Goal: Task Accomplishment & Management: Complete application form

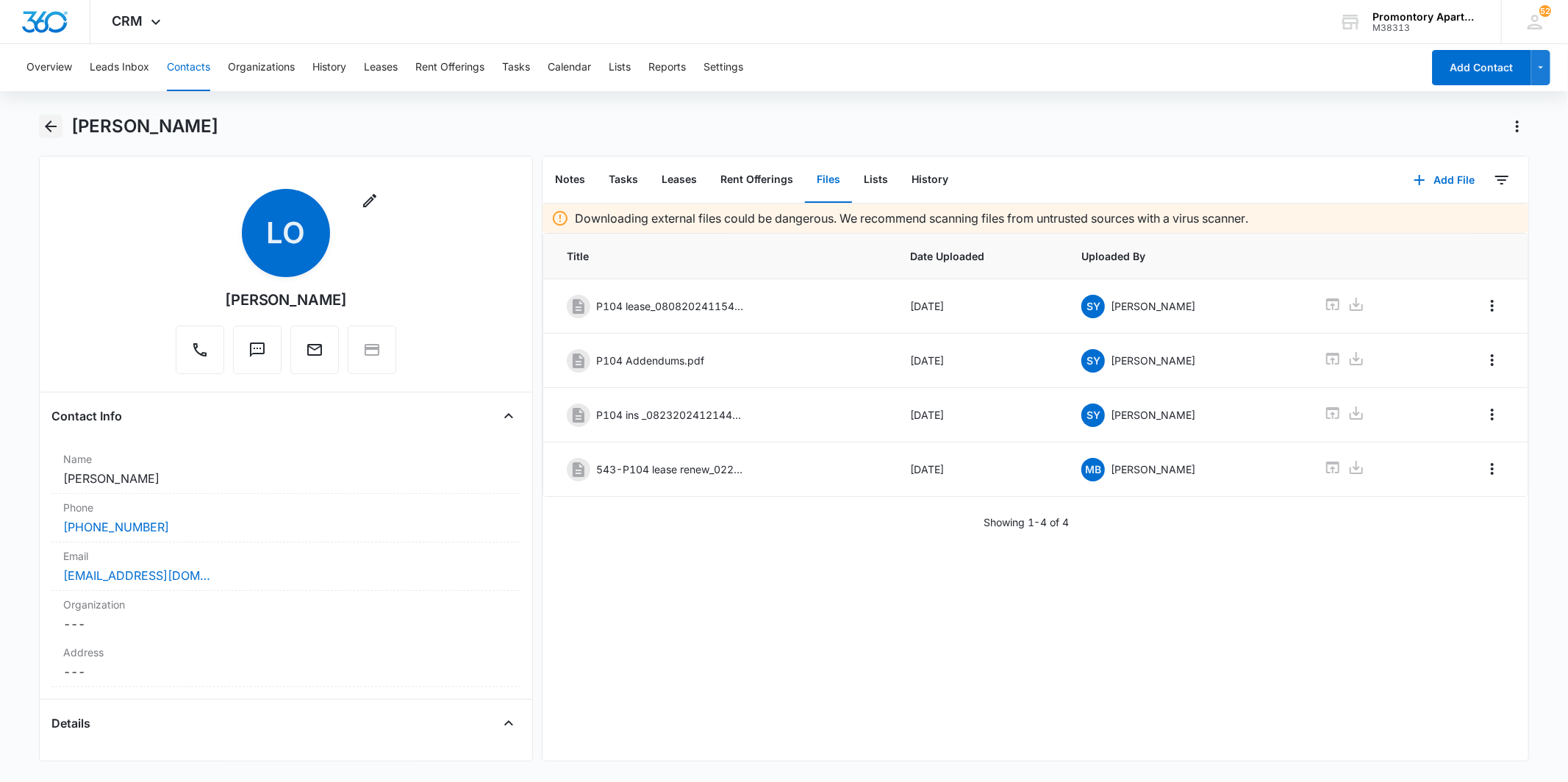
click at [44, 126] on icon "Back" at bounding box center [51, 126] width 18 height 18
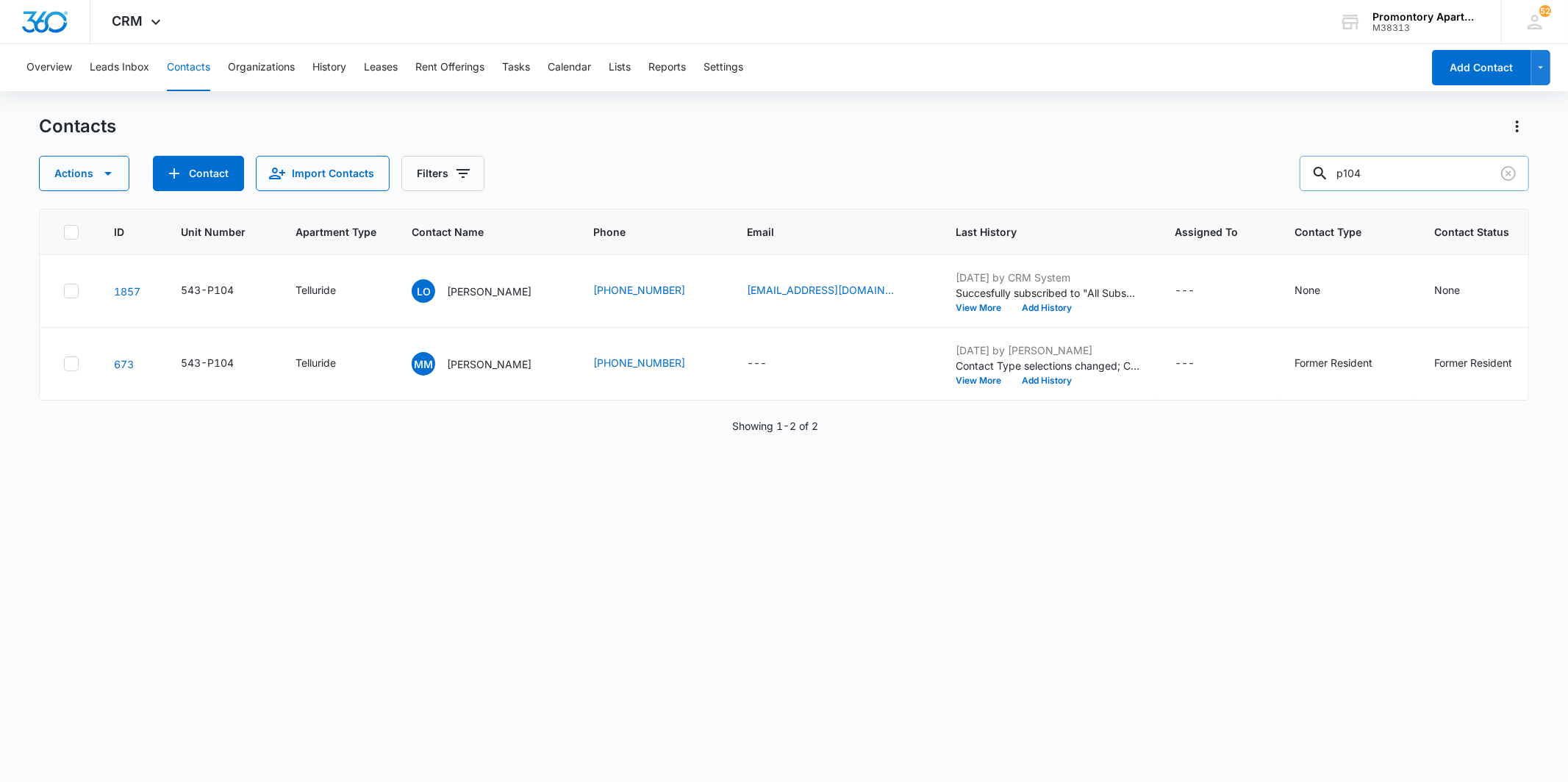
click at [1392, 159] on input "p104" at bounding box center [1415, 174] width 230 height 35
type input "q106"
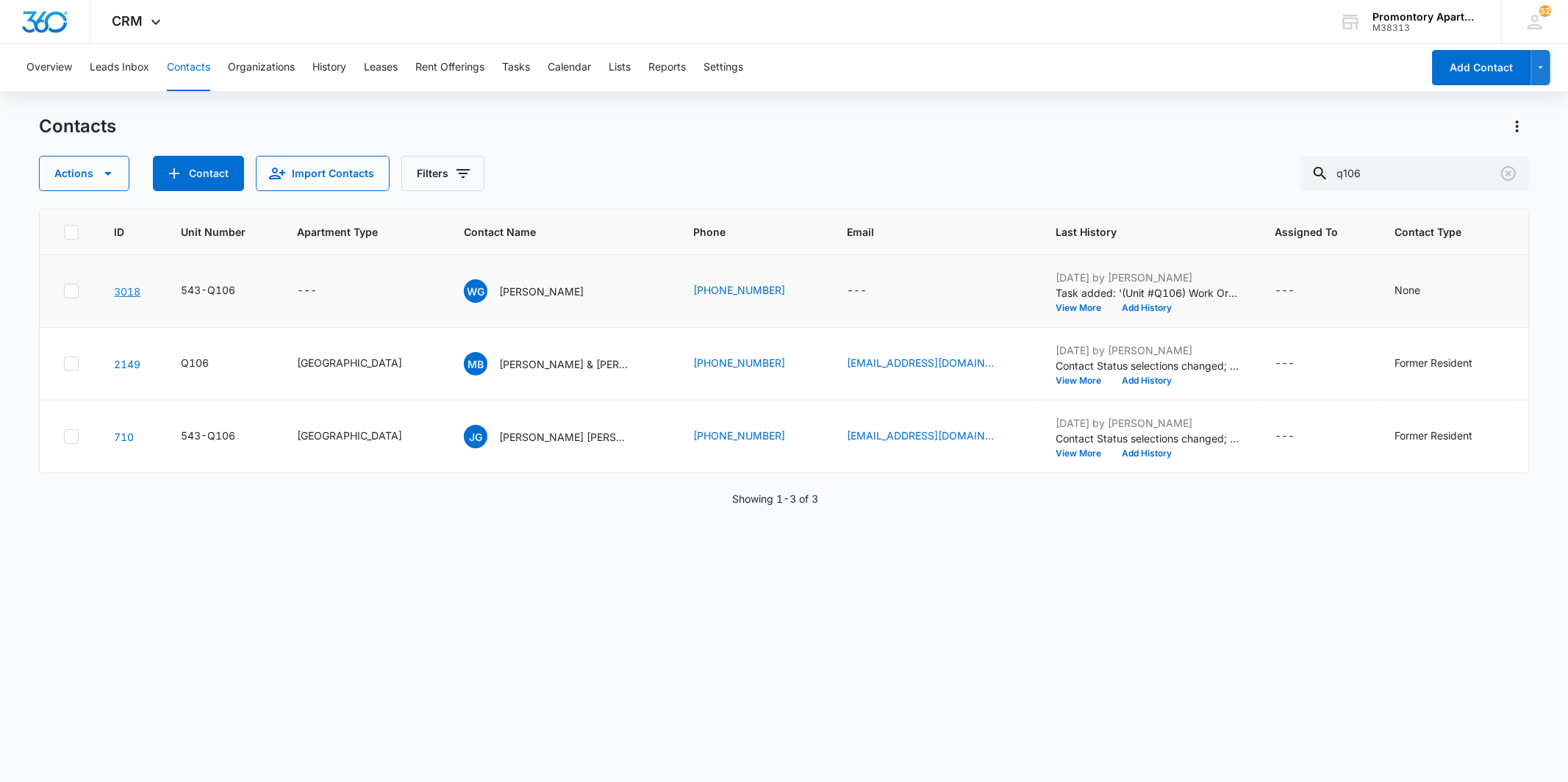
click at [125, 287] on link "3018" at bounding box center [127, 292] width 27 height 12
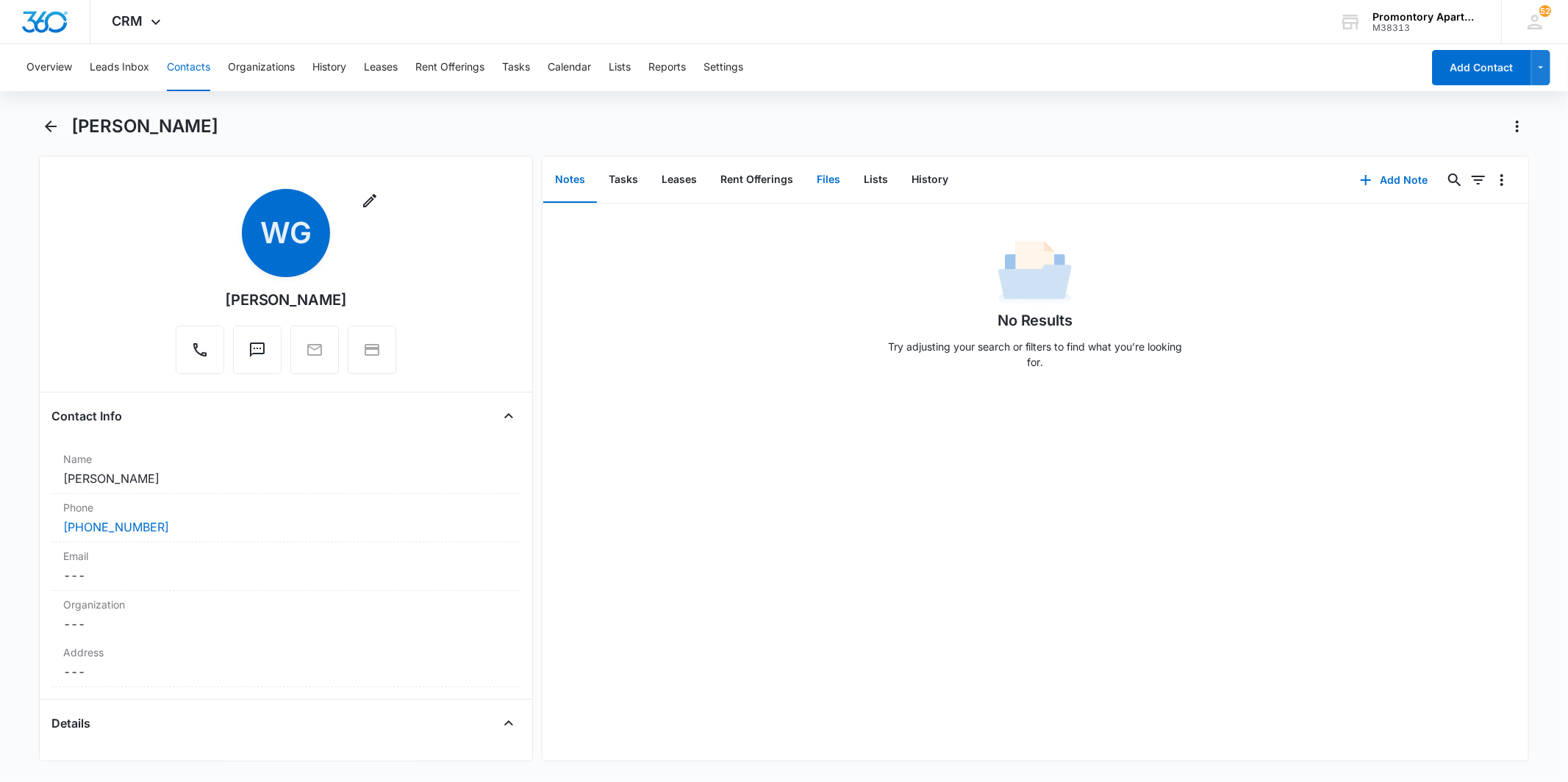
click at [833, 187] on button "Files" at bounding box center [828, 180] width 47 height 46
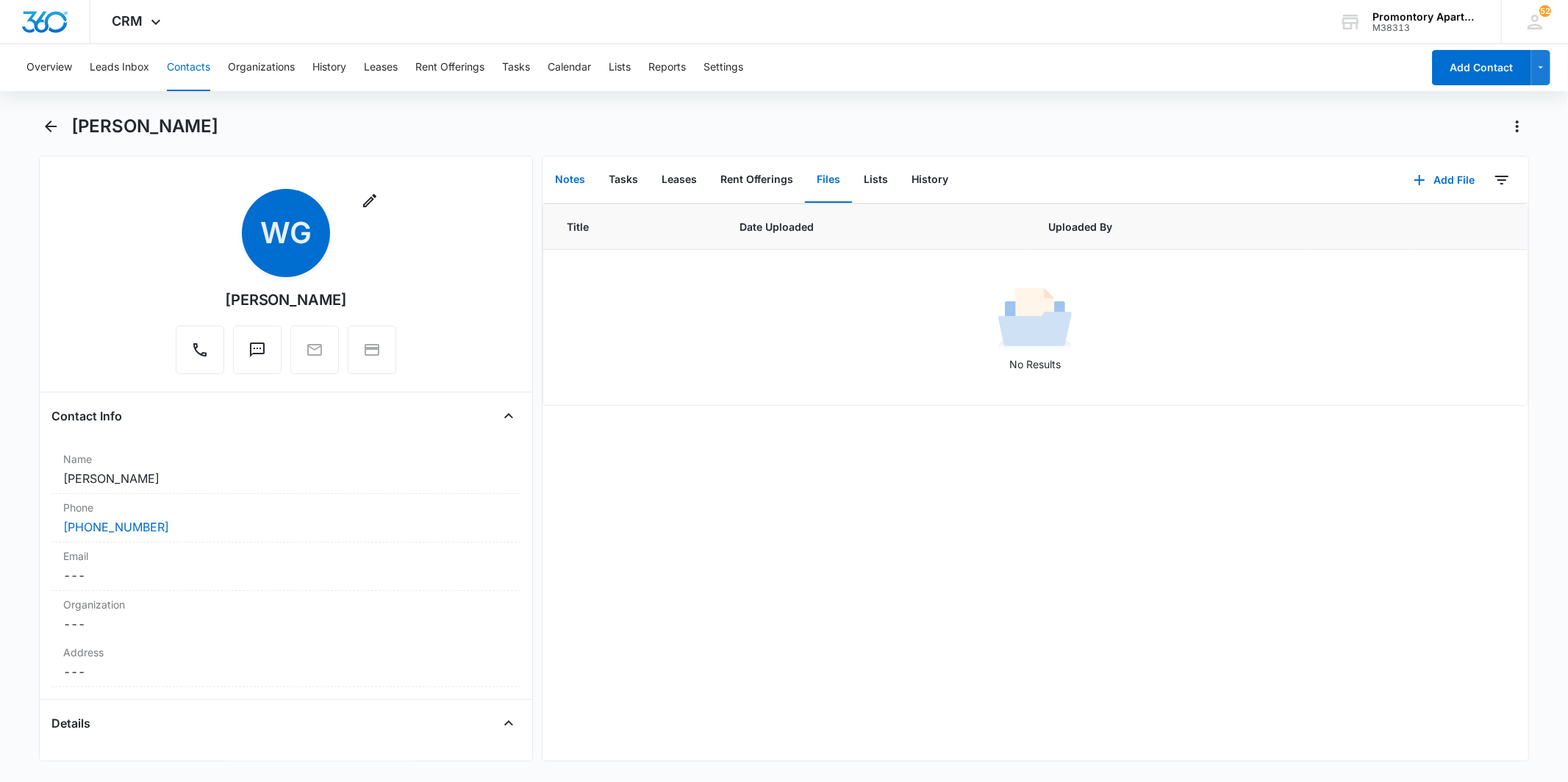
click at [564, 179] on button "Notes" at bounding box center [570, 180] width 54 height 46
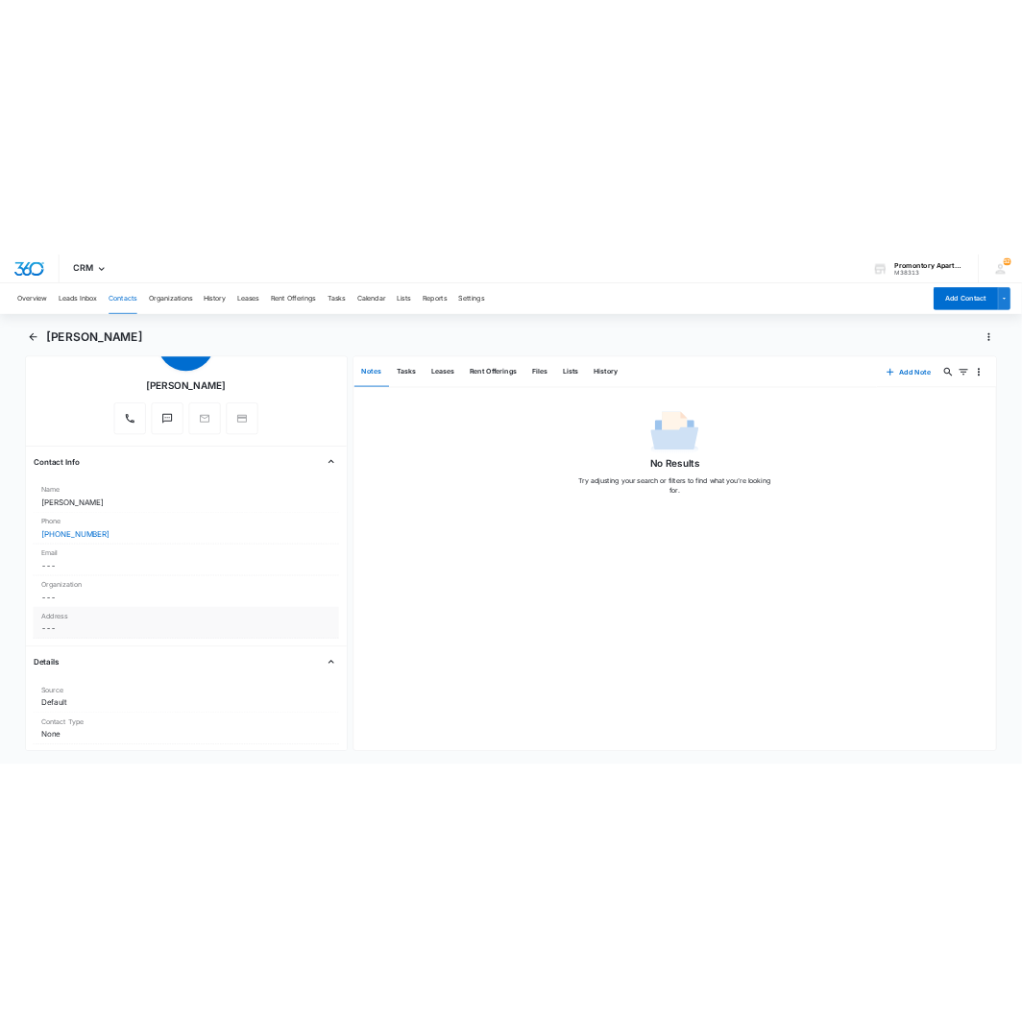
scroll to position [213, 0]
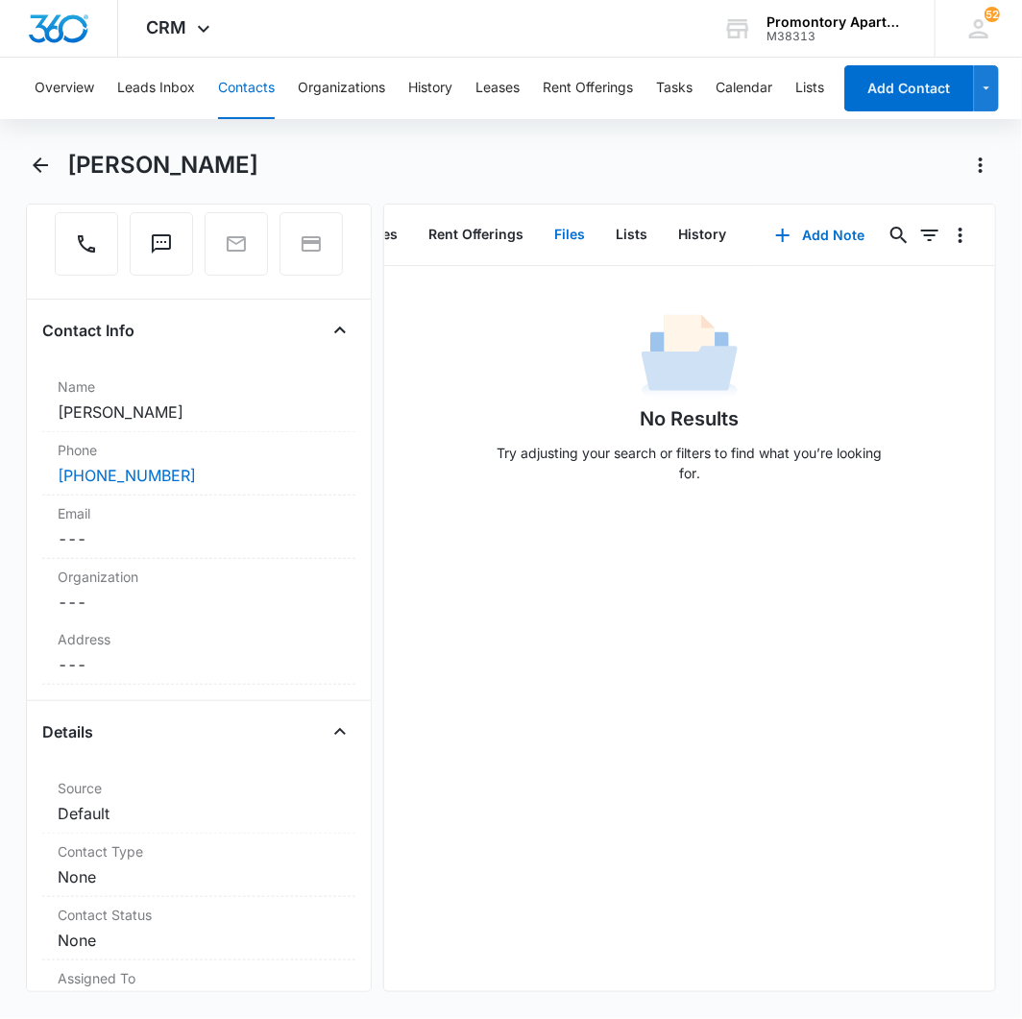
drag, startPoint x: 557, startPoint y: 234, endPoint x: 605, endPoint y: 233, distance: 48.0
click at [557, 234] on button "Files" at bounding box center [570, 235] width 61 height 60
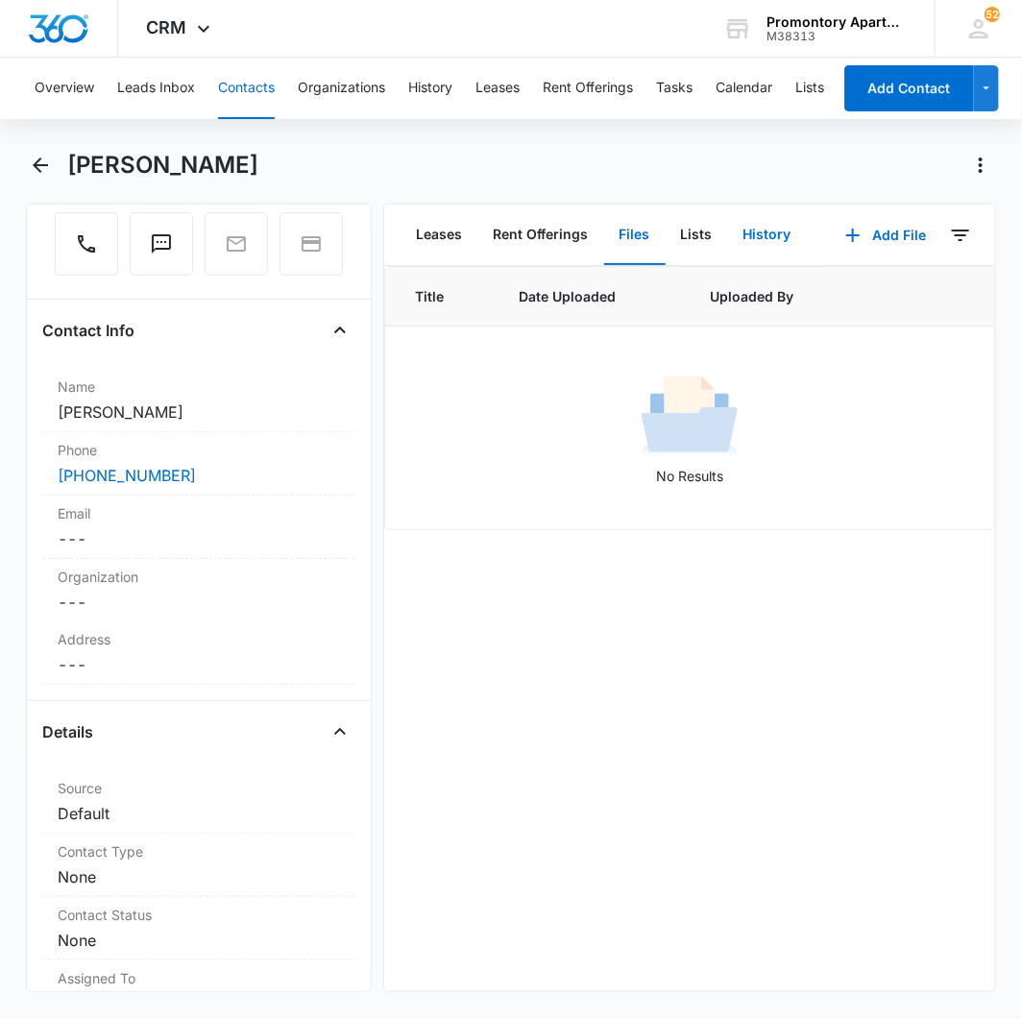
scroll to position [0, 132]
click at [861, 235] on button "Add File" at bounding box center [885, 235] width 119 height 46
click at [824, 302] on div "Upload Files" at bounding box center [860, 295] width 77 height 13
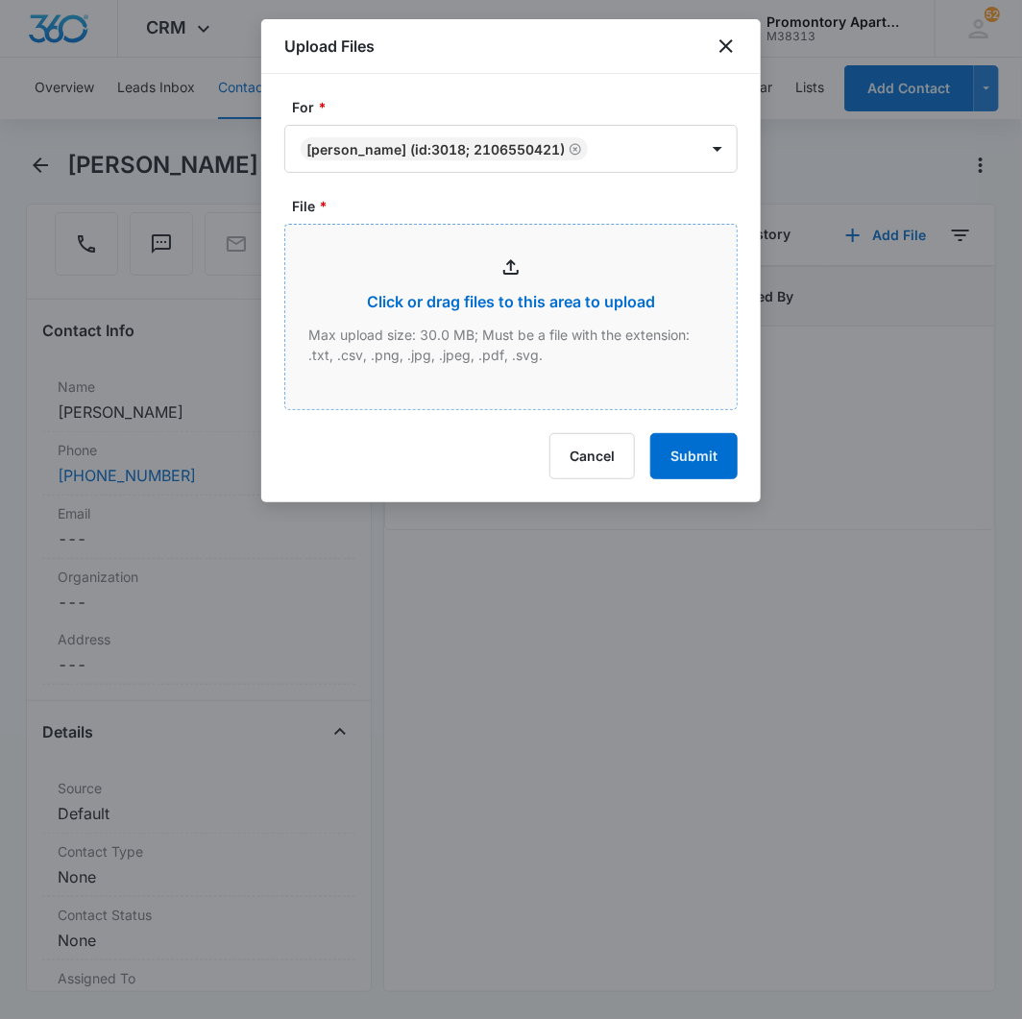
type input "C:\fakepath\Xerox Scan_08142025111018.pdf"
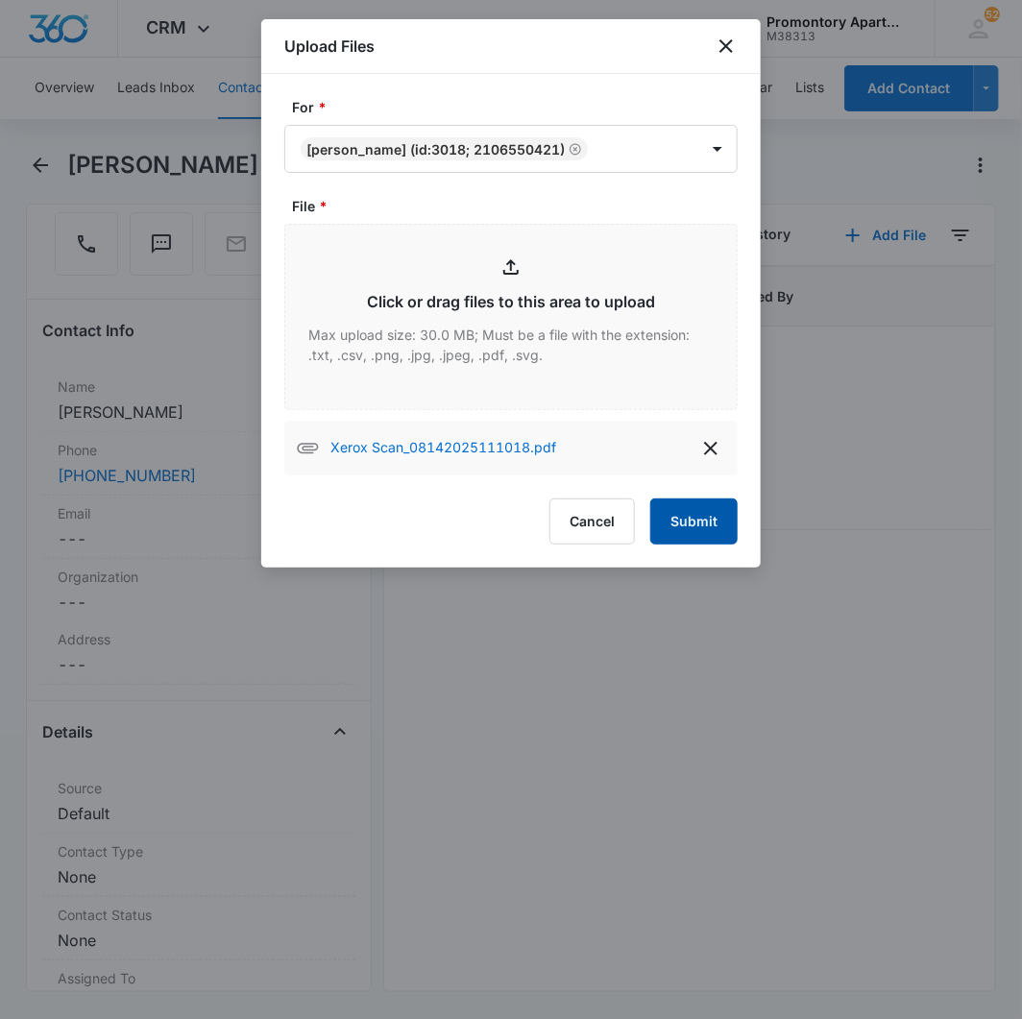
click at [689, 519] on button "Submit" at bounding box center [693, 521] width 87 height 46
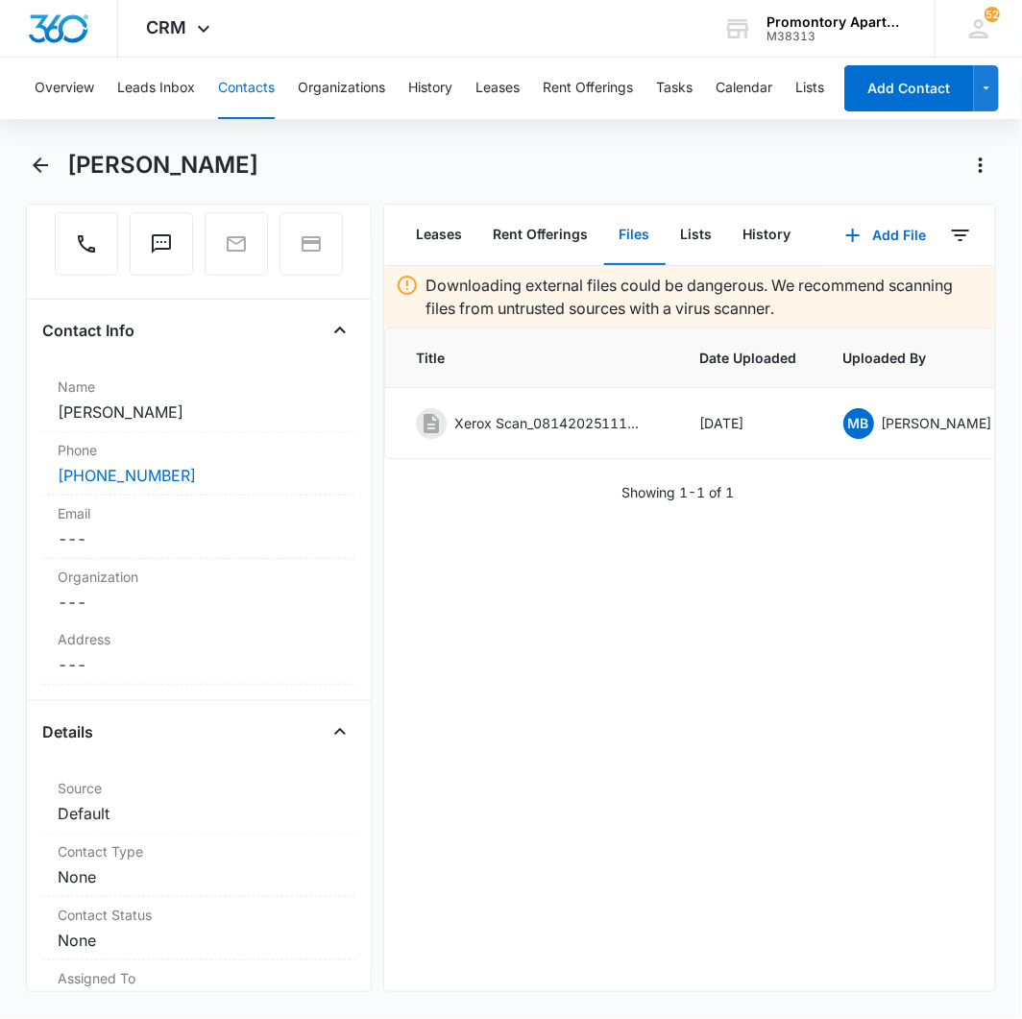
scroll to position [0, 192]
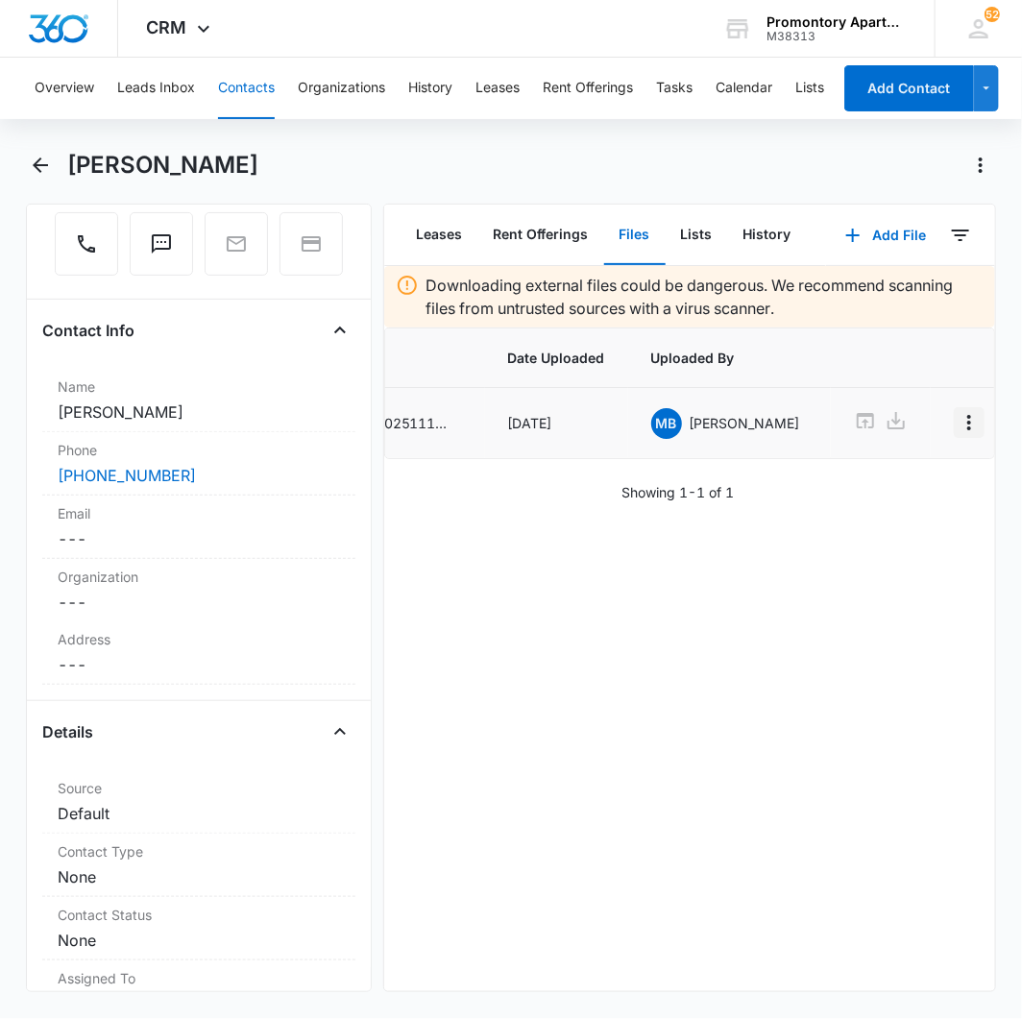
click at [957, 424] on icon "Overflow Menu" at bounding box center [968, 422] width 23 height 23
click at [910, 483] on button "Edit" at bounding box center [891, 476] width 109 height 29
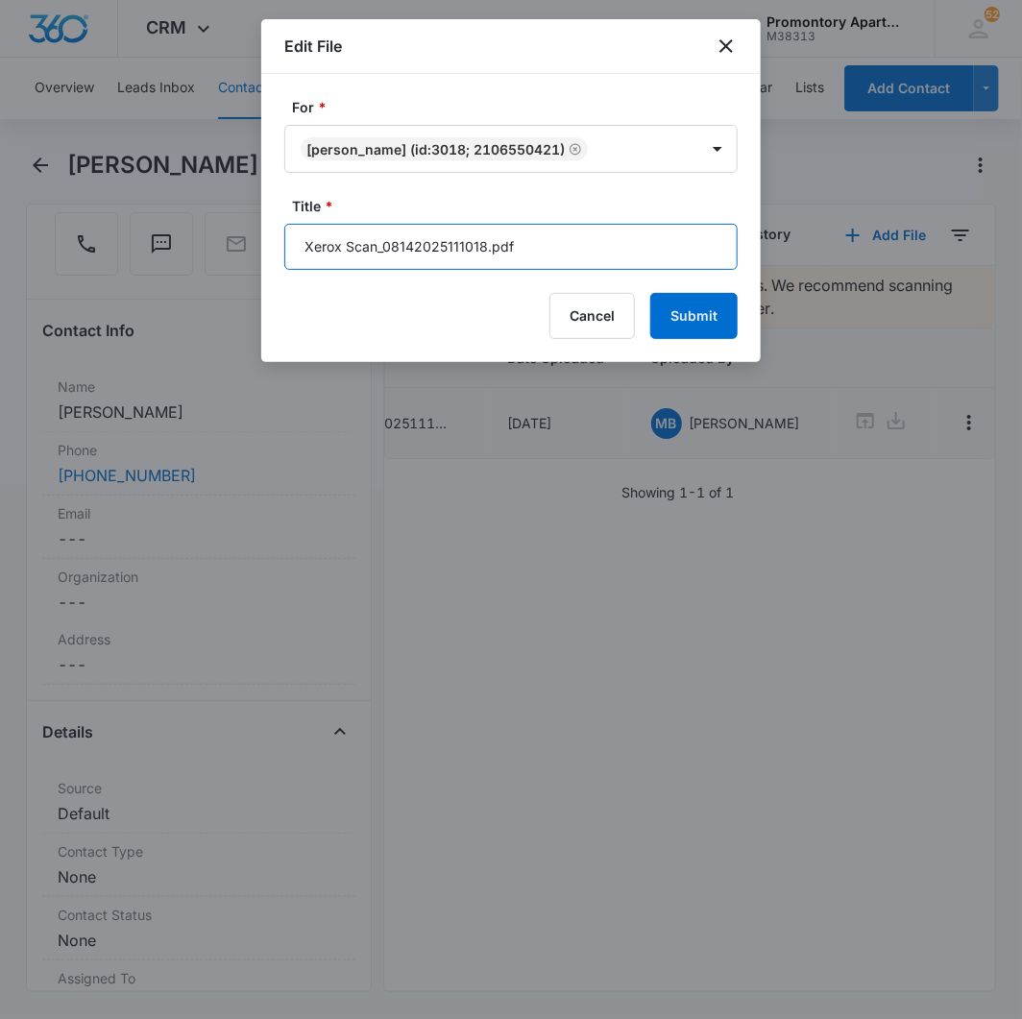
click at [592, 255] on input "Xerox Scan_08142025111018.pdf" at bounding box center [510, 247] width 453 height 46
type input "!"
type input "Q106 Addendums"
click at [650, 293] on button "Submit" at bounding box center [693, 316] width 87 height 46
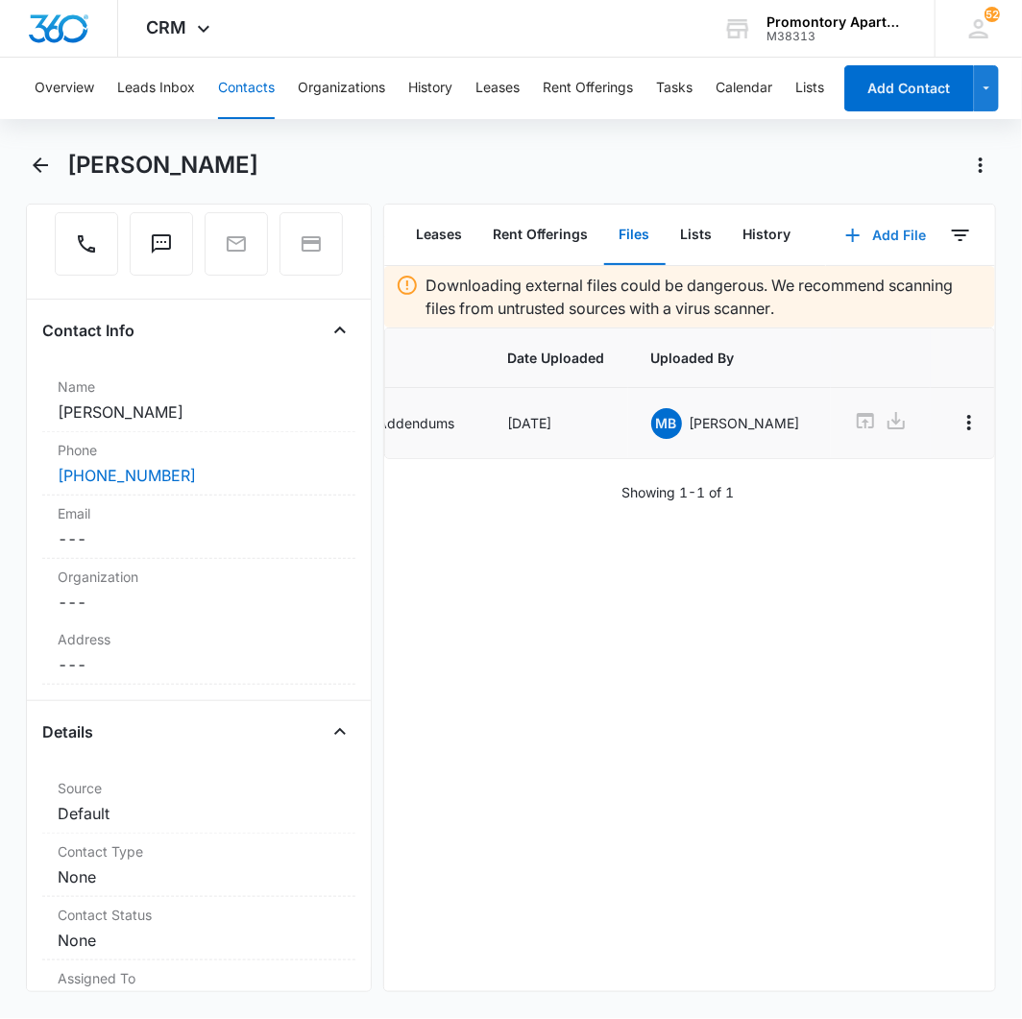
drag, startPoint x: 900, startPoint y: 222, endPoint x: 890, endPoint y: 248, distance: 27.6
click at [900, 222] on button "Add File" at bounding box center [885, 235] width 119 height 46
click at [847, 295] on div "Upload Files" at bounding box center [860, 295] width 77 height 13
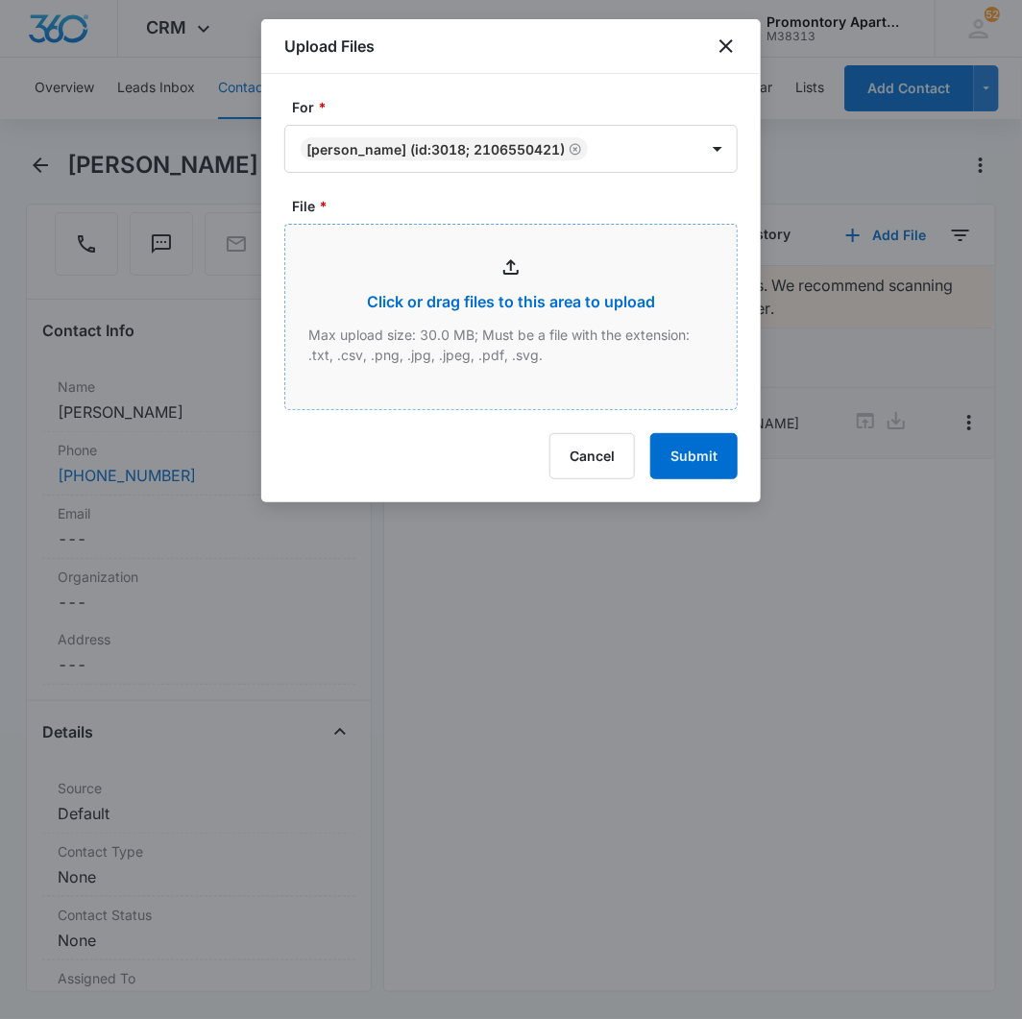
type input "C:\fakepath\Xerox Scan_08142025111042.pdf"
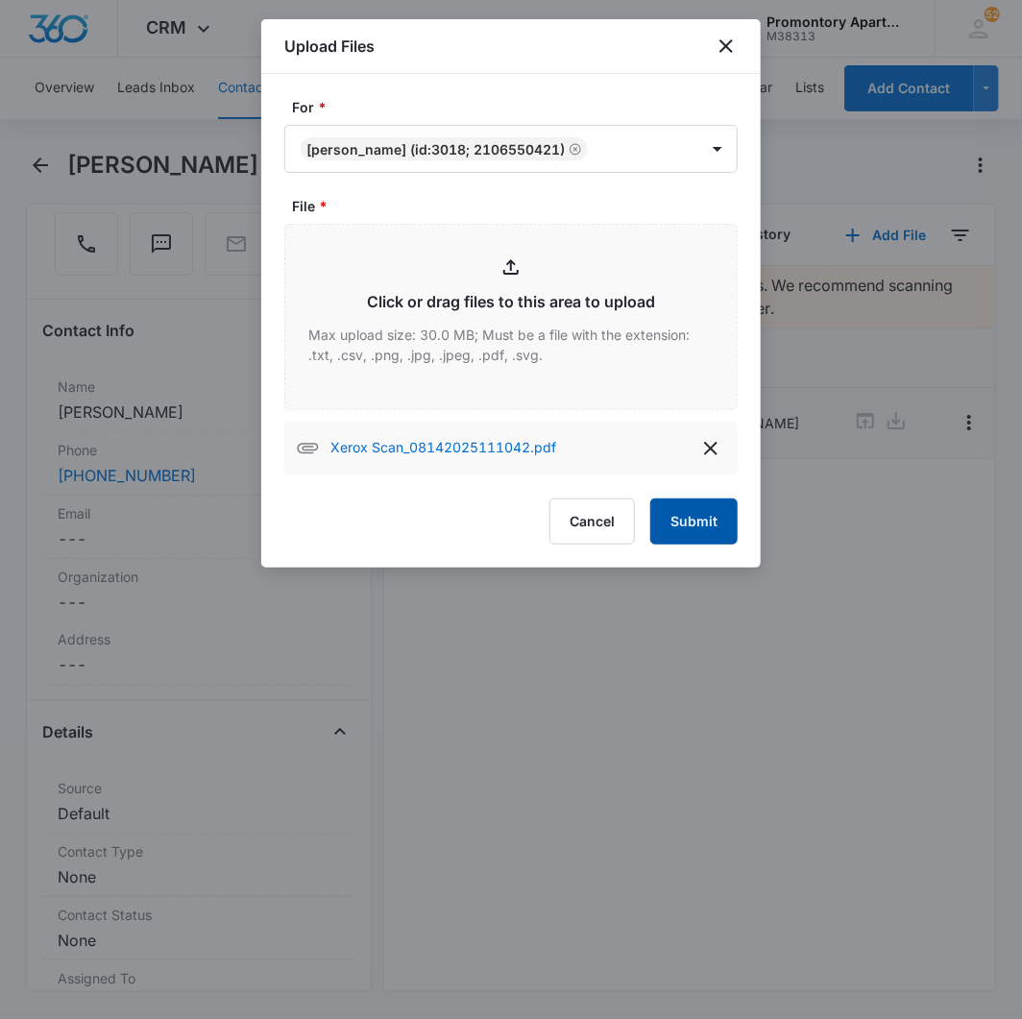
click at [655, 514] on button "Submit" at bounding box center [693, 521] width 87 height 46
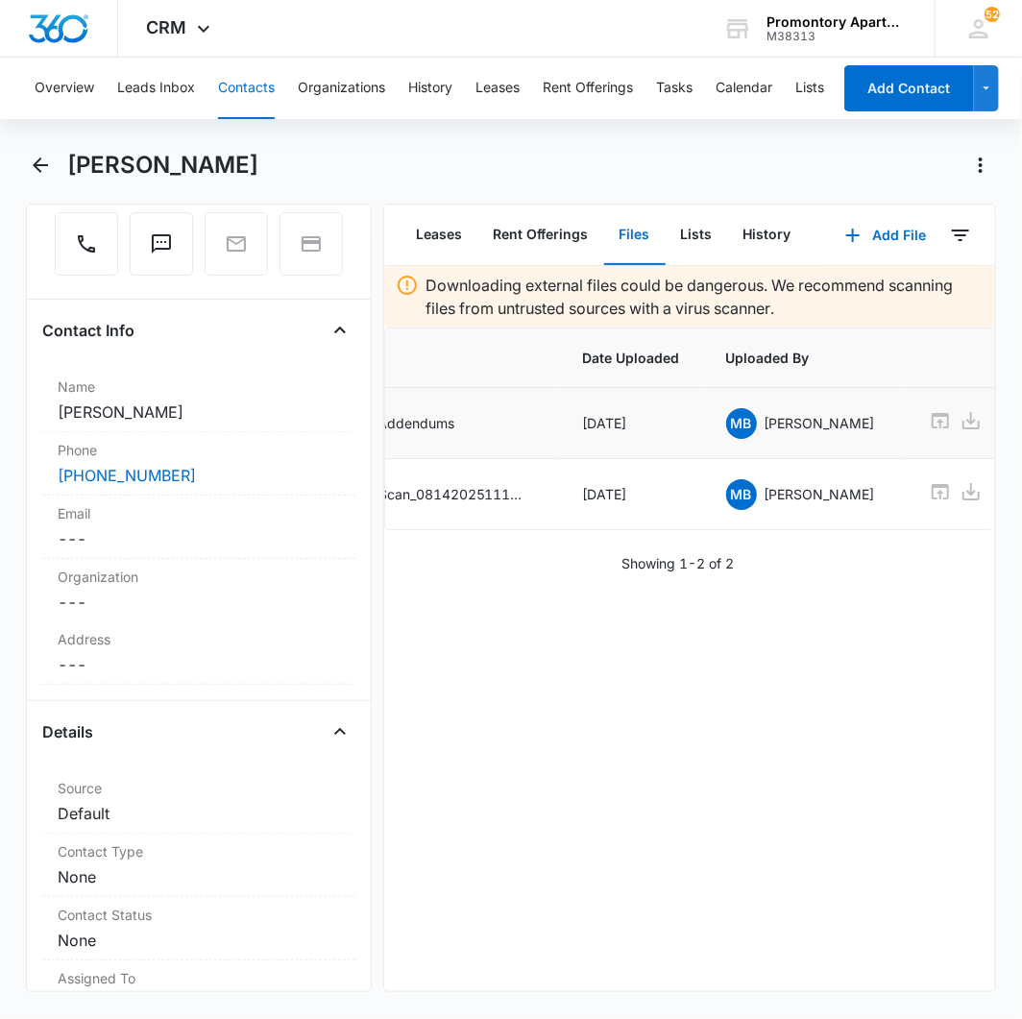
scroll to position [0, 192]
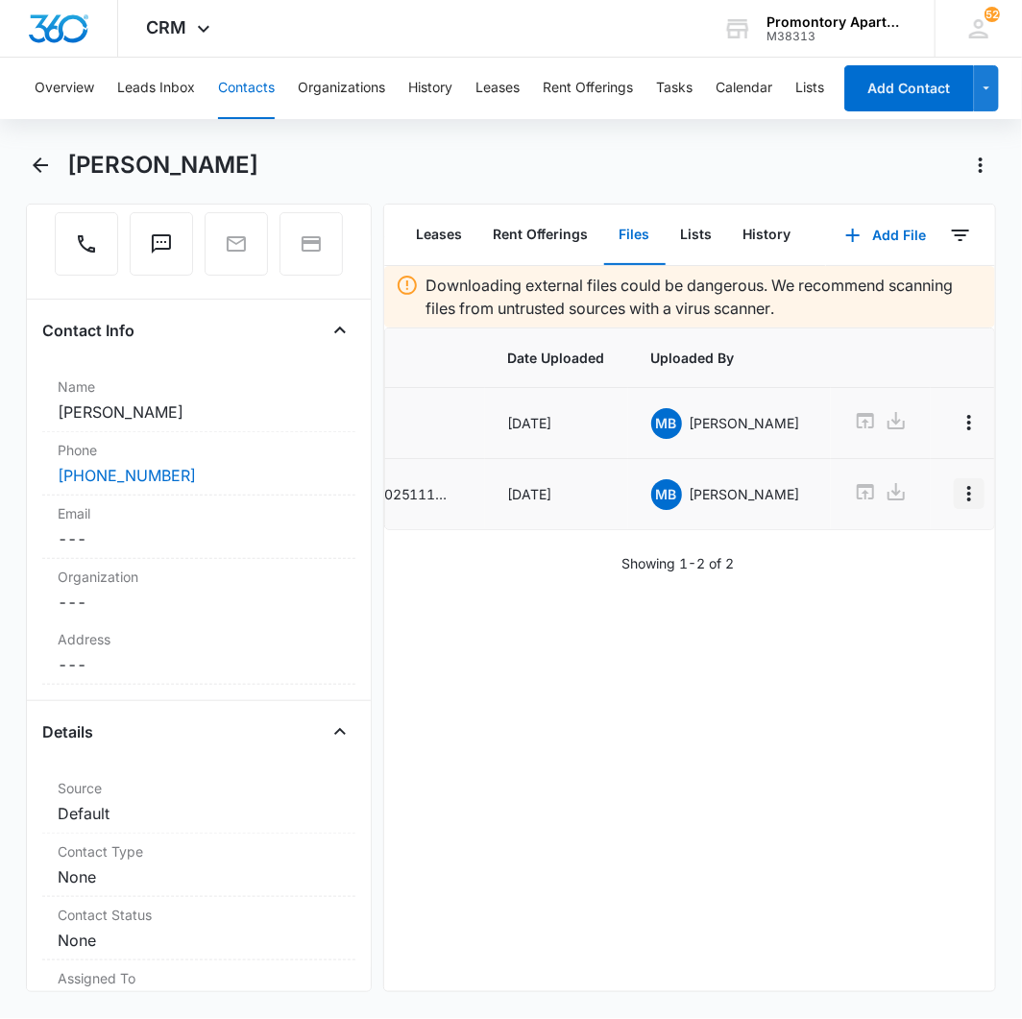
click at [957, 495] on icon "Overflow Menu" at bounding box center [968, 493] width 23 height 23
click at [898, 545] on div "Edit" at bounding box center [880, 549] width 40 height 13
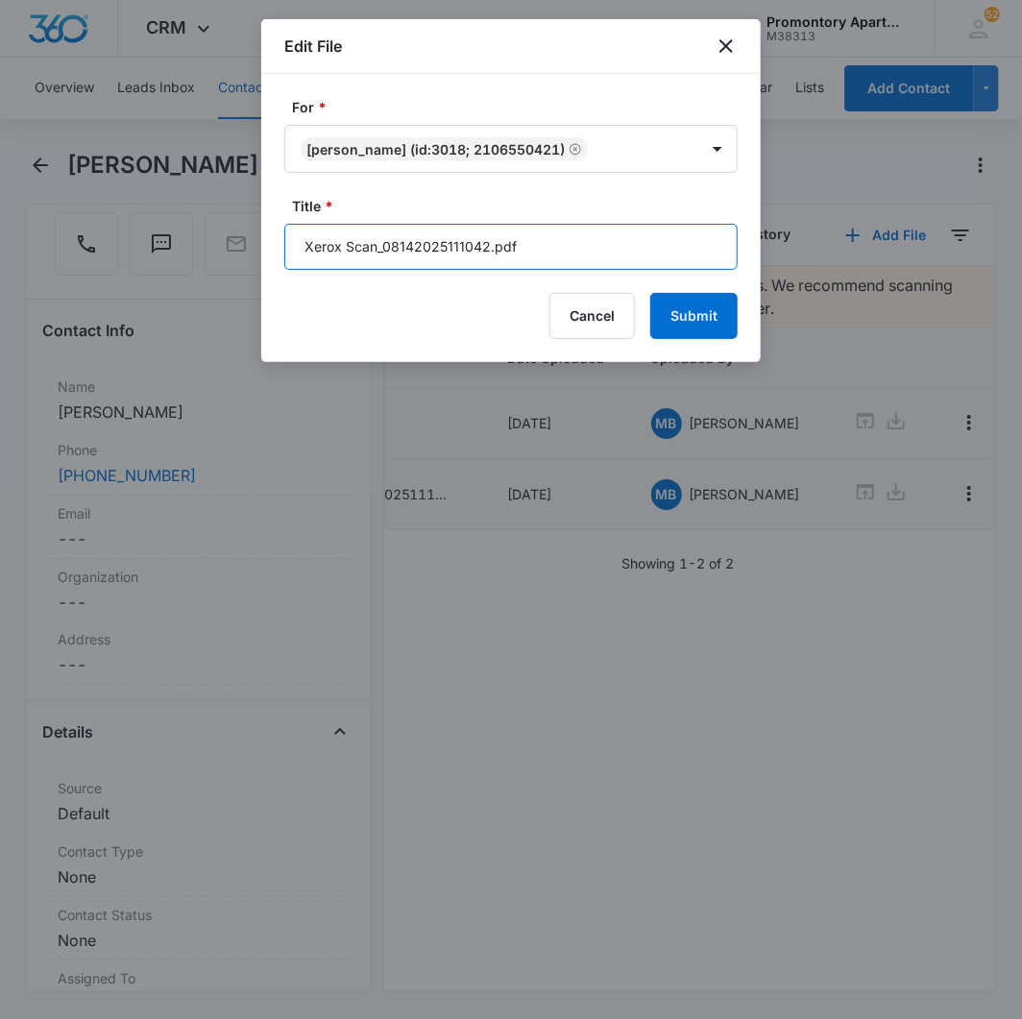
click at [493, 243] on input "Xerox Scan_08142025111042.pdf" at bounding box center [510, 247] width 453 height 46
type input "Q106 Lease"
click at [650, 293] on button "Submit" at bounding box center [693, 316] width 87 height 46
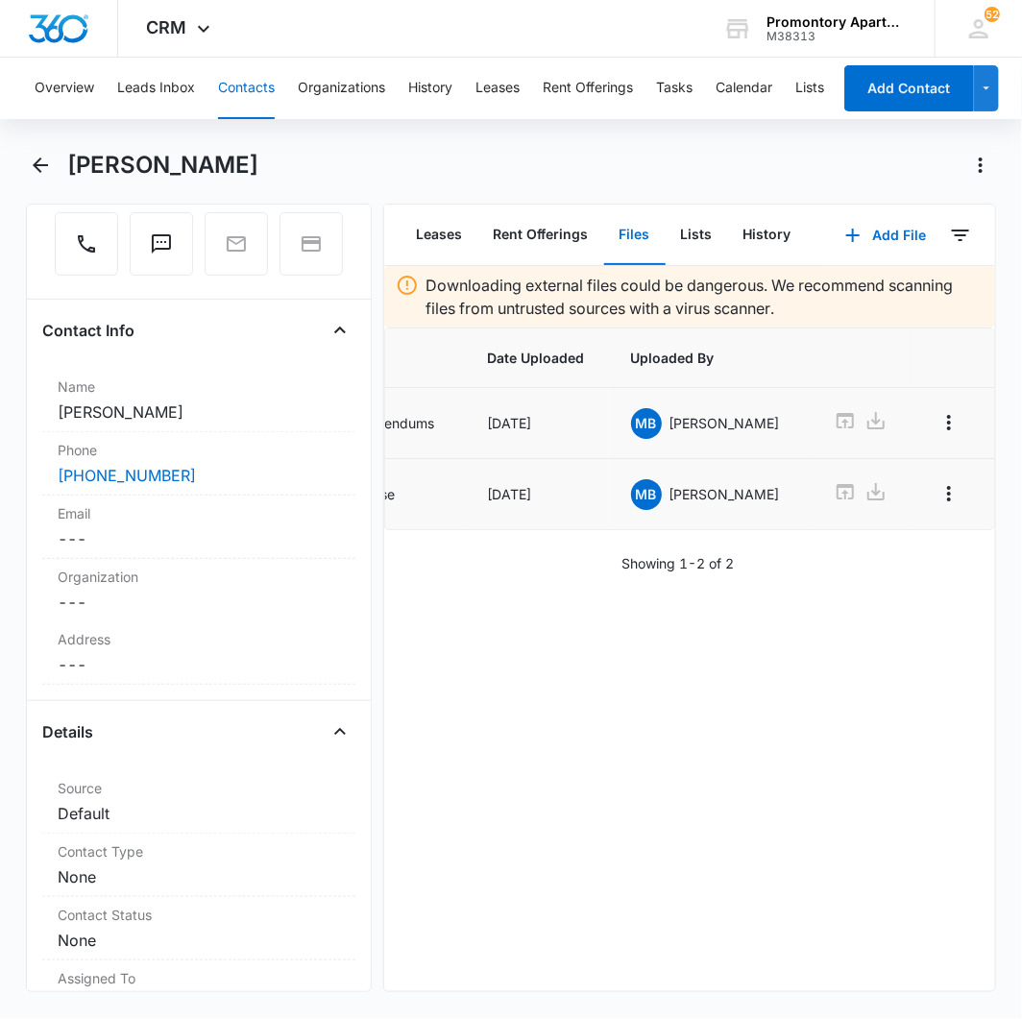
scroll to position [0, 117]
click at [42, 161] on icon "Back" at bounding box center [40, 165] width 23 height 23
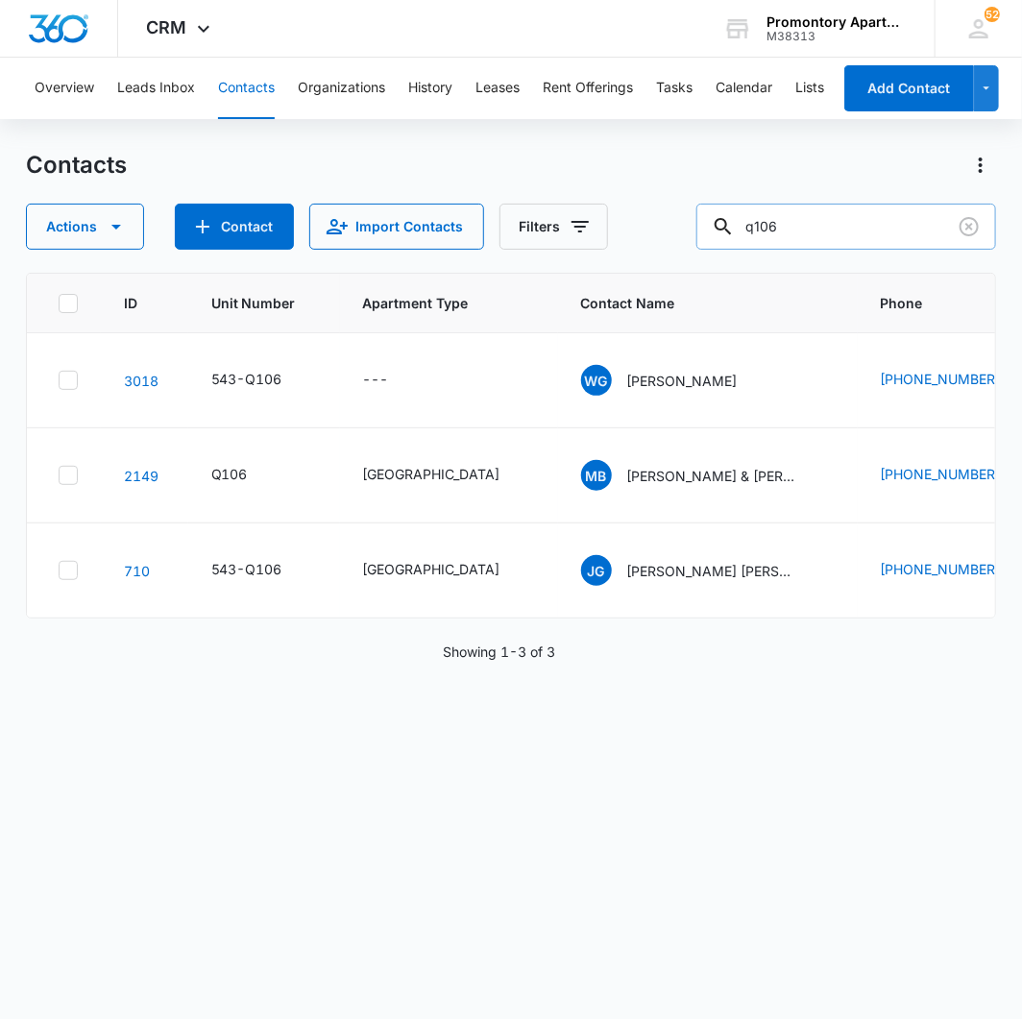
drag, startPoint x: 937, startPoint y: 230, endPoint x: 905, endPoint y: 226, distance: 33.0
click at [927, 229] on input "q106" at bounding box center [846, 227] width 300 height 46
click at [898, 224] on input "q106" at bounding box center [846, 227] width 300 height 46
type input "breeland"
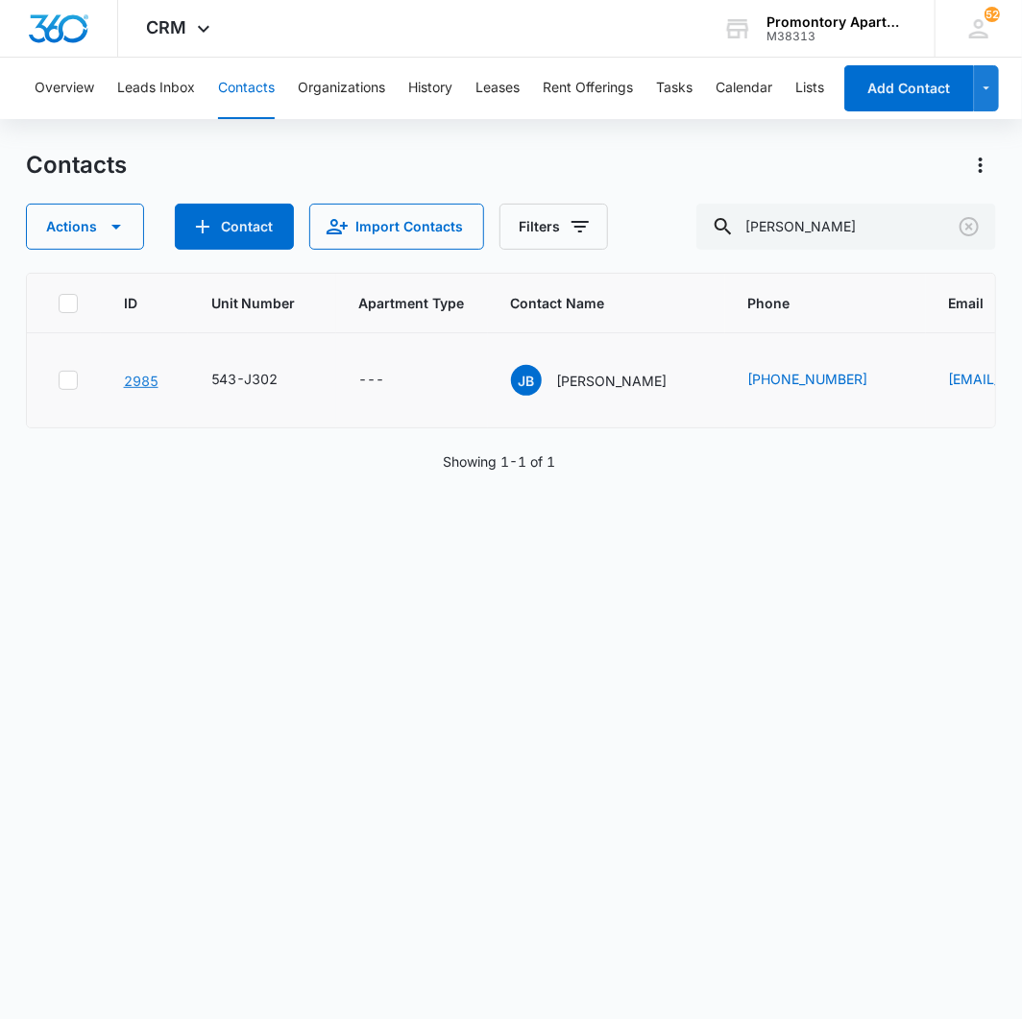
click at [144, 378] on link "2985" at bounding box center [141, 381] width 35 height 16
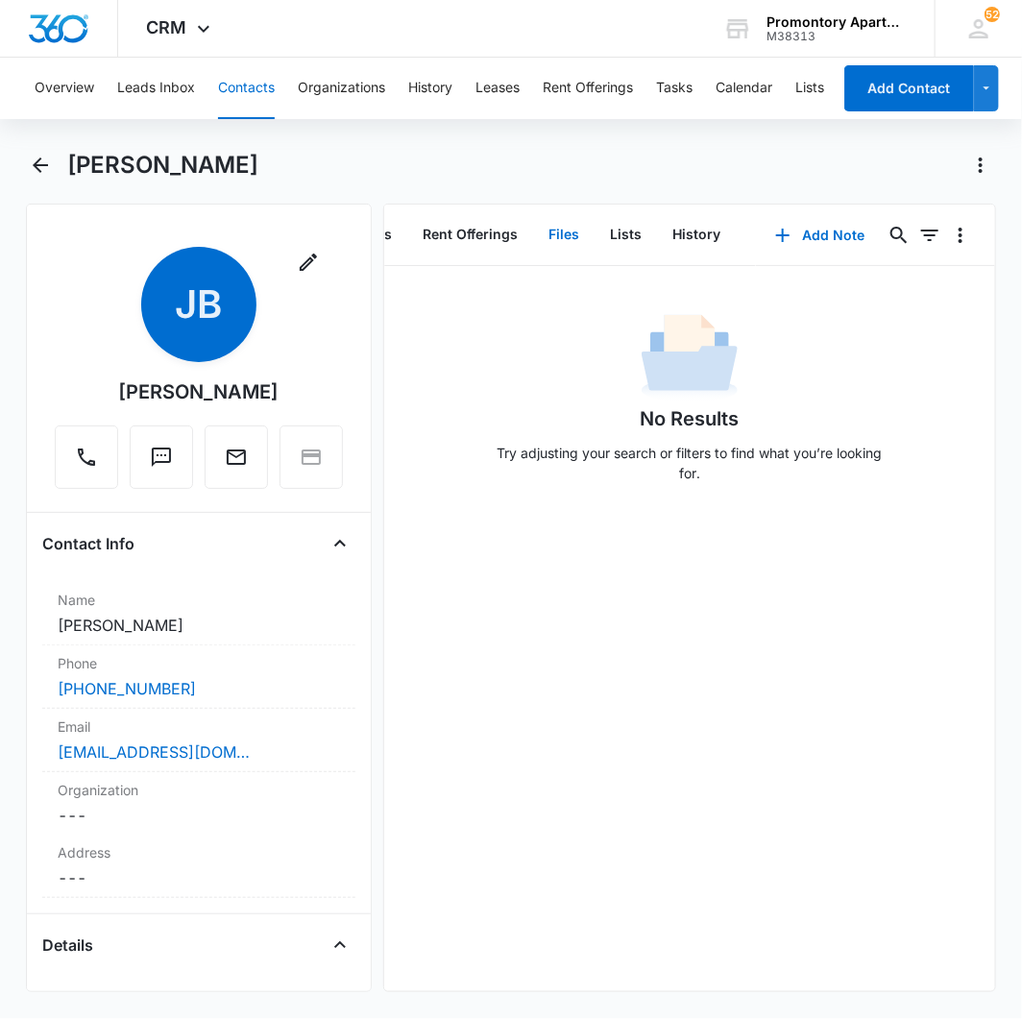
click at [540, 217] on button "Files" at bounding box center [564, 235] width 61 height 60
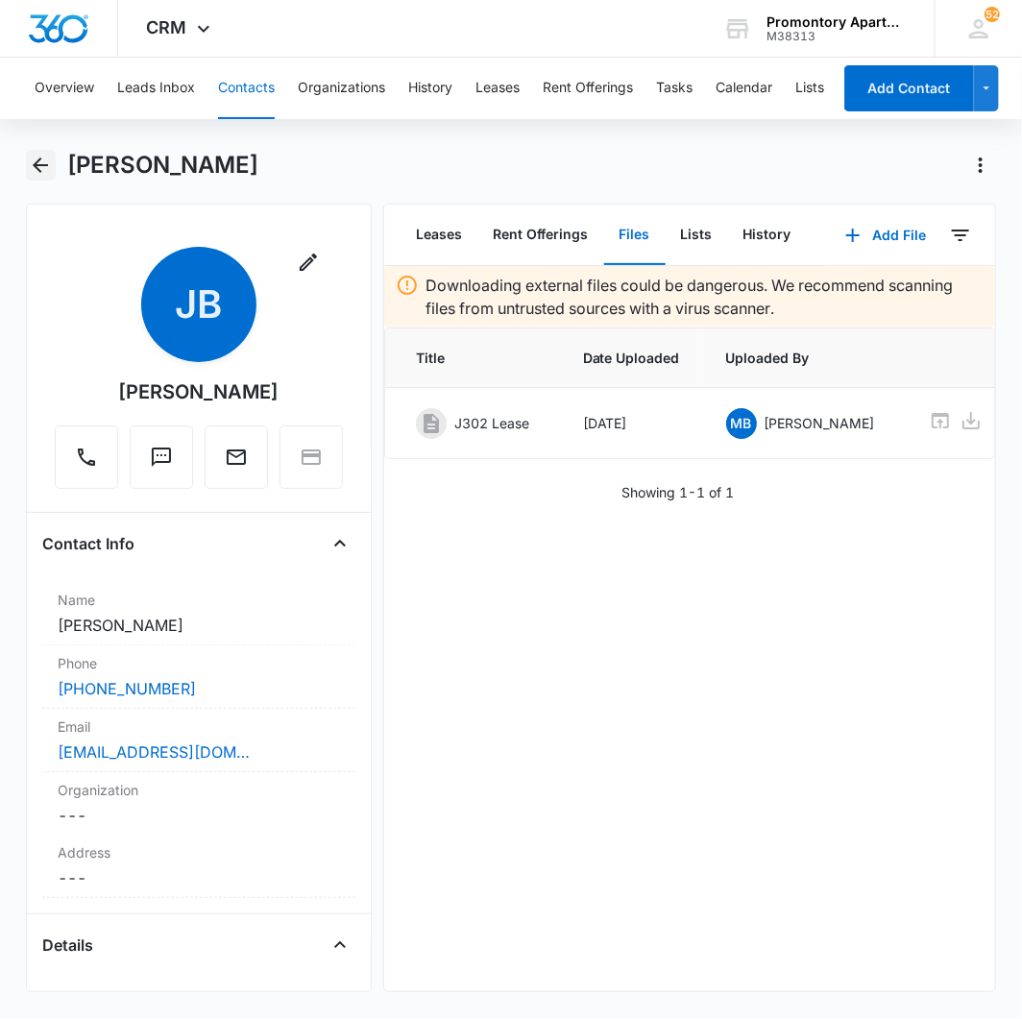
click at [42, 167] on icon "Back" at bounding box center [40, 165] width 23 height 23
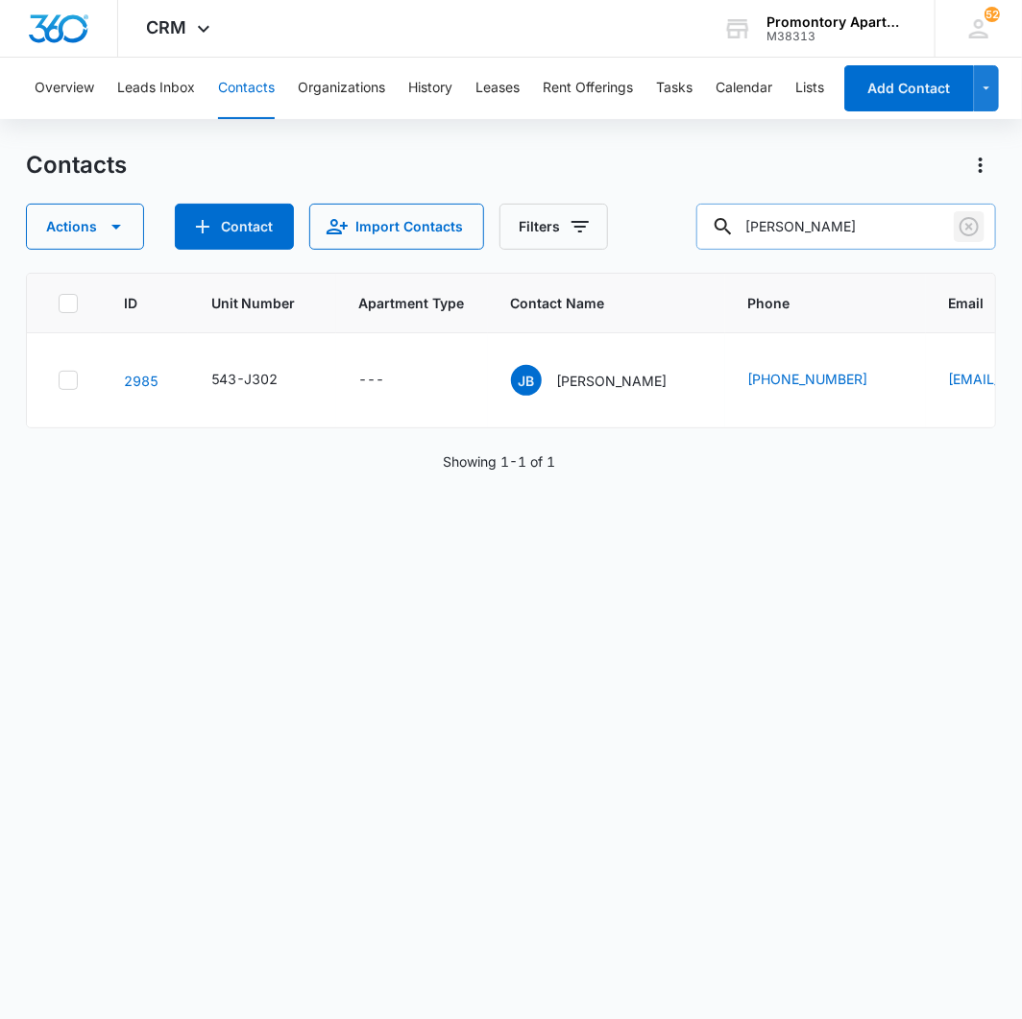
drag, startPoint x: 957, startPoint y: 227, endPoint x: 909, endPoint y: 233, distance: 48.5
click at [957, 227] on icon "Clear" at bounding box center [968, 226] width 23 height 23
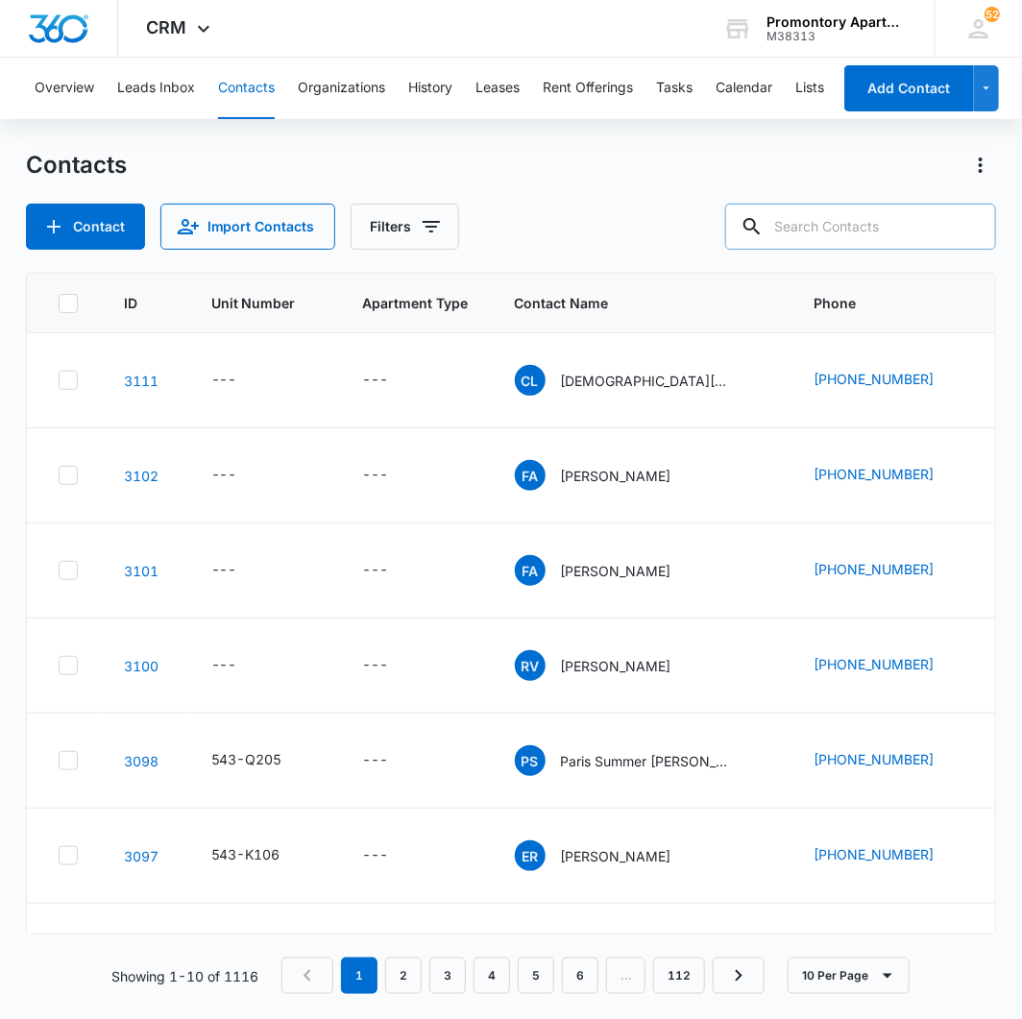
click at [901, 233] on input "text" at bounding box center [860, 227] width 271 height 46
type input "julisa"
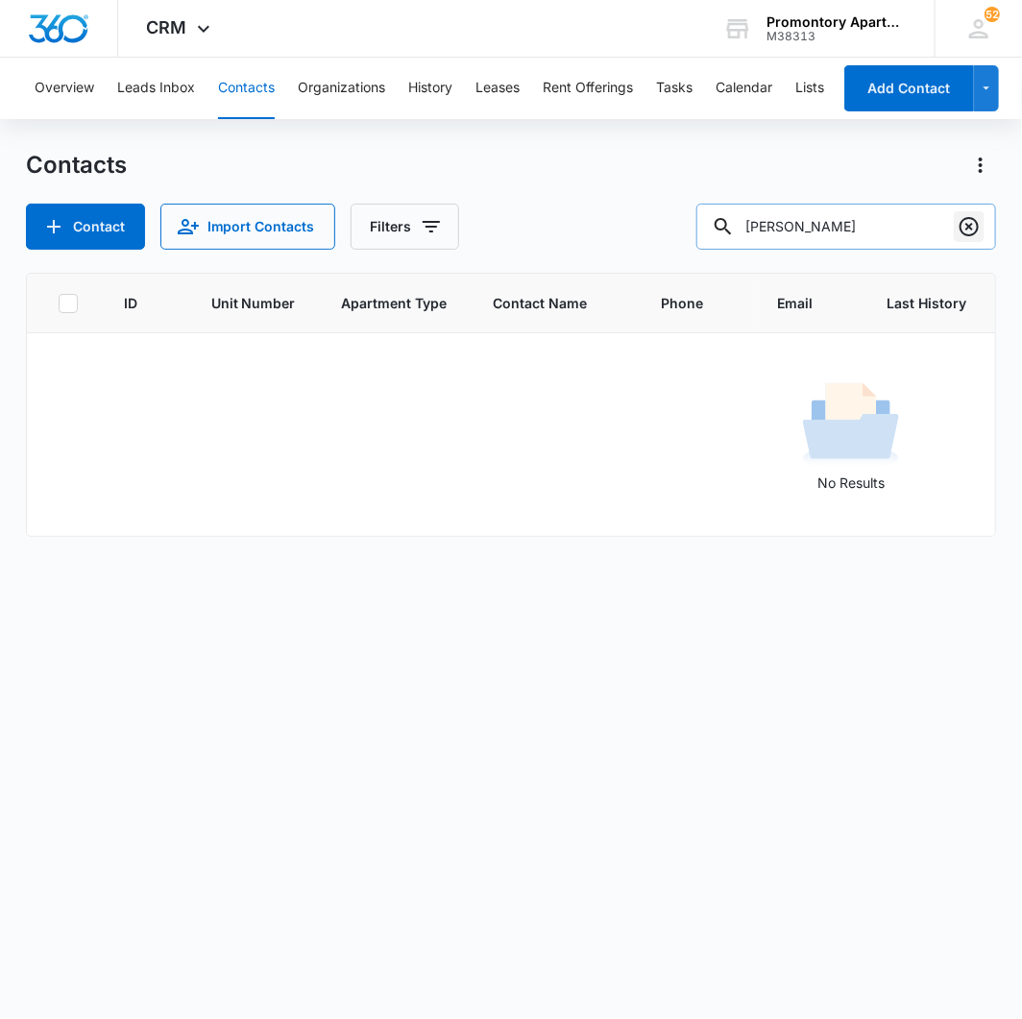
click at [961, 228] on icon "Clear" at bounding box center [968, 226] width 19 height 19
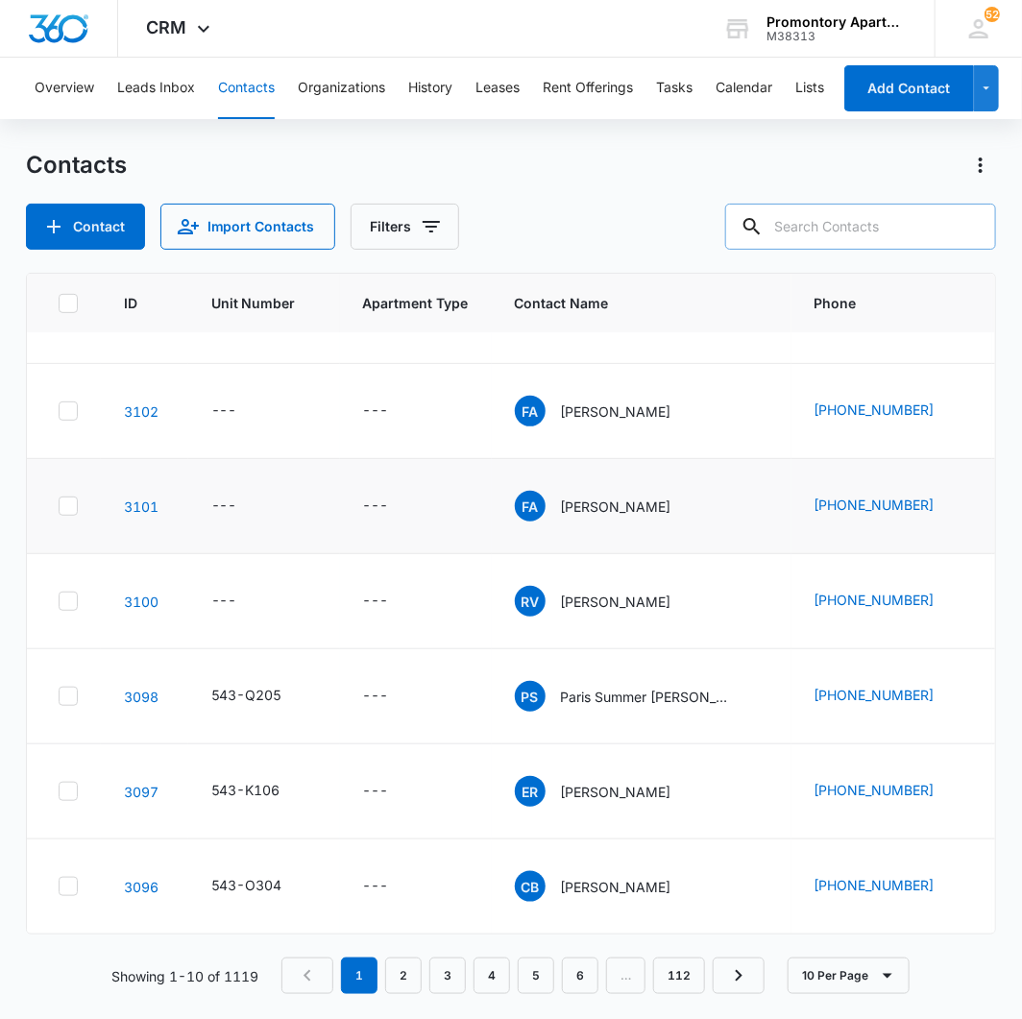
scroll to position [366, 0]
type input "lizbeth"
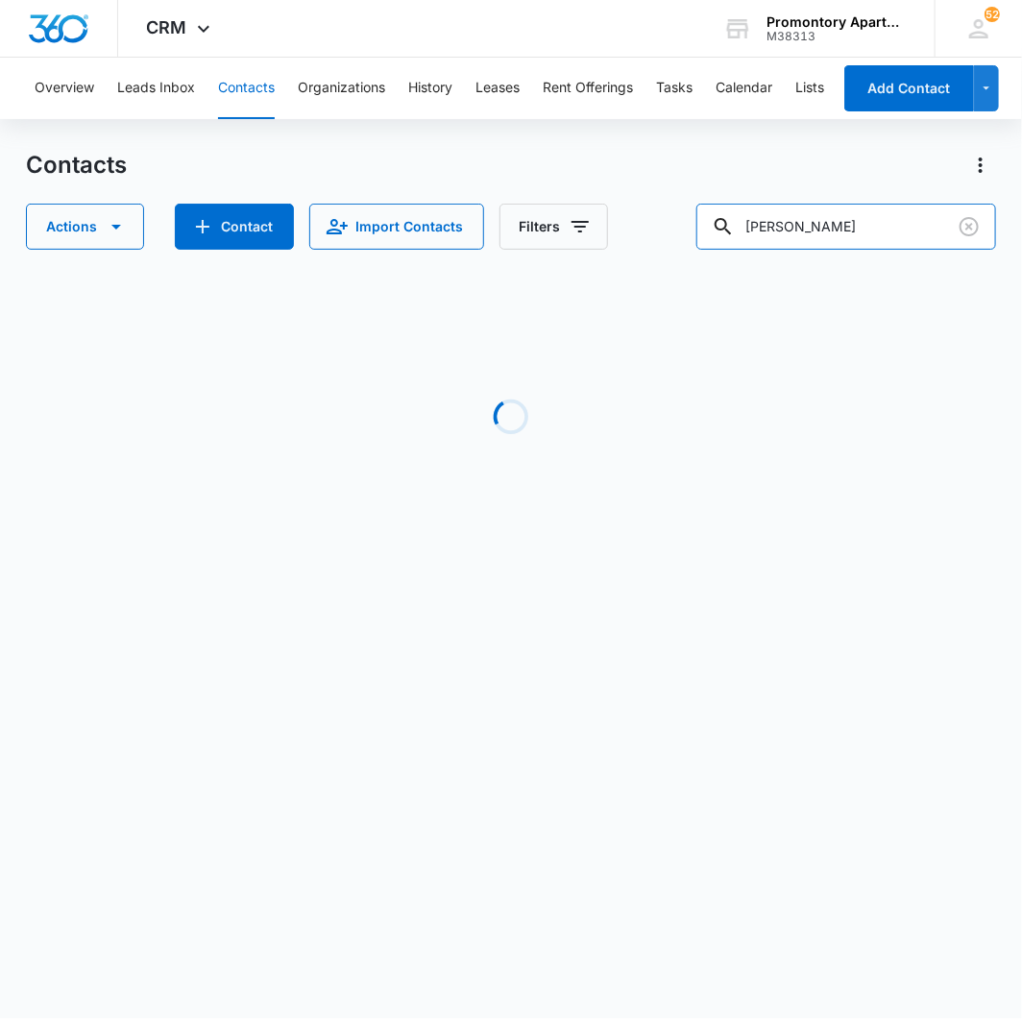
scroll to position [0, 0]
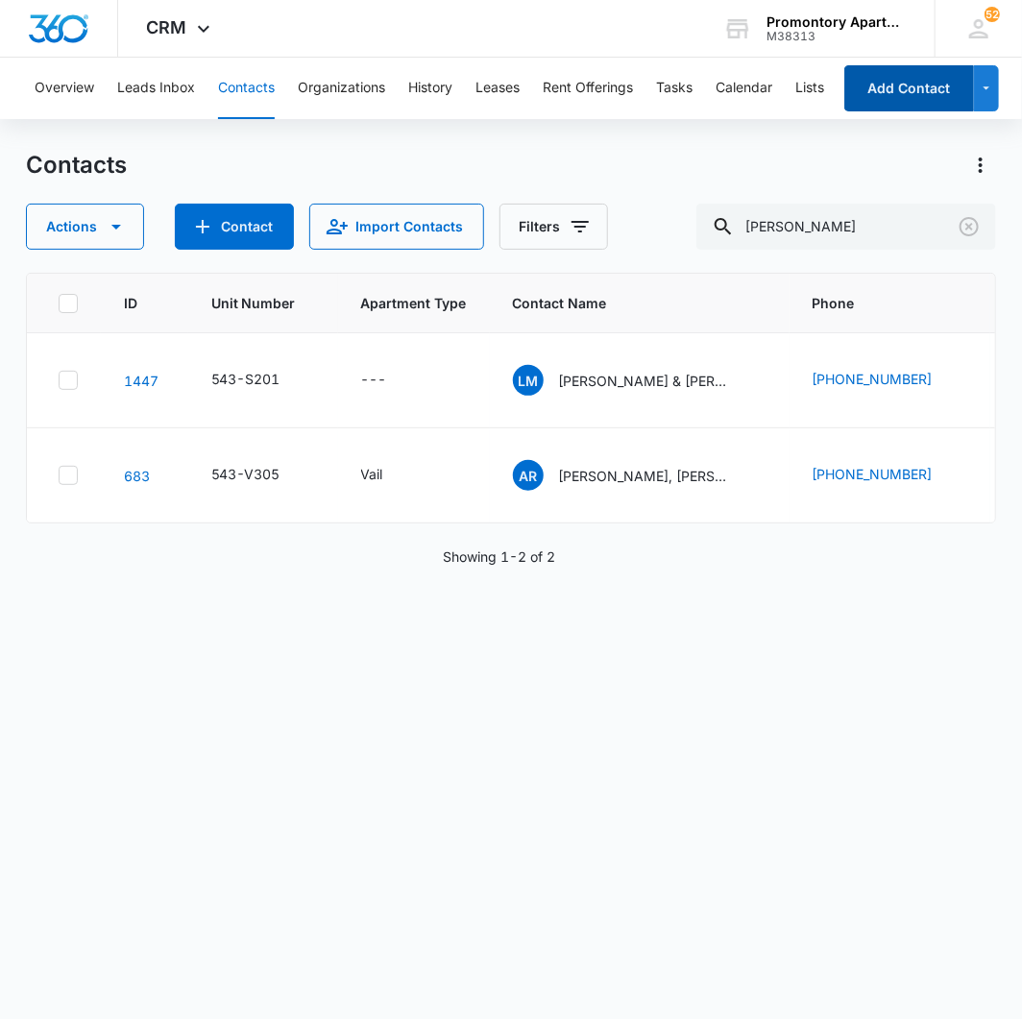
click at [936, 89] on button "Add Contact" at bounding box center [909, 88] width 130 height 46
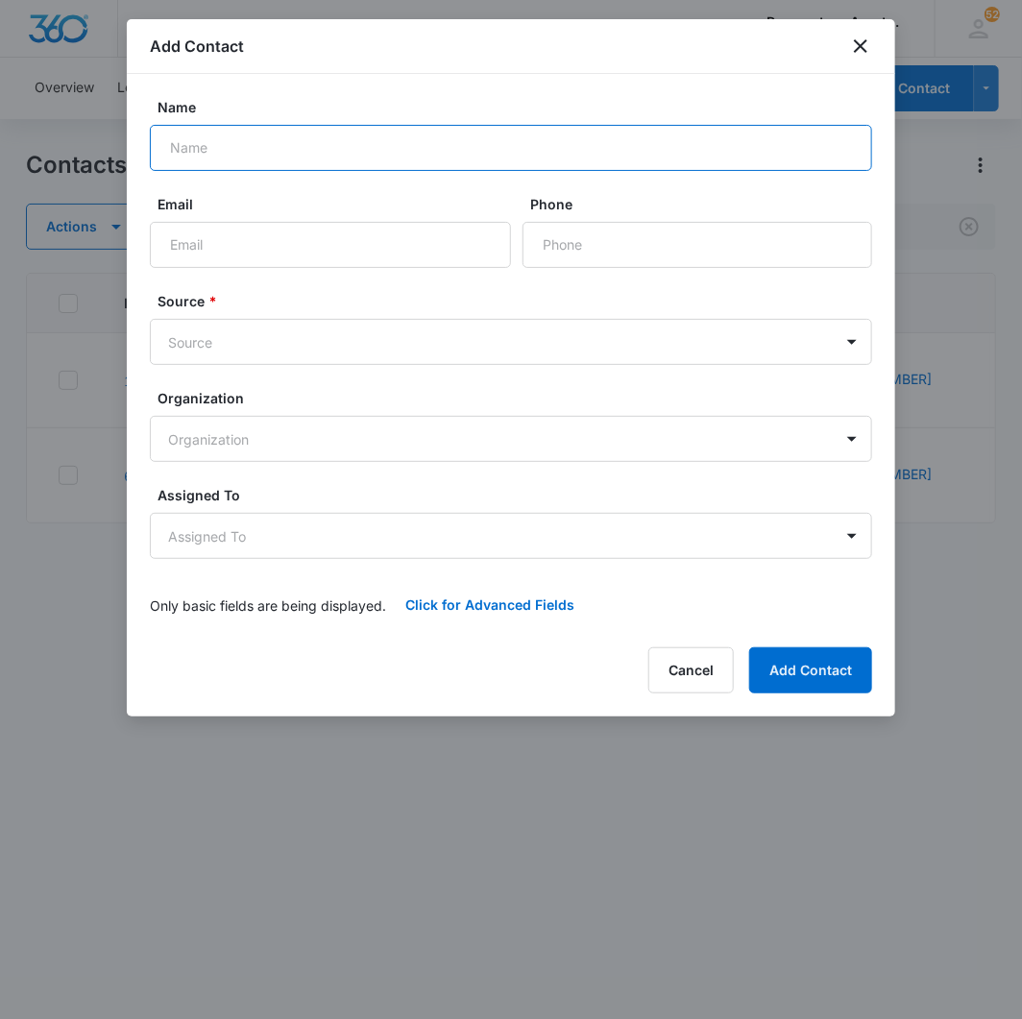
click at [301, 165] on input "Name" at bounding box center [511, 148] width 722 height 46
type input "L"
type input "Julisa Miranda Chavez, Lizbeth Villarreal Morales"
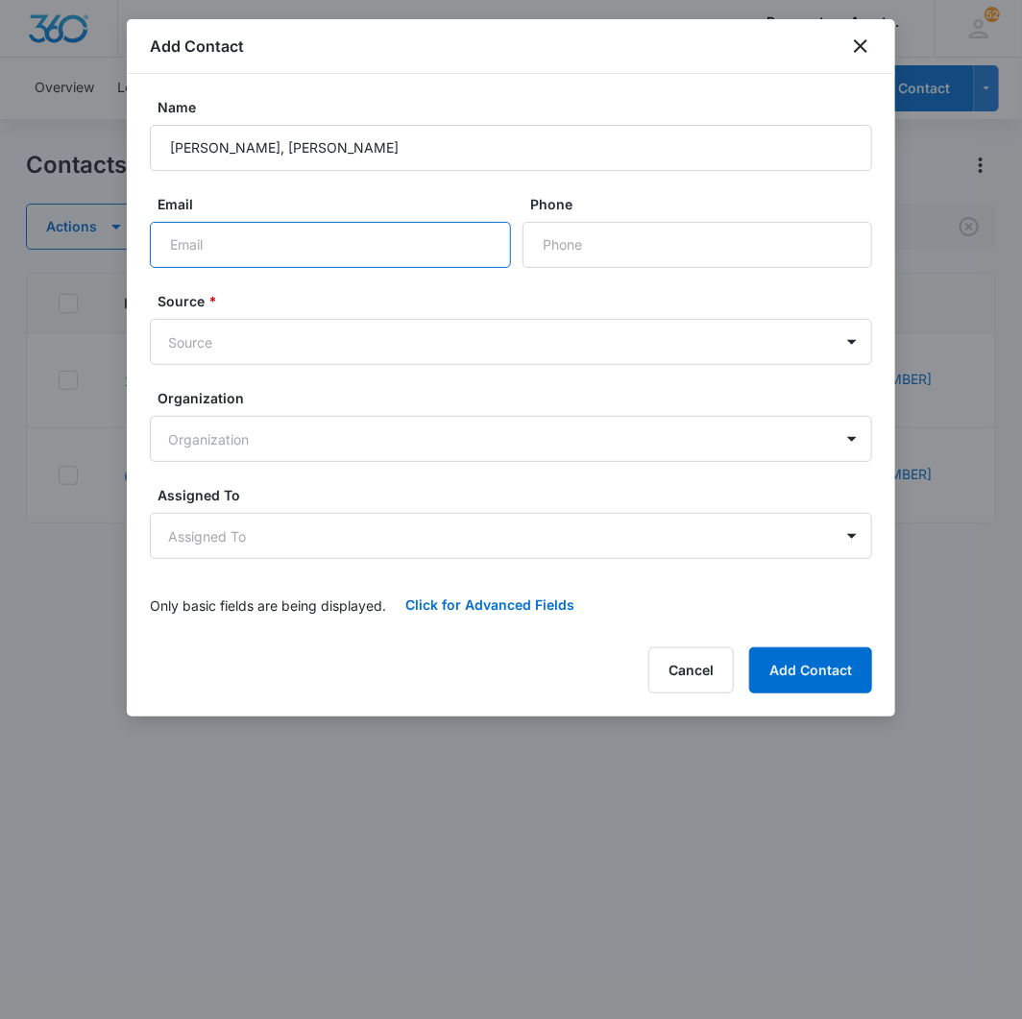
click at [277, 237] on input "Email" at bounding box center [330, 245] width 361 height 46
type input "9705348672"
paste input "(970) 534-8672"
type input "(970) 534-8672"
click at [274, 236] on input "Email" at bounding box center [330, 245] width 361 height 46
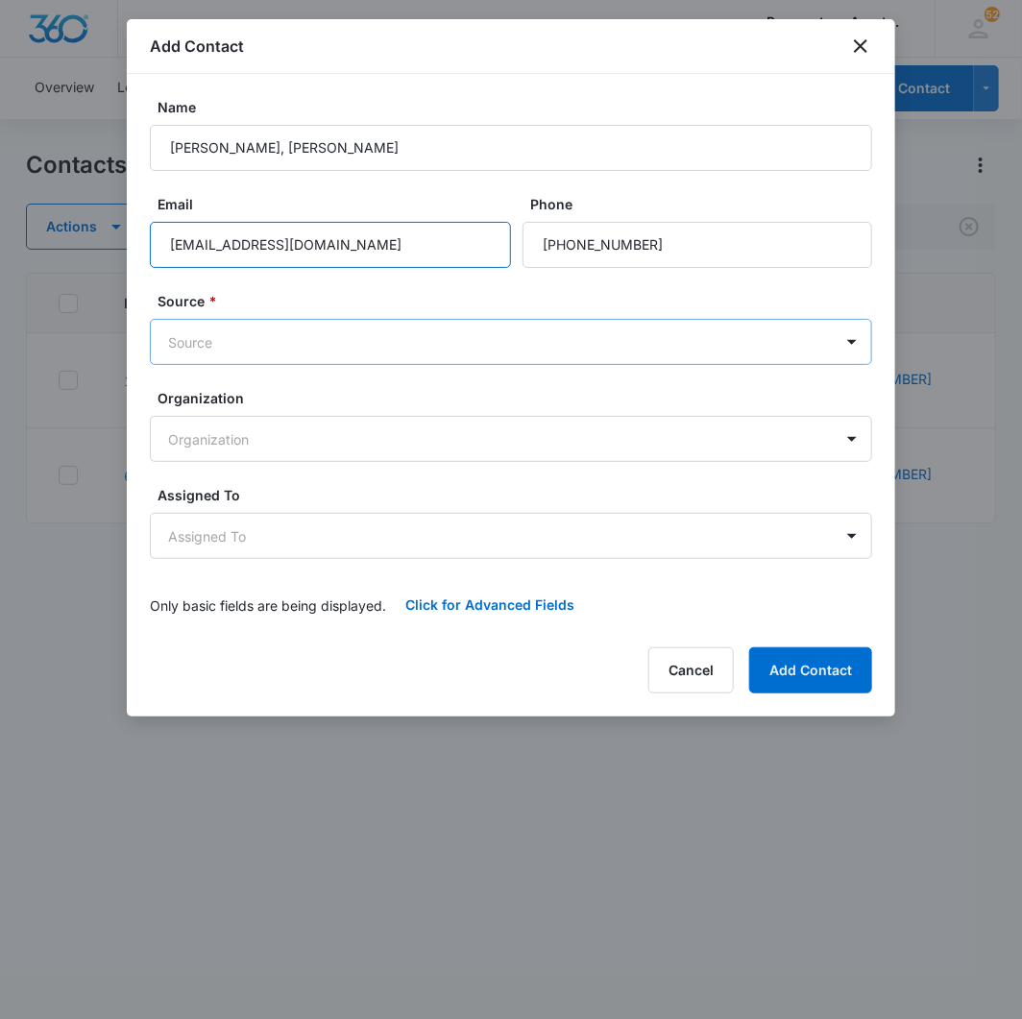
type input "julisamiranda012@gmail.com"
click at [351, 353] on body "CRM Apps Reputation Websites Forms CRM Email Social Content Intelligence Files …" at bounding box center [511, 509] width 1022 height 1019
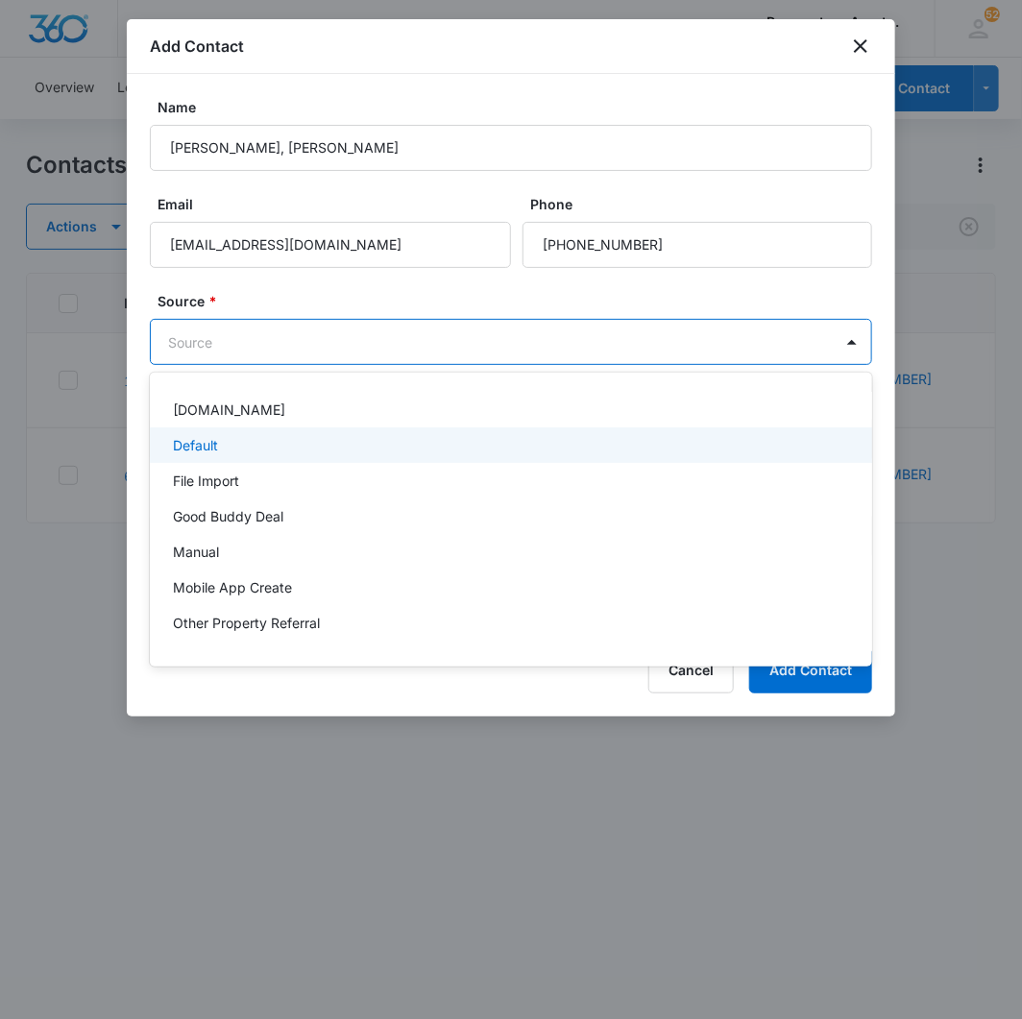
click at [259, 455] on div "Default" at bounding box center [511, 445] width 722 height 36
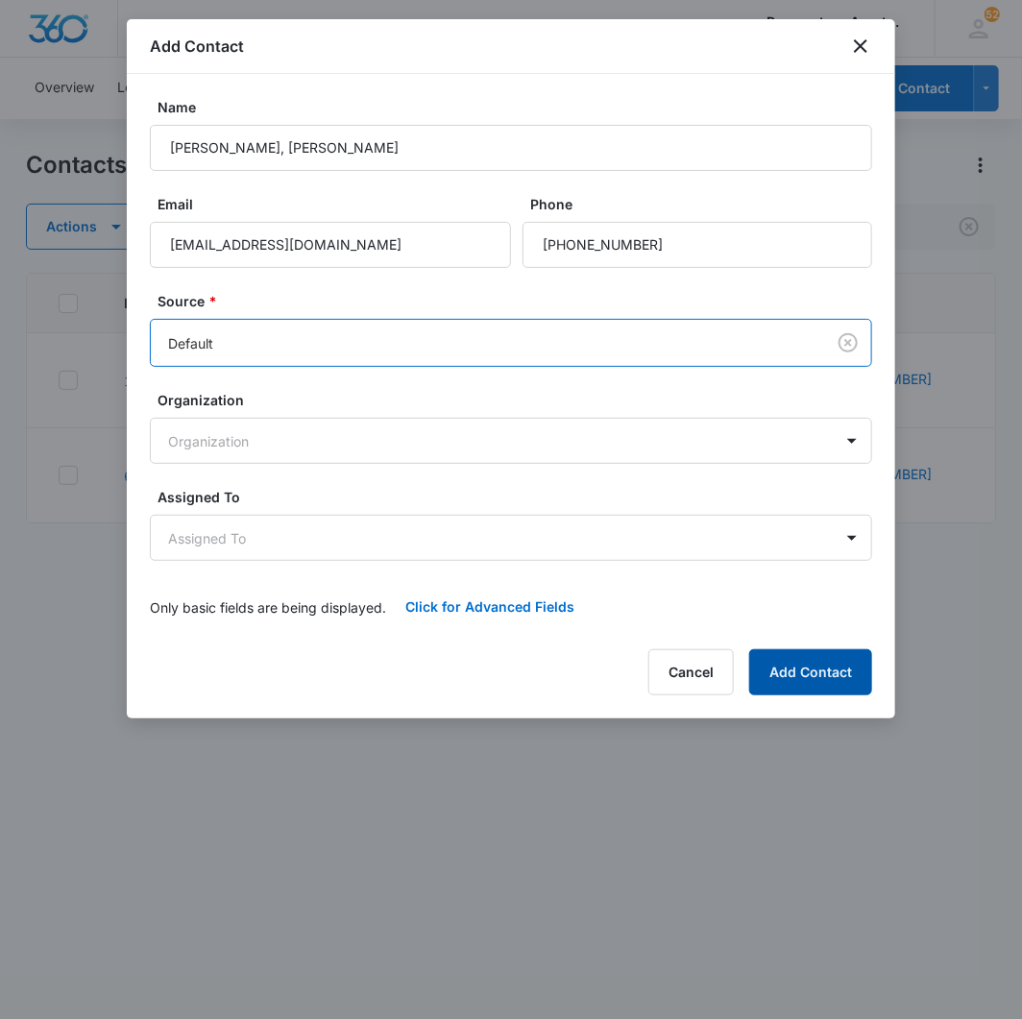
click at [795, 677] on button "Add Contact" at bounding box center [810, 672] width 123 height 46
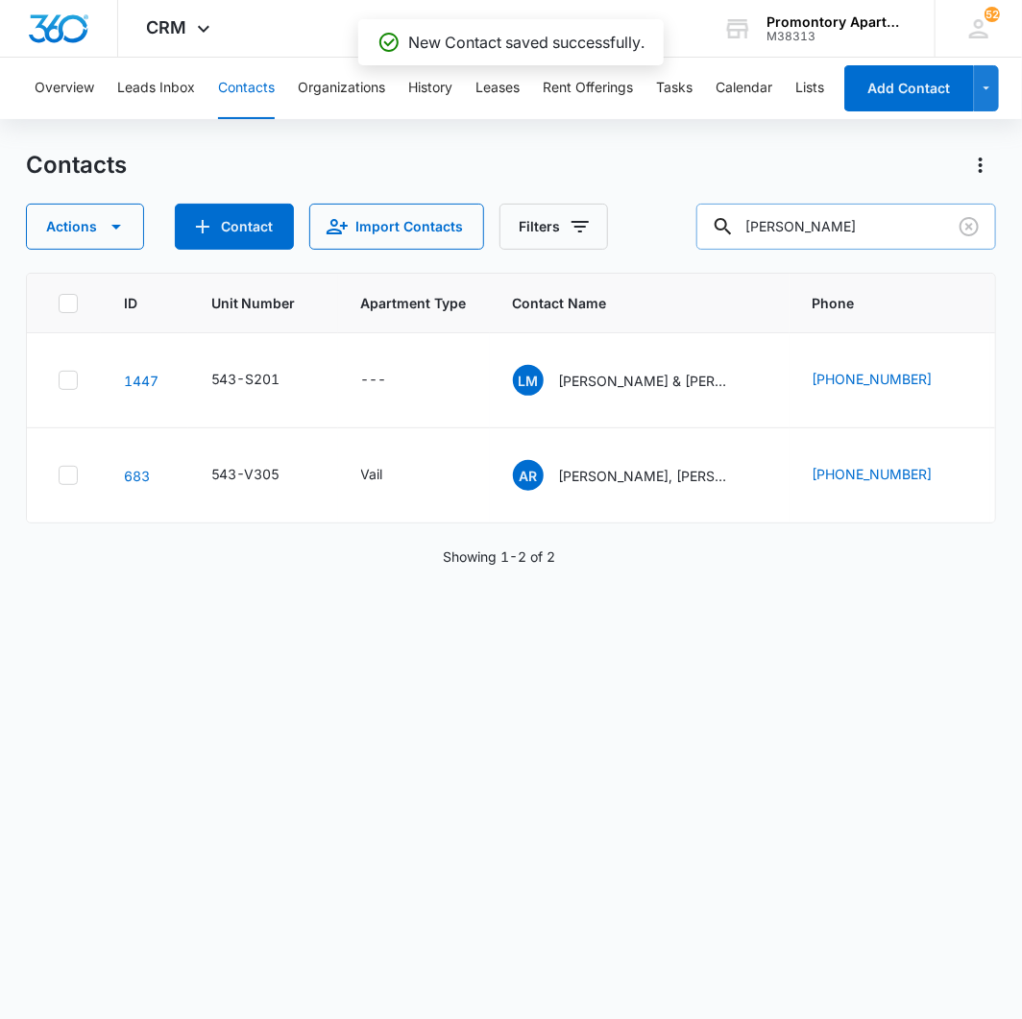
click at [870, 216] on input "lizbeth" at bounding box center [846, 227] width 300 height 46
click at [966, 231] on icon "Clear" at bounding box center [968, 226] width 23 height 23
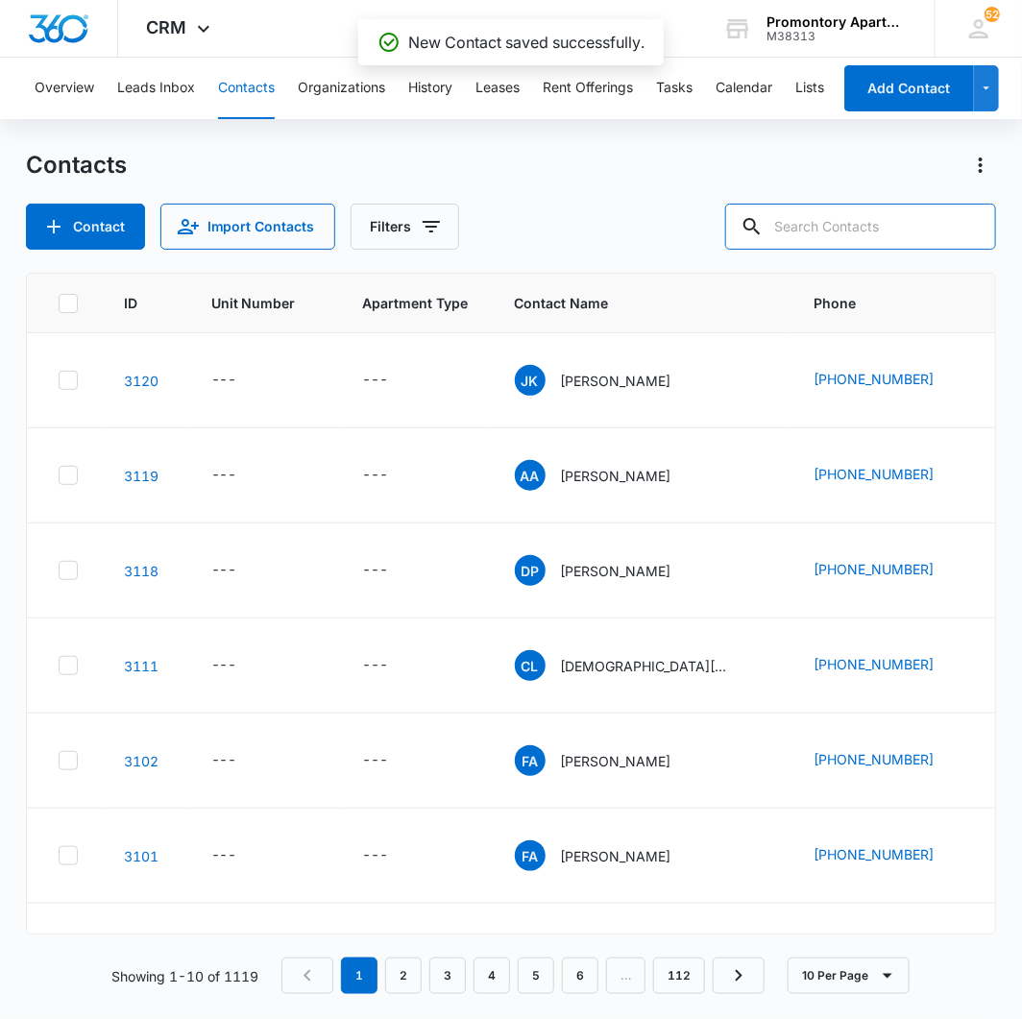
click at [858, 218] on input "text" at bounding box center [860, 227] width 271 height 46
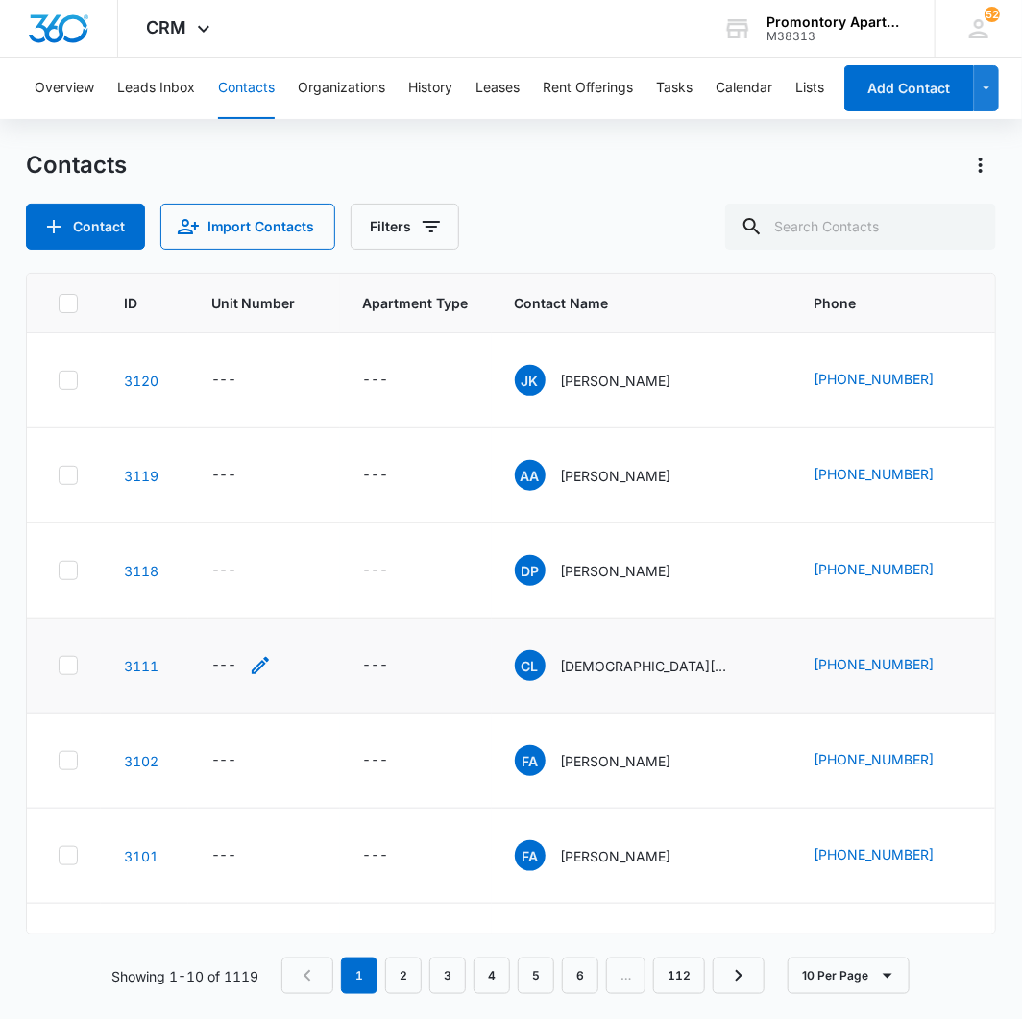
click at [228, 668] on div "---" at bounding box center [224, 665] width 26 height 23
click at [230, 524] on td "---" at bounding box center [264, 570] width 152 height 95
click at [225, 762] on div "---" at bounding box center [224, 760] width 26 height 23
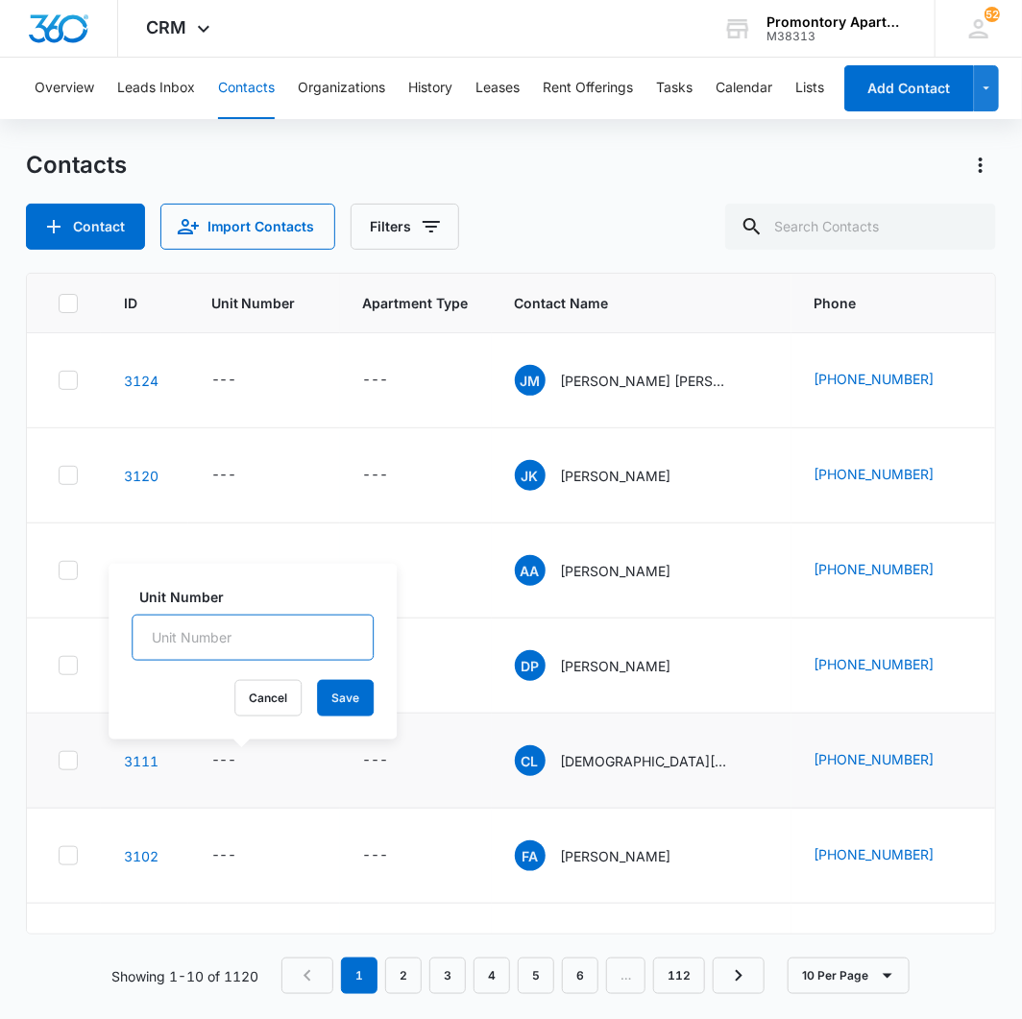
click at [223, 640] on input "Unit Number" at bounding box center [253, 638] width 242 height 46
type input "543-U205"
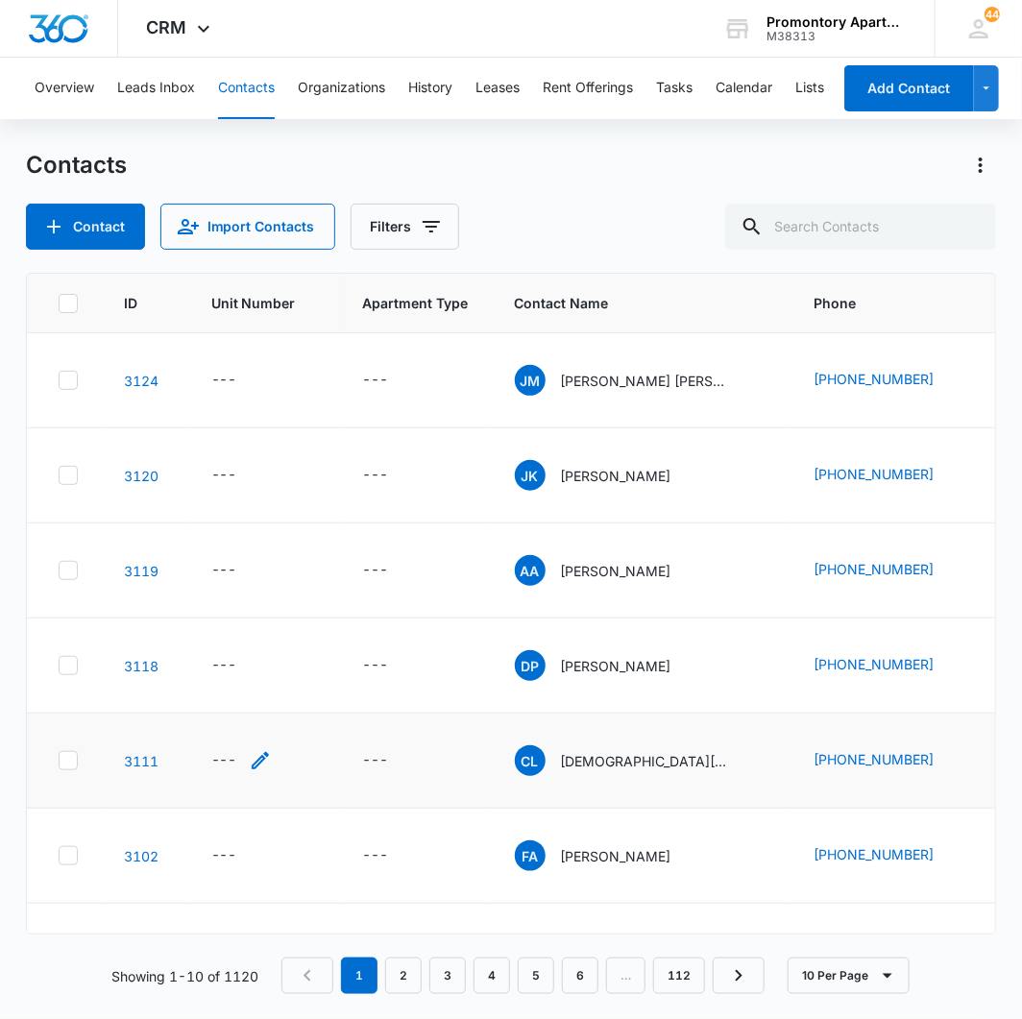
click at [228, 754] on div "---" at bounding box center [224, 760] width 26 height 23
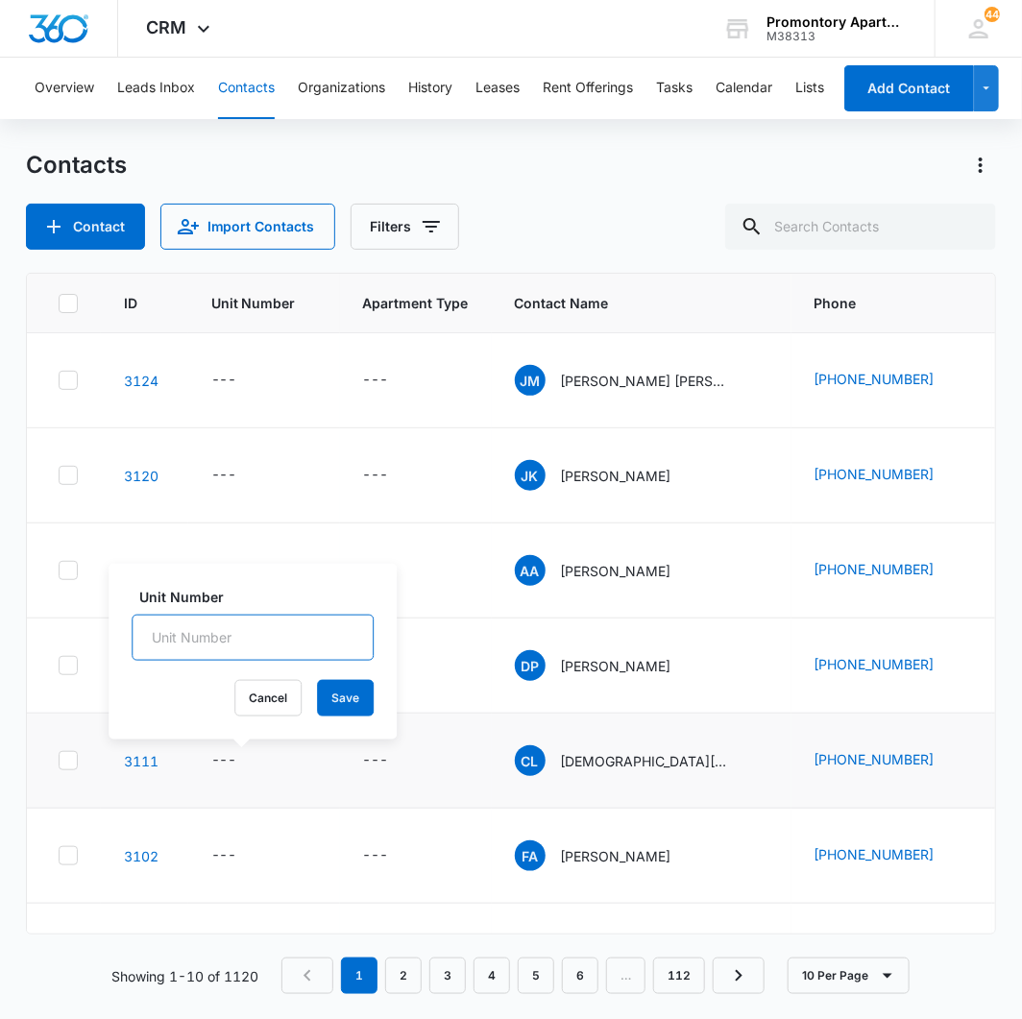
click at [227, 618] on input "Unit Number" at bounding box center [253, 638] width 242 height 46
type input "543-U205"
click at [317, 701] on button "Save" at bounding box center [345, 698] width 57 height 36
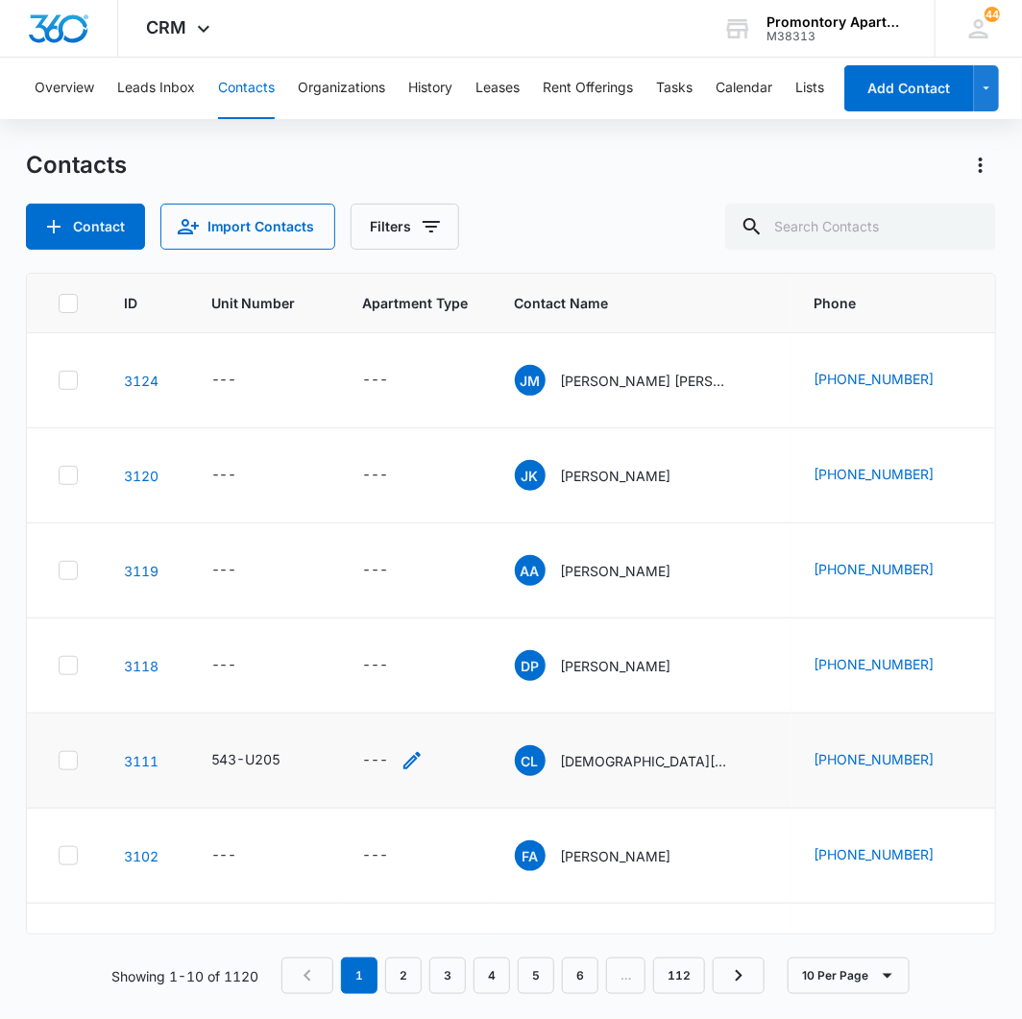
click at [376, 761] on div "---" at bounding box center [376, 760] width 26 height 23
click at [395, 621] on div at bounding box center [394, 622] width 200 height 46
click at [392, 622] on div "Apartment Type" at bounding box center [374, 637] width 145 height 43
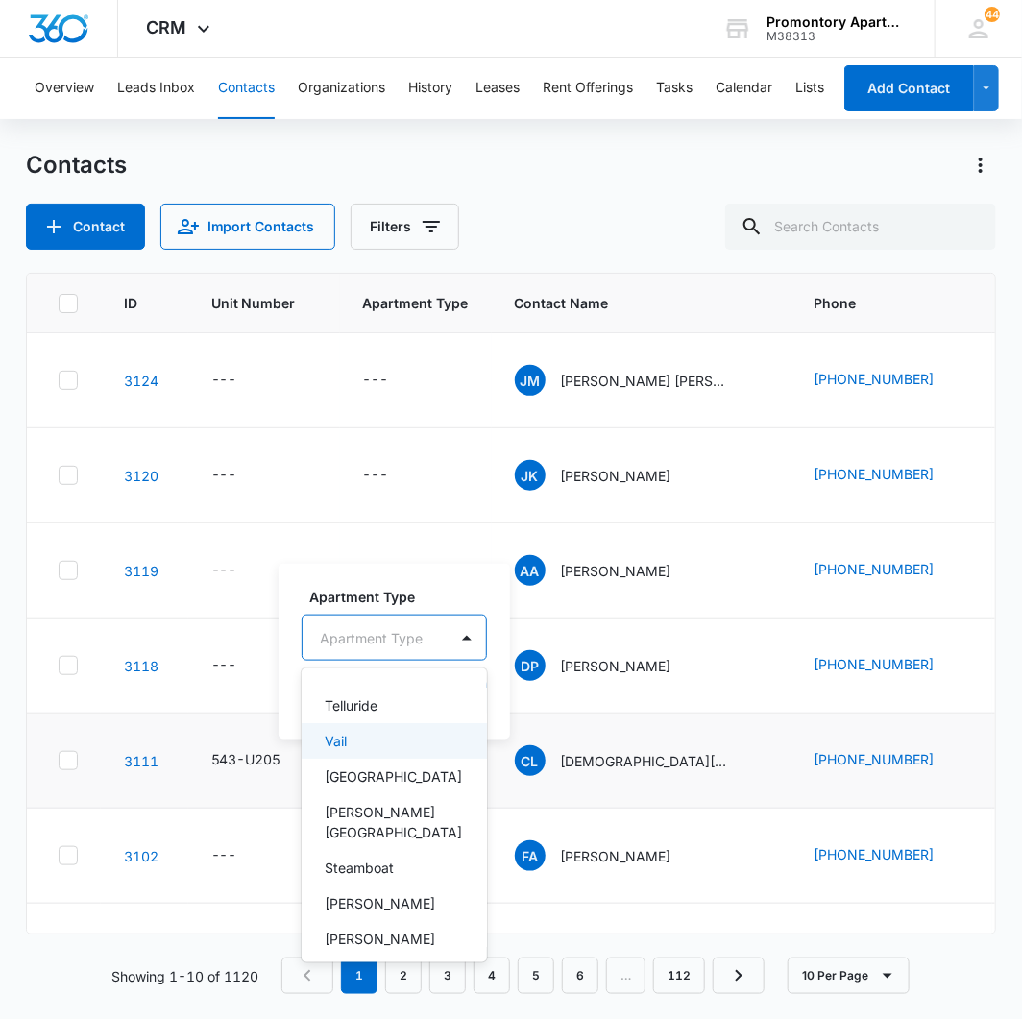
click at [369, 740] on div "Vail" at bounding box center [392, 741] width 135 height 20
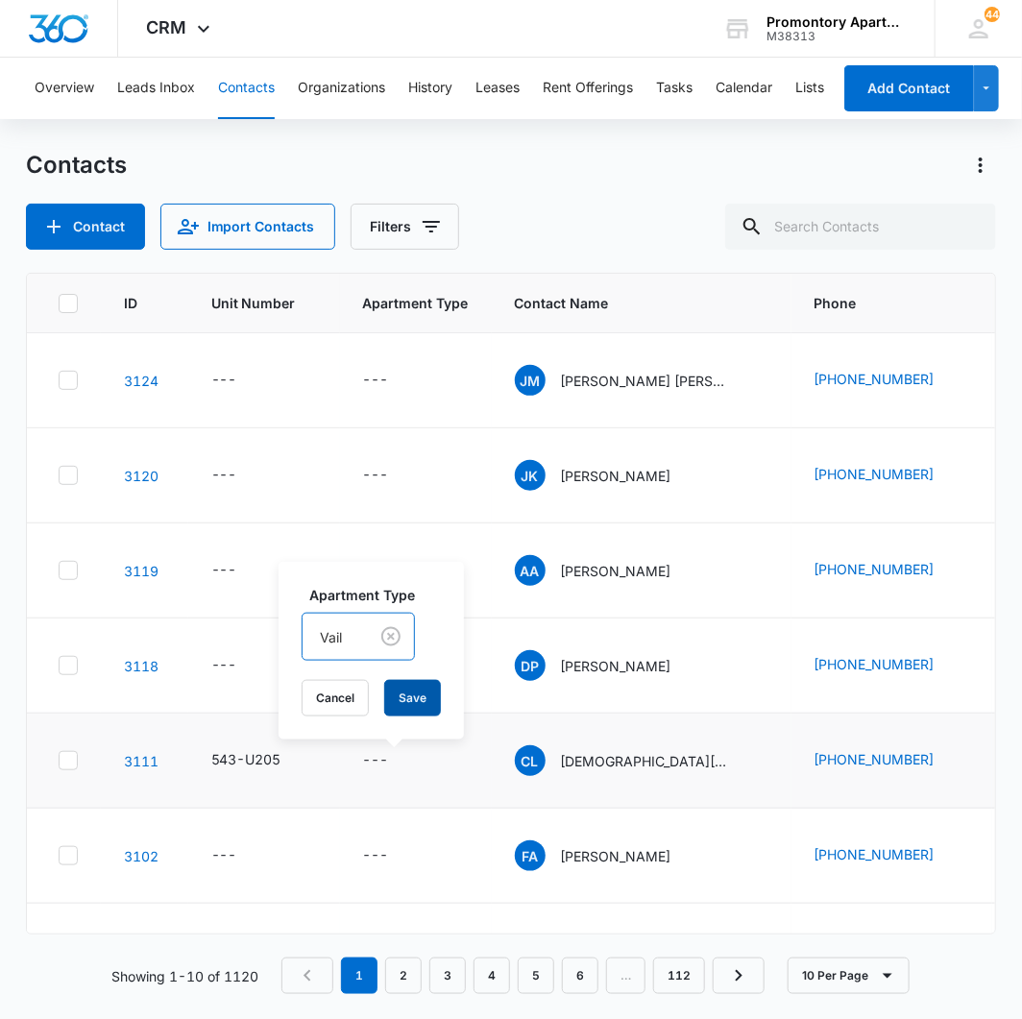
click at [417, 695] on button "Save" at bounding box center [412, 698] width 57 height 36
click at [222, 377] on div "---" at bounding box center [224, 380] width 26 height 23
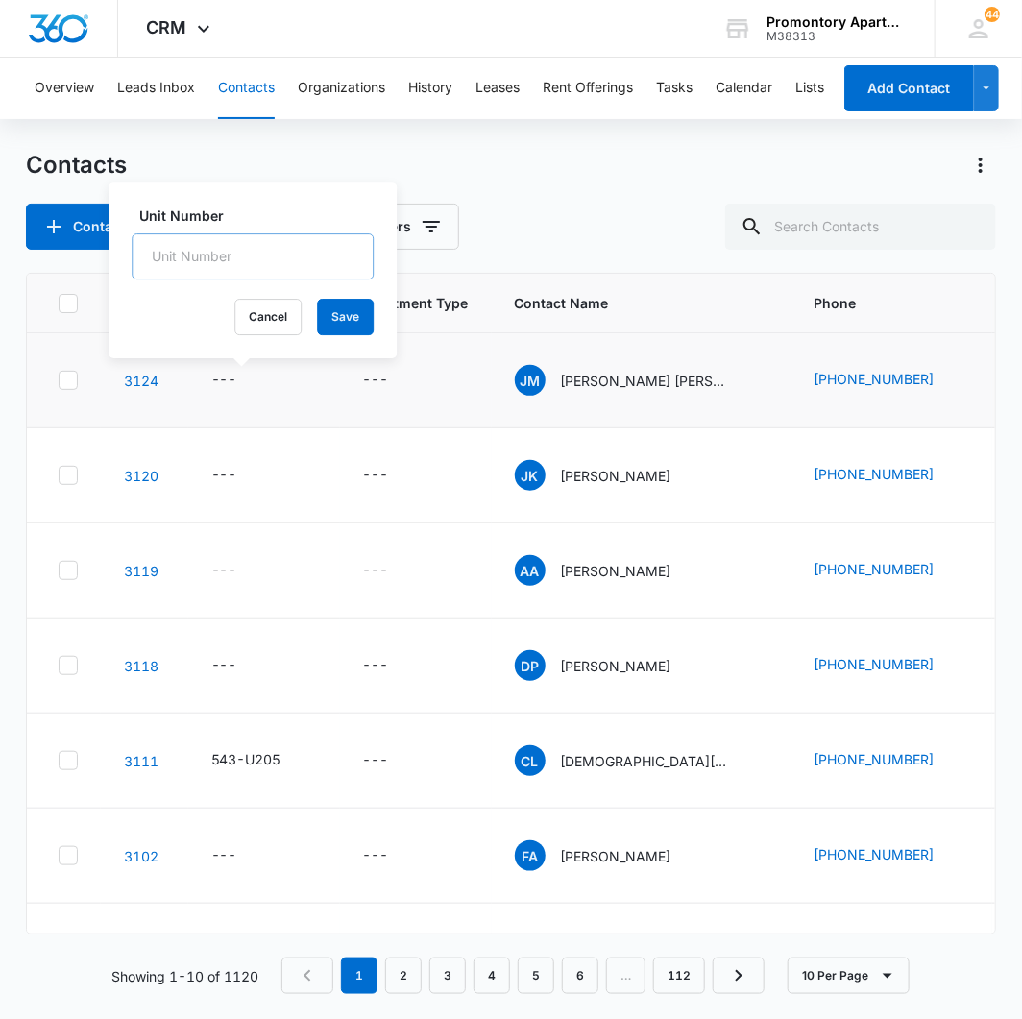
click at [244, 250] on input "Unit Number" at bounding box center [253, 256] width 242 height 46
type input "543-A205"
click at [327, 321] on button "Save" at bounding box center [345, 317] width 57 height 36
click at [373, 377] on div "---" at bounding box center [376, 380] width 26 height 23
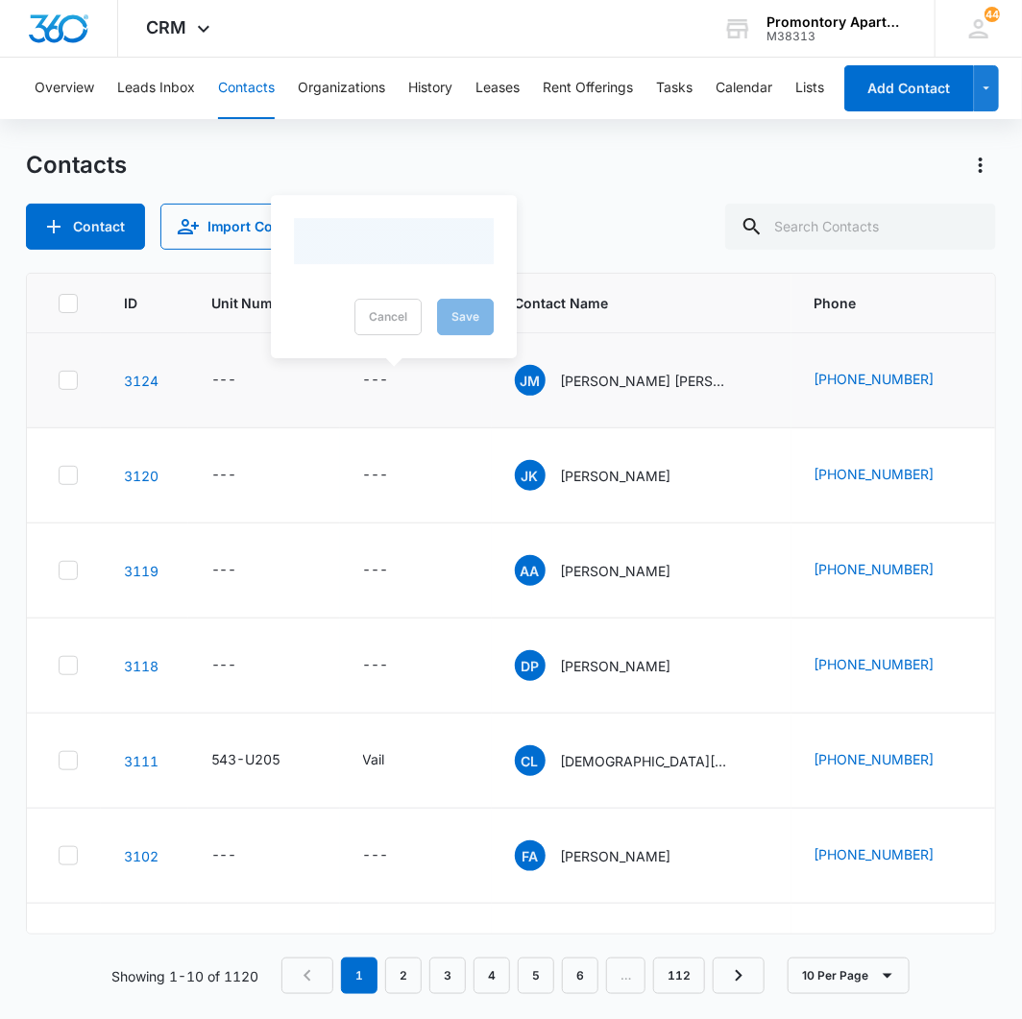
click at [451, 236] on div at bounding box center [394, 241] width 200 height 46
click at [440, 245] on div "Apartment Type" at bounding box center [374, 256] width 145 height 43
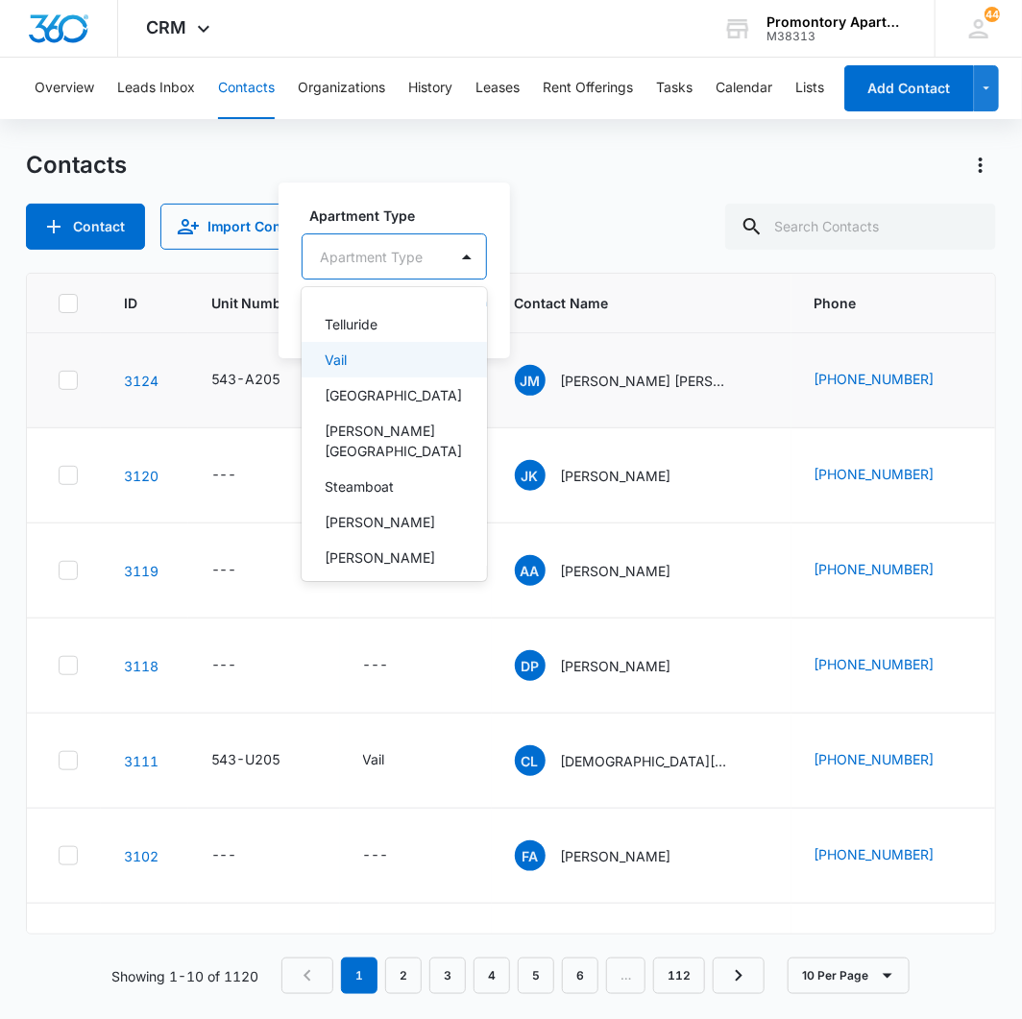
click at [384, 363] on div "Vail" at bounding box center [392, 360] width 135 height 20
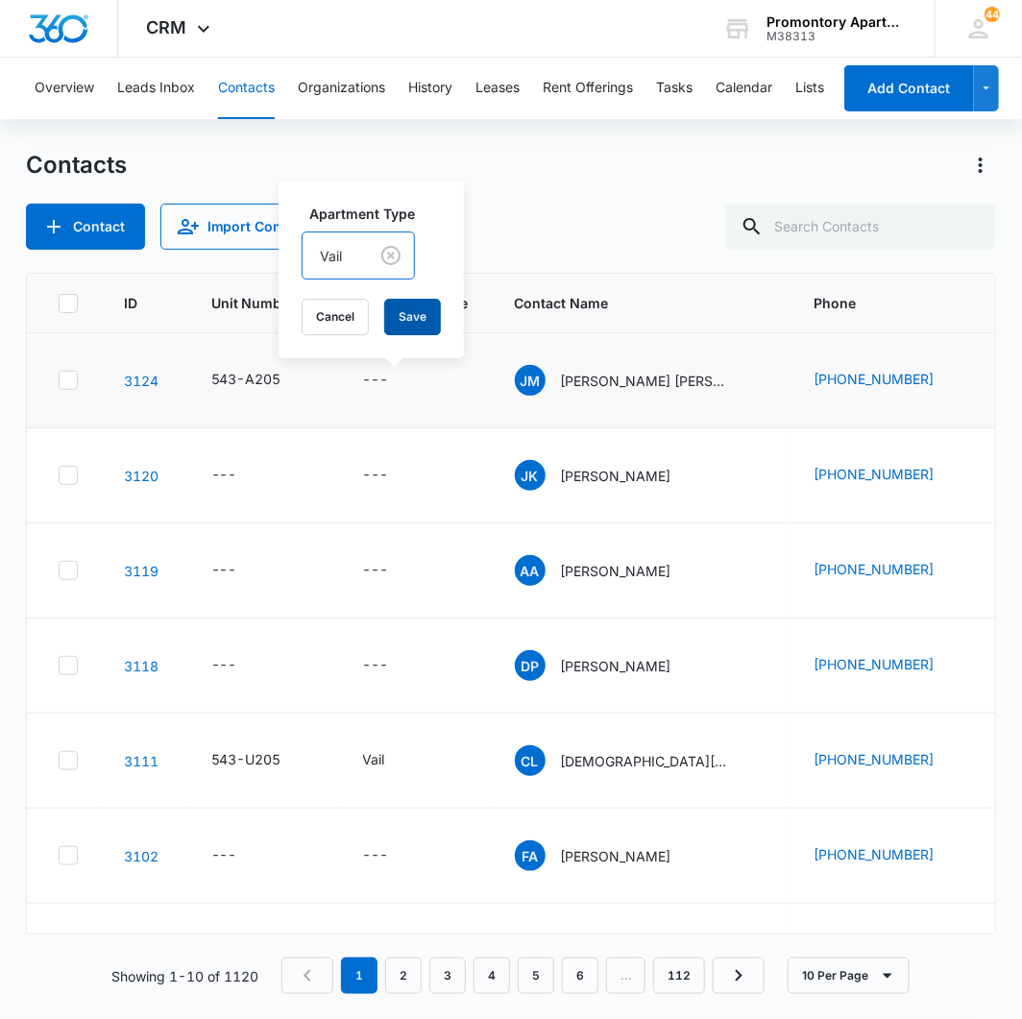
click at [419, 299] on button "Save" at bounding box center [412, 317] width 57 height 36
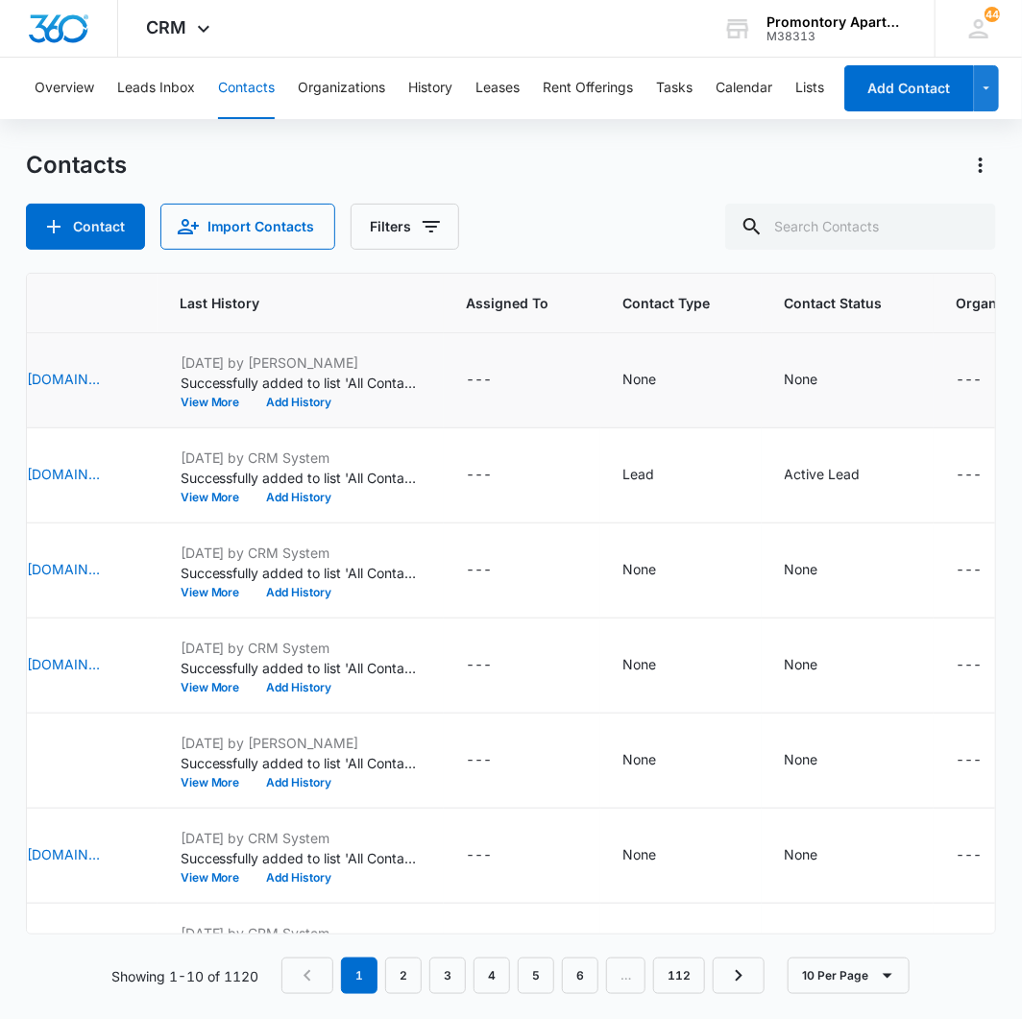
scroll to position [0, 1117]
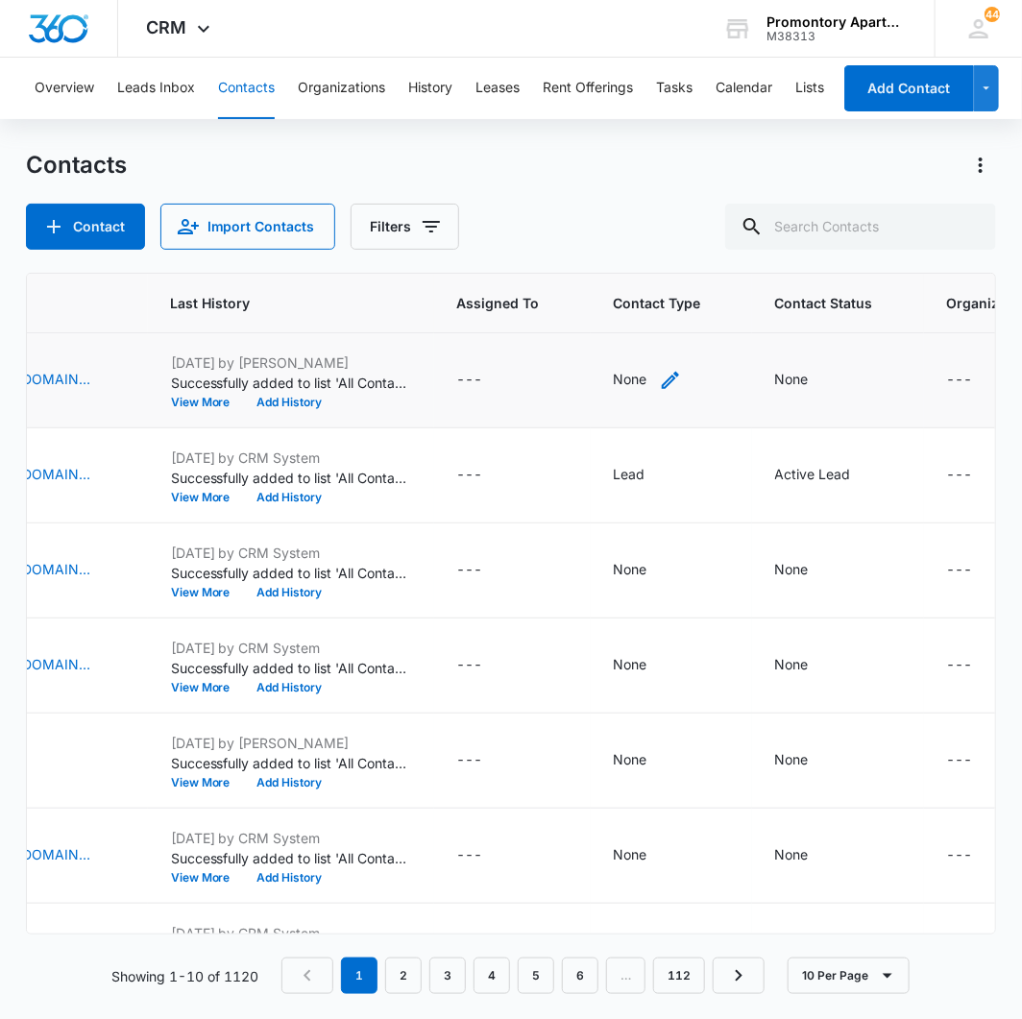
click at [614, 382] on div "None" at bounding box center [631, 379] width 34 height 20
click at [577, 245] on div at bounding box center [608, 257] width 85 height 24
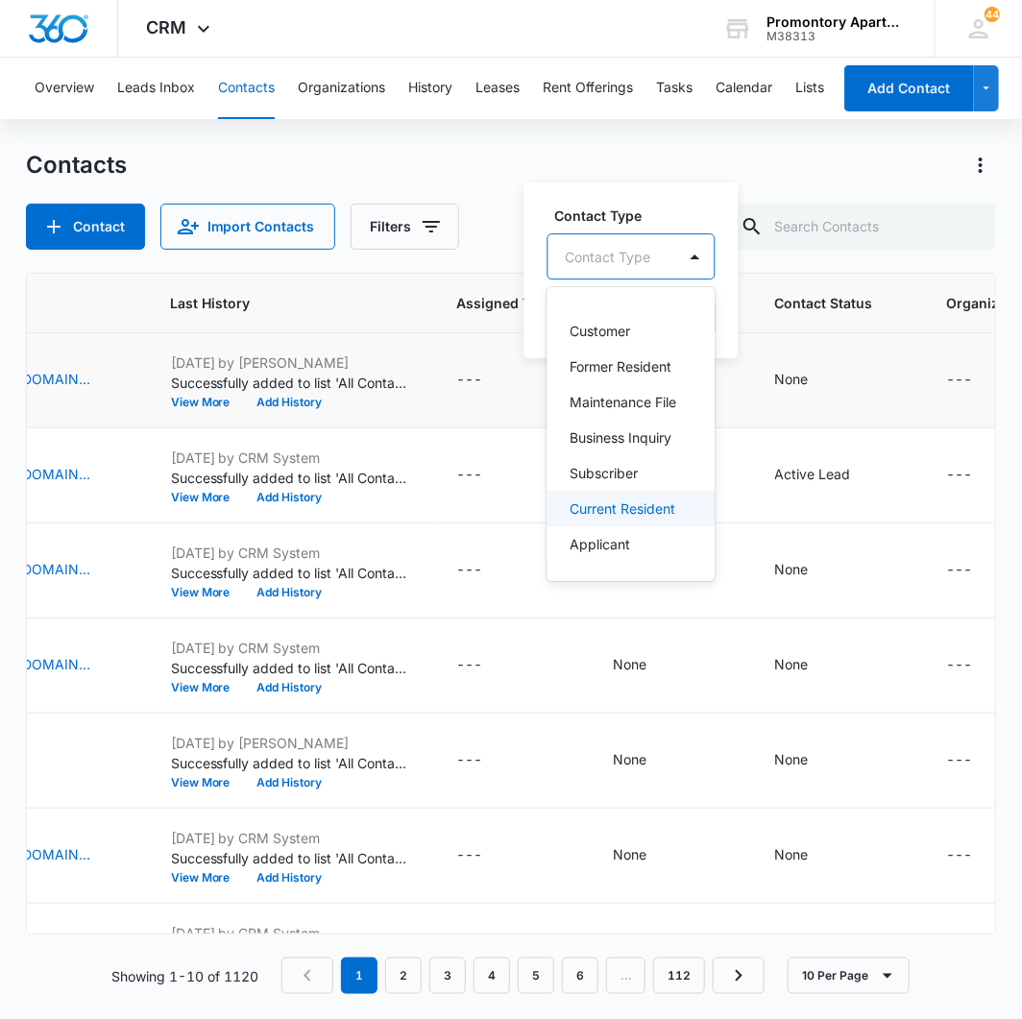
click at [598, 498] on p "Current Resident" at bounding box center [623, 508] width 106 height 20
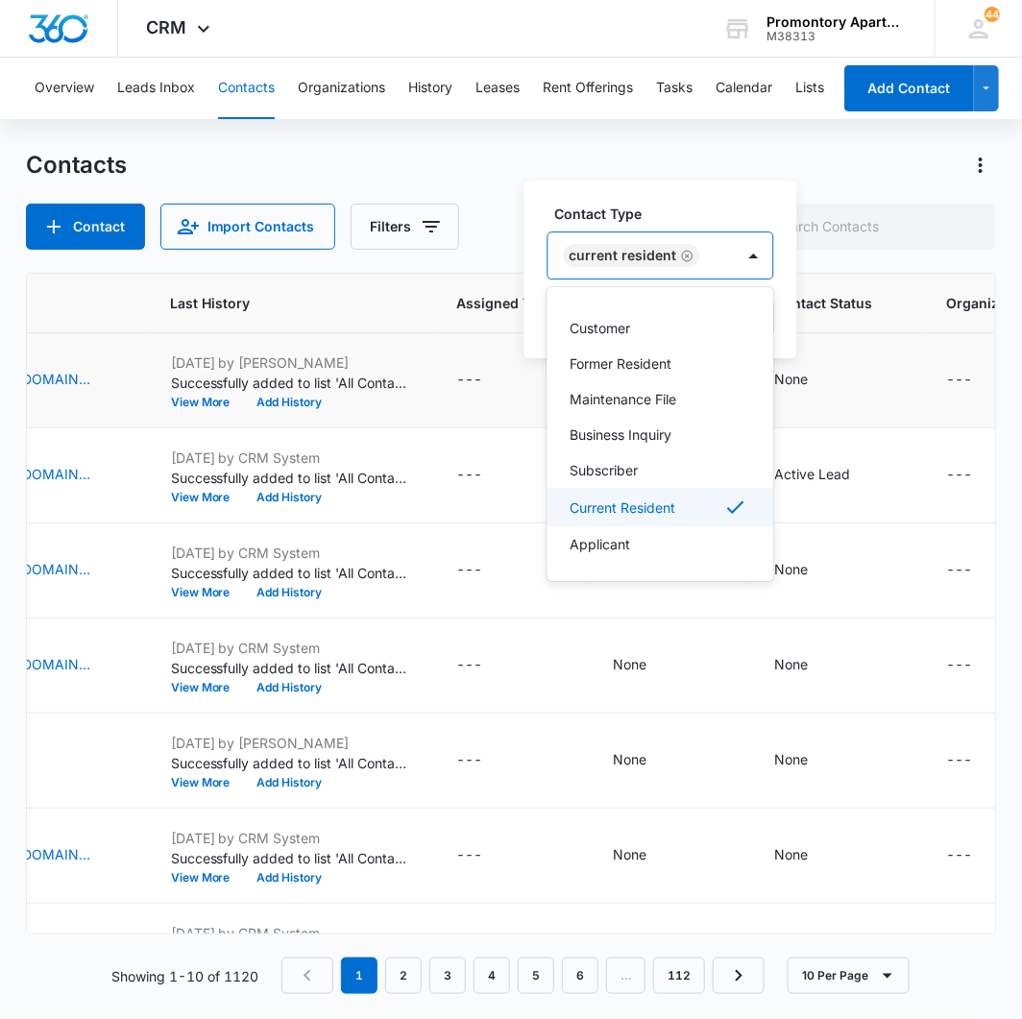
scroll to position [65, 0]
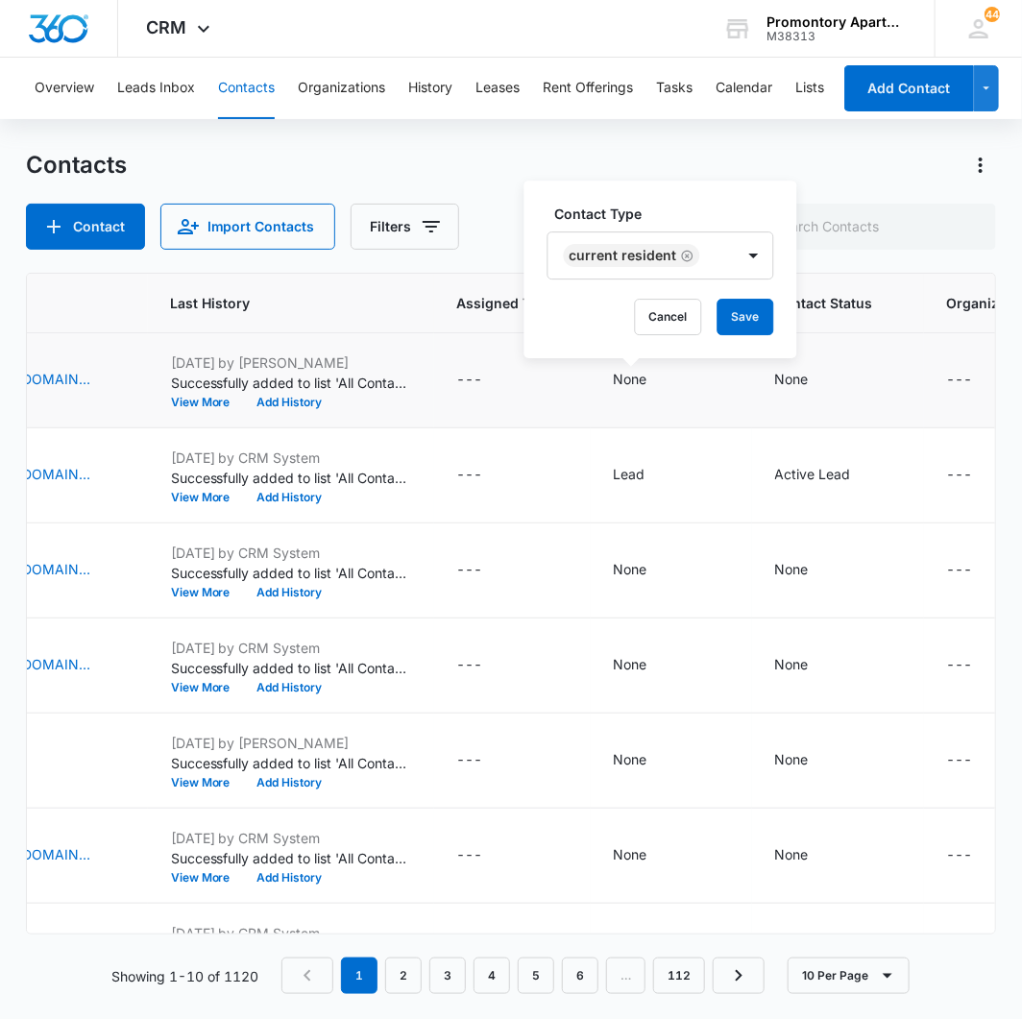
click at [686, 207] on label "Contact Type" at bounding box center [668, 214] width 227 height 20
click at [744, 320] on button "Save" at bounding box center [745, 317] width 57 height 36
click at [776, 376] on div "None" at bounding box center [792, 379] width 34 height 20
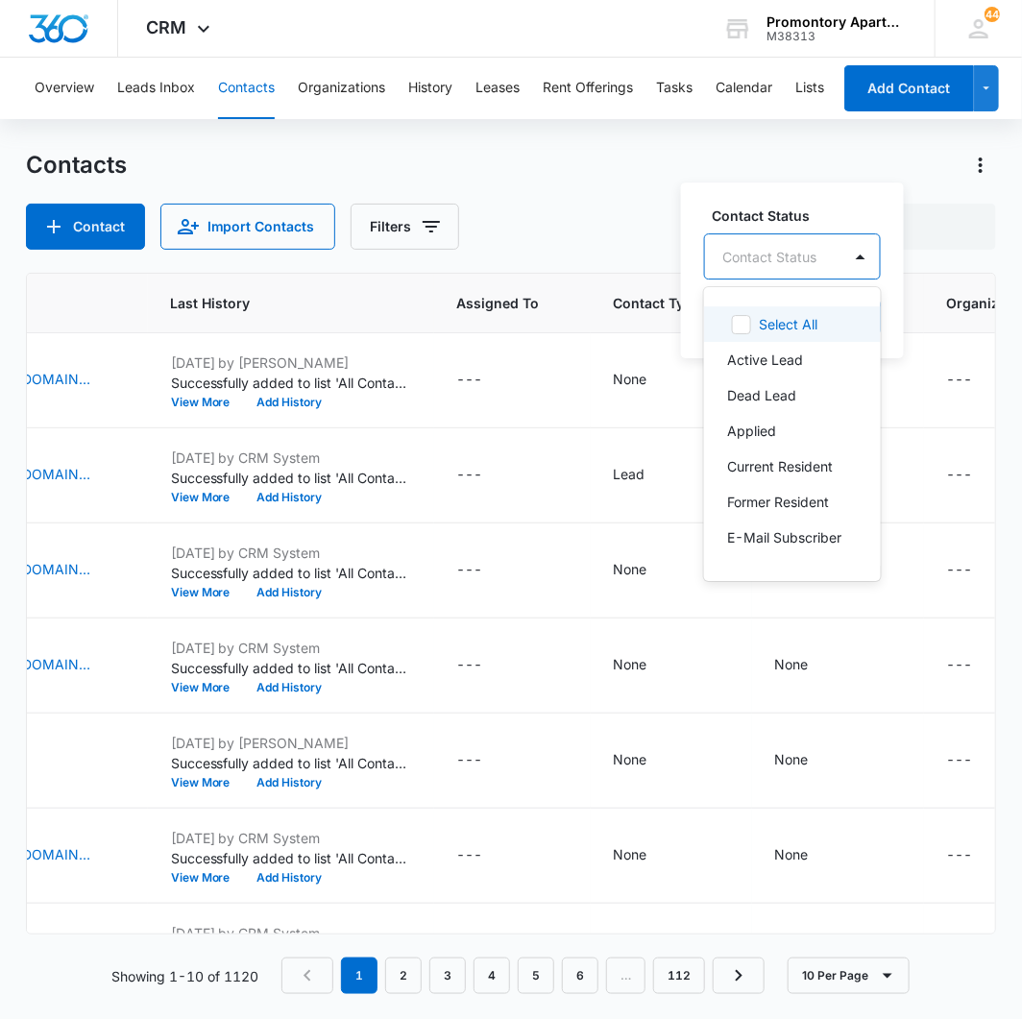
click at [772, 253] on div at bounding box center [769, 257] width 94 height 24
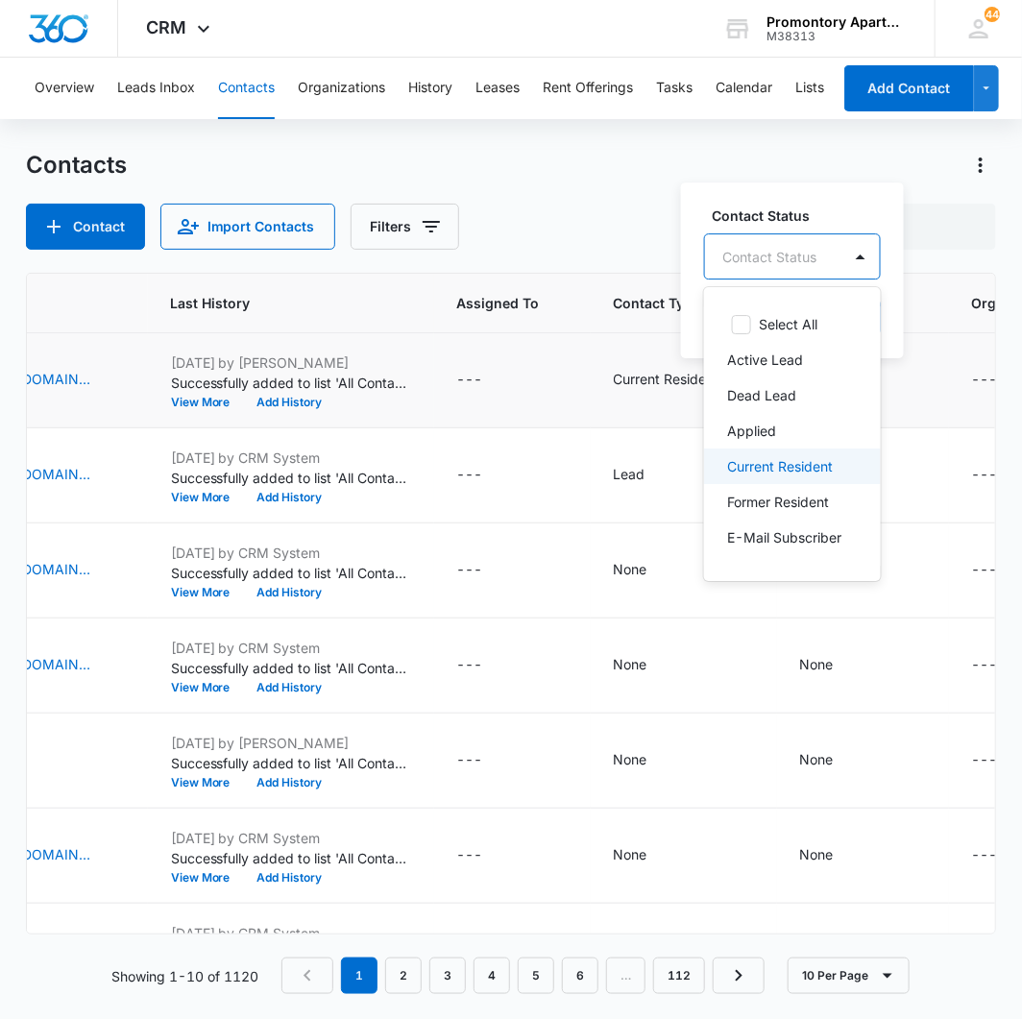
click at [773, 453] on div "Current Resident" at bounding box center [792, 466] width 177 height 36
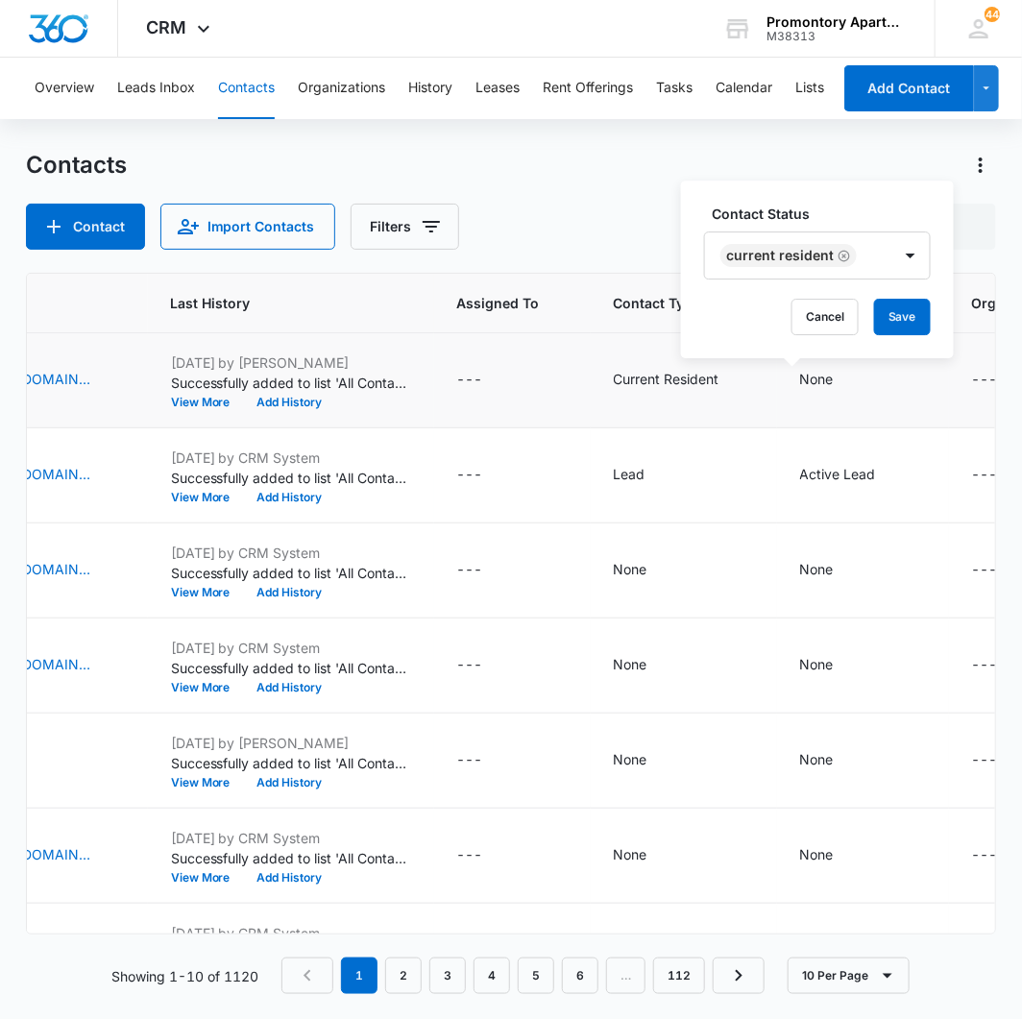
click at [827, 207] on label "Contact Status" at bounding box center [825, 214] width 227 height 20
click at [880, 312] on button "Save" at bounding box center [902, 317] width 57 height 36
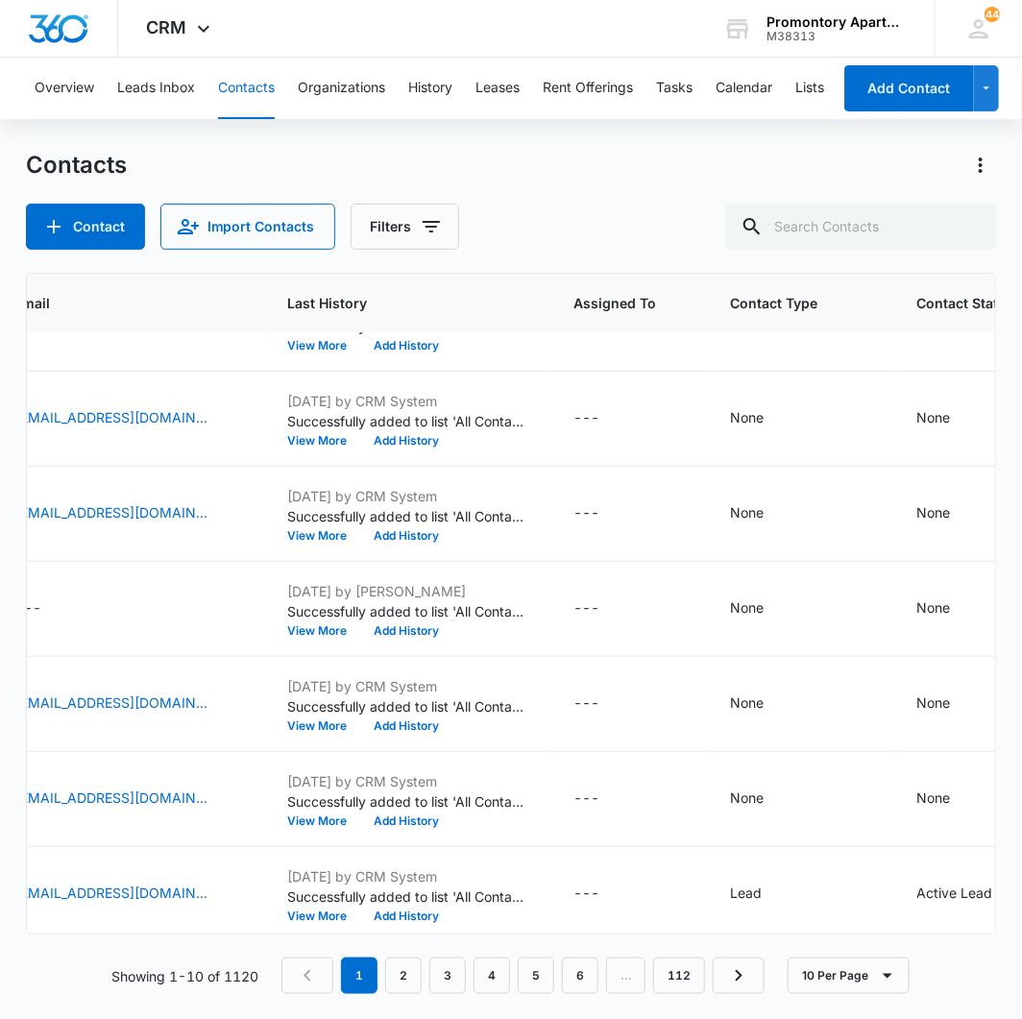
scroll to position [152, 1025]
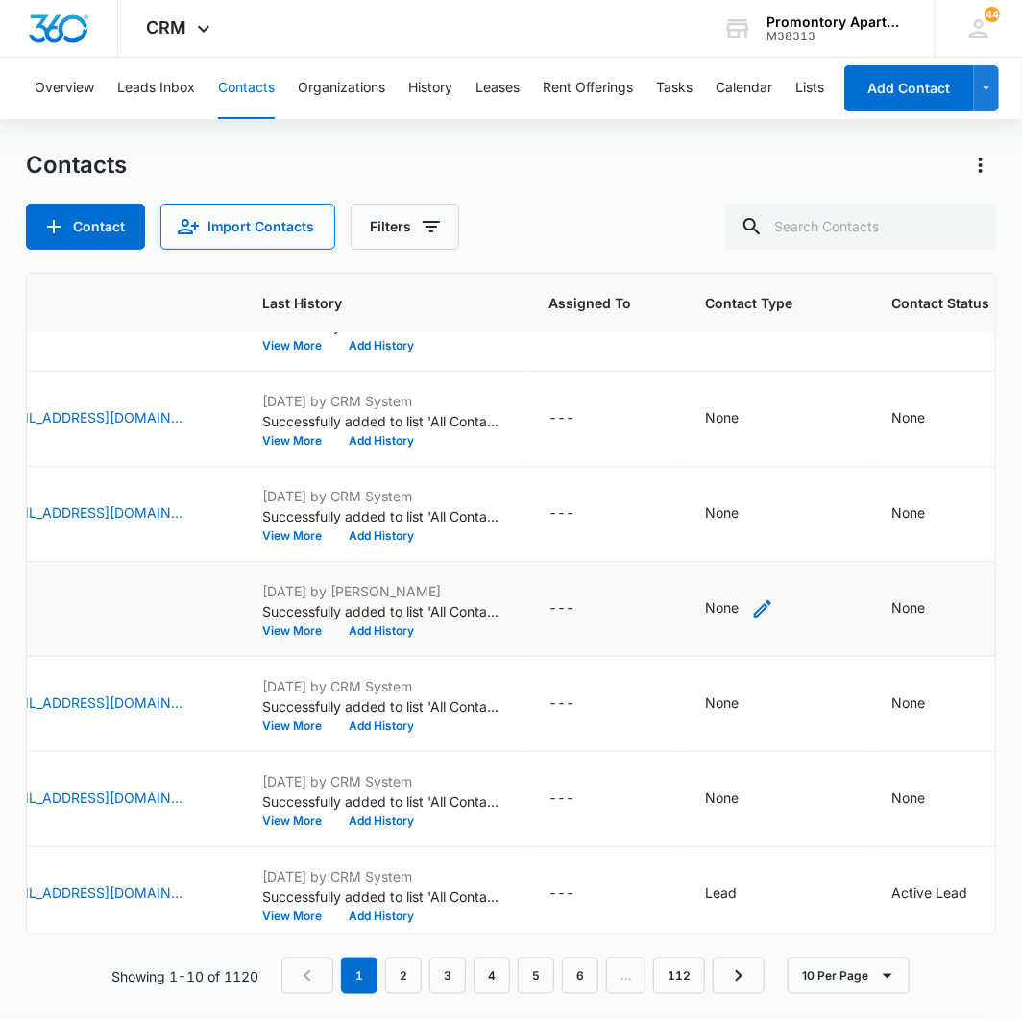
click at [712, 607] on div "None" at bounding box center [723, 607] width 34 height 20
click at [708, 475] on div at bounding box center [722, 470] width 200 height 46
click at [708, 475] on div at bounding box center [699, 485] width 85 height 24
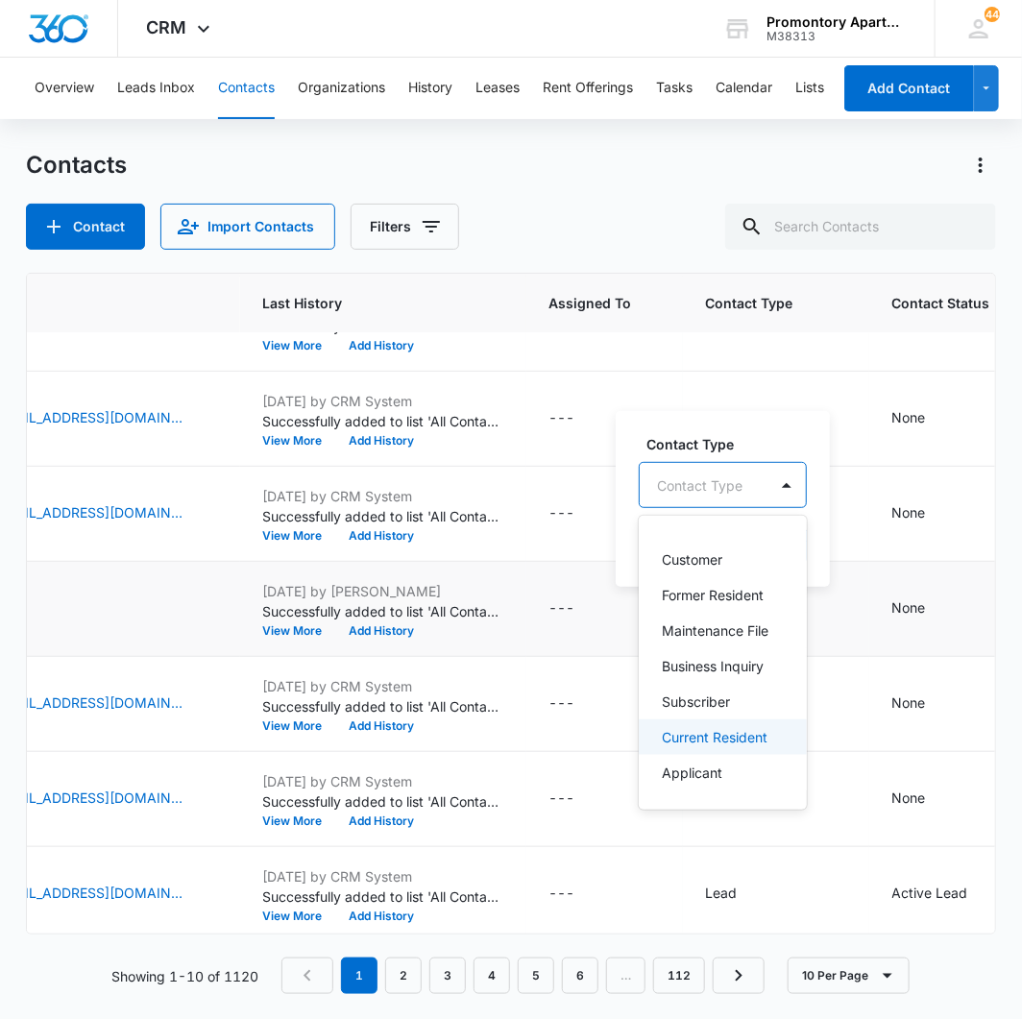
click at [701, 737] on p "Current Resident" at bounding box center [715, 737] width 106 height 20
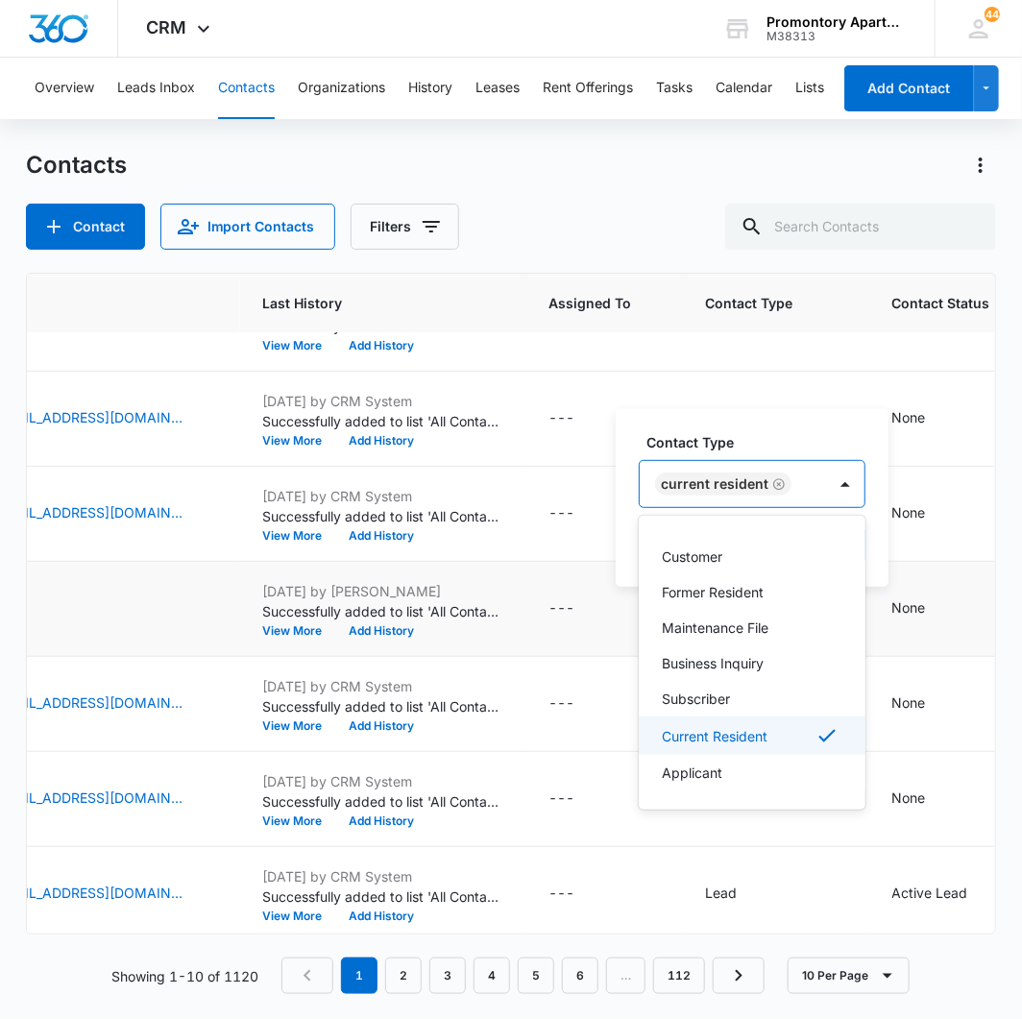
scroll to position [65, 0]
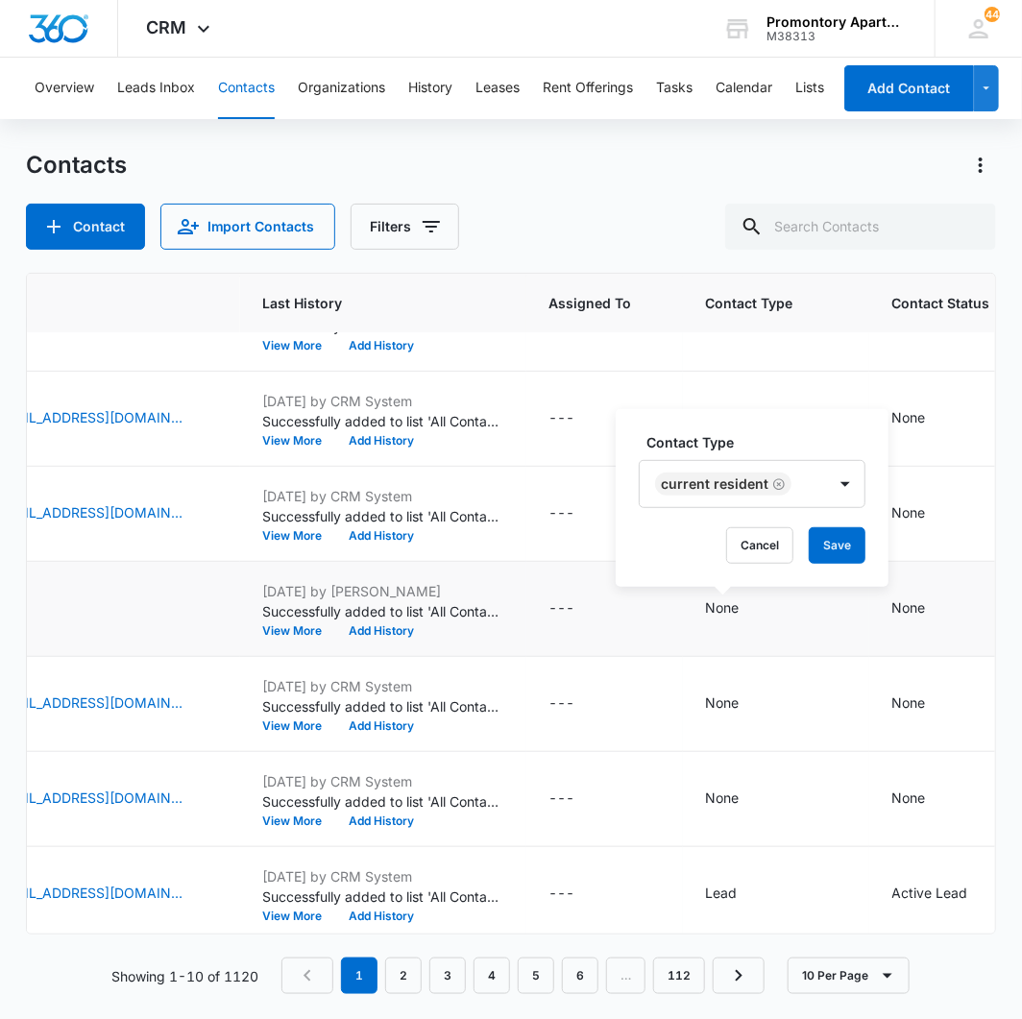
click at [798, 436] on label "Contact Type" at bounding box center [759, 442] width 227 height 20
click at [828, 544] on button "Save" at bounding box center [837, 545] width 57 height 36
click at [892, 609] on div "None" at bounding box center [909, 607] width 34 height 20
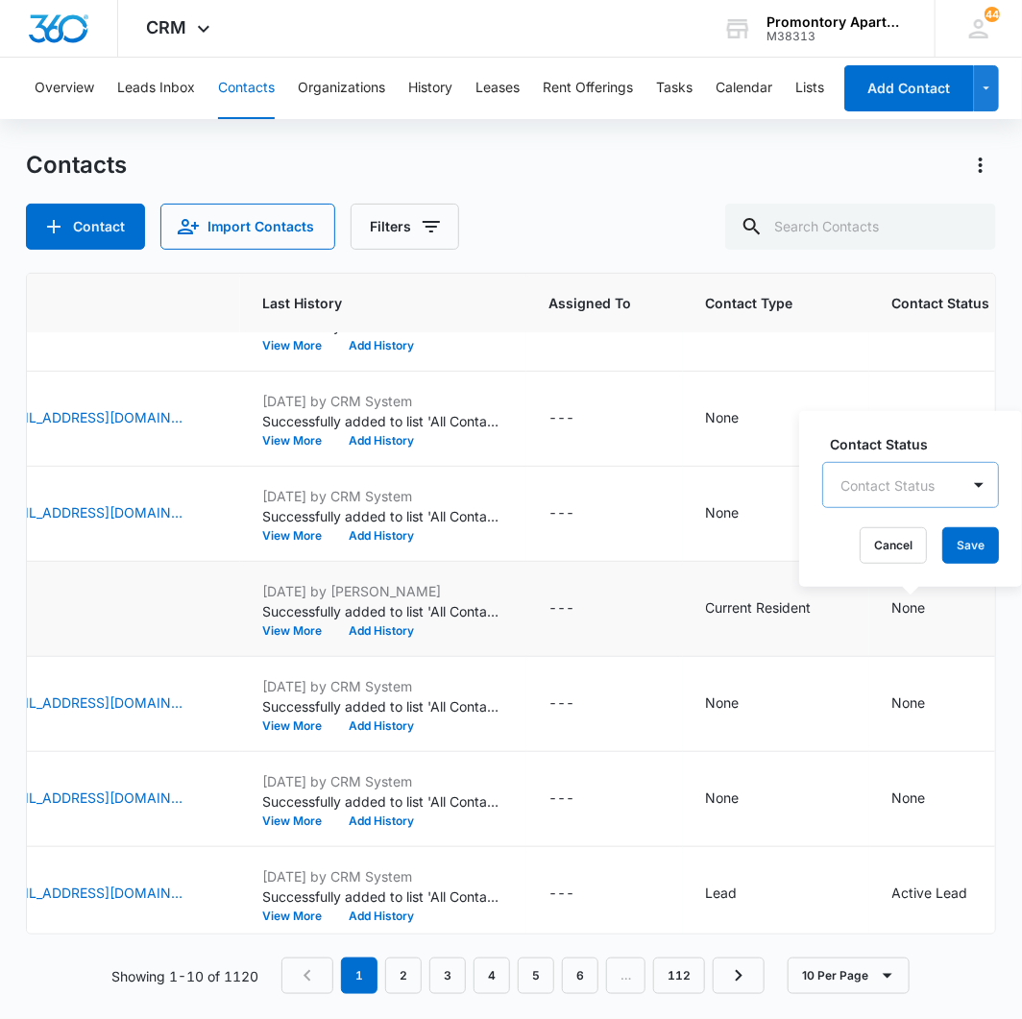
click at [861, 483] on div at bounding box center [887, 485] width 94 height 24
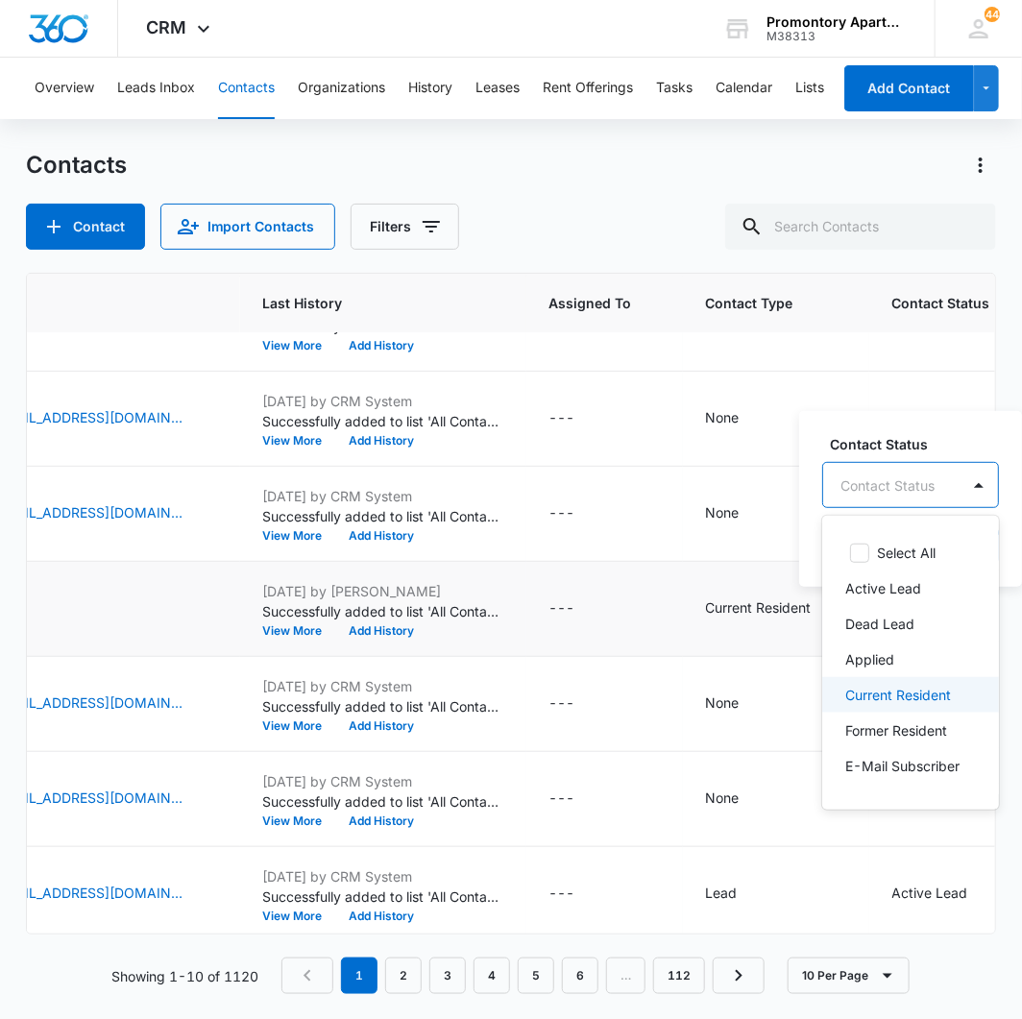
scroll to position [48, 0]
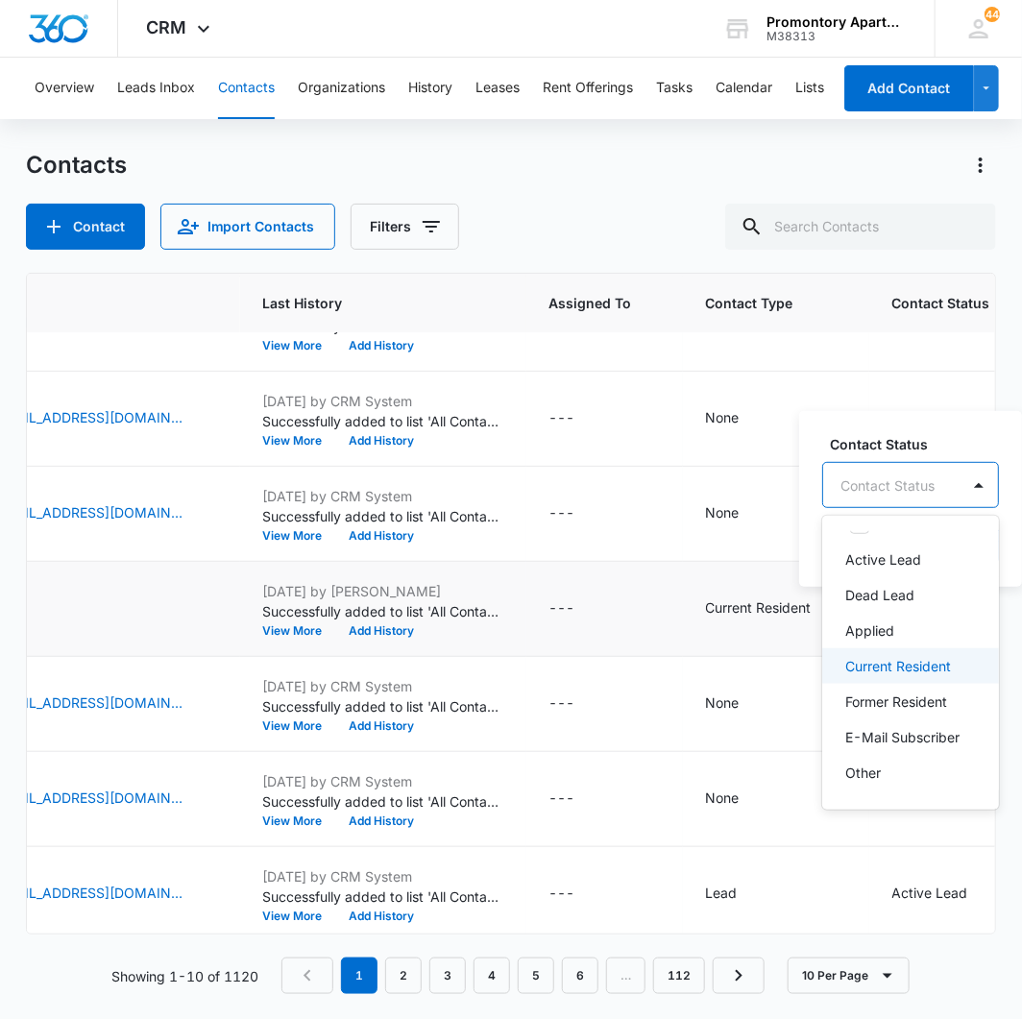
click at [891, 656] on p "Current Resident" at bounding box center [898, 666] width 106 height 20
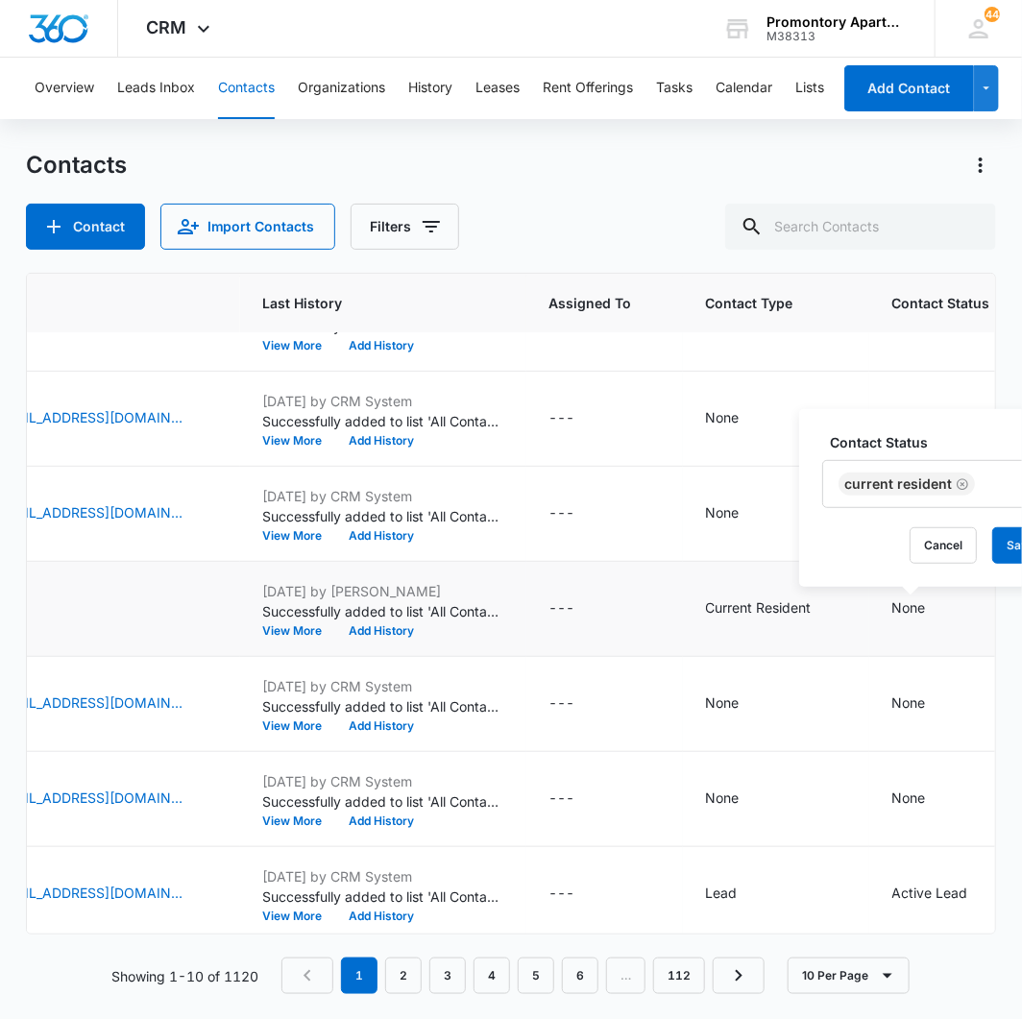
click at [915, 448] on label "Contact Status" at bounding box center [943, 442] width 227 height 20
click at [992, 544] on button "Save" at bounding box center [1020, 545] width 57 height 36
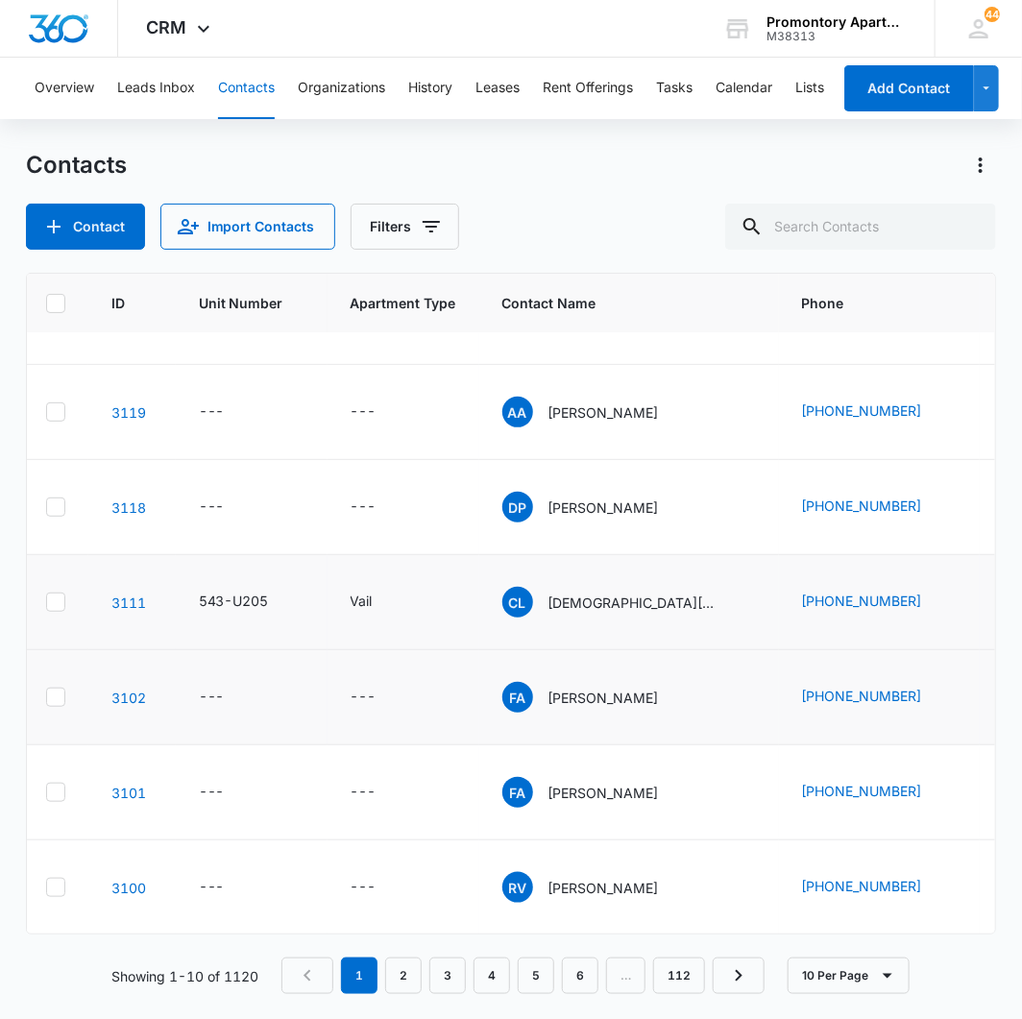
scroll to position [0, 12]
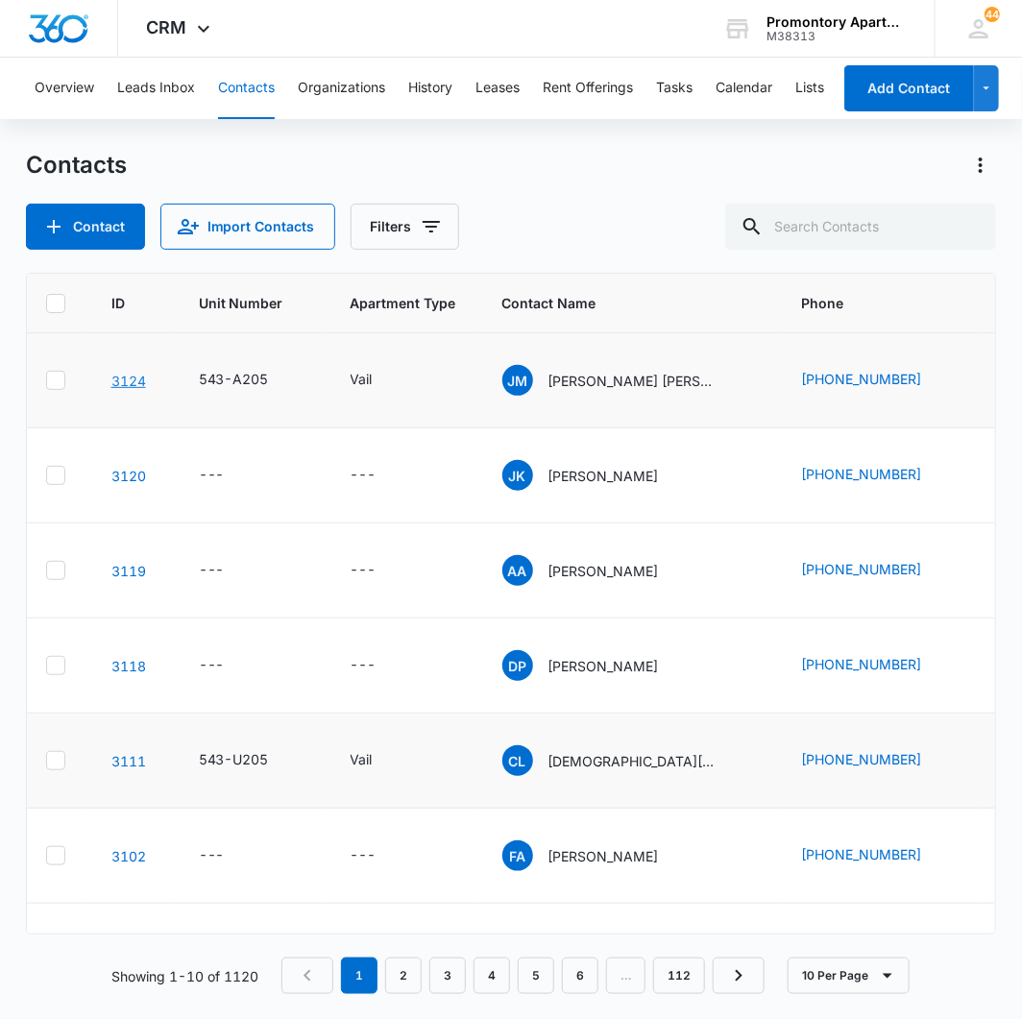
click at [127, 379] on link "3124" at bounding box center [128, 381] width 35 height 16
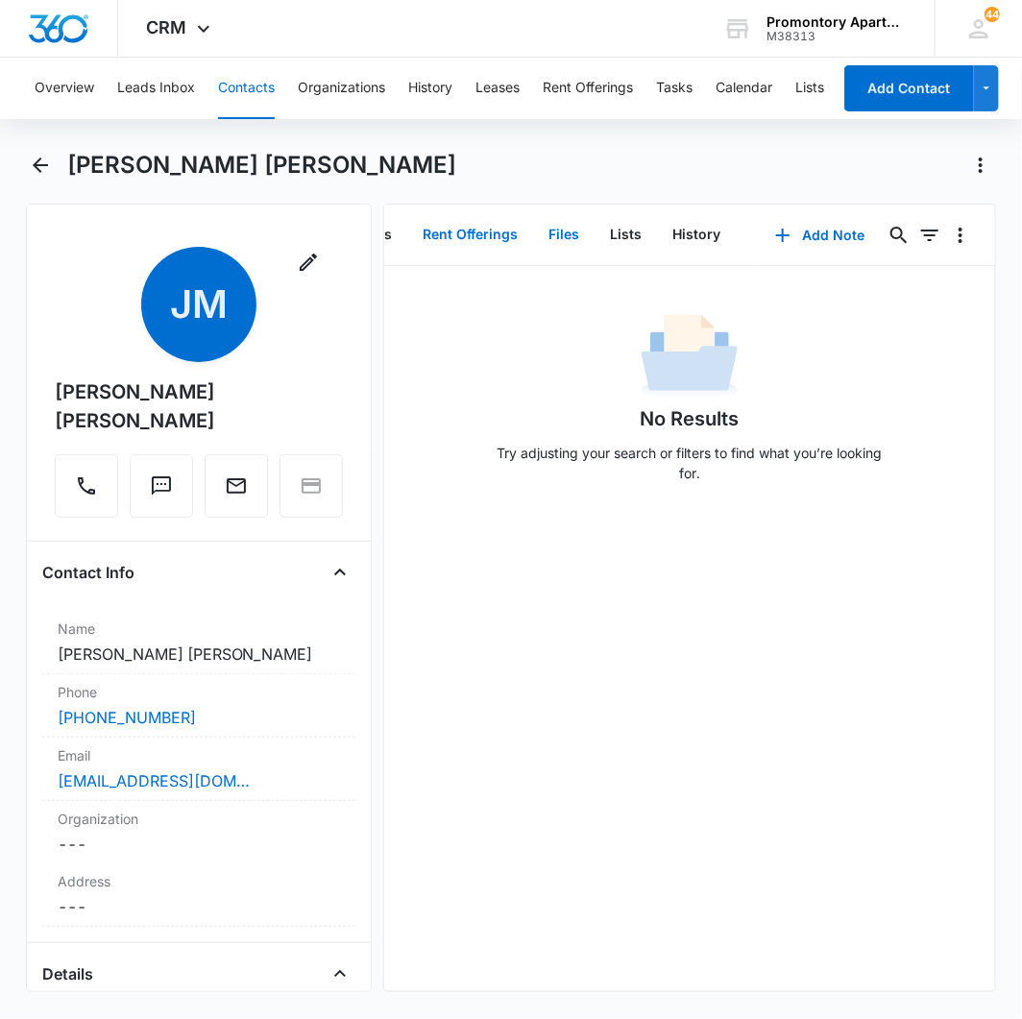
click at [551, 227] on button "Files" at bounding box center [564, 235] width 61 height 60
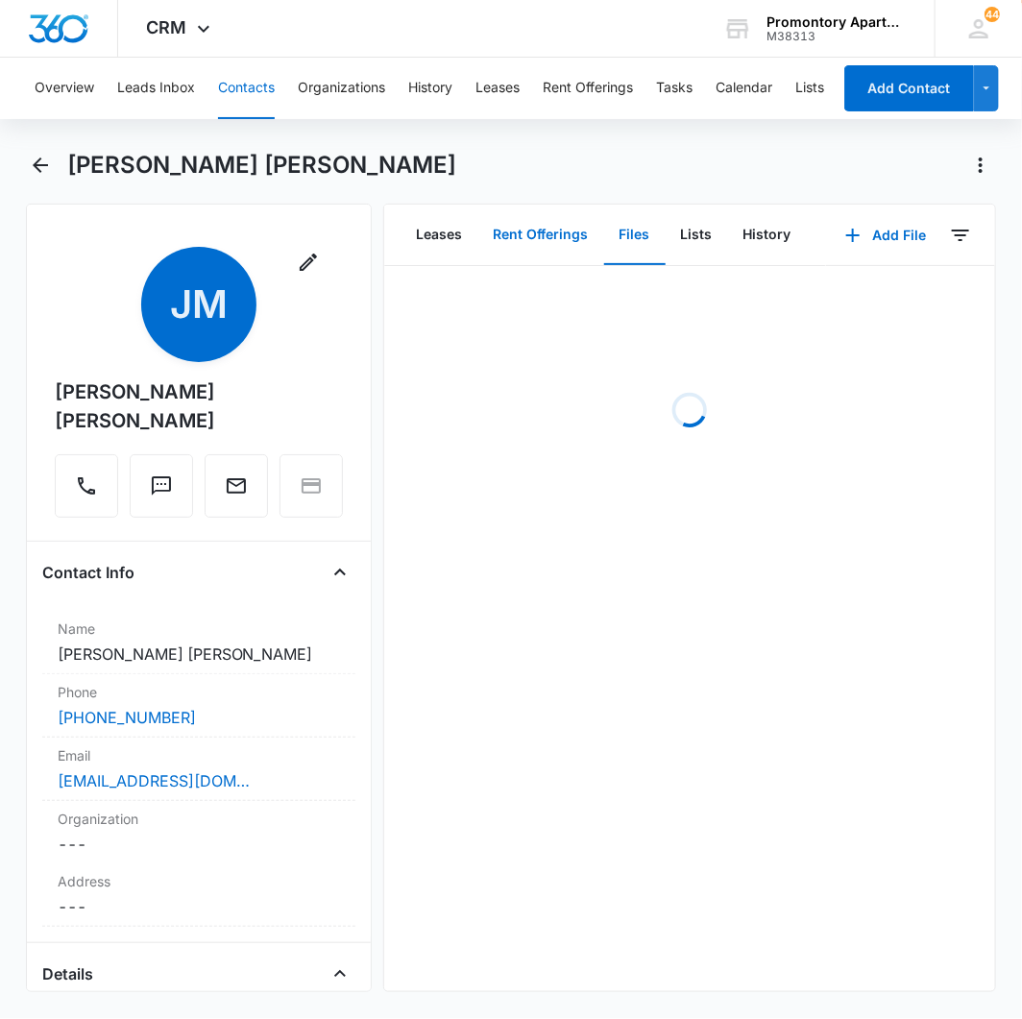
scroll to position [0, 132]
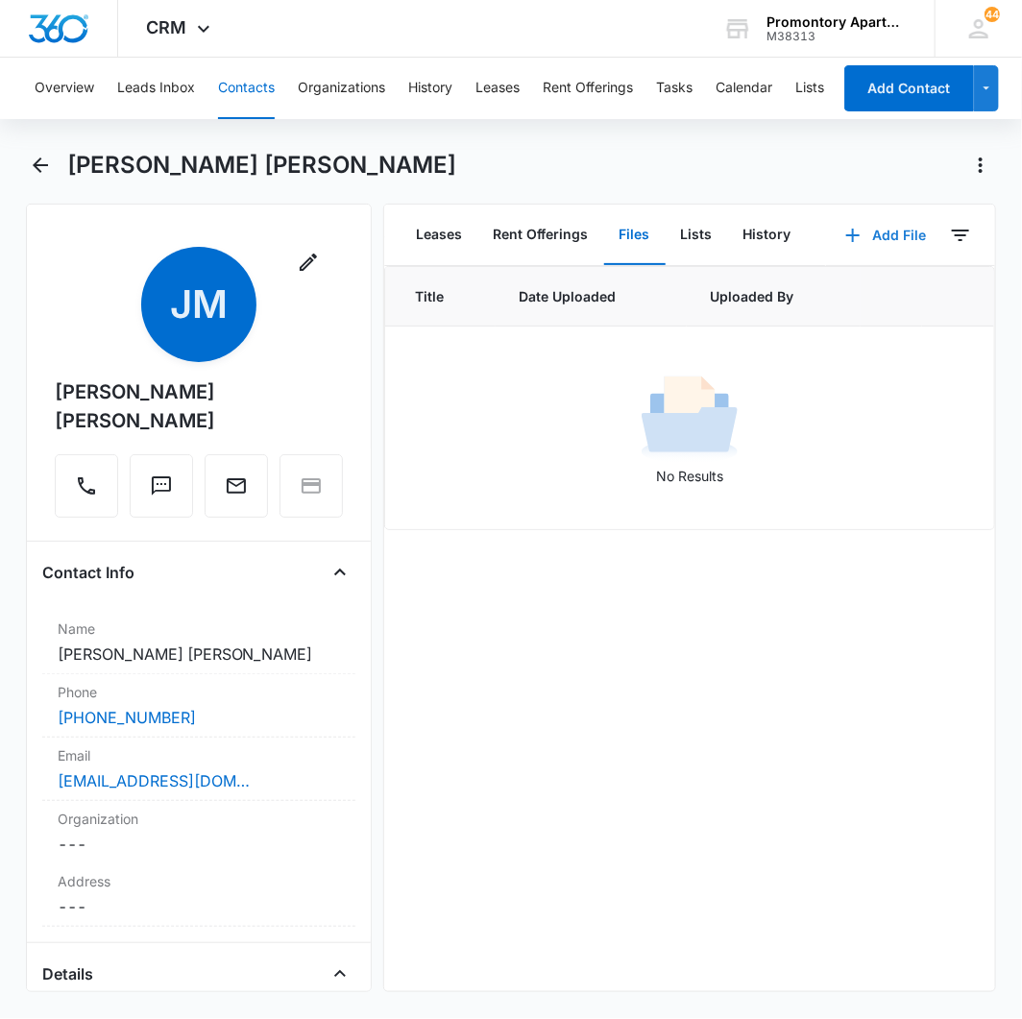
click at [857, 236] on button "Add File" at bounding box center [885, 235] width 119 height 46
click at [855, 295] on div "Upload Files" at bounding box center [860, 295] width 77 height 13
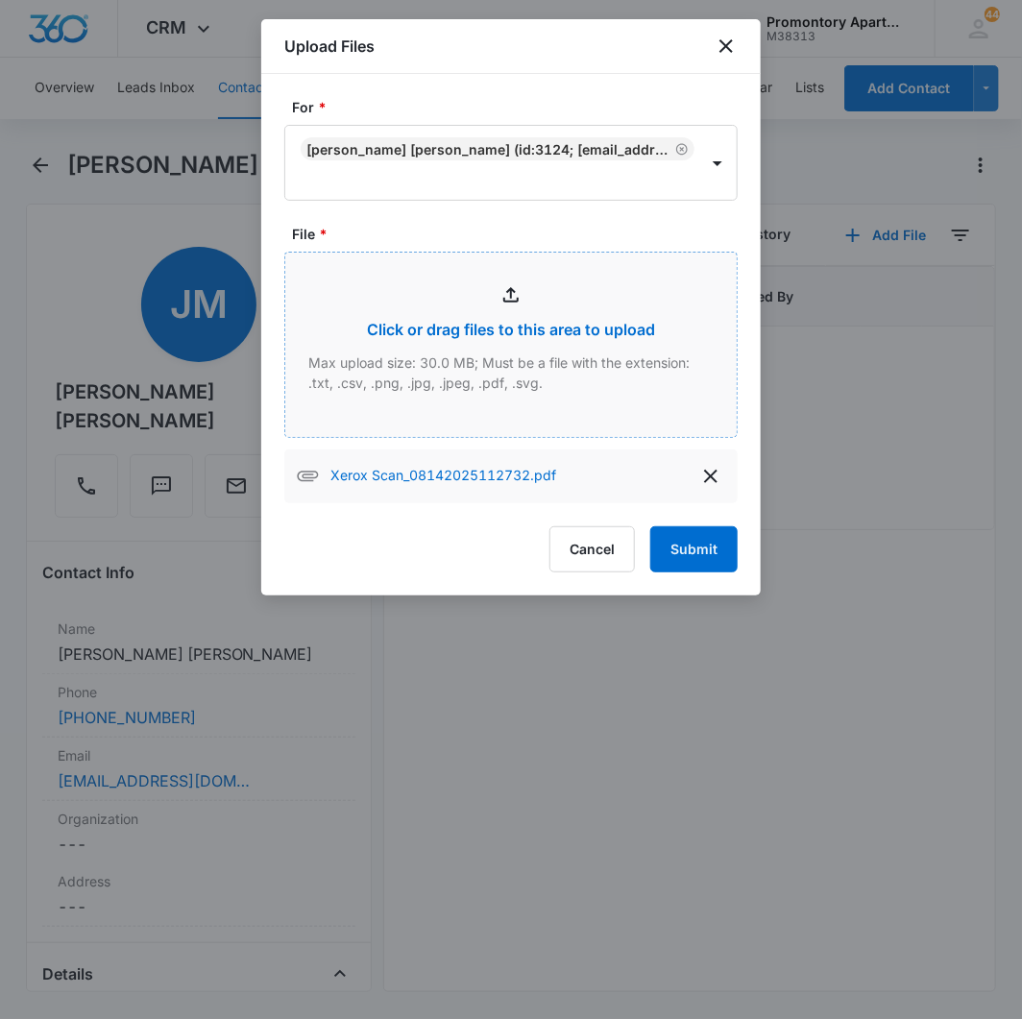
type input "C:\fakepath\Xerox Scan_08142025111807.pdf"
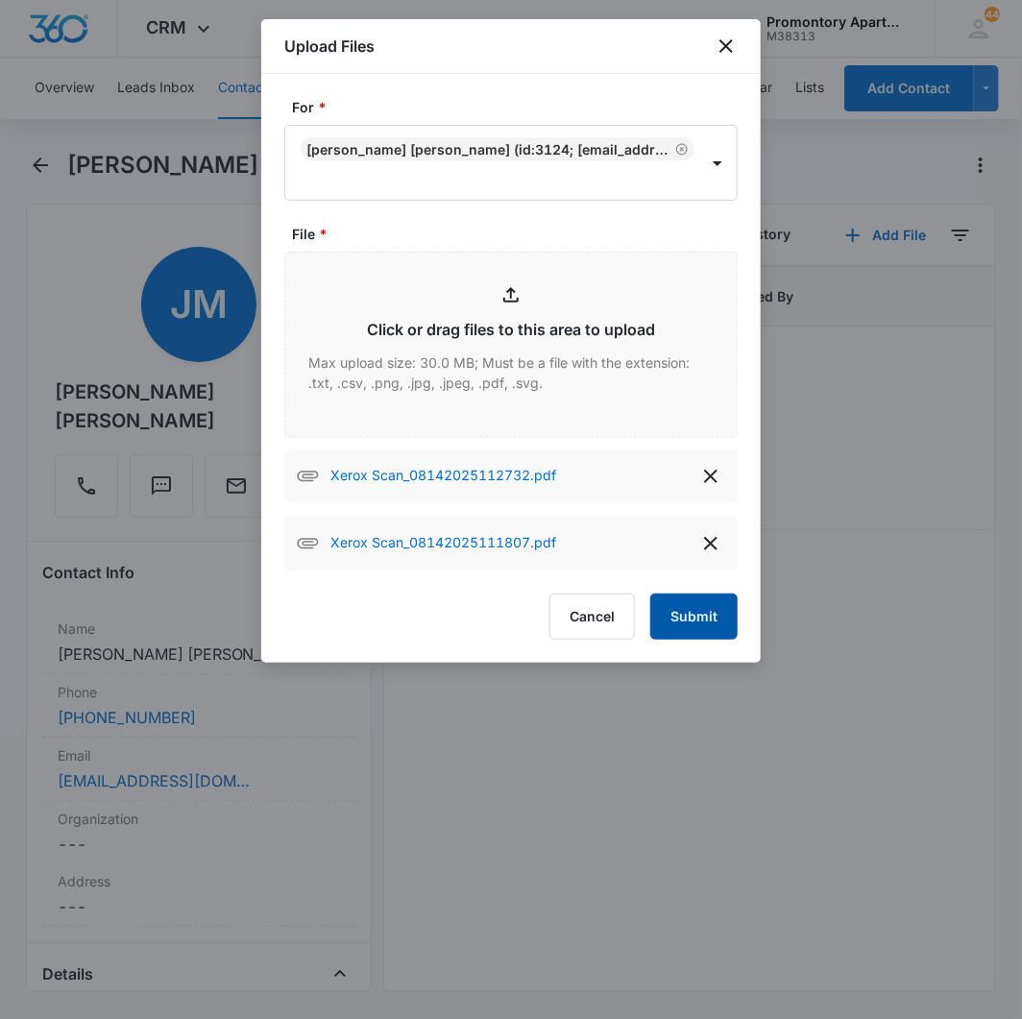
click at [703, 626] on button "Submit" at bounding box center [693, 616] width 87 height 46
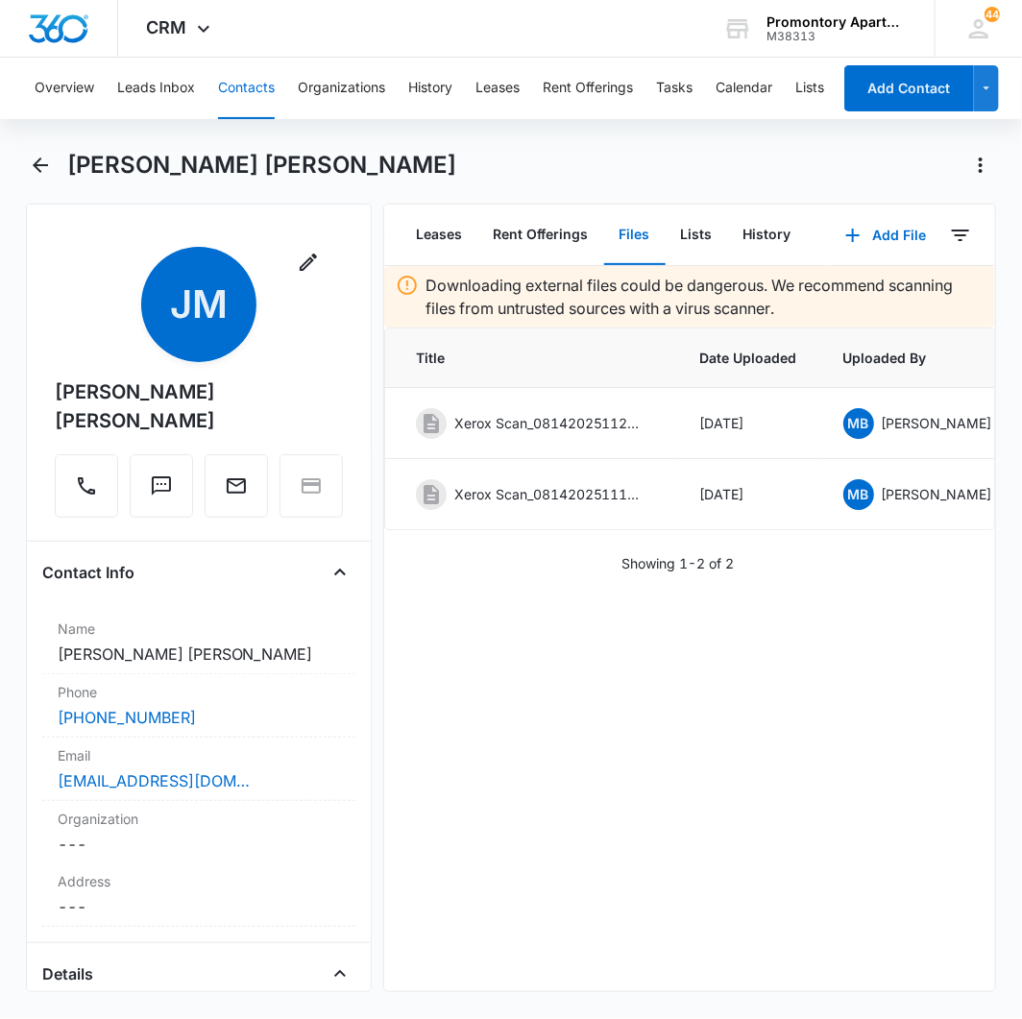
scroll to position [0, 192]
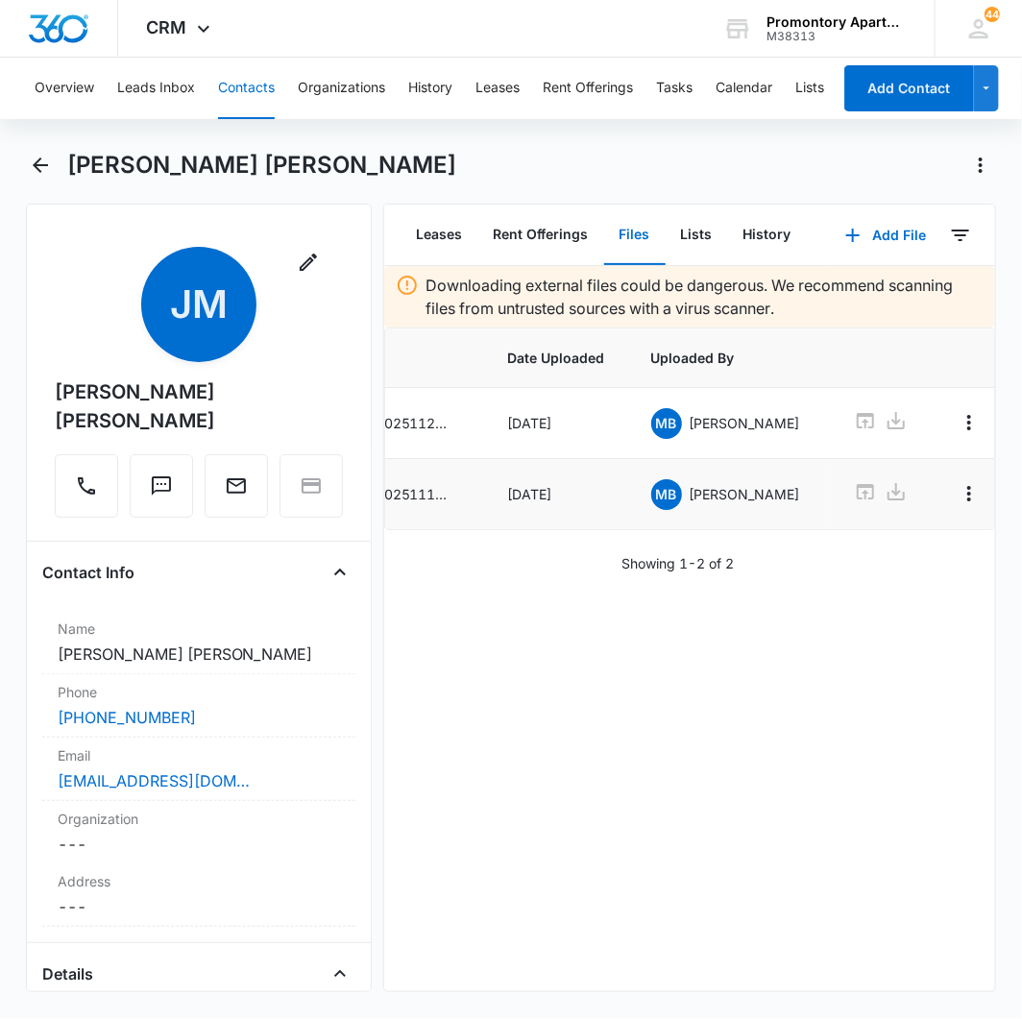
click at [427, 491] on p "Xerox Scan_08142025111807.pdf" at bounding box center [358, 494] width 192 height 20
click at [444, 491] on p "Xerox Scan_08142025111807.pdf" at bounding box center [358, 494] width 192 height 20
click at [445, 491] on p "Xerox Scan_08142025111807.pdf" at bounding box center [358, 494] width 192 height 20
click at [954, 493] on button "Overflow Menu" at bounding box center [969, 493] width 31 height 31
click at [872, 543] on div "Edit" at bounding box center [880, 549] width 40 height 13
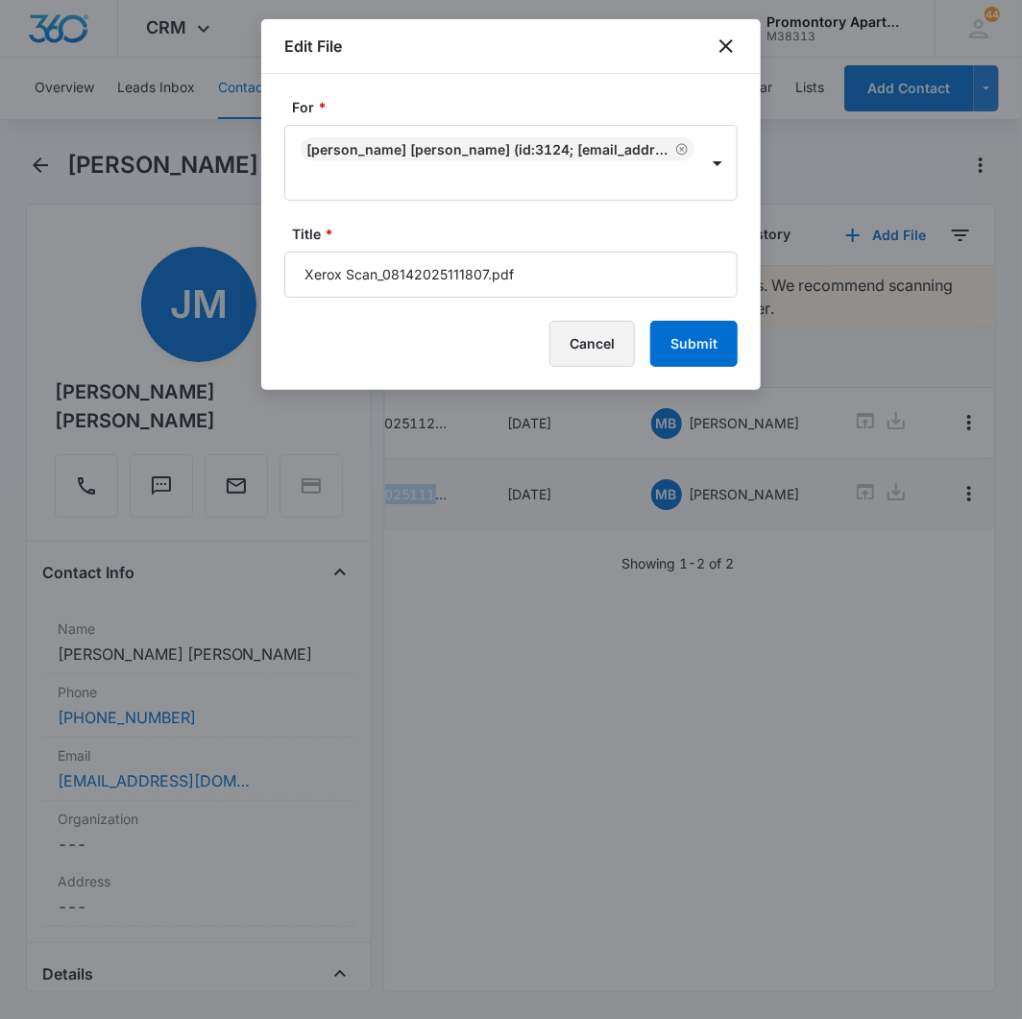
click at [573, 346] on button "Cancel" at bounding box center [591, 344] width 85 height 46
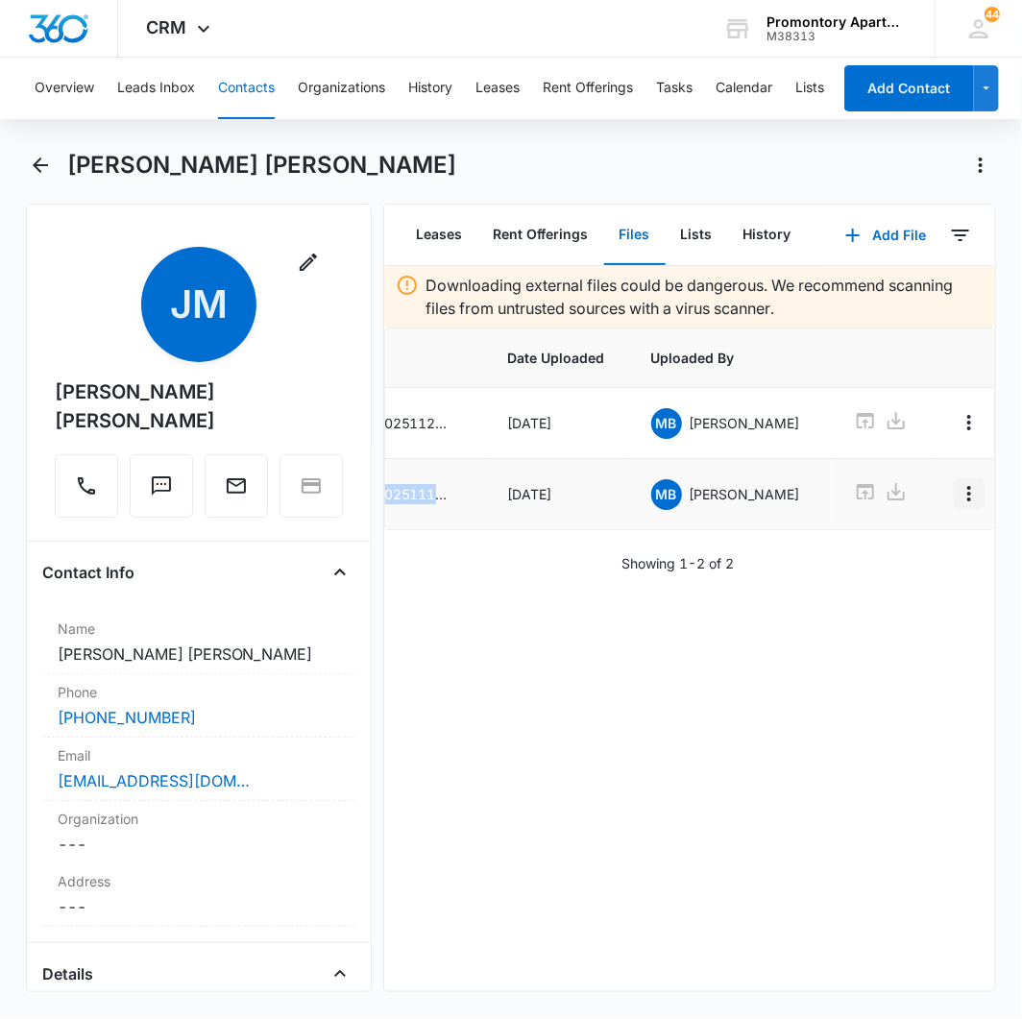
click at [957, 495] on icon "Overflow Menu" at bounding box center [968, 493] width 23 height 23
click at [901, 567] on button "Delete" at bounding box center [891, 578] width 109 height 29
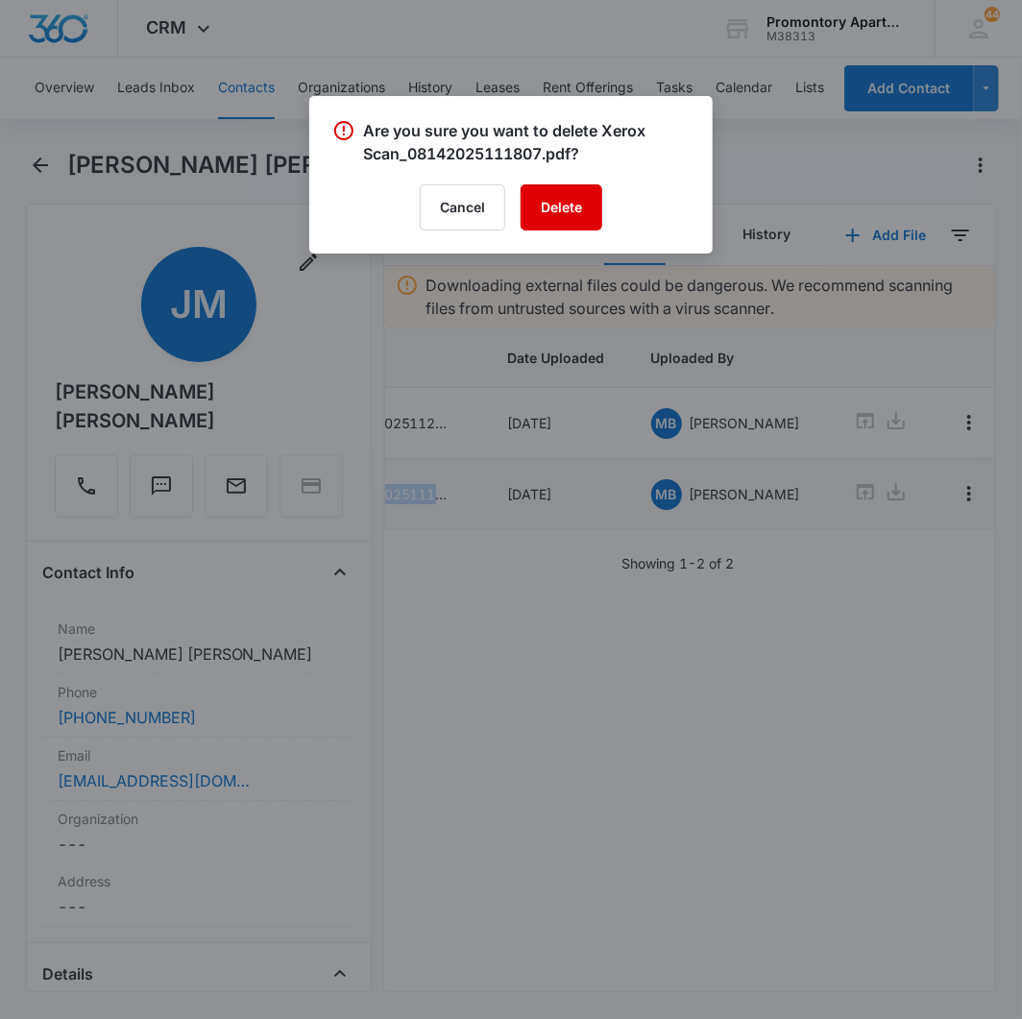
click at [568, 198] on button "Delete" at bounding box center [561, 207] width 82 height 46
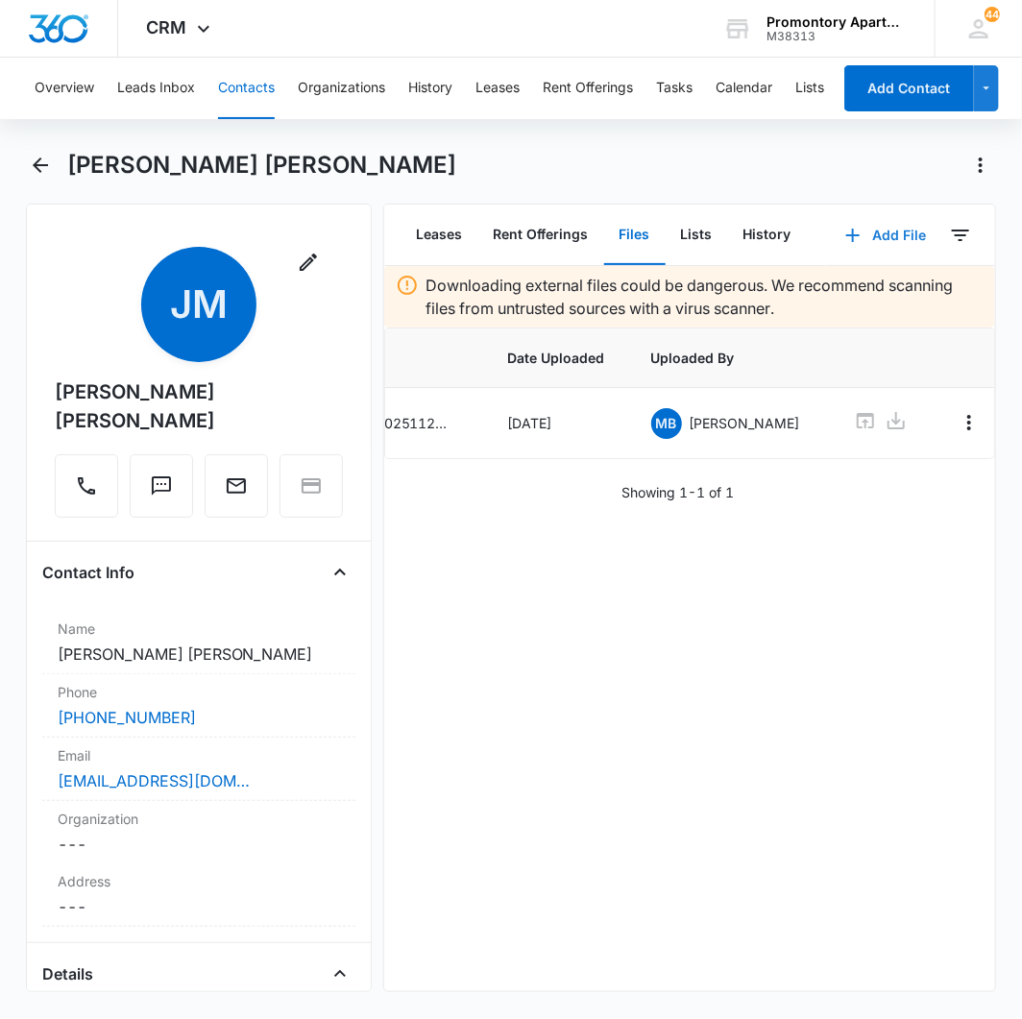
click at [841, 237] on icon "button" at bounding box center [852, 235] width 23 height 23
click at [817, 277] on div "Upload Files Add Link" at bounding box center [872, 310] width 148 height 90
click at [814, 288] on p "Downloading external files could be dangerous. We recommend scanning files from…" at bounding box center [705, 297] width 558 height 46
click at [846, 251] on button "Add File" at bounding box center [885, 235] width 119 height 46
click at [819, 280] on div "Upload Files Add Link" at bounding box center [872, 310] width 148 height 90
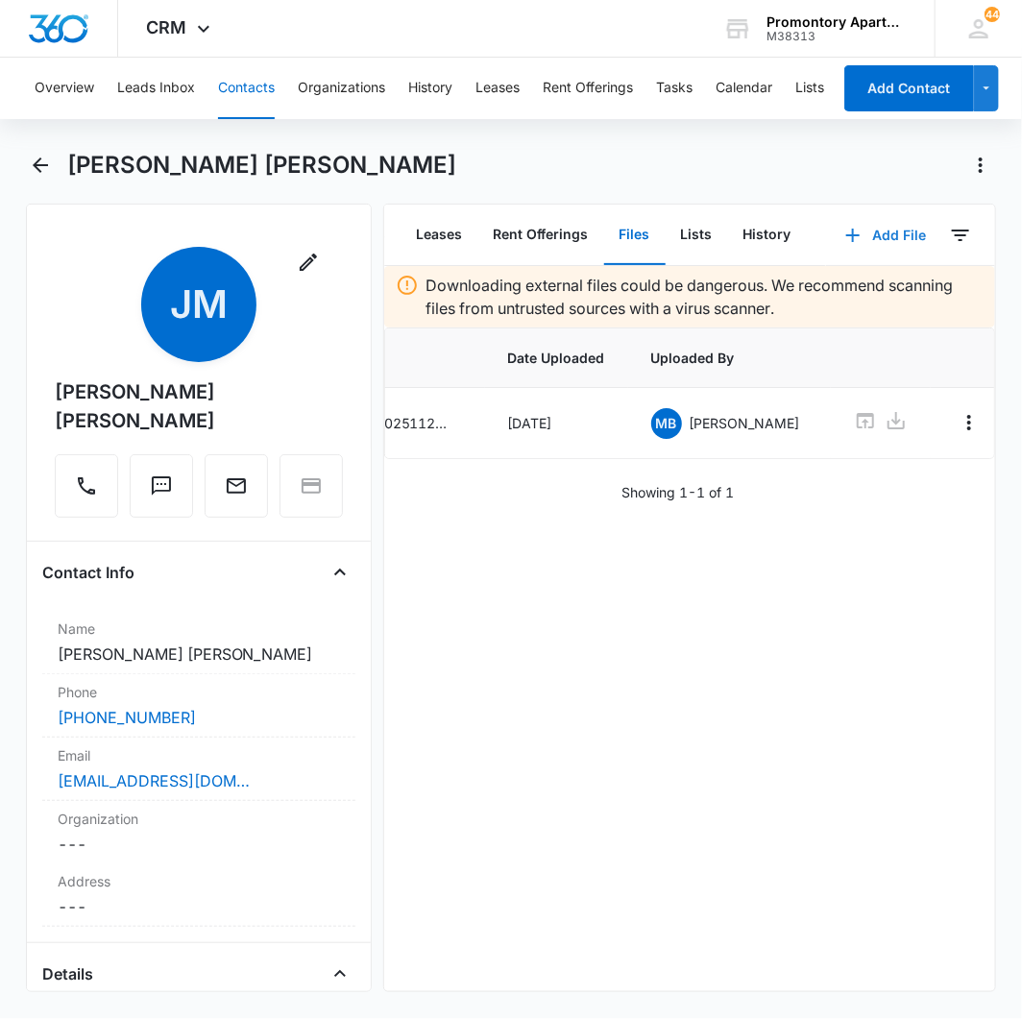
click at [874, 252] on button "Add File" at bounding box center [885, 235] width 119 height 46
click at [838, 294] on div "Upload Files" at bounding box center [860, 295] width 77 height 13
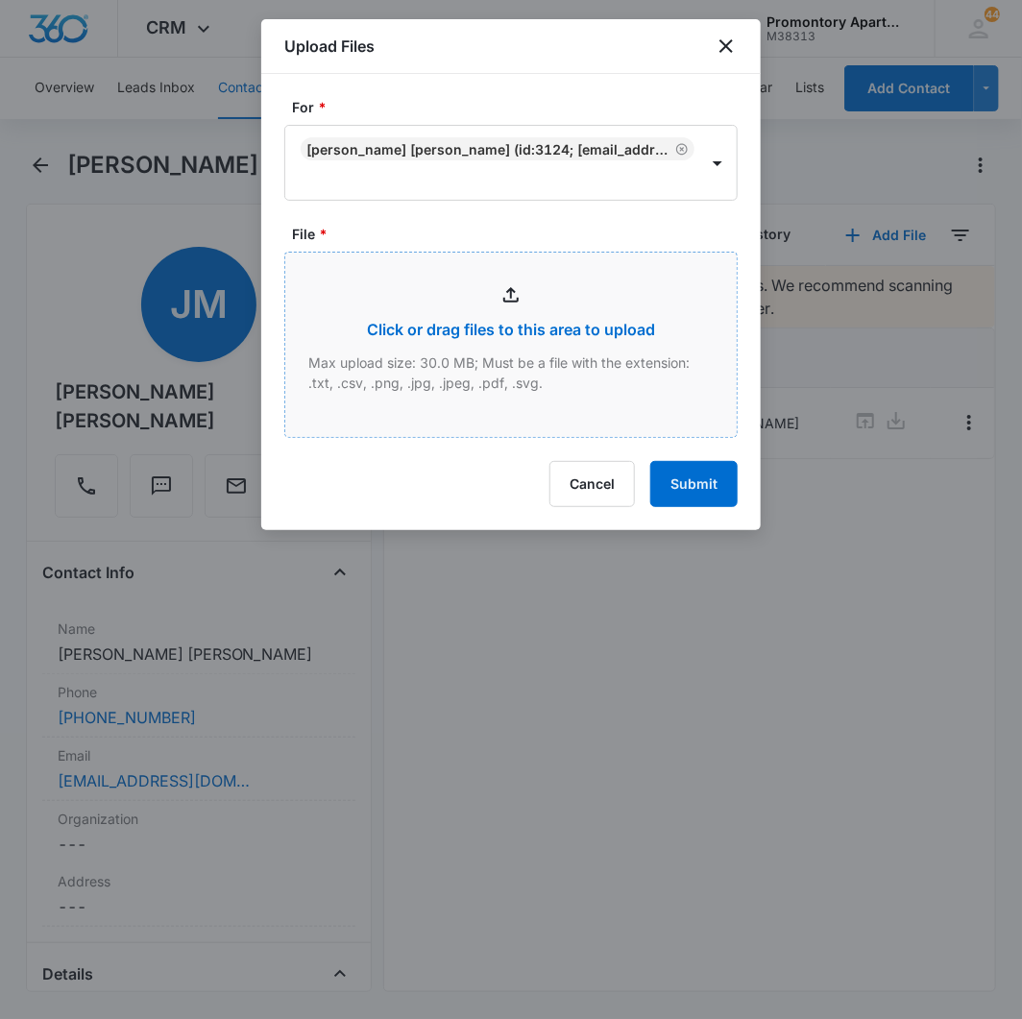
type input "C:\fakepath\Xerox Scan_08142025112758.pdf"
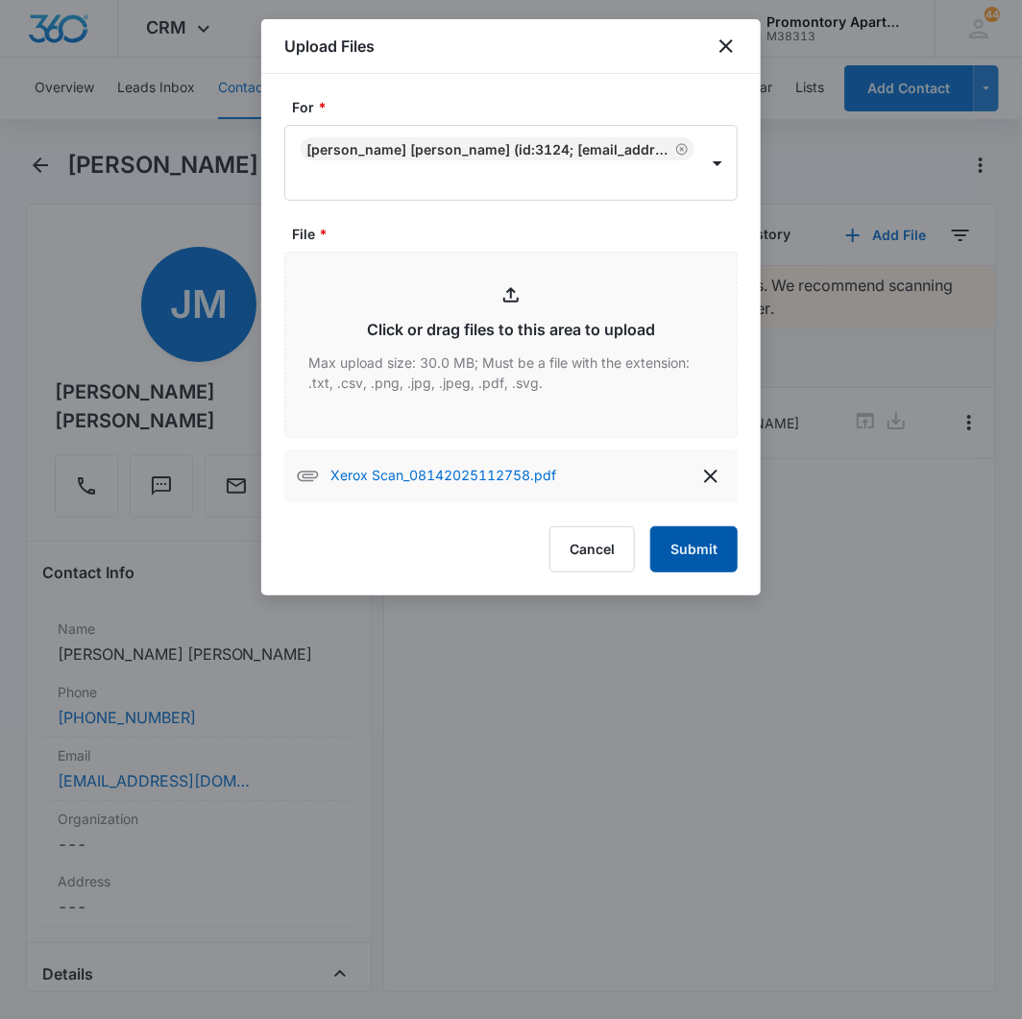
click at [679, 529] on button "Submit" at bounding box center [693, 549] width 87 height 46
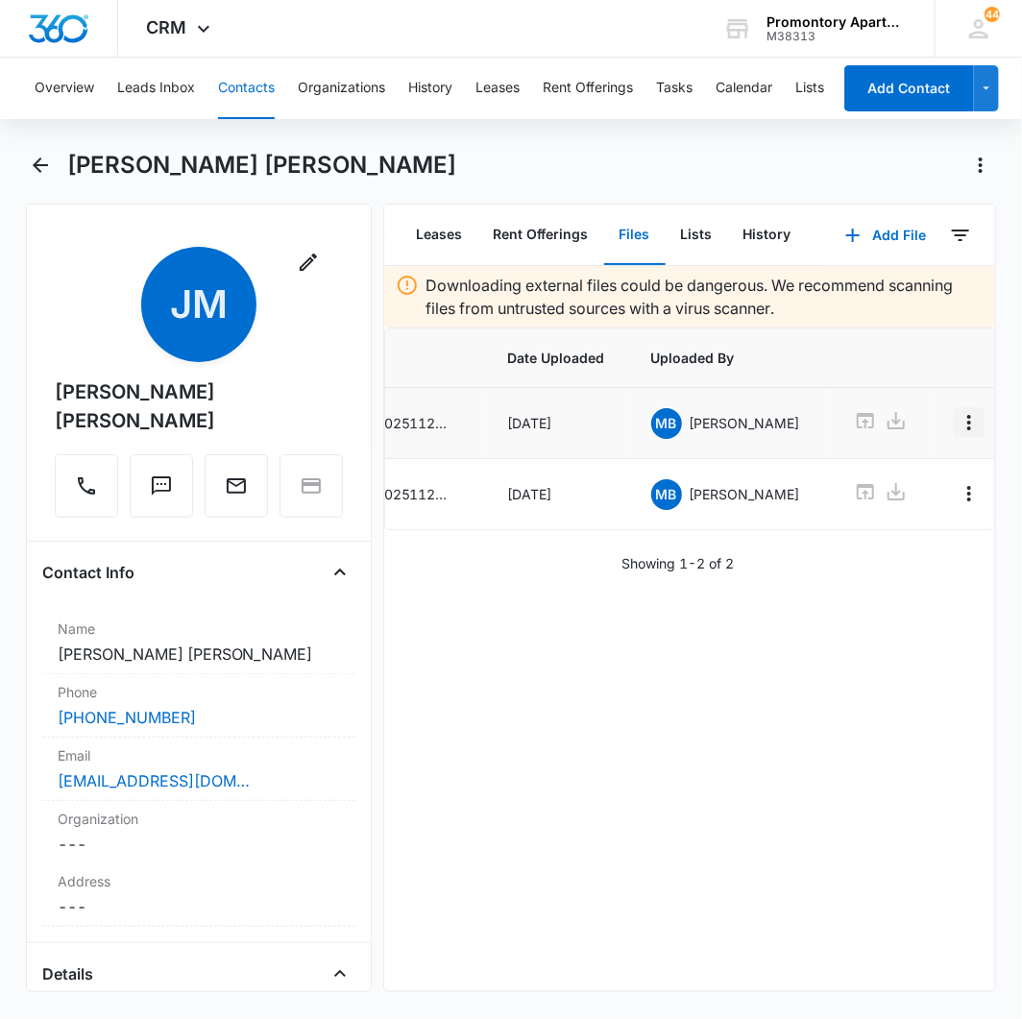
click at [954, 430] on button "Overflow Menu" at bounding box center [969, 422] width 31 height 31
click at [860, 471] on button "Edit" at bounding box center [891, 476] width 109 height 29
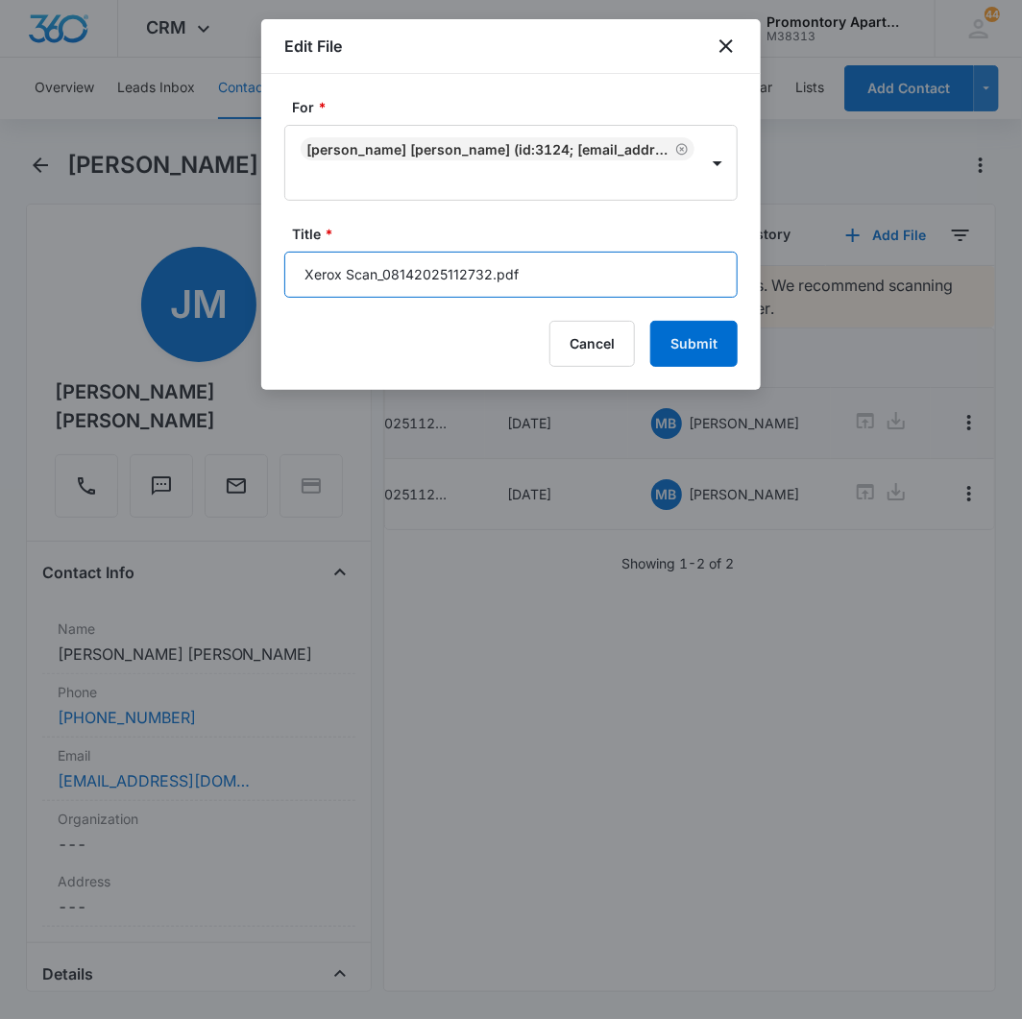
click at [487, 292] on input "Xerox Scan_08142025112732.pdf" at bounding box center [510, 275] width 453 height 46
type input "A205 Addendums"
click at [650, 321] on button "Submit" at bounding box center [693, 344] width 87 height 46
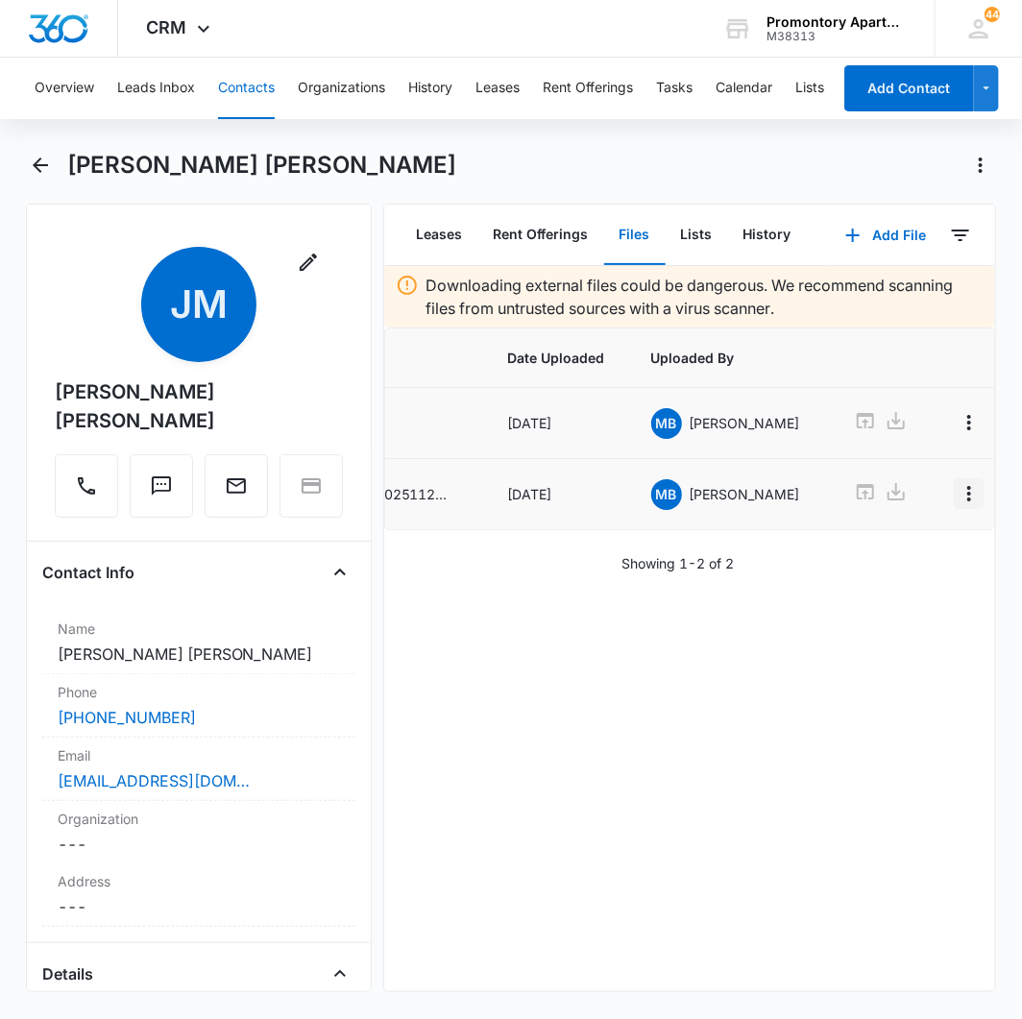
click at [957, 493] on icon "Overflow Menu" at bounding box center [968, 493] width 23 height 23
click at [867, 551] on div "Edit" at bounding box center [880, 549] width 40 height 13
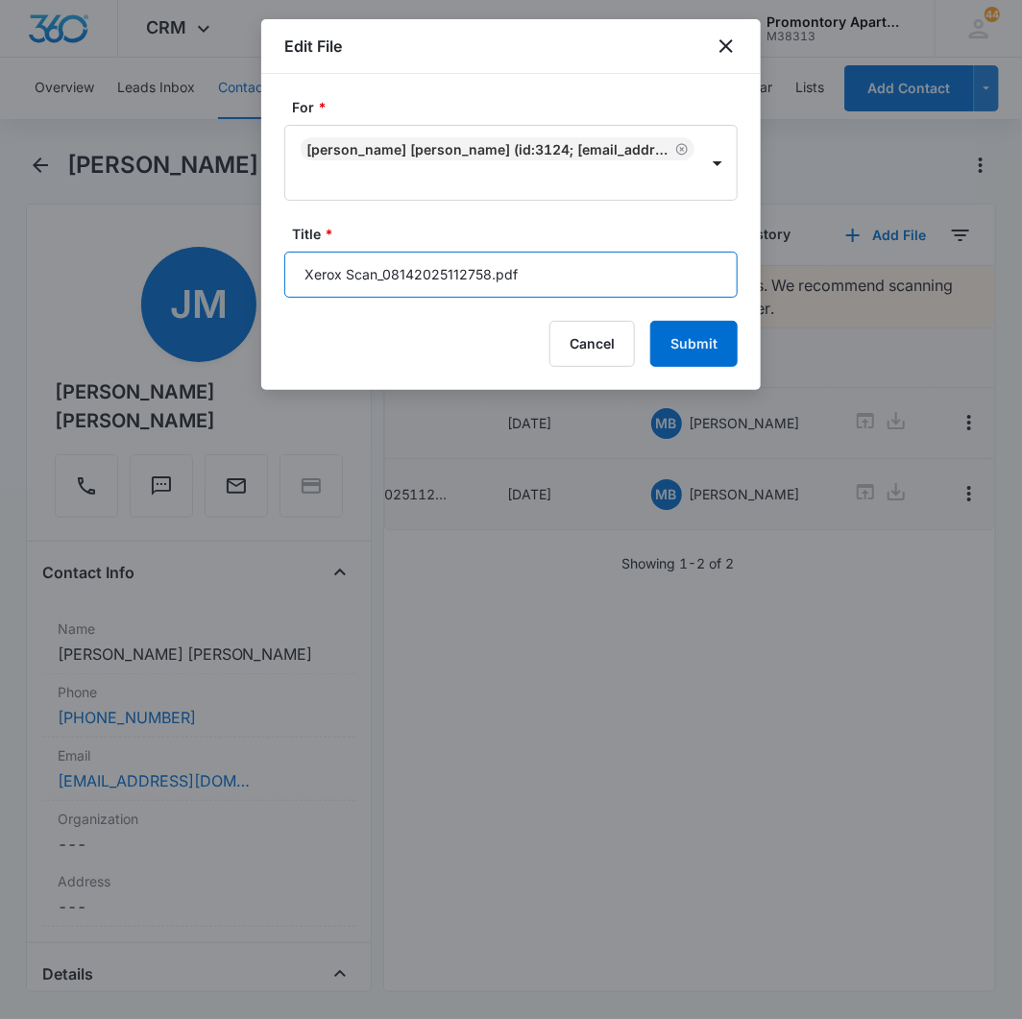
click at [499, 284] on input "Xerox Scan_08142025112758.pdf" at bounding box center [510, 275] width 453 height 46
type input "A205 Lease"
click at [650, 321] on button "Submit" at bounding box center [693, 344] width 87 height 46
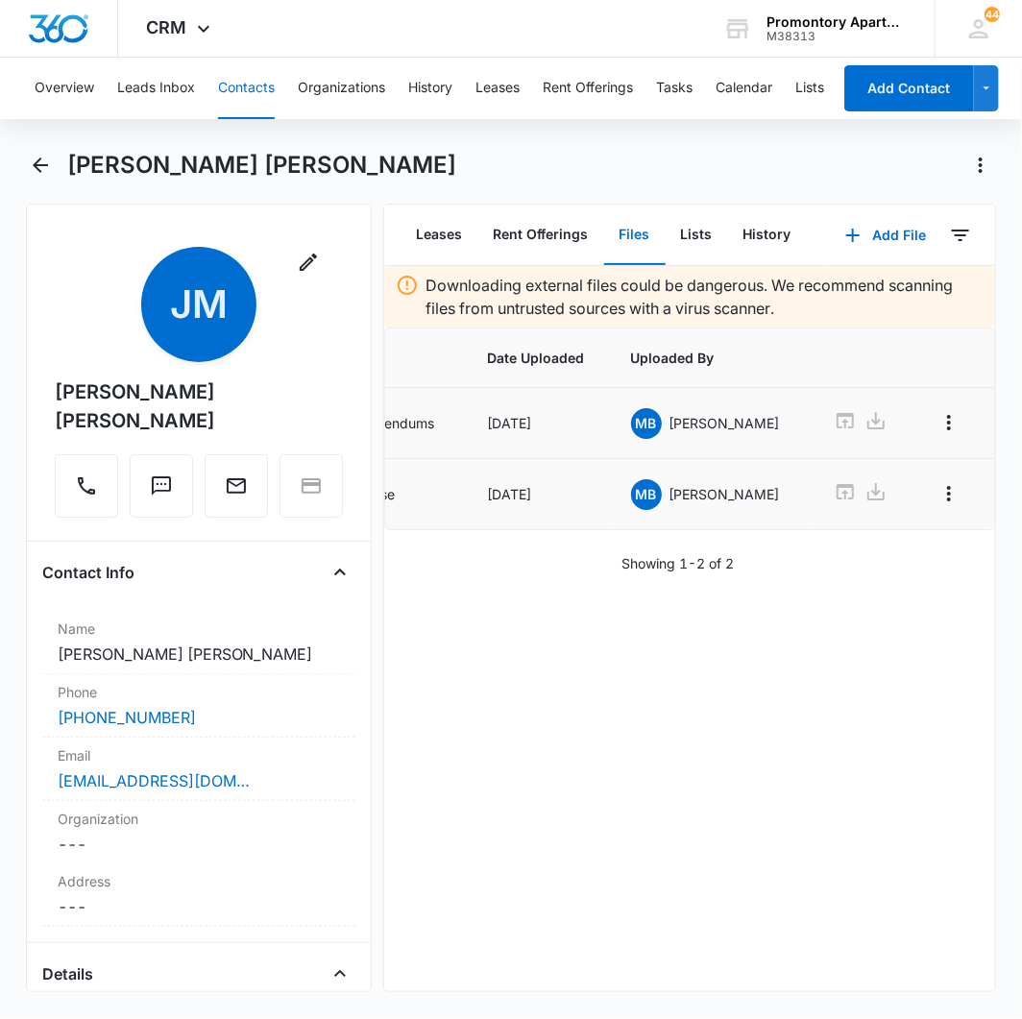
scroll to position [0, 116]
click at [32, 174] on icon "Back" at bounding box center [40, 165] width 23 height 23
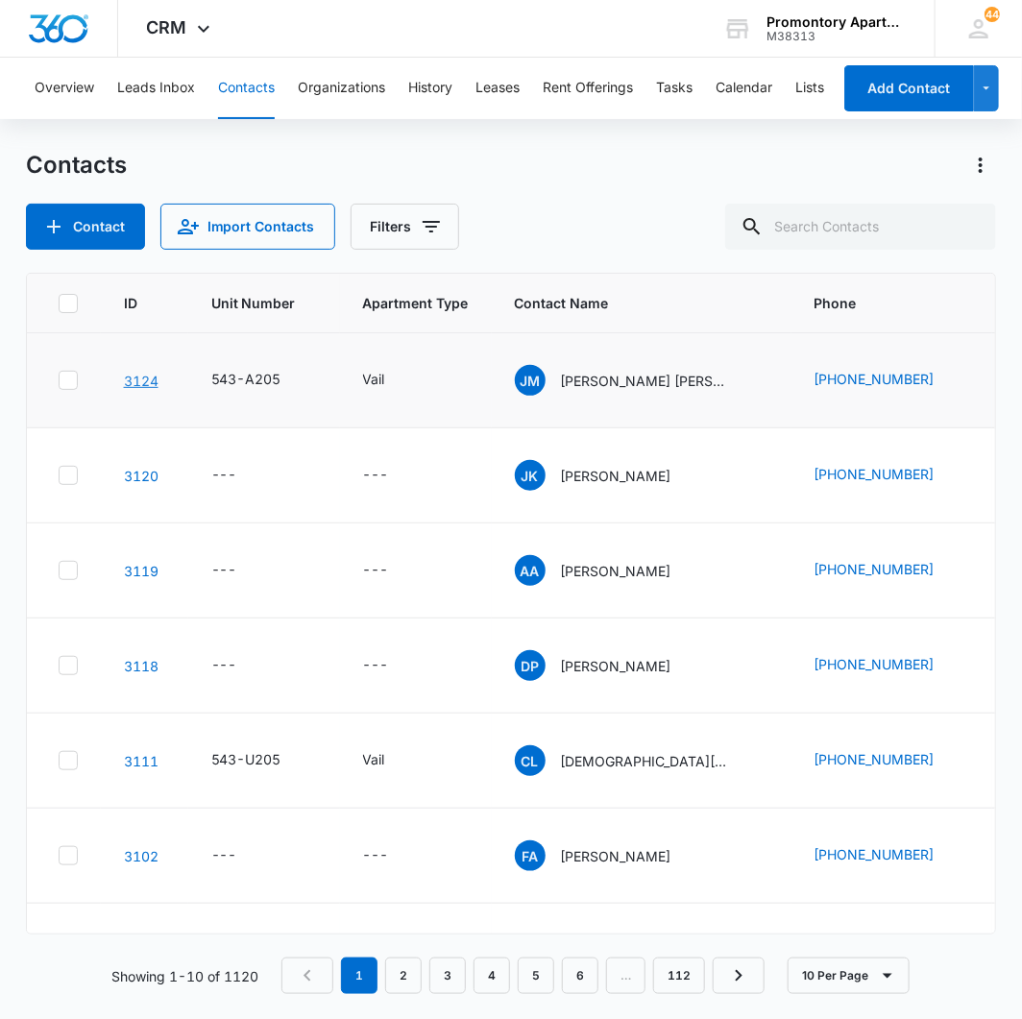
click at [132, 380] on link "3124" at bounding box center [141, 381] width 35 height 16
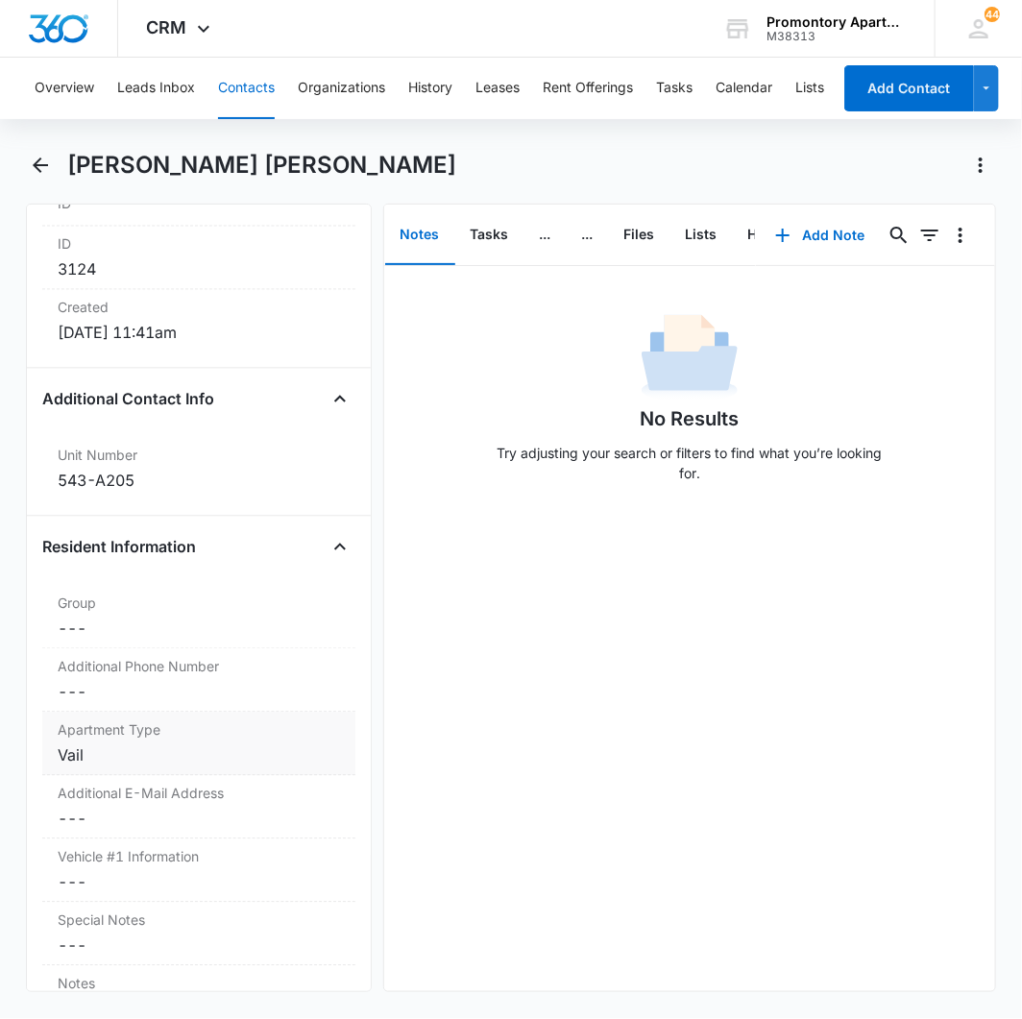
scroll to position [1493, 0]
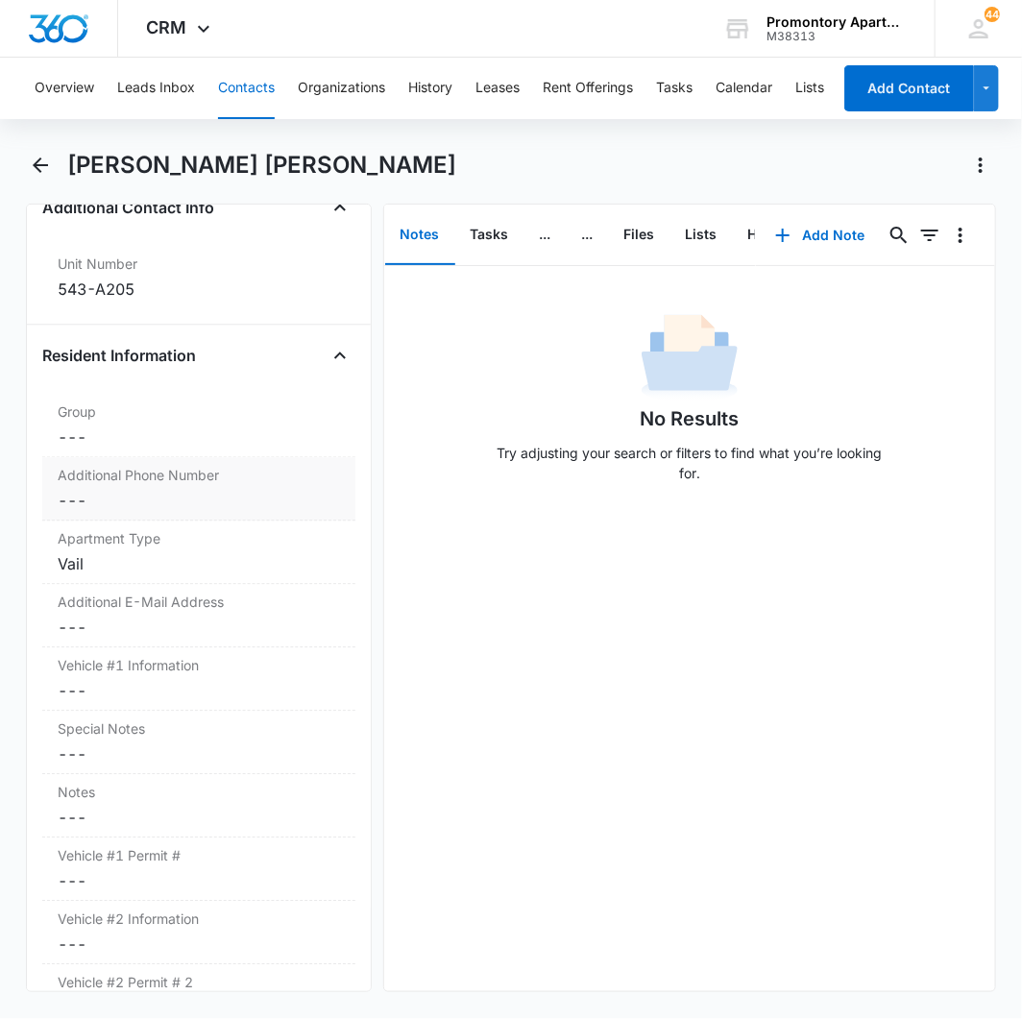
click at [73, 512] on dd "Cancel Save Changes ---" at bounding box center [199, 500] width 282 height 23
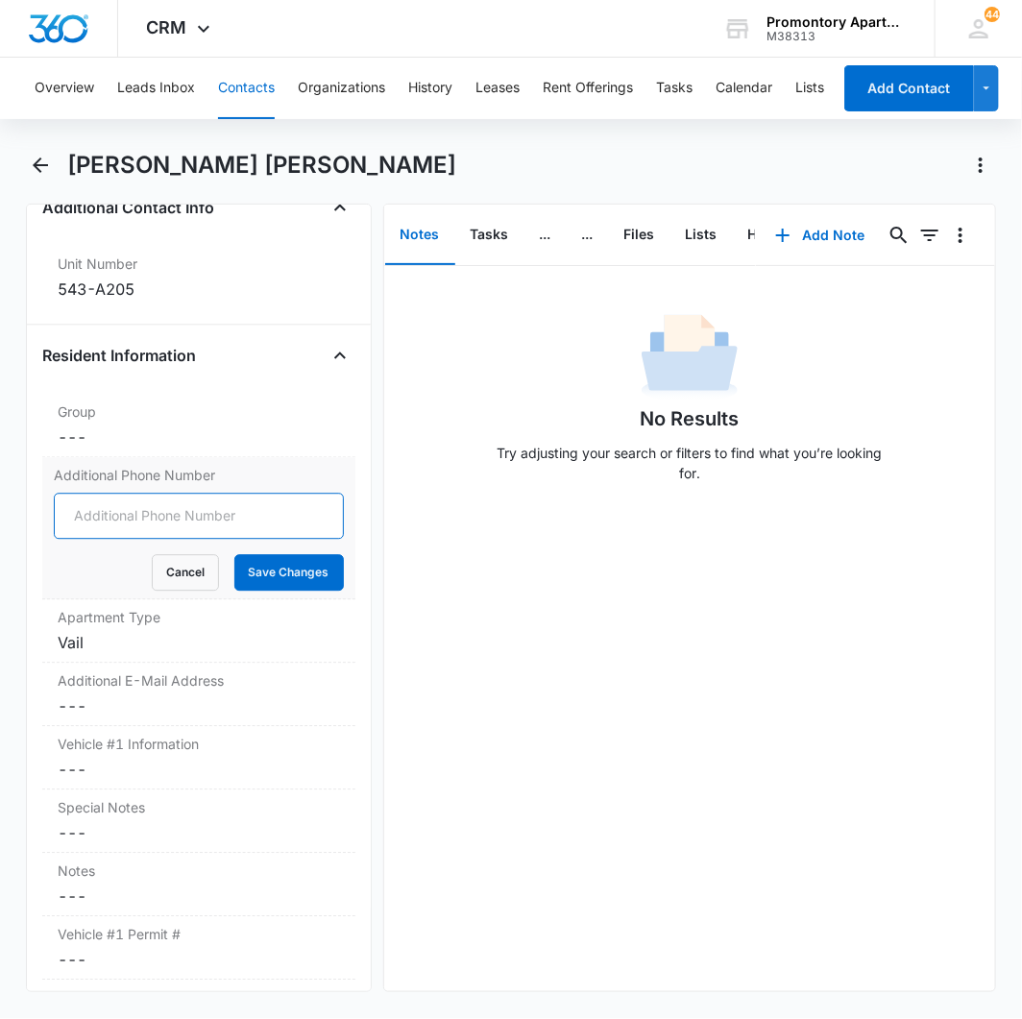
click at [69, 526] on input "Additional Phone Number" at bounding box center [199, 516] width 290 height 46
type input "(970) 405-7675"
click at [234, 554] on button "Save Changes" at bounding box center [288, 572] width 109 height 36
click at [67, 717] on dd "Cancel Save Changes ---" at bounding box center [199, 705] width 282 height 23
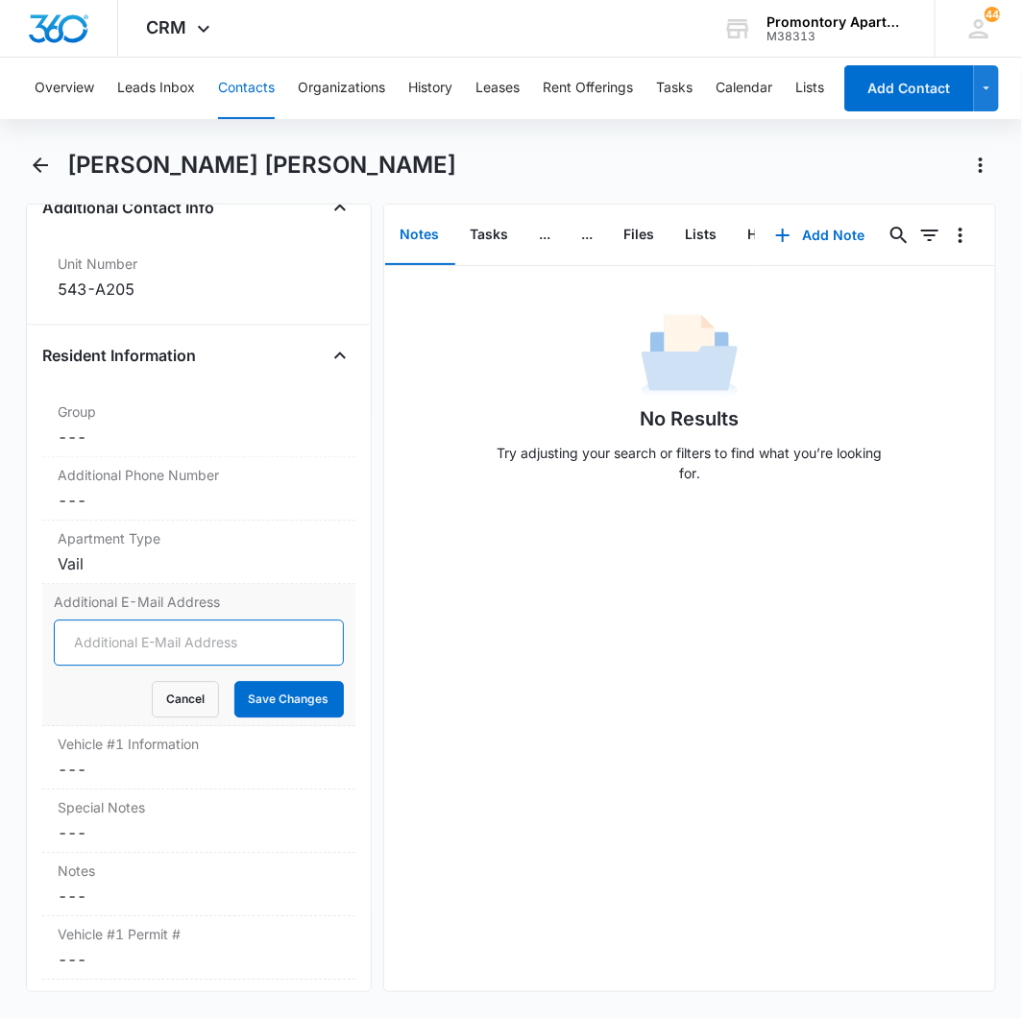
click at [133, 665] on input "Additional E-Mail Address" at bounding box center [199, 642] width 290 height 46
type input "villarreallizbeth2424@gmail.com"
click at [234, 681] on button "Save Changes" at bounding box center [288, 699] width 109 height 36
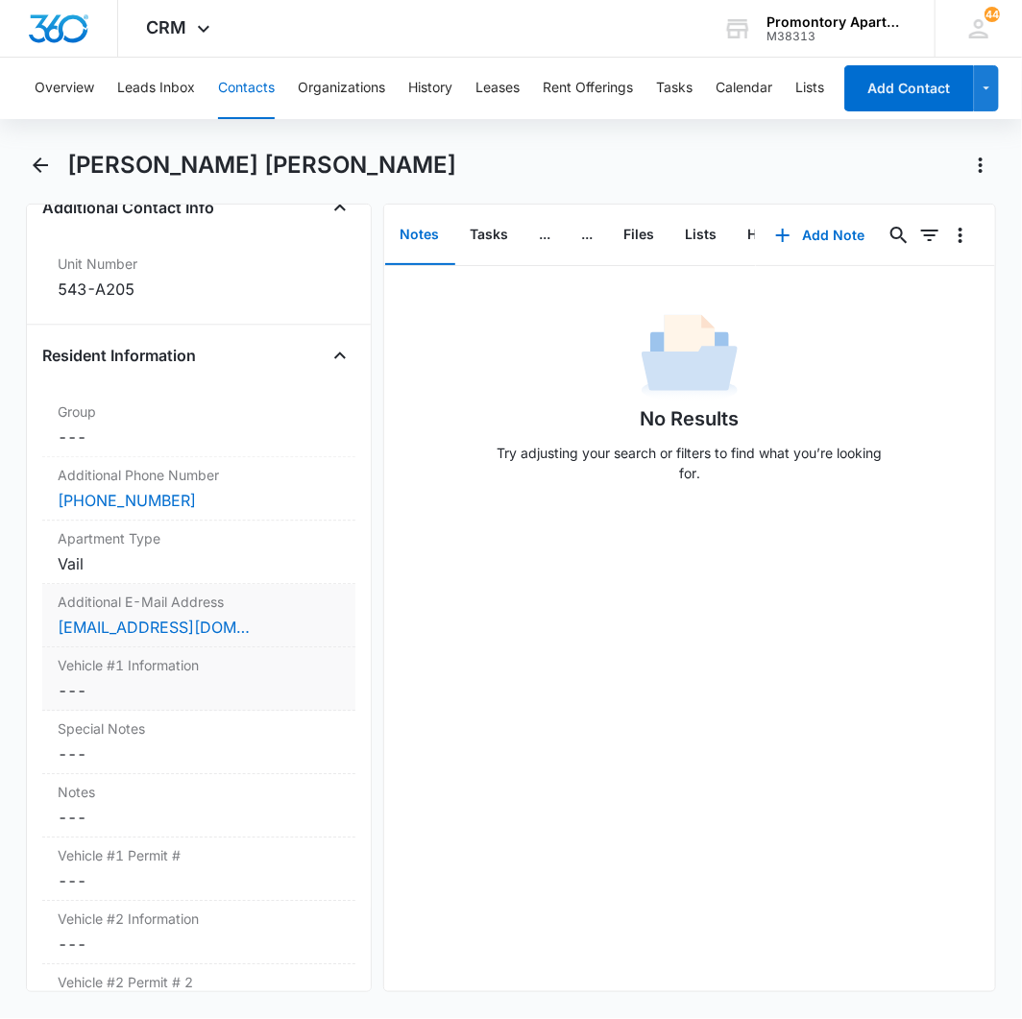
click at [68, 702] on dd "Cancel Save Changes ---" at bounding box center [199, 690] width 282 height 23
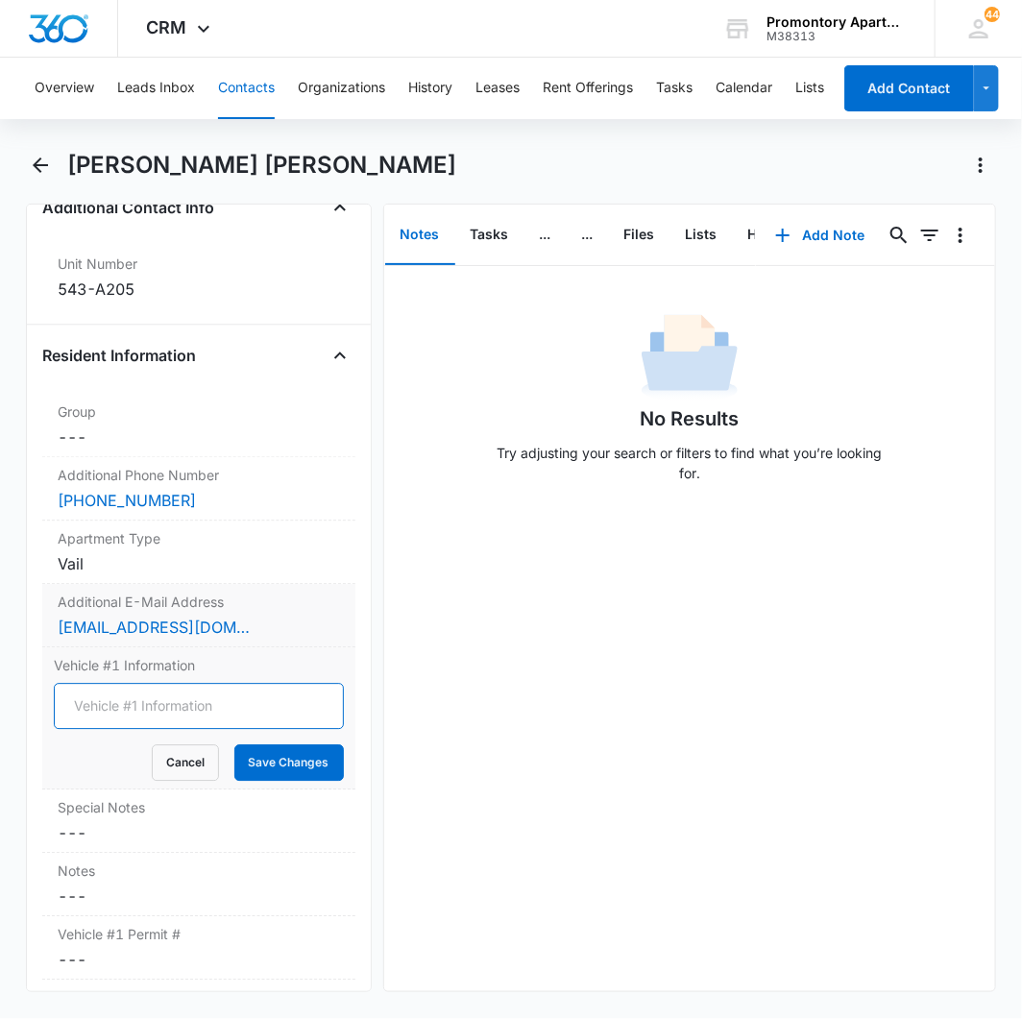
click at [86, 724] on input "Vehicle #1 Information" at bounding box center [199, 706] width 290 height 46
type input "2022 Maxda 3 Grey/blue CELB06"
click at [254, 781] on button "Save Changes" at bounding box center [288, 762] width 109 height 36
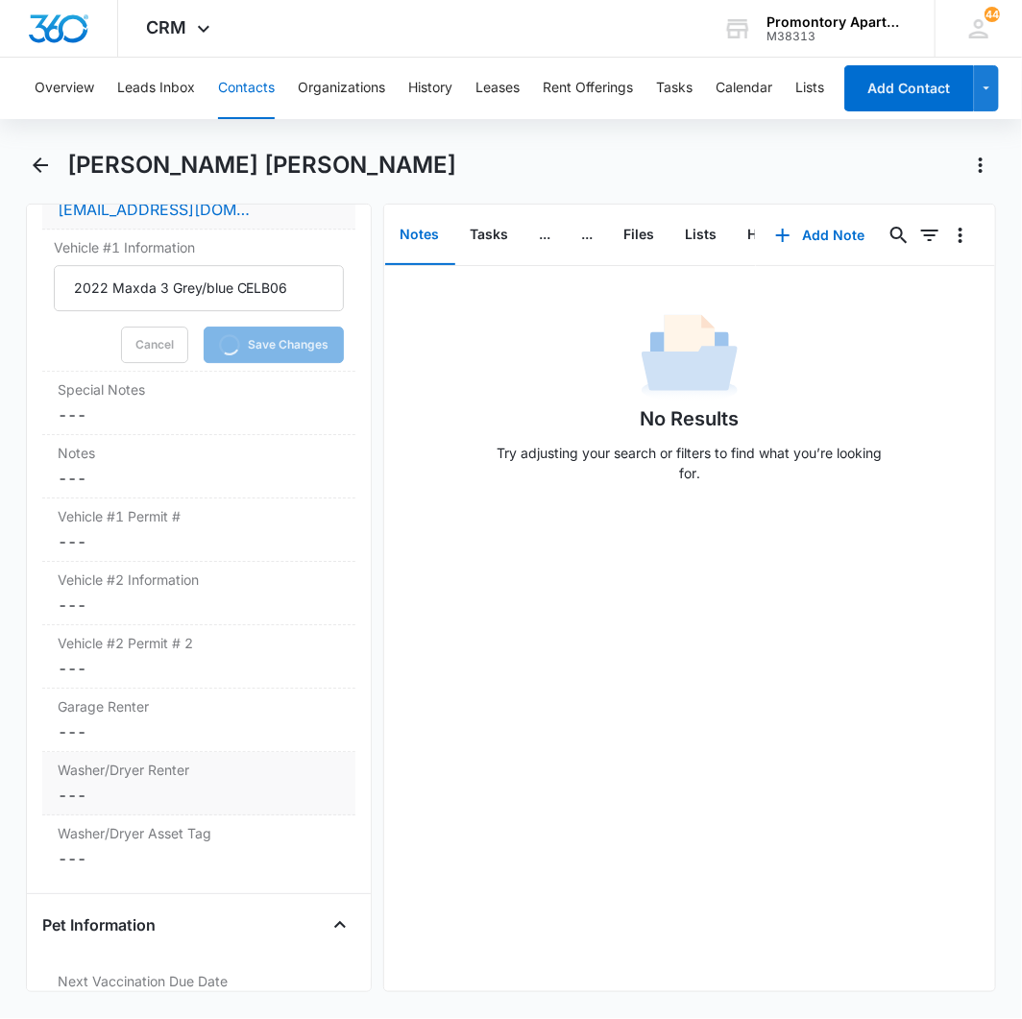
scroll to position [1920, 0]
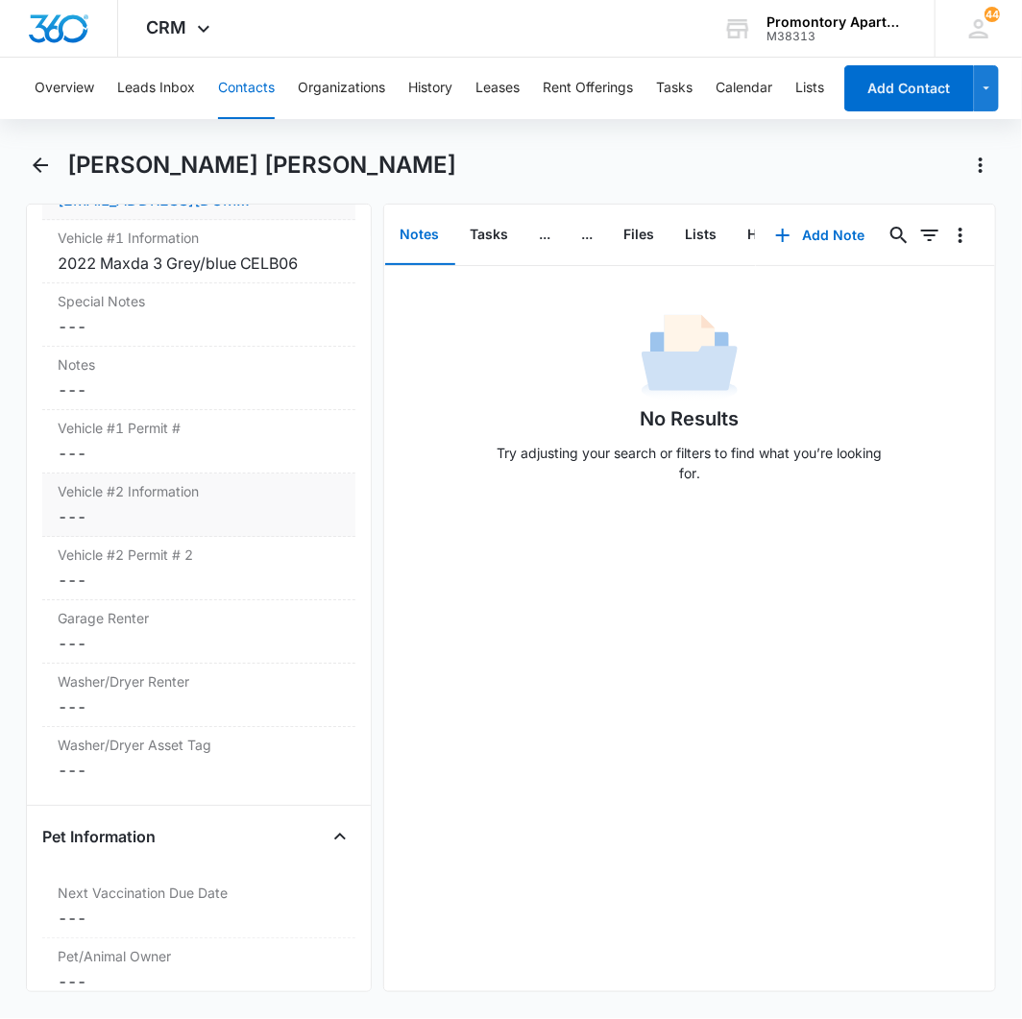
click at [71, 528] on dd "Cancel Save Changes ---" at bounding box center [199, 516] width 282 height 23
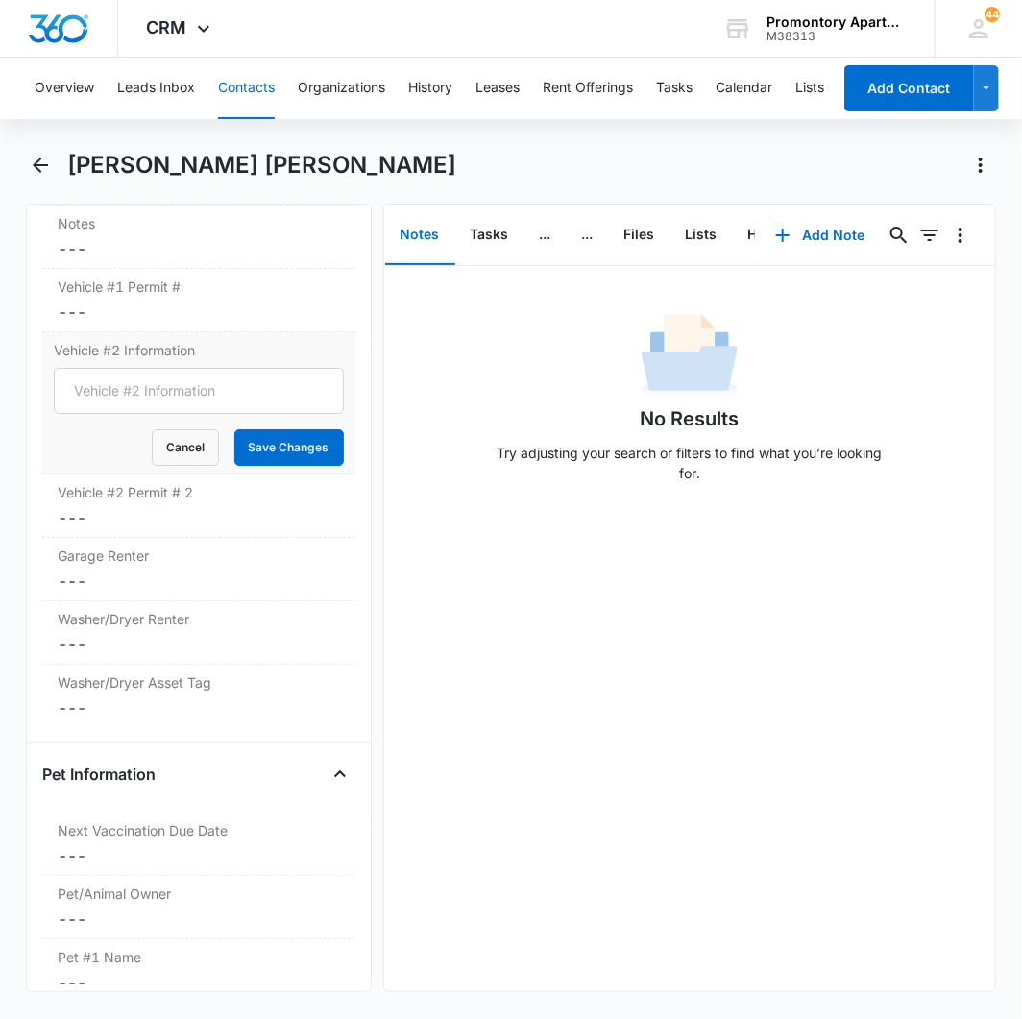
scroll to position [2060, 0]
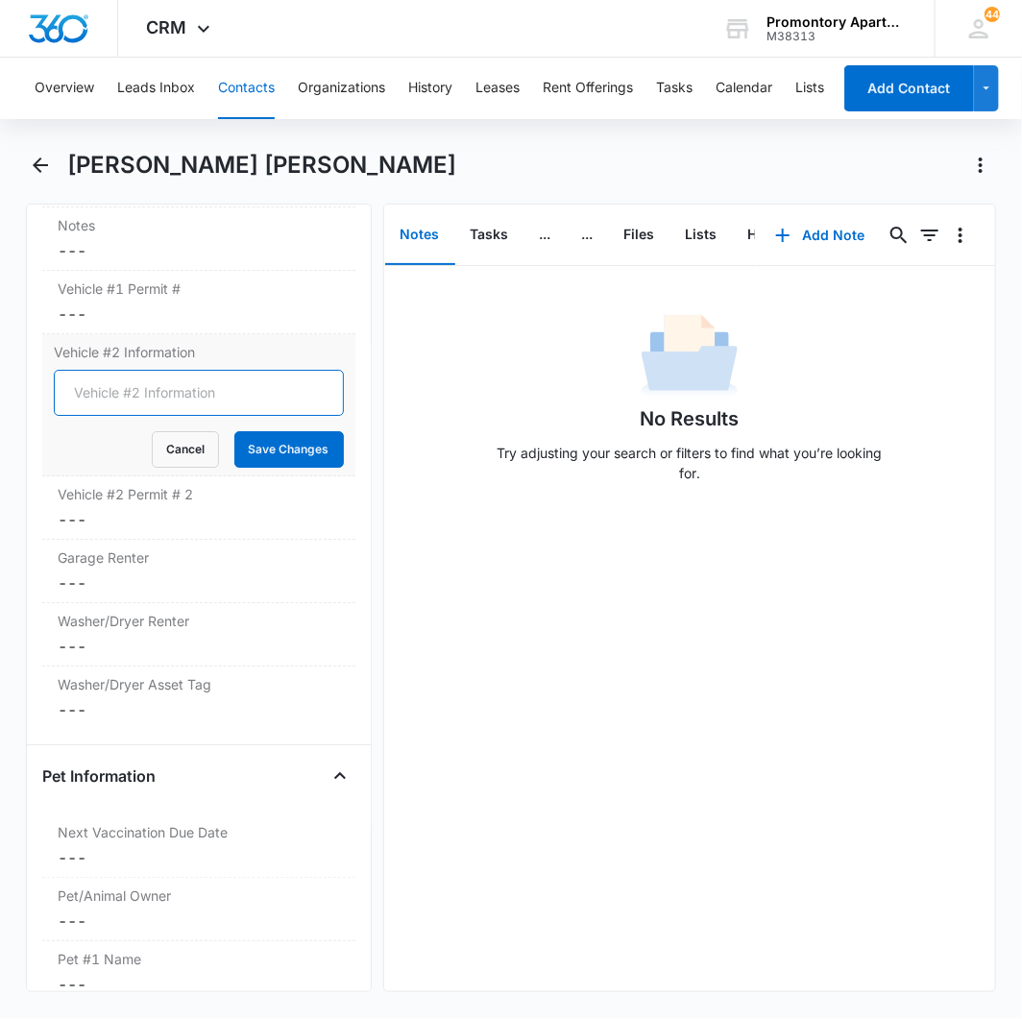
click at [122, 407] on input "Vehicle #2 Information" at bounding box center [199, 393] width 290 height 46
type input "2022 Chevrolet LT 1500 black EWFC74"
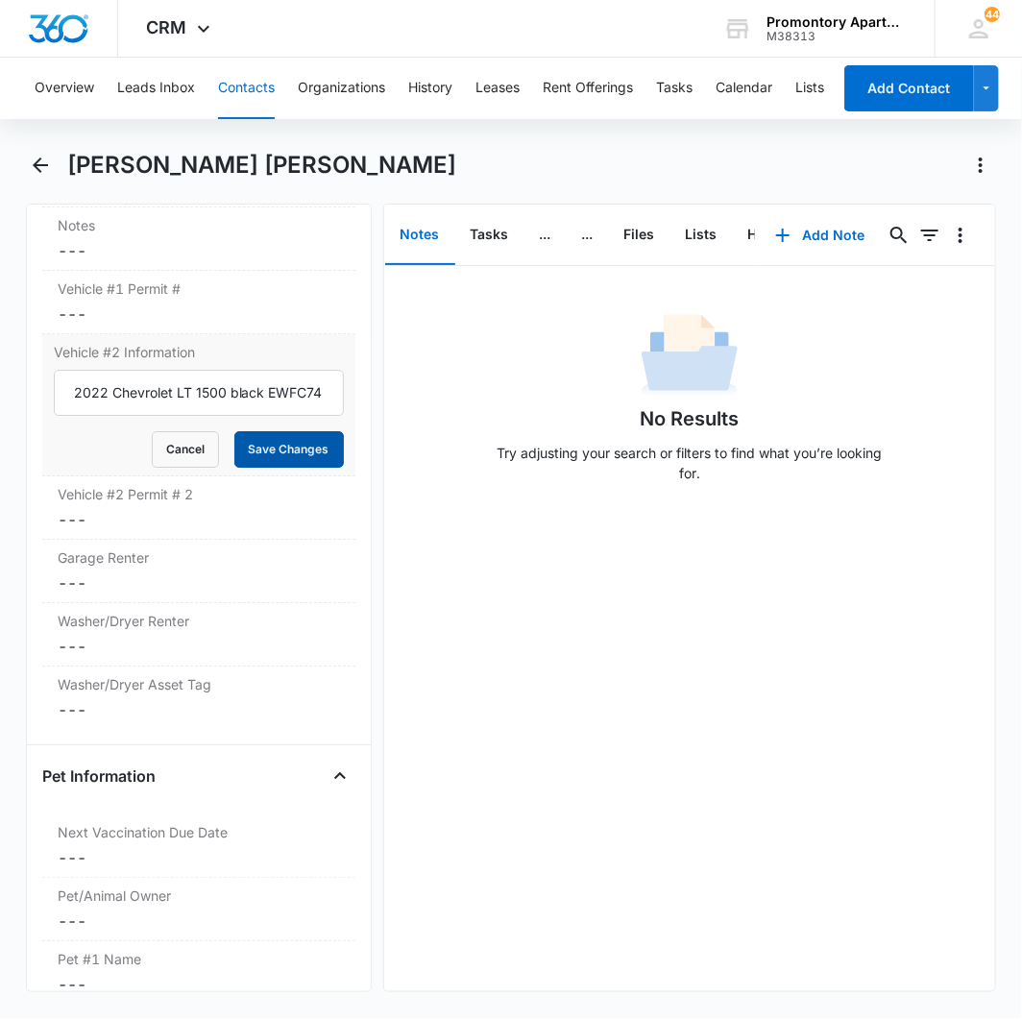
click at [272, 468] on button "Save Changes" at bounding box center [288, 449] width 109 height 36
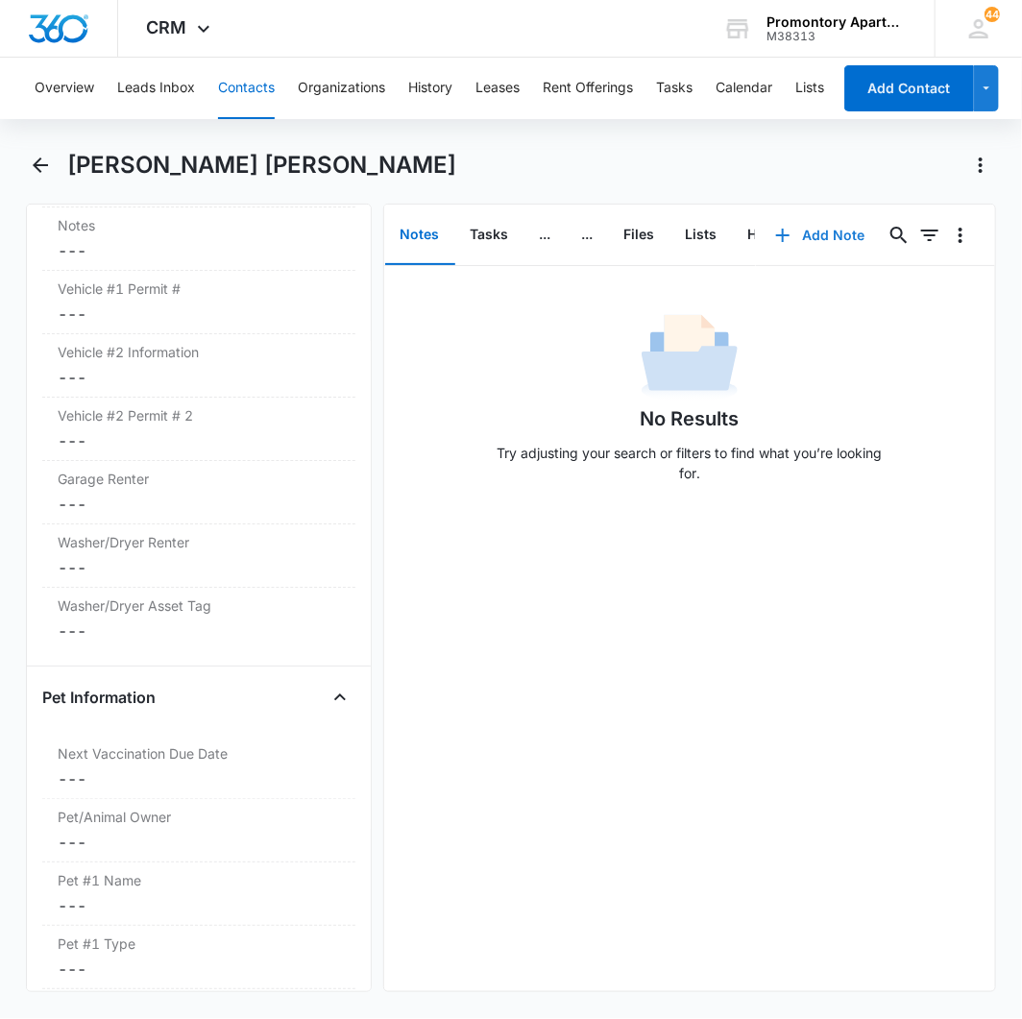
click at [782, 236] on button "Add Note" at bounding box center [820, 235] width 128 height 46
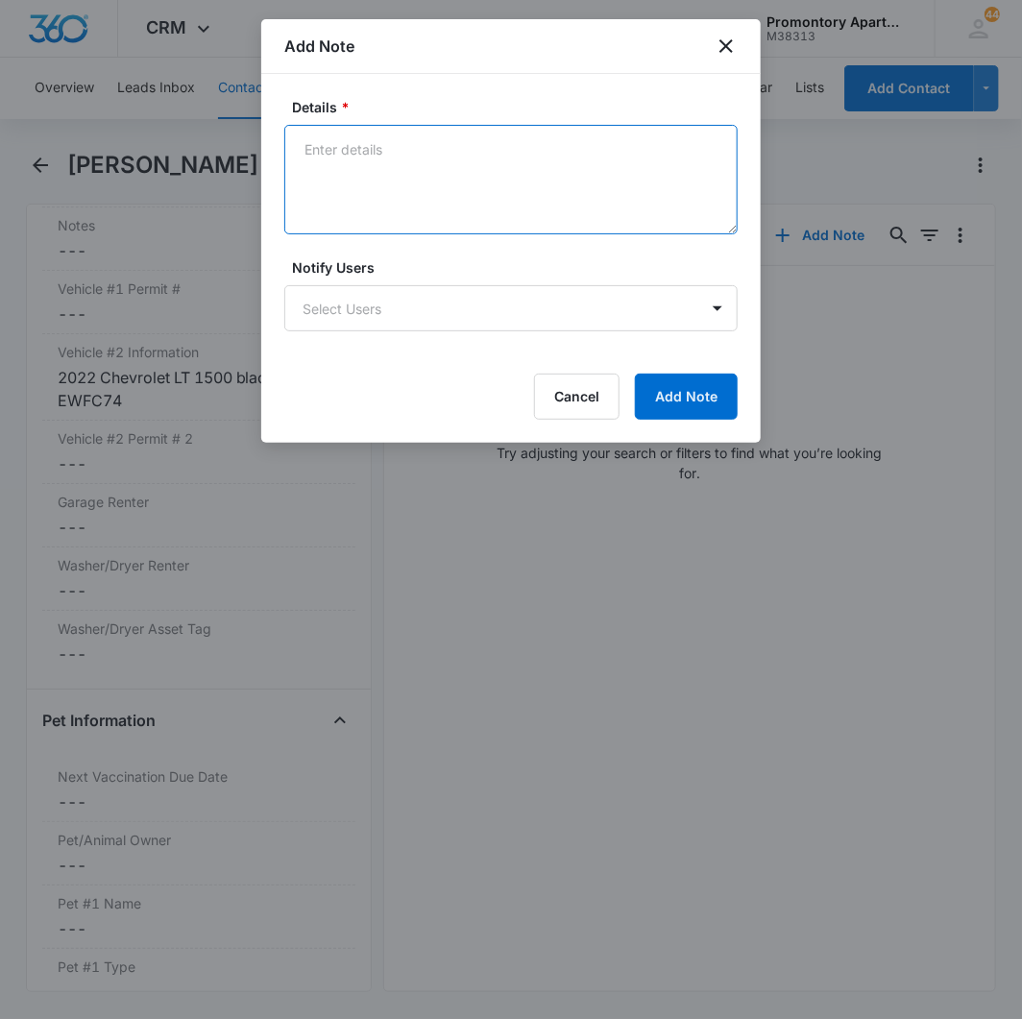
click at [410, 166] on textarea "Details *" at bounding box center [510, 179] width 453 height 109
type textarea "3rd vehicle: 2006 Honda CRV Silver EPKF32"
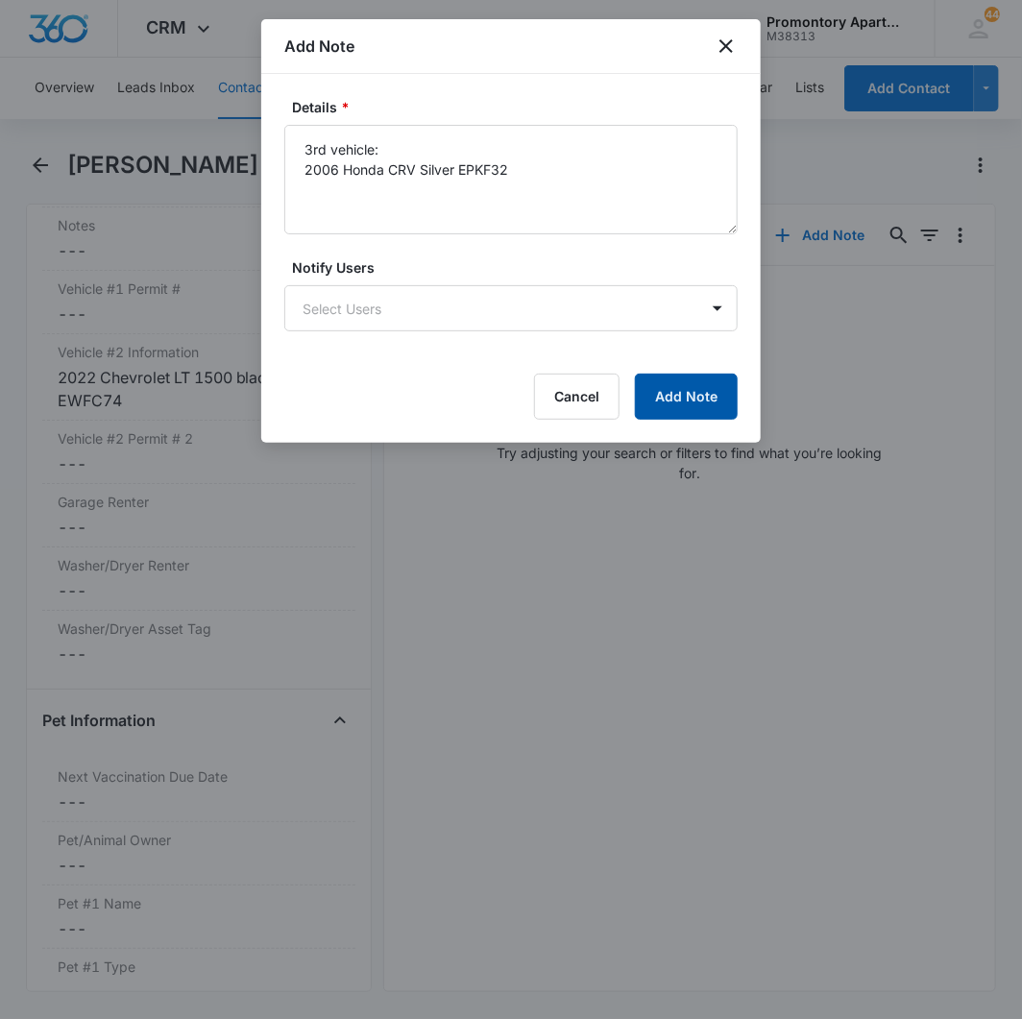
click at [705, 384] on button "Add Note" at bounding box center [686, 397] width 103 height 46
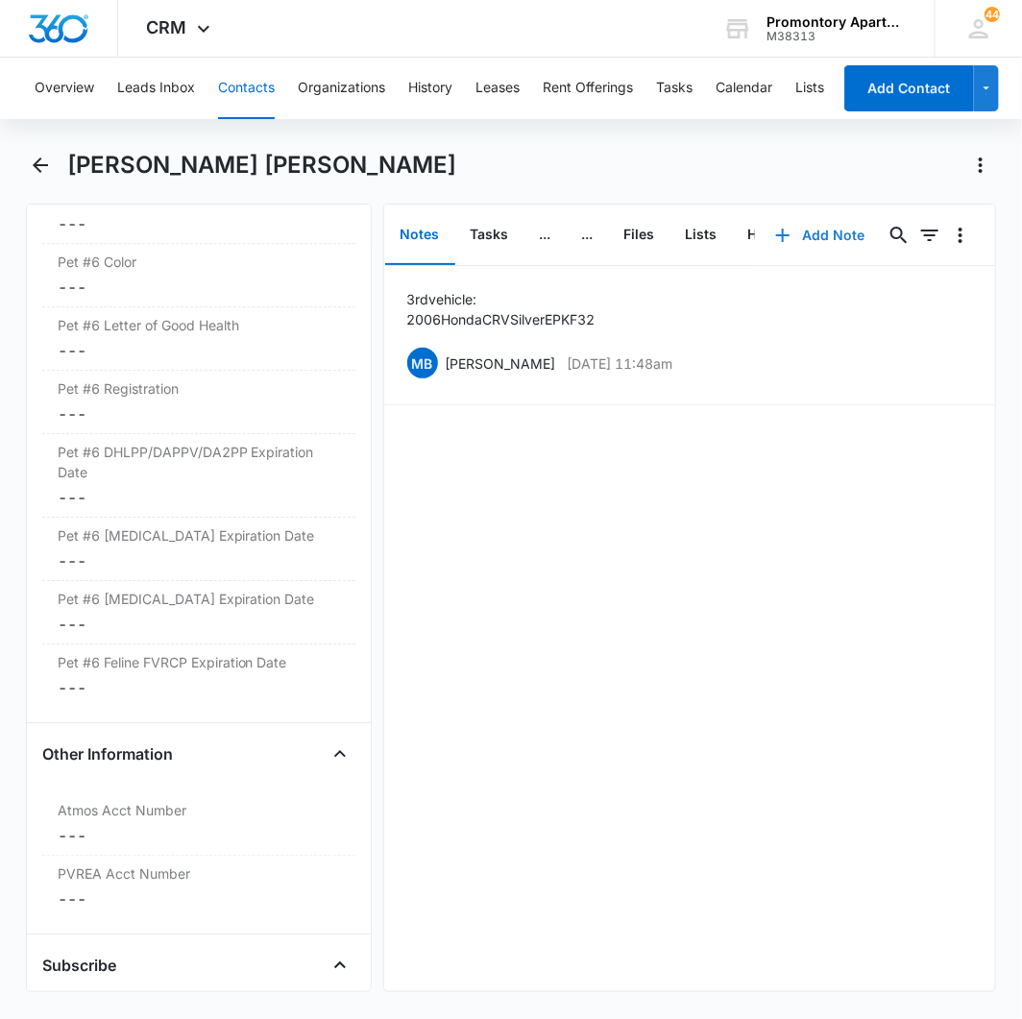
scroll to position [6648, 0]
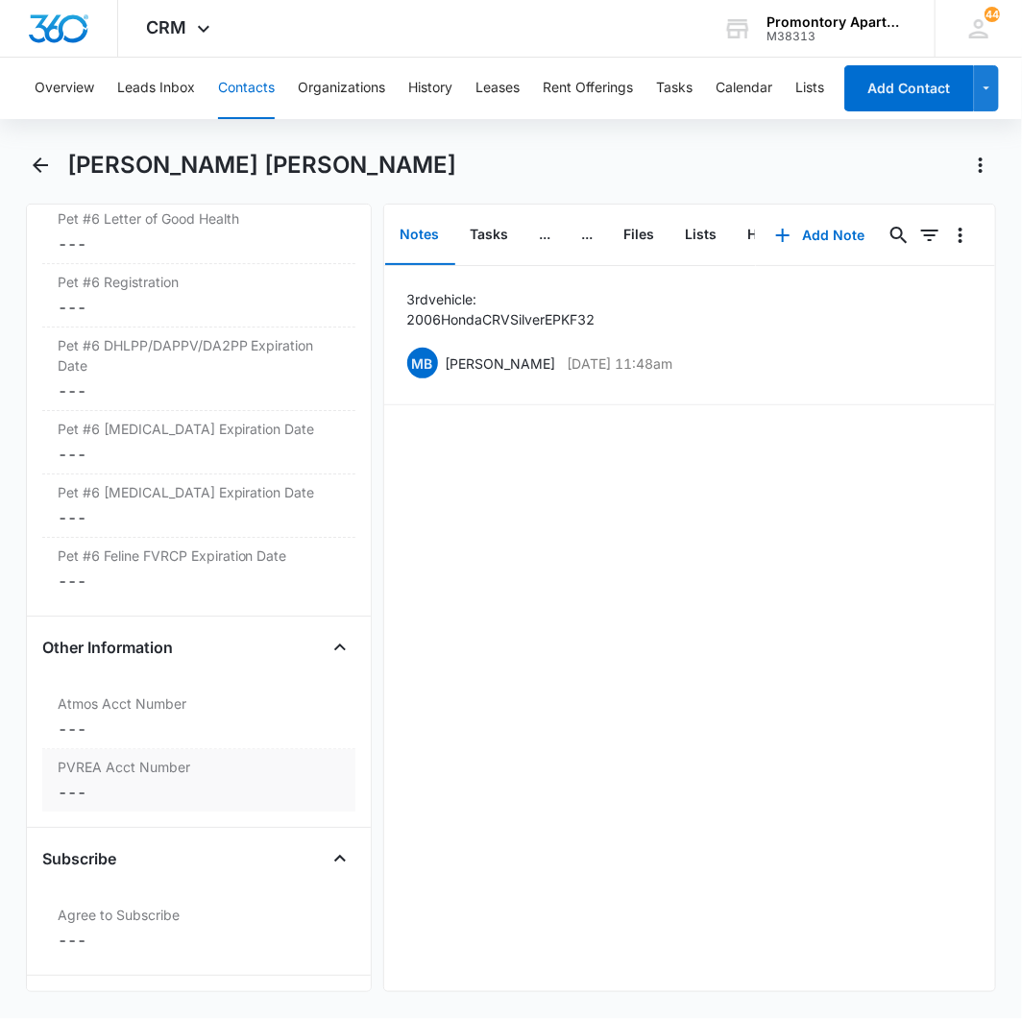
click at [84, 740] on dd "Cancel Save Changes ---" at bounding box center [199, 728] width 282 height 23
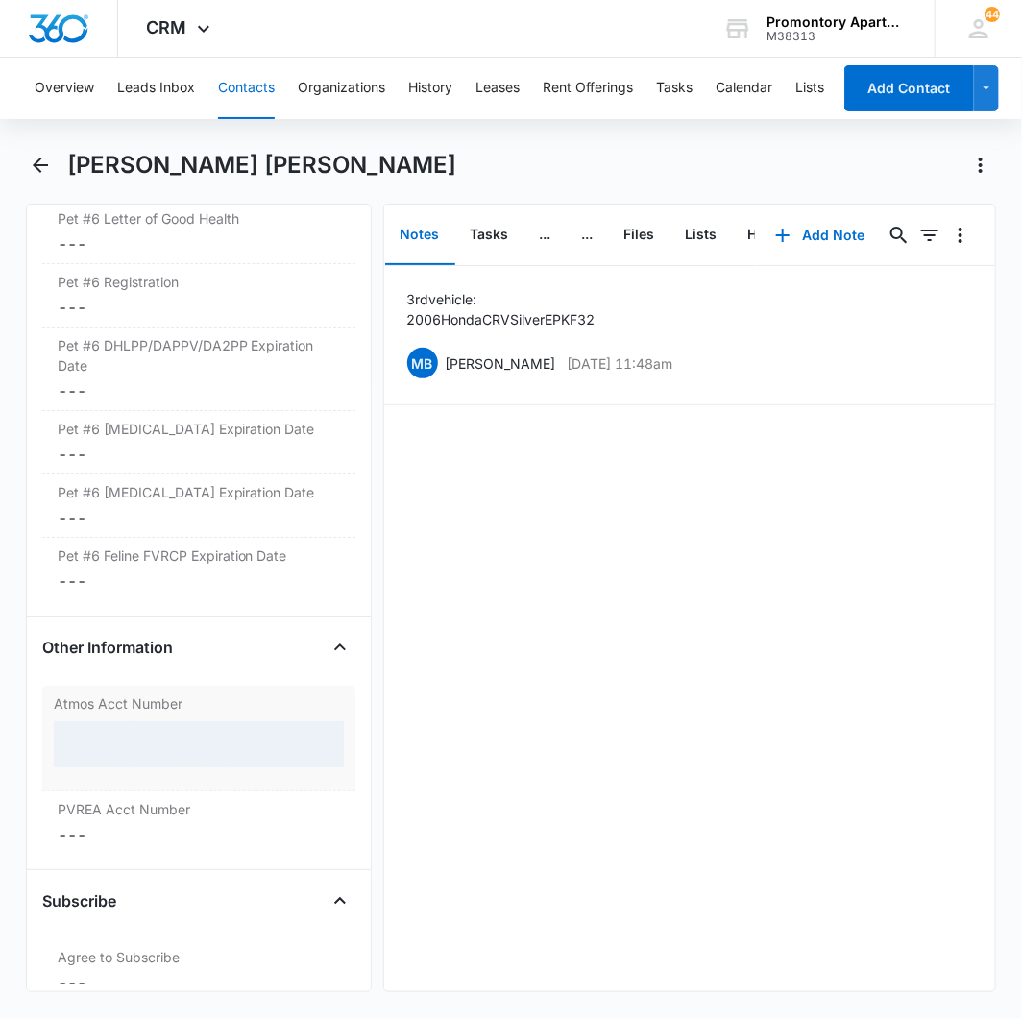
click at [89, 763] on div at bounding box center [199, 744] width 290 height 46
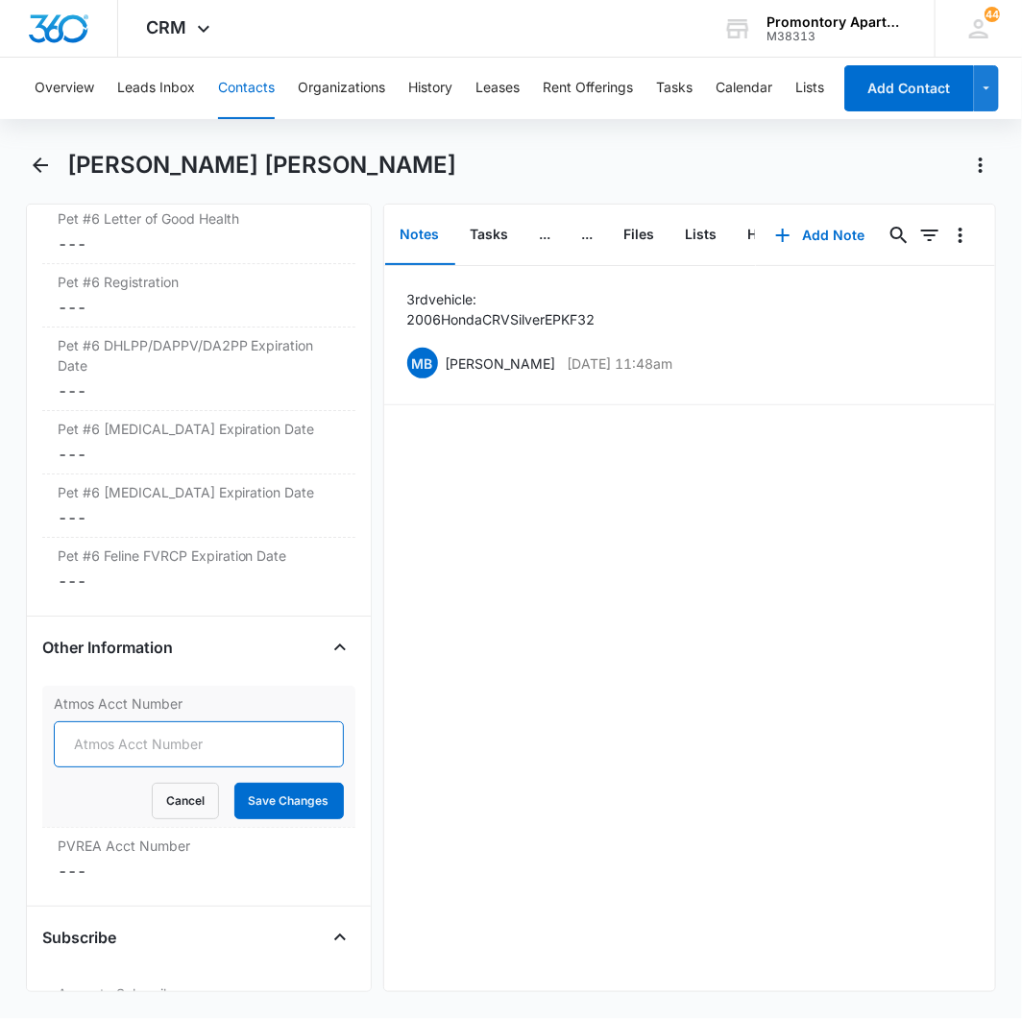
click at [209, 767] on input "Atmos Acct Number" at bounding box center [199, 744] width 290 height 46
type input "82104006"
click at [282, 819] on button "Save Changes" at bounding box center [288, 801] width 109 height 36
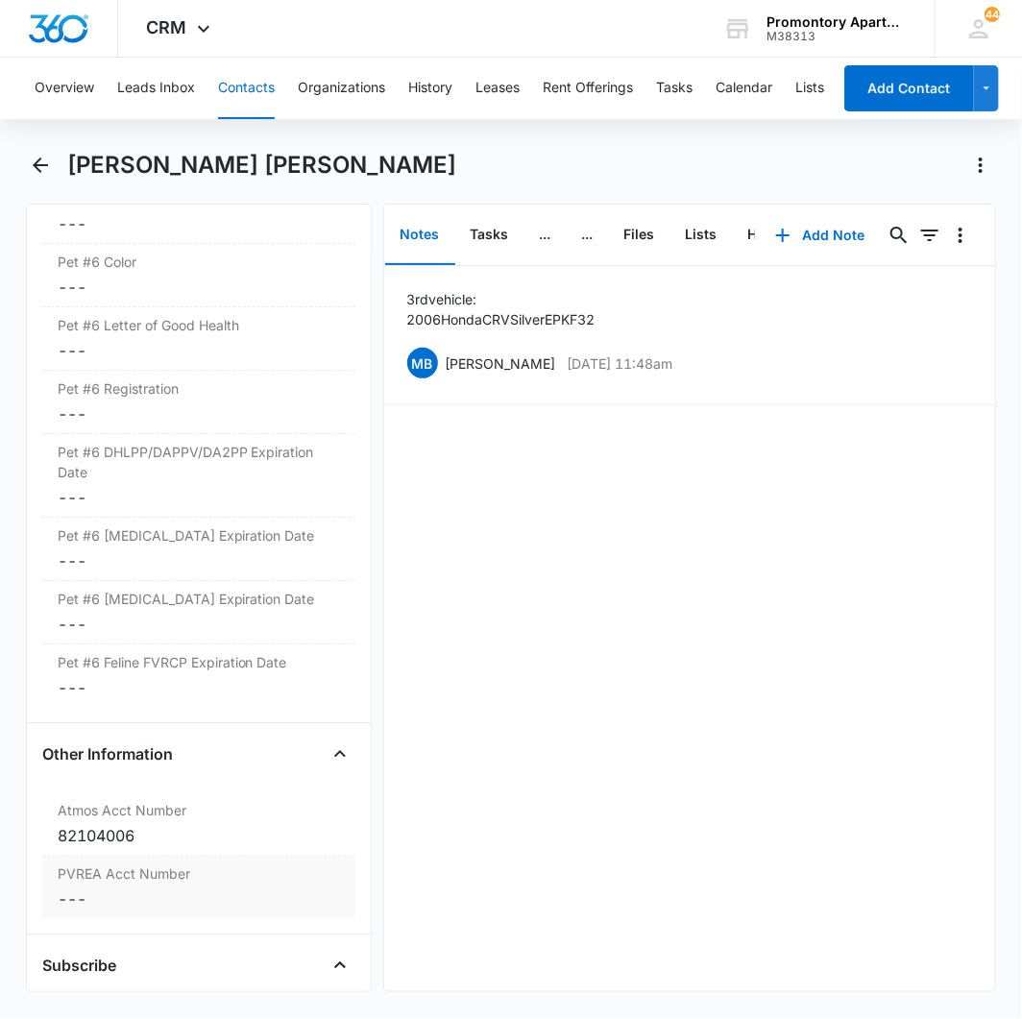
scroll to position [6861, 0]
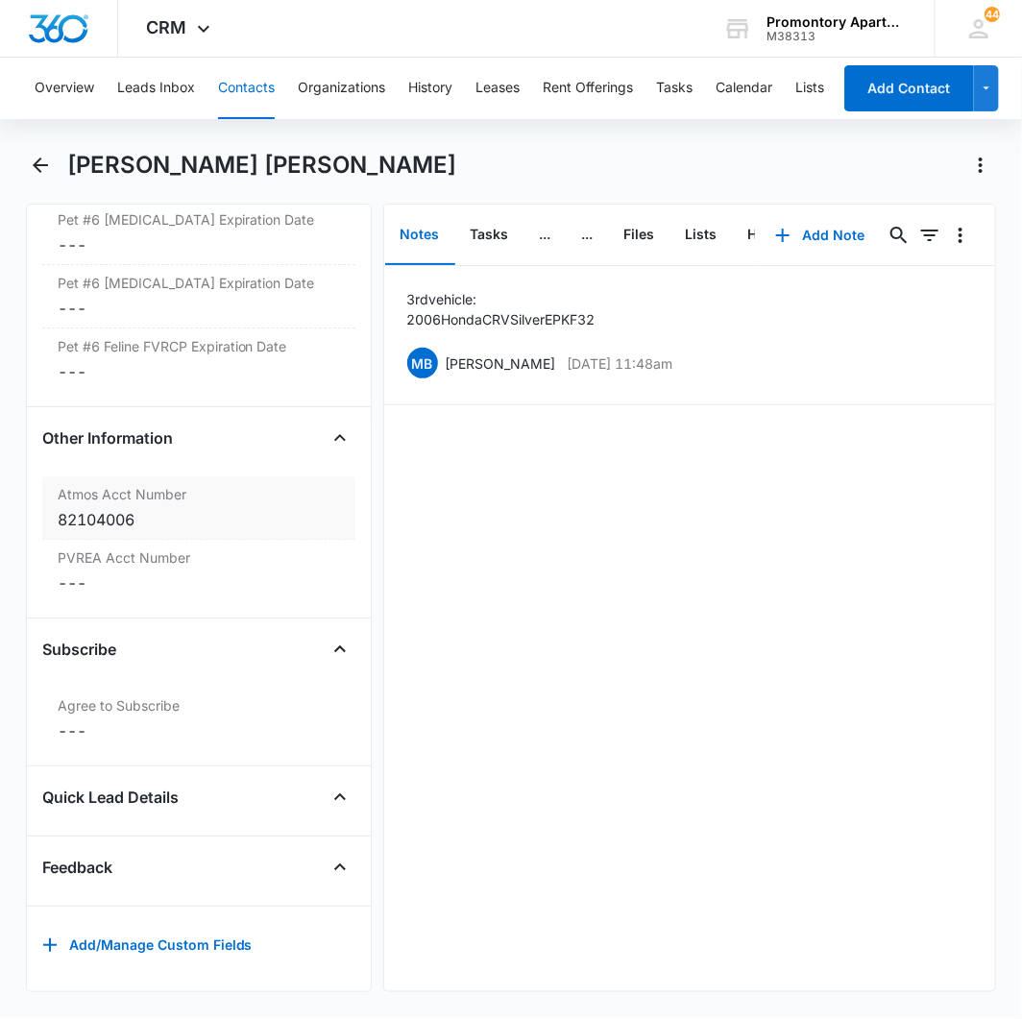
click at [139, 540] on div "Atmos Acct Number Cancel Save Changes 82104006" at bounding box center [198, 507] width 313 height 63
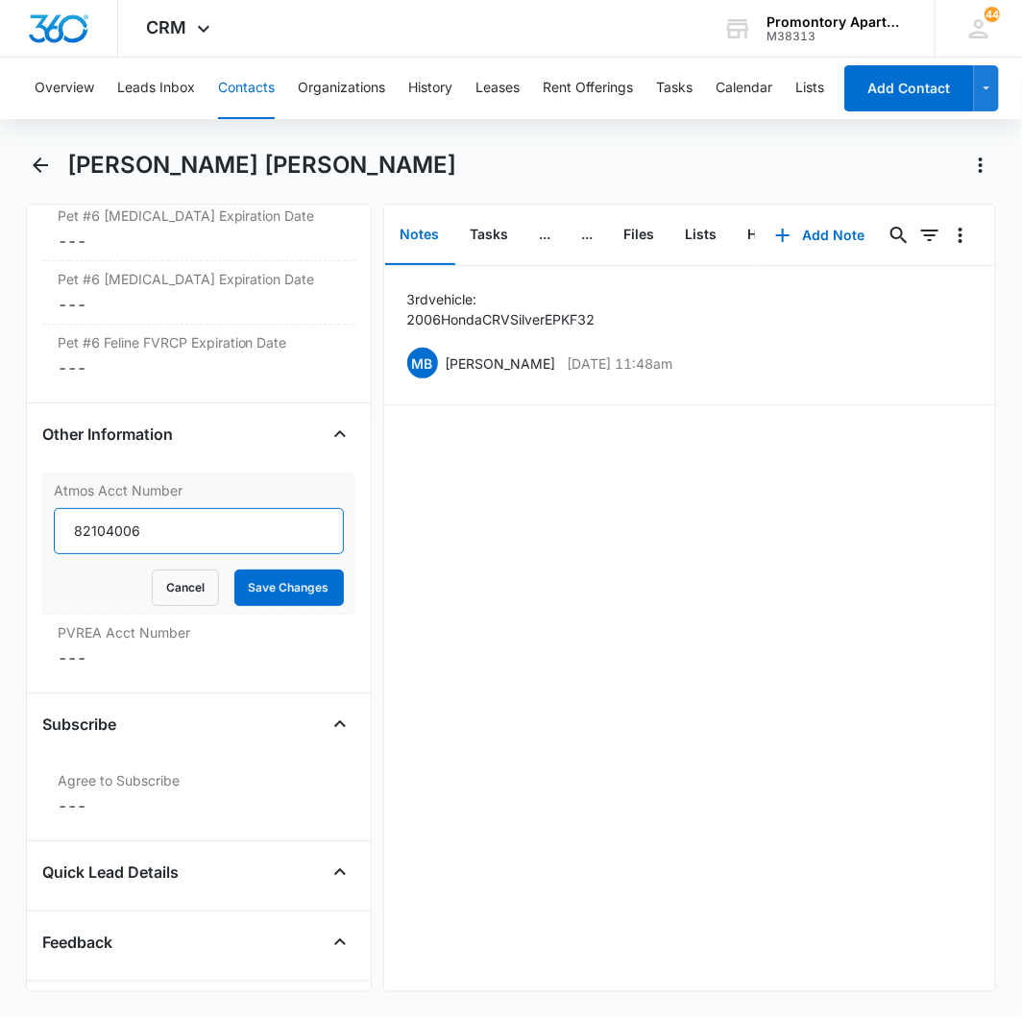
click at [139, 554] on input "82104006" at bounding box center [199, 531] width 290 height 46
click at [265, 606] on button "Save Changes" at bounding box center [288, 587] width 109 height 36
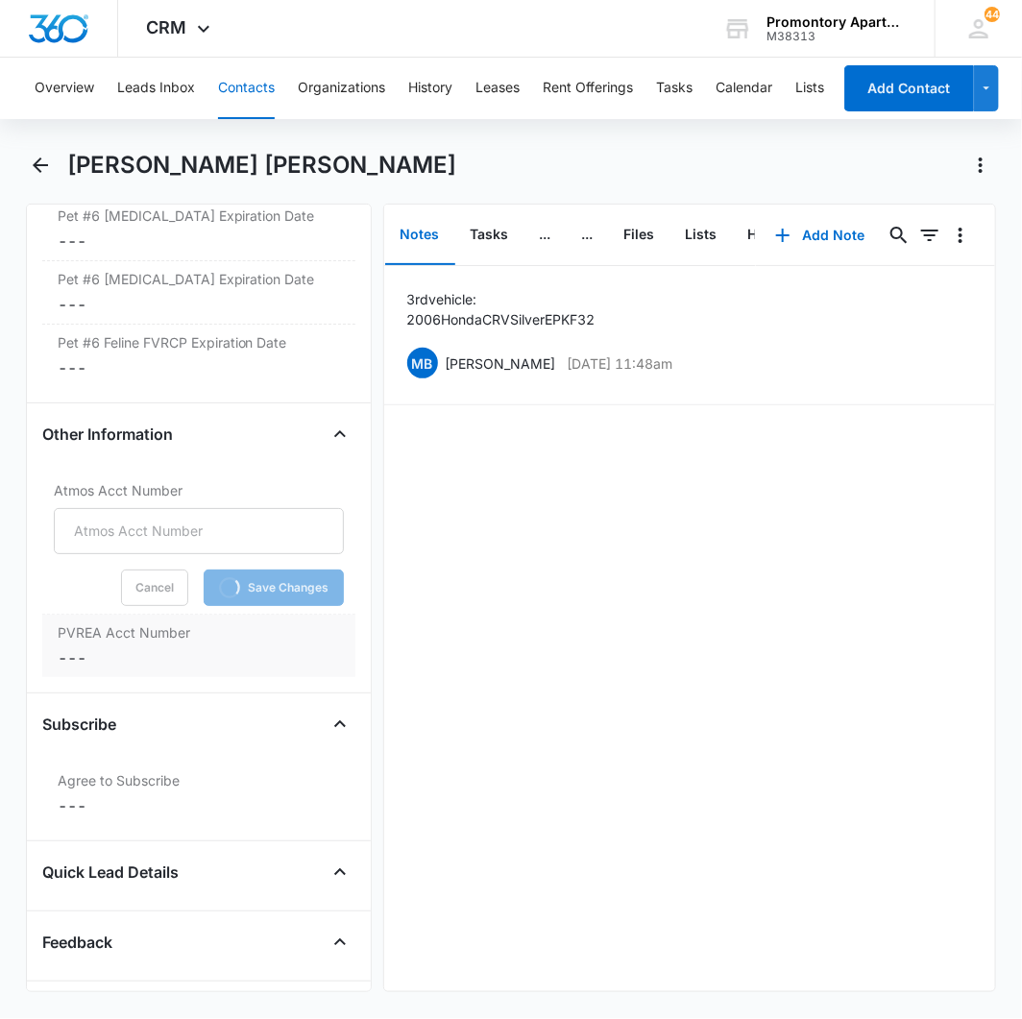
click at [79, 669] on dd "Cancel Save Changes ---" at bounding box center [199, 657] width 282 height 23
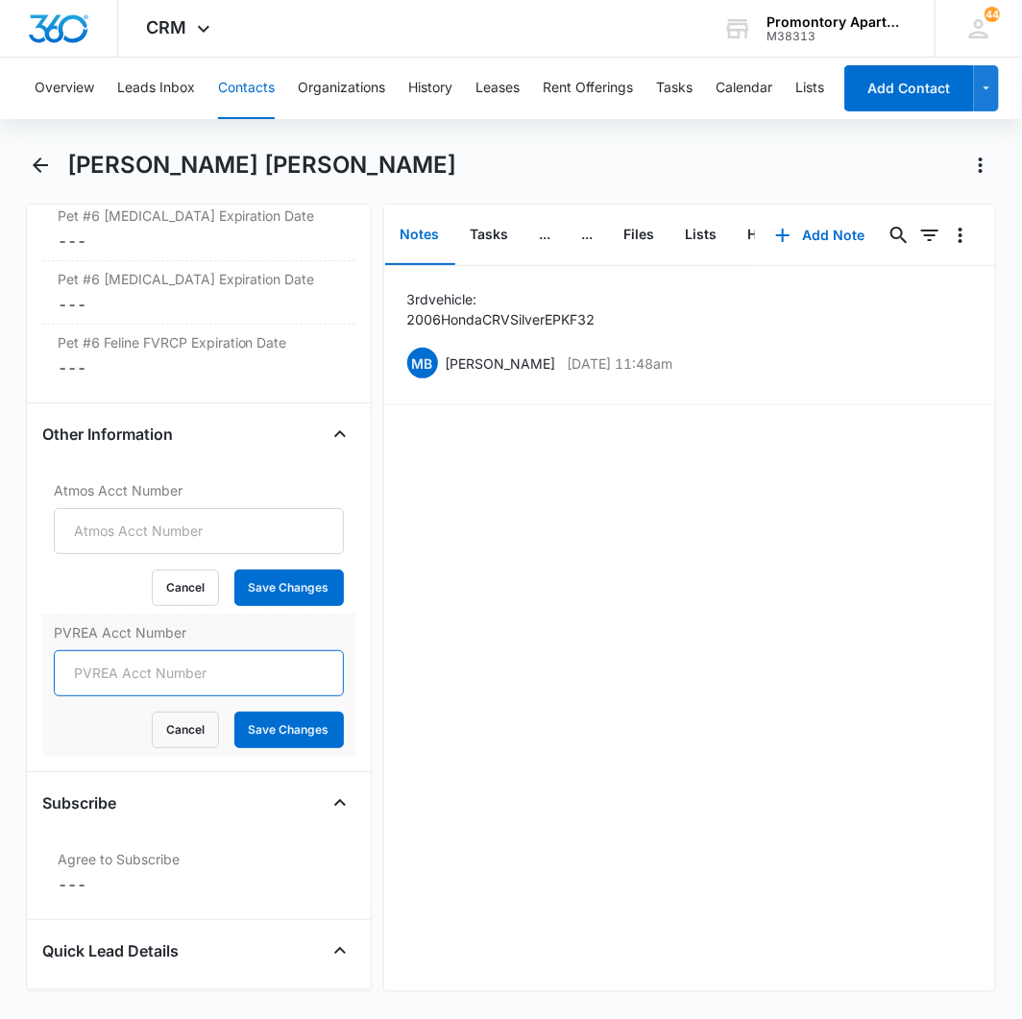
click at [109, 696] on input "PVREA Acct Number" at bounding box center [199, 673] width 290 height 46
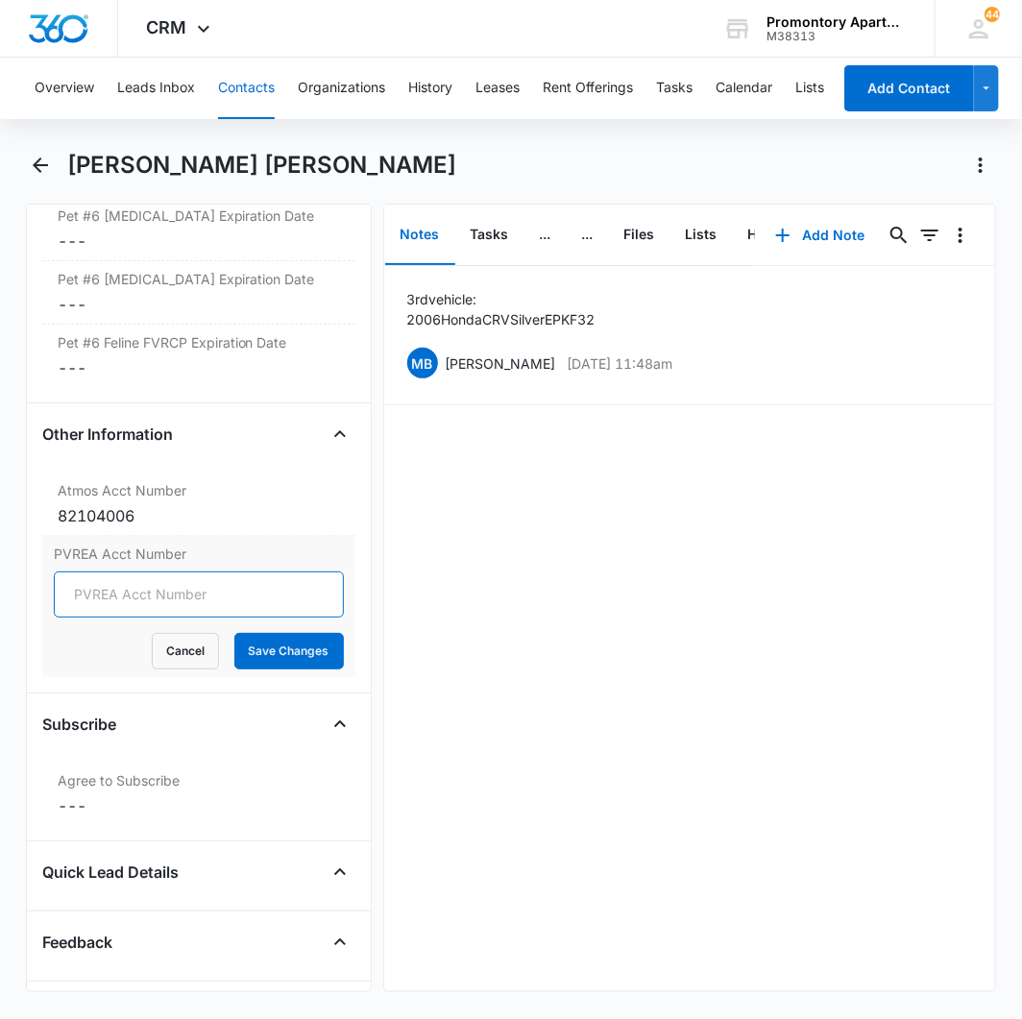
paste input "82104006"
type input "82104006"
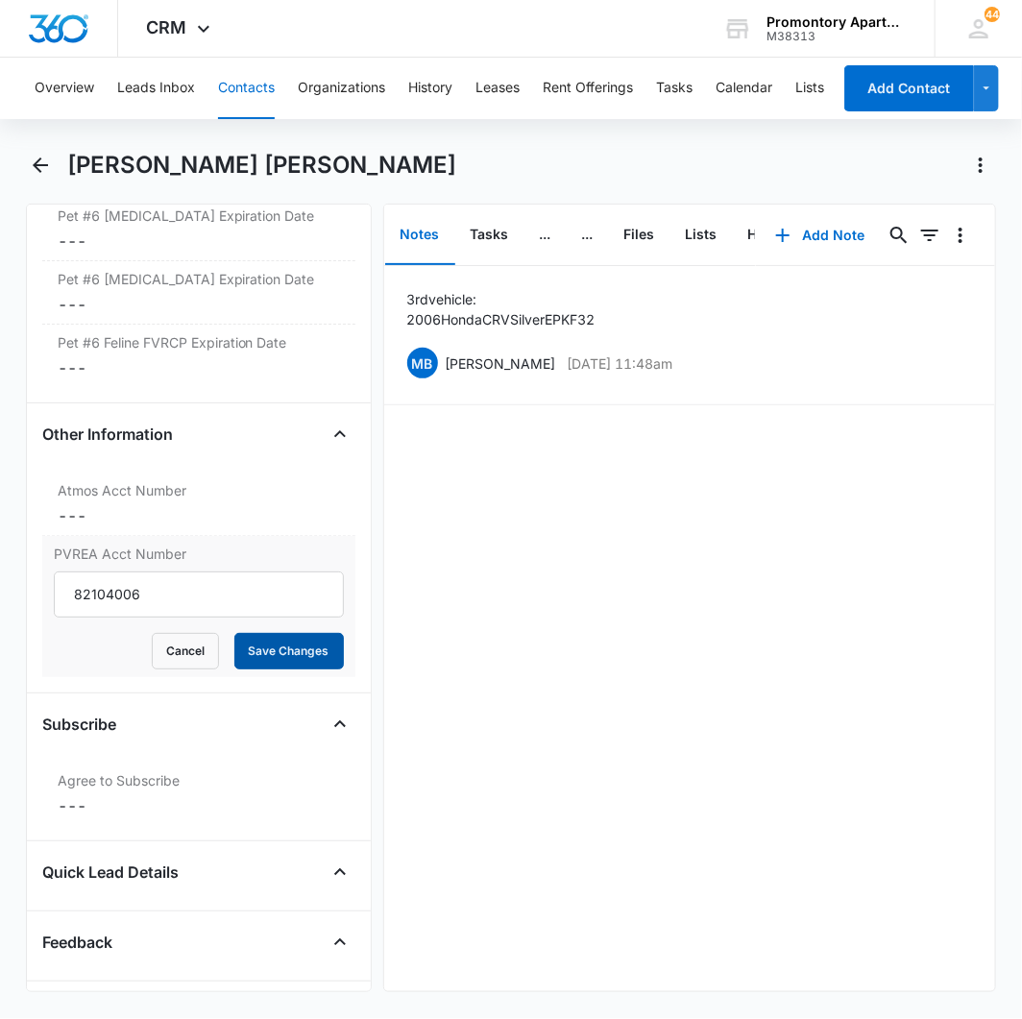
click at [255, 669] on button "Save Changes" at bounding box center [288, 651] width 109 height 36
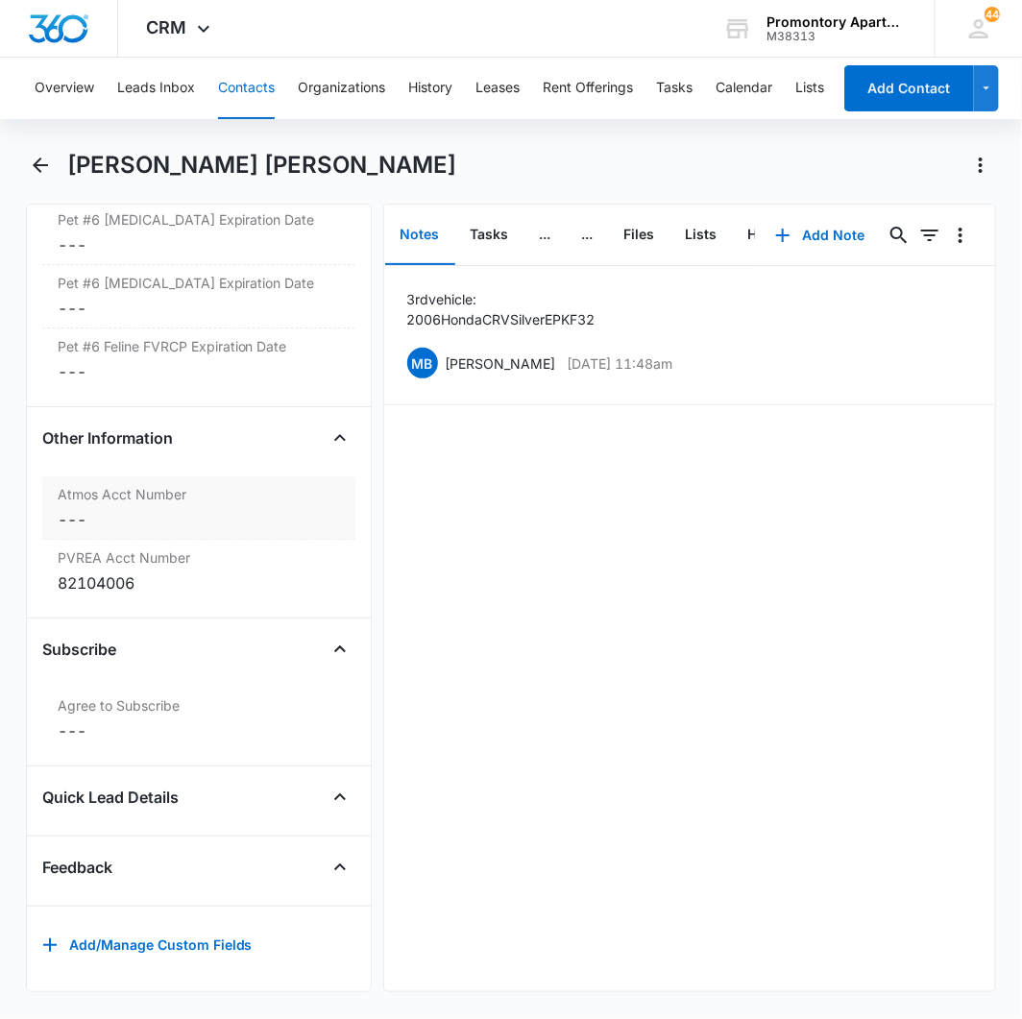
click at [77, 531] on dd "Cancel Save Changes ---" at bounding box center [199, 519] width 282 height 23
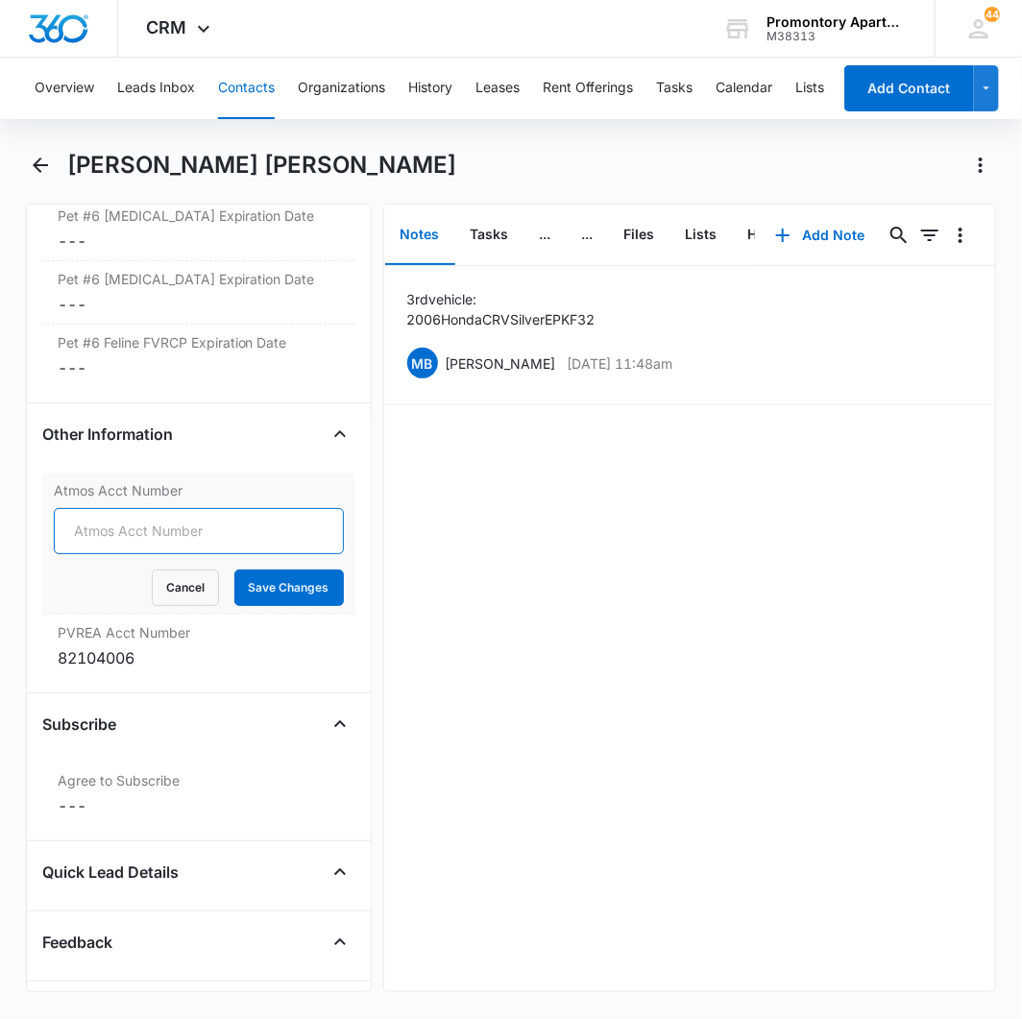
click at [79, 554] on input "Atmos Acct Number" at bounding box center [199, 531] width 290 height 46
type input "3073324316"
click at [234, 606] on button "Save Changes" at bounding box center [288, 587] width 109 height 36
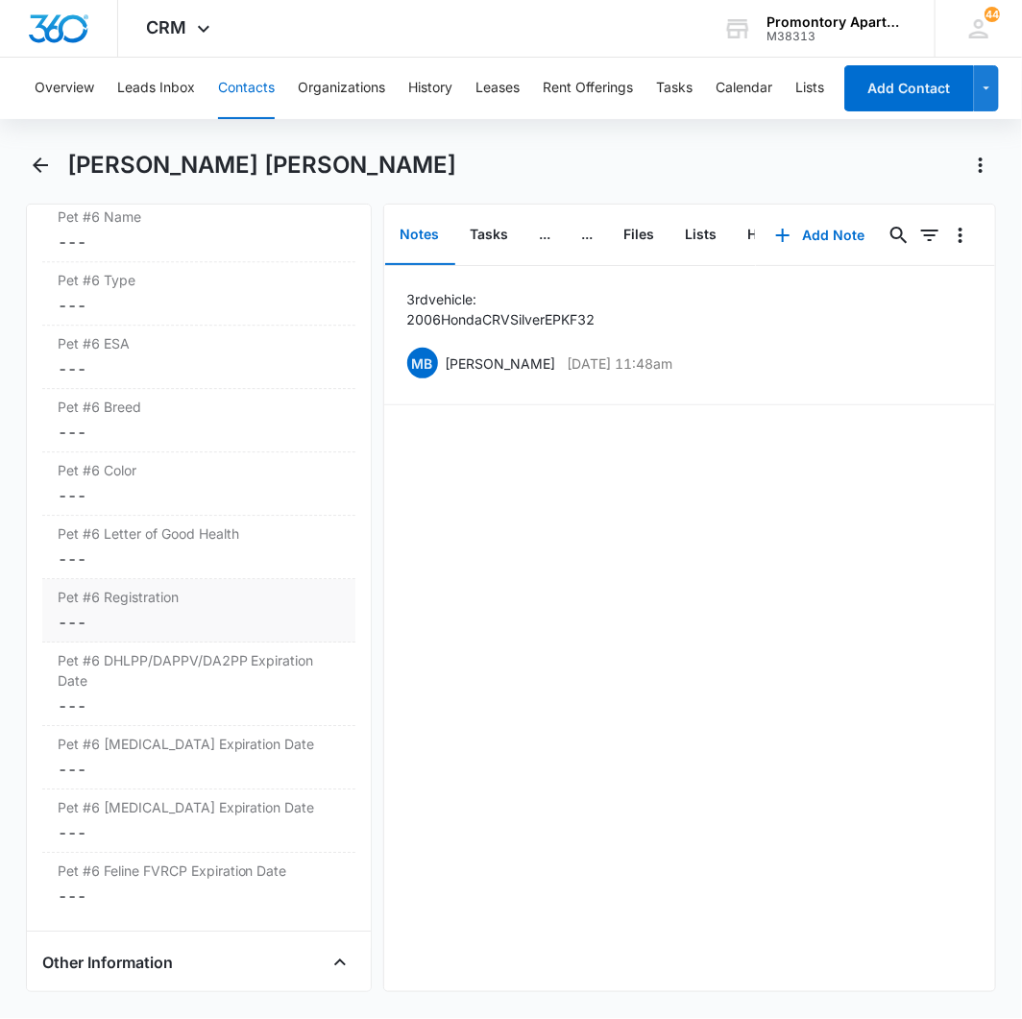
scroll to position [5516, 0]
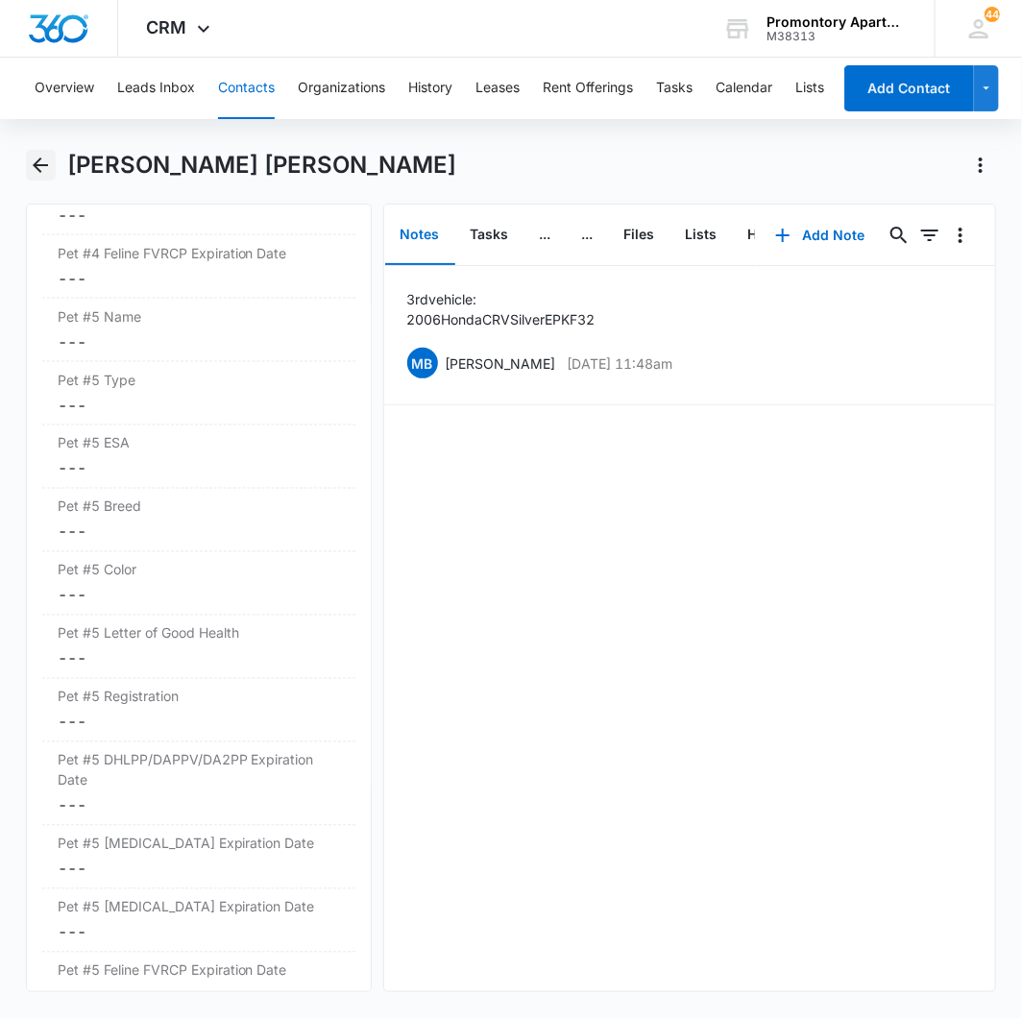
click at [51, 157] on icon "Back" at bounding box center [40, 165] width 23 height 23
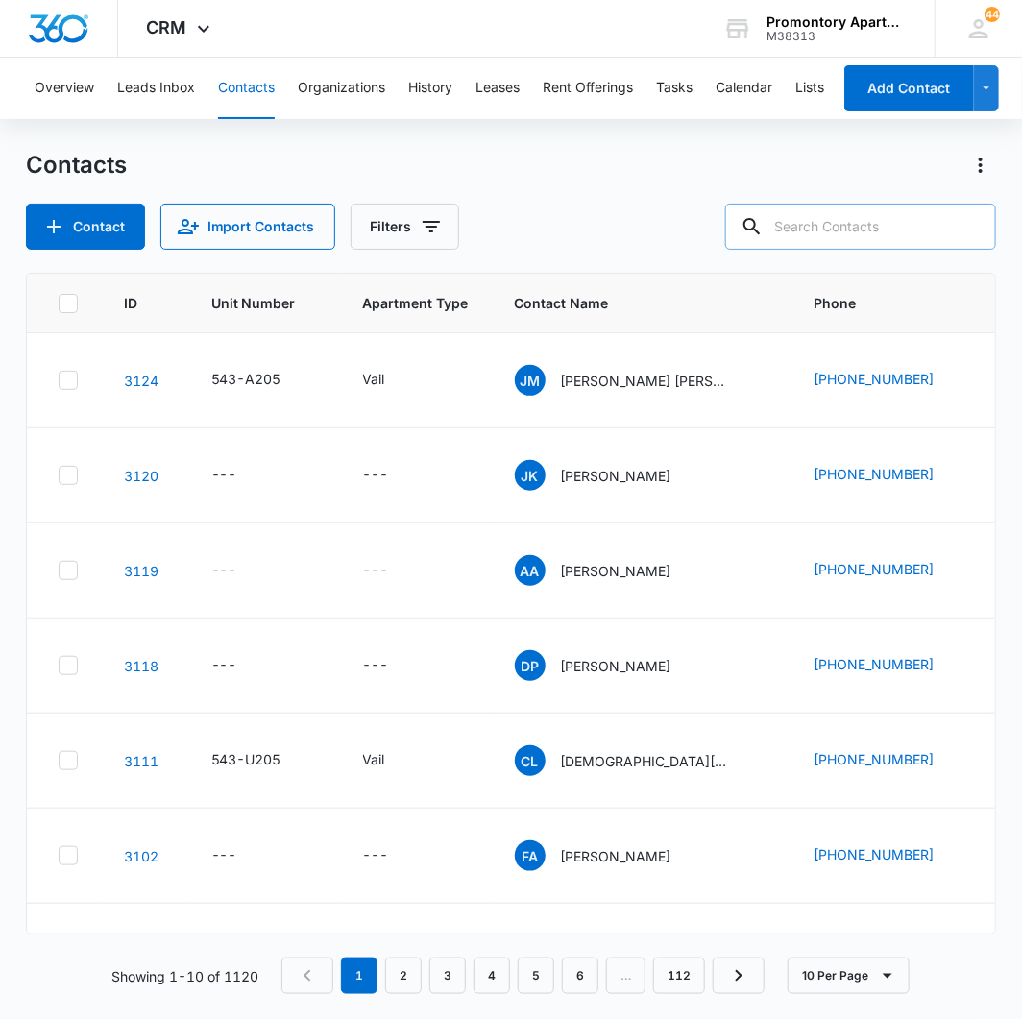
click at [823, 225] on input "text" at bounding box center [860, 227] width 271 height 46
type input "breeland"
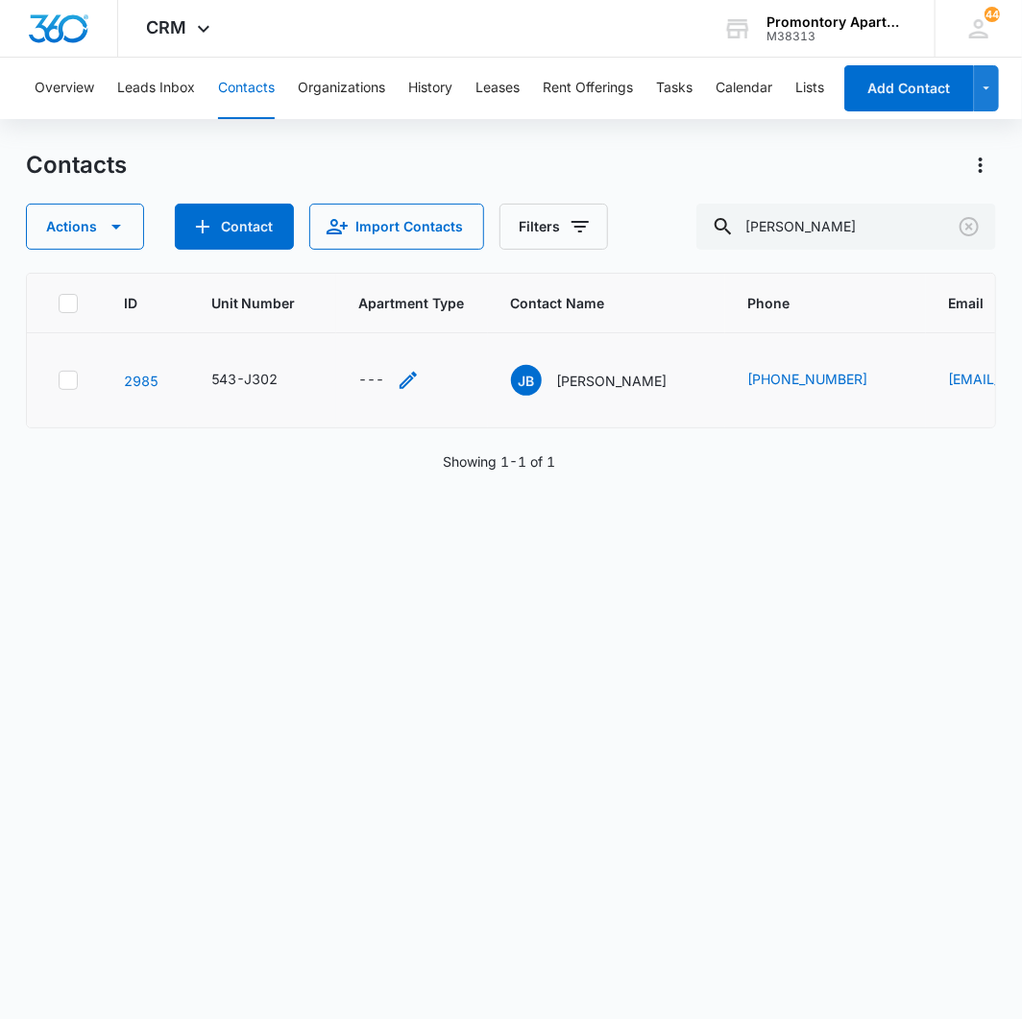
click at [363, 379] on div "---" at bounding box center [372, 380] width 26 height 23
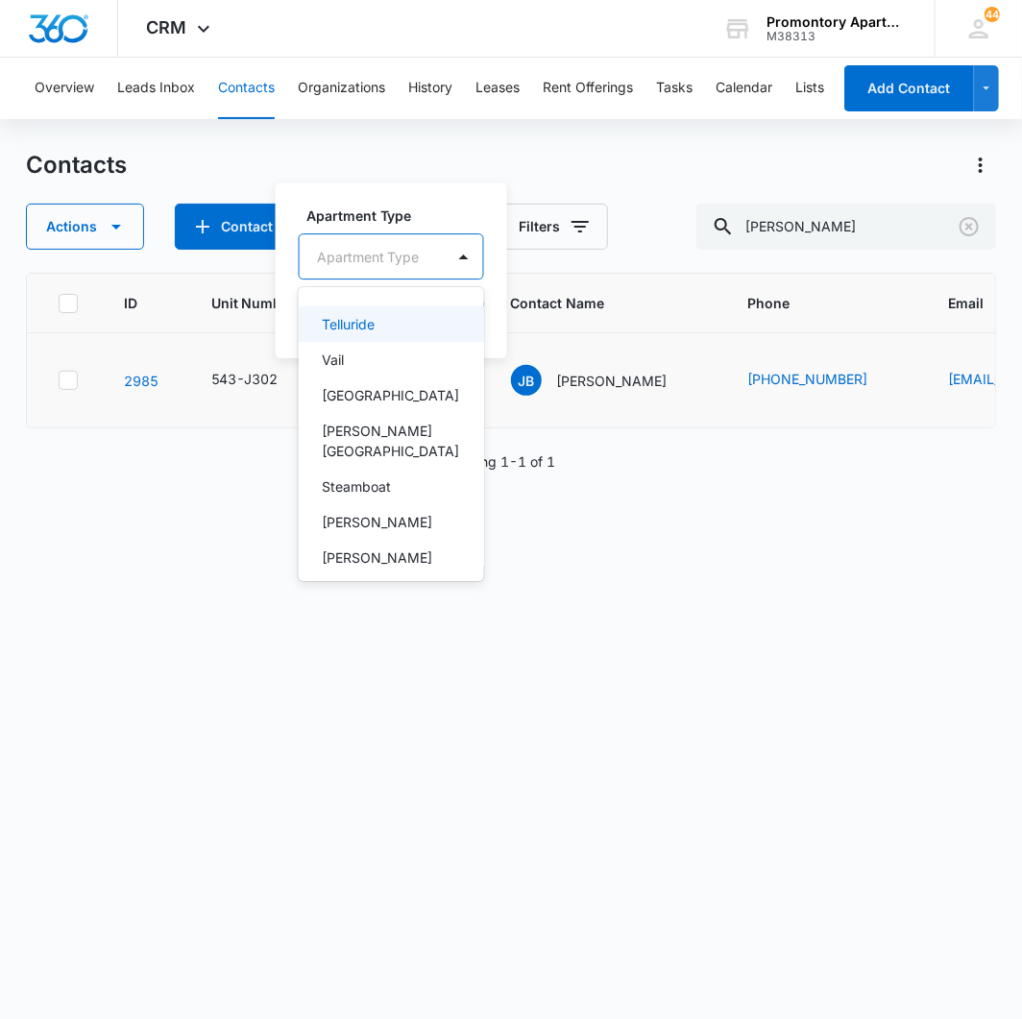
click at [401, 245] on div at bounding box center [368, 257] width 103 height 24
click at [380, 429] on p "[PERSON_NAME][GEOGRAPHIC_DATA]" at bounding box center [389, 441] width 135 height 40
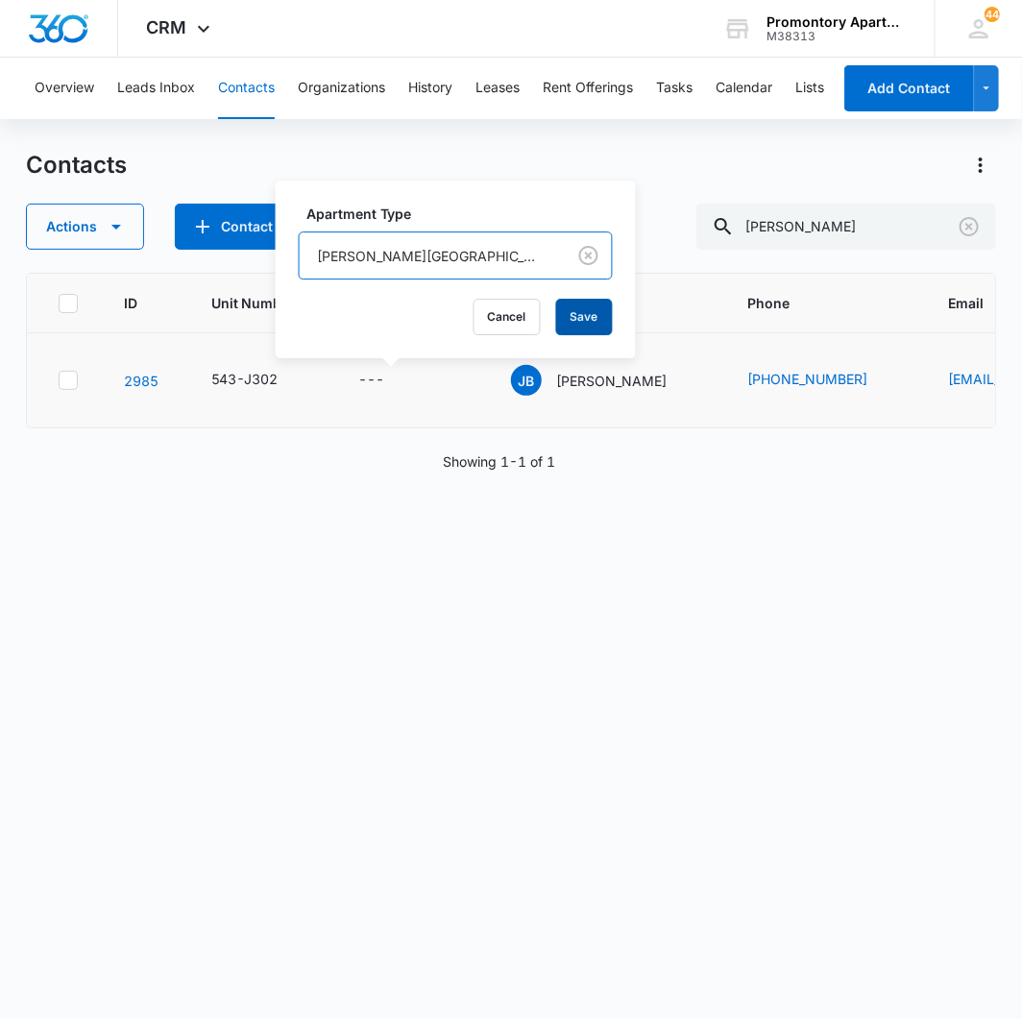
click at [556, 309] on button "Save" at bounding box center [584, 317] width 57 height 36
click at [142, 379] on link "2985" at bounding box center [141, 381] width 35 height 16
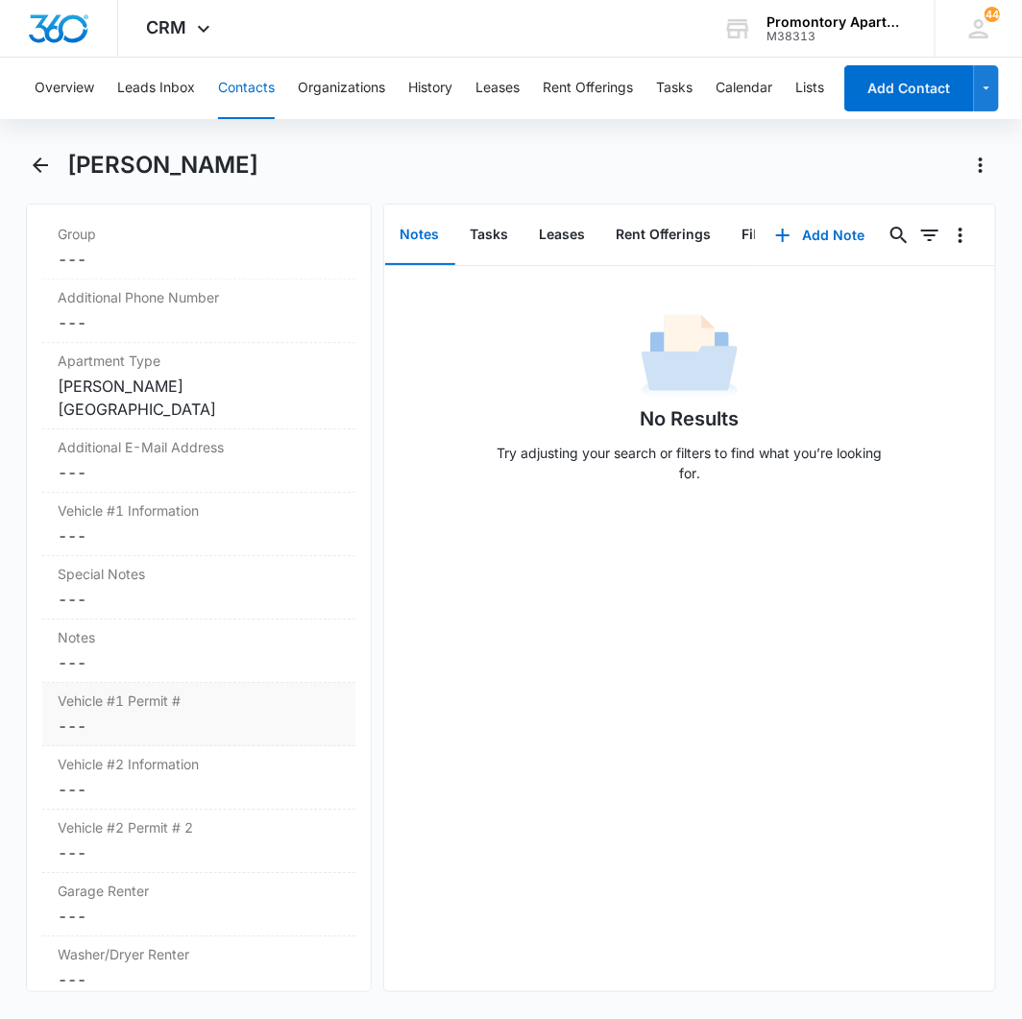
scroll to position [1813, 0]
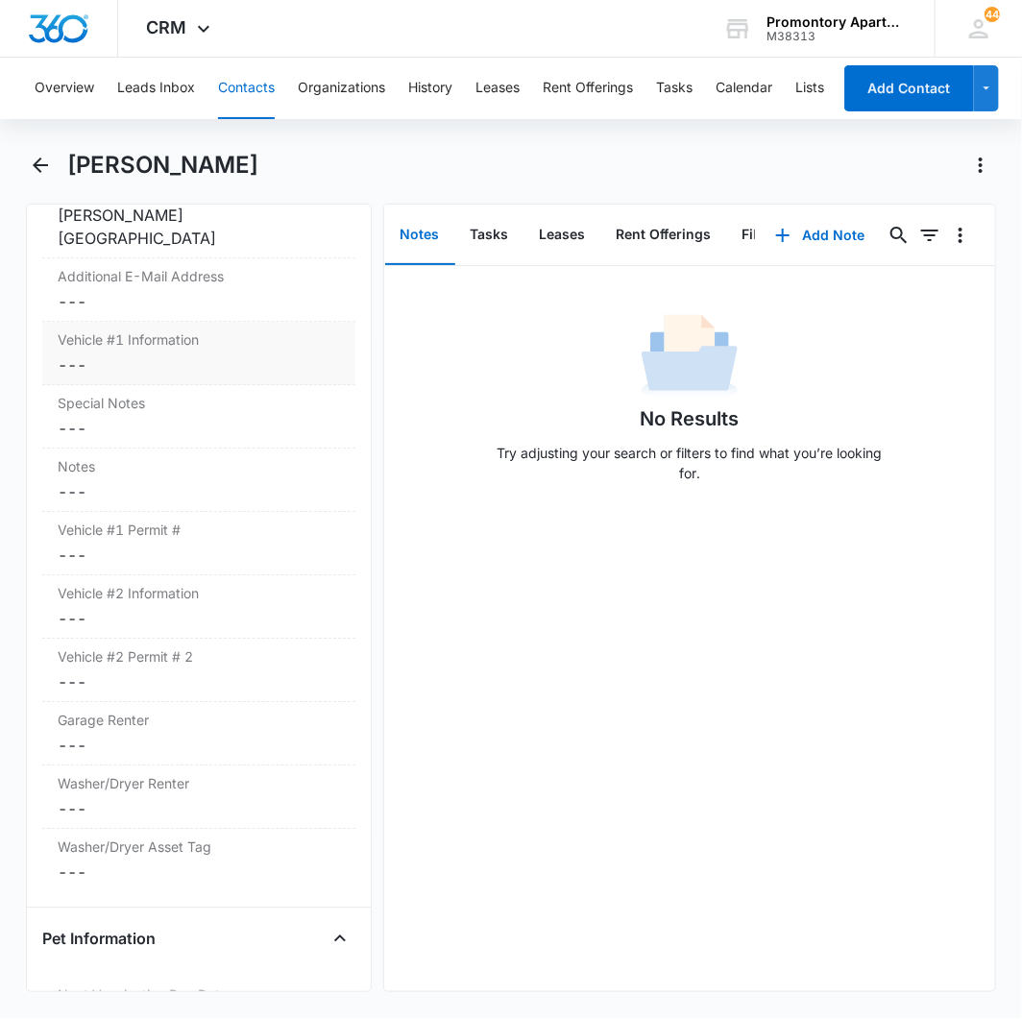
click at [79, 353] on dd "Cancel Save Changes ---" at bounding box center [199, 364] width 282 height 23
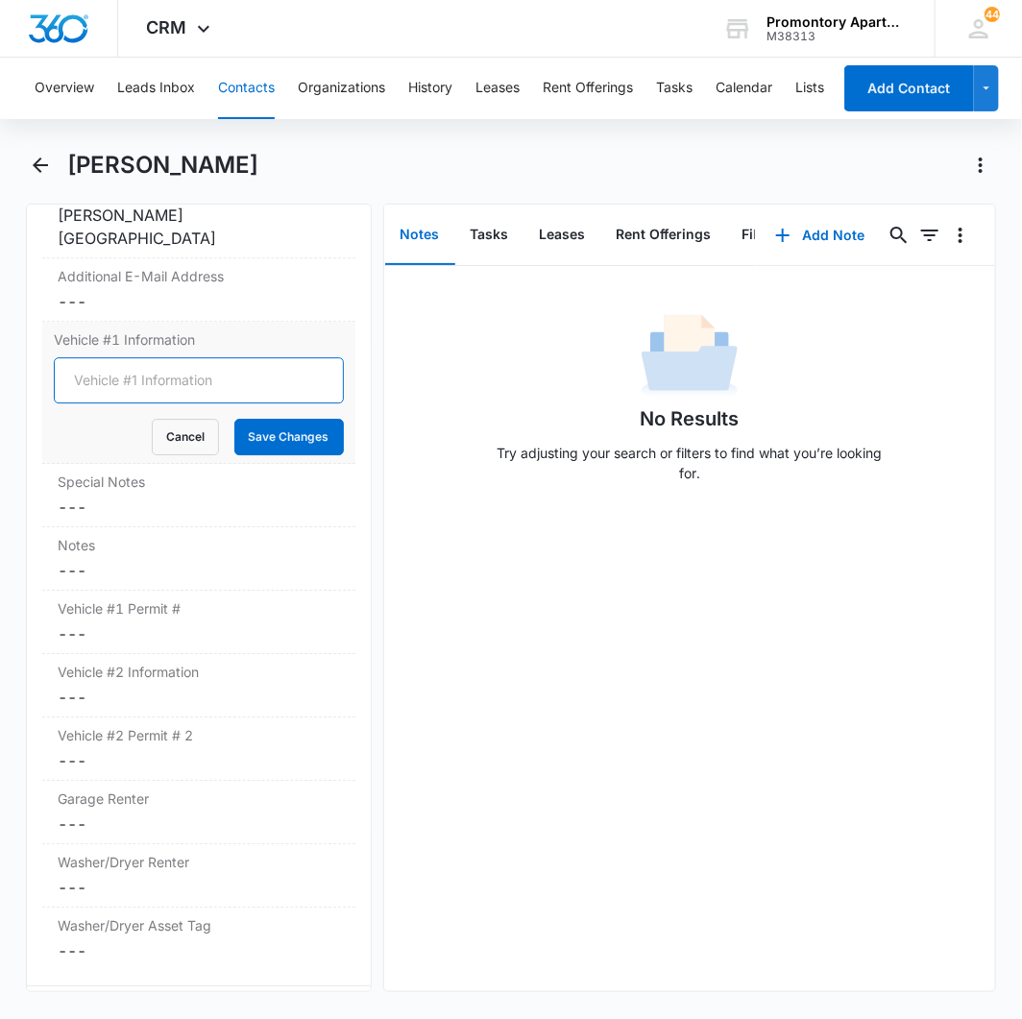
click at [127, 357] on input "Vehicle #1 Information" at bounding box center [199, 380] width 290 height 46
type input "2023 GMC Sierra 1500 White CNBP46"
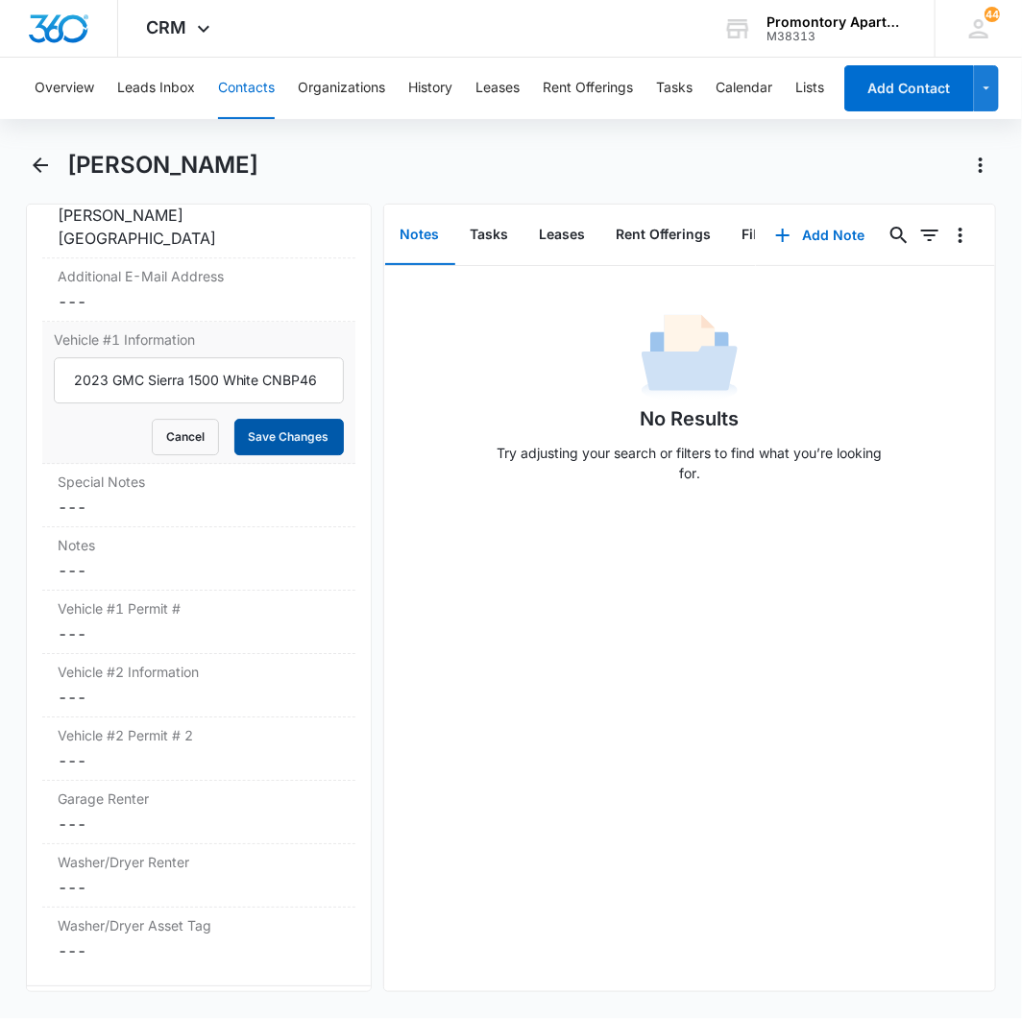
scroll to position [0, 0]
click at [254, 419] on button "Save Changes" at bounding box center [288, 437] width 109 height 36
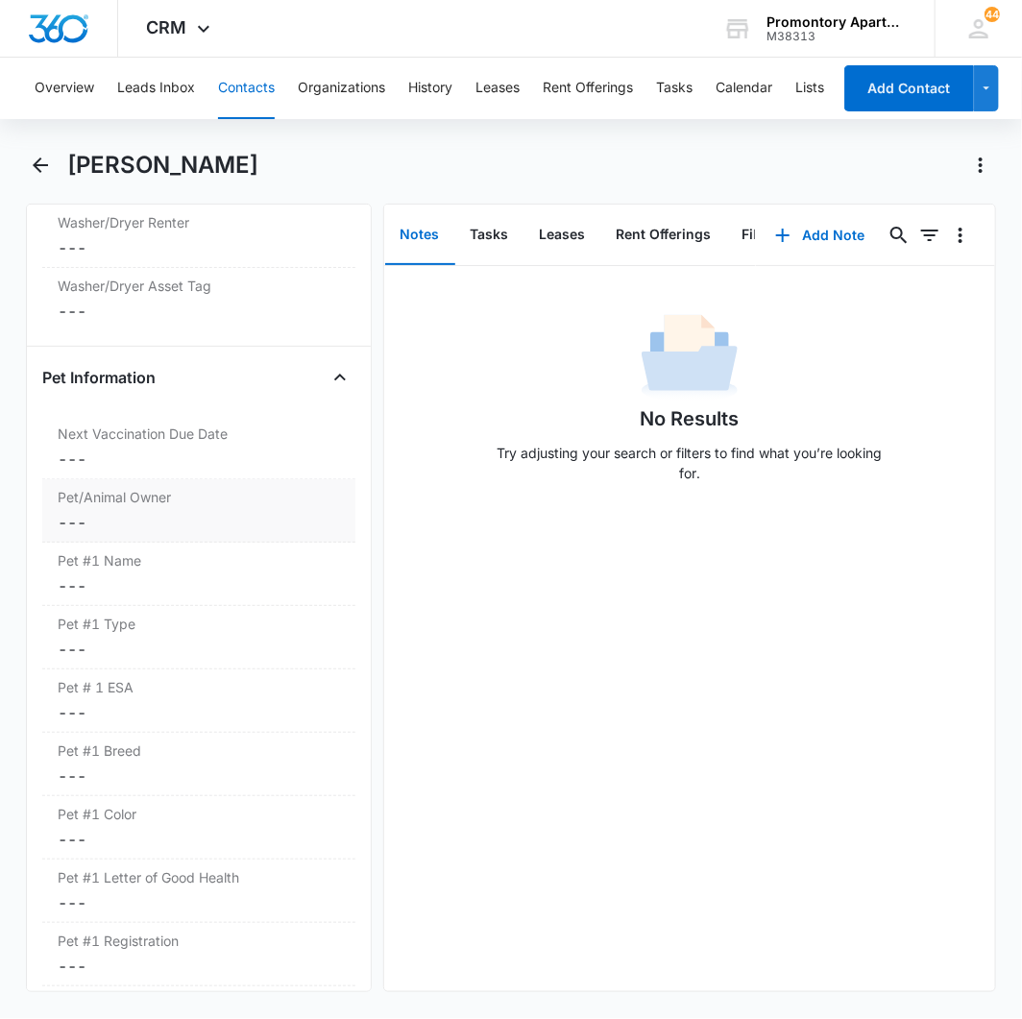
scroll to position [2397, 0]
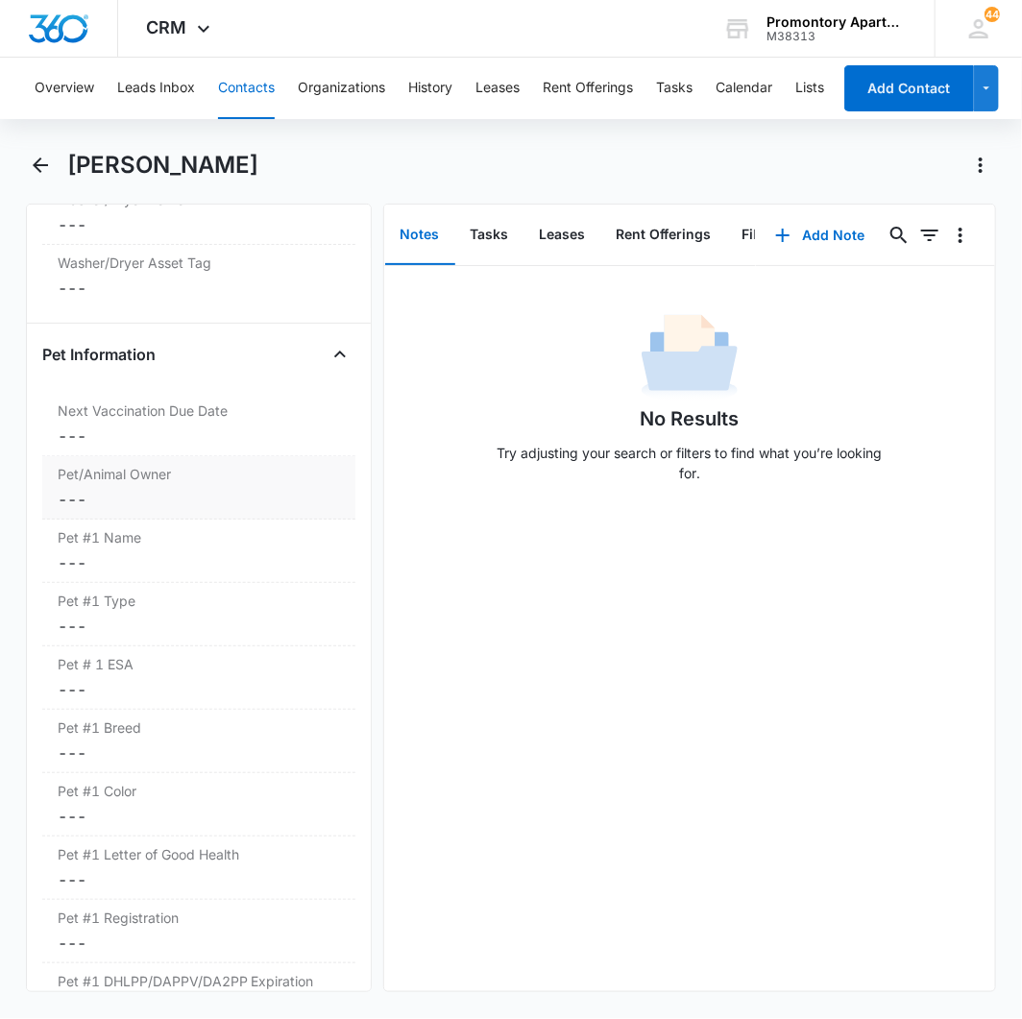
click at [73, 502] on dd "Cancel Save Changes ---" at bounding box center [199, 499] width 282 height 23
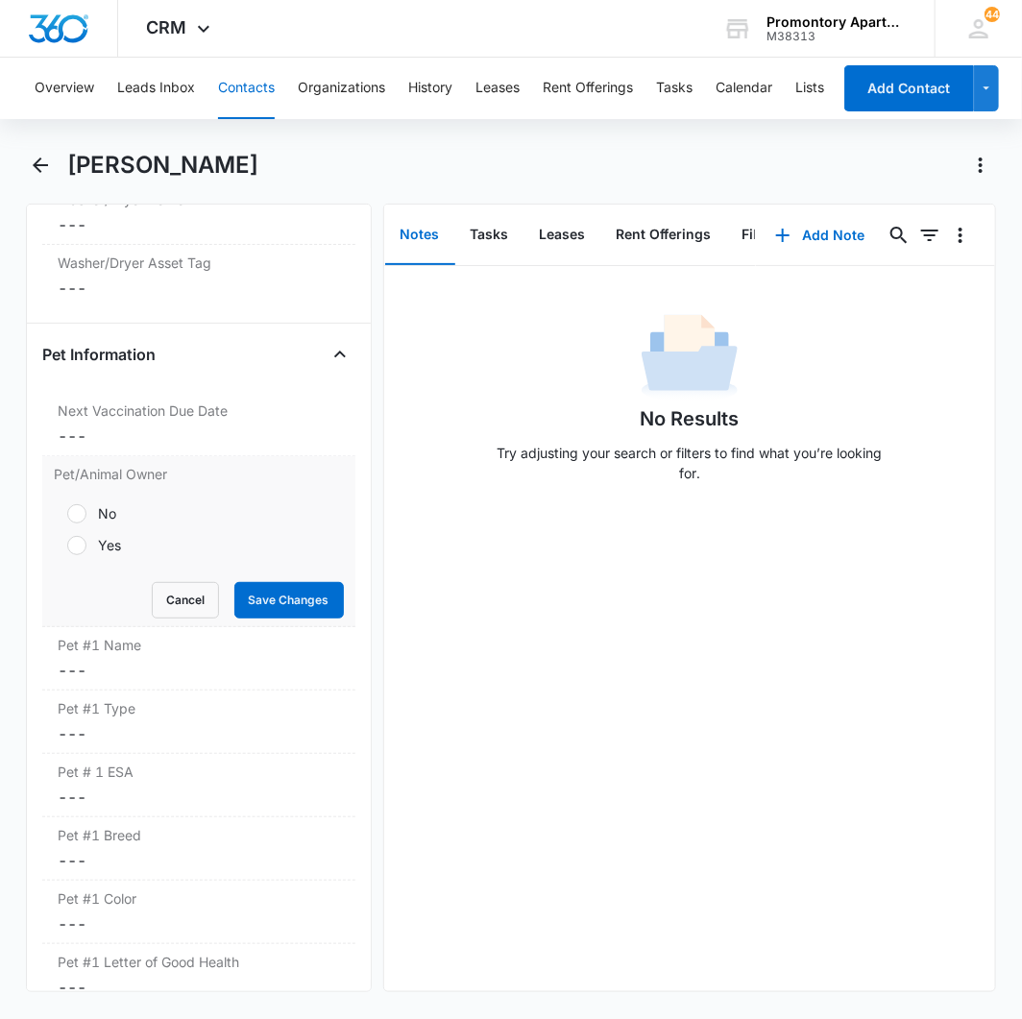
click at [75, 547] on div at bounding box center [76, 545] width 19 height 19
click at [67, 547] on input "Yes" at bounding box center [60, 545] width 13 height 13
radio input "true"
click at [242, 592] on button "Save Changes" at bounding box center [288, 600] width 109 height 36
click at [75, 669] on dd "Cancel Save Changes ---" at bounding box center [199, 670] width 282 height 23
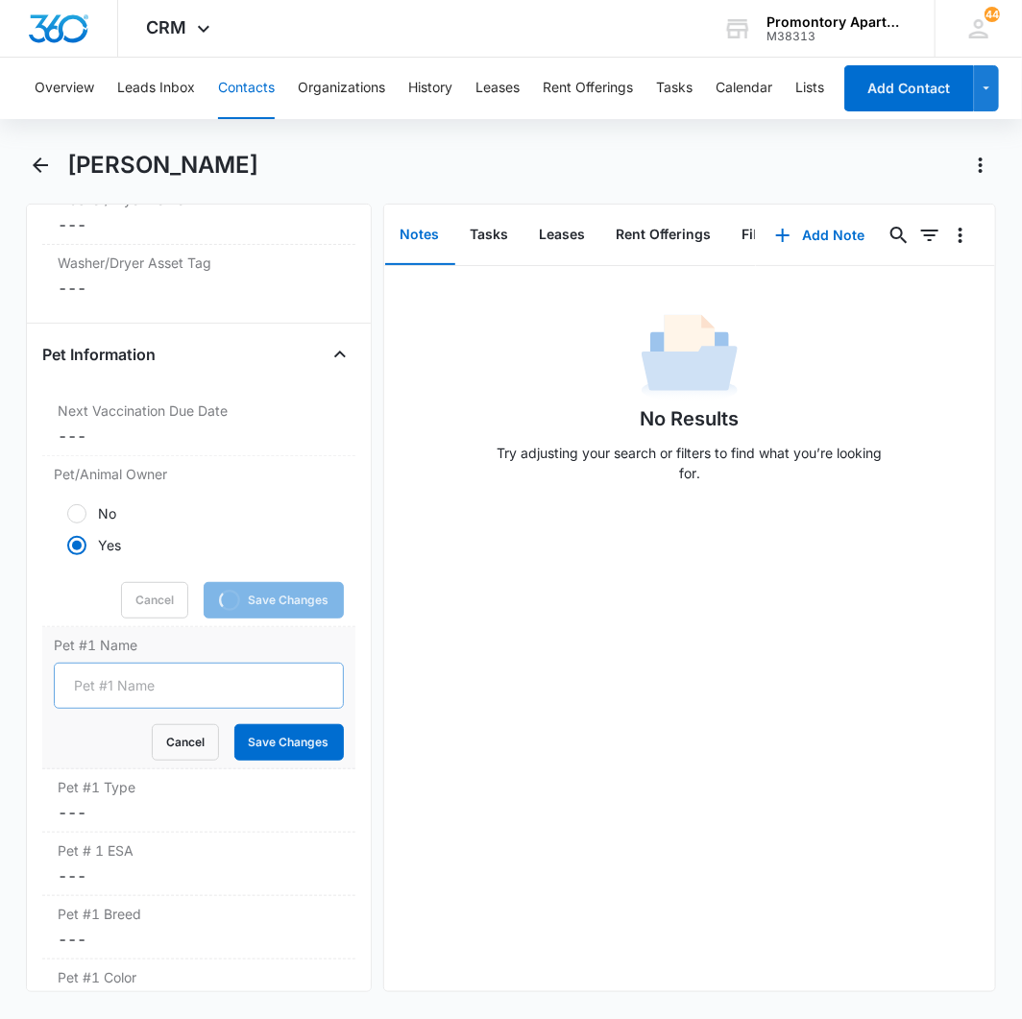
click at [144, 688] on input "Pet #1 Name" at bounding box center [199, 686] width 290 height 46
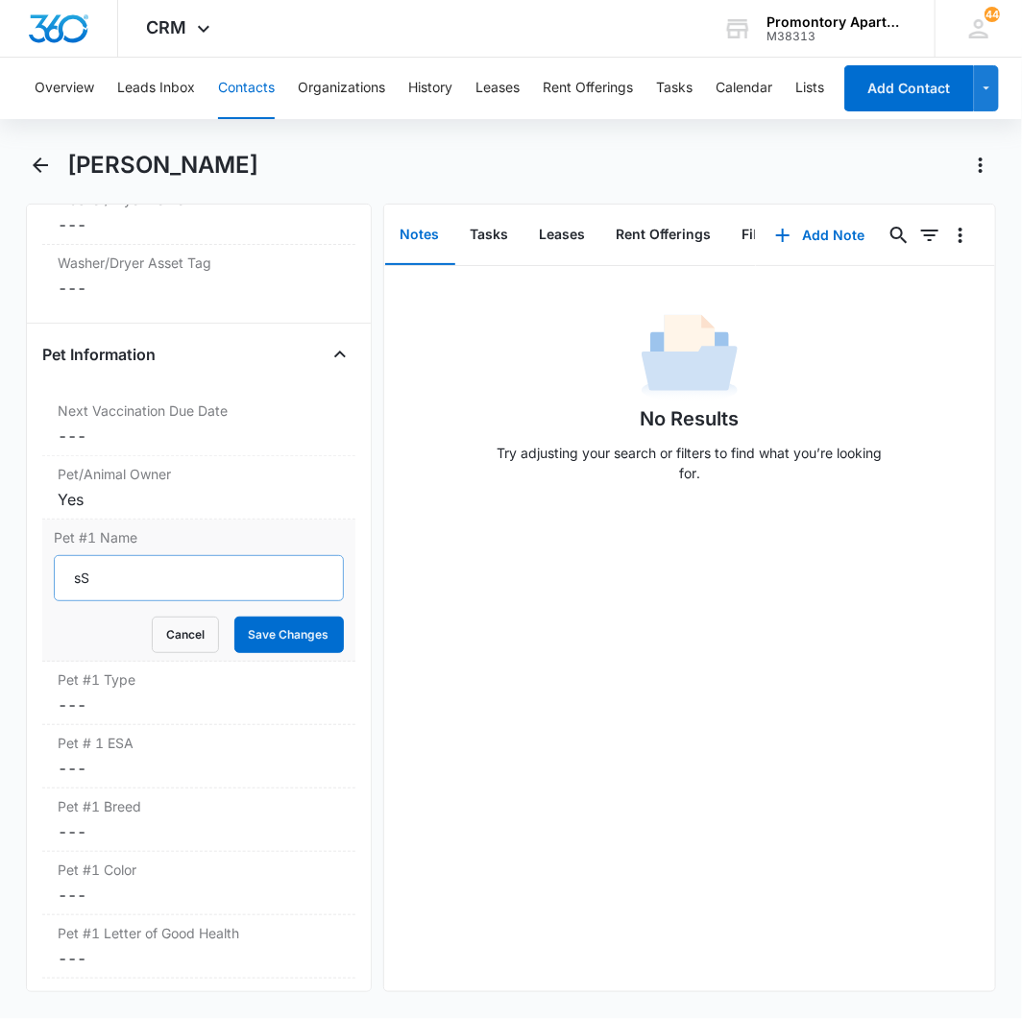
type input "s"
type input "Stewart"
click at [235, 643] on button "Save Changes" at bounding box center [288, 634] width 109 height 36
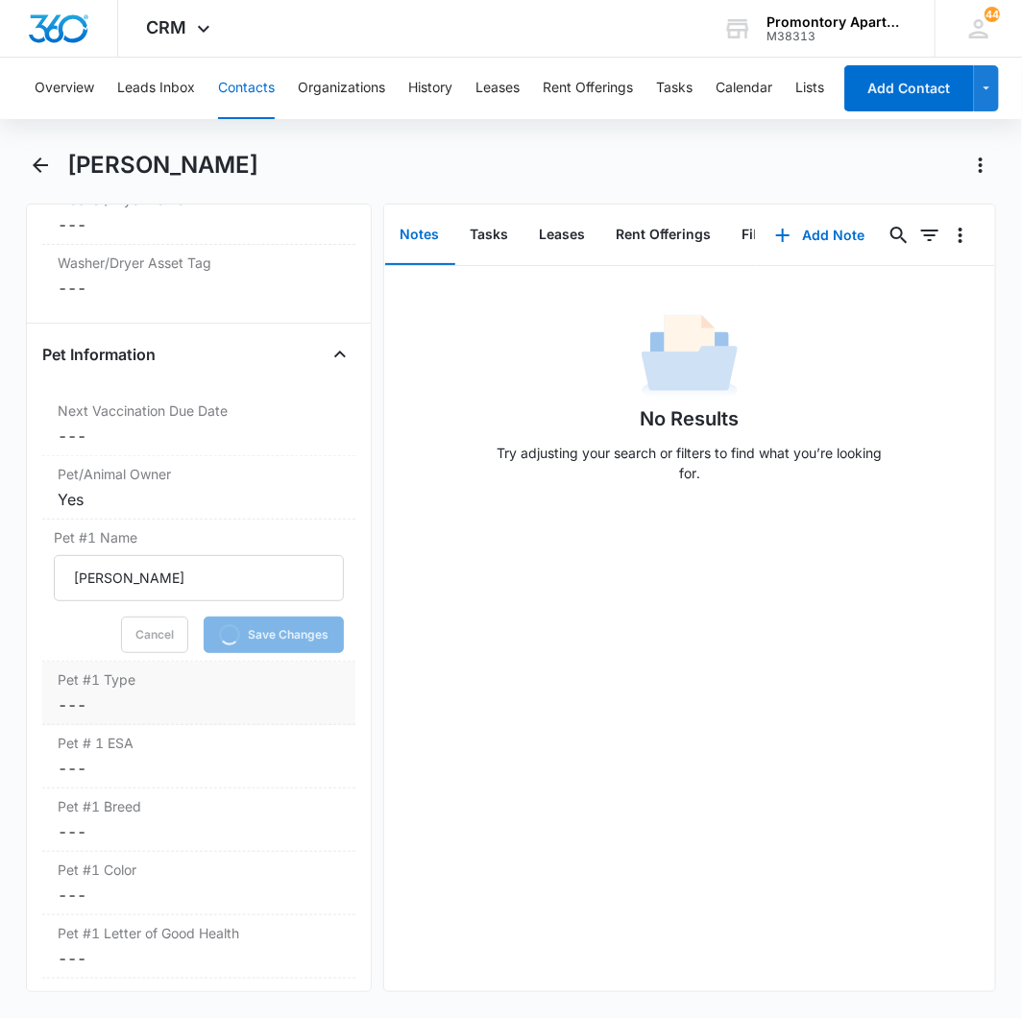
click at [77, 708] on dd "Cancel Save Changes ---" at bounding box center [199, 704] width 282 height 23
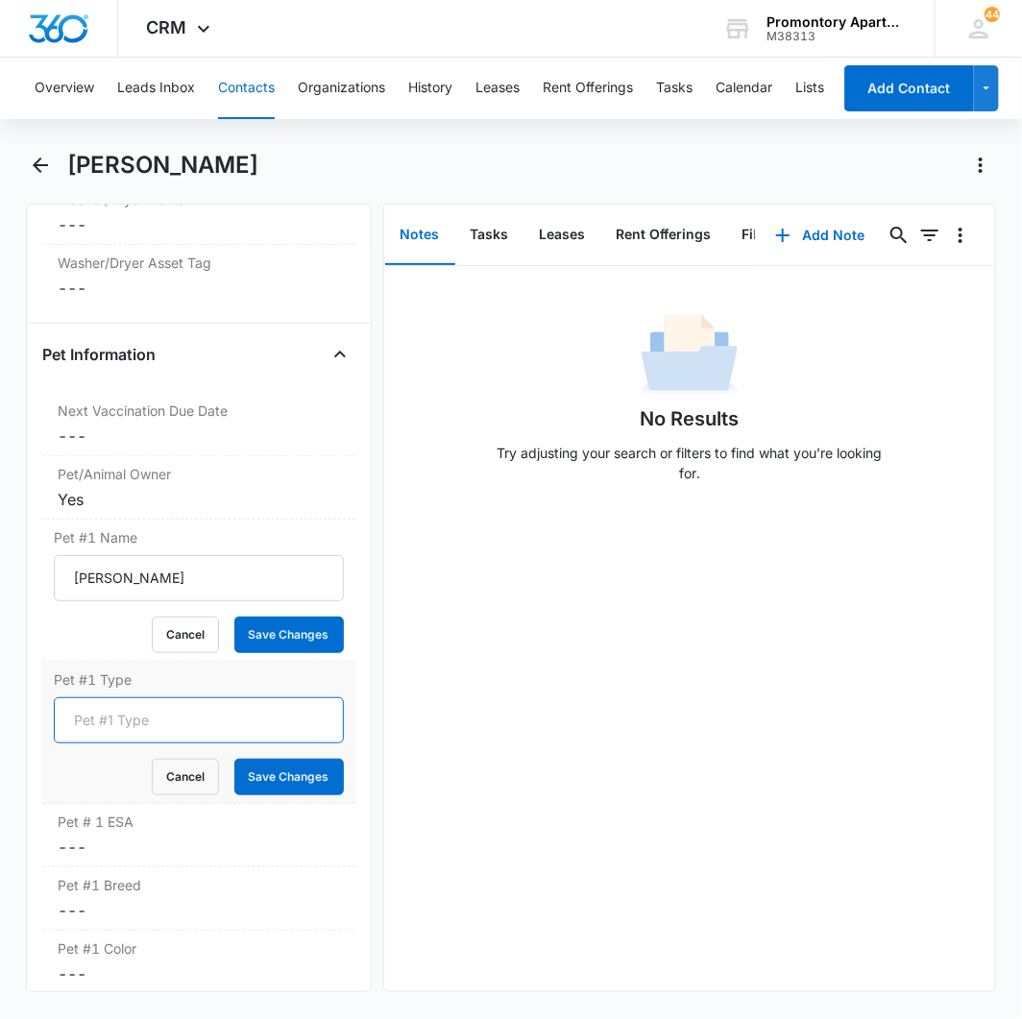
click at [100, 727] on input "Pet #1 Type" at bounding box center [199, 720] width 290 height 46
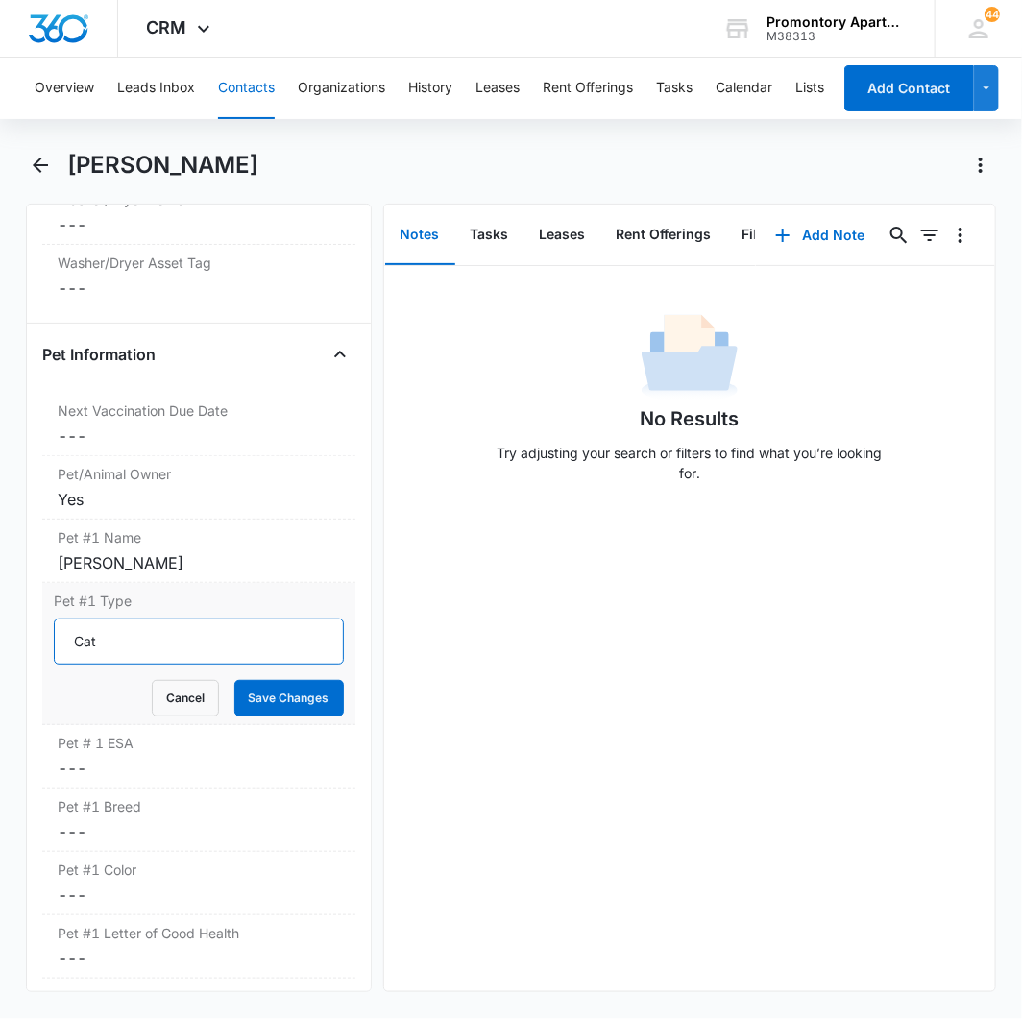
type input "Cat"
click at [170, 605] on label "Pet #1 Type" at bounding box center [199, 601] width 290 height 20
click at [170, 618] on input "Cat" at bounding box center [199, 641] width 290 height 46
click at [269, 705] on button "Save Changes" at bounding box center [288, 698] width 109 height 36
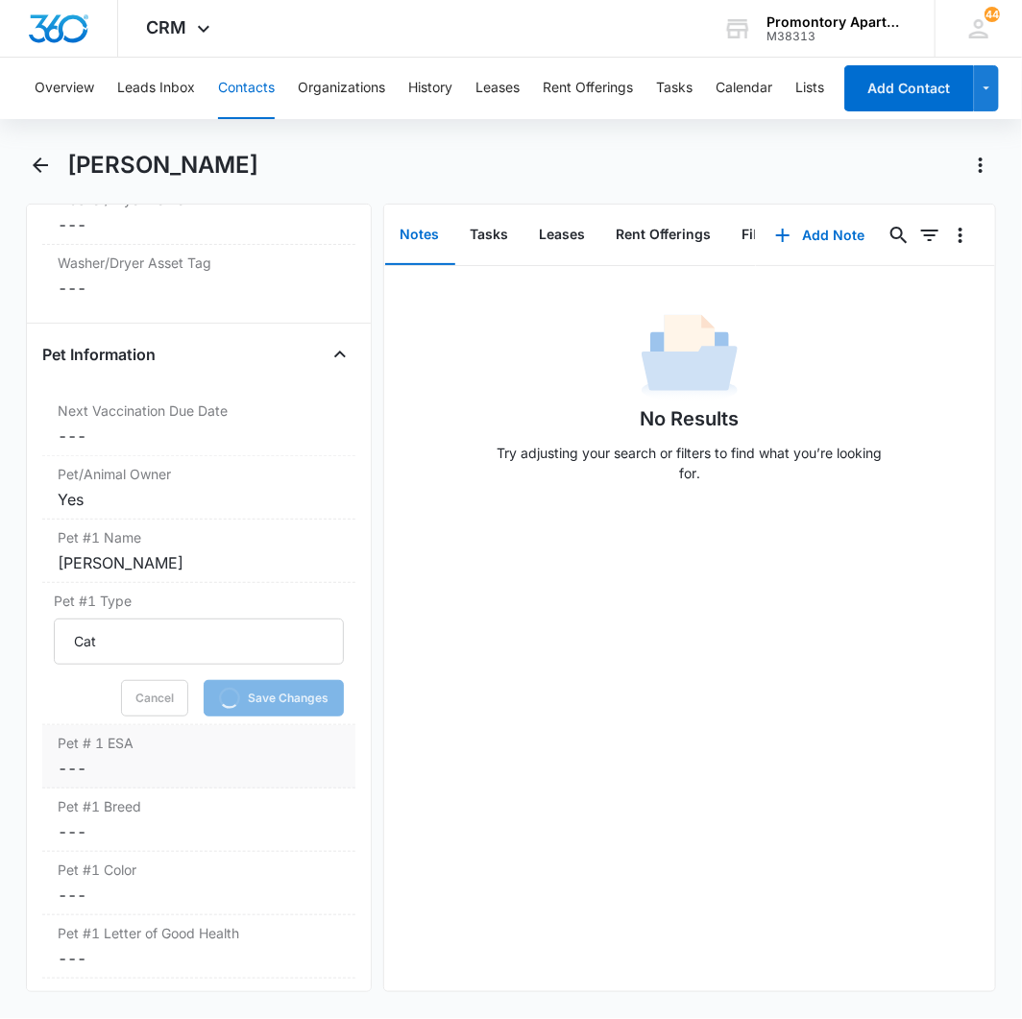
click at [72, 768] on dd "Cancel Save Changes ---" at bounding box center [199, 768] width 282 height 23
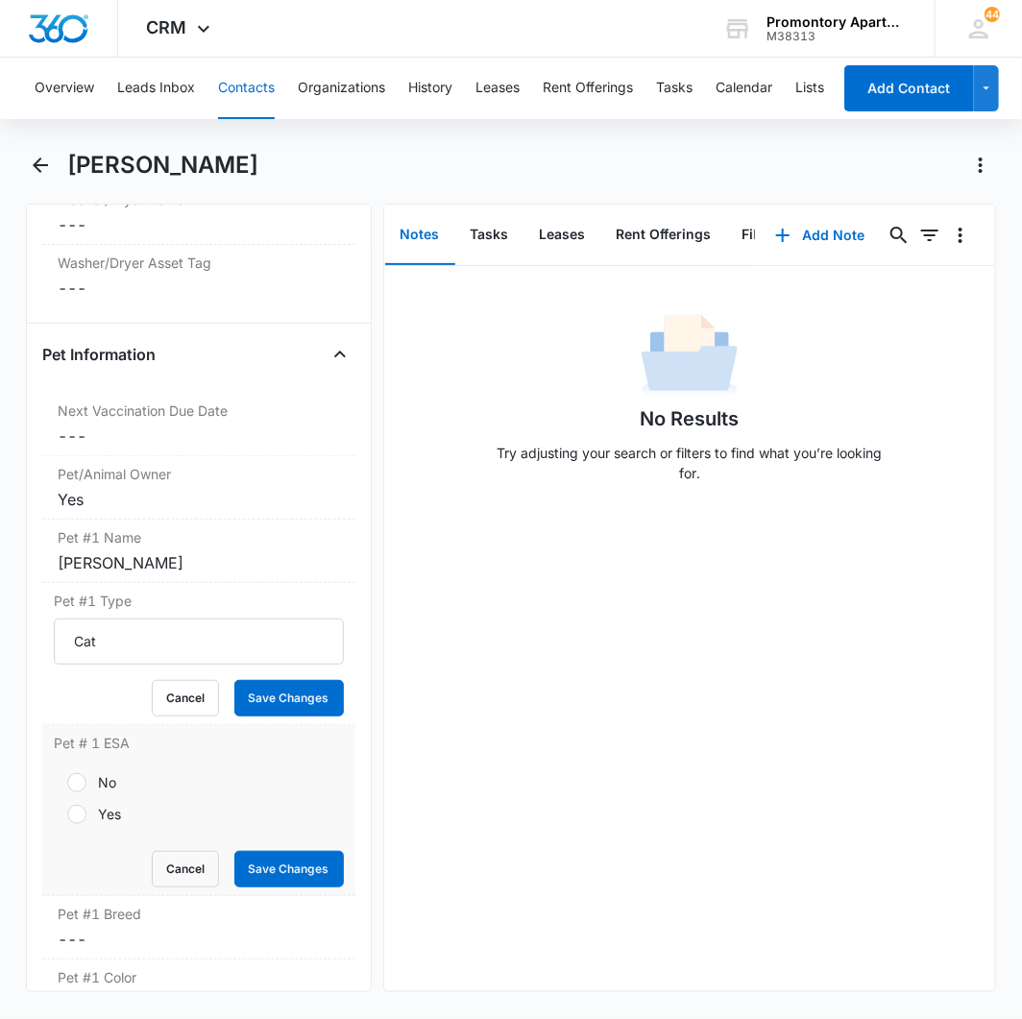
drag, startPoint x: 79, startPoint y: 787, endPoint x: 98, endPoint y: 811, distance: 30.7
click at [79, 785] on form "No Yes Cancel Save Changes" at bounding box center [199, 824] width 290 height 127
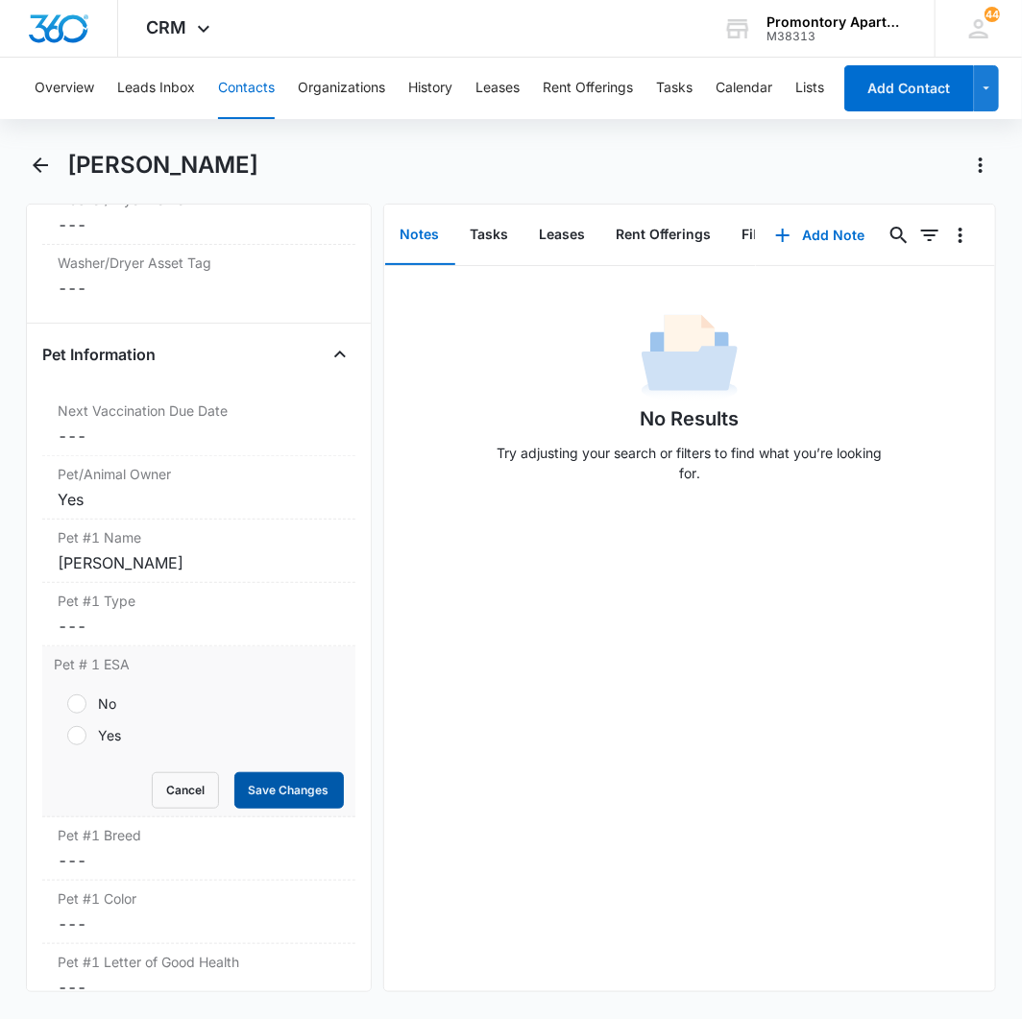
click at [234, 798] on button "Save Changes" at bounding box center [288, 790] width 109 height 36
click at [78, 713] on div at bounding box center [76, 703] width 19 height 19
click at [67, 711] on input "No" at bounding box center [60, 703] width 13 height 13
radio input "true"
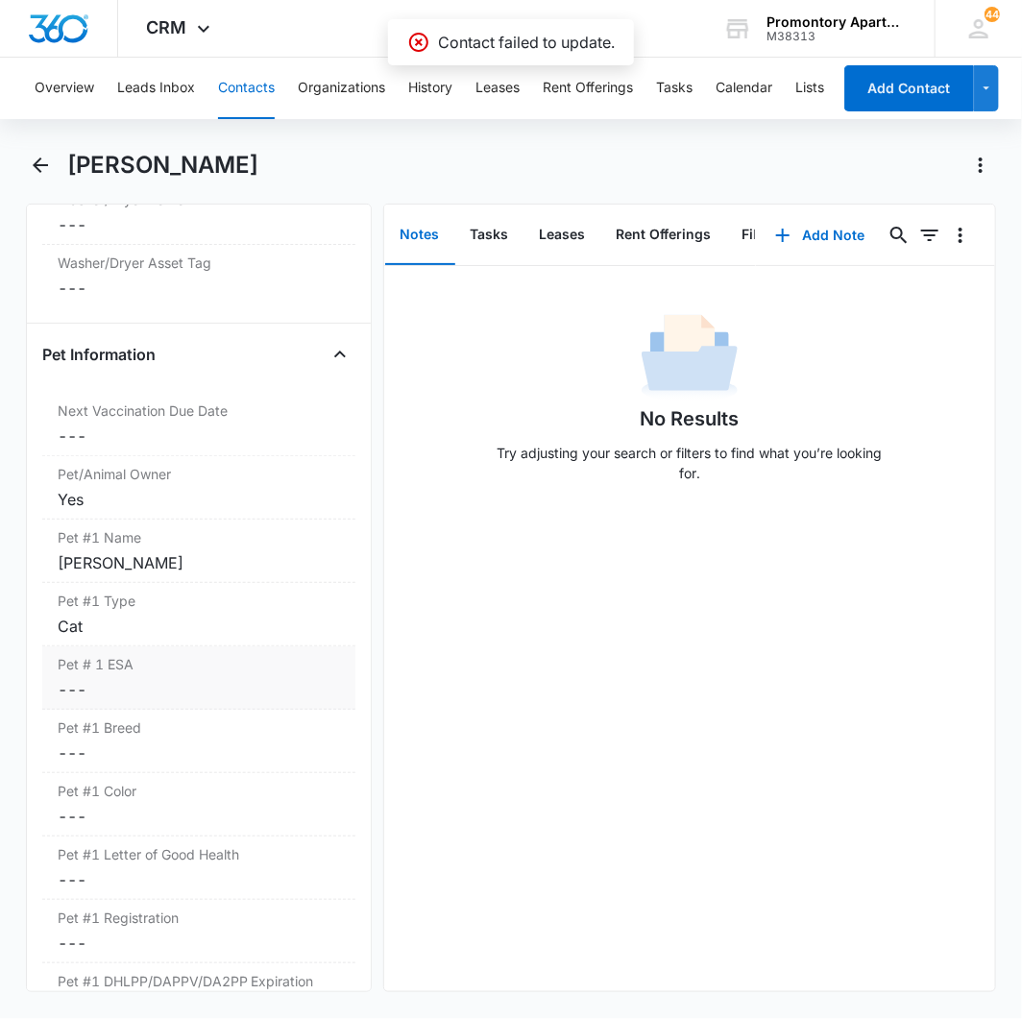
click at [71, 688] on dd "Cancel Save Changes ---" at bounding box center [199, 689] width 282 height 23
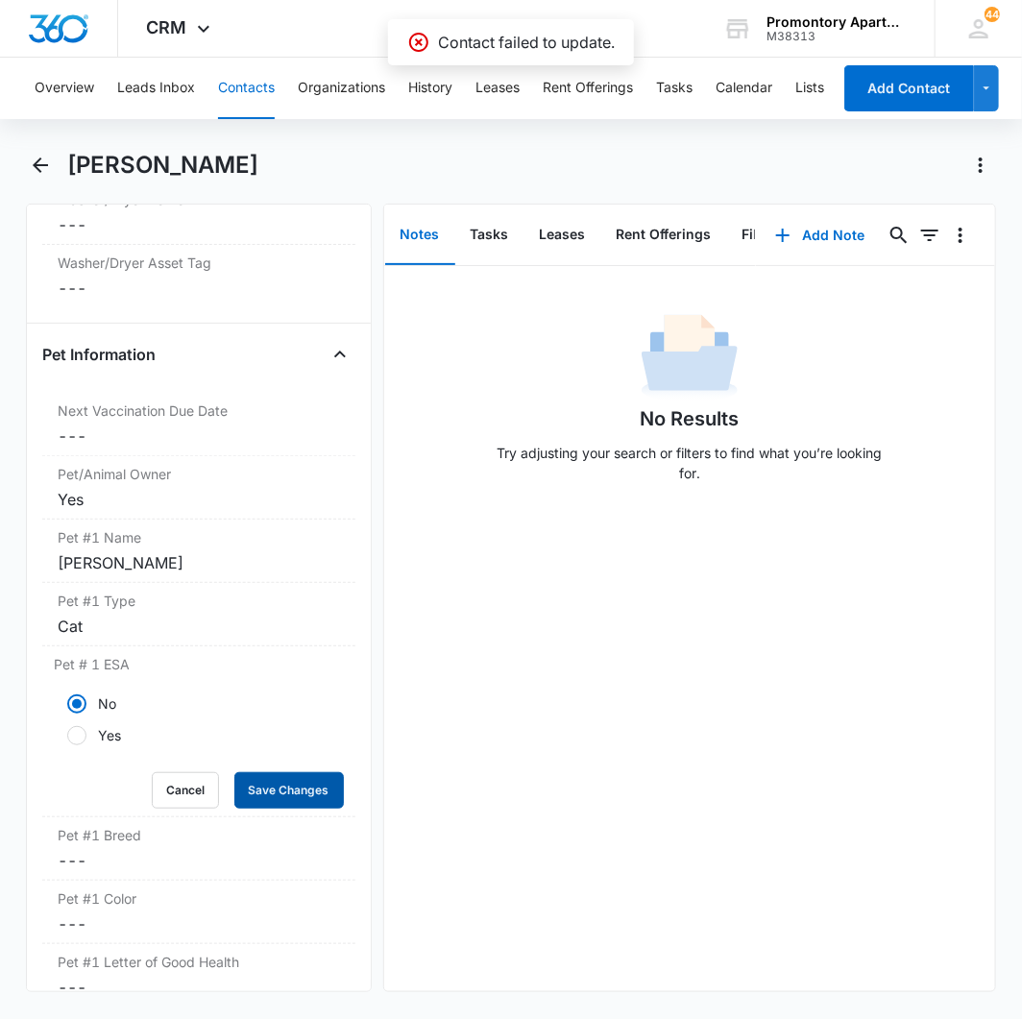
click at [263, 789] on button "Save Changes" at bounding box center [288, 790] width 109 height 36
click at [81, 867] on dd "Cancel Save Changes ---" at bounding box center [199, 860] width 282 height 23
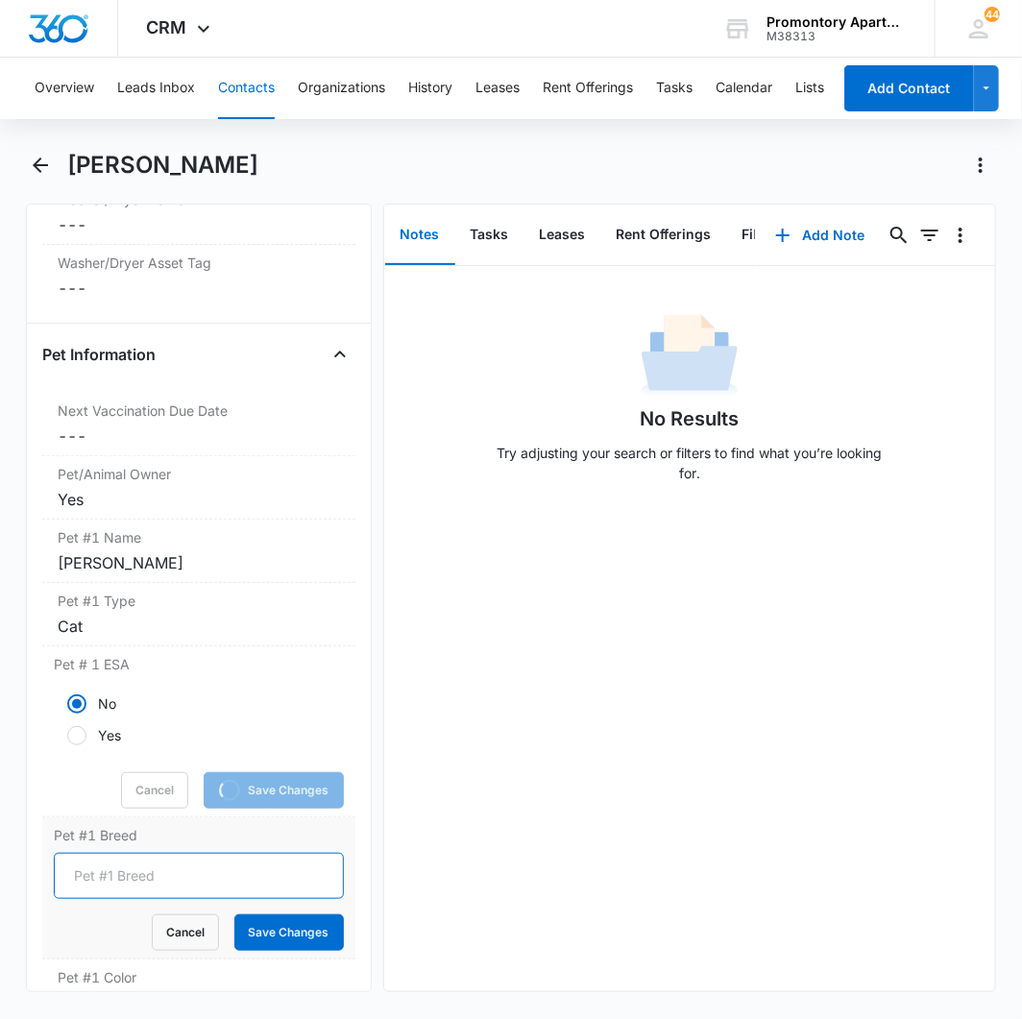
drag, startPoint x: 118, startPoint y: 896, endPoint x: 131, endPoint y: 871, distance: 27.9
click at [131, 871] on input "Pet #1 Breed" at bounding box center [199, 876] width 290 height 46
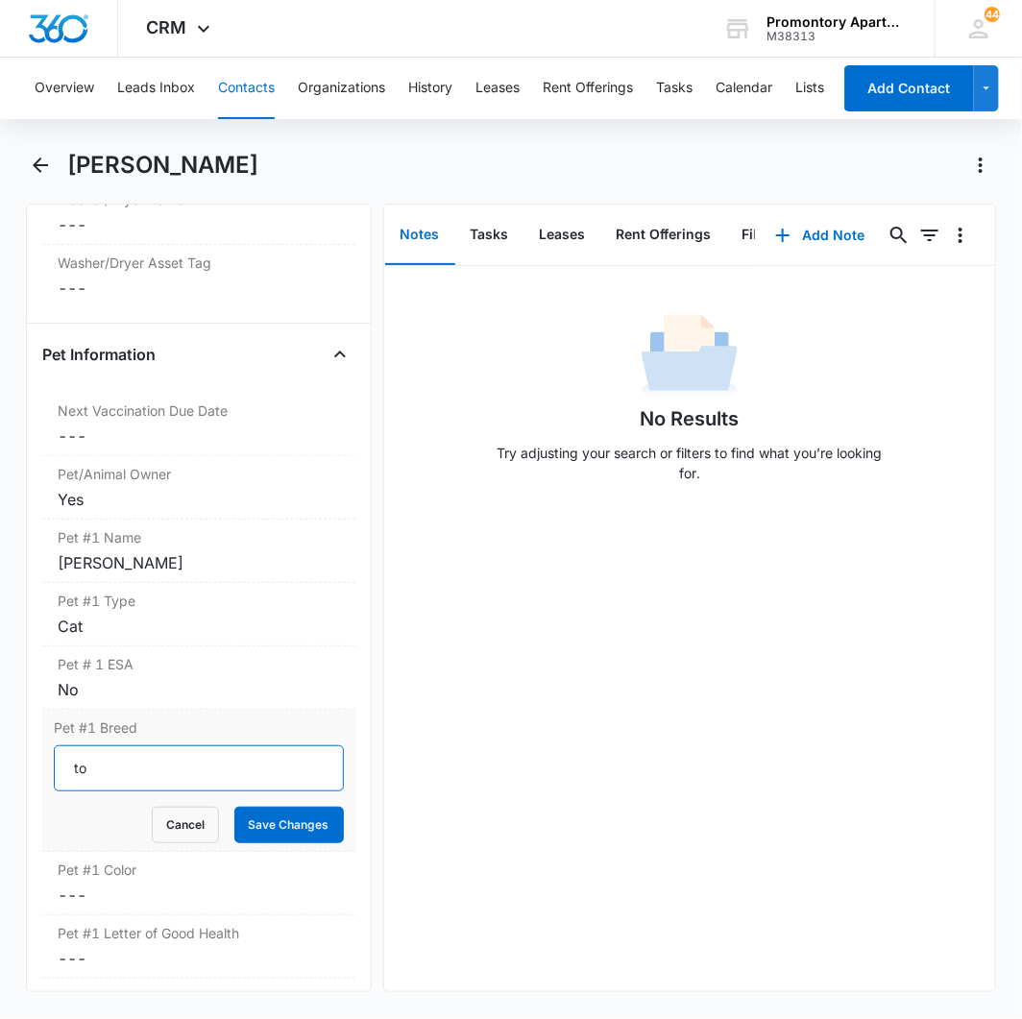
type input "t"
type input "Tom cat"
click at [251, 824] on button "Save Changes" at bounding box center [288, 825] width 109 height 36
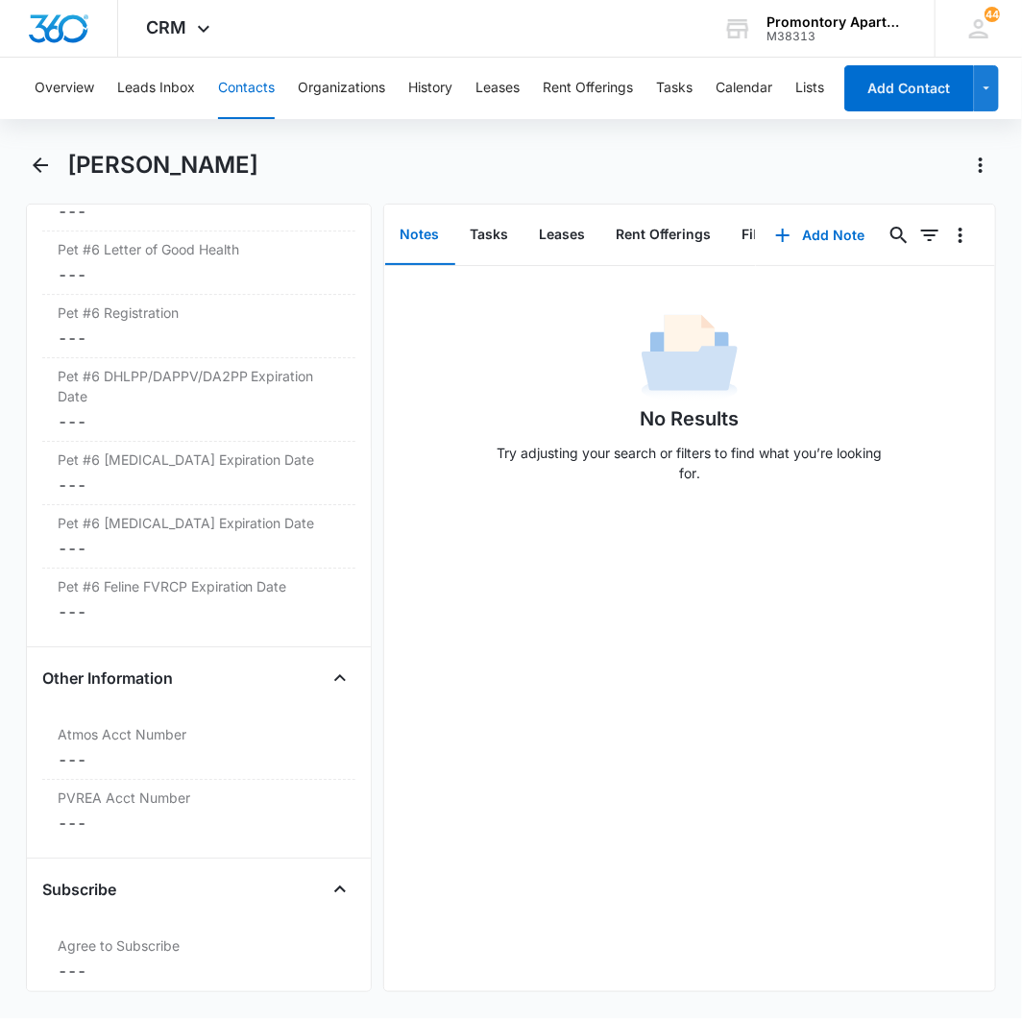
scroll to position [6851, 0]
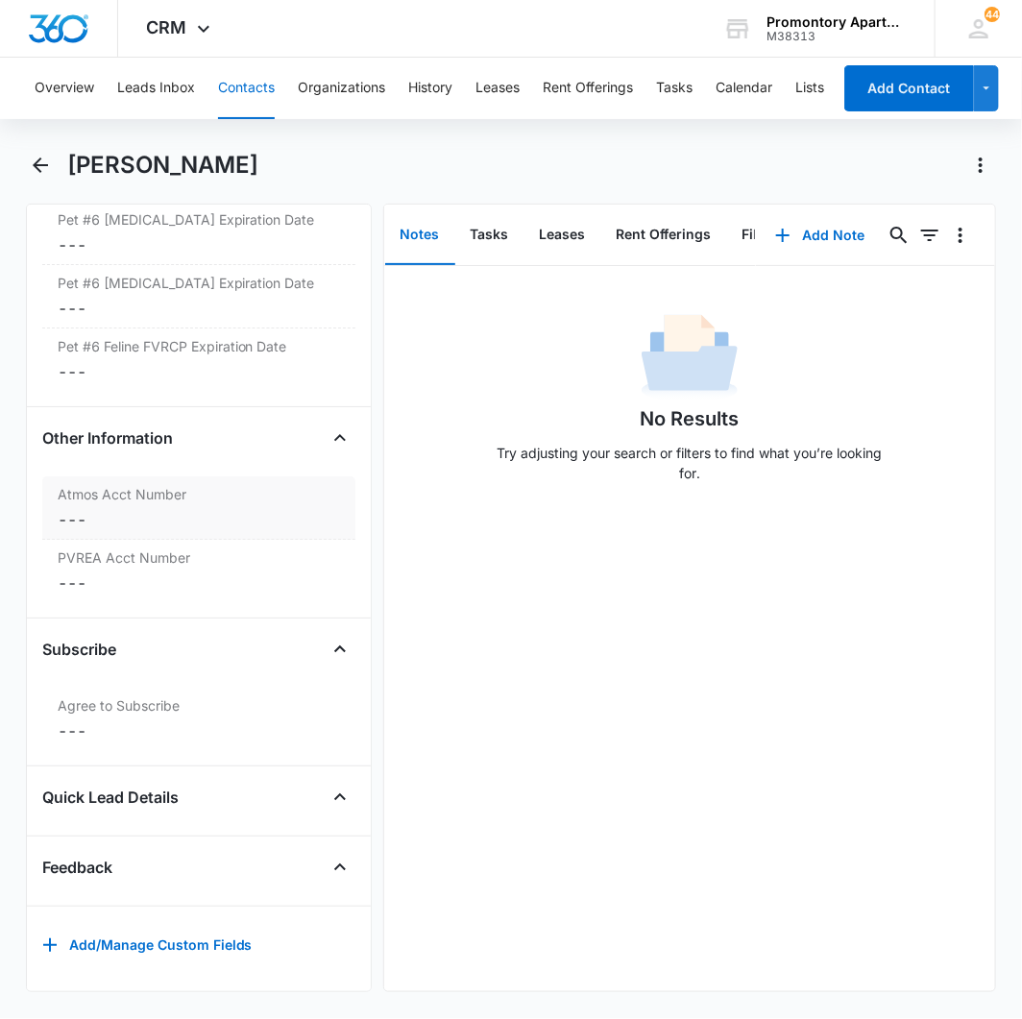
click at [84, 508] on dd "Cancel Save Changes ---" at bounding box center [199, 519] width 282 height 23
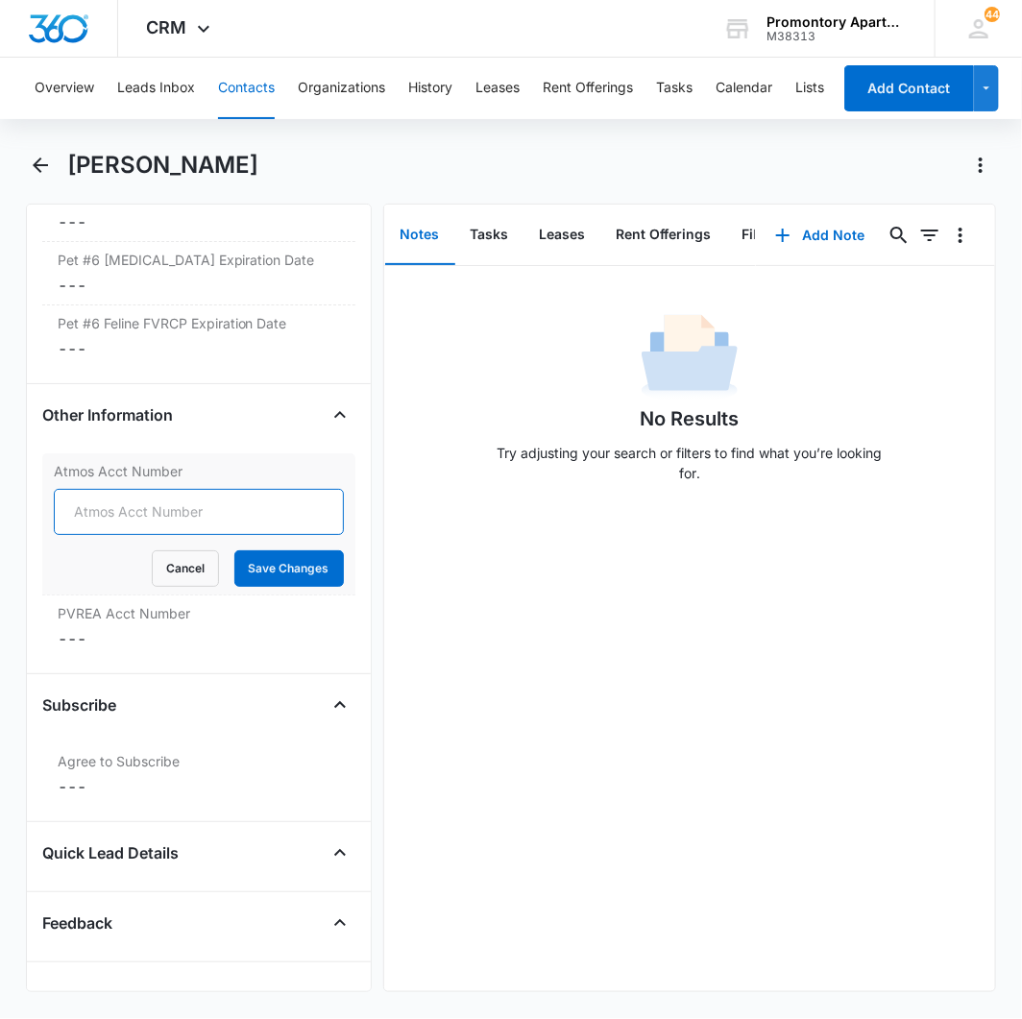
click at [109, 495] on input "Atmos Acct Number" at bounding box center [199, 512] width 290 height 46
type input "3073066202"
click at [274, 583] on button "Save Changes" at bounding box center [288, 568] width 109 height 36
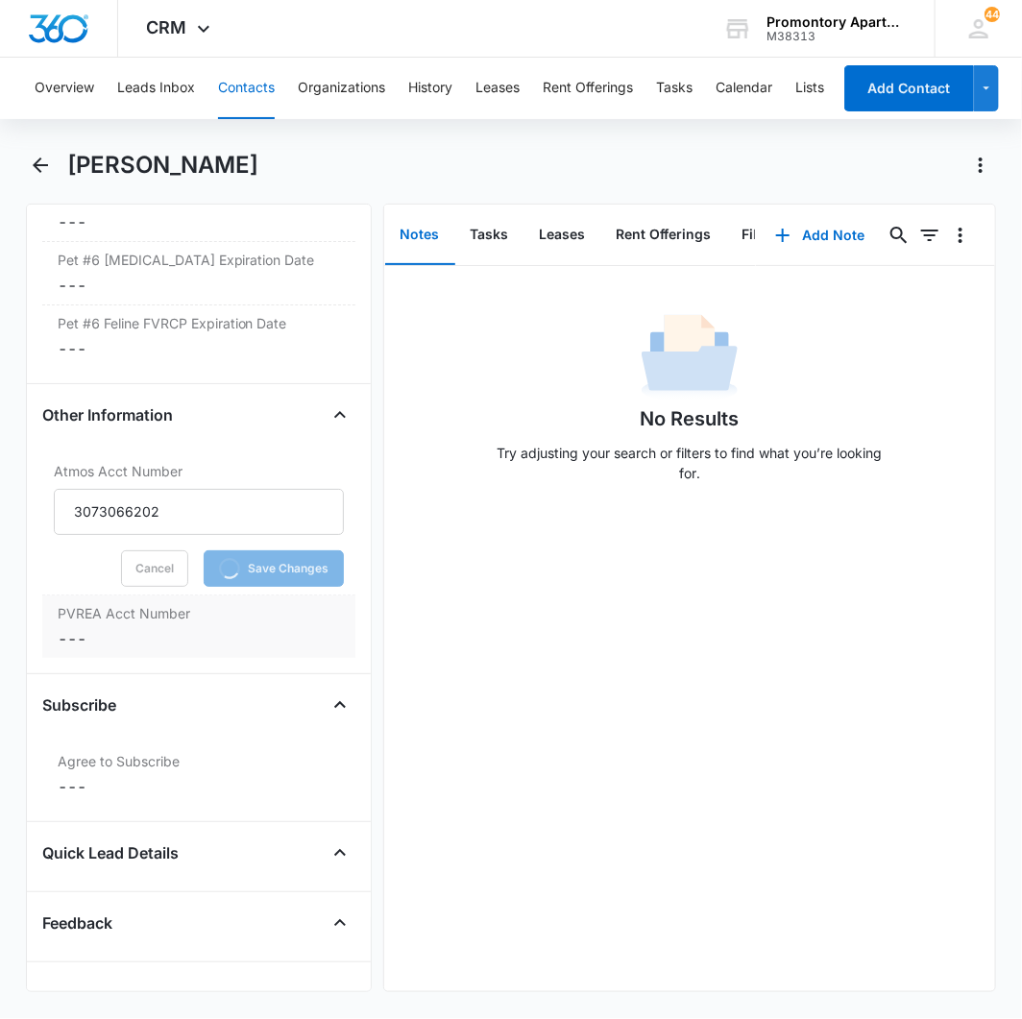
click at [79, 650] on dd "Cancel Save Changes ---" at bounding box center [199, 638] width 282 height 23
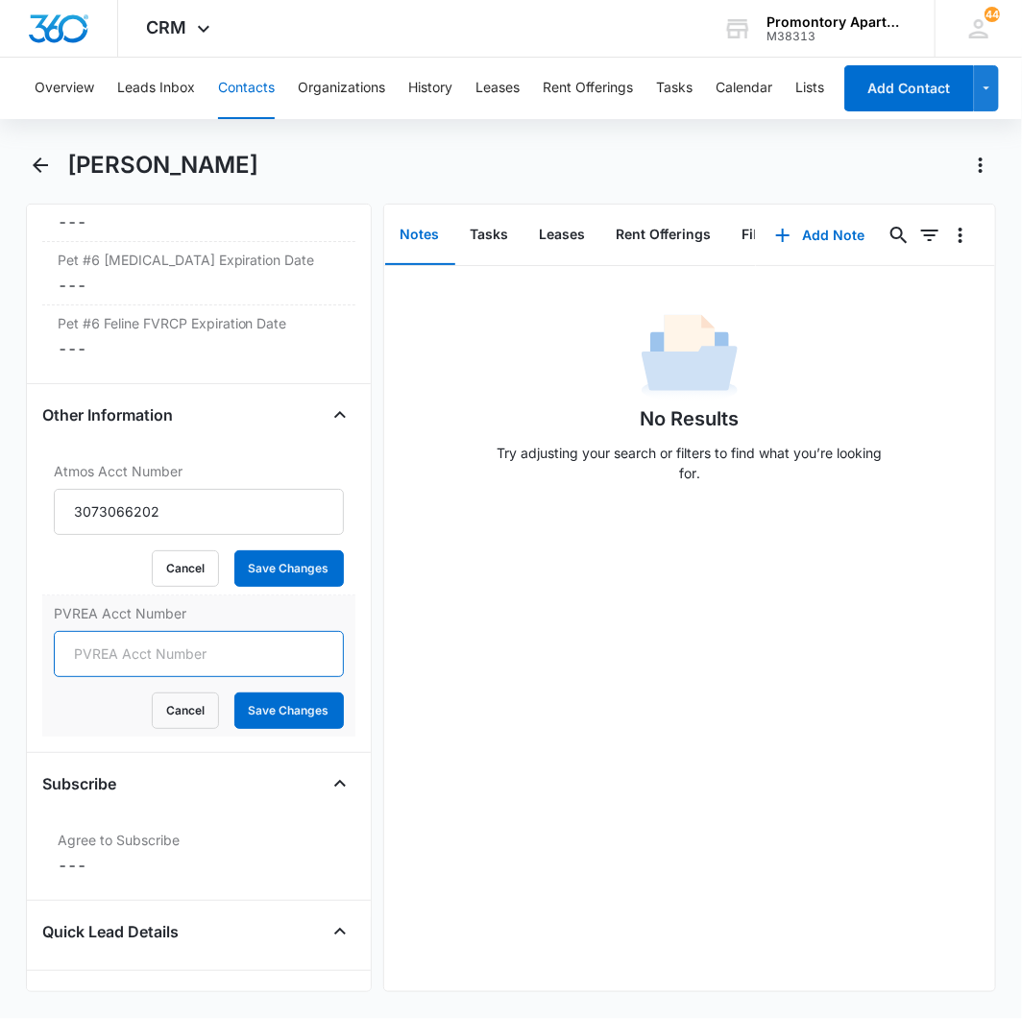
click at [109, 659] on input "PVREA Acct Number" at bounding box center [199, 654] width 290 height 46
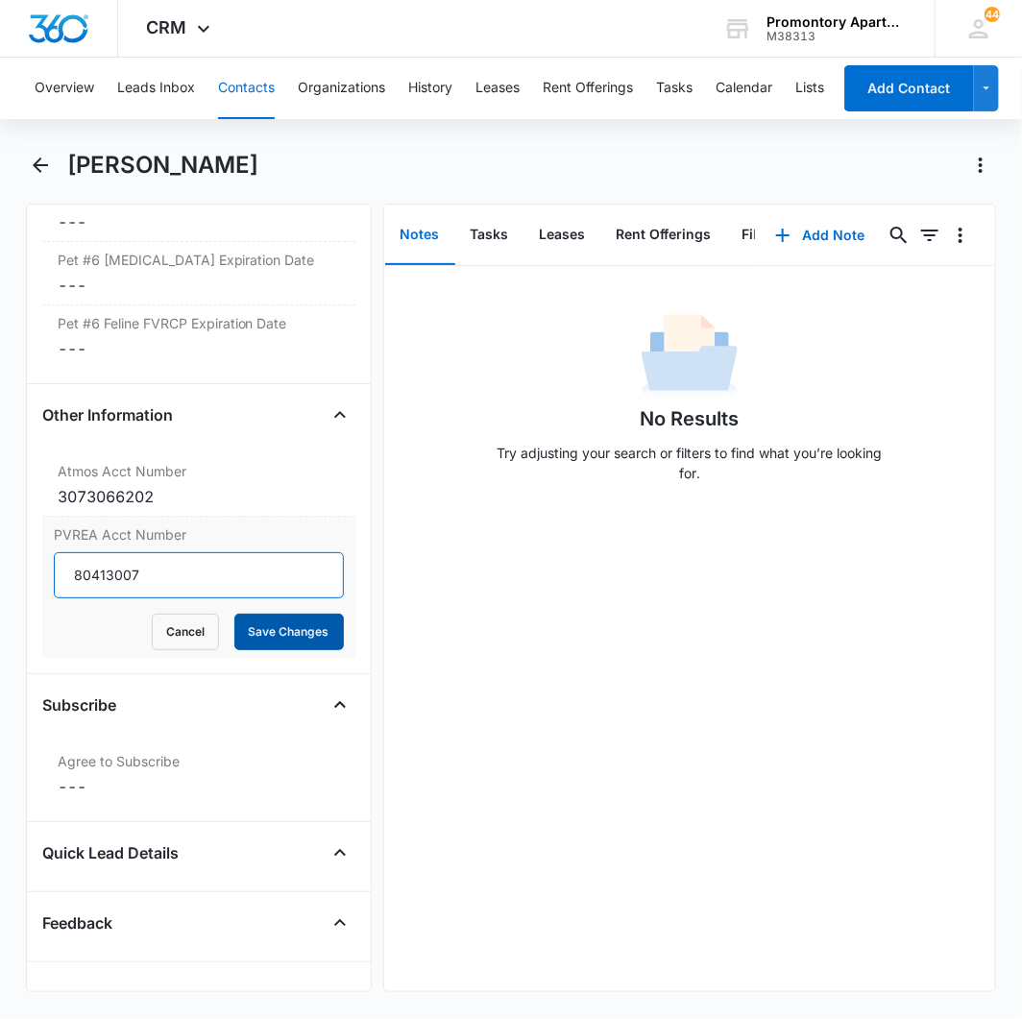
type input "80413007"
click at [254, 637] on button "Save Changes" at bounding box center [288, 632] width 109 height 36
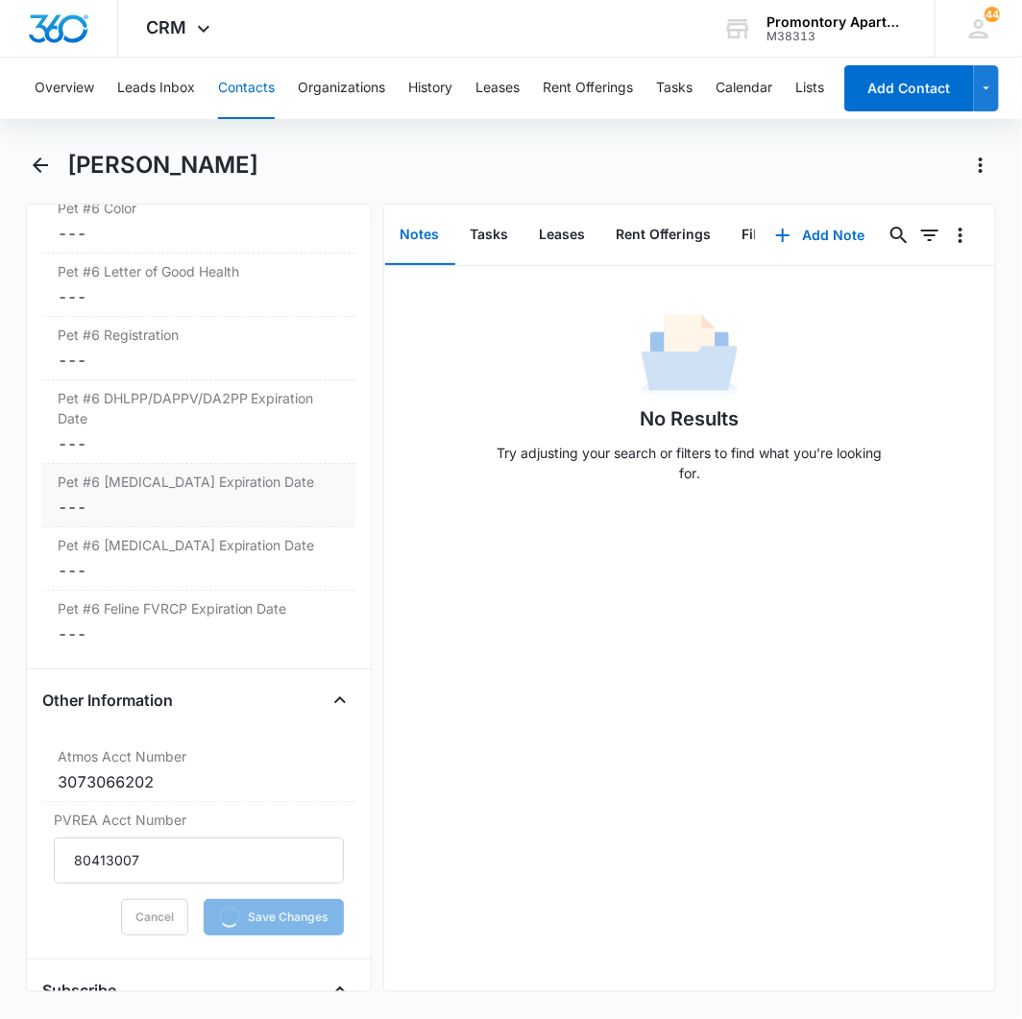
scroll to position [6182, 0]
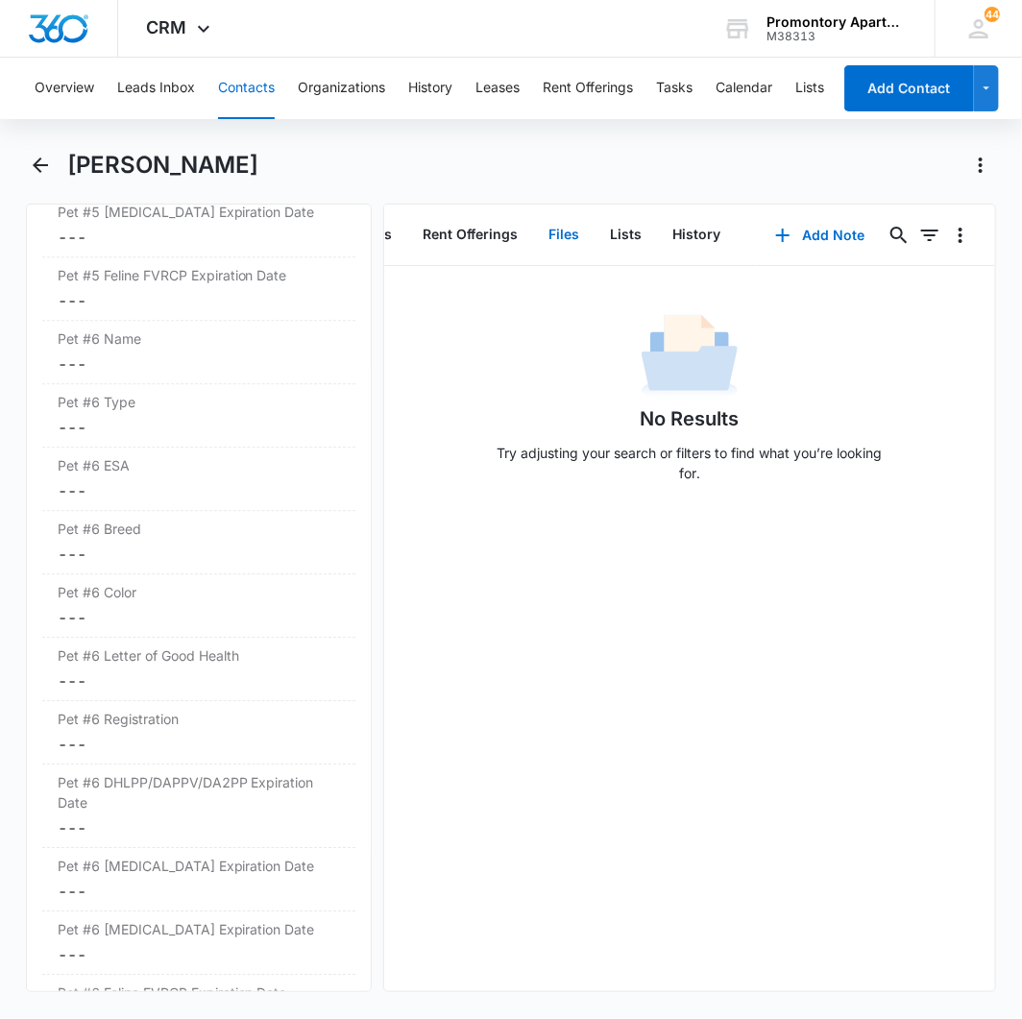
click at [547, 221] on button "Files" at bounding box center [564, 235] width 61 height 60
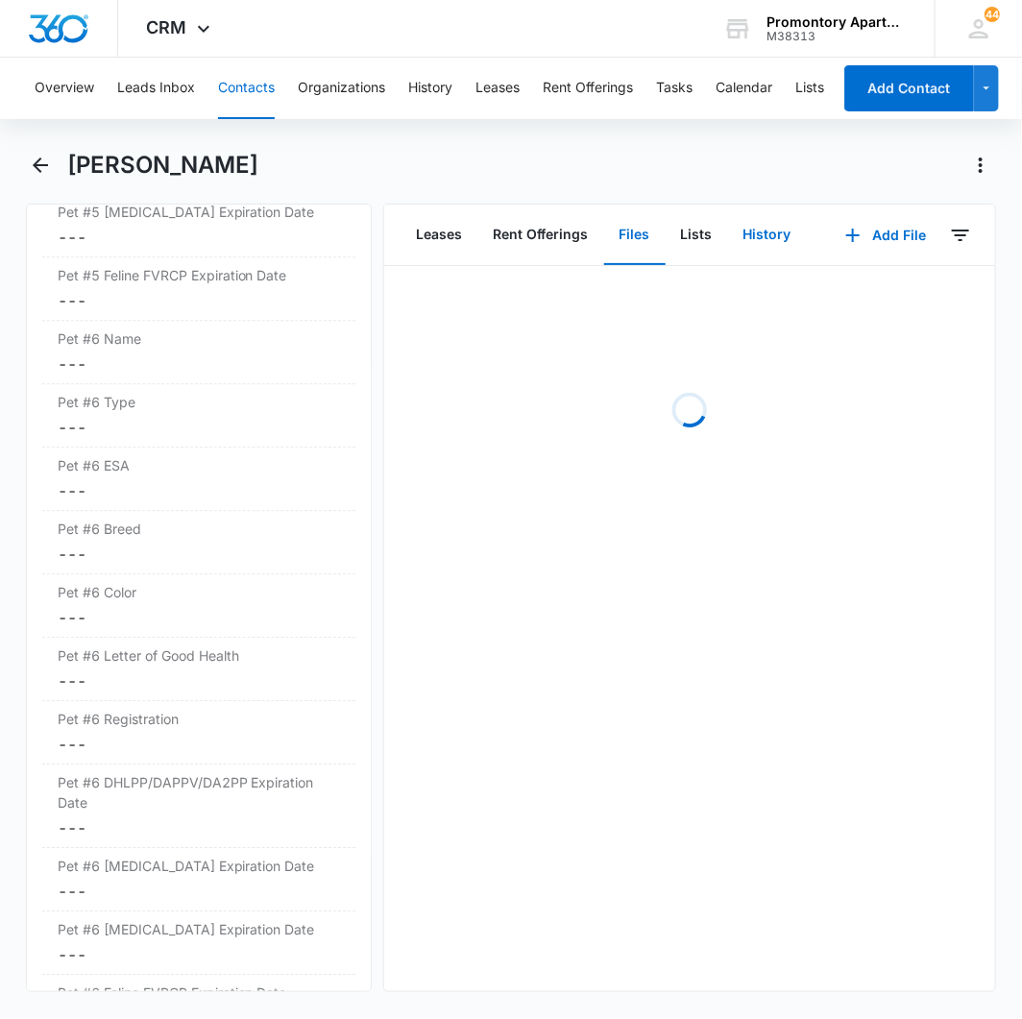
scroll to position [0, 132]
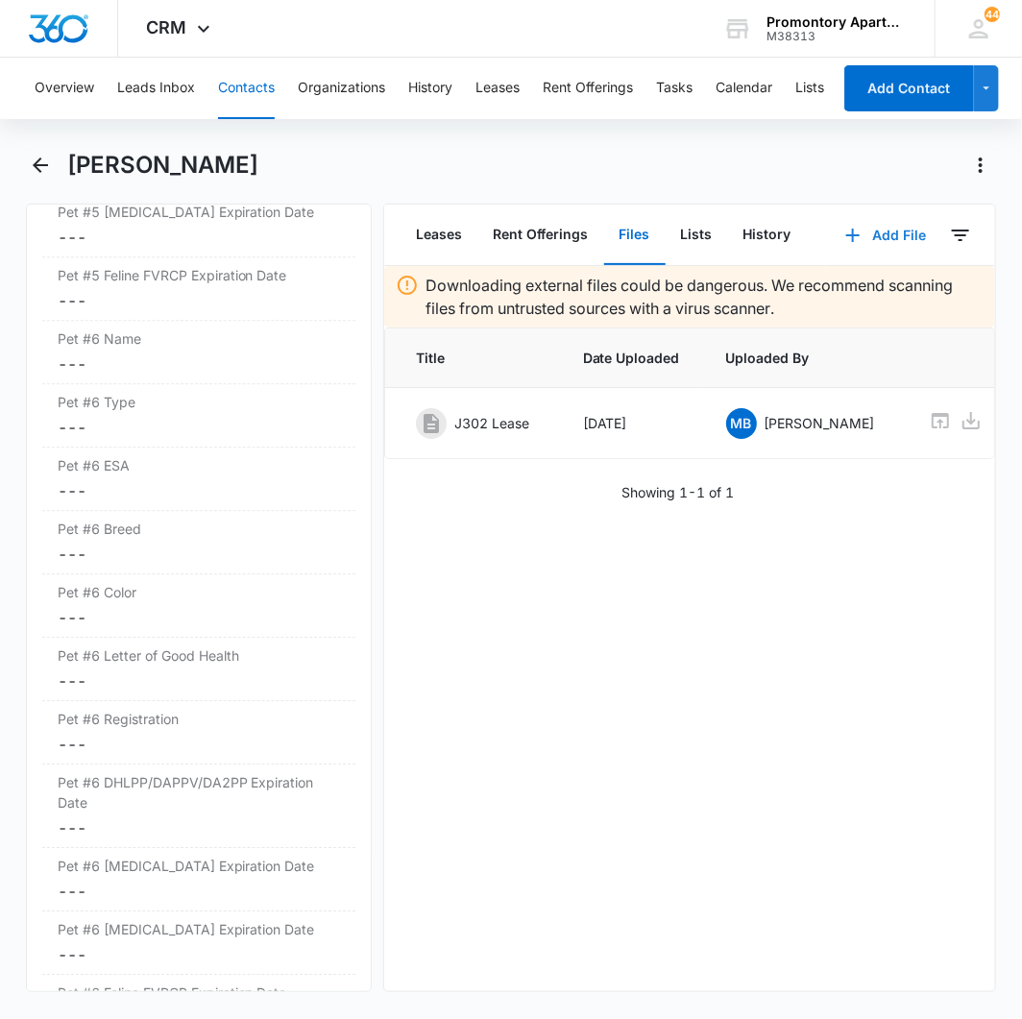
click at [857, 236] on button "Add File" at bounding box center [885, 235] width 119 height 46
click at [852, 285] on button "Upload Files" at bounding box center [872, 295] width 146 height 29
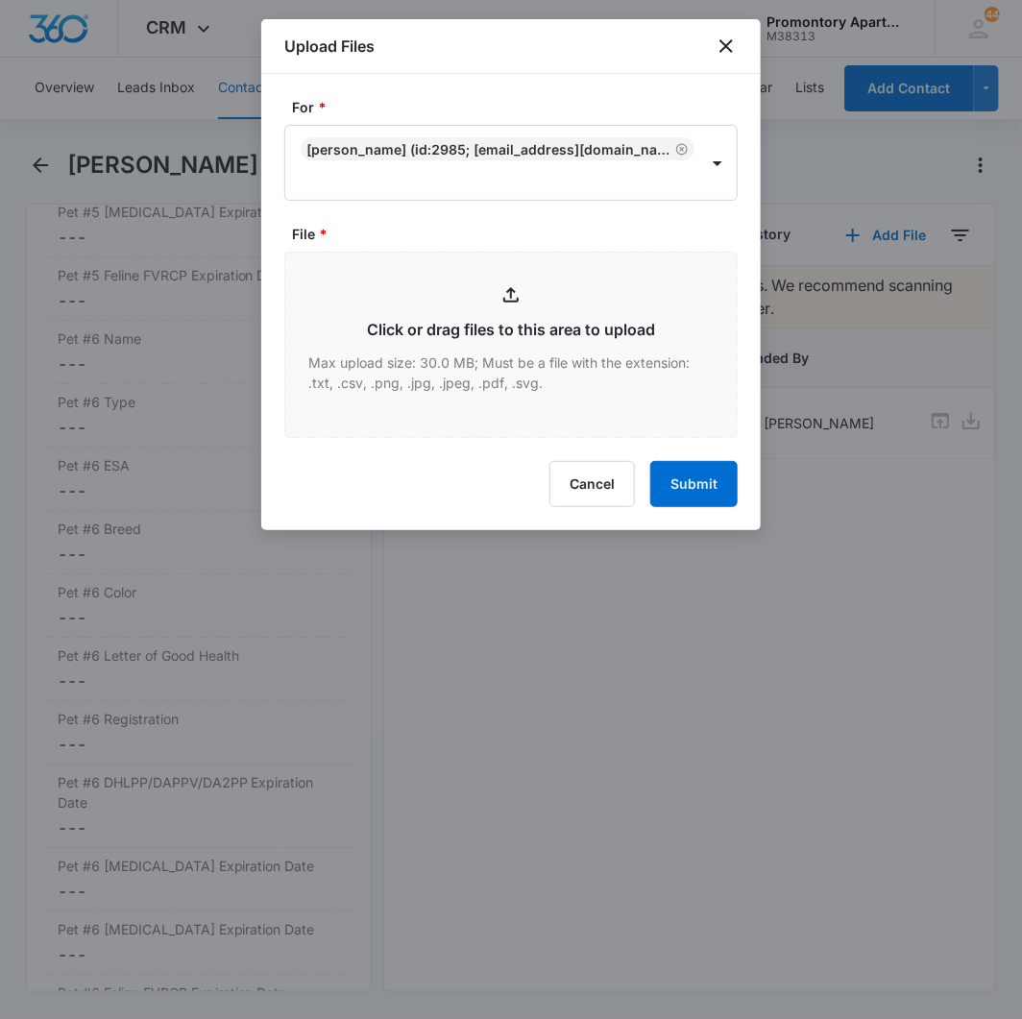
type input "C:\fakepath\Xerox Scan_08142025111807 (1).pdf"
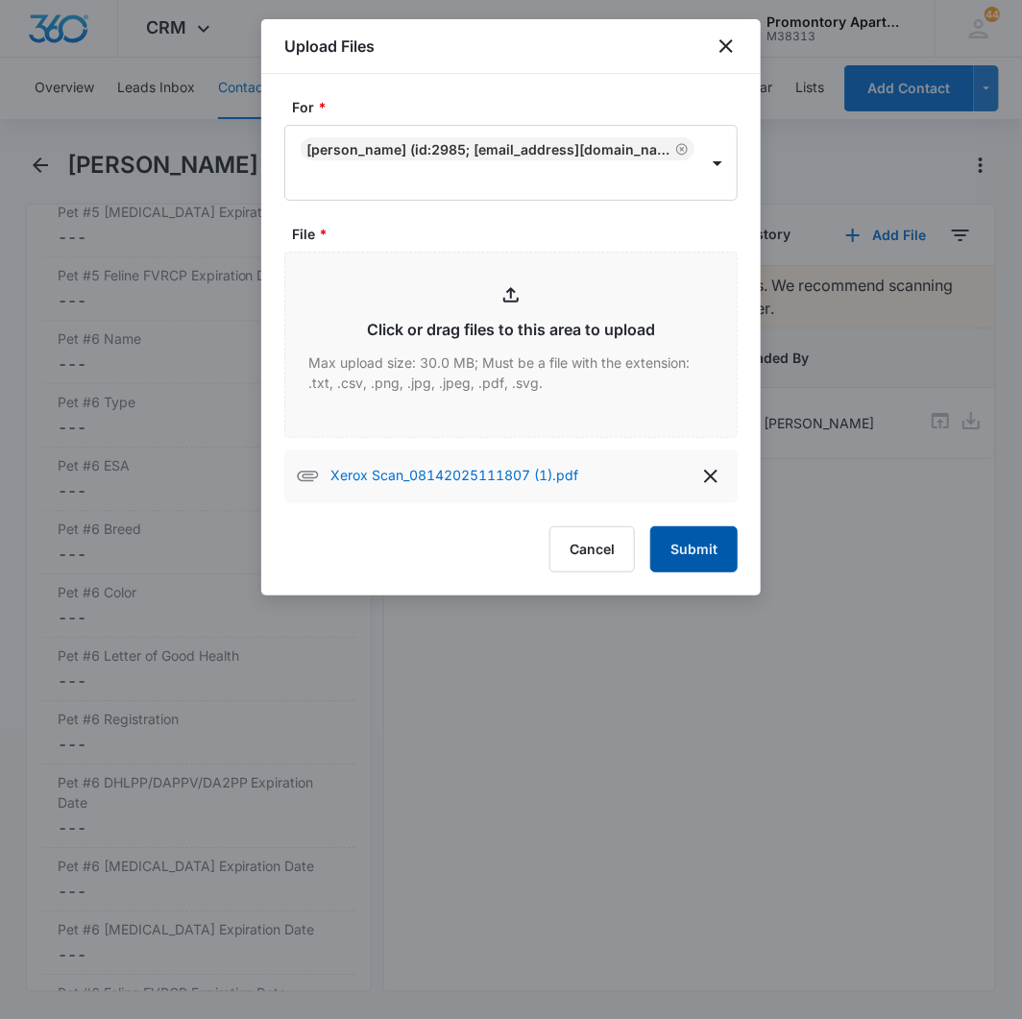
click at [696, 544] on button "Submit" at bounding box center [693, 549] width 87 height 46
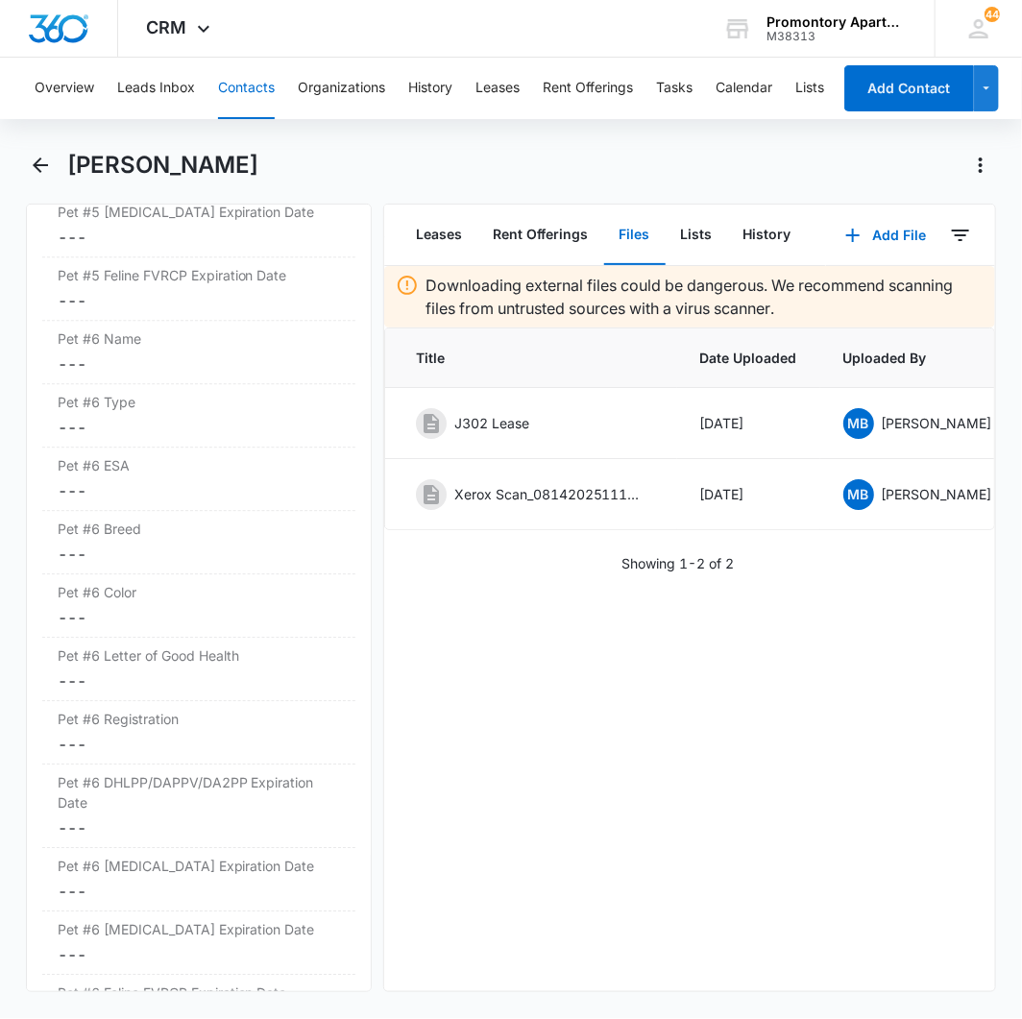
scroll to position [0, 192]
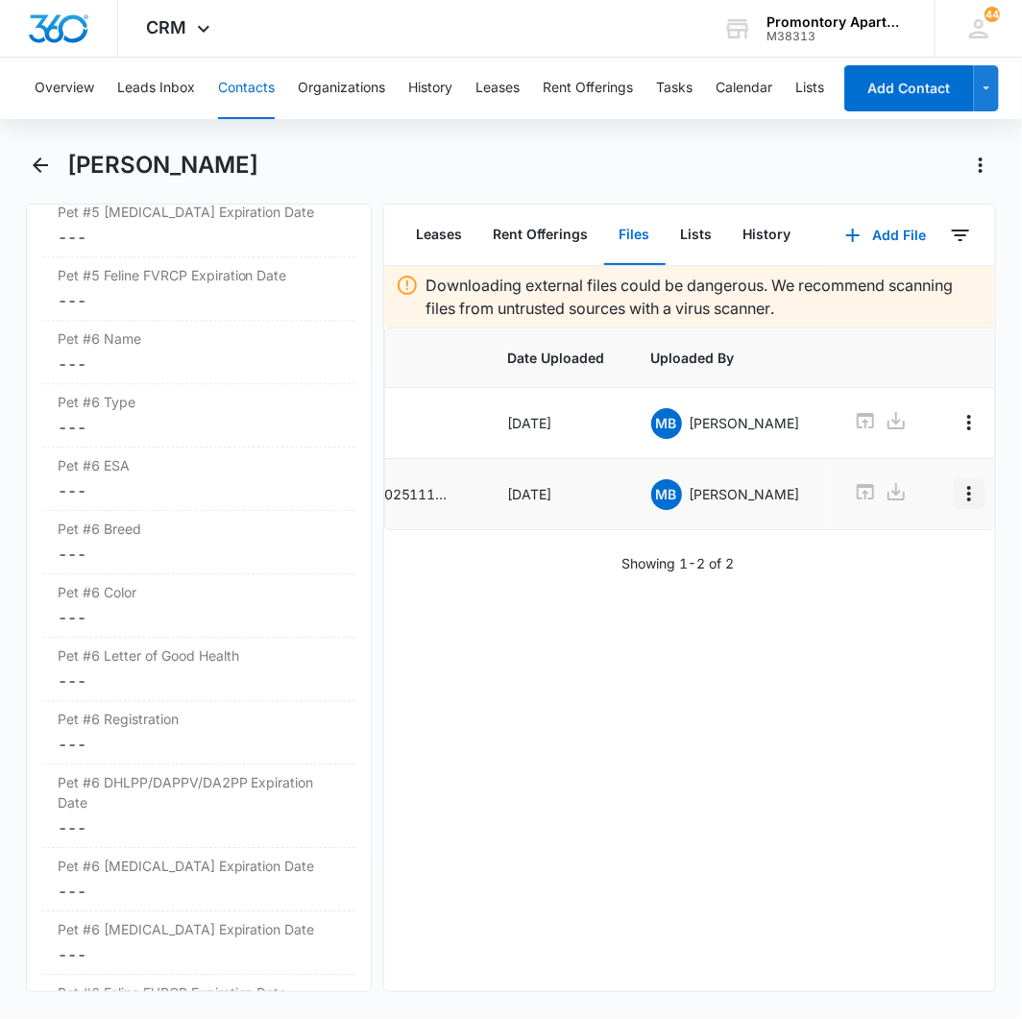
click at [957, 491] on icon "Overflow Menu" at bounding box center [968, 493] width 23 height 23
click at [881, 551] on div "Edit" at bounding box center [880, 549] width 40 height 13
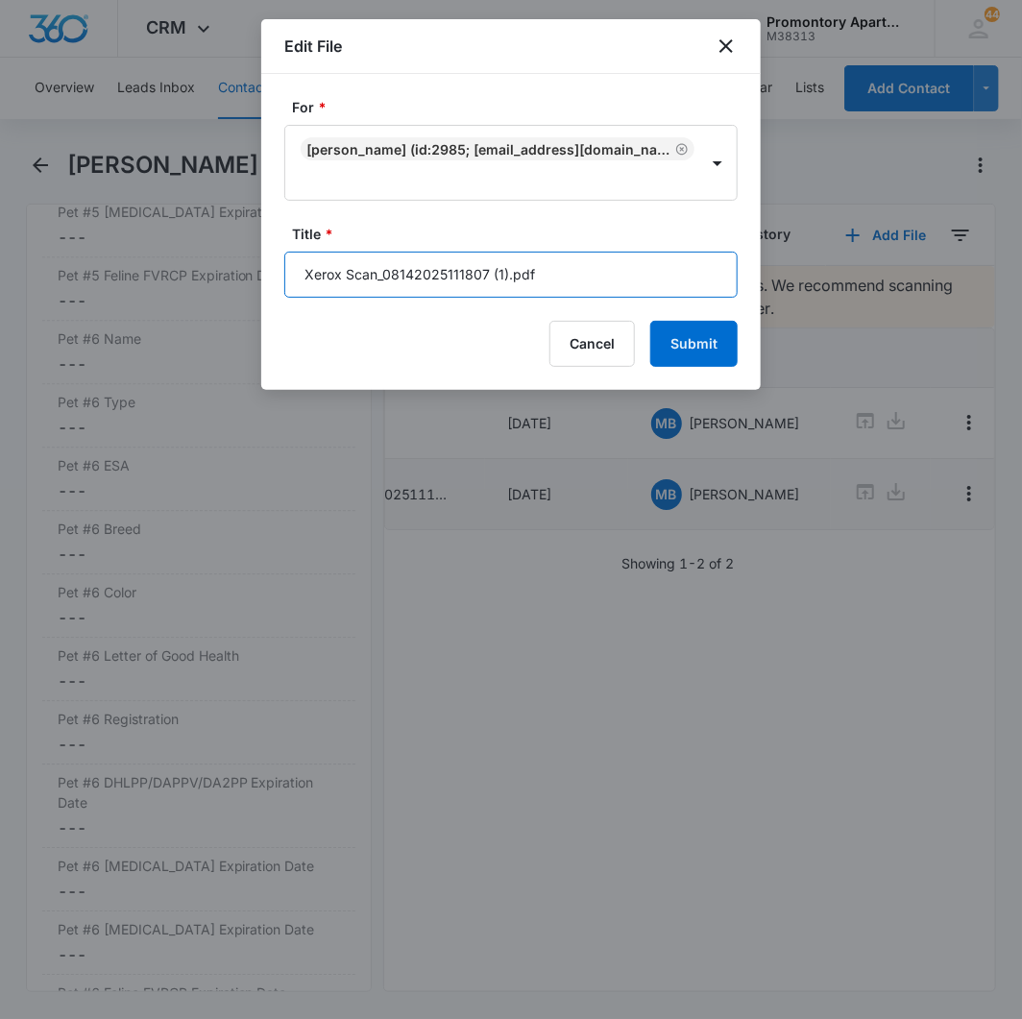
click at [488, 272] on input "Xerox Scan_08142025111807 (1).pdf" at bounding box center [510, 275] width 453 height 46
type input "J302 Addendums"
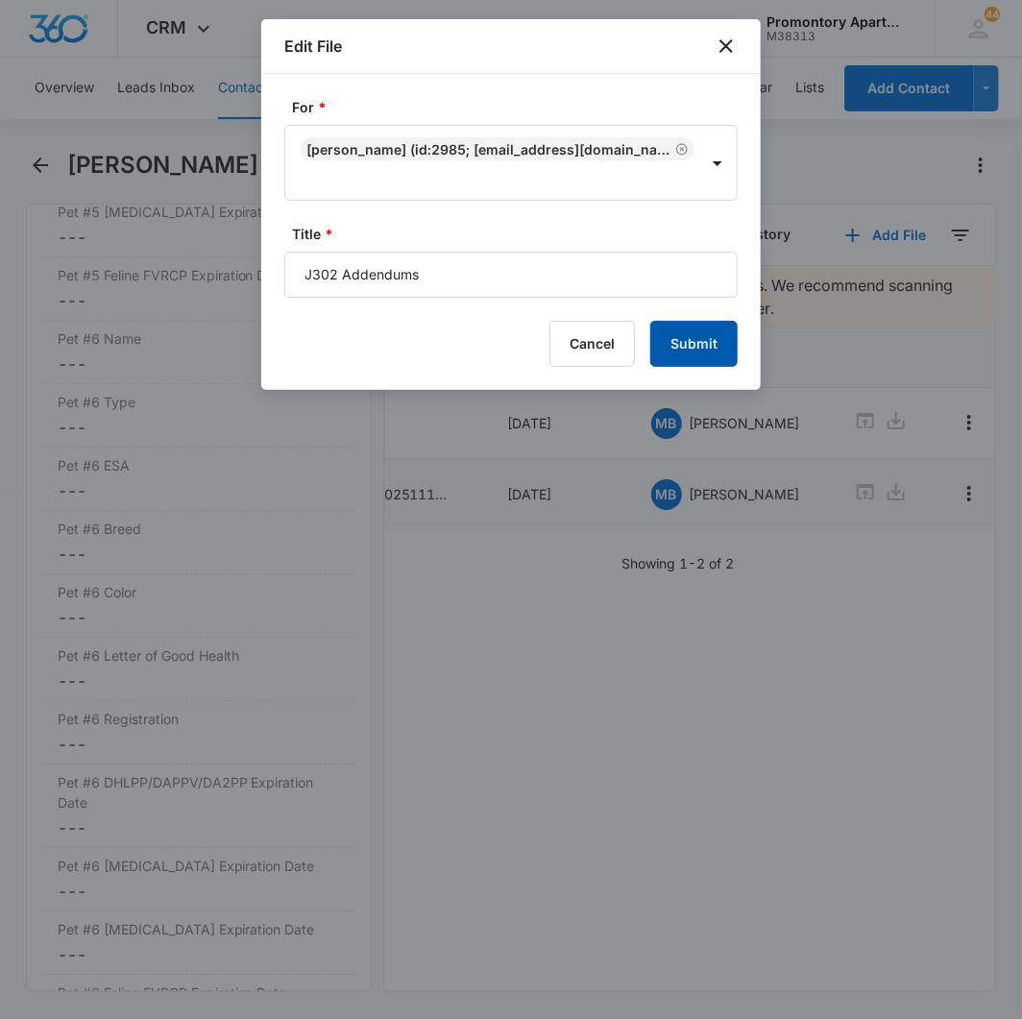
click at [706, 348] on button "Submit" at bounding box center [693, 344] width 87 height 46
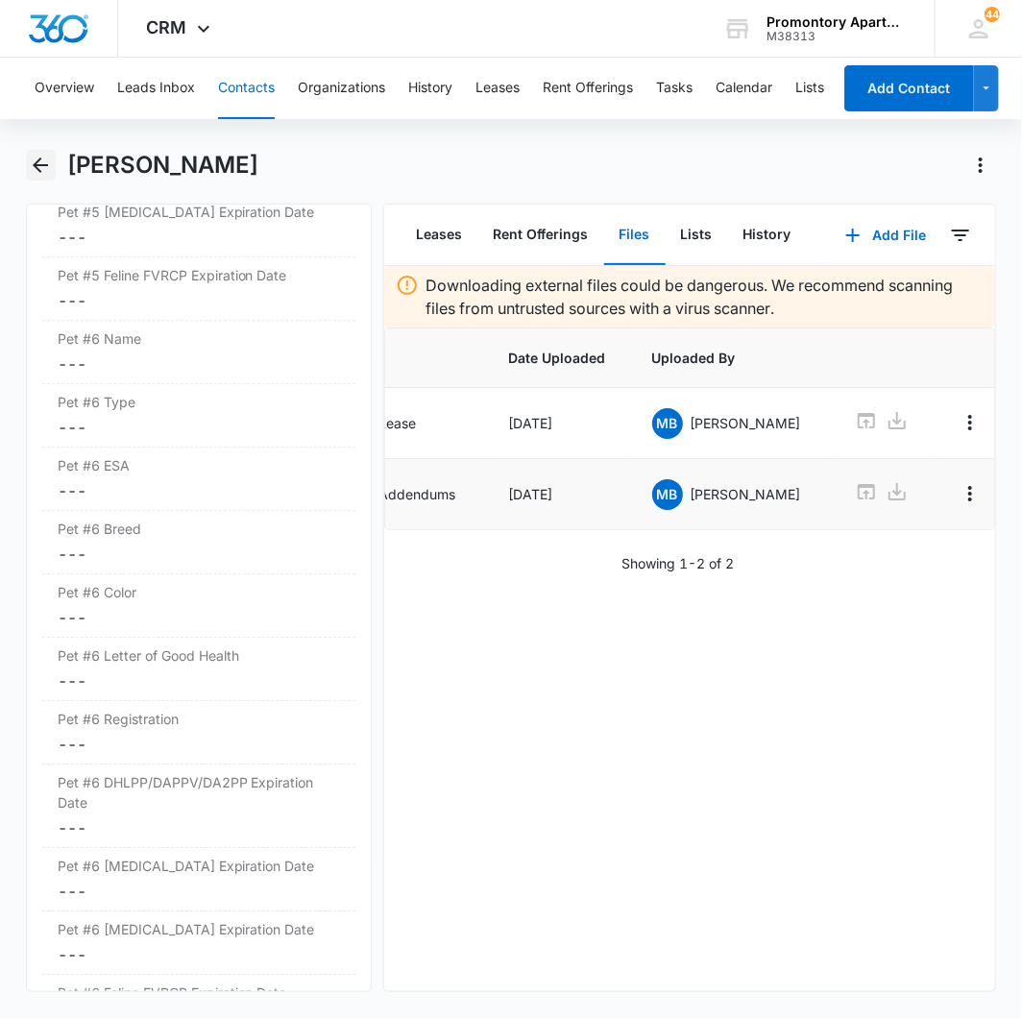
click at [31, 167] on icon "Back" at bounding box center [40, 165] width 23 height 23
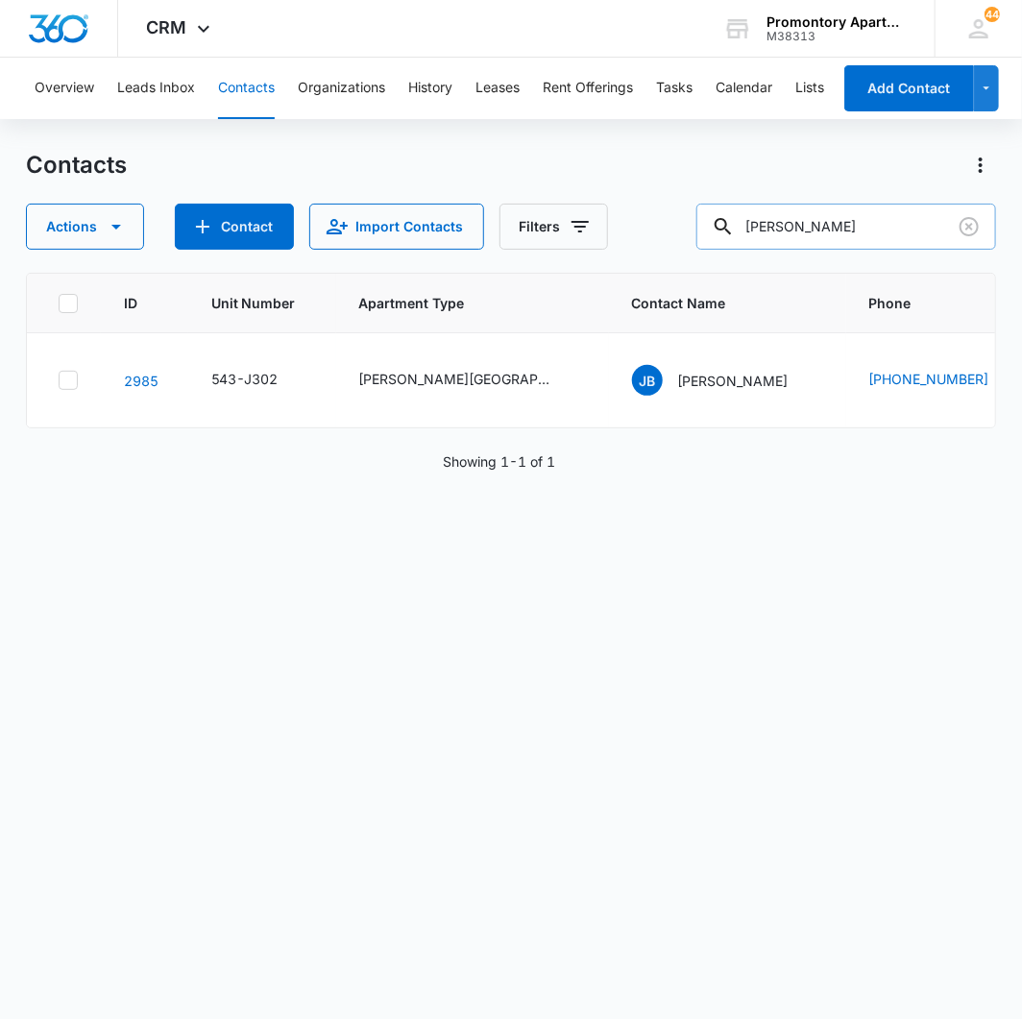
drag, startPoint x: 881, startPoint y: 225, endPoint x: 890, endPoint y: 218, distance: 10.9
click at [881, 224] on input "breeland" at bounding box center [846, 227] width 300 height 46
type input "noah torres"
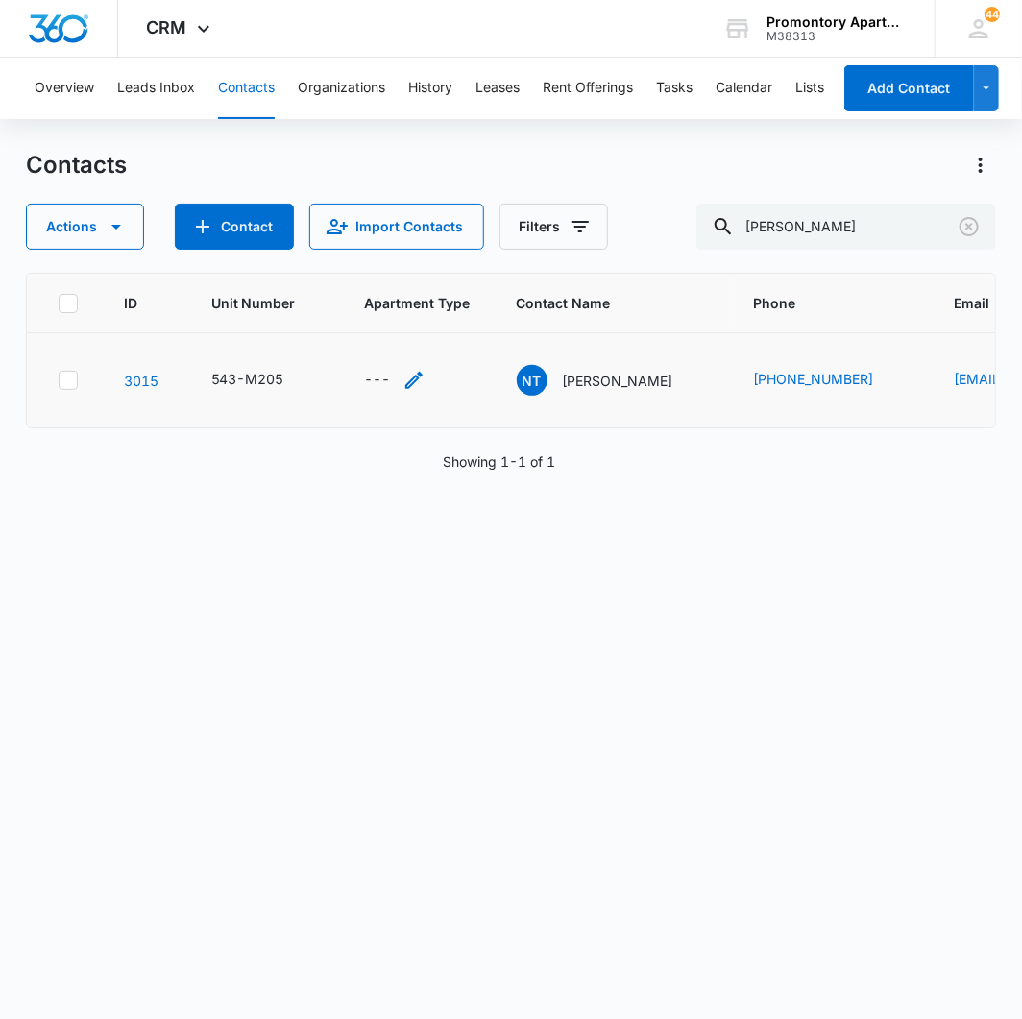
click at [378, 377] on div "---" at bounding box center [378, 380] width 26 height 23
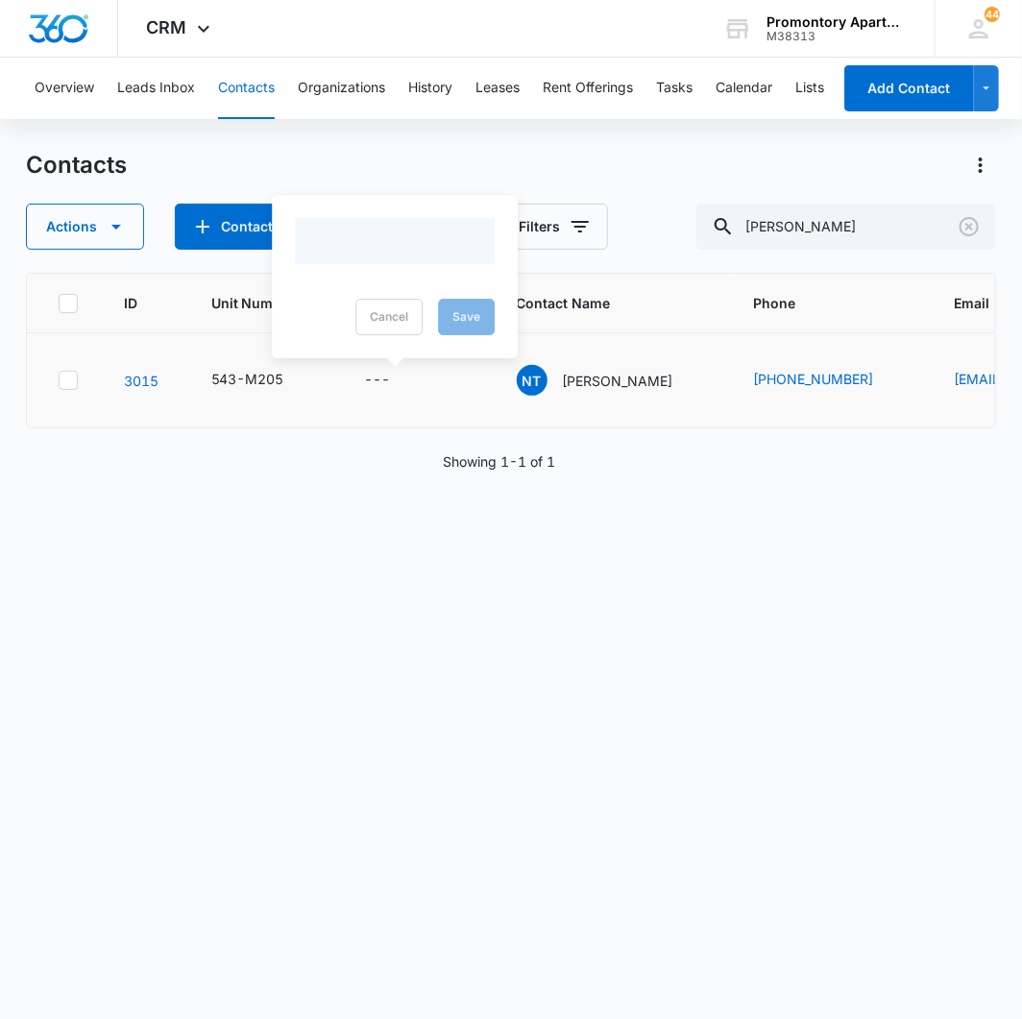
click at [415, 241] on div at bounding box center [395, 241] width 200 height 46
click at [352, 254] on div at bounding box center [372, 257] width 103 height 24
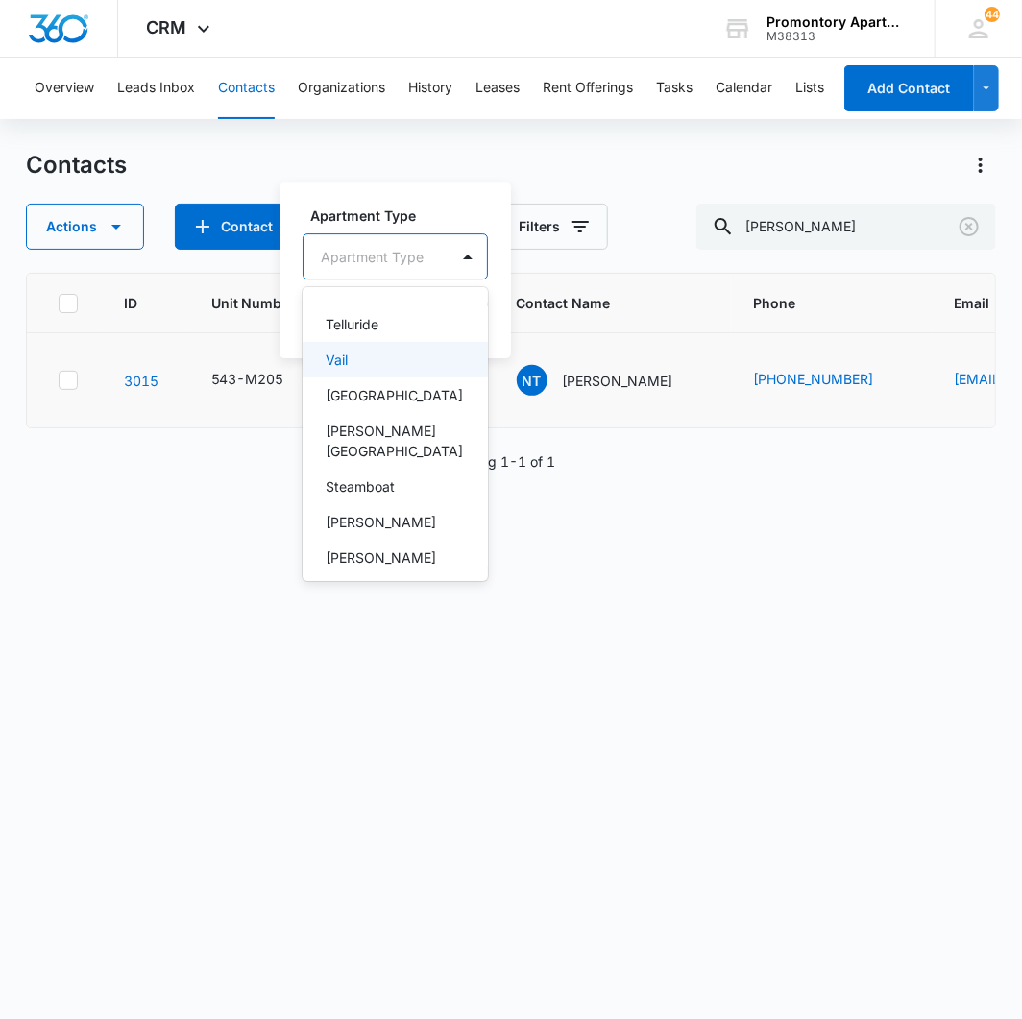
click at [369, 347] on div "Vail" at bounding box center [394, 360] width 185 height 36
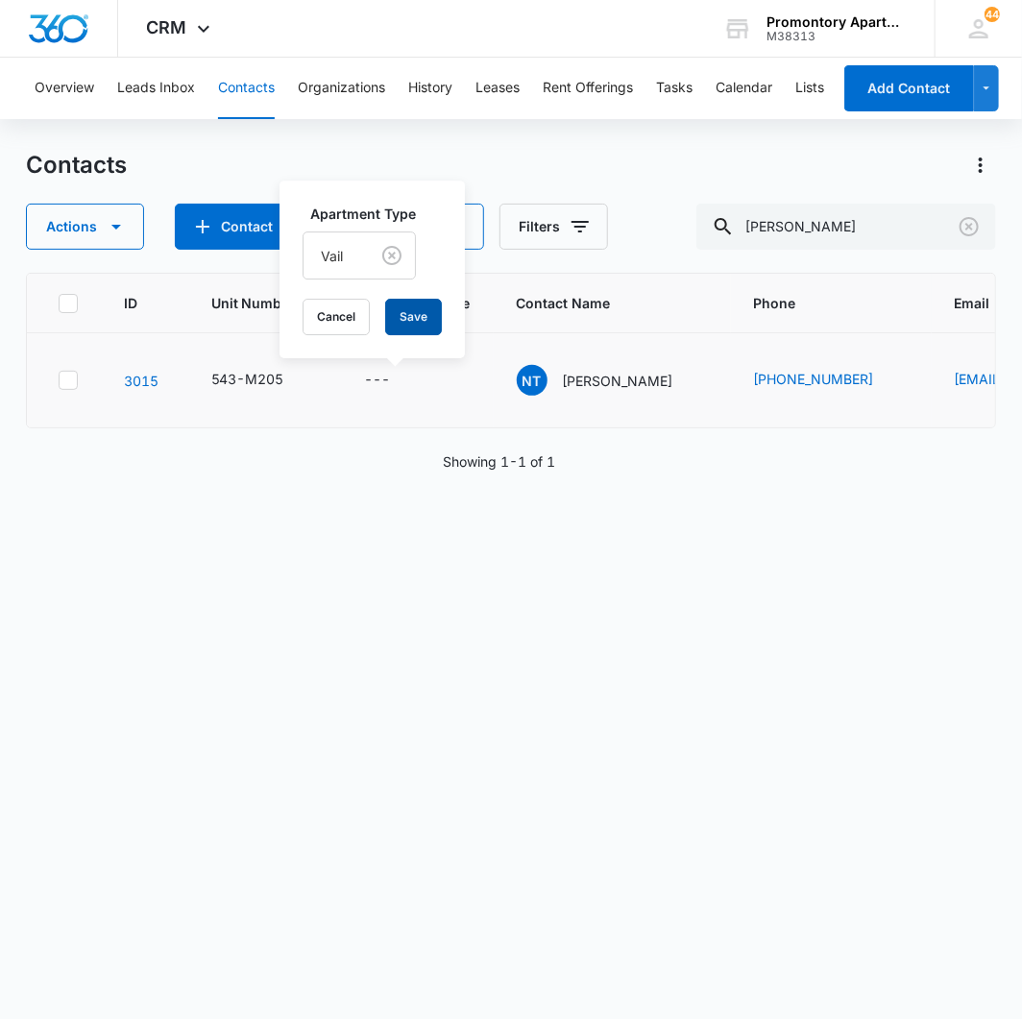
click at [430, 322] on button "Save" at bounding box center [413, 317] width 57 height 36
click at [142, 376] on link "3015" at bounding box center [141, 381] width 35 height 16
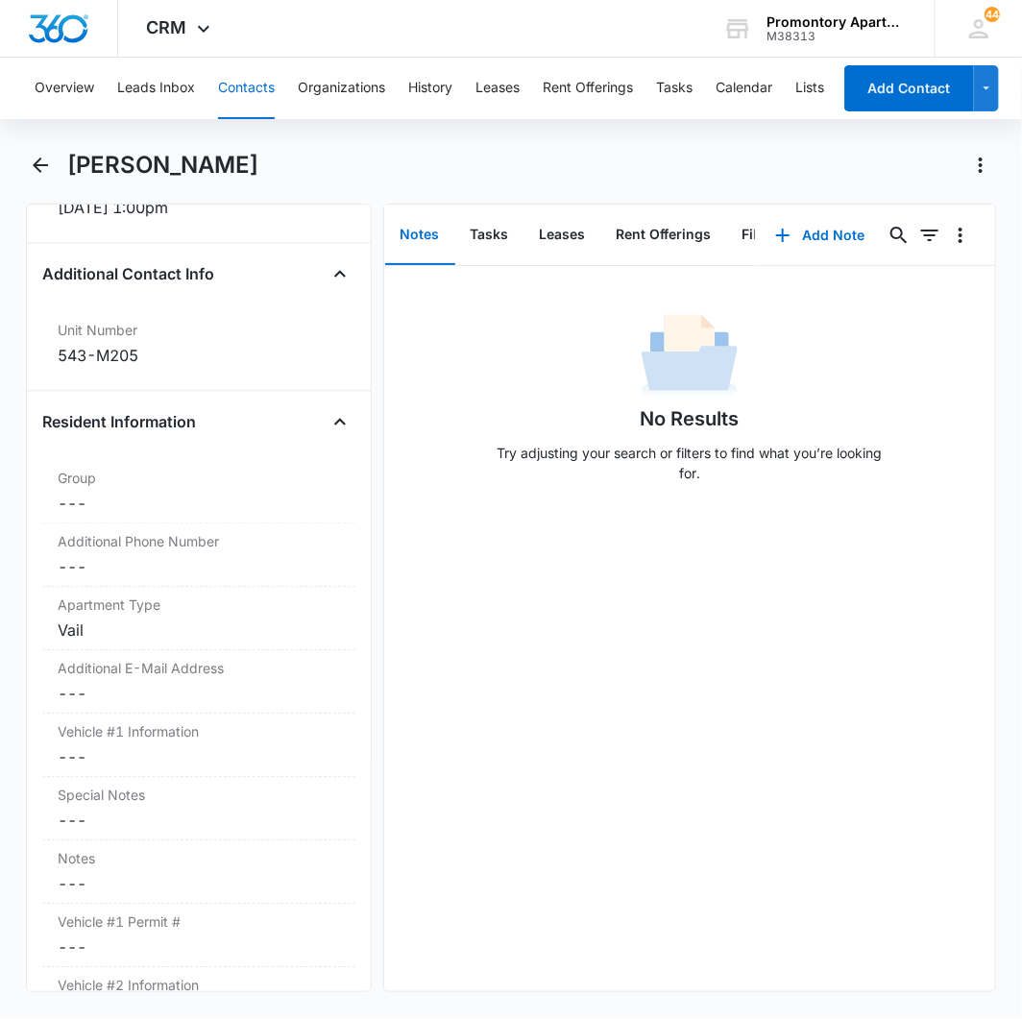
scroll to position [1387, 0]
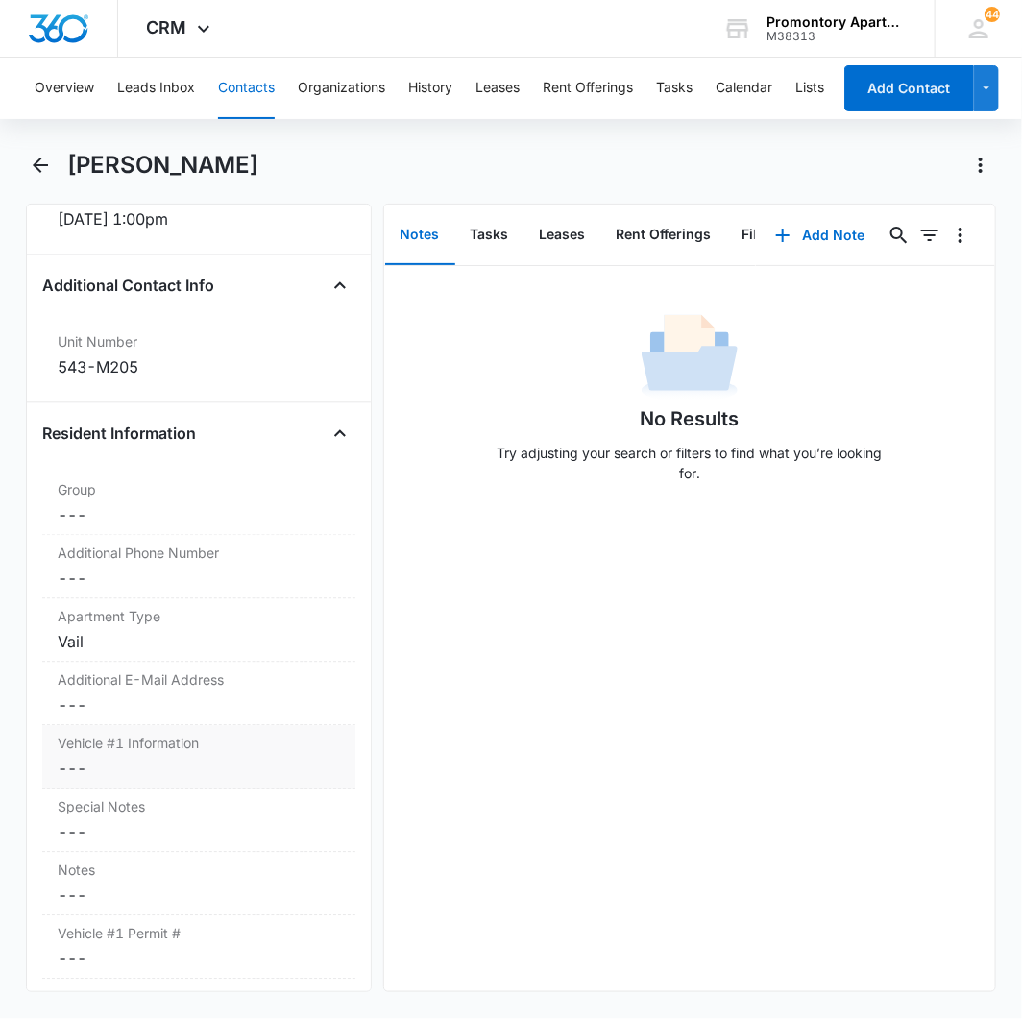
click at [79, 772] on dd "Cancel Save Changes ---" at bounding box center [199, 768] width 282 height 23
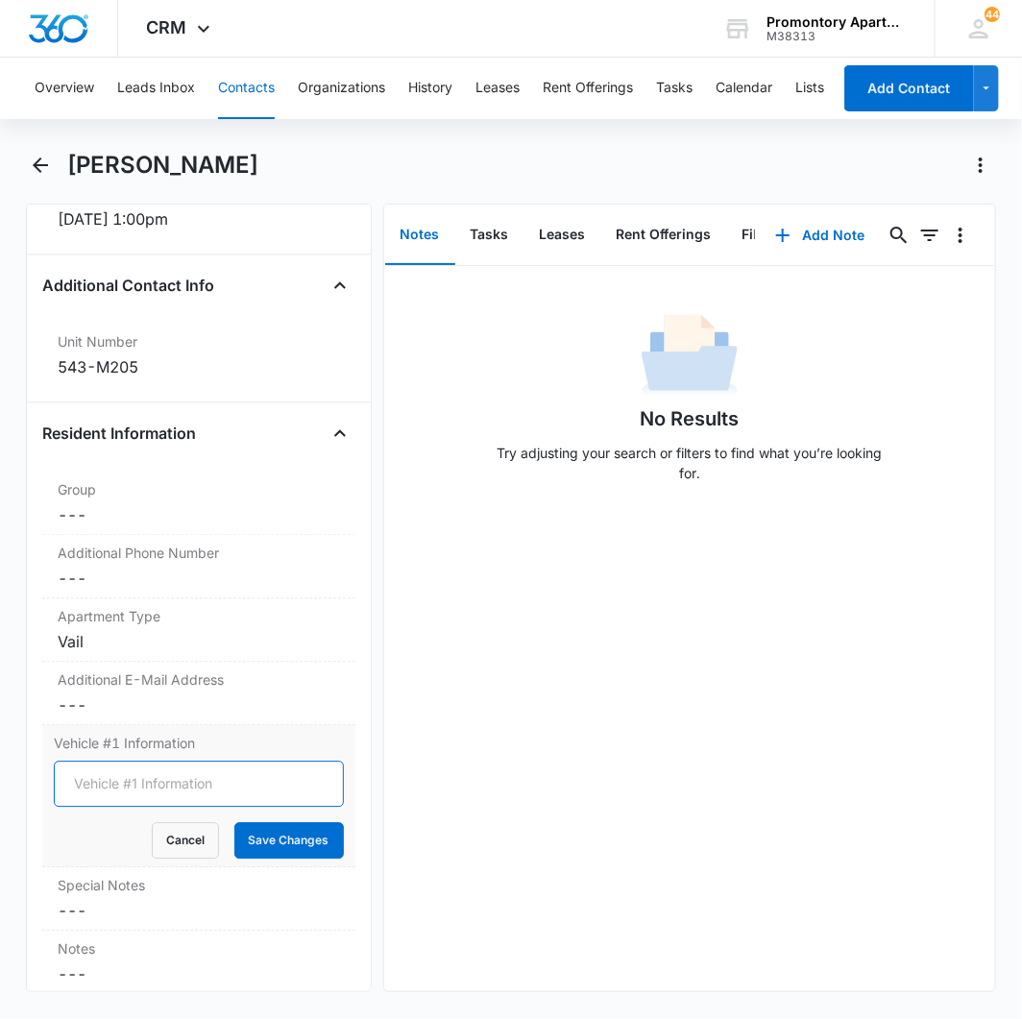
click at [85, 766] on input "Vehicle #1 Information" at bounding box center [199, 784] width 290 height 46
type input "2019 Chevrolet Silverado Red SCC9737"
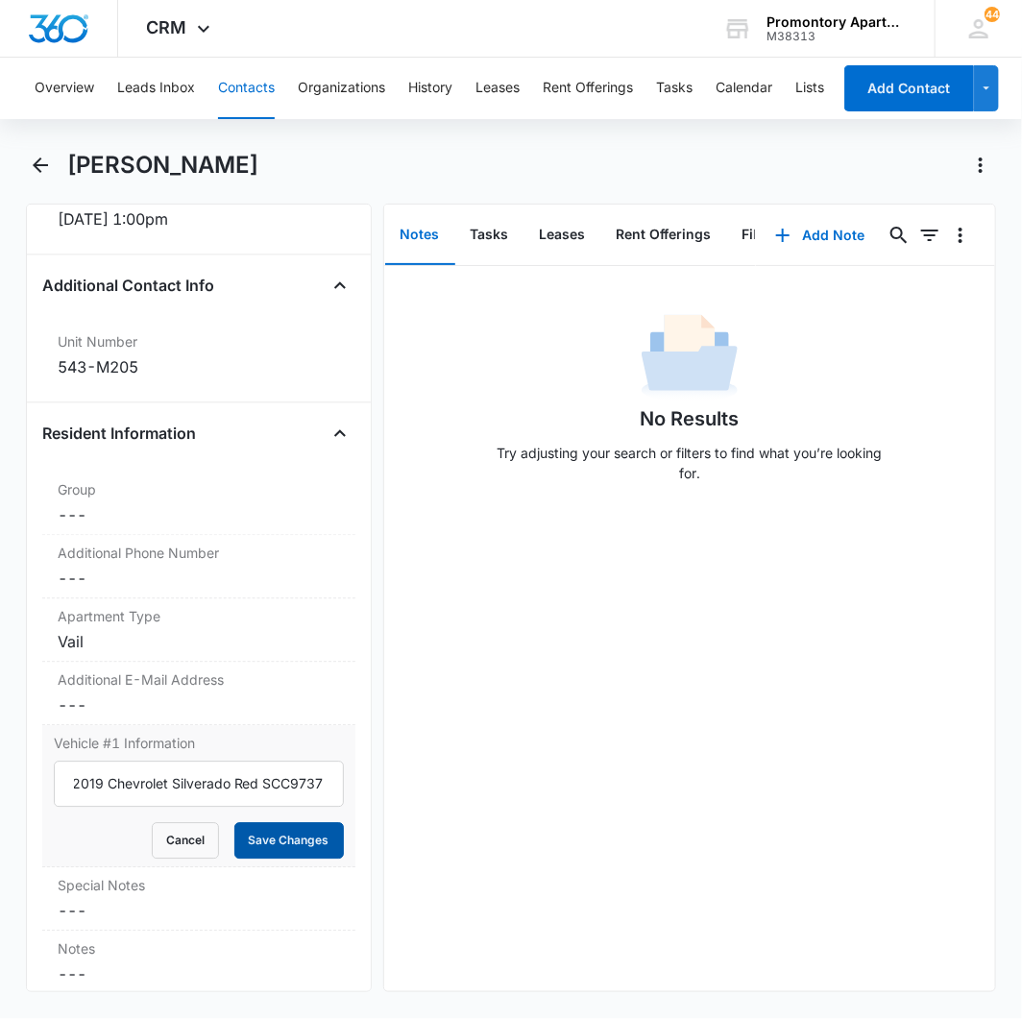
scroll to position [0, 0]
click at [267, 842] on button "Save Changes" at bounding box center [288, 840] width 109 height 36
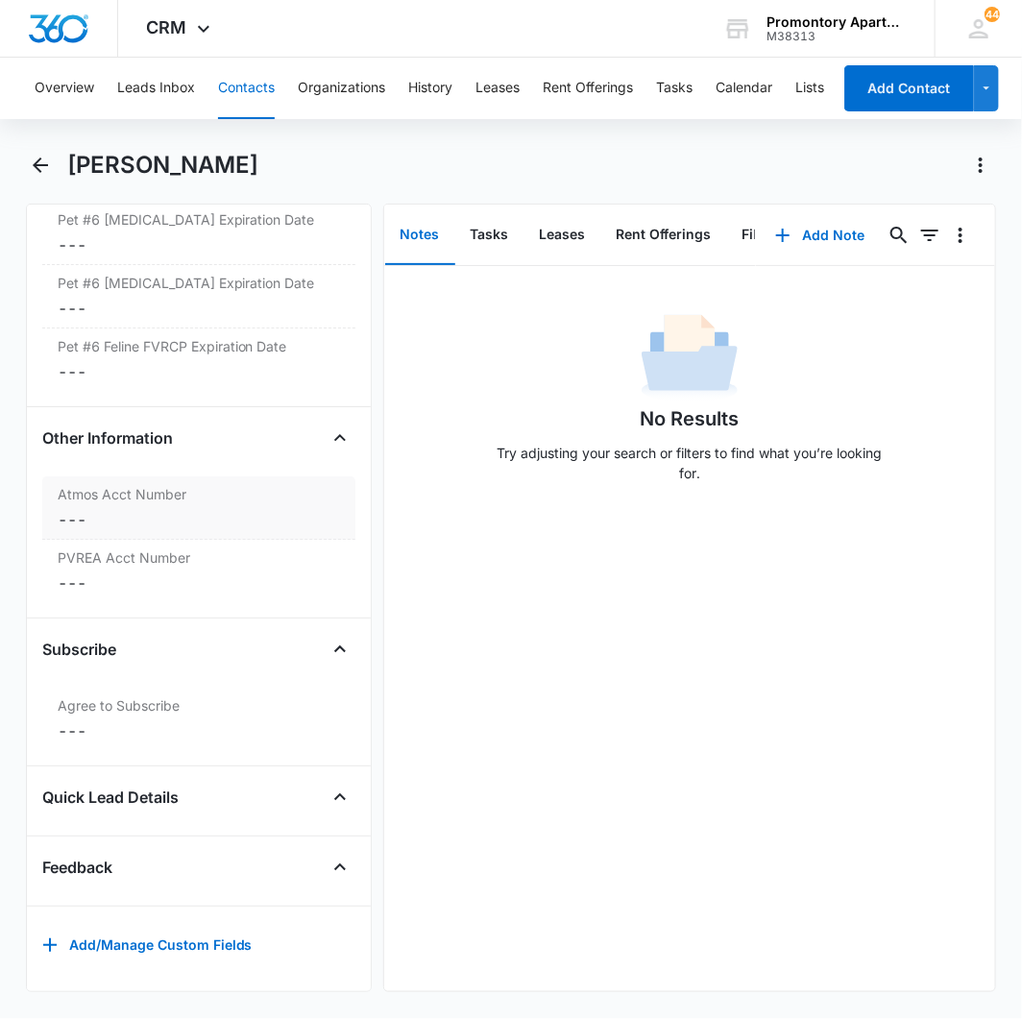
click at [74, 508] on dd "Cancel Save Changes ---" at bounding box center [199, 519] width 282 height 23
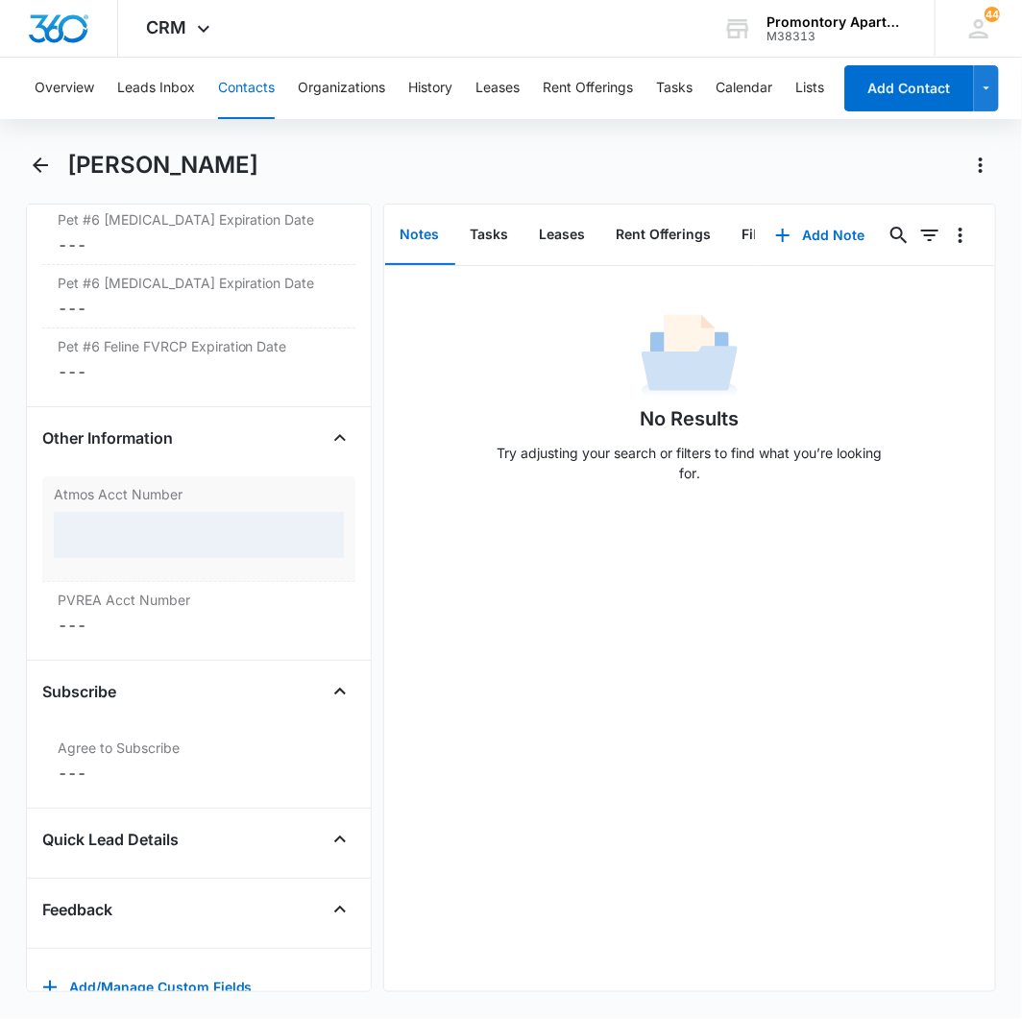
scroll to position [6851, 0]
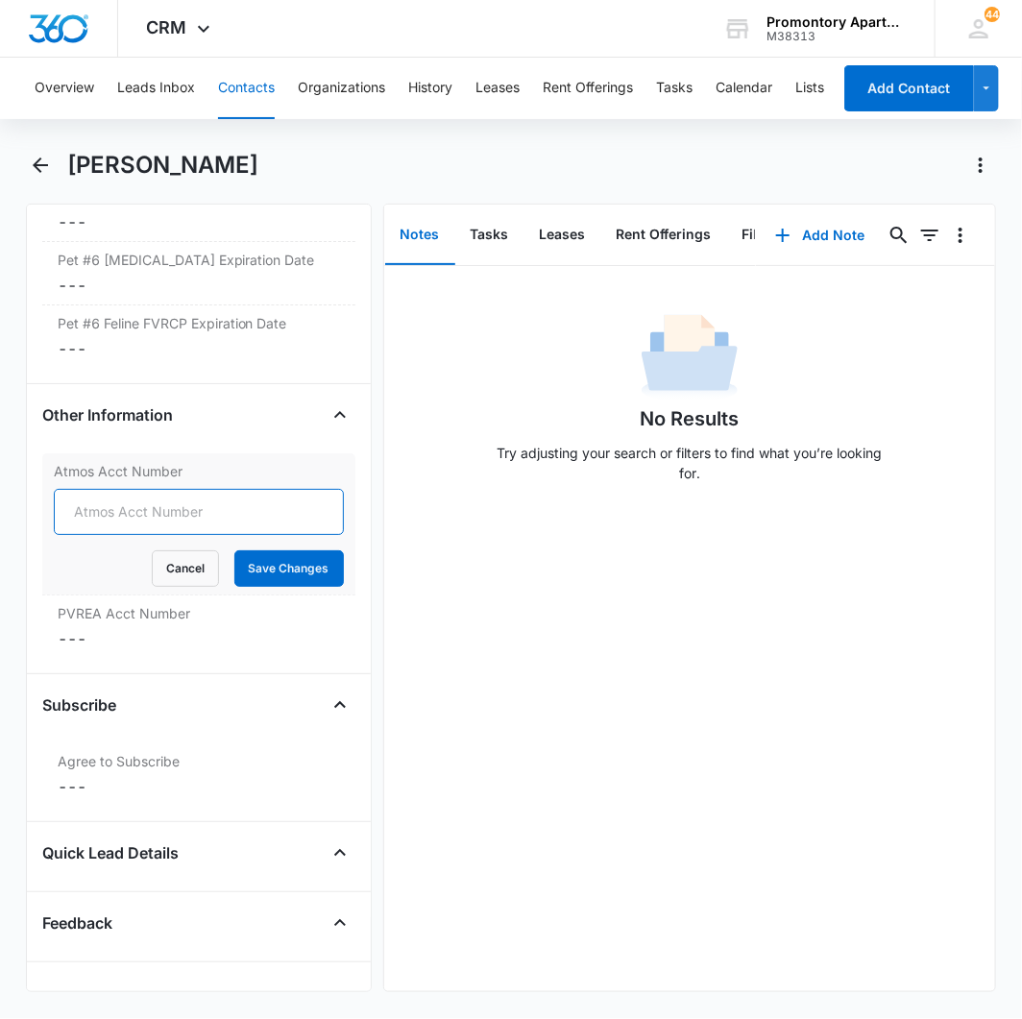
click at [100, 519] on input "Atmos Acct Number" at bounding box center [199, 512] width 290 height 46
type input "3073410295"
click at [242, 569] on button "Save Changes" at bounding box center [288, 568] width 109 height 36
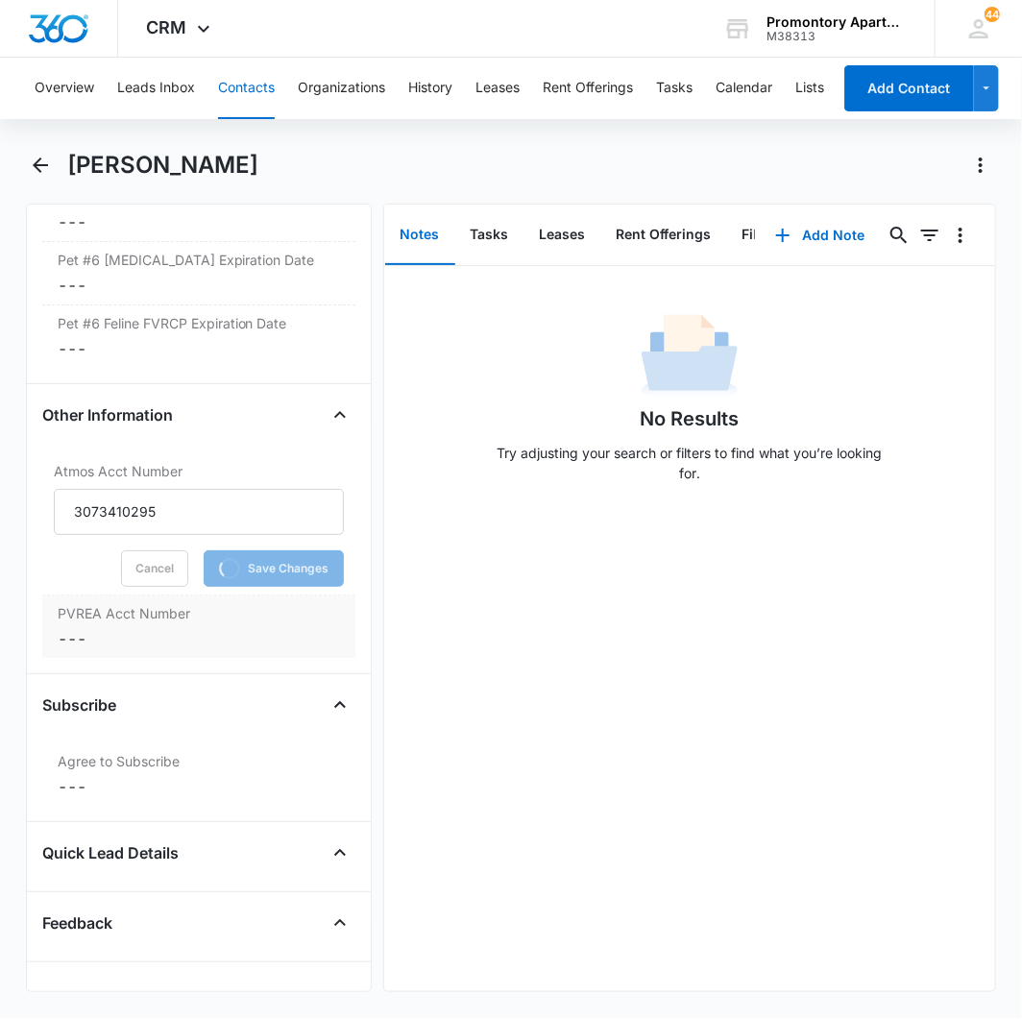
click at [81, 643] on dd "Cancel Save Changes ---" at bounding box center [199, 638] width 282 height 23
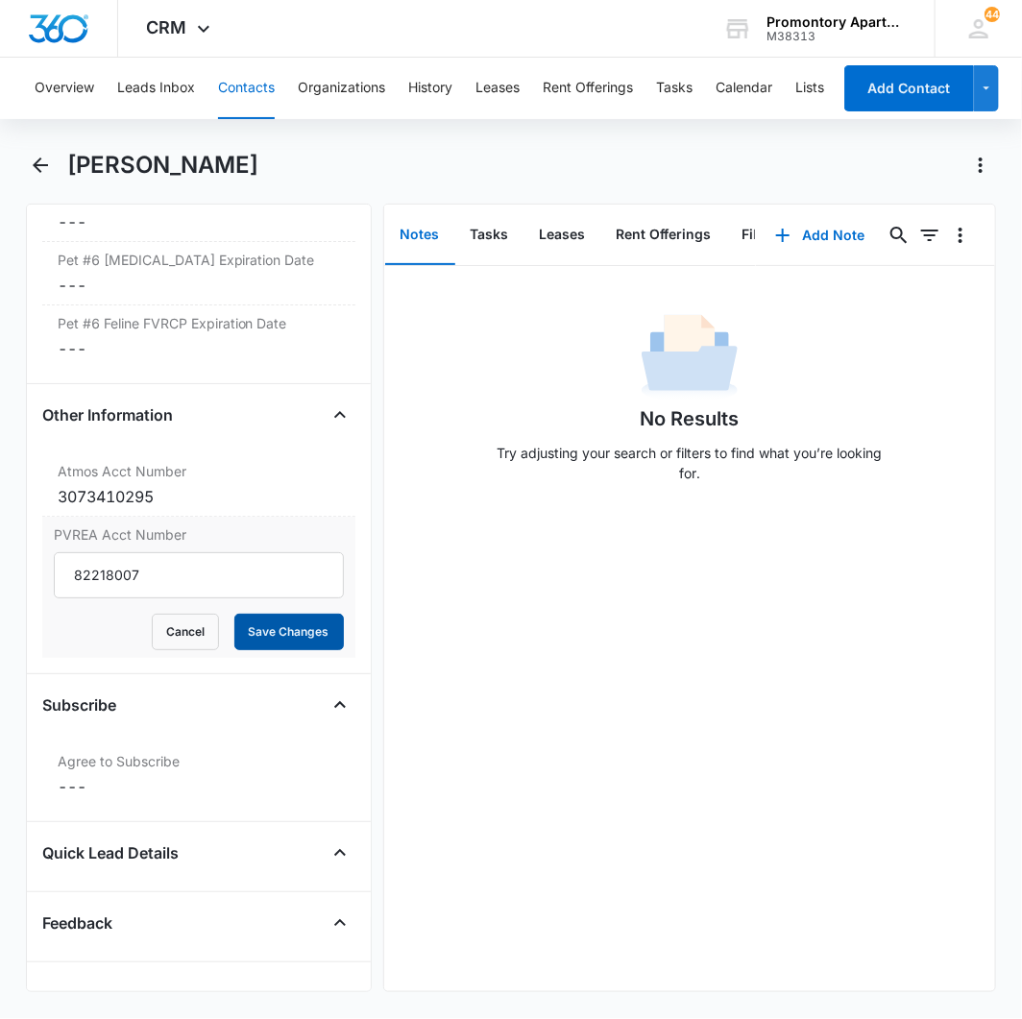
type input "82218007"
click at [246, 637] on button "Save Changes" at bounding box center [288, 632] width 109 height 36
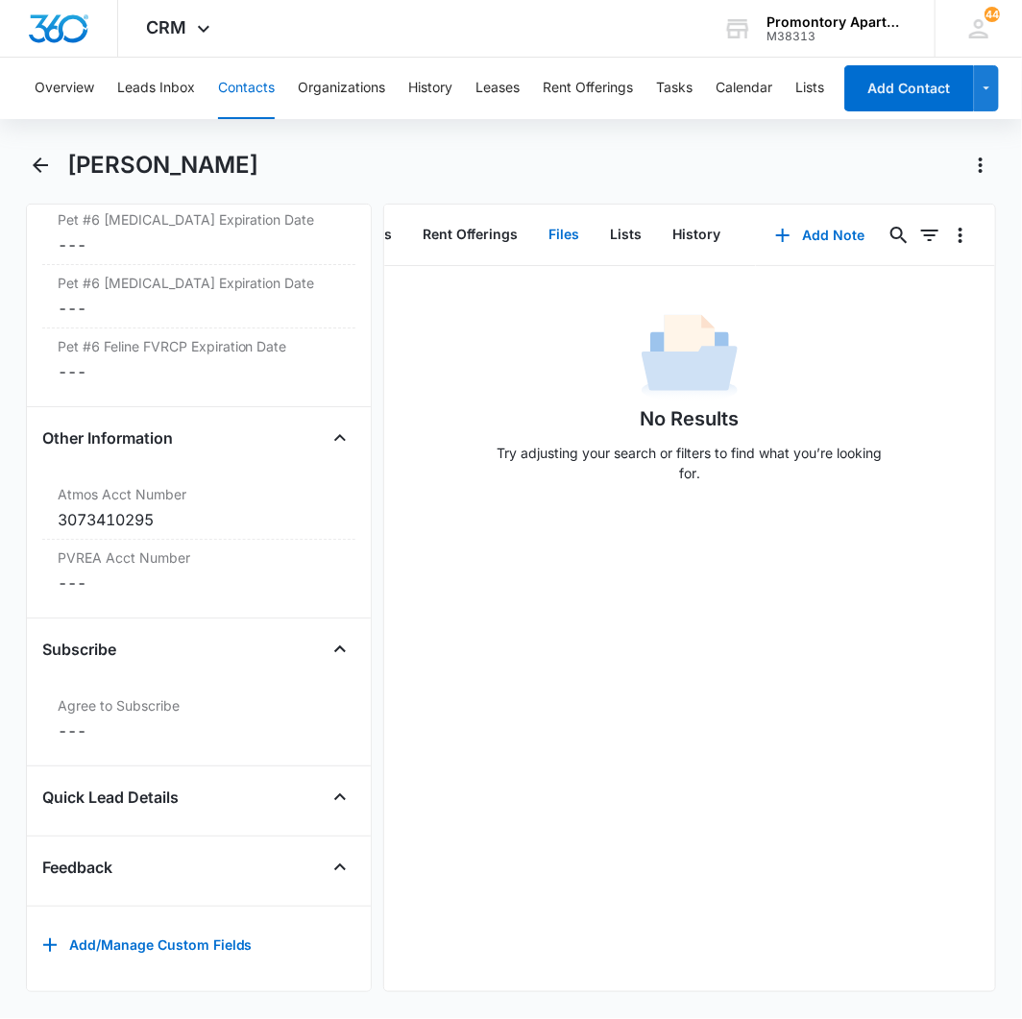
click at [565, 223] on button "Files" at bounding box center [564, 235] width 61 height 60
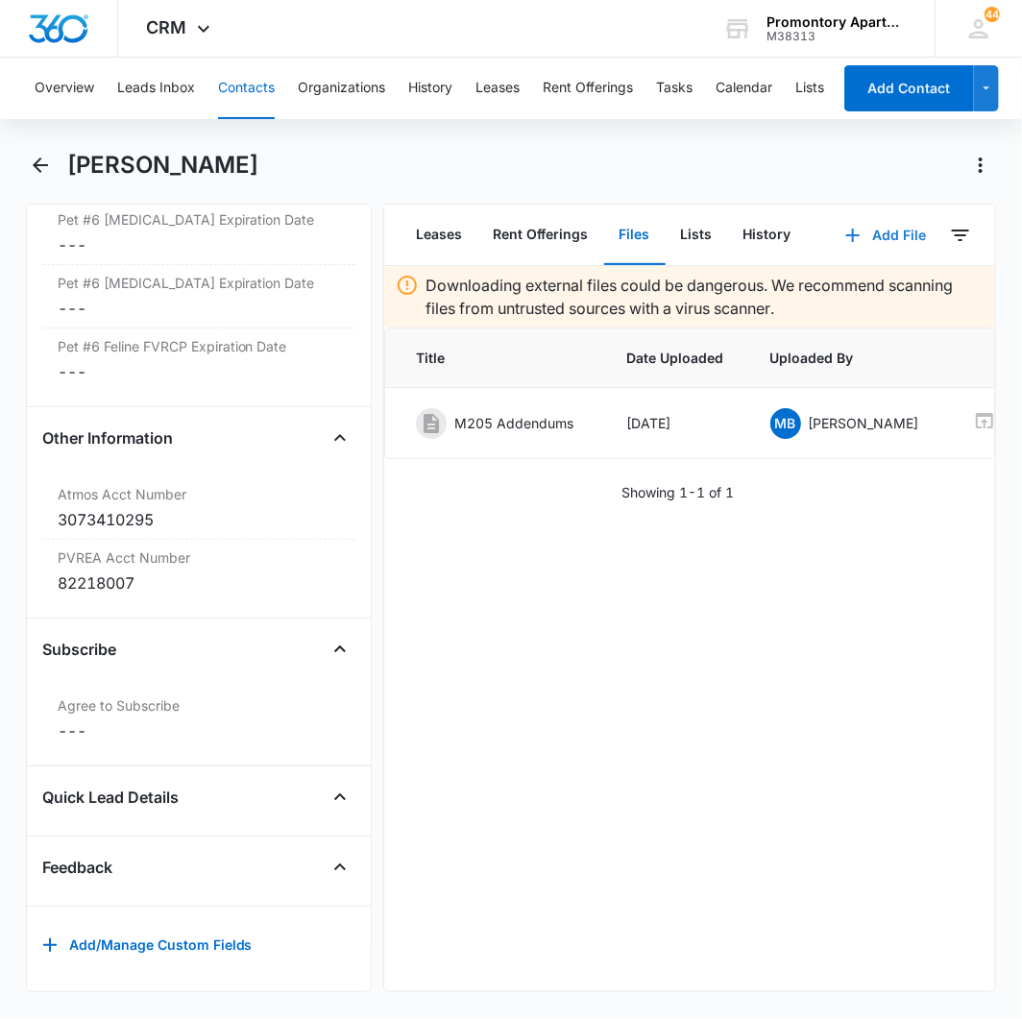
click at [857, 223] on button "Add File" at bounding box center [885, 235] width 119 height 46
click at [801, 302] on button "Upload Files" at bounding box center [872, 295] width 146 height 29
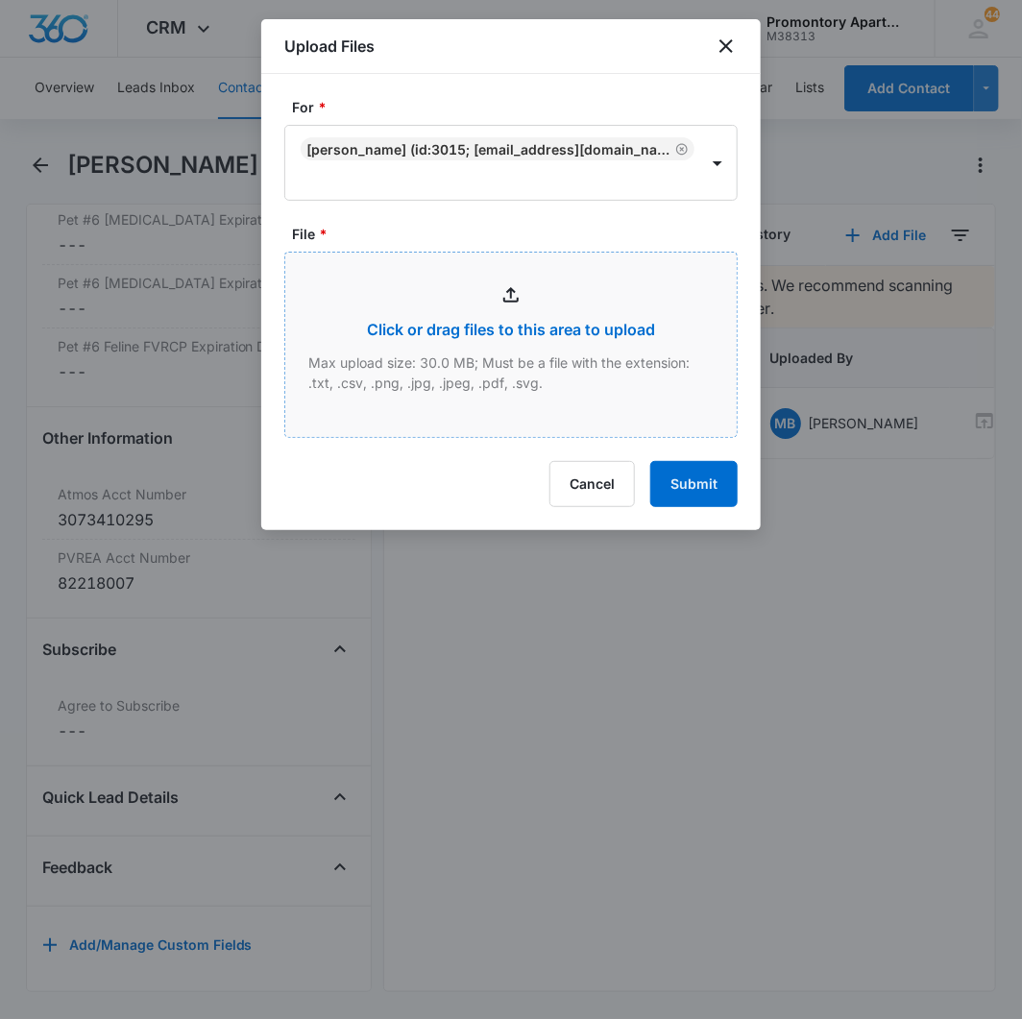
type input "C:\fakepath\Xerox Scan_08142025113934.pdf"
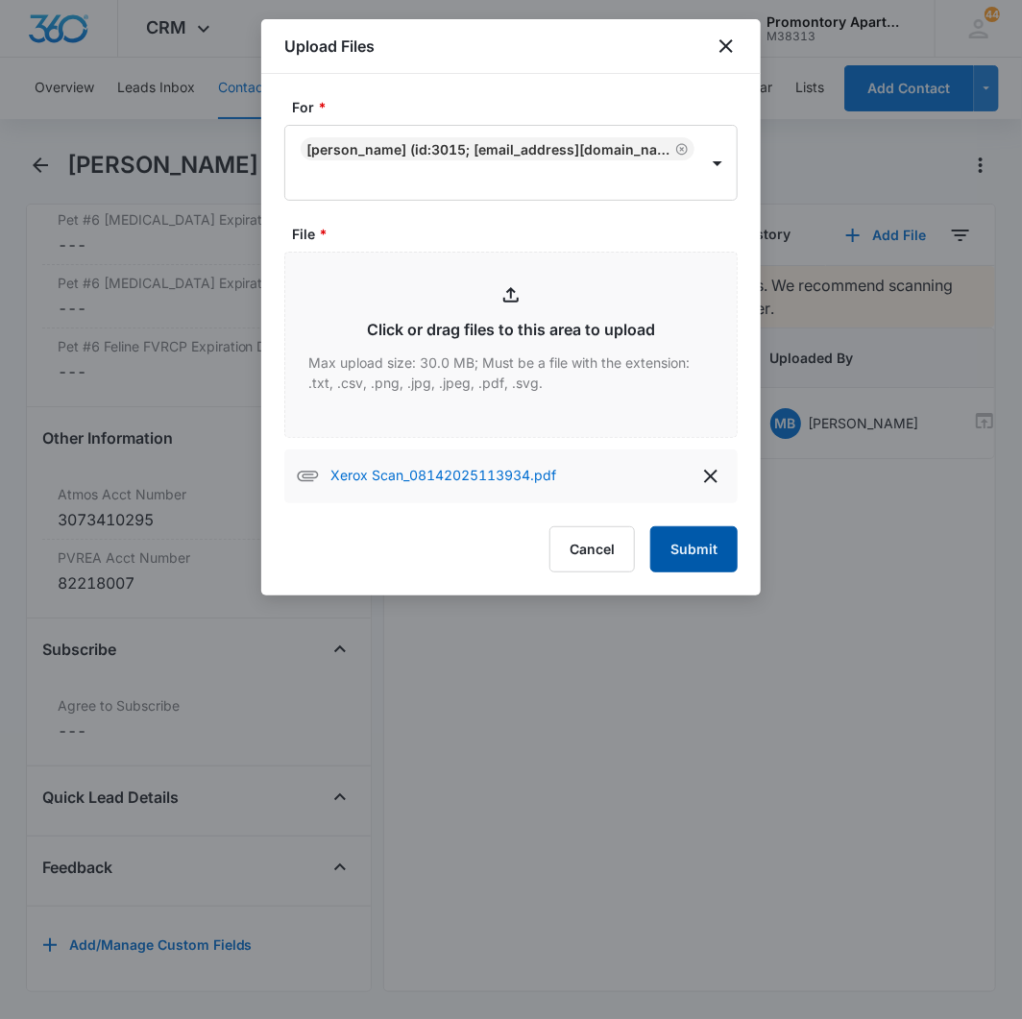
click at [695, 531] on button "Submit" at bounding box center [693, 549] width 87 height 46
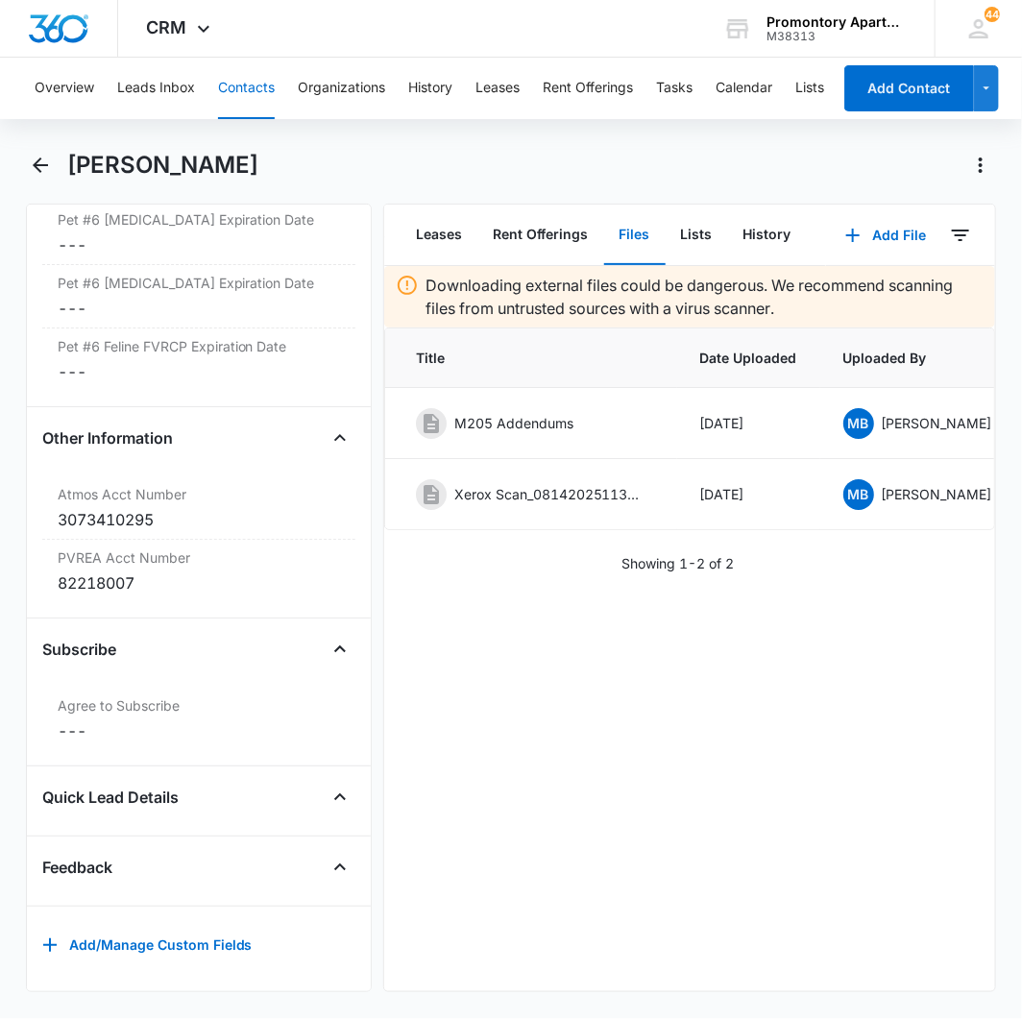
scroll to position [0, 192]
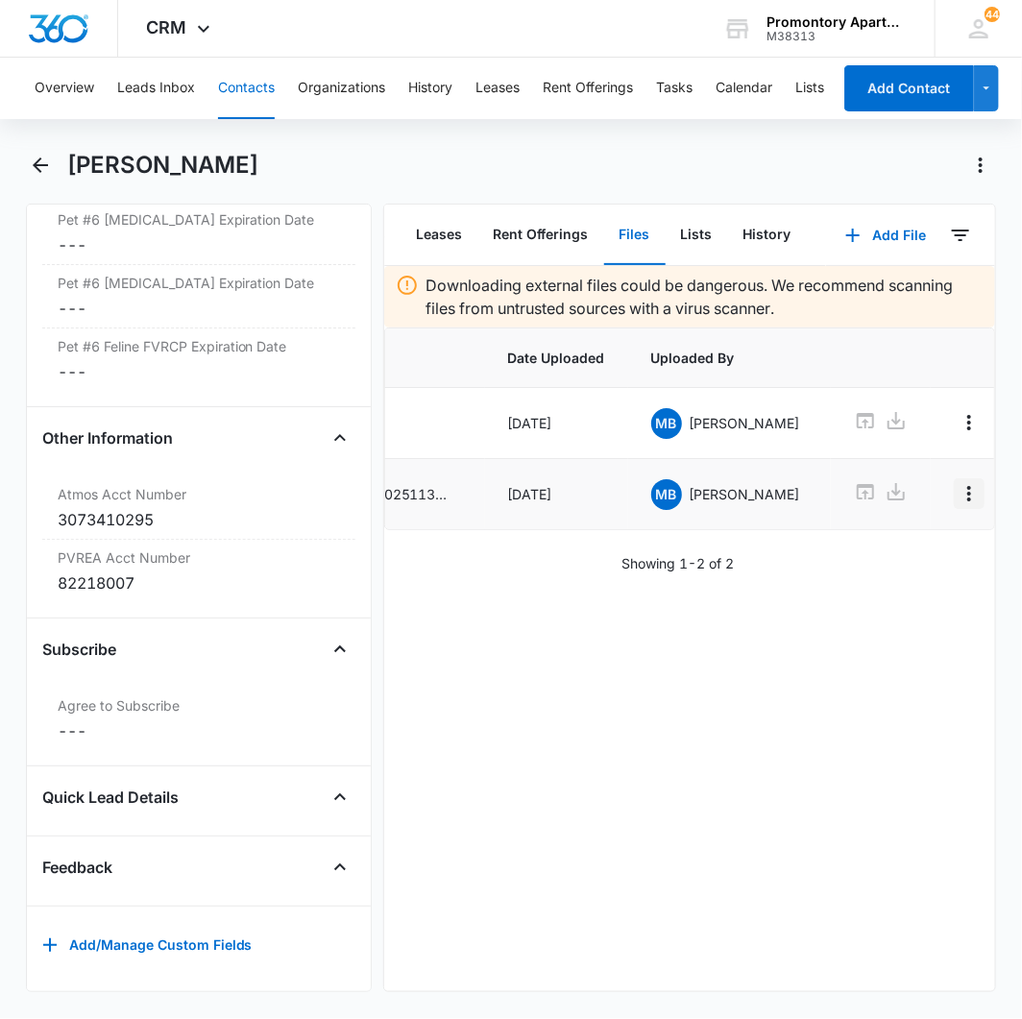
click at [957, 497] on icon "Overflow Menu" at bounding box center [968, 493] width 23 height 23
click at [865, 564] on button "Delete" at bounding box center [891, 578] width 109 height 29
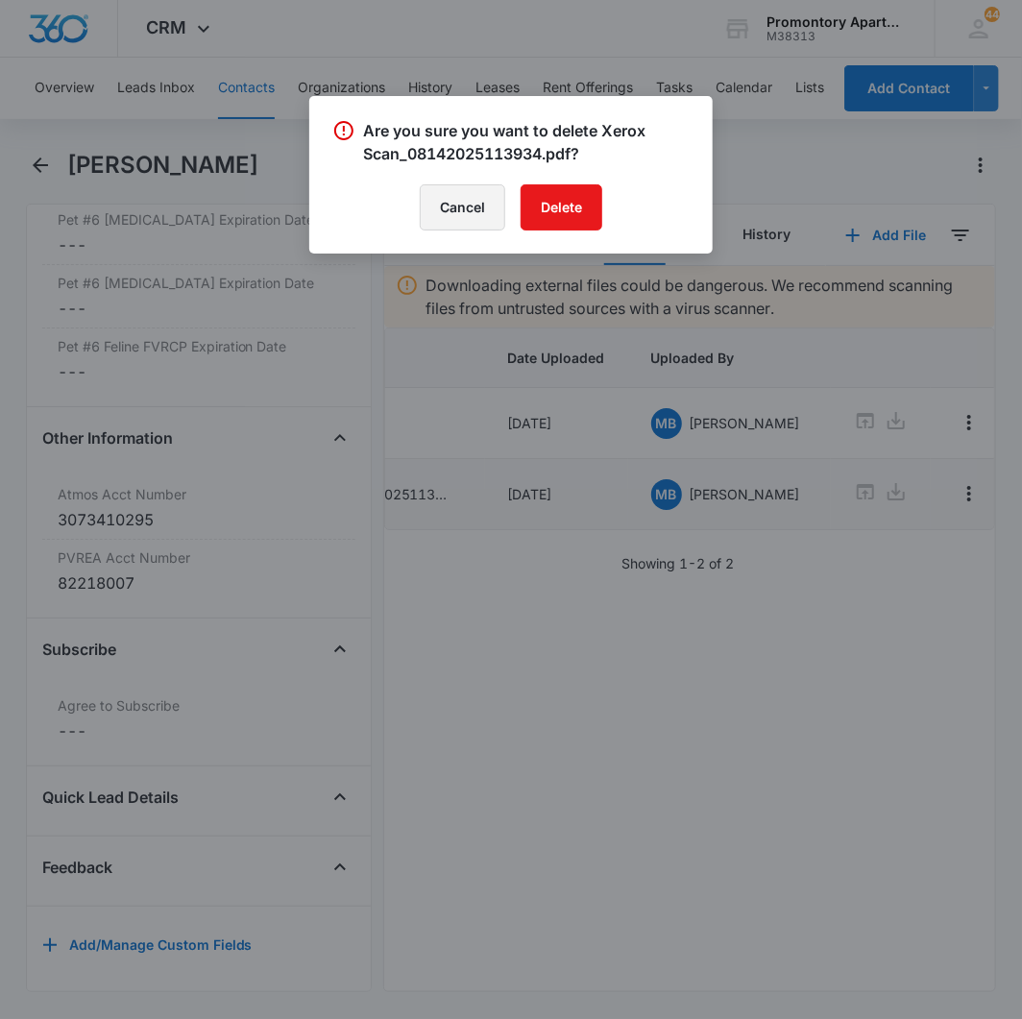
drag, startPoint x: 439, startPoint y: 193, endPoint x: 673, endPoint y: 396, distance: 309.8
click at [440, 193] on button "Cancel" at bounding box center [462, 207] width 85 height 46
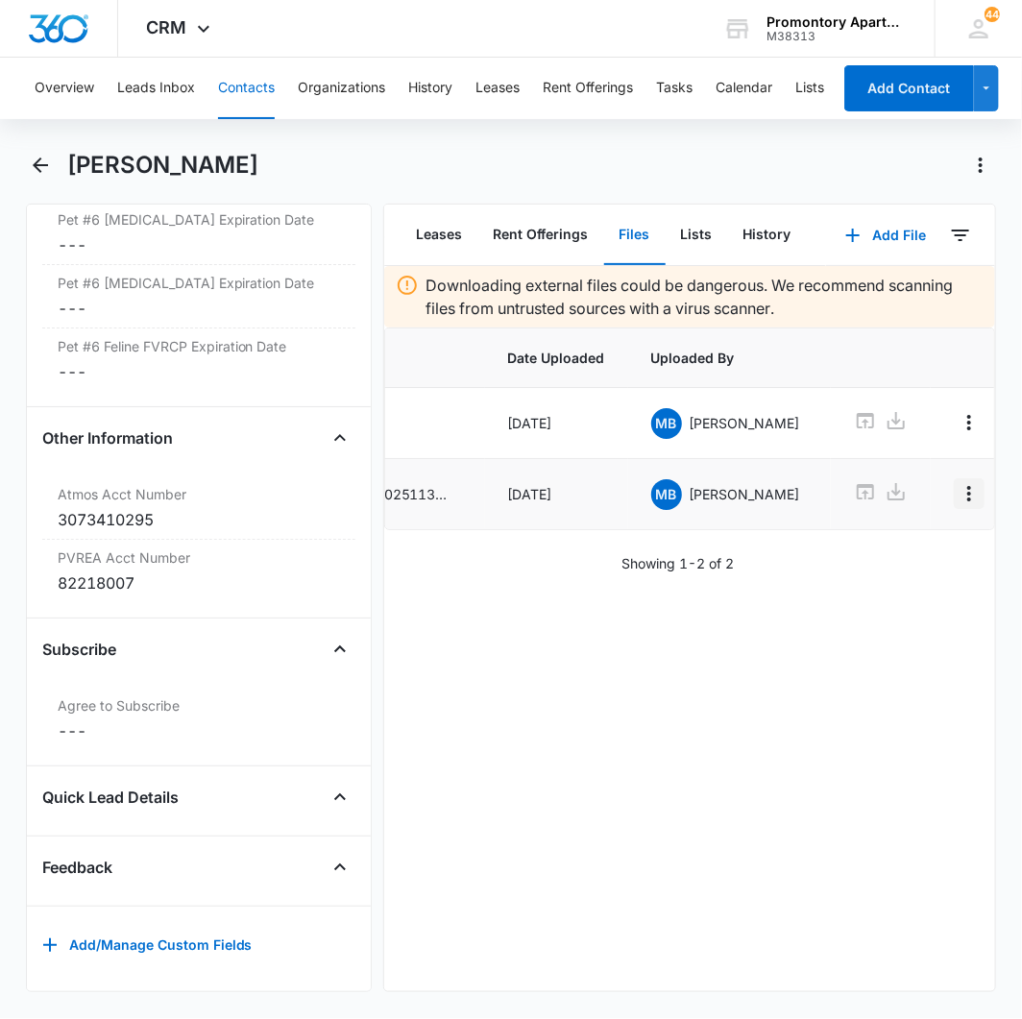
click at [967, 501] on icon "Overflow Menu" at bounding box center [969, 493] width 4 height 15
click at [879, 539] on button "Edit" at bounding box center [891, 549] width 109 height 29
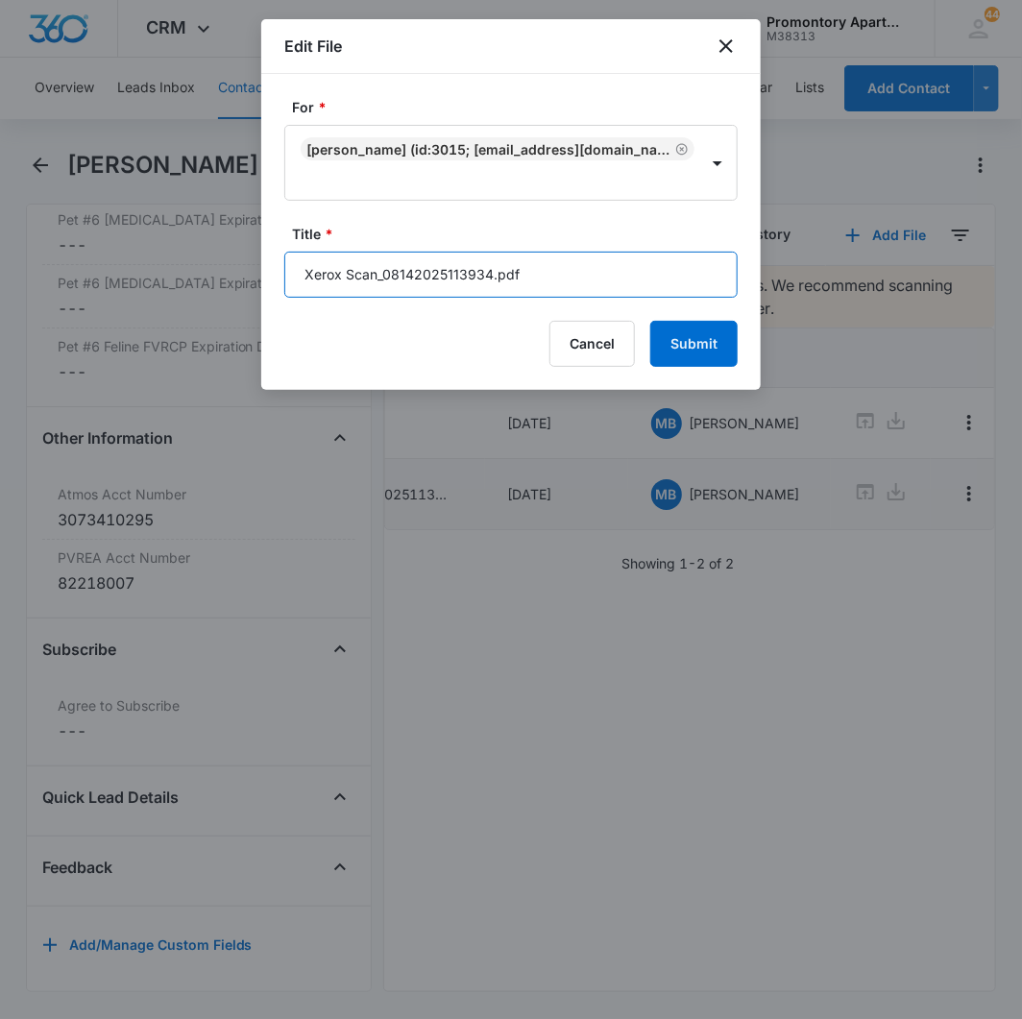
click at [477, 282] on input "Xerox Scan_08142025113934.pdf" at bounding box center [510, 275] width 453 height 46
type input "M205 Lease"
click at [650, 321] on button "Submit" at bounding box center [693, 344] width 87 height 46
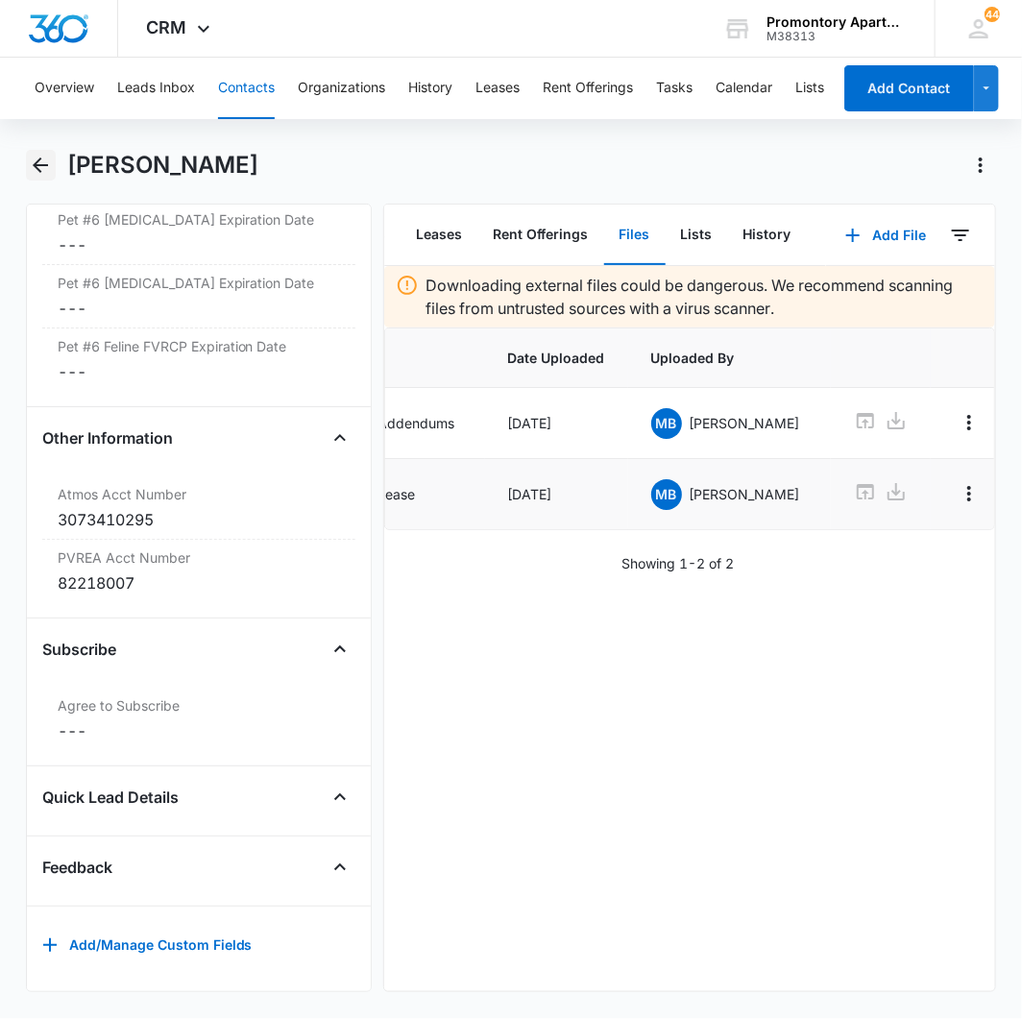
click at [35, 160] on icon "Back" at bounding box center [40, 165] width 23 height 23
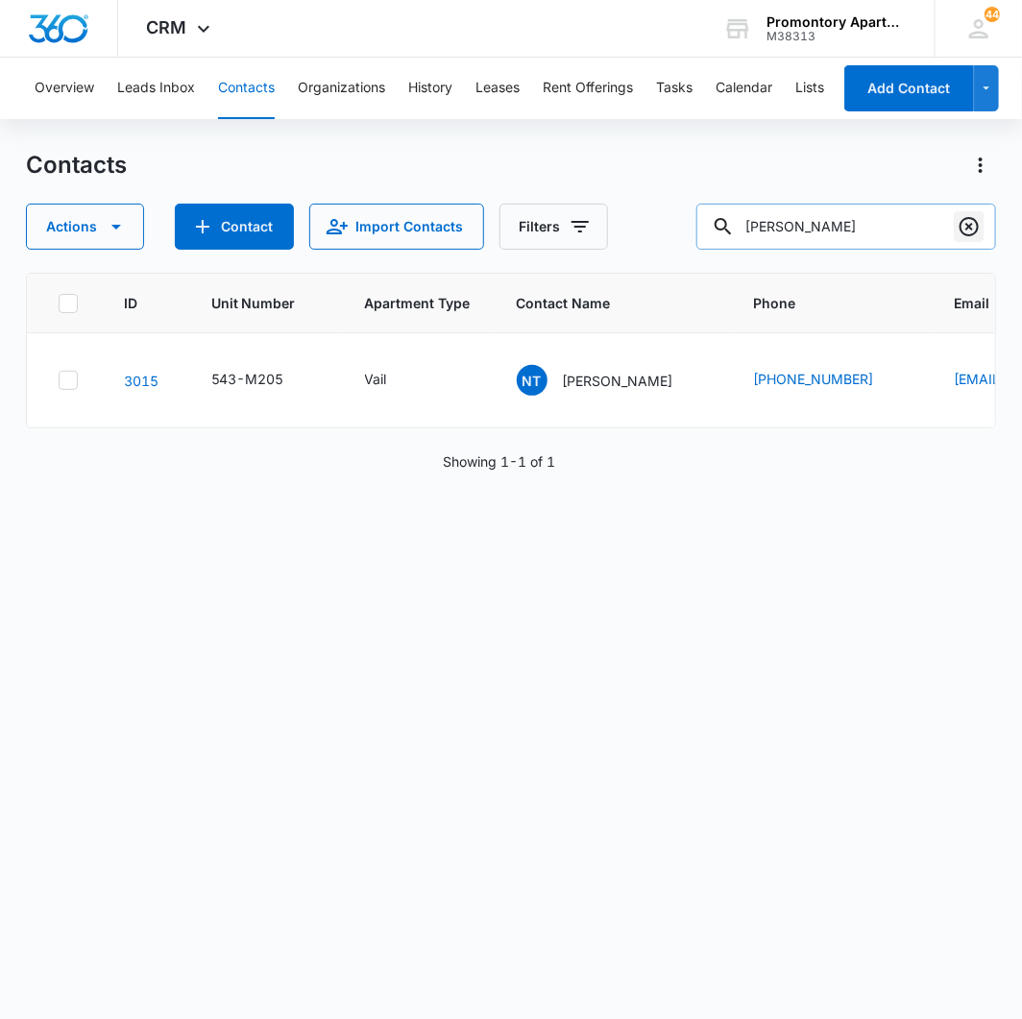
drag, startPoint x: 967, startPoint y: 233, endPoint x: 840, endPoint y: 223, distance: 127.2
click at [966, 233] on icon "Clear" at bounding box center [968, 226] width 23 height 23
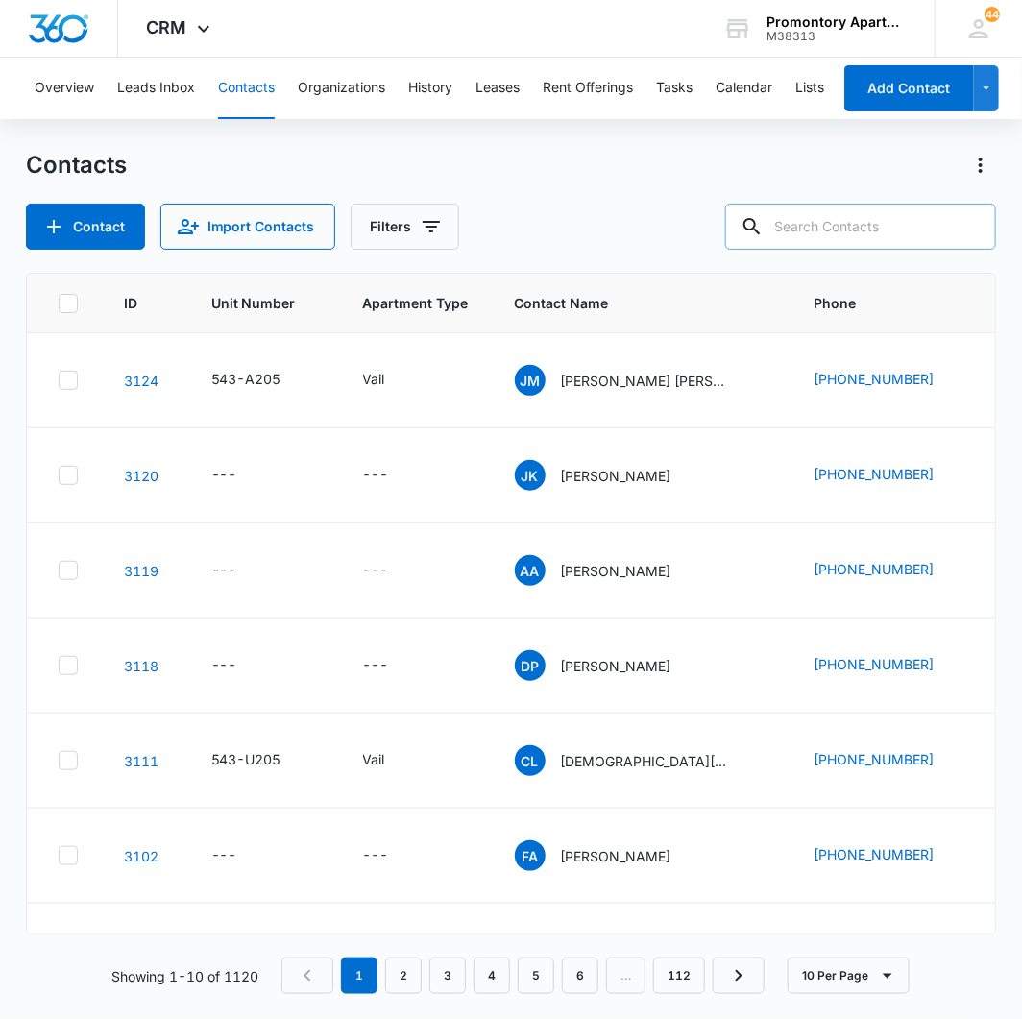
click at [840, 222] on input "text" at bounding box center [860, 227] width 271 height 46
type input "theodore"
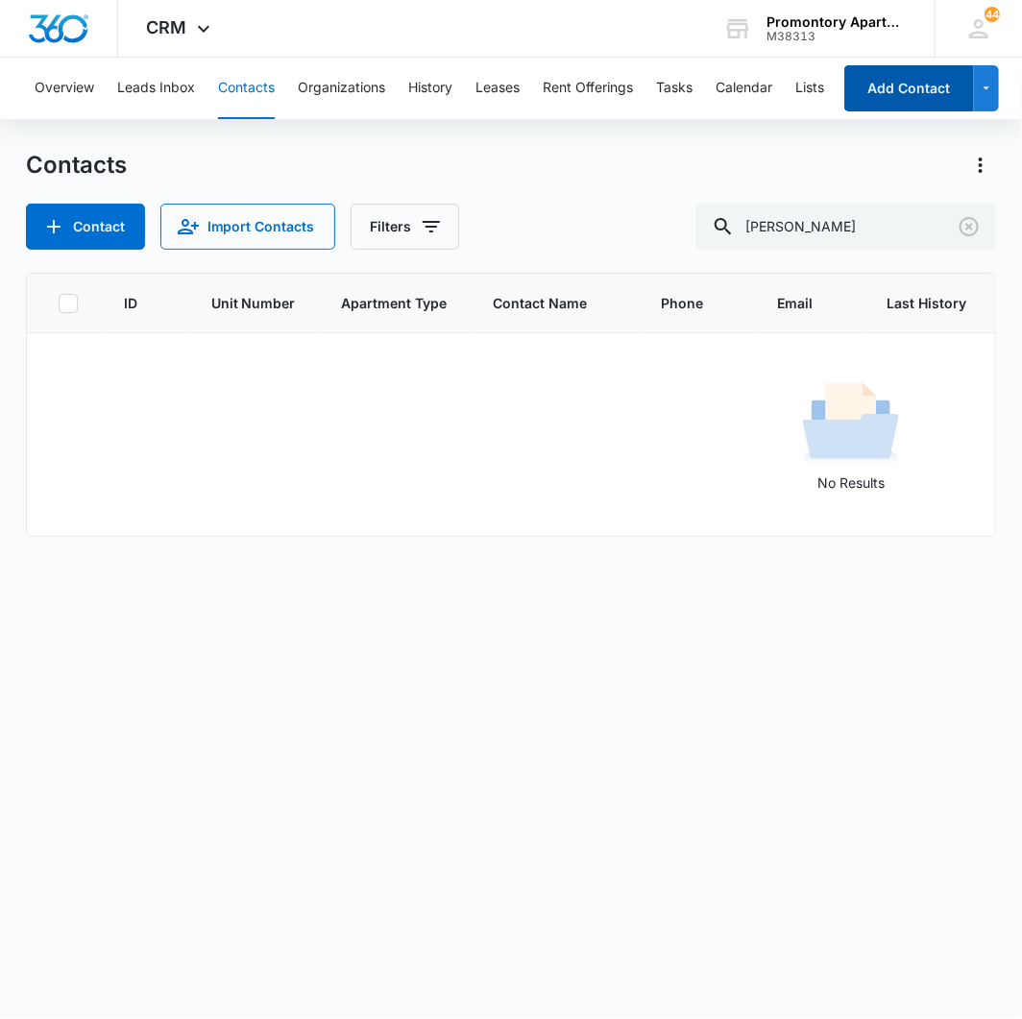
click at [928, 92] on button "Add Contact" at bounding box center [909, 88] width 130 height 46
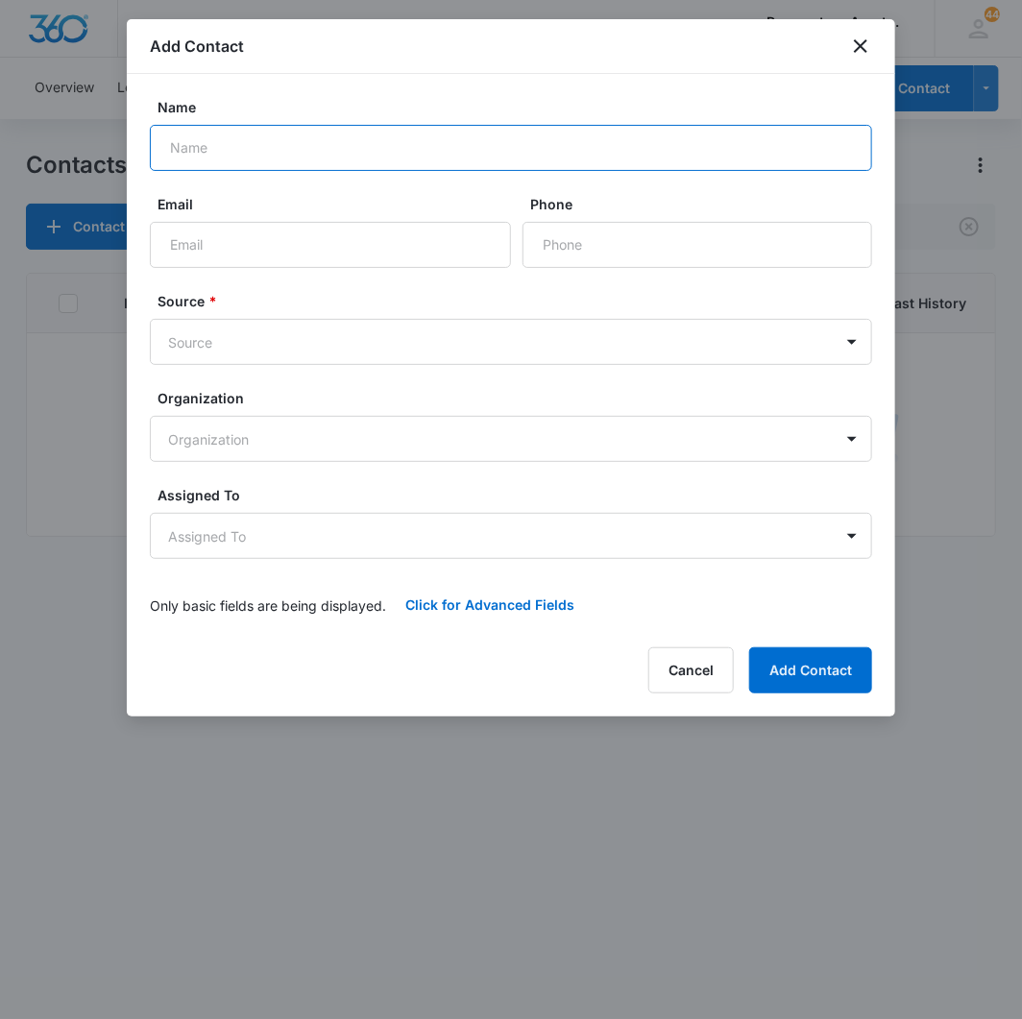
click at [301, 151] on input "Name" at bounding box center [511, 148] width 722 height 46
type input "Theodore Shane Palmier IV"
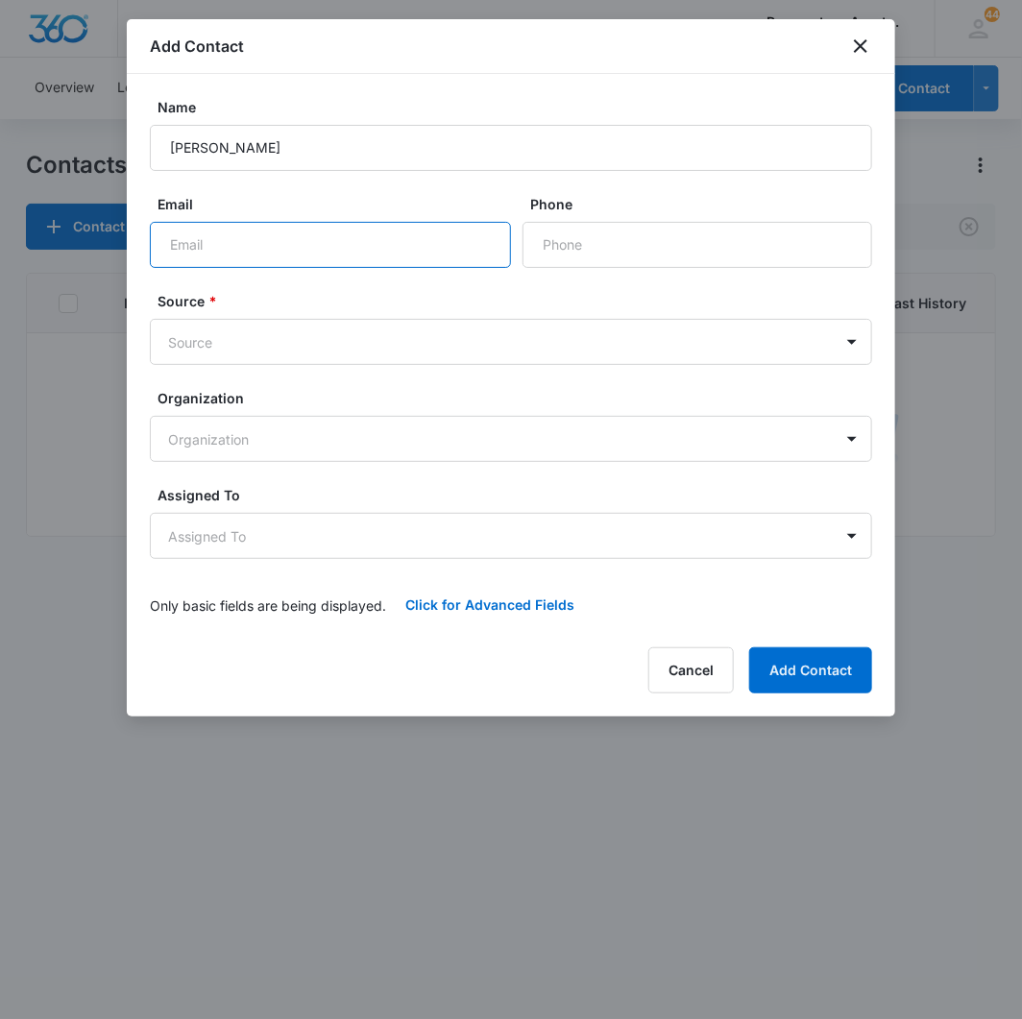
click at [275, 247] on input "Email" at bounding box center [330, 245] width 361 height 46
type input "tedro1994@gmail.com"
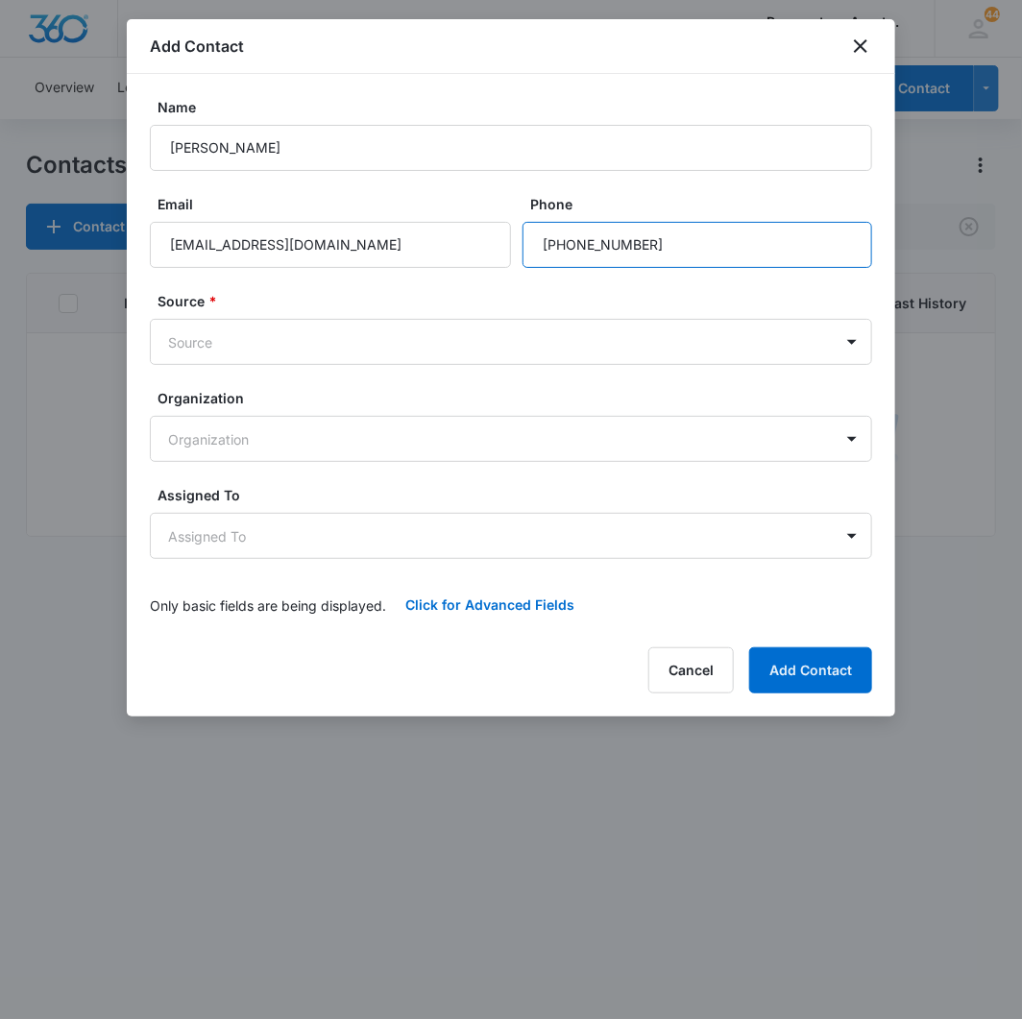
type input "(970) 980-1078"
click at [299, 365] on form "Name Theodore Shane Palmier IV Email tedro1994@gmail.com Phone Source * Source …" at bounding box center [511, 362] width 722 height 531
click at [311, 339] on body "CRM Apps Reputation Websites Forms CRM Email Social Content Intelligence Files …" at bounding box center [511, 509] width 1022 height 1019
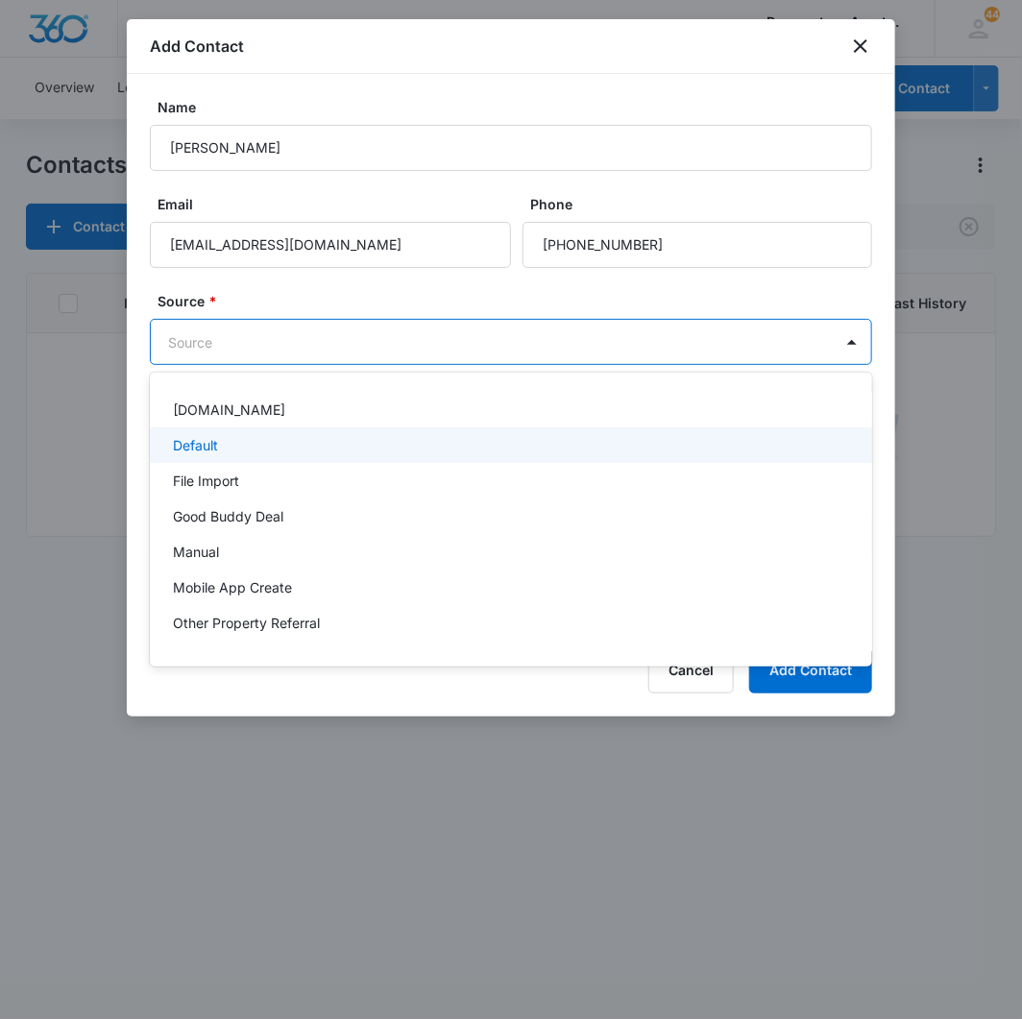
click at [254, 448] on div "Default" at bounding box center [509, 445] width 672 height 20
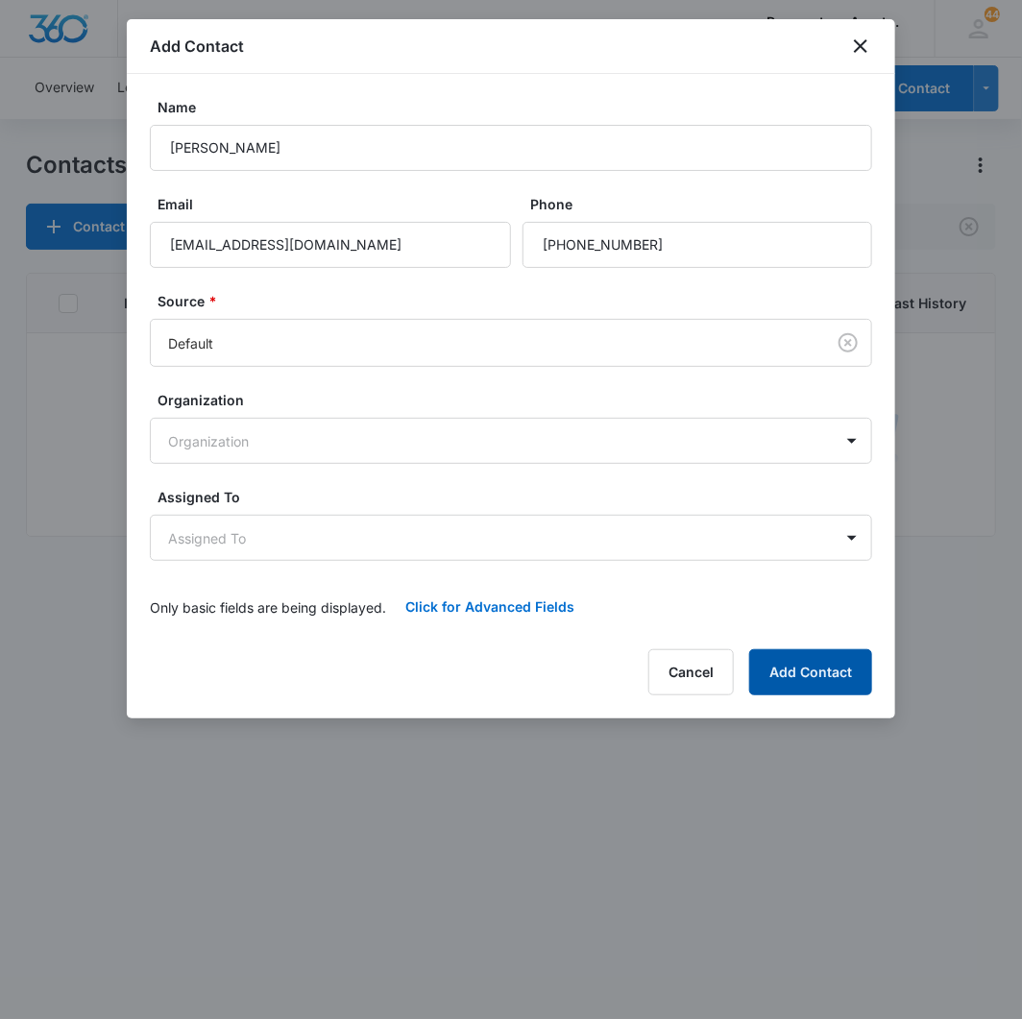
click at [818, 673] on button "Add Contact" at bounding box center [810, 672] width 123 height 46
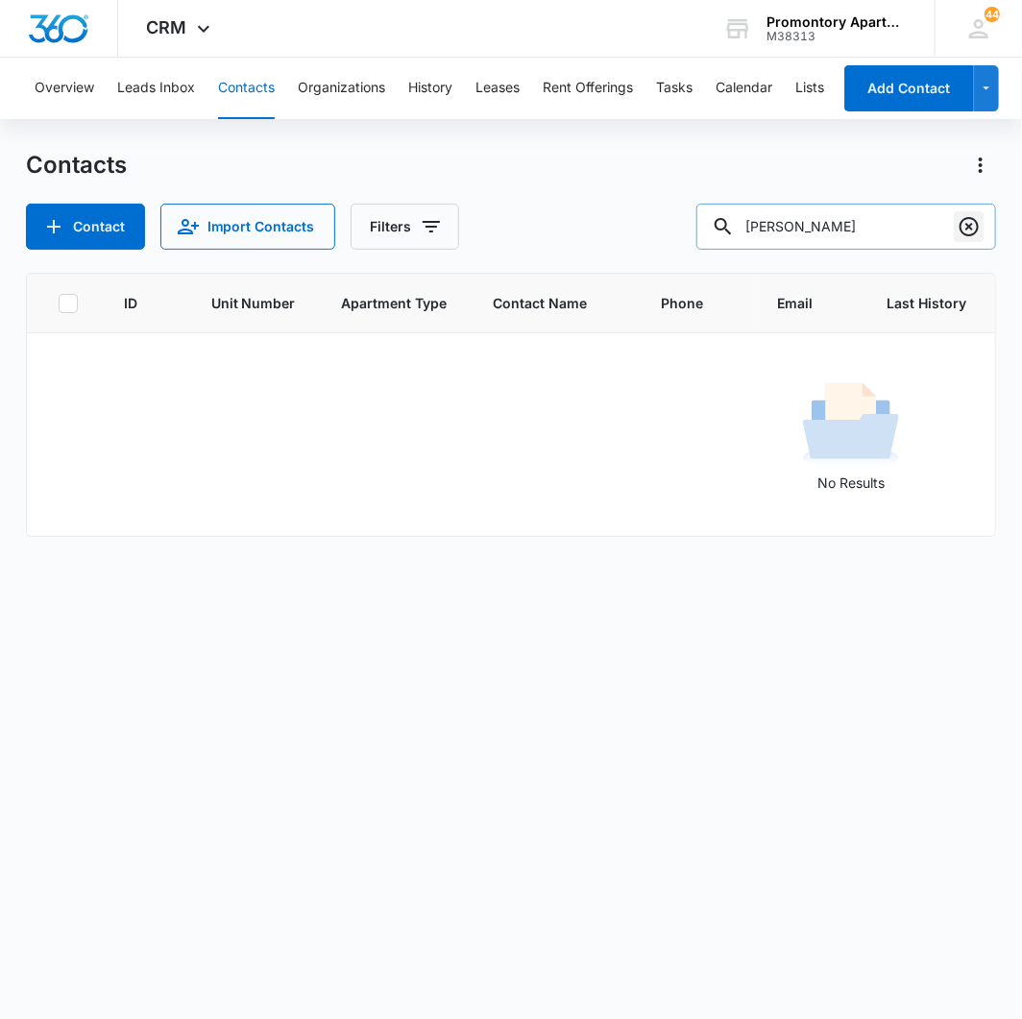
click at [965, 223] on icon "Clear" at bounding box center [968, 226] width 23 height 23
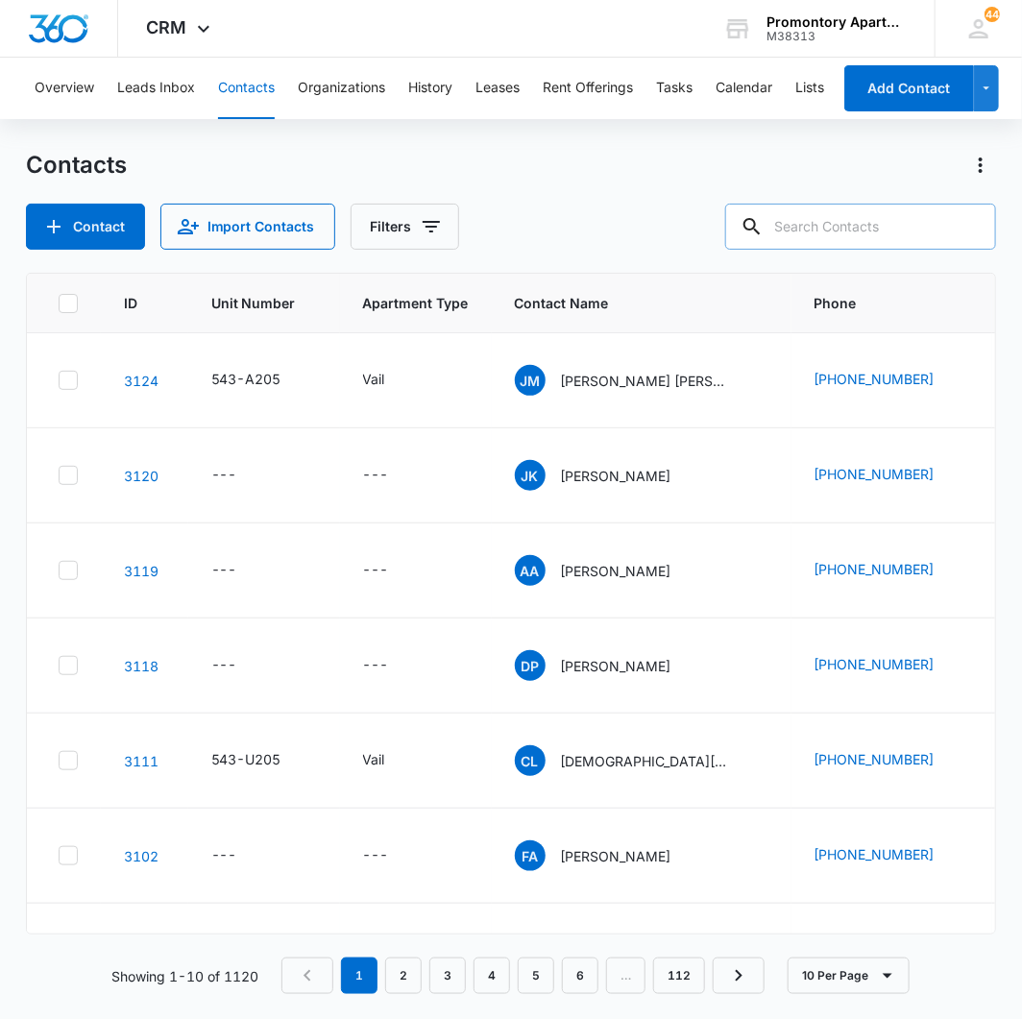
click at [675, 180] on div "Contacts" at bounding box center [511, 165] width 971 height 31
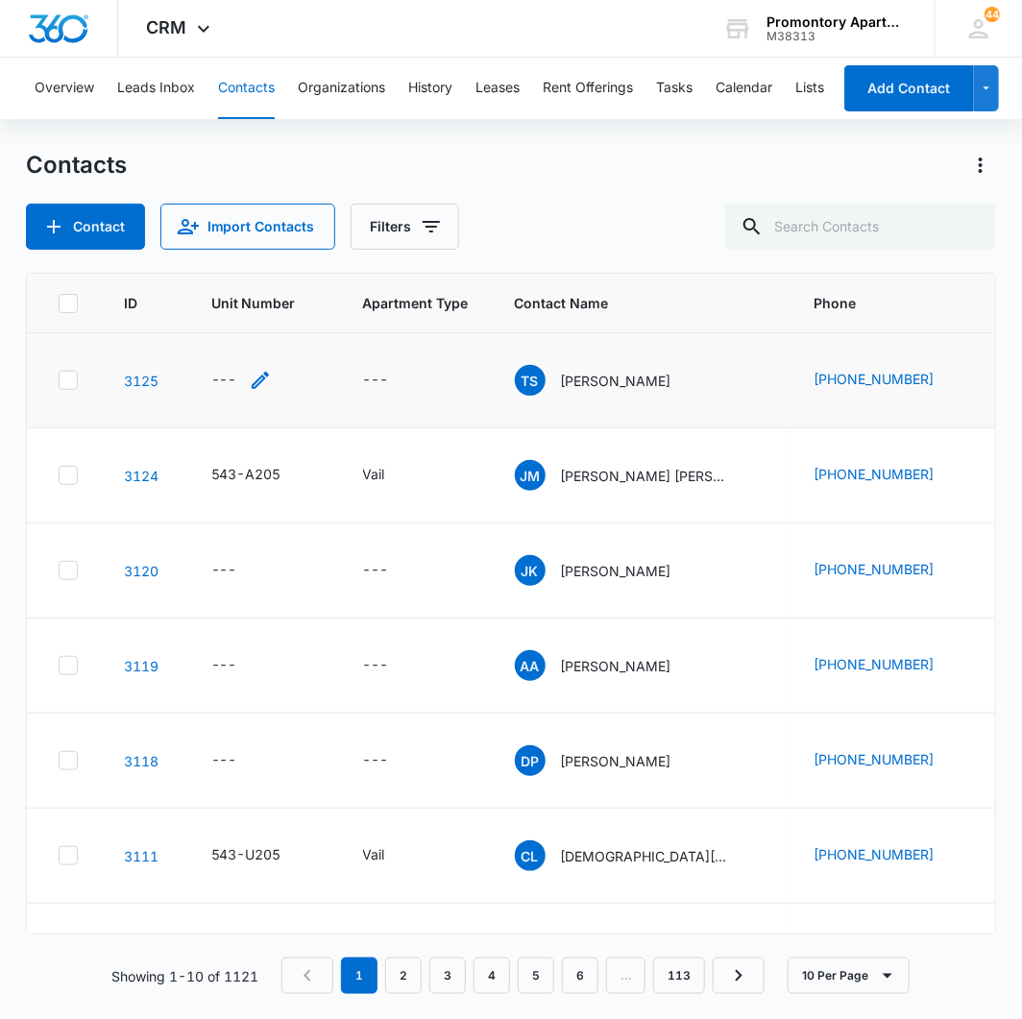
click at [224, 378] on div "---" at bounding box center [224, 380] width 26 height 23
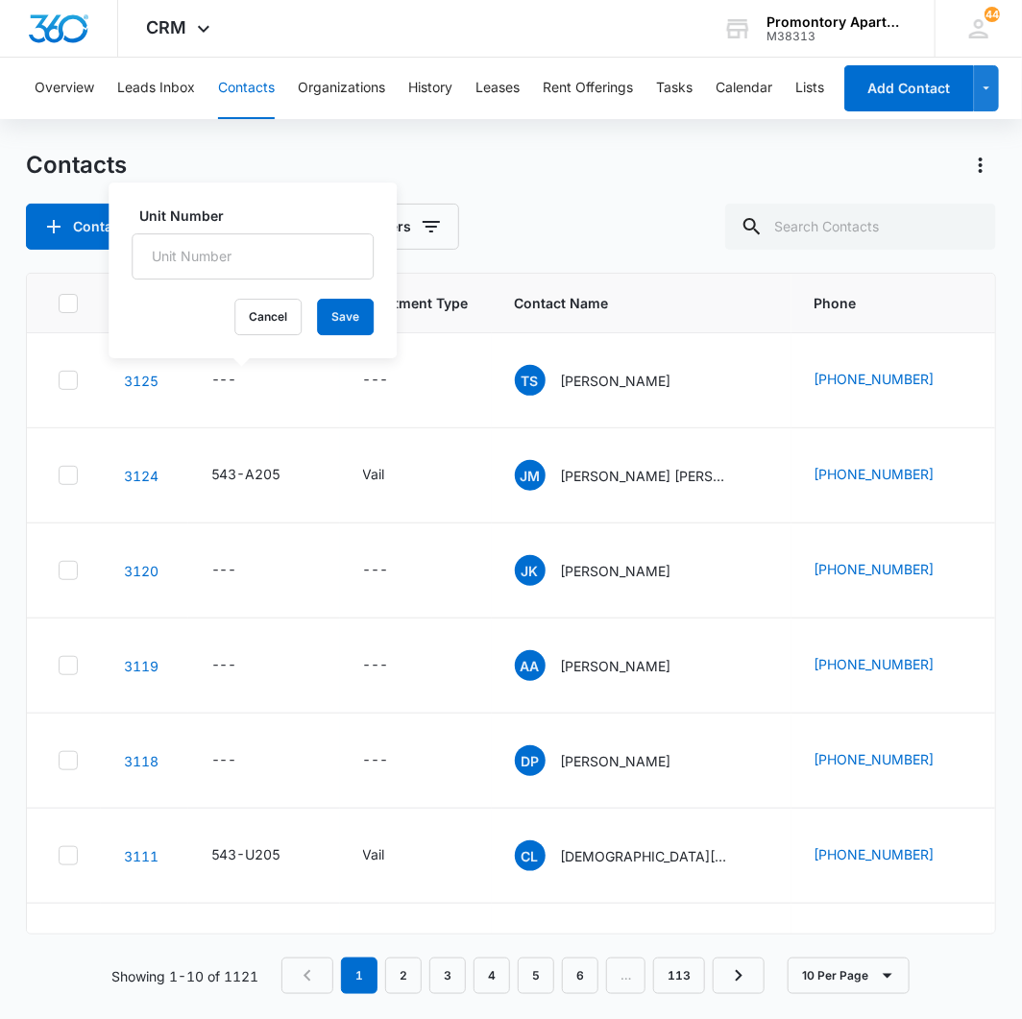
click at [247, 241] on input "Unit Number" at bounding box center [253, 256] width 242 height 46
type input "543-T206"
drag, startPoint x: 321, startPoint y: 323, endPoint x: 398, endPoint y: 398, distance: 108.0
click at [322, 323] on button "Save" at bounding box center [345, 317] width 57 height 36
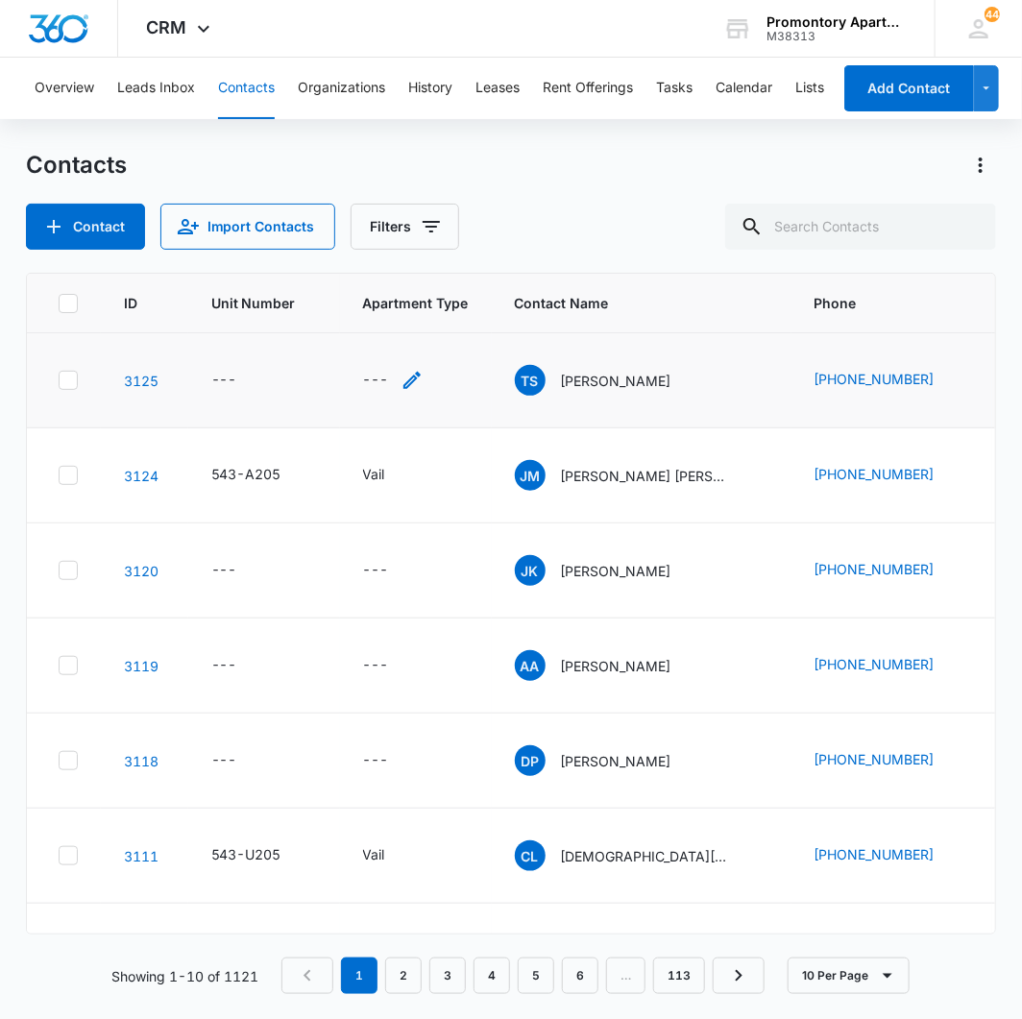
click at [378, 376] on div "---" at bounding box center [376, 380] width 26 height 23
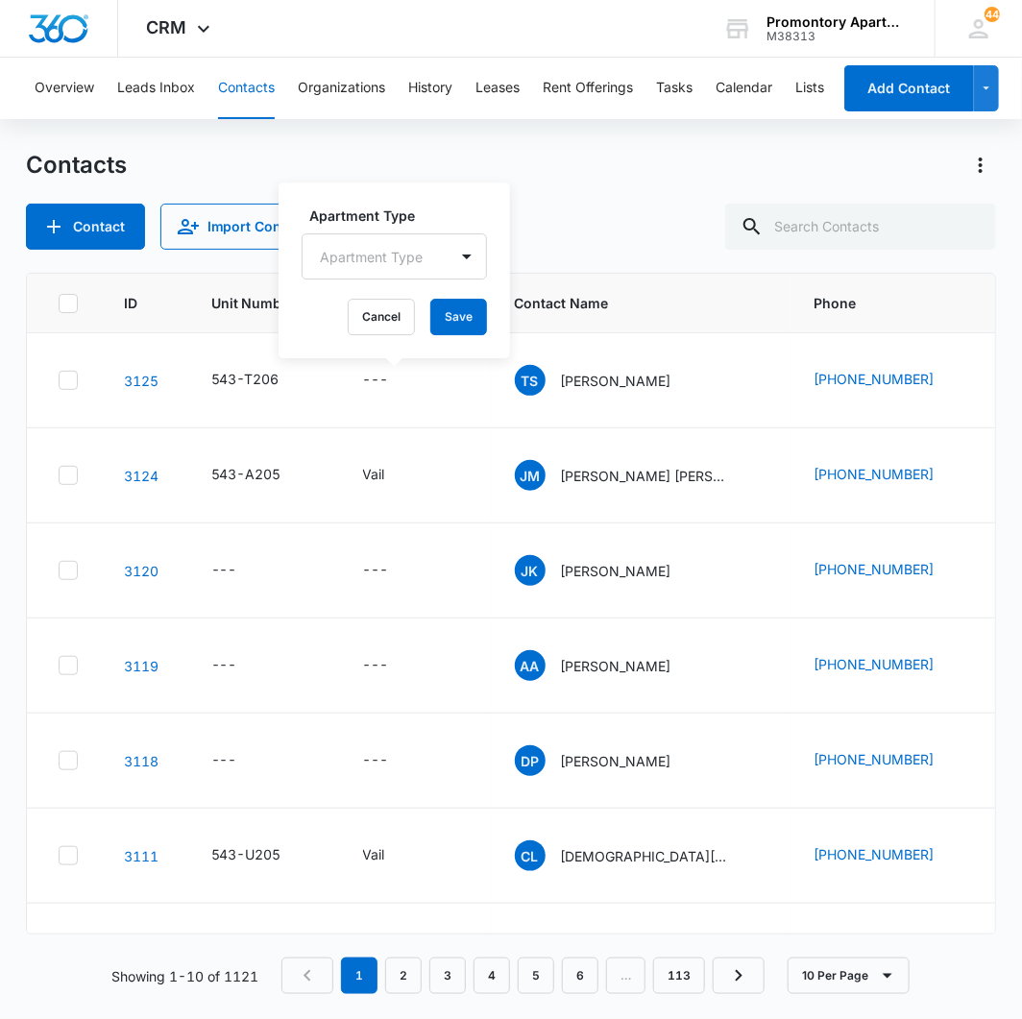
click at [413, 245] on div at bounding box center [371, 257] width 103 height 24
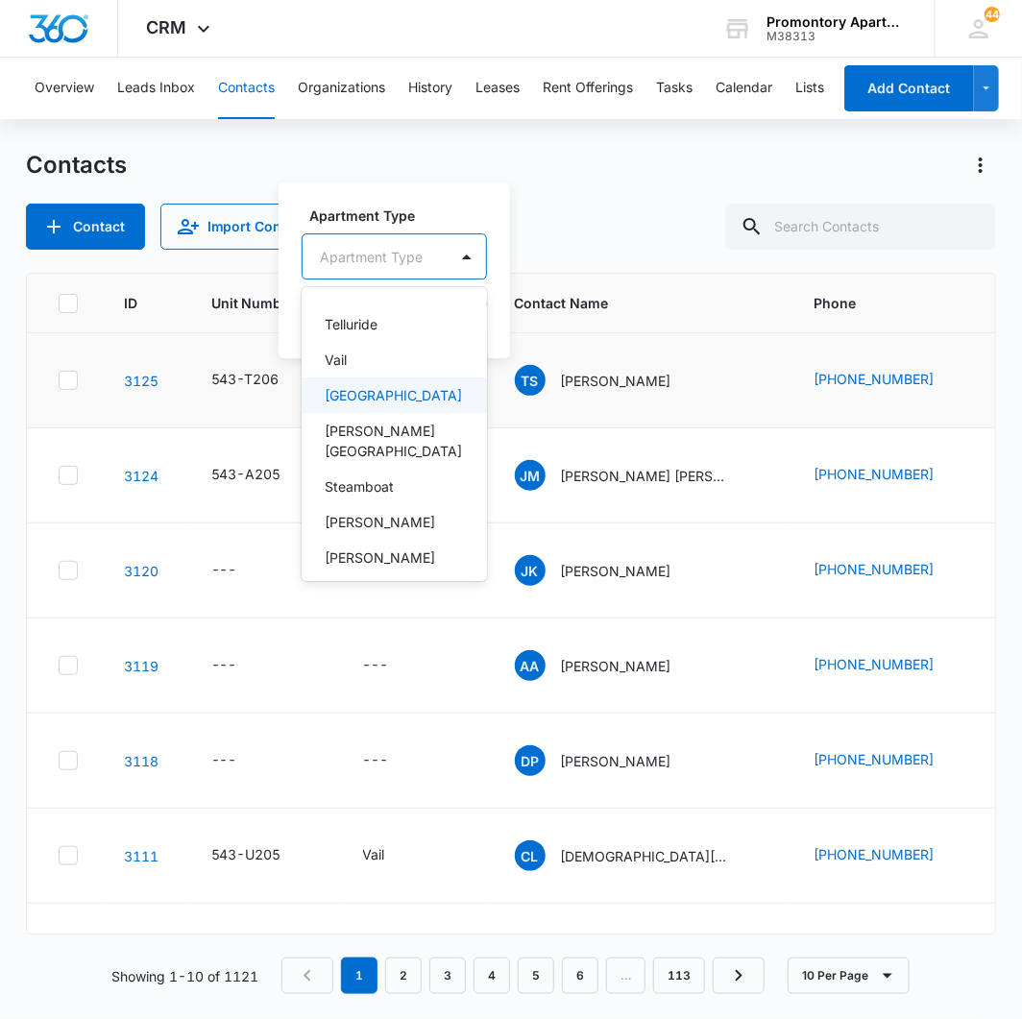
click at [369, 389] on div "[GEOGRAPHIC_DATA]" at bounding box center [392, 395] width 135 height 20
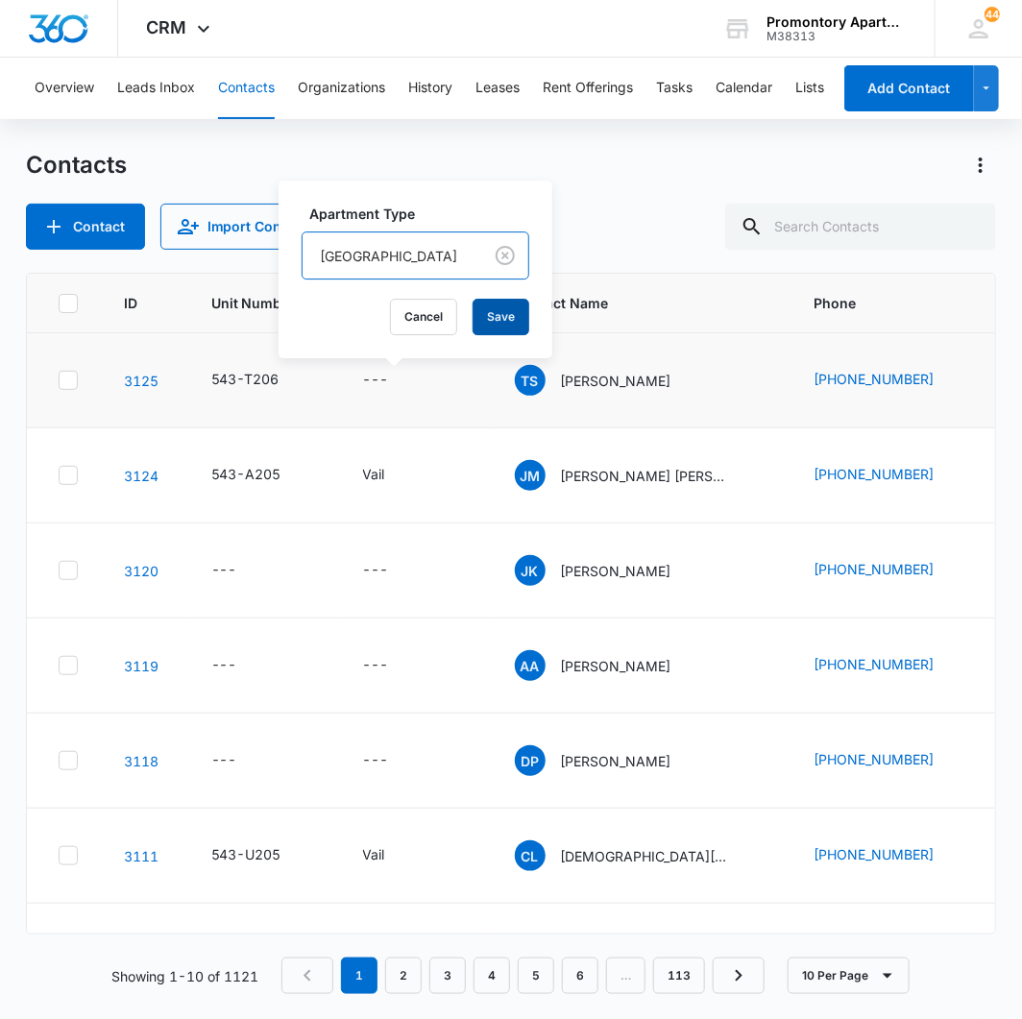
click at [472, 328] on button "Save" at bounding box center [500, 317] width 57 height 36
click at [151, 382] on link "3125" at bounding box center [141, 381] width 35 height 16
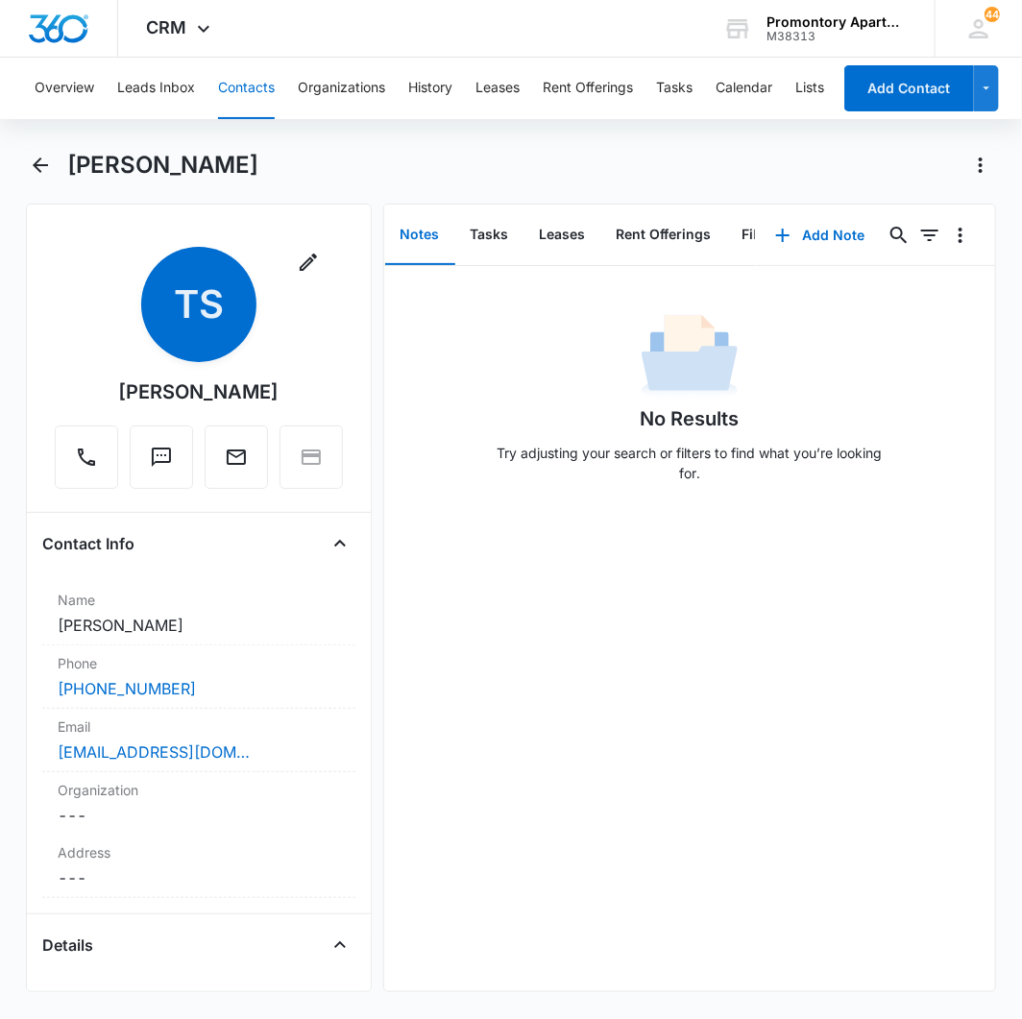
scroll to position [0, 127]
drag, startPoint x: 626, startPoint y: 219, endPoint x: 686, endPoint y: 235, distance: 61.7
click at [628, 218] on button "Files" at bounding box center [630, 235] width 61 height 60
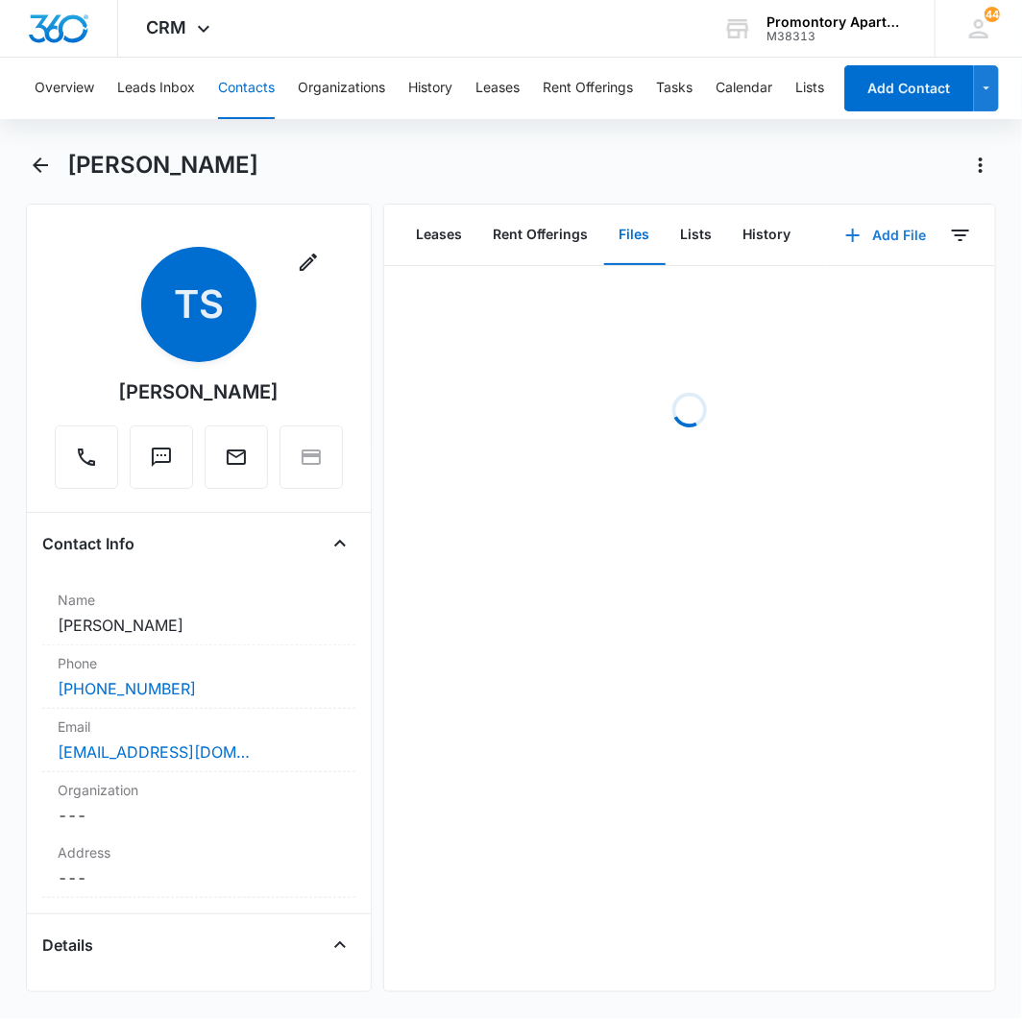
click at [867, 237] on button "Add File" at bounding box center [885, 235] width 119 height 46
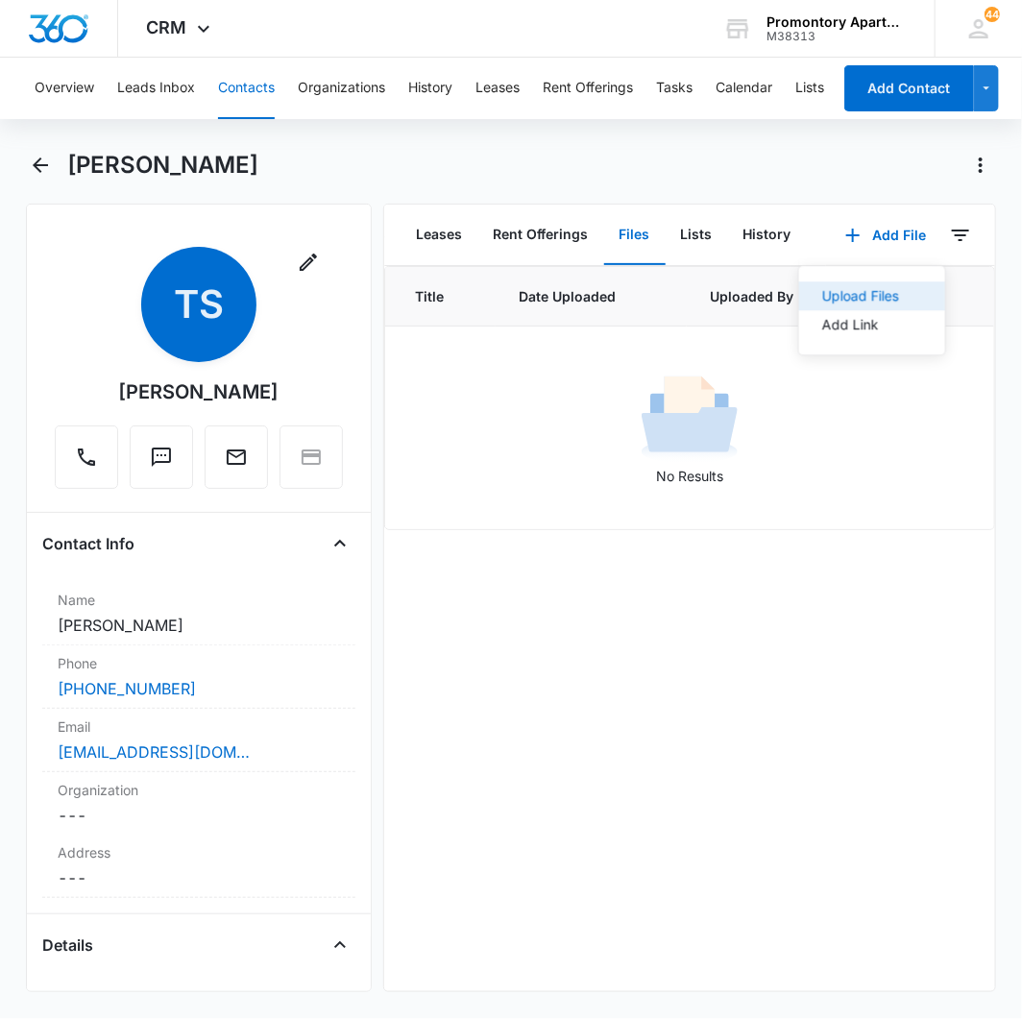
click at [836, 293] on div "Upload Files" at bounding box center [860, 295] width 77 height 13
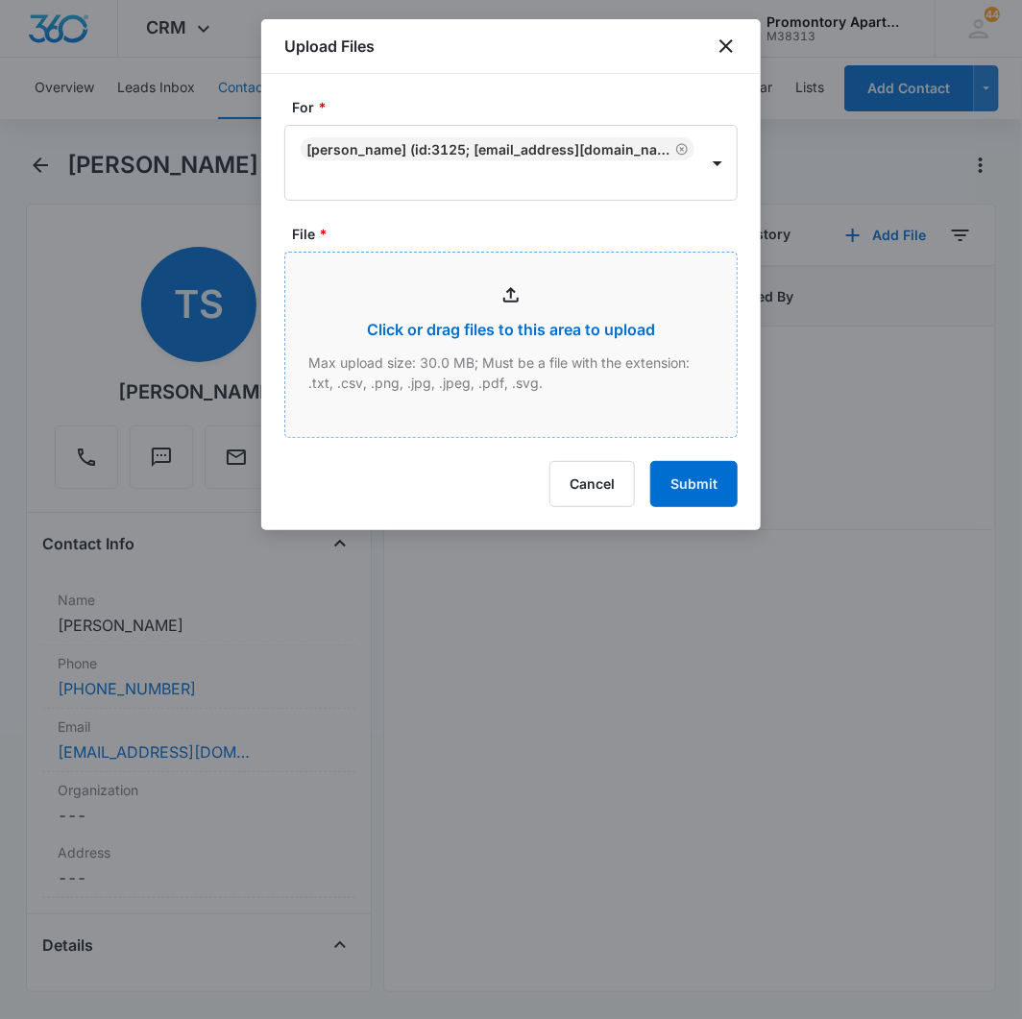
type input "C:\fakepath\Xerox Scan_08142025114557.pdf"
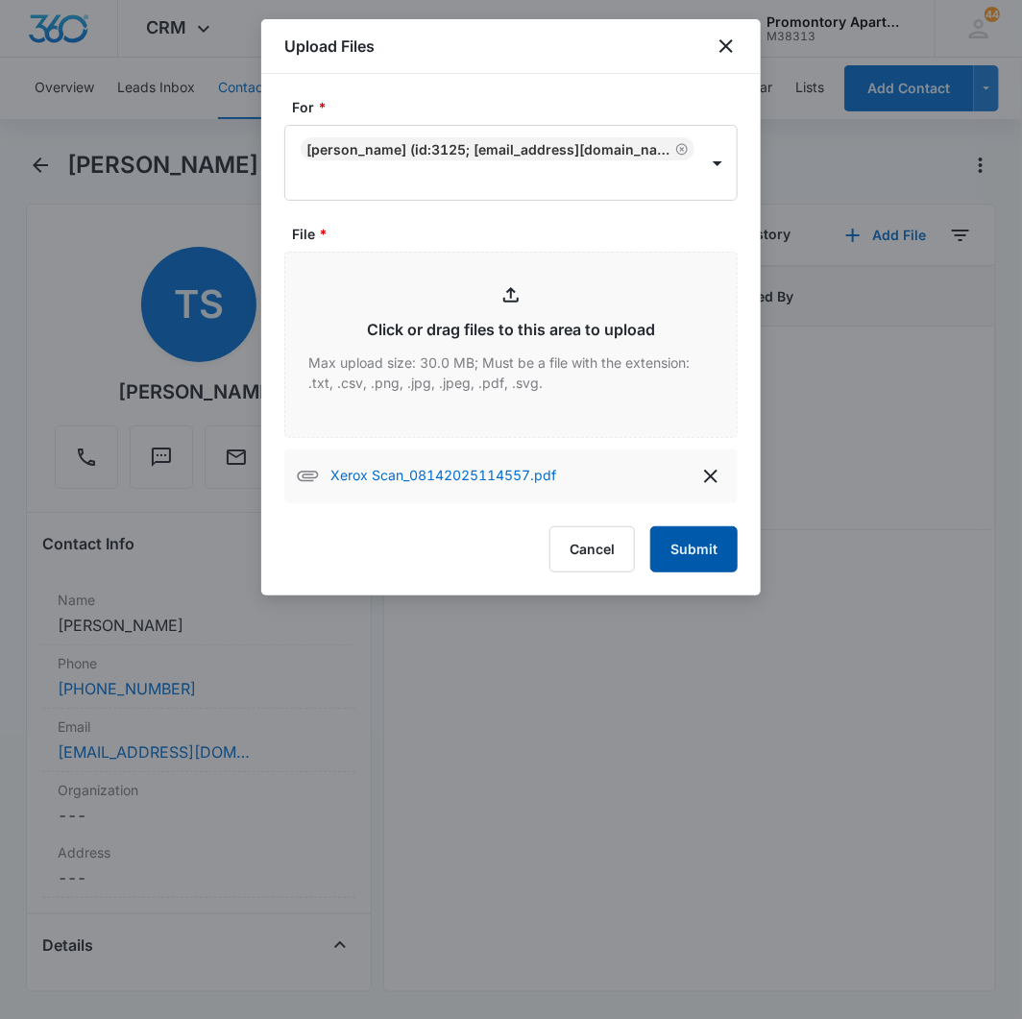
click at [677, 538] on button "Submit" at bounding box center [693, 549] width 87 height 46
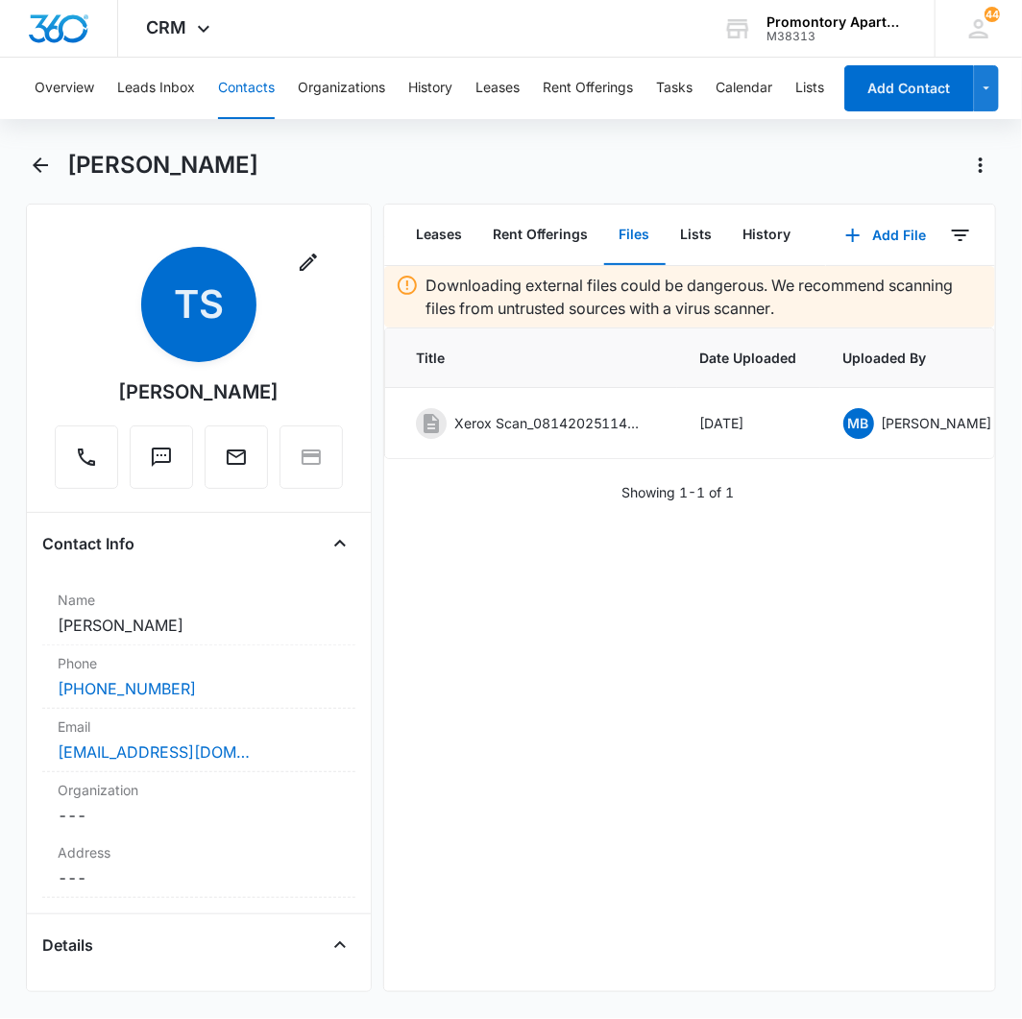
scroll to position [0, 192]
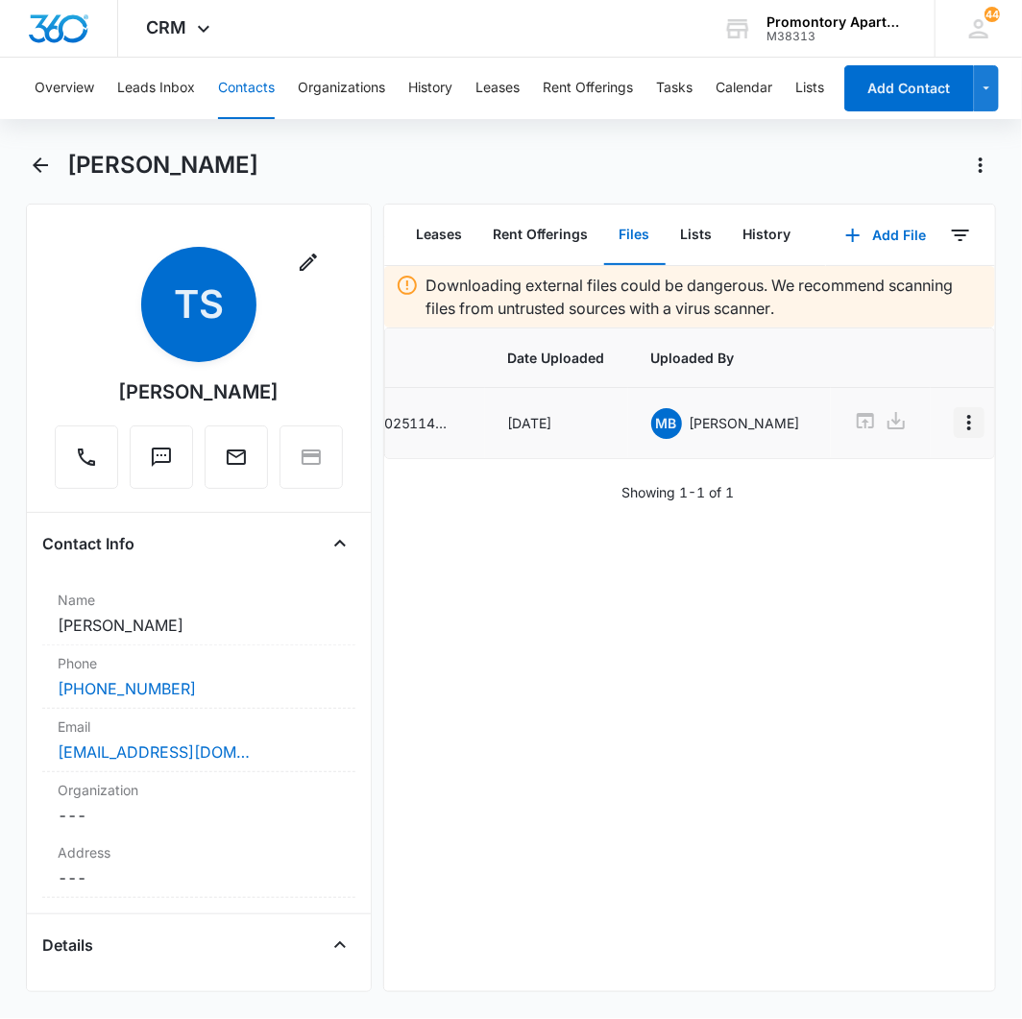
click at [967, 427] on icon "Overflow Menu" at bounding box center [969, 422] width 4 height 15
click at [881, 471] on div "Edit" at bounding box center [880, 476] width 40 height 13
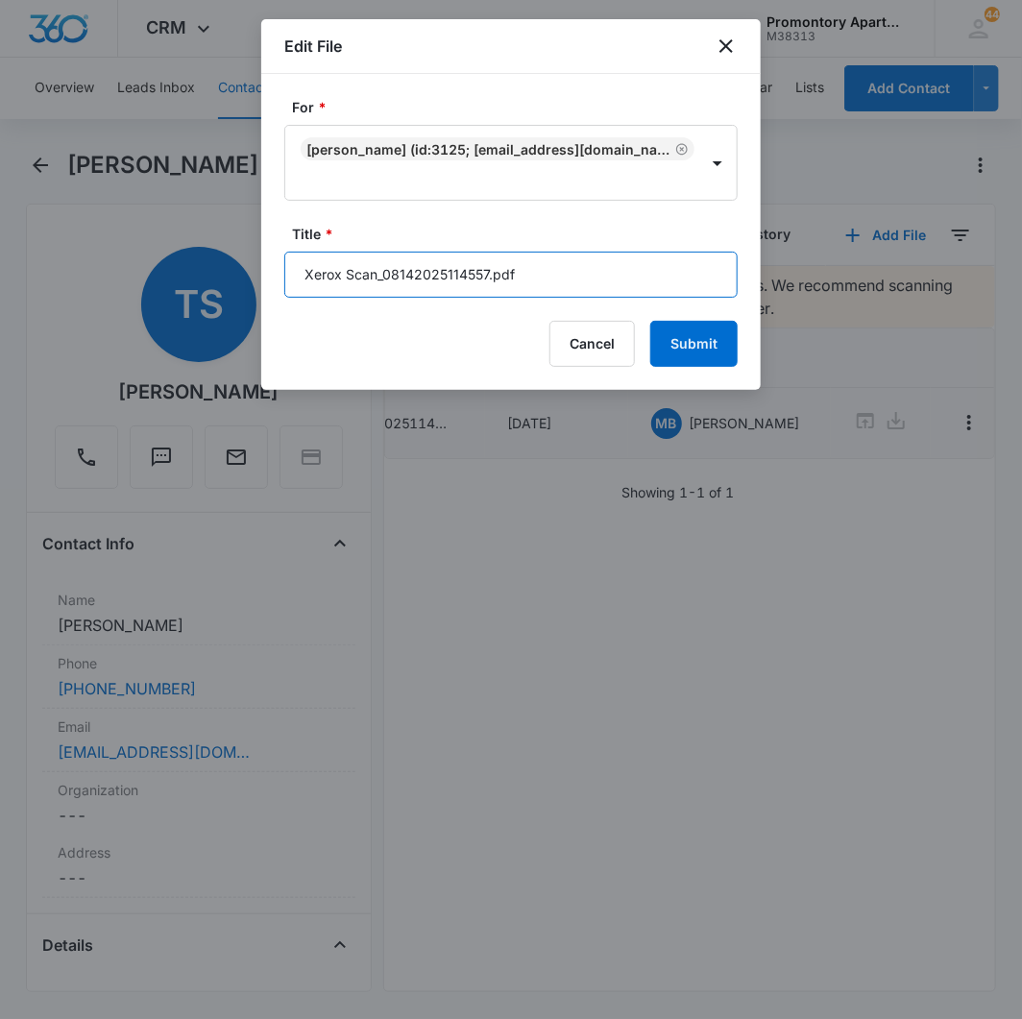
click at [528, 295] on input "Xerox Scan_08142025114557.pdf" at bounding box center [510, 275] width 453 height 46
type input "T206 Addendums"
click at [650, 321] on button "Submit" at bounding box center [693, 344] width 87 height 46
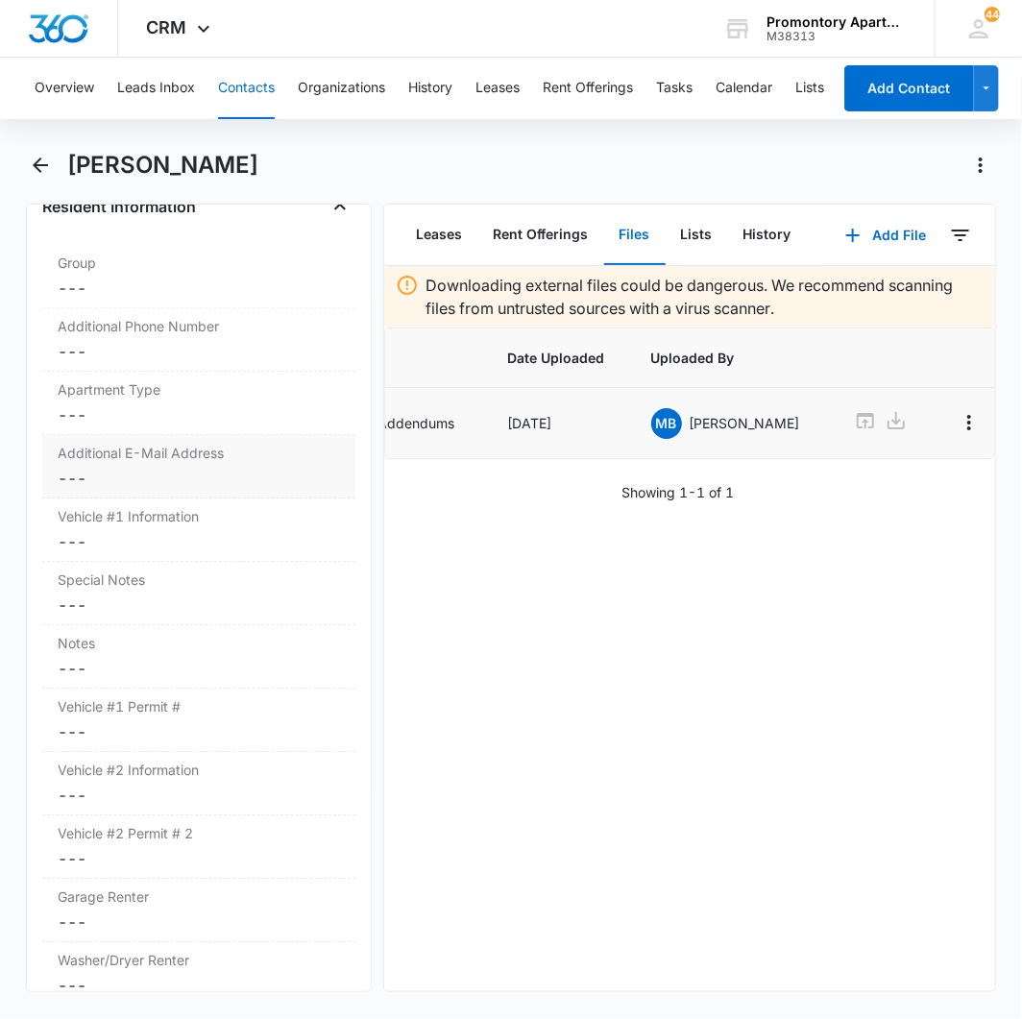
scroll to position [1600, 0]
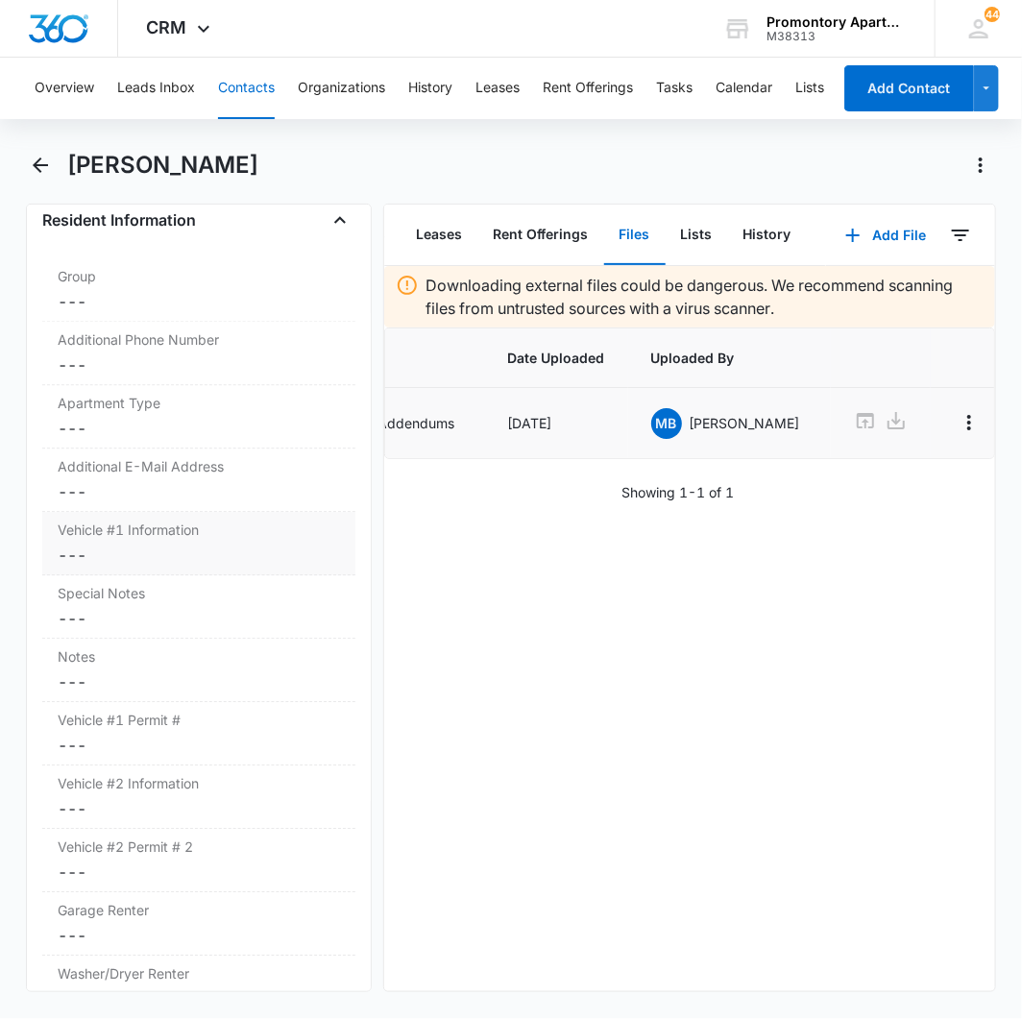
click at [77, 555] on dd "Cancel Save Changes ---" at bounding box center [199, 554] width 282 height 23
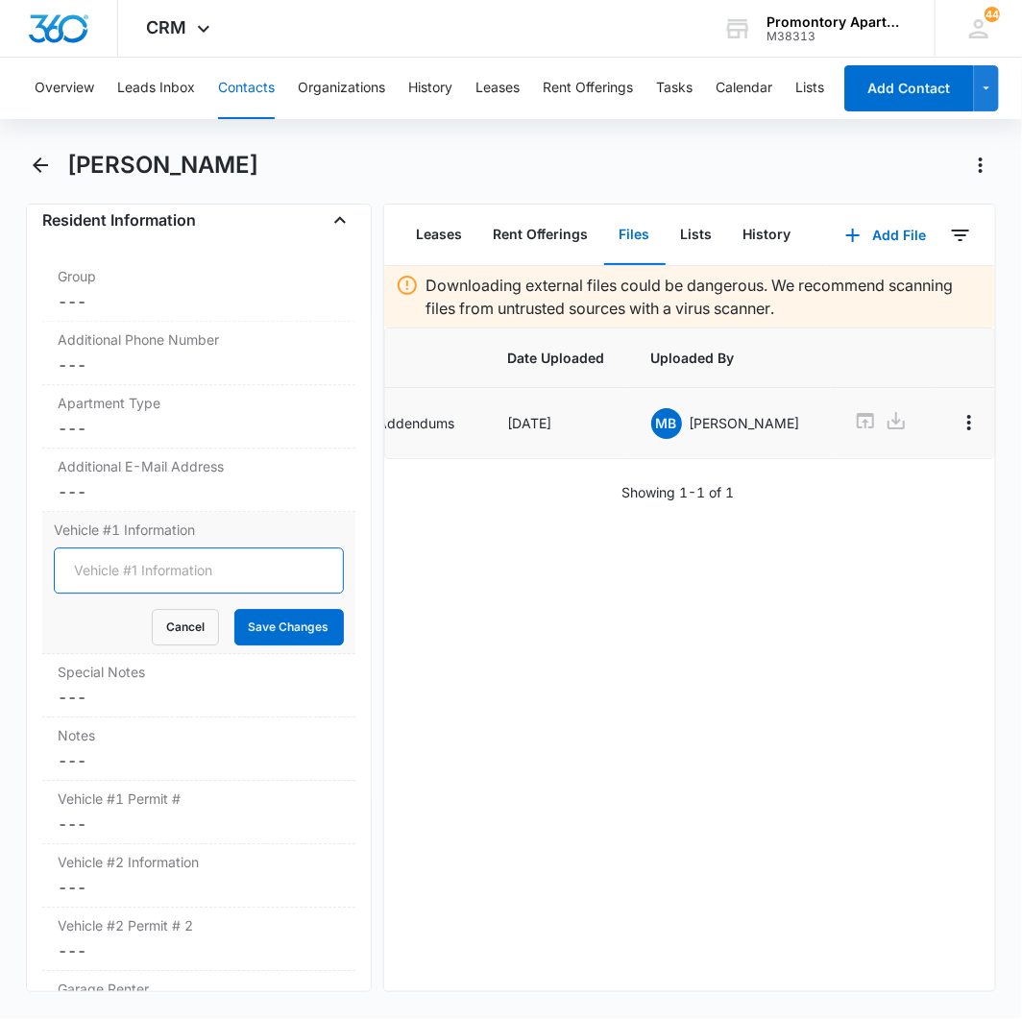
click at [80, 554] on input "Vehicle #1 Information" at bounding box center [199, 570] width 290 height 46
type input "2003 Nixxan Xterra Green"
click at [279, 632] on button "Save Changes" at bounding box center [288, 627] width 109 height 36
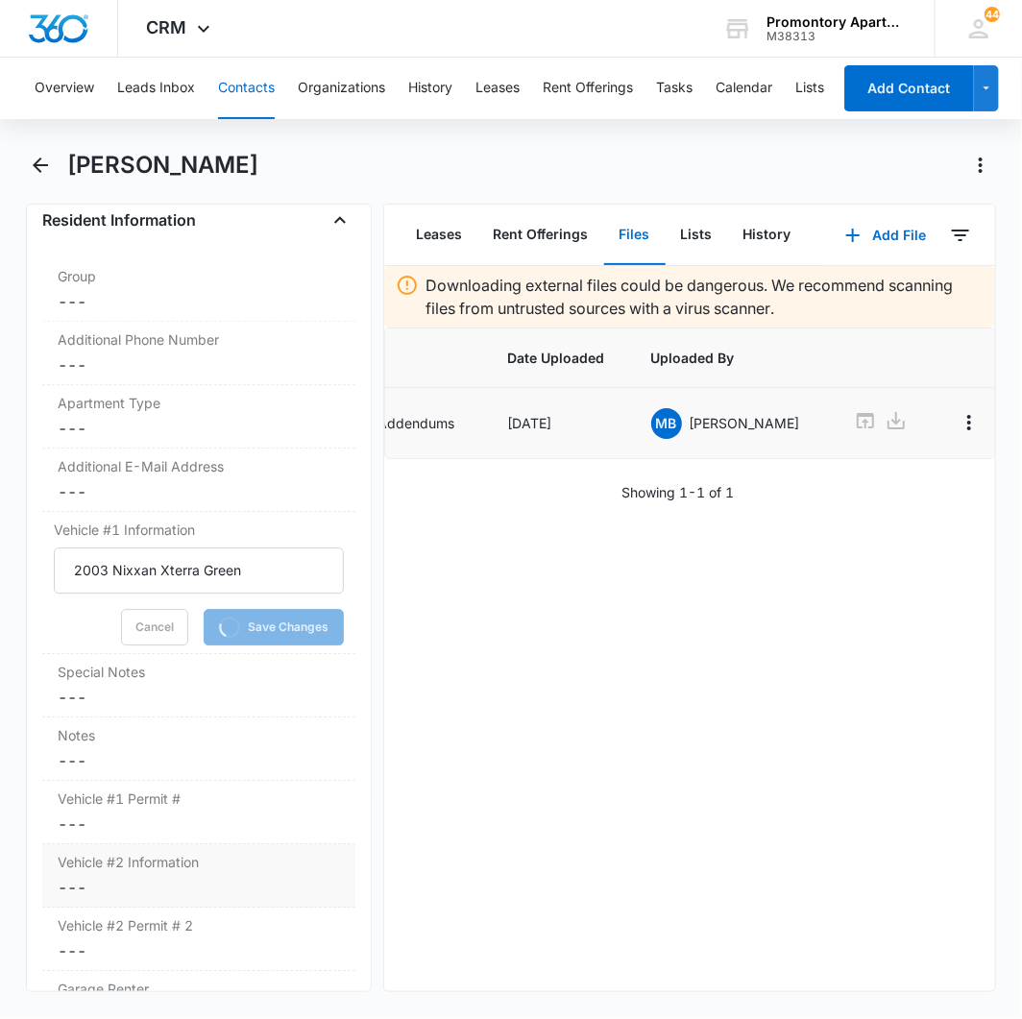
click at [73, 895] on dd "Cancel Save Changes ---" at bounding box center [199, 887] width 282 height 23
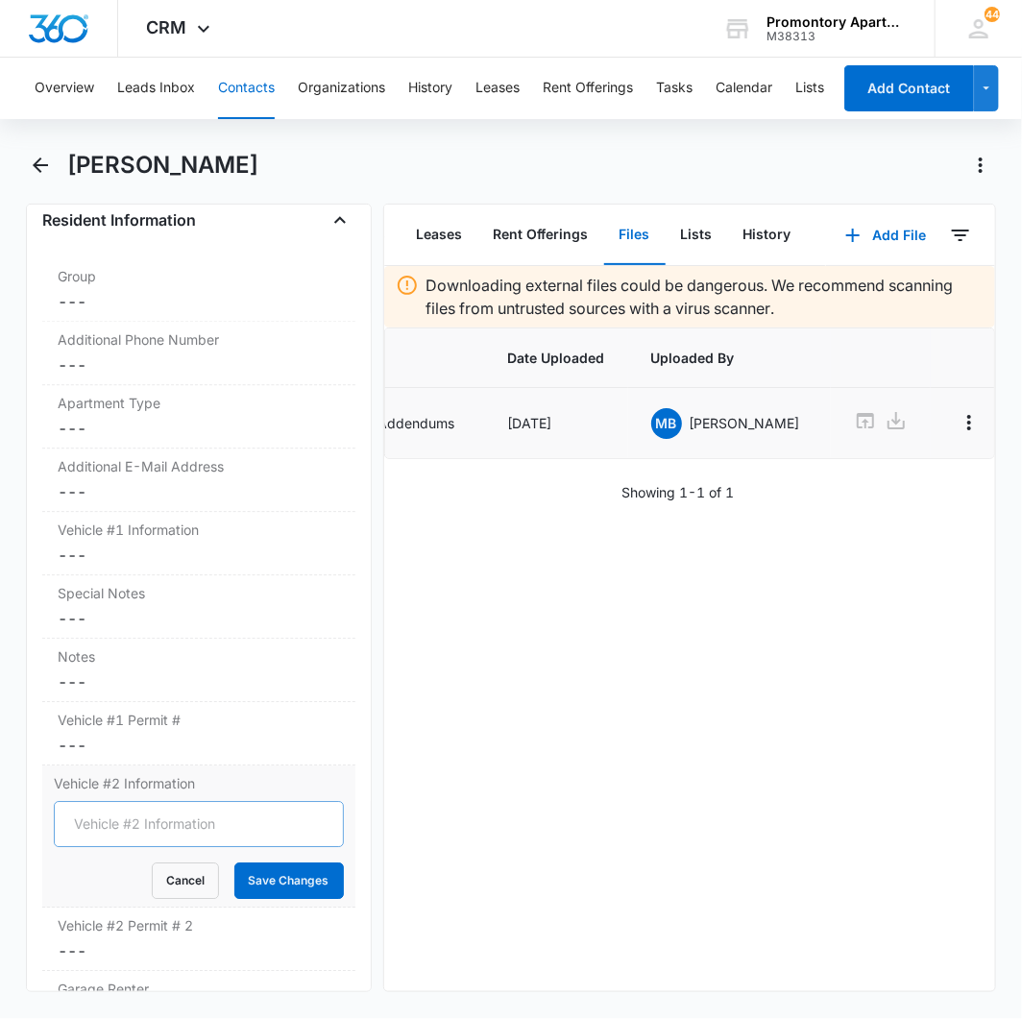
click at [97, 907] on dl "Group Cancel Save Changes --- Additional Phone Number Cancel Save Changes --- A…" at bounding box center [198, 709] width 313 height 902
click at [126, 822] on input "Vehicle #2 Information" at bounding box center [199, 824] width 290 height 46
type input "2003 GMC Sierra 2500 HD White EVWD19"
click at [234, 862] on button "Save Changes" at bounding box center [288, 880] width 109 height 36
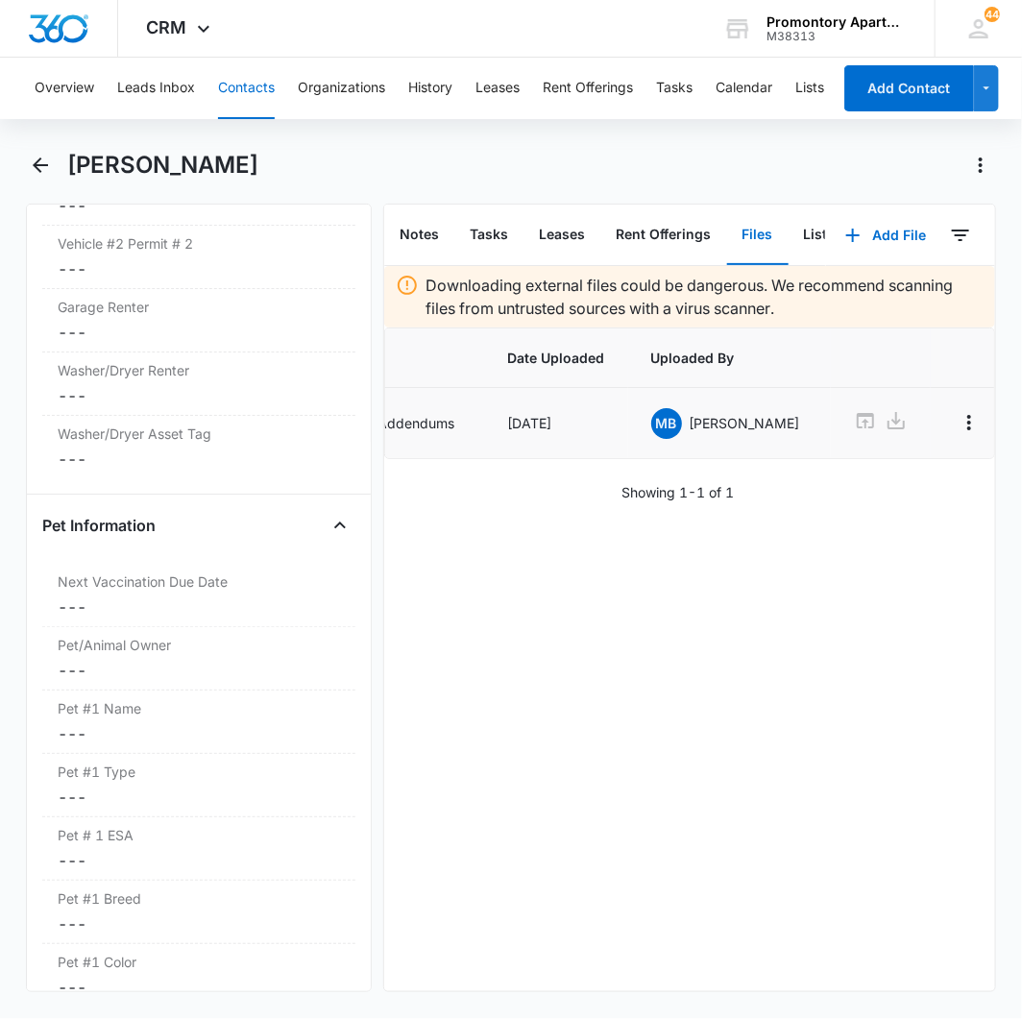
scroll to position [2203, 0]
click at [414, 221] on button "Notes" at bounding box center [420, 235] width 70 height 60
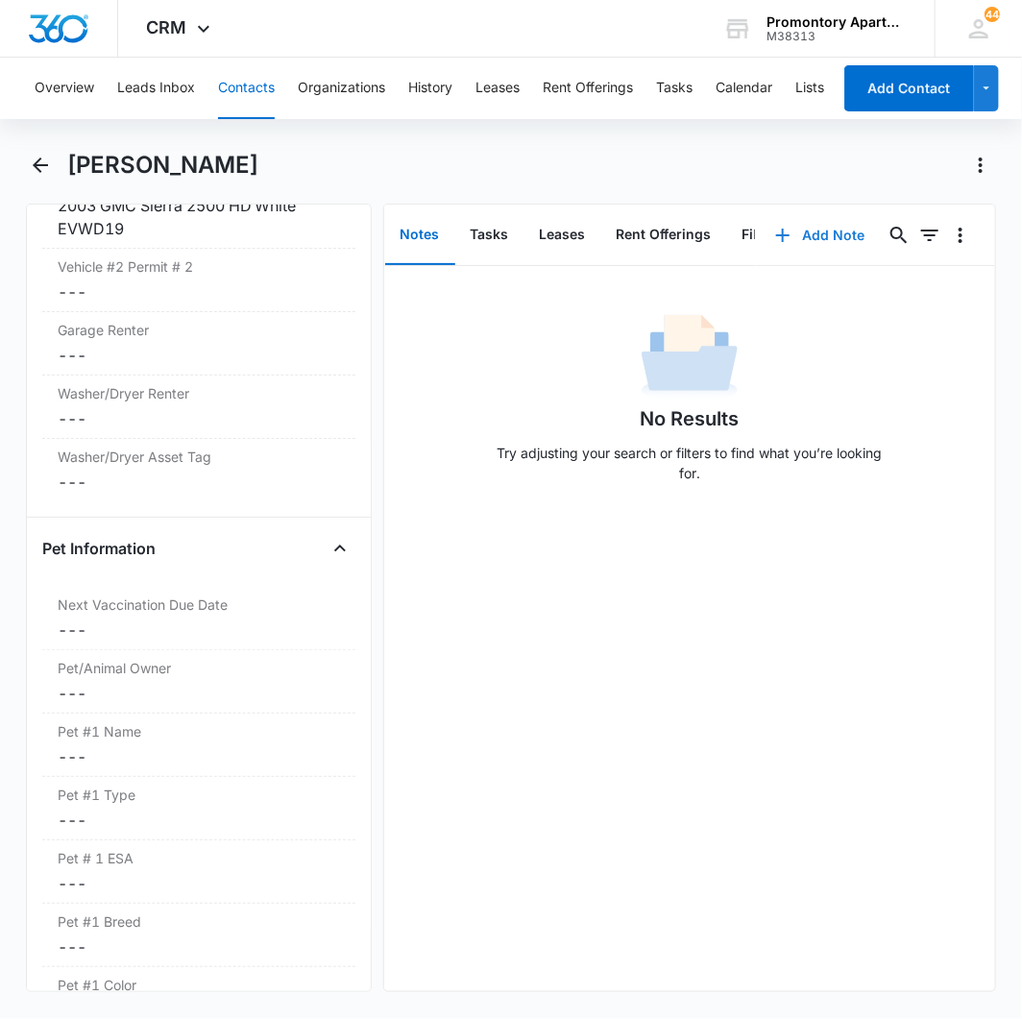
click at [795, 219] on button "Add Note" at bounding box center [820, 235] width 128 height 46
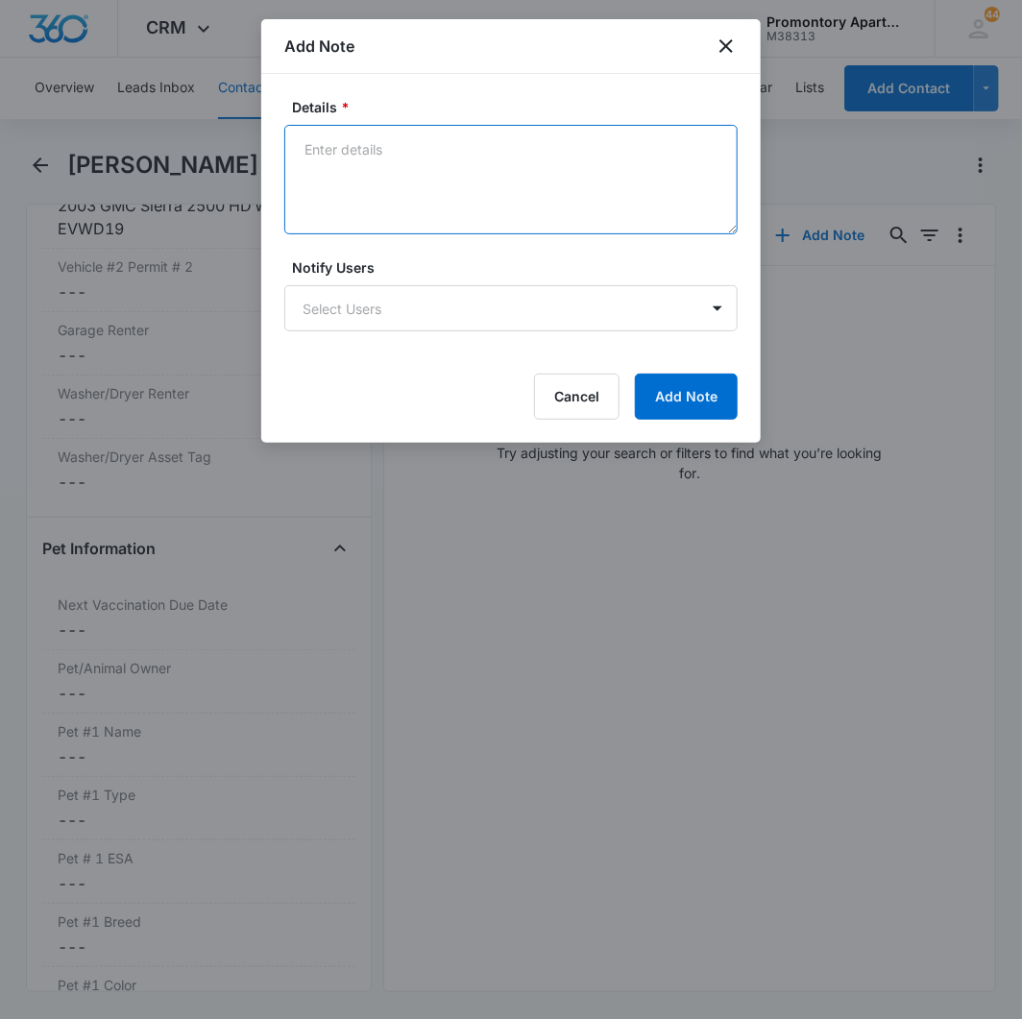
click at [416, 231] on textarea "Details *" at bounding box center [510, 179] width 453 height 109
type textarea "3rd car: 2020 Ford F250 Utility White BCU039"
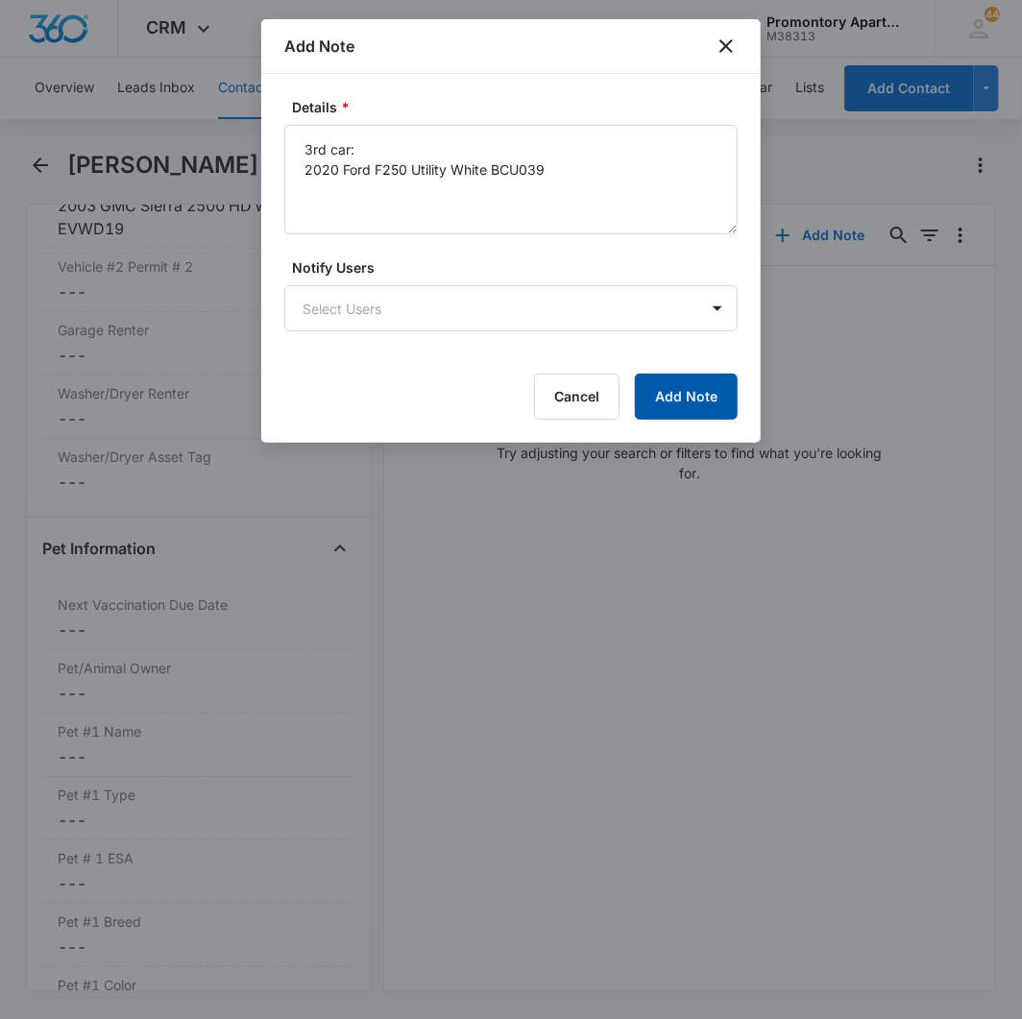
click at [680, 377] on button "Add Note" at bounding box center [686, 397] width 103 height 46
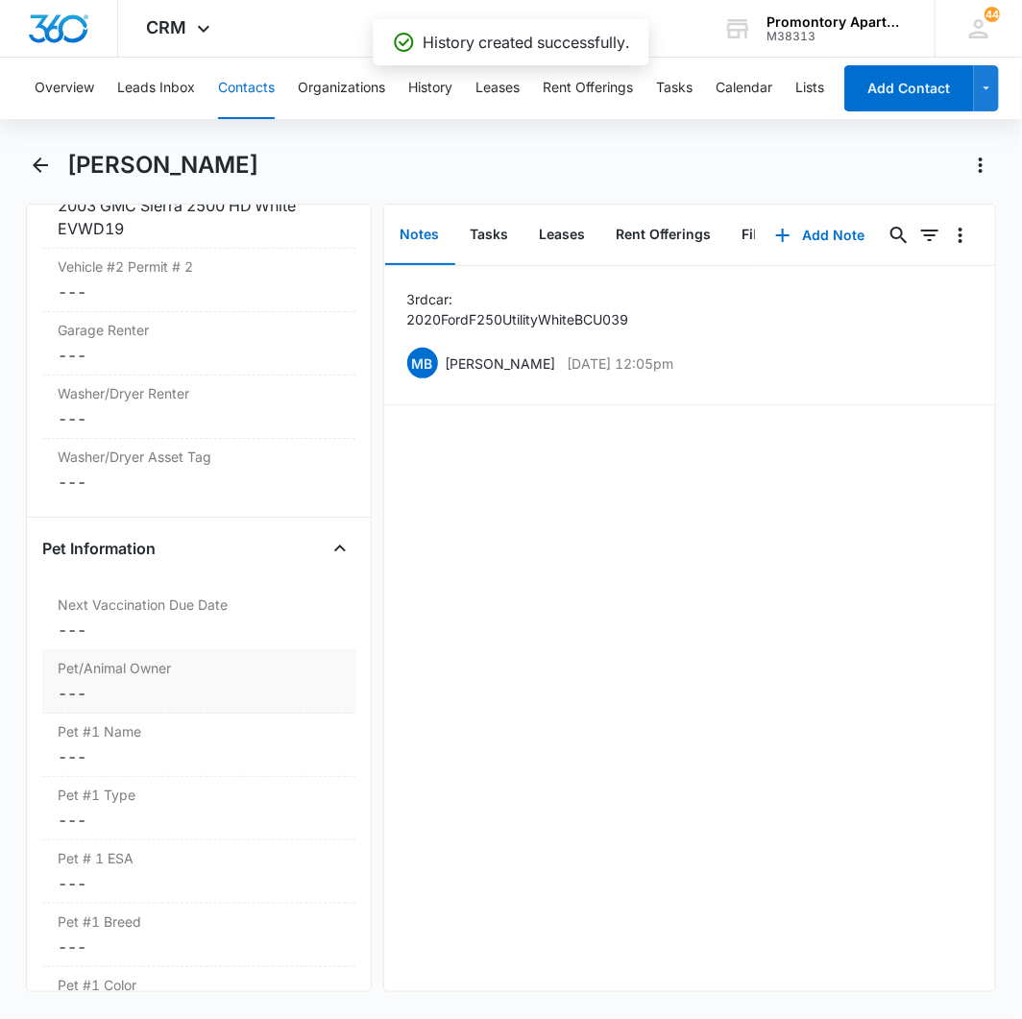
click at [77, 698] on dd "Cancel Save Changes ---" at bounding box center [199, 693] width 282 height 23
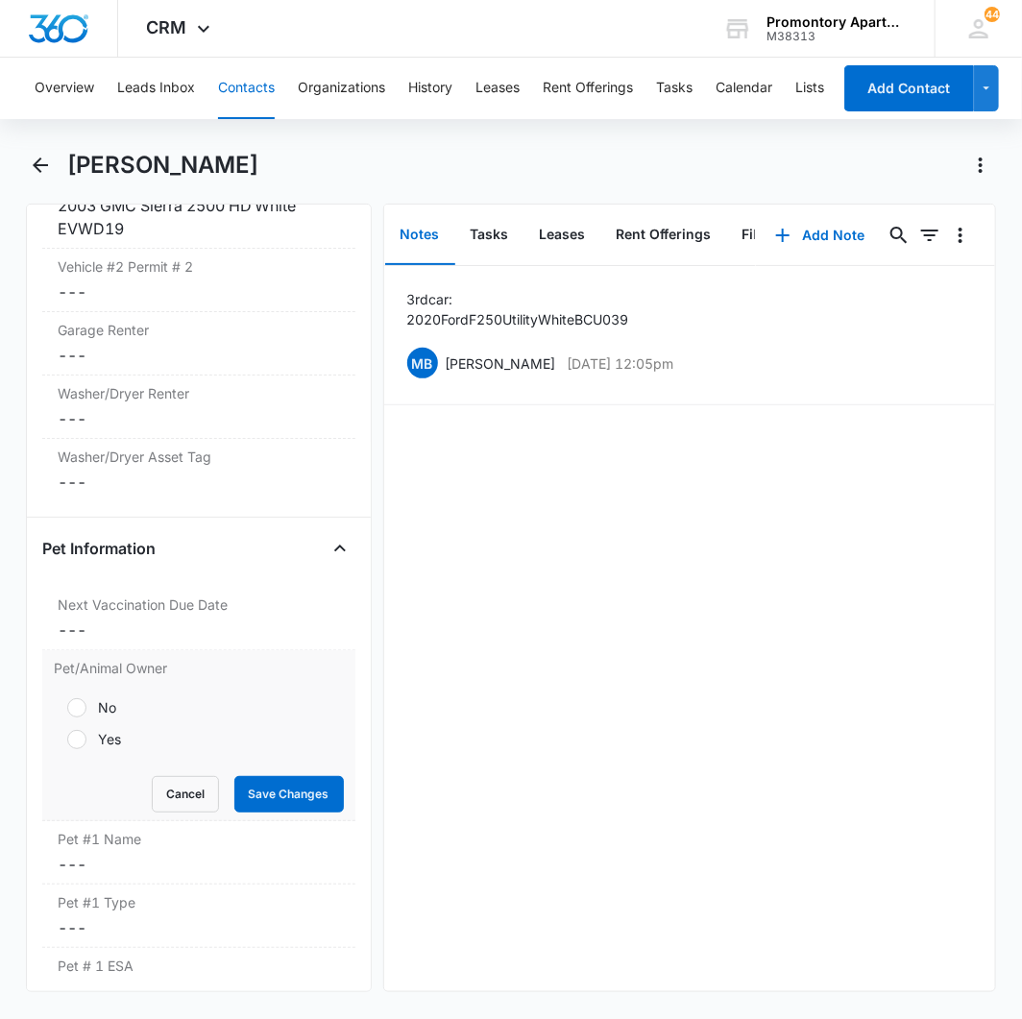
click at [81, 745] on div at bounding box center [76, 739] width 19 height 19
click at [67, 745] on input "Yes" at bounding box center [60, 739] width 13 height 13
radio input "true"
click at [246, 785] on button "Save Changes" at bounding box center [288, 794] width 109 height 36
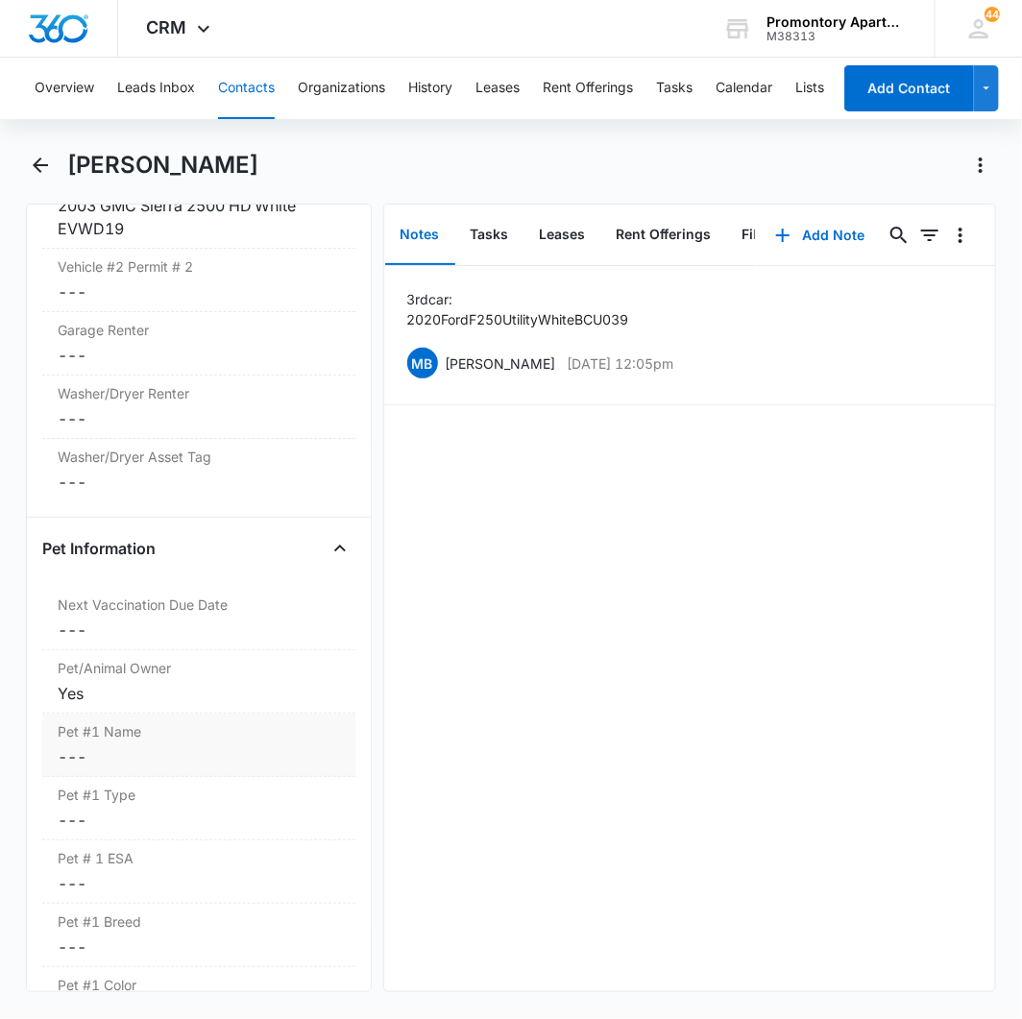
click at [75, 753] on dd "Cancel Save Changes ---" at bounding box center [199, 756] width 282 height 23
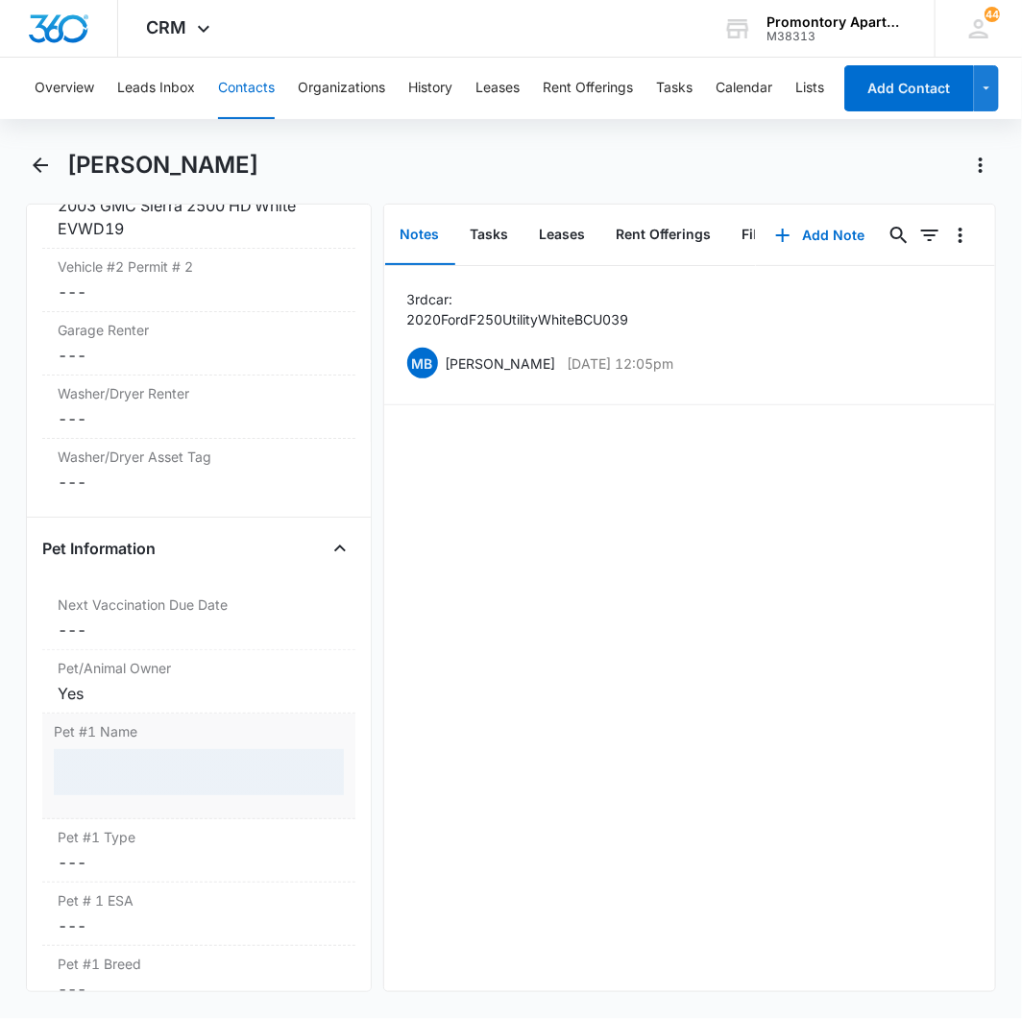
click at [111, 773] on div at bounding box center [199, 772] width 290 height 46
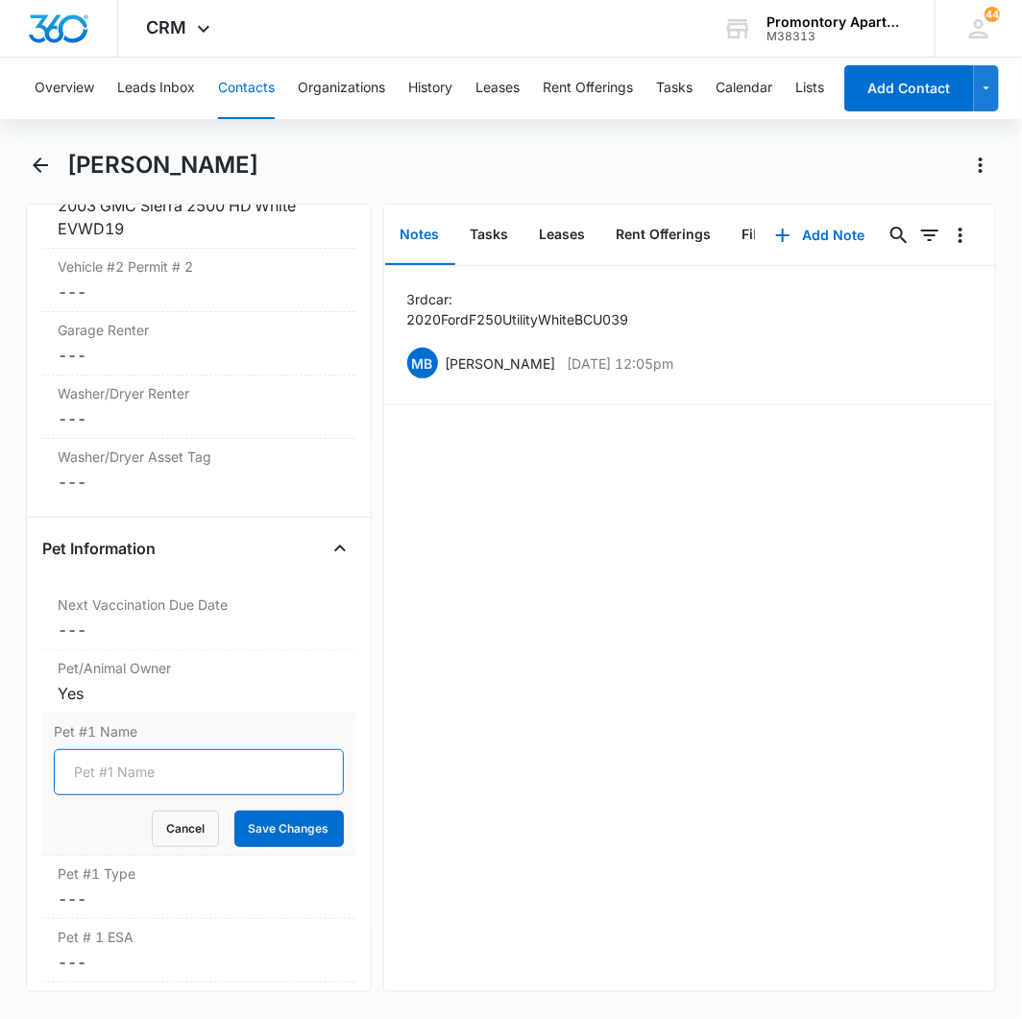
click at [109, 771] on input "Pet #1 Name" at bounding box center [199, 772] width 290 height 46
type input "Remi"
click at [234, 810] on button "Save Changes" at bounding box center [288, 828] width 109 height 36
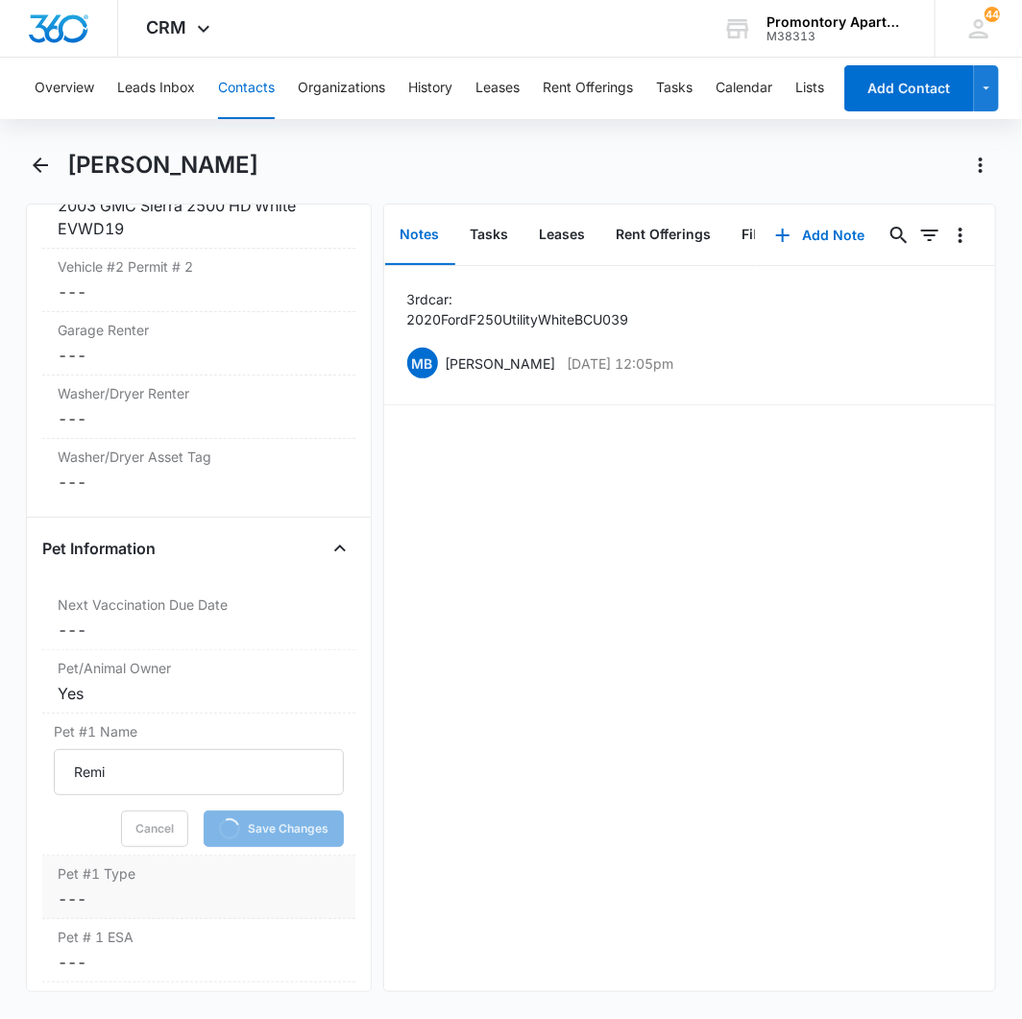
click at [69, 896] on dd "Cancel Save Changes ---" at bounding box center [199, 898] width 282 height 23
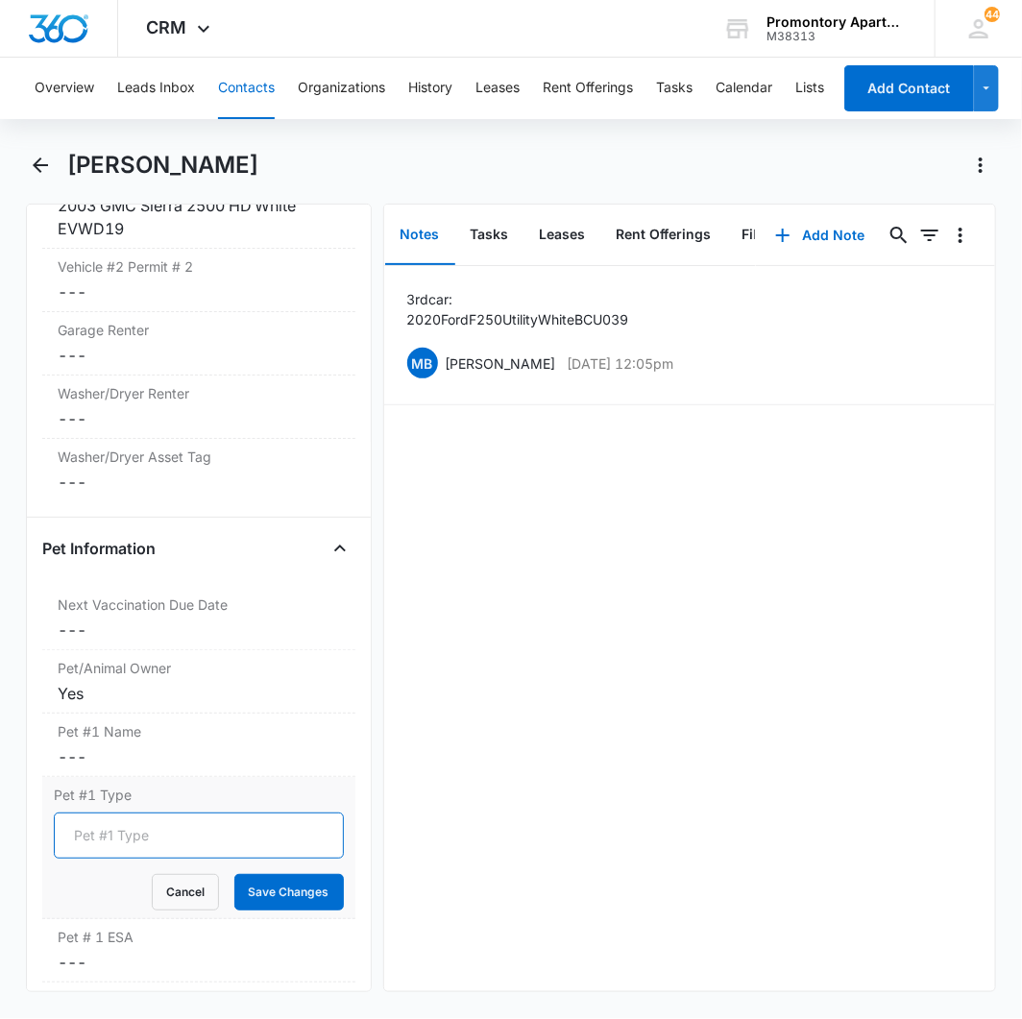
drag, startPoint x: 107, startPoint y: 835, endPoint x: 122, endPoint y: 821, distance: 21.1
click at [109, 832] on input "Pet #1 Type" at bounding box center [199, 835] width 290 height 46
type input "Dog"
click at [234, 874] on button "Save Changes" at bounding box center [288, 892] width 109 height 36
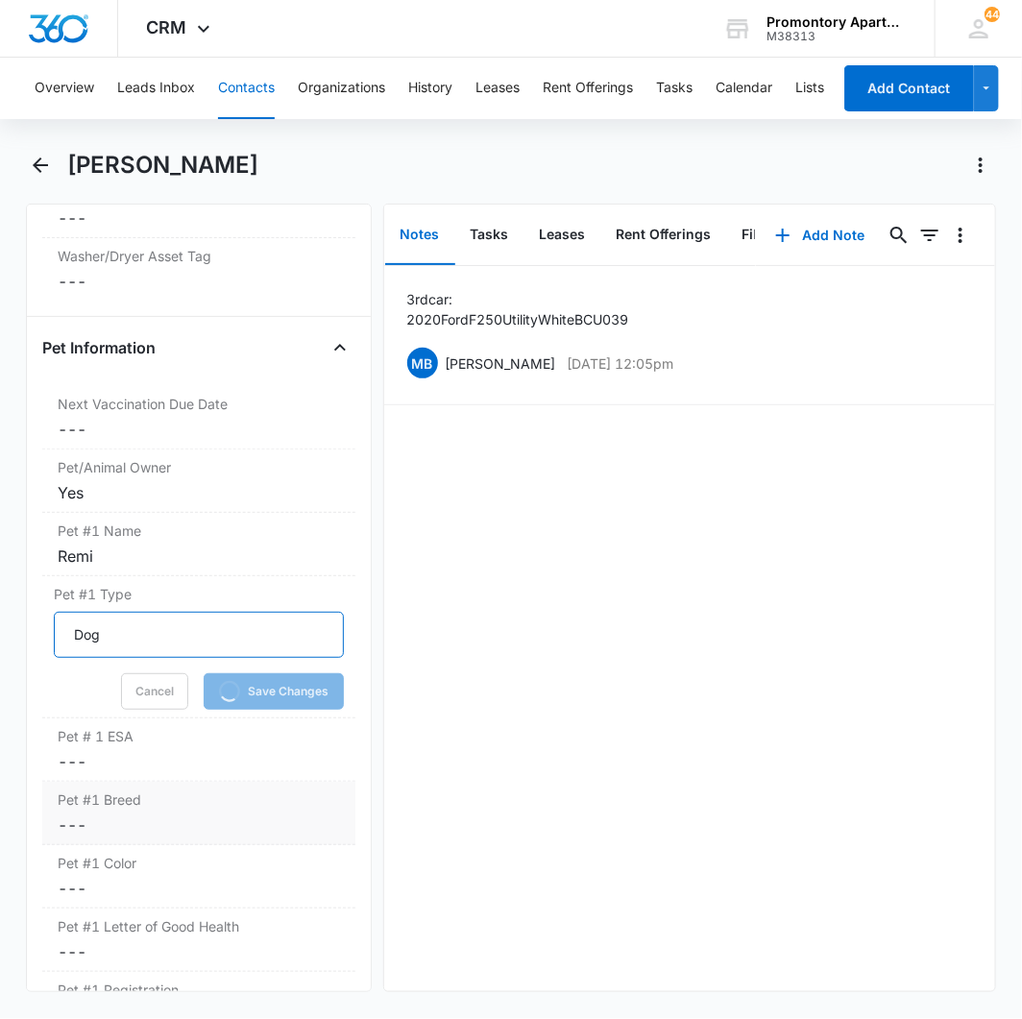
scroll to position [2629, 0]
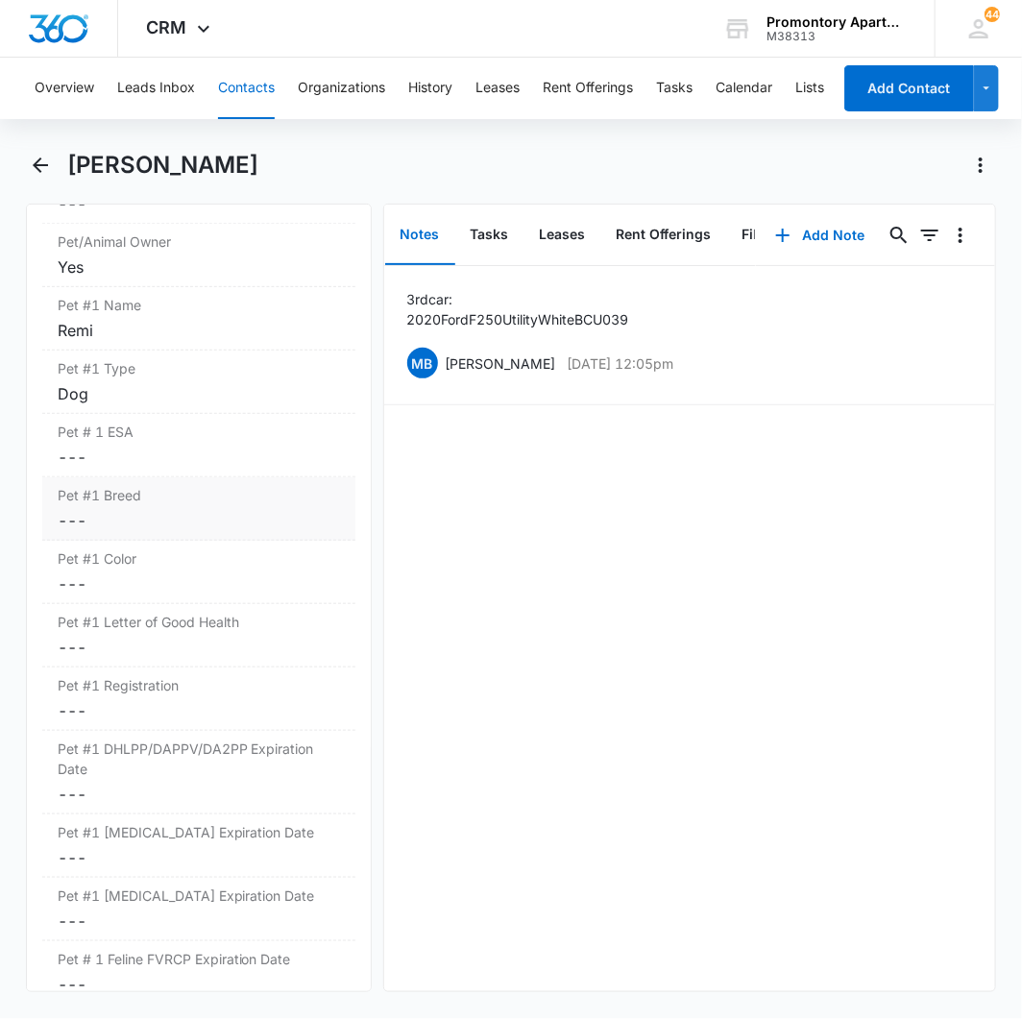
click at [71, 522] on dd "Cancel Save Changes ---" at bounding box center [199, 520] width 282 height 23
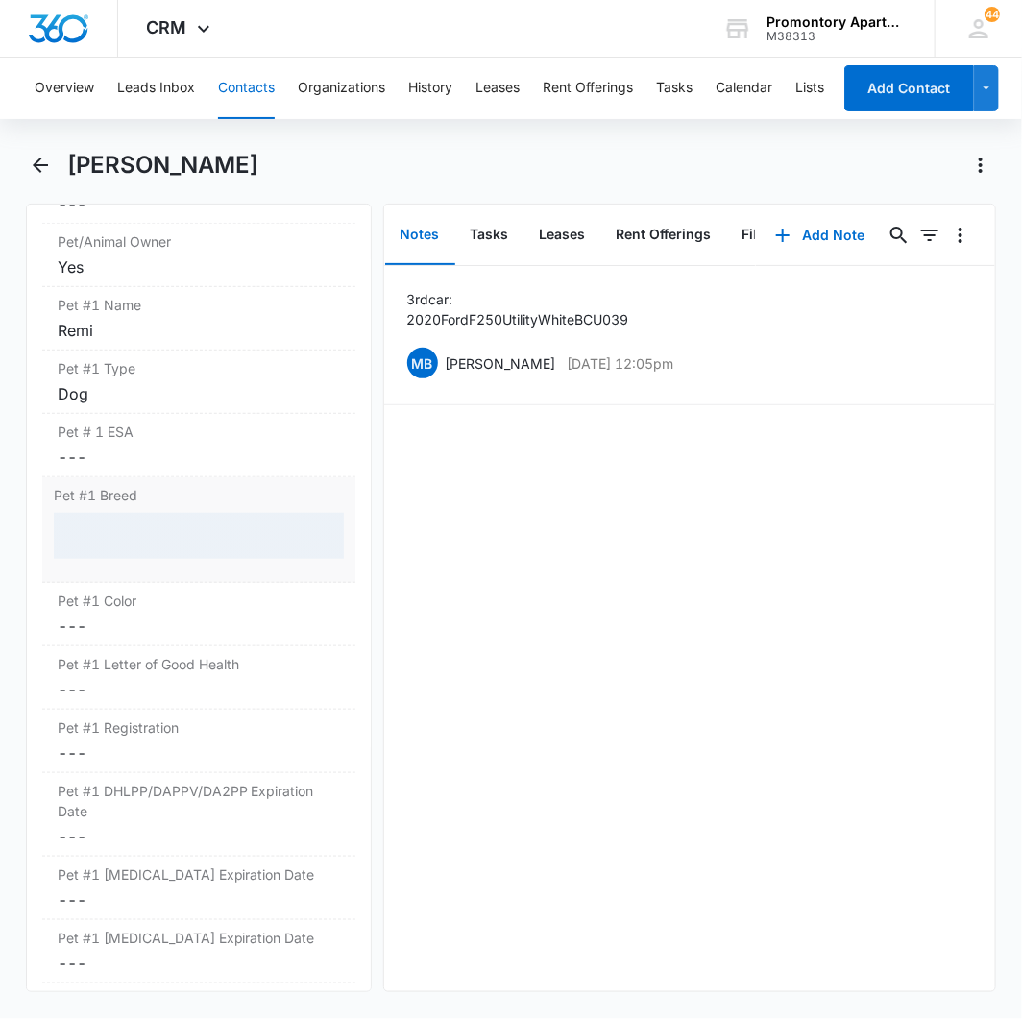
click at [96, 533] on div at bounding box center [199, 536] width 290 height 46
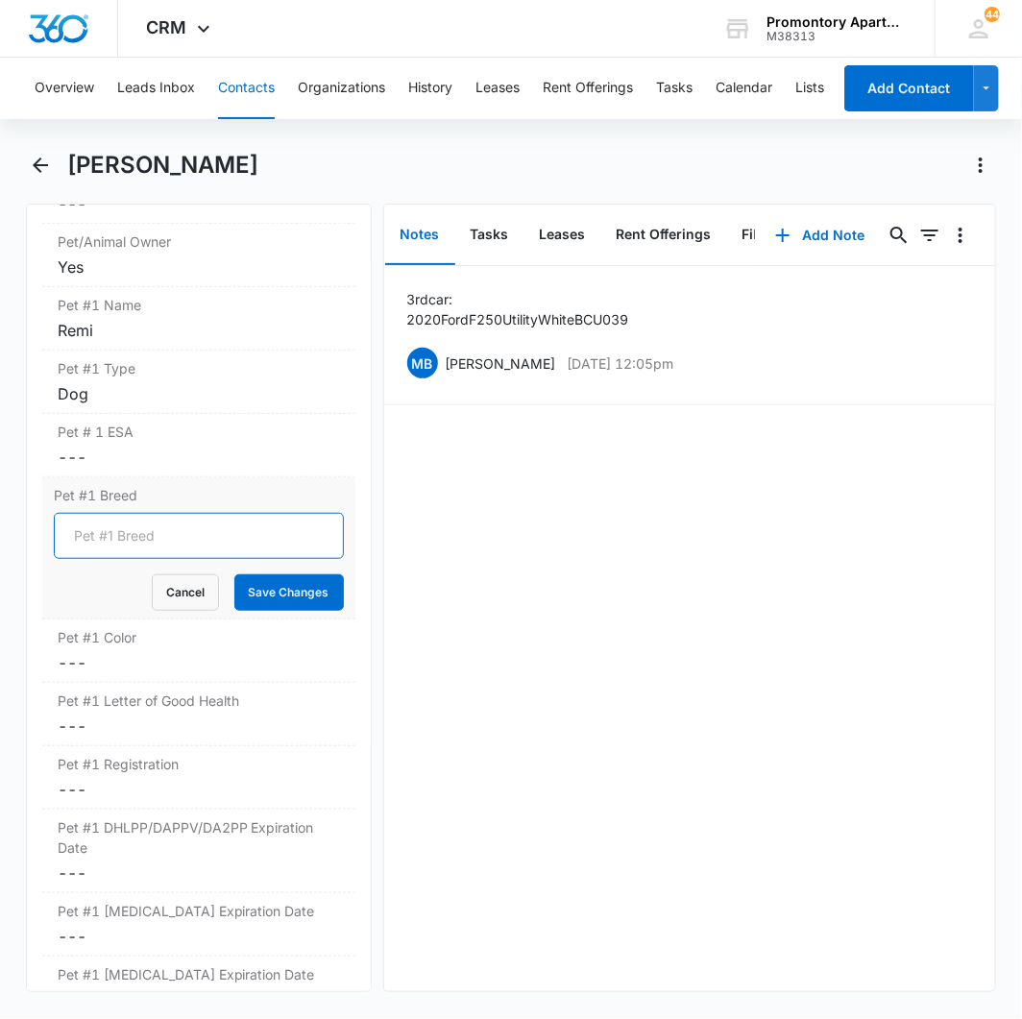
click at [91, 534] on input "Pet #1 Breed" at bounding box center [199, 536] width 290 height 46
type input "pit mix"
click at [234, 574] on button "Save Changes" at bounding box center [288, 592] width 109 height 36
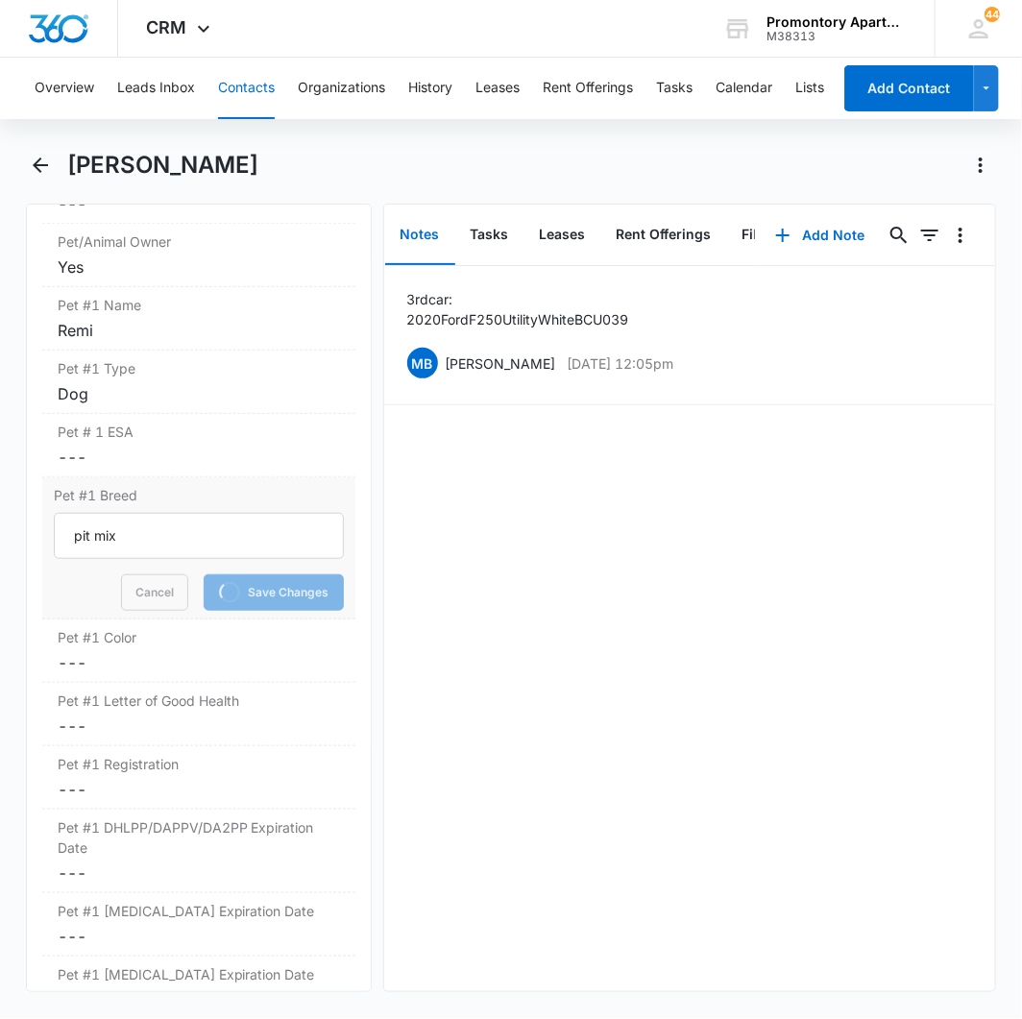
click at [157, 490] on label "Pet #1 Breed" at bounding box center [199, 495] width 290 height 20
click at [157, 513] on input "pit mix" at bounding box center [199, 536] width 290 height 46
click at [74, 666] on dd "Cancel Save Changes ---" at bounding box center [199, 662] width 282 height 23
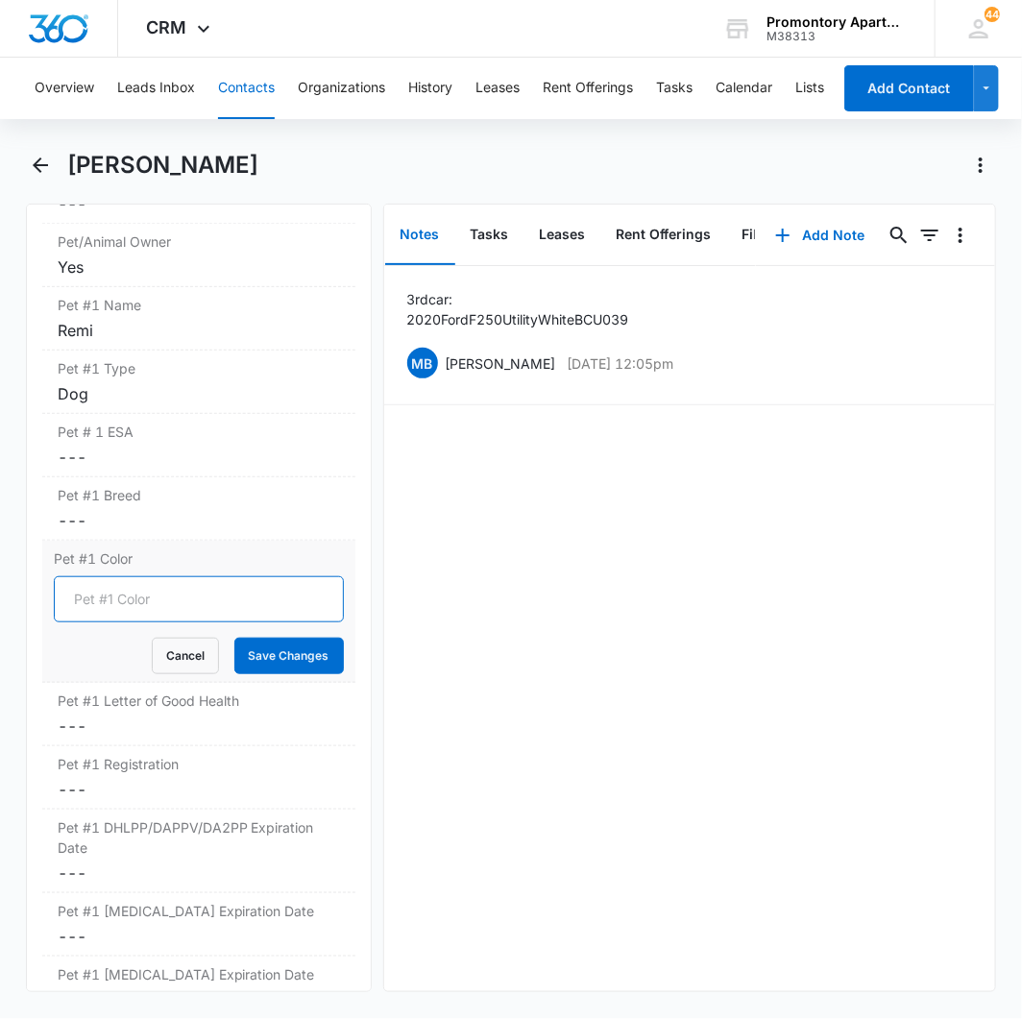
drag, startPoint x: 116, startPoint y: 605, endPoint x: 107, endPoint y: 595, distance: 13.6
click at [116, 602] on input "Pet #1 Color" at bounding box center [199, 599] width 290 height 46
type input "black/white"
click at [234, 638] on button "Save Changes" at bounding box center [288, 656] width 109 height 36
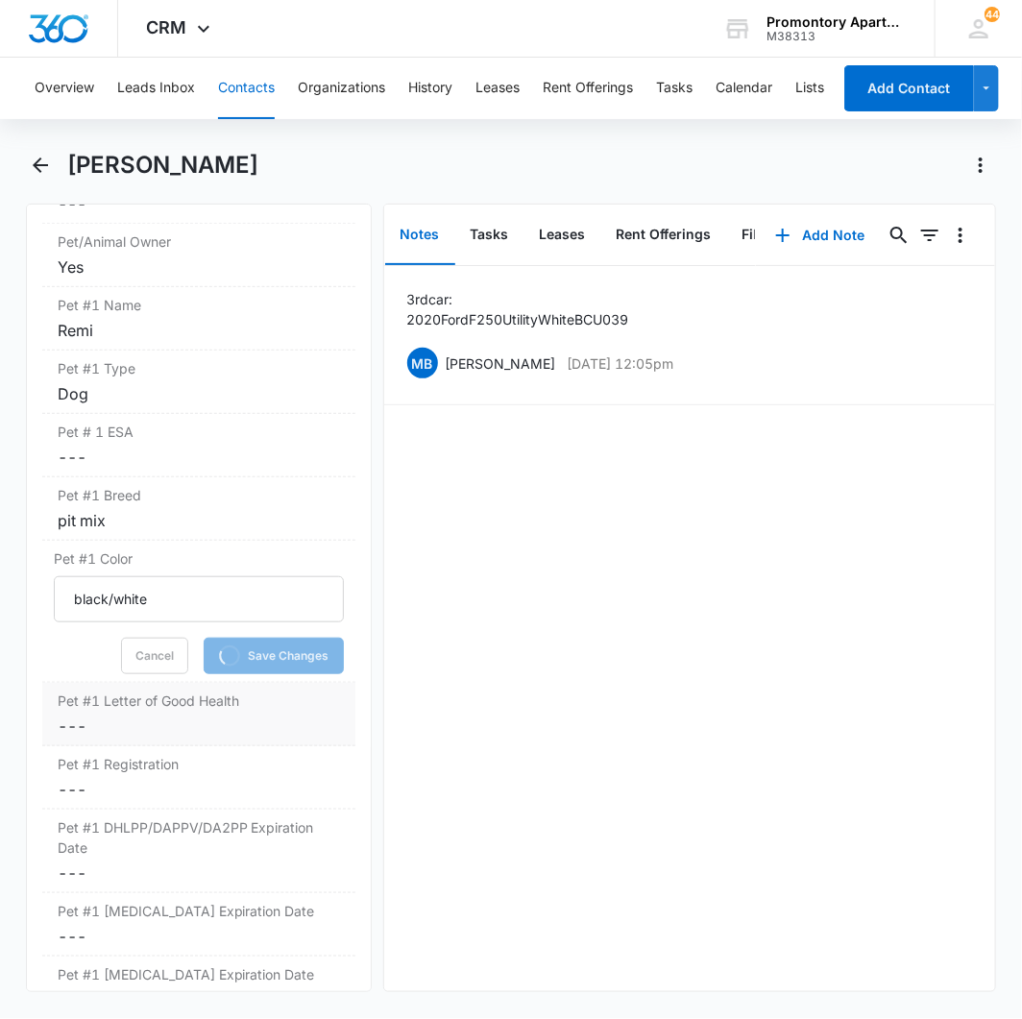
click at [75, 732] on dd "Cancel Save Changes ---" at bounding box center [199, 725] width 282 height 23
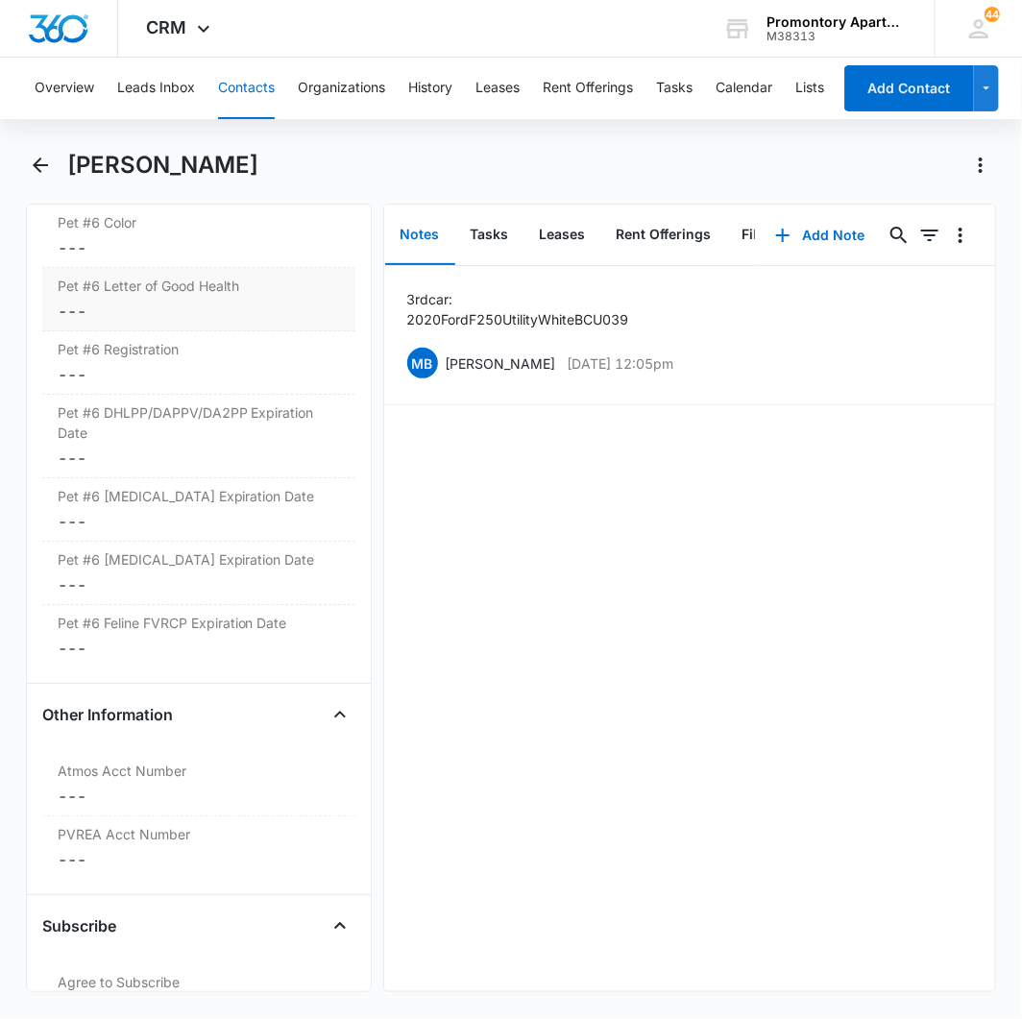
scroll to position [6929, 0]
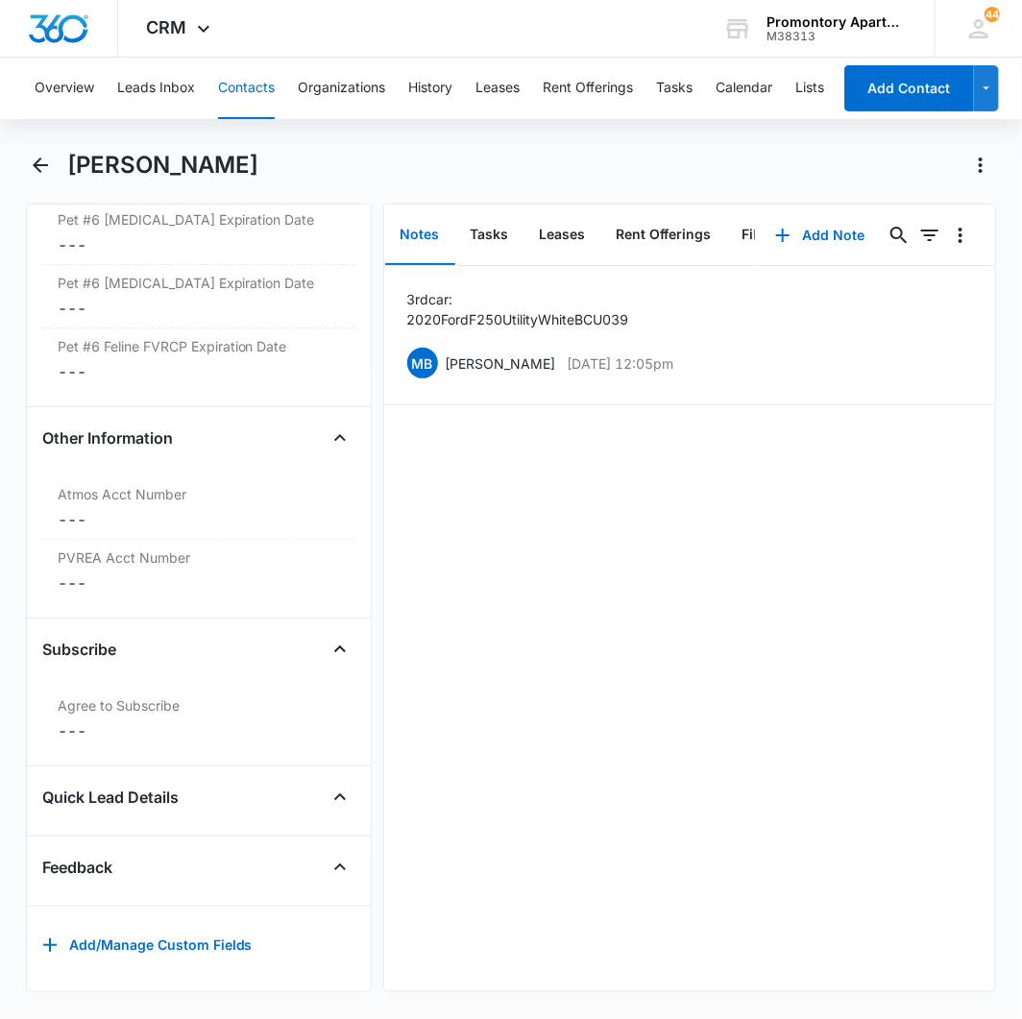
click at [795, 733] on div "3rd car: 2020 Ford F250 Utility White BCU039 MB Madi Brown Aug 14, 2025 at 12:0…" at bounding box center [690, 628] width 612 height 725
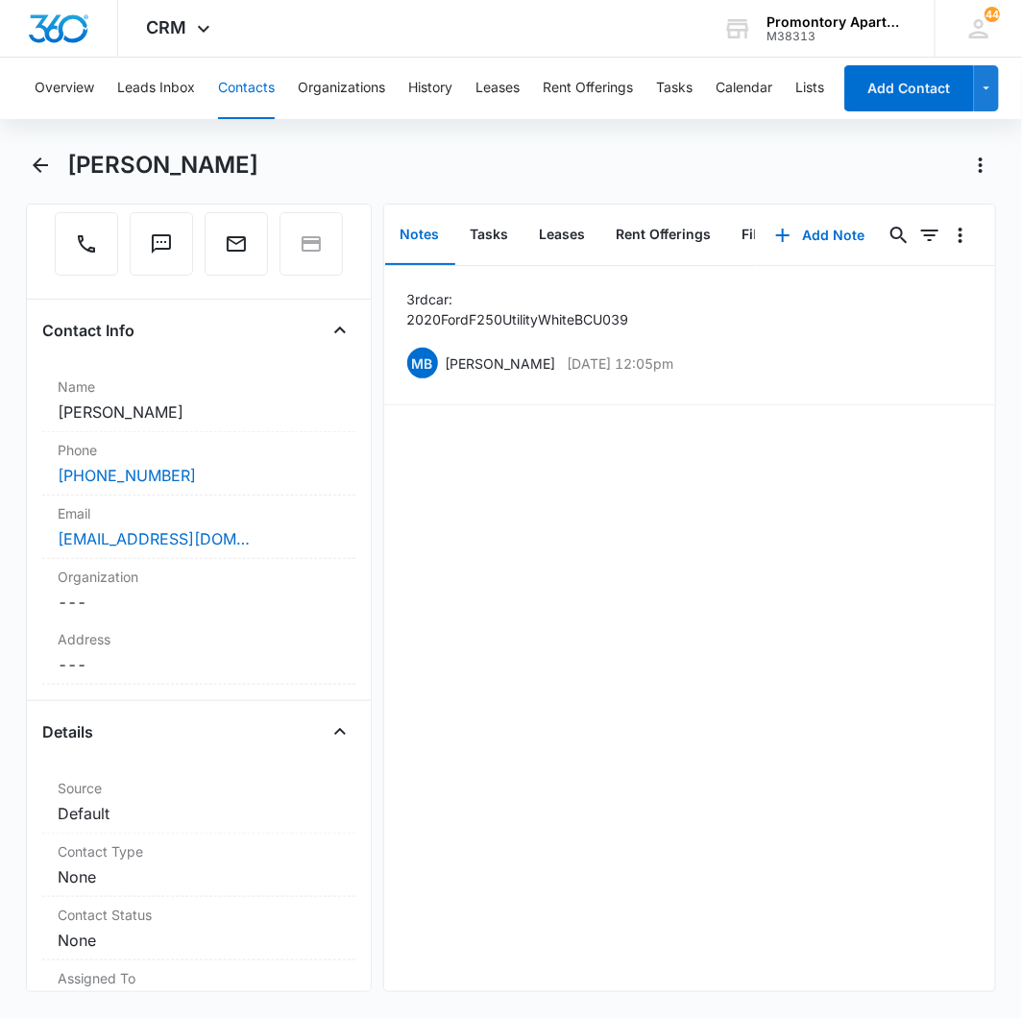
scroll to position [0, 0]
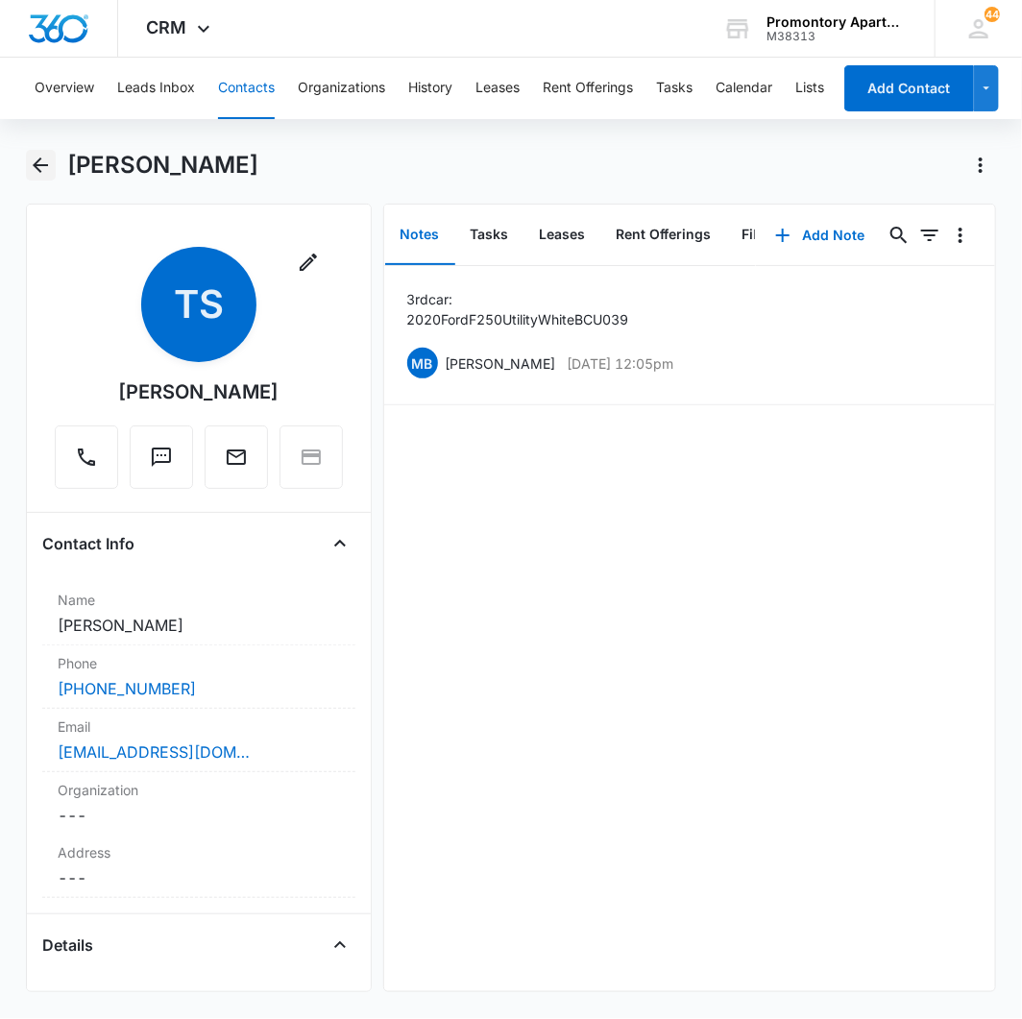
click at [40, 164] on icon "Back" at bounding box center [40, 164] width 15 height 15
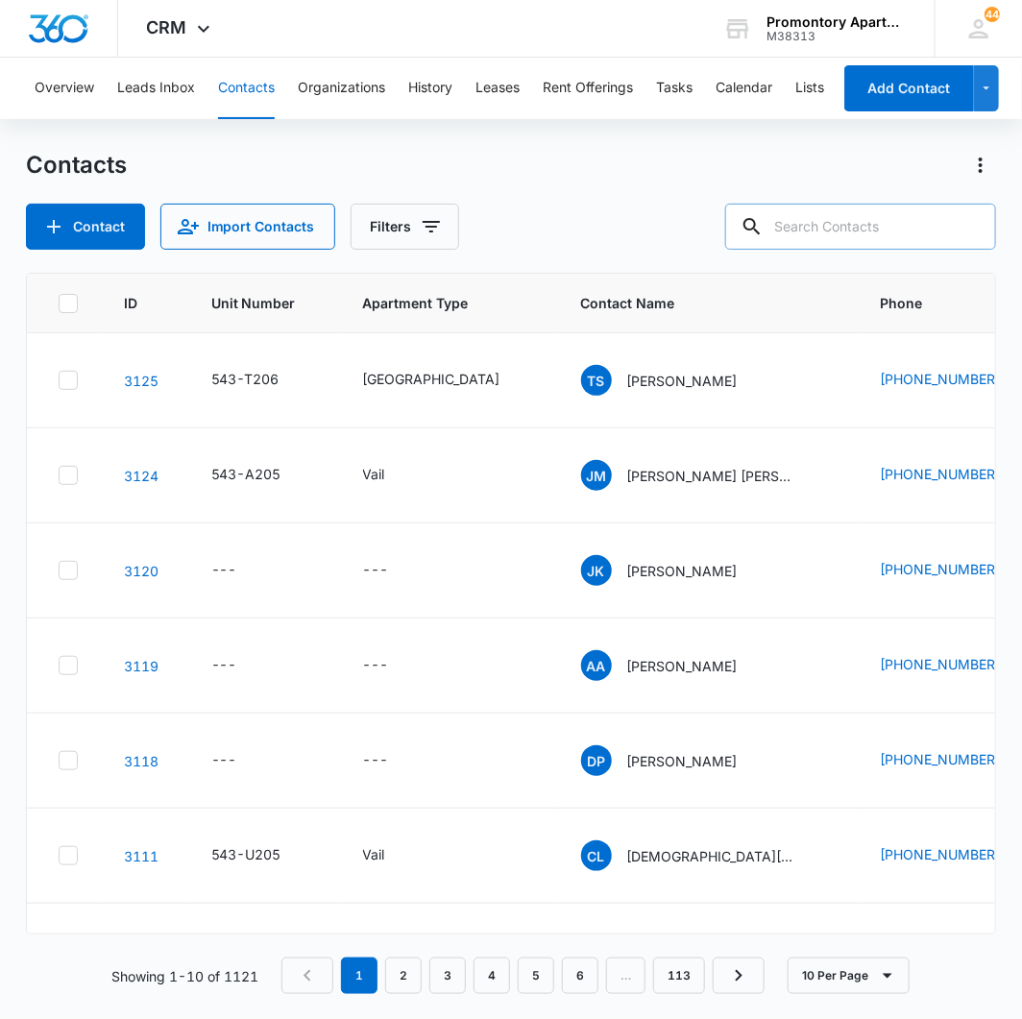
click at [903, 209] on input "text" at bounding box center [860, 227] width 271 height 46
type input "tsadkan"
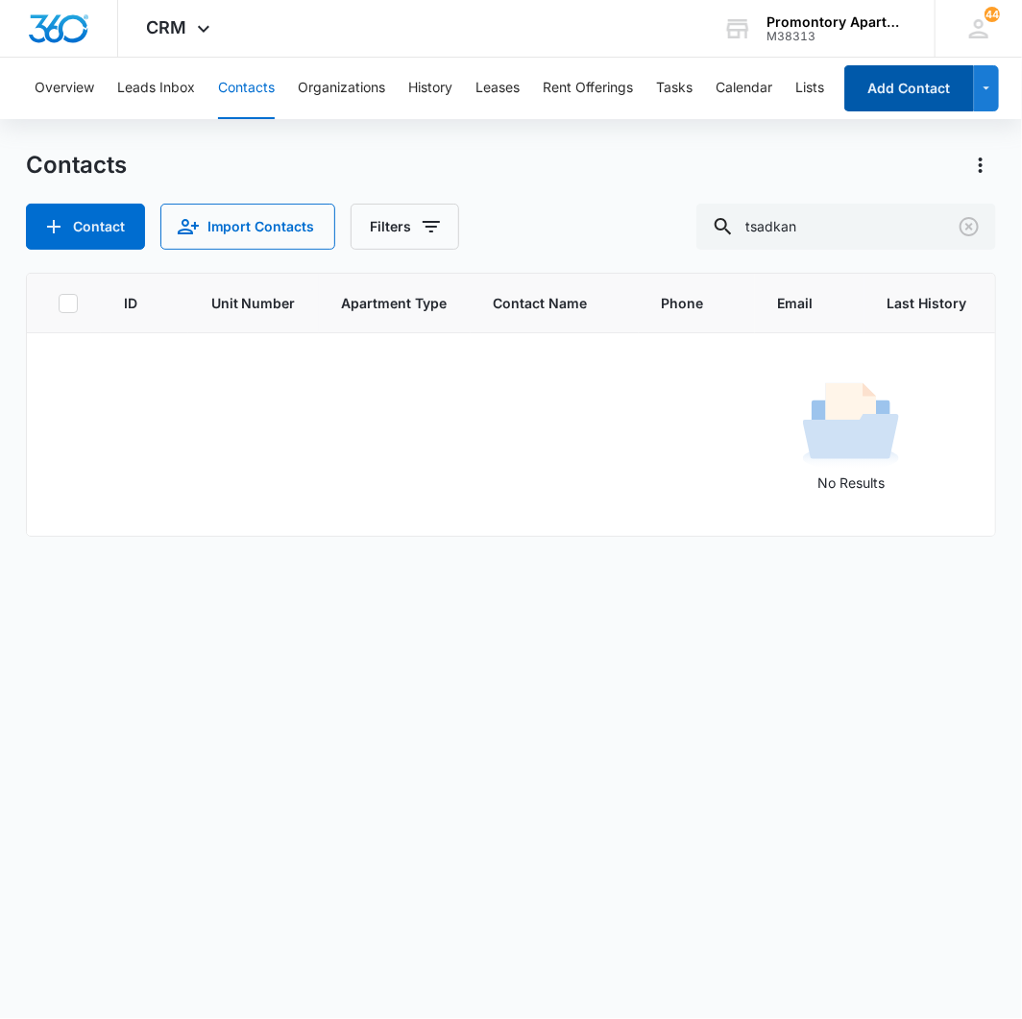
click at [905, 94] on button "Add Contact" at bounding box center [909, 88] width 130 height 46
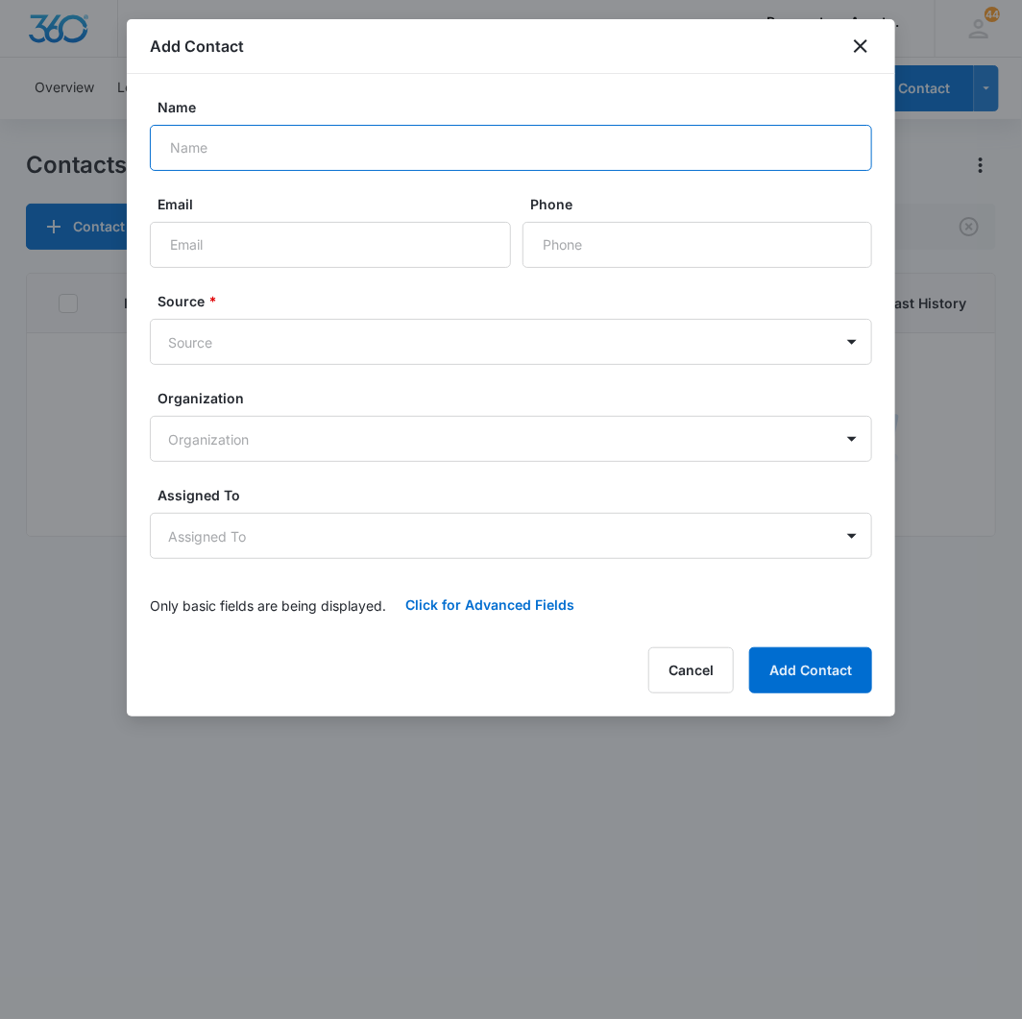
click at [278, 157] on input "Name" at bounding box center [511, 148] width 722 height 46
type input "[PERSON_NAME]"
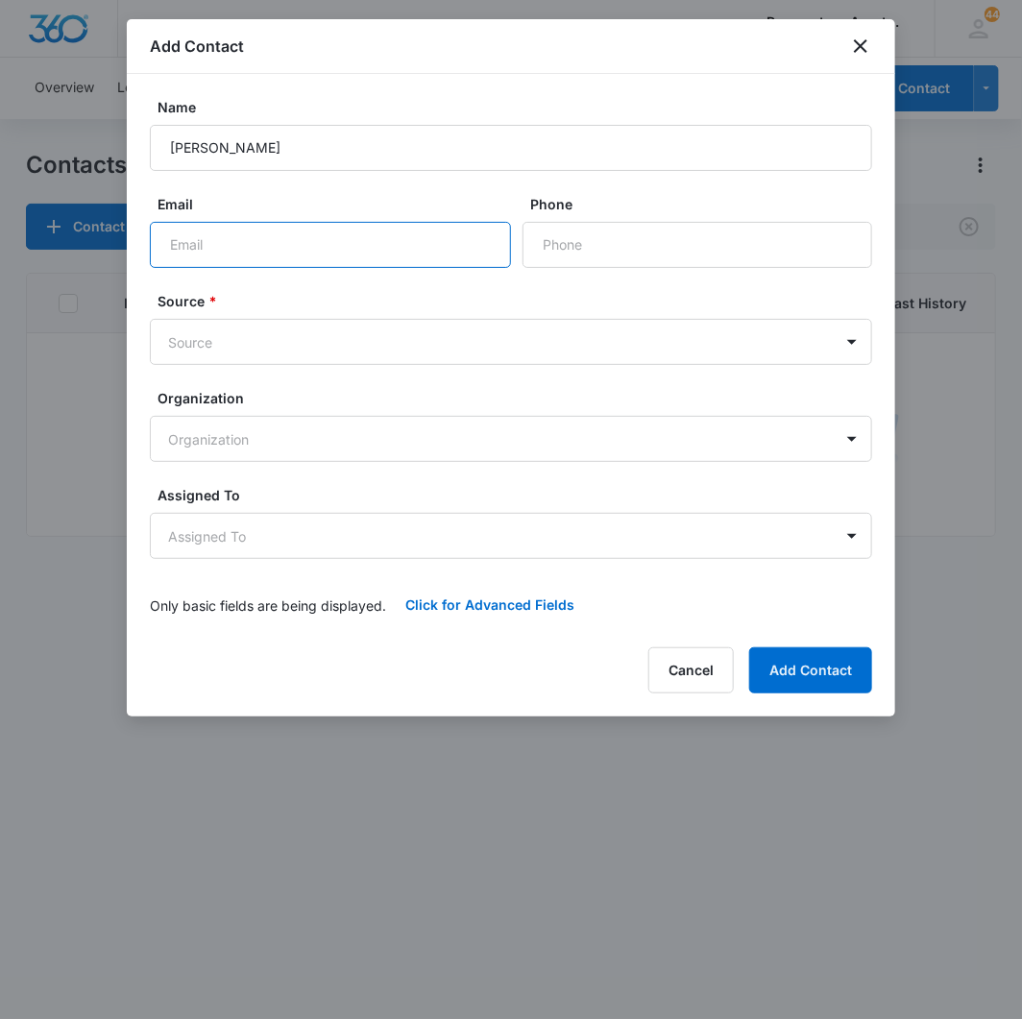
click at [254, 245] on input "Email" at bounding box center [330, 245] width 361 height 46
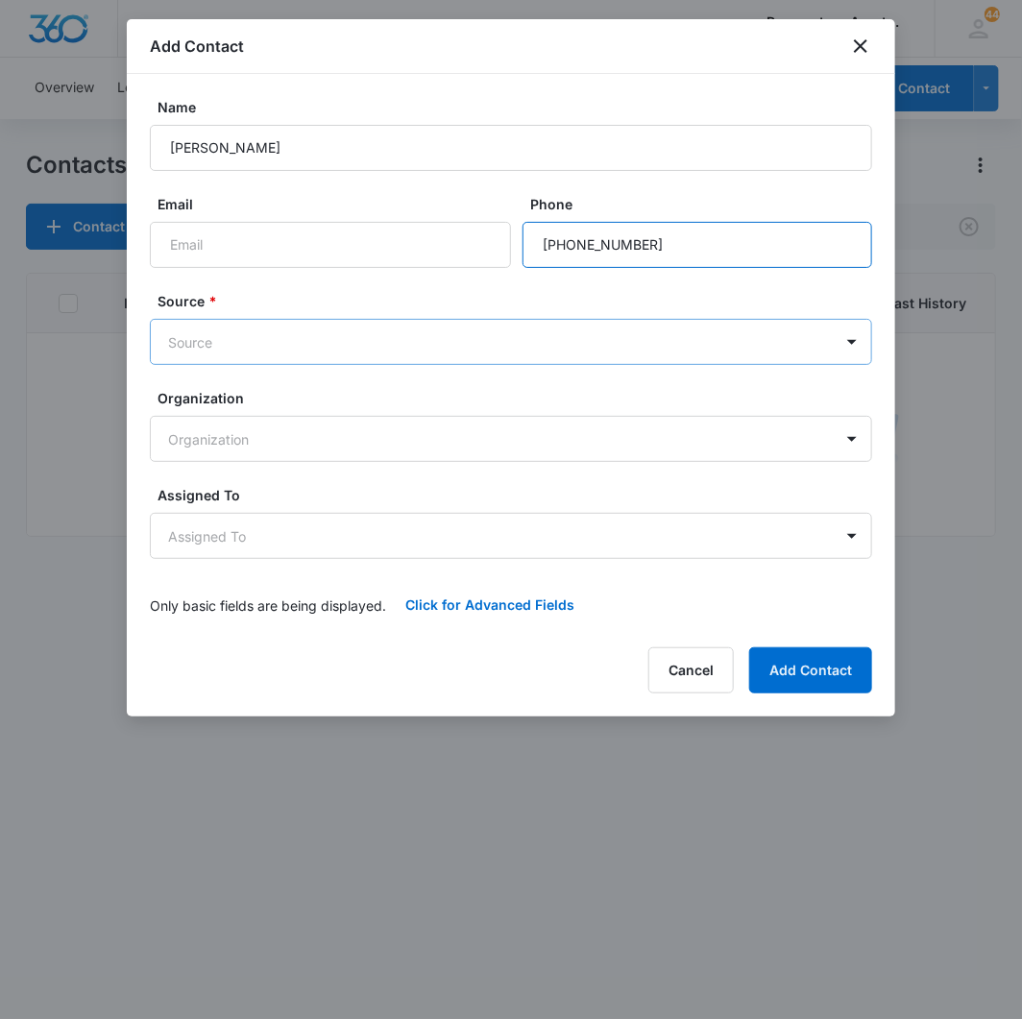
type input "[PHONE_NUMBER]"
click at [244, 326] on body "CRM Apps Reputation Websites Forms CRM Email Social Content Intelligence Files …" at bounding box center [511, 509] width 1022 height 1019
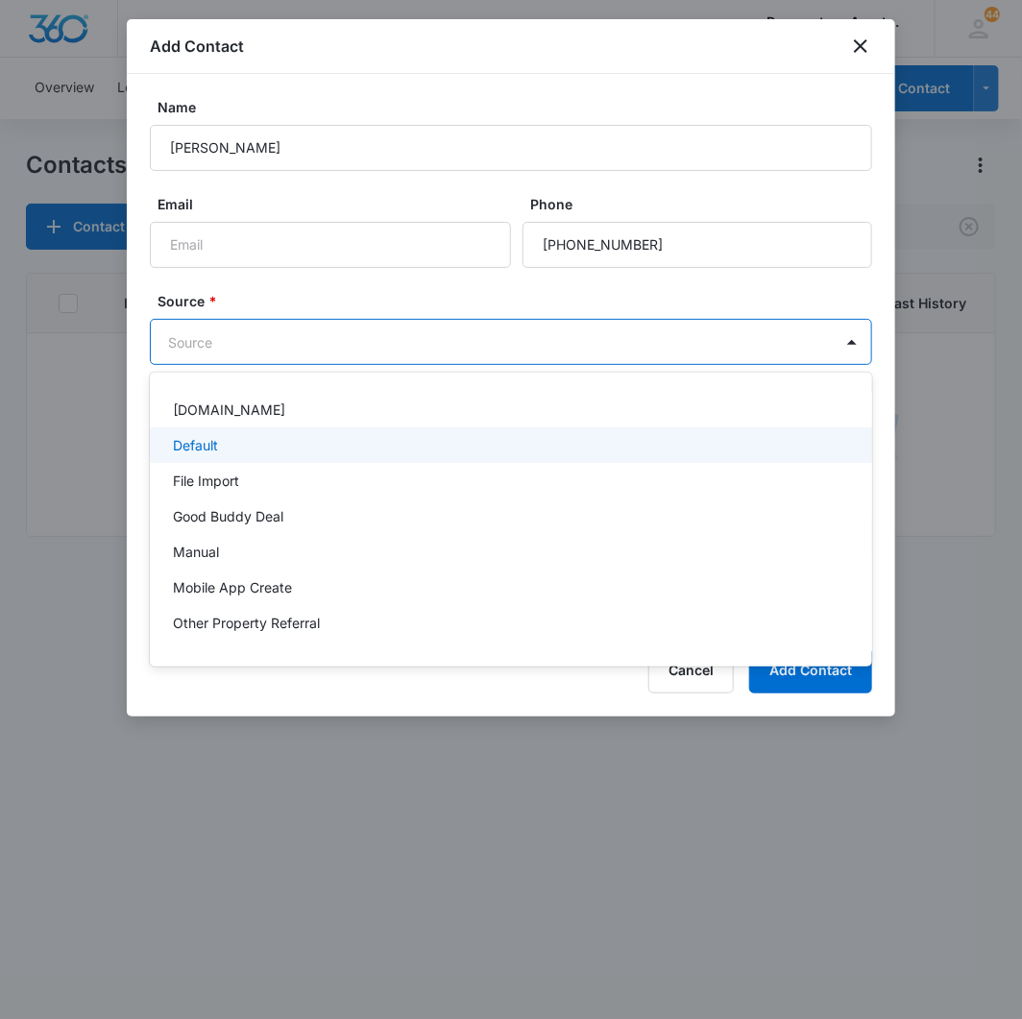
click at [244, 461] on div "Default" at bounding box center [511, 445] width 722 height 36
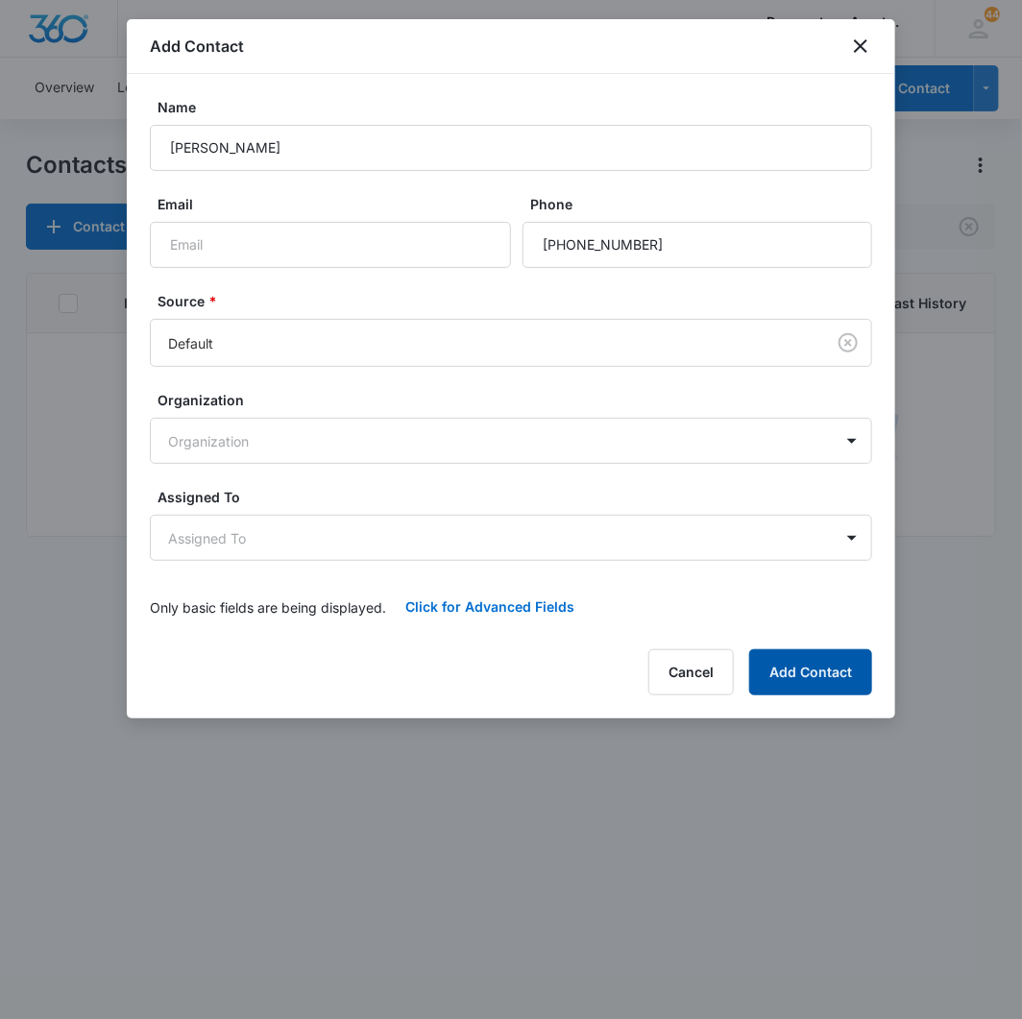
click at [778, 670] on button "Add Contact" at bounding box center [810, 672] width 123 height 46
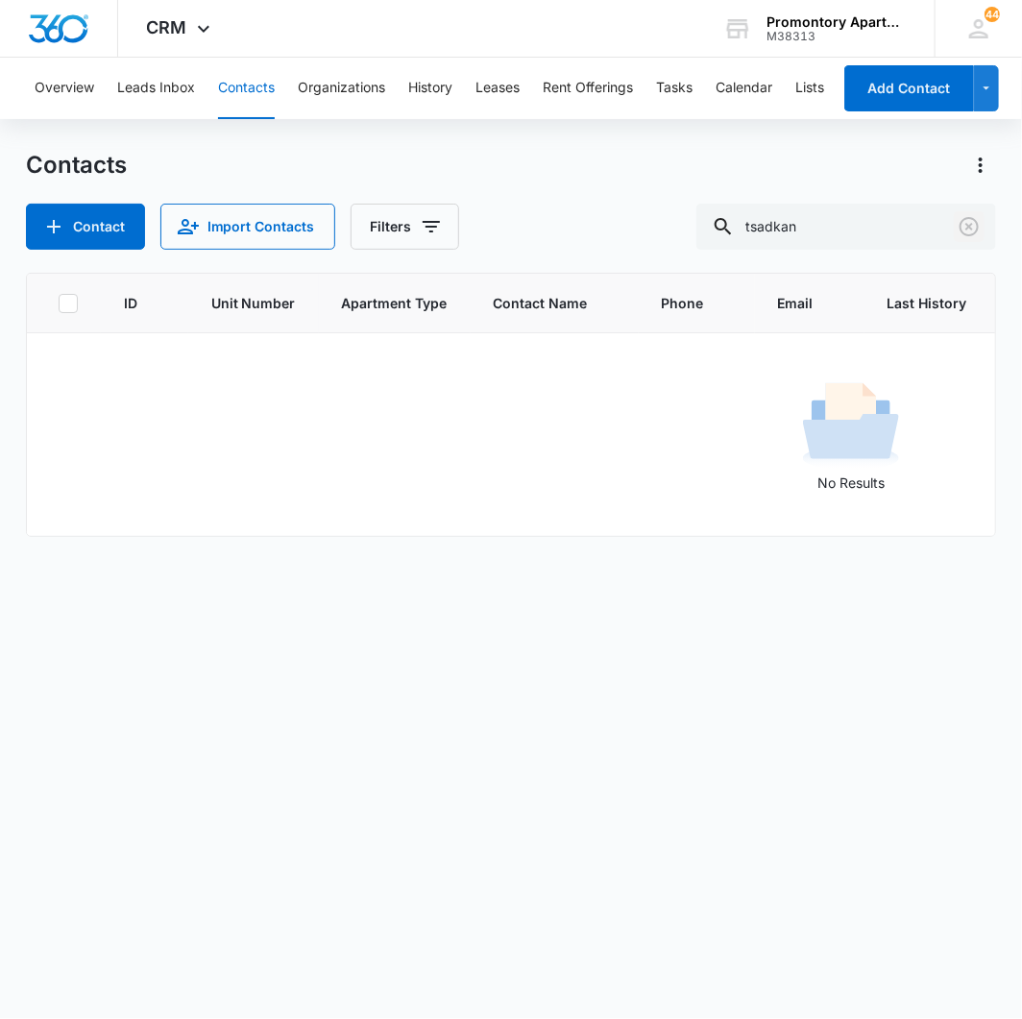
click at [957, 217] on icon "Clear" at bounding box center [968, 226] width 23 height 23
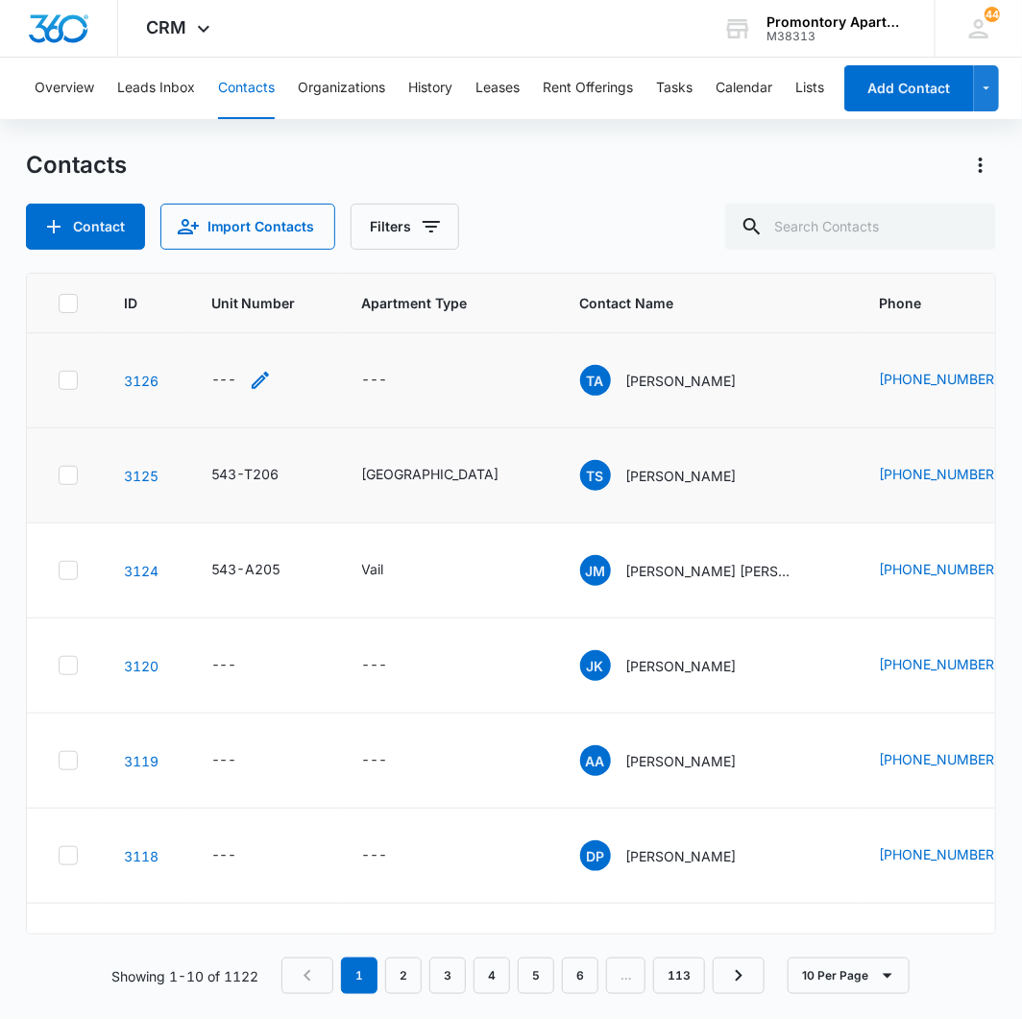
click at [217, 385] on div "---" at bounding box center [224, 380] width 26 height 23
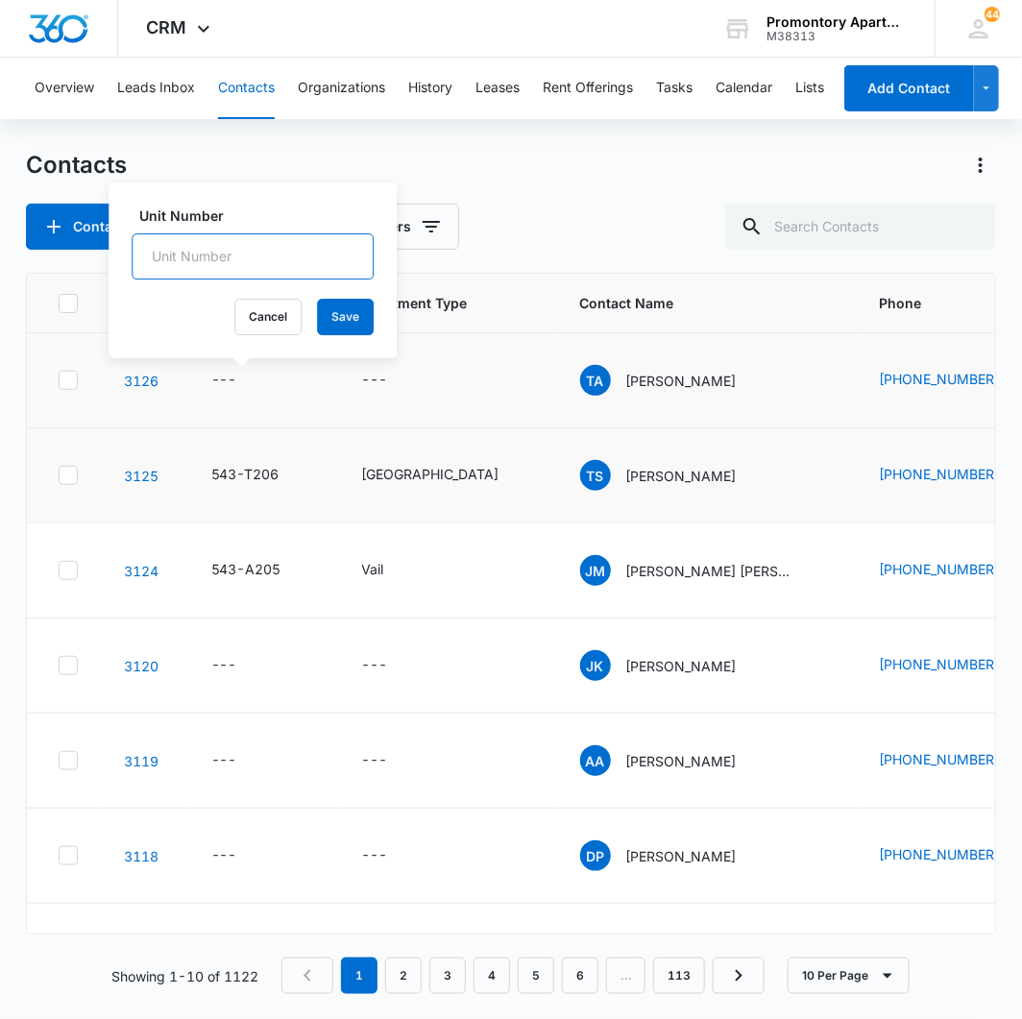
click at [278, 245] on input "Unit Number" at bounding box center [253, 256] width 242 height 46
type input "543-S101"
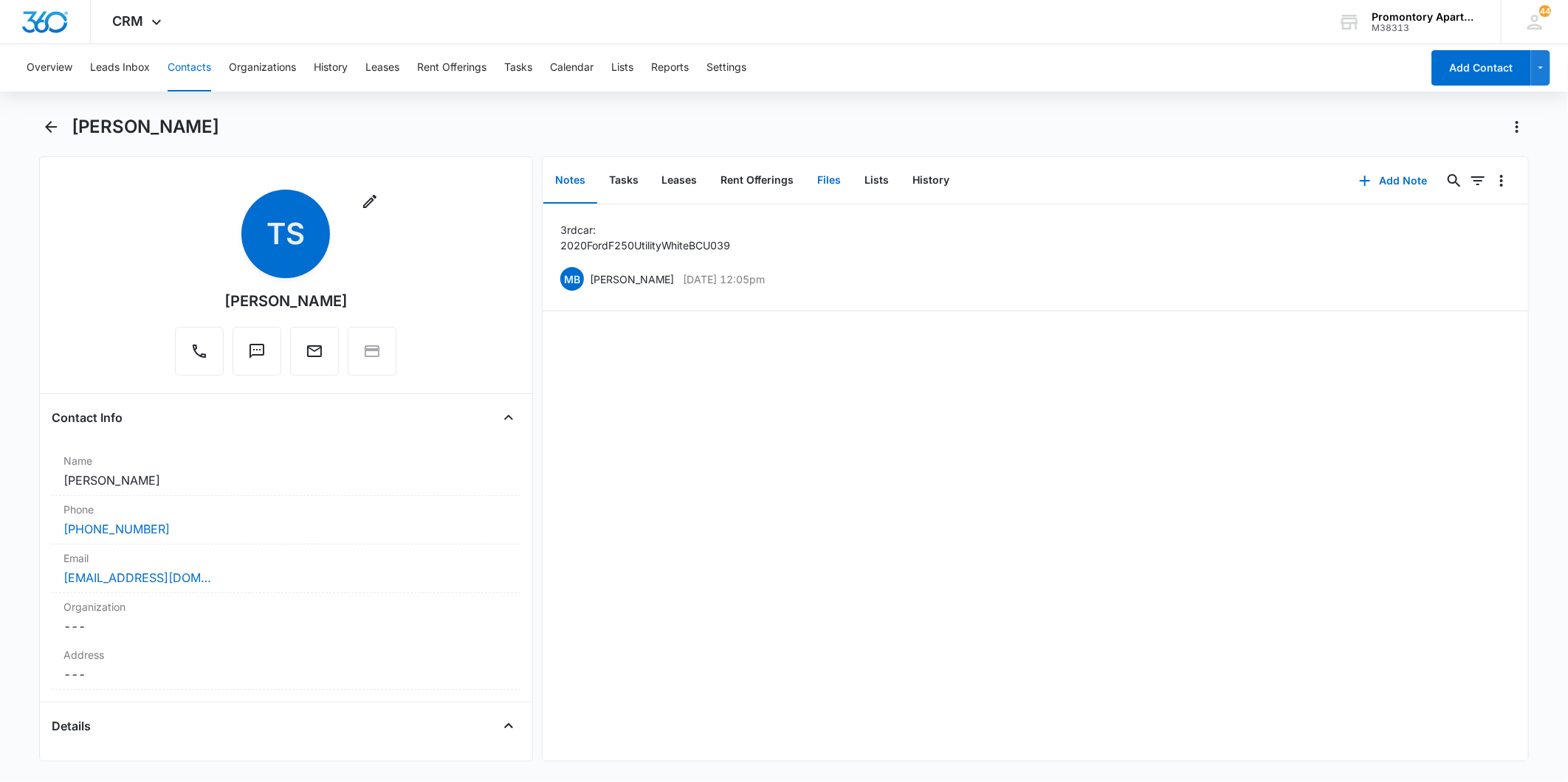
click at [810, 178] on button "Files" at bounding box center [829, 181] width 47 height 46
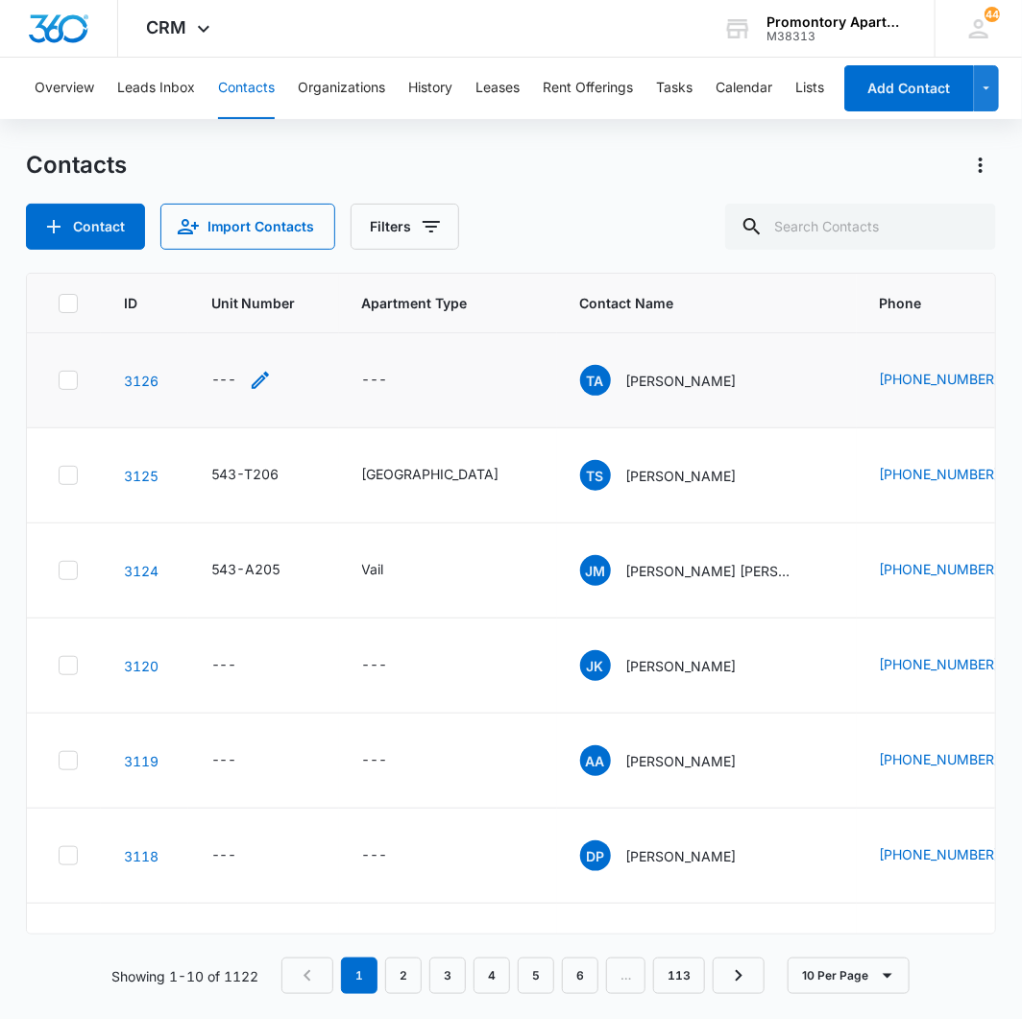
drag, startPoint x: 221, startPoint y: 378, endPoint x: 206, endPoint y: 368, distance: 17.9
click at [215, 376] on div "---" at bounding box center [224, 380] width 26 height 23
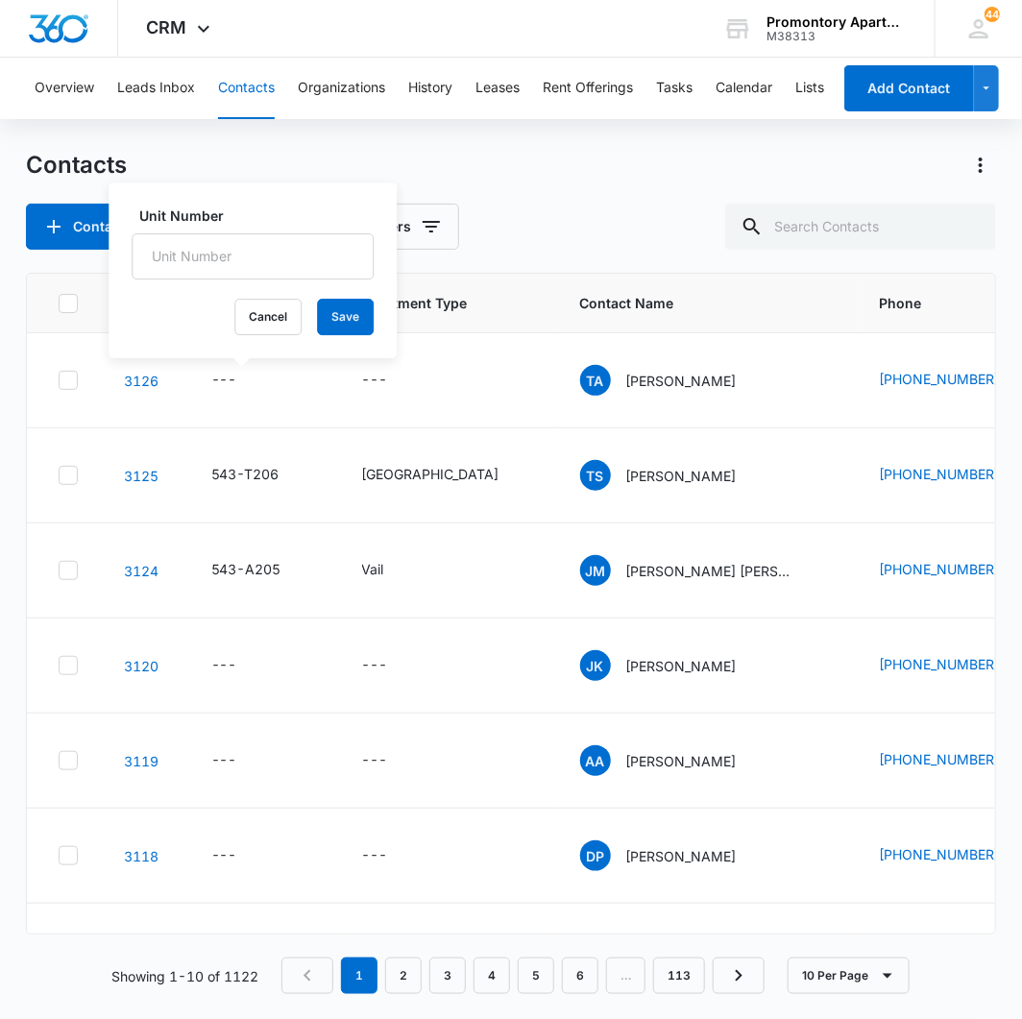
click at [292, 225] on div "Unit Number" at bounding box center [253, 242] width 242 height 74
click at [280, 245] on input "Unit Number" at bounding box center [253, 256] width 242 height 46
type input "543-S101"
click at [340, 314] on button "Save" at bounding box center [345, 317] width 57 height 36
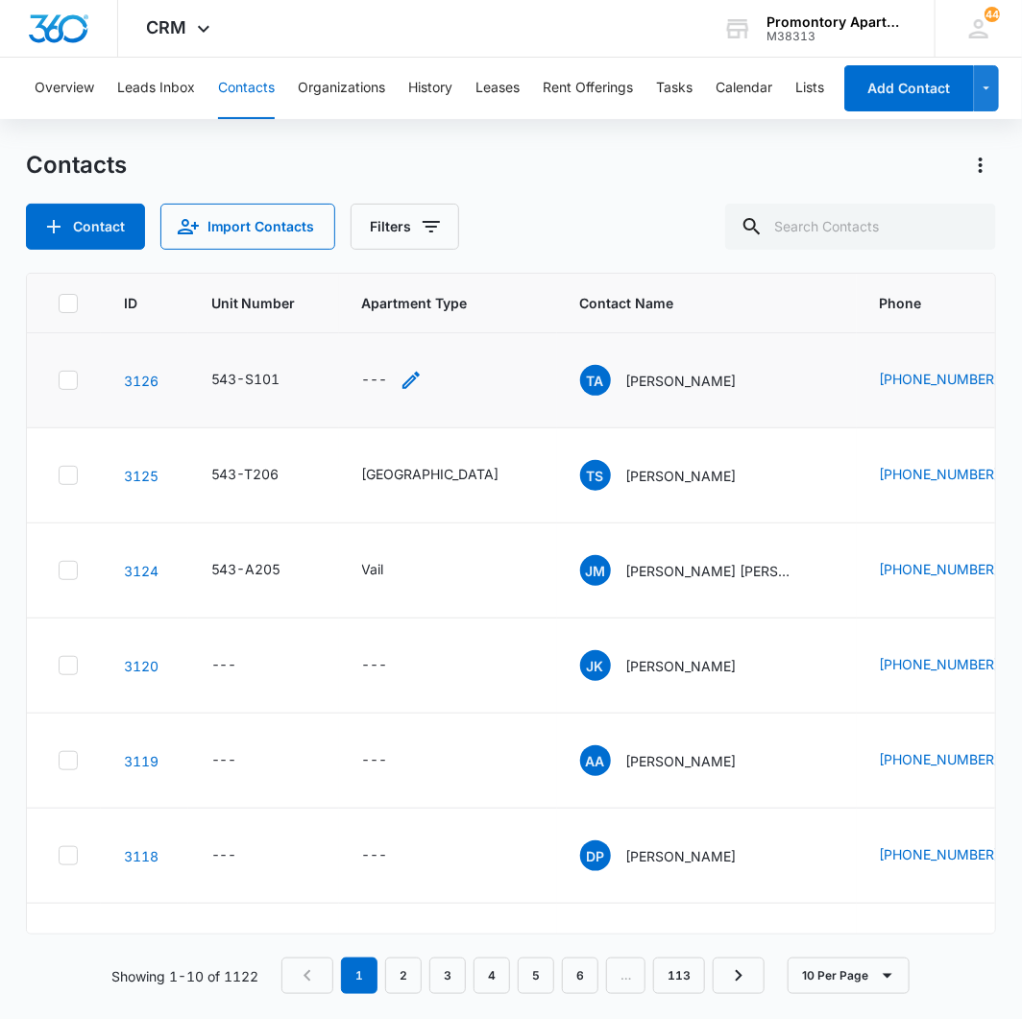
click at [368, 376] on div "---" at bounding box center [375, 380] width 26 height 23
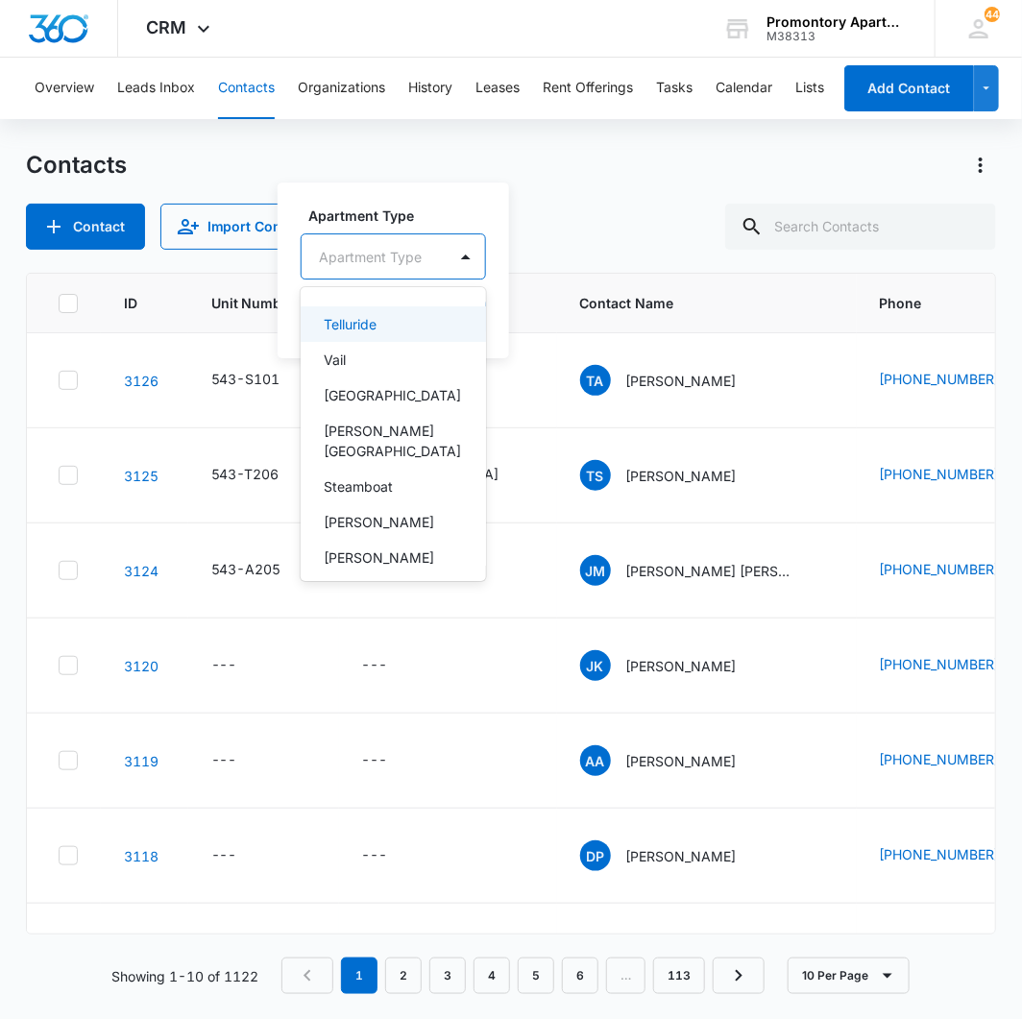
click at [405, 252] on div at bounding box center [370, 257] width 103 height 24
click at [380, 395] on div "[GEOGRAPHIC_DATA]" at bounding box center [391, 395] width 135 height 20
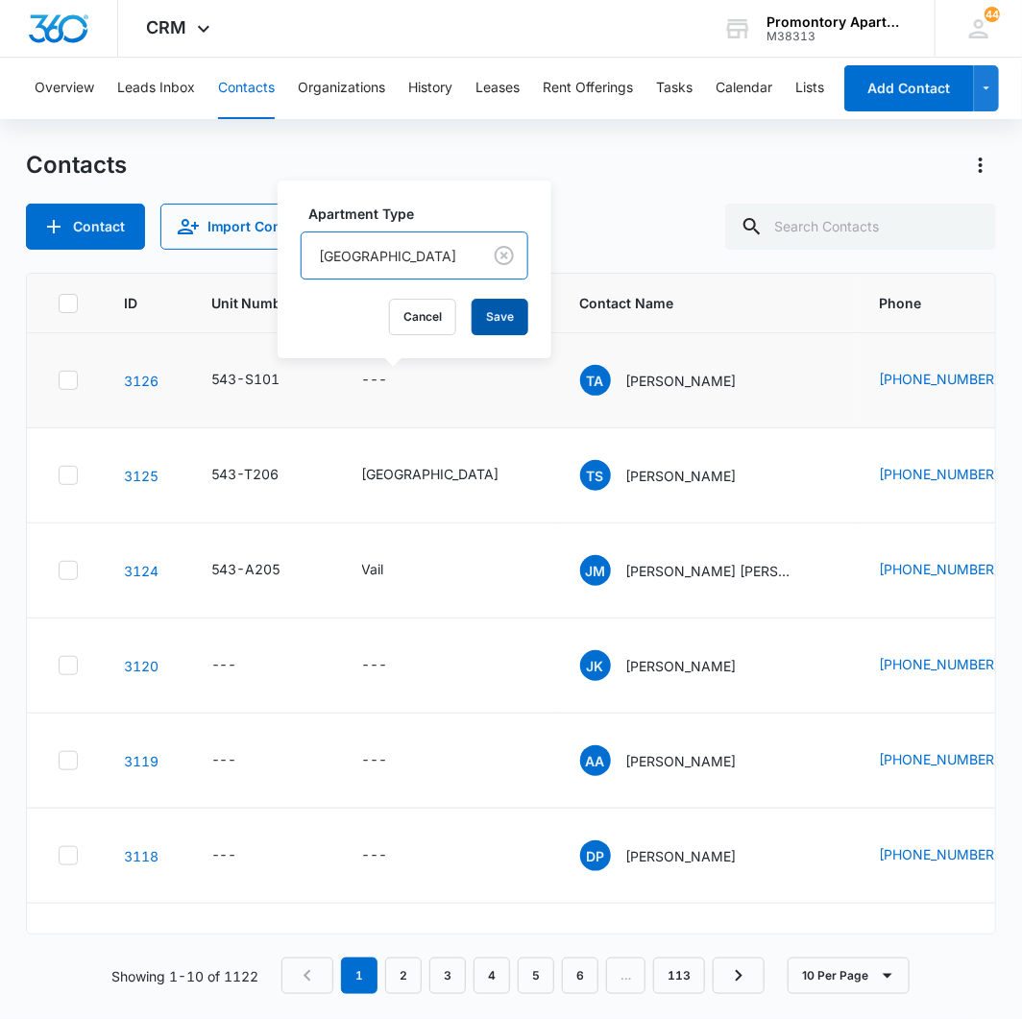
click at [471, 315] on button "Save" at bounding box center [499, 317] width 57 height 36
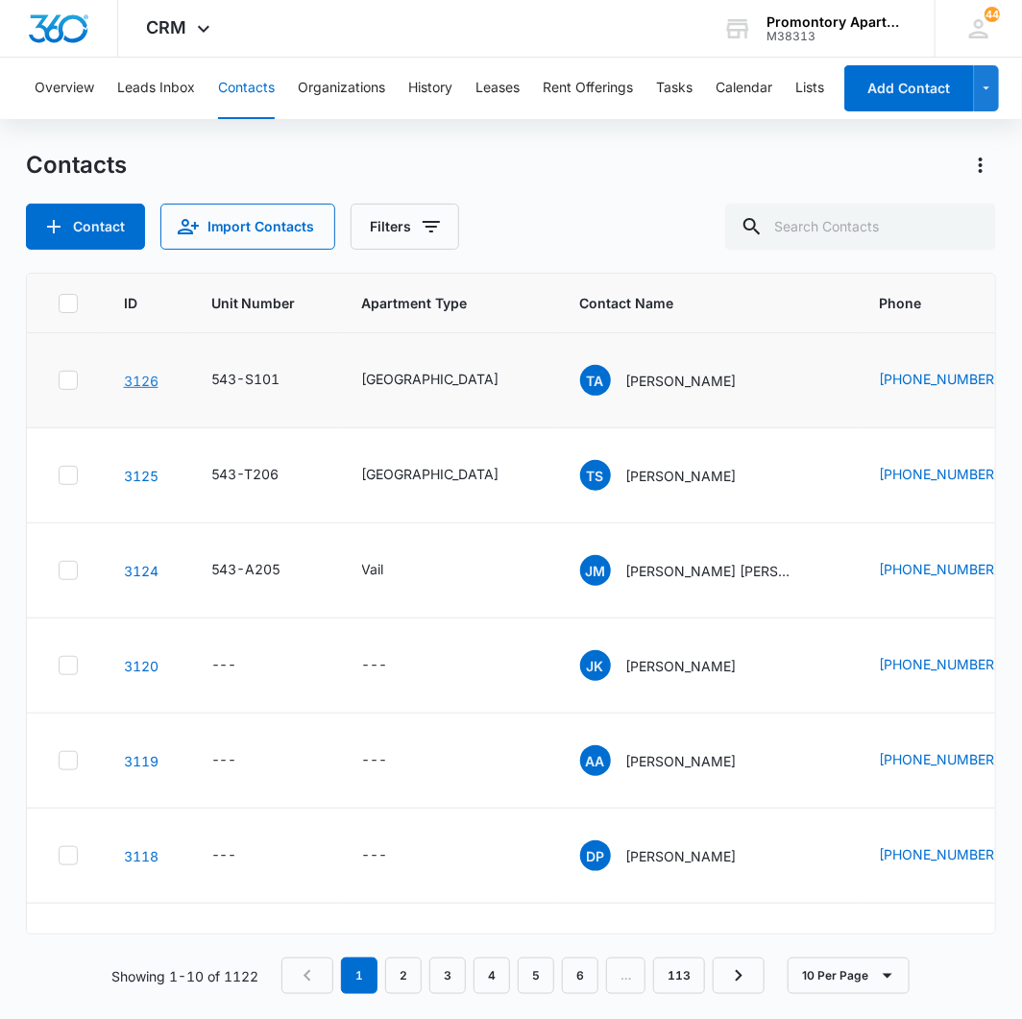
drag, startPoint x: 133, startPoint y: 380, endPoint x: 137, endPoint y: 370, distance: 11.6
click at [134, 380] on link "3126" at bounding box center [141, 381] width 35 height 16
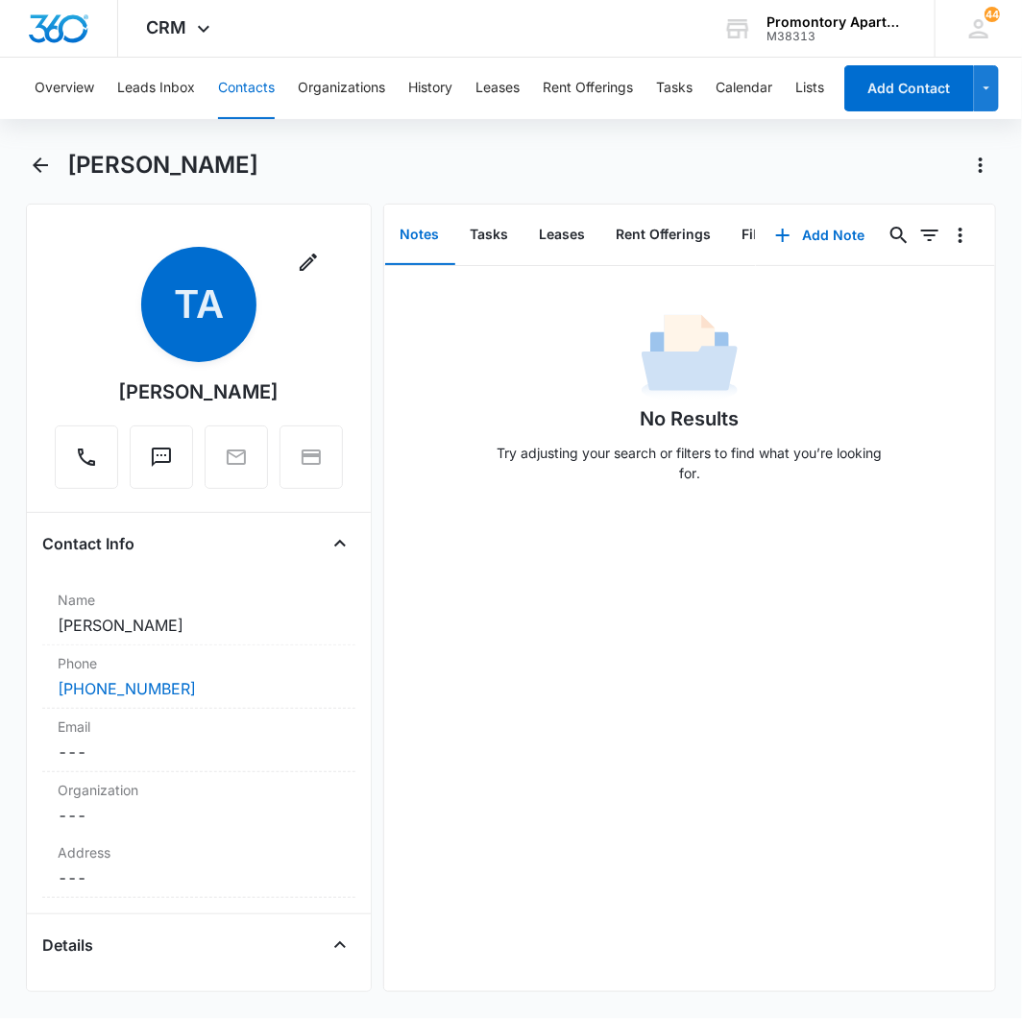
drag, startPoint x: 713, startPoint y: 636, endPoint x: 538, endPoint y: 338, distance: 345.7
click at [693, 616] on div "No Results Try adjusting your search or filters to find what you’re looking for." at bounding box center [690, 628] width 612 height 725
click at [563, 232] on button "Files" at bounding box center [564, 235] width 61 height 60
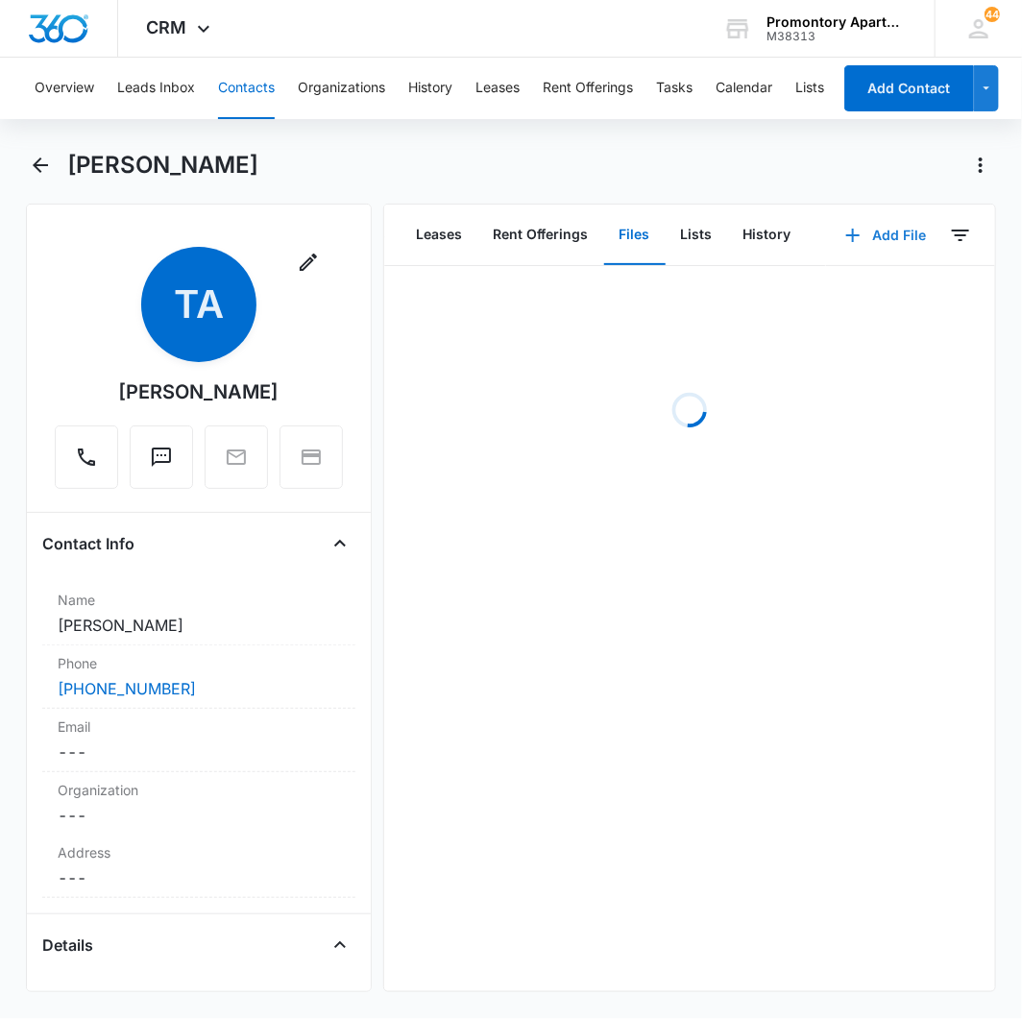
click at [858, 238] on button "Add File" at bounding box center [885, 235] width 119 height 46
click at [833, 294] on div "Upload Files" at bounding box center [860, 295] width 77 height 13
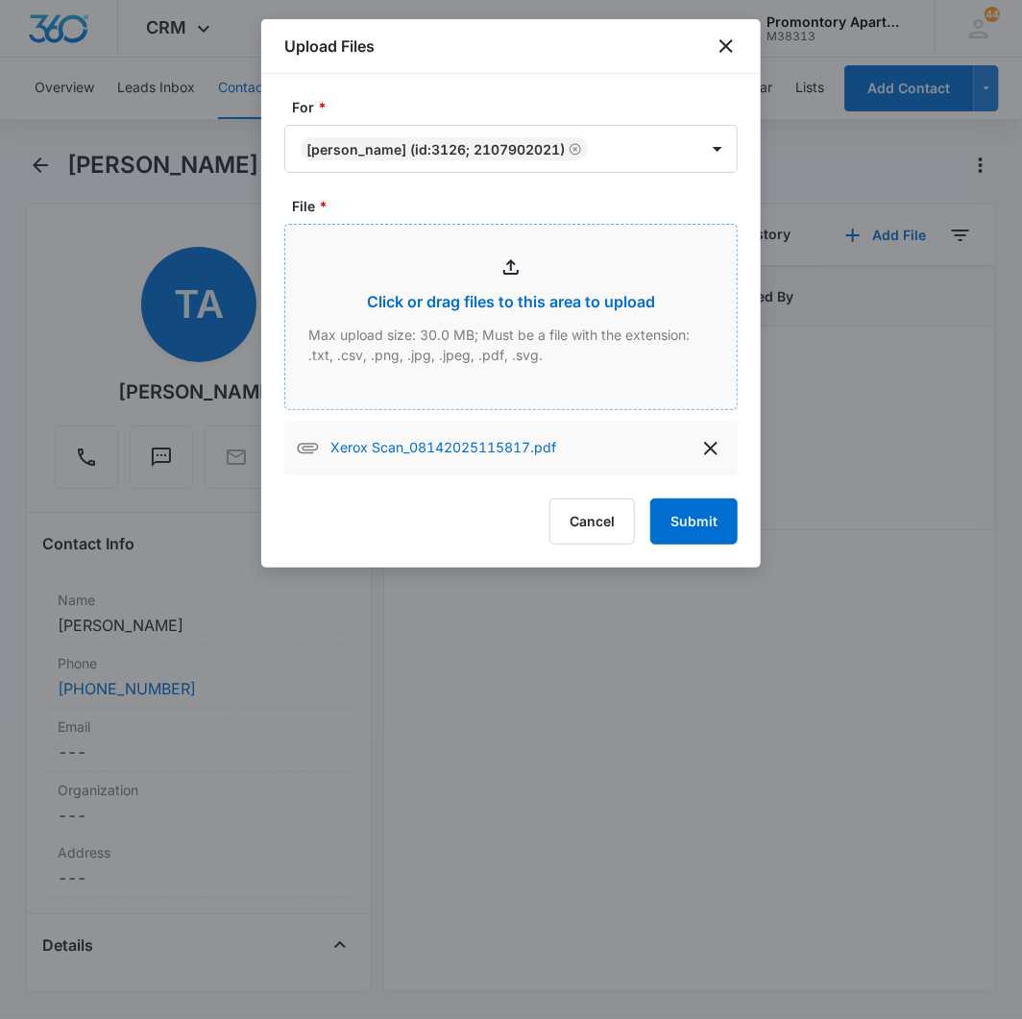
type input "C:\fakepath\Xerox Scan_08142025115844.pdf"
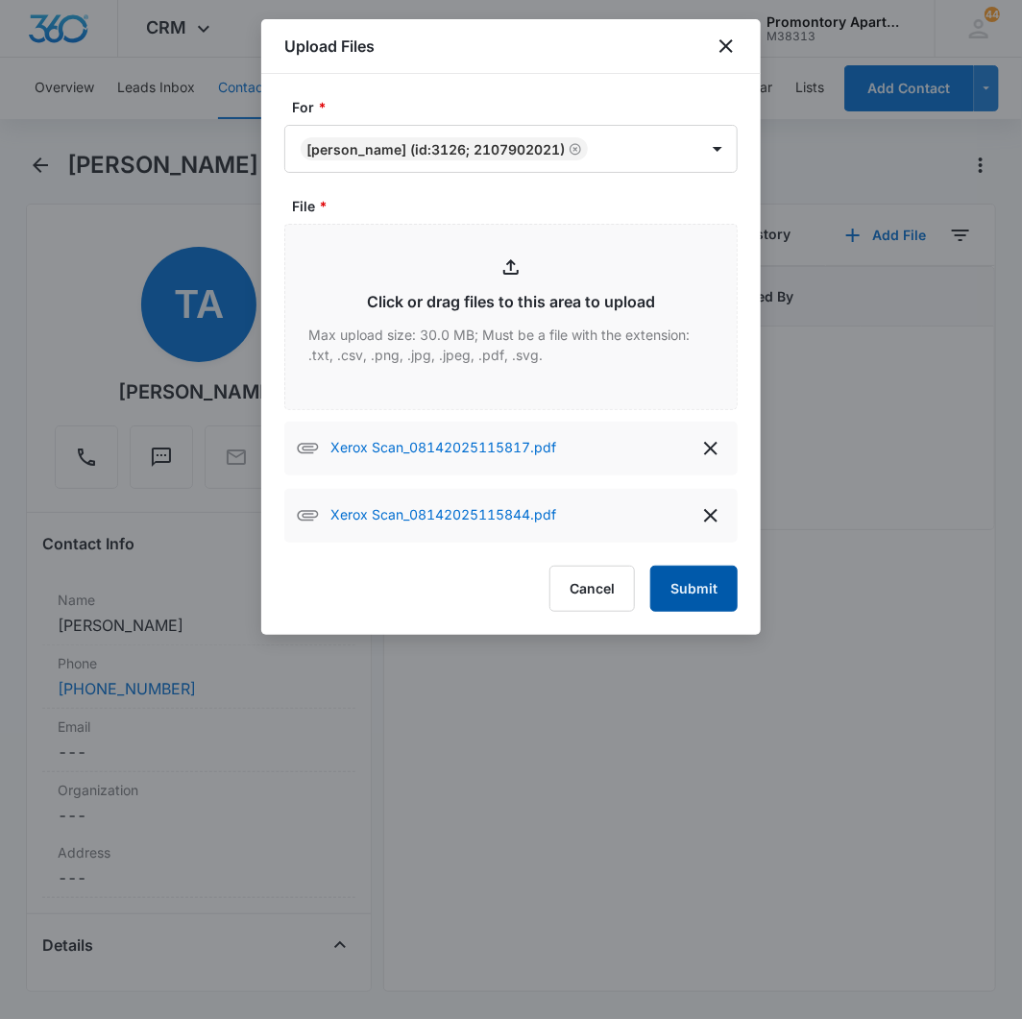
click at [722, 584] on button "Submit" at bounding box center [693, 589] width 87 height 46
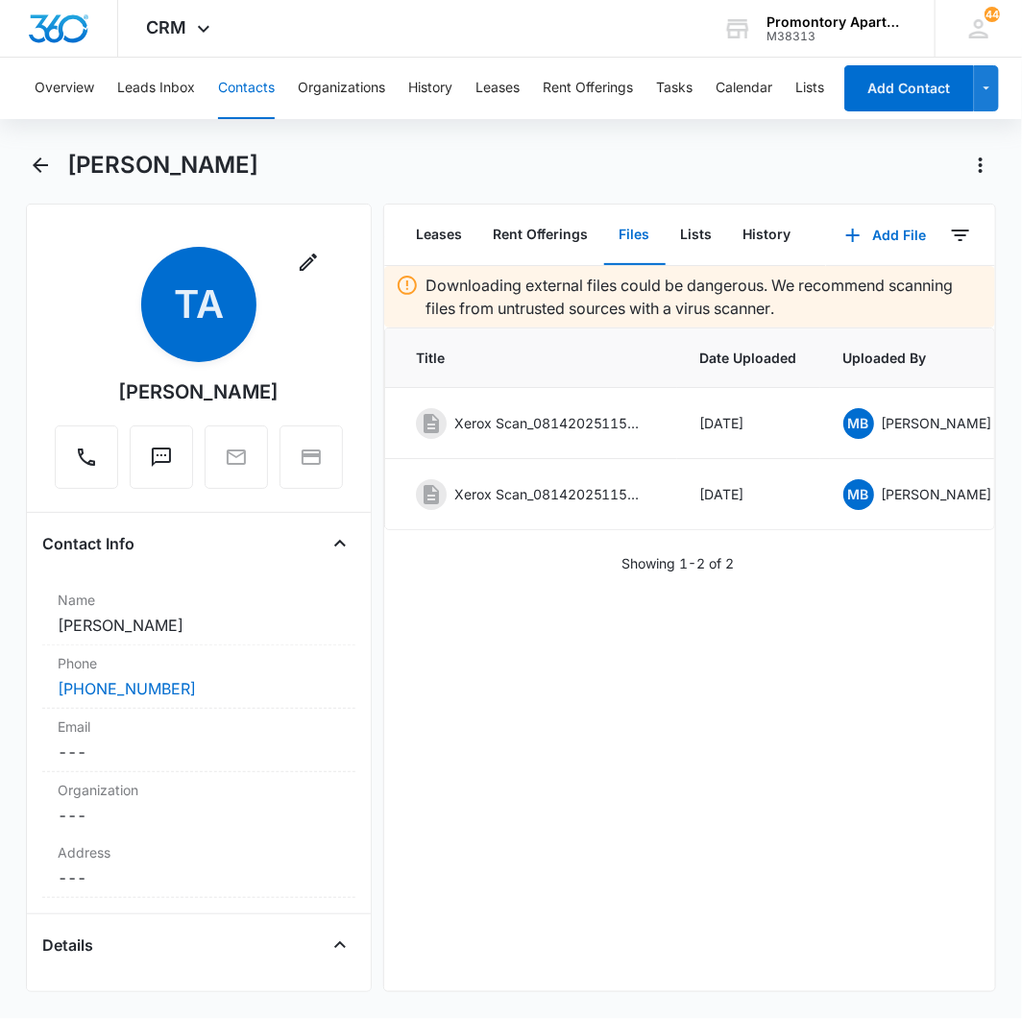
scroll to position [0, 192]
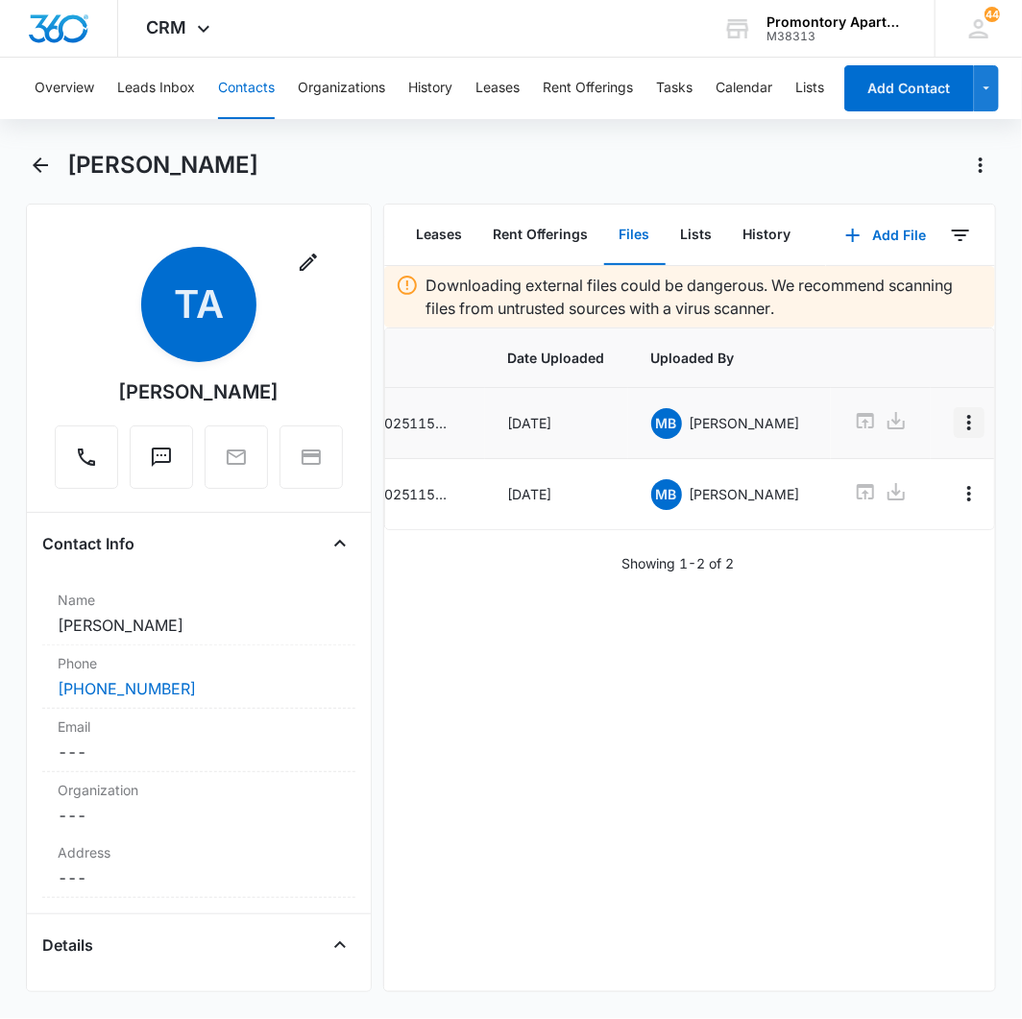
click at [957, 423] on icon "Overflow Menu" at bounding box center [968, 422] width 23 height 23
click at [894, 471] on div "Edit" at bounding box center [880, 476] width 40 height 13
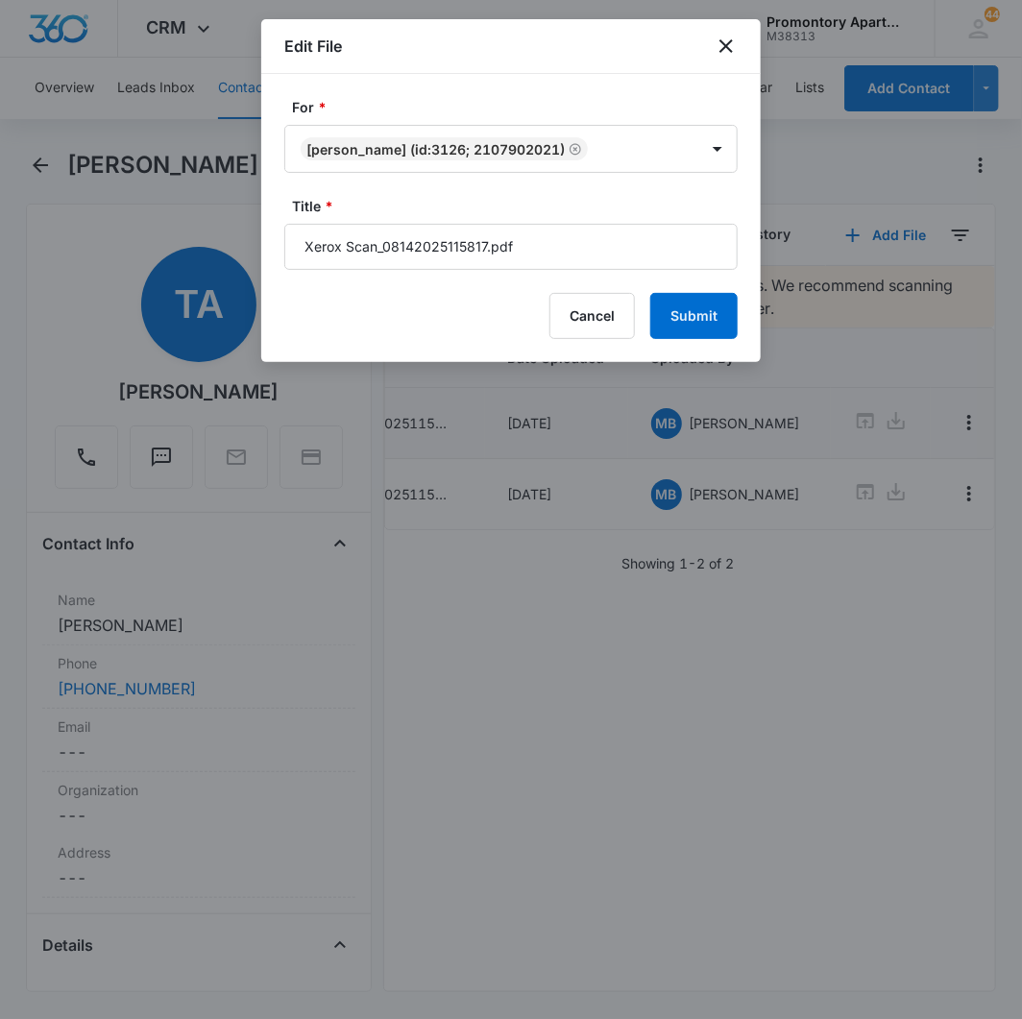
click at [735, 32] on div "Edit File" at bounding box center [510, 46] width 499 height 55
click at [564, 253] on input "Xerox Scan_08142025115817.pdf" at bounding box center [510, 247] width 453 height 46
click at [551, 253] on input "Xerox Scan_08142025115817.pdf" at bounding box center [510, 247] width 453 height 46
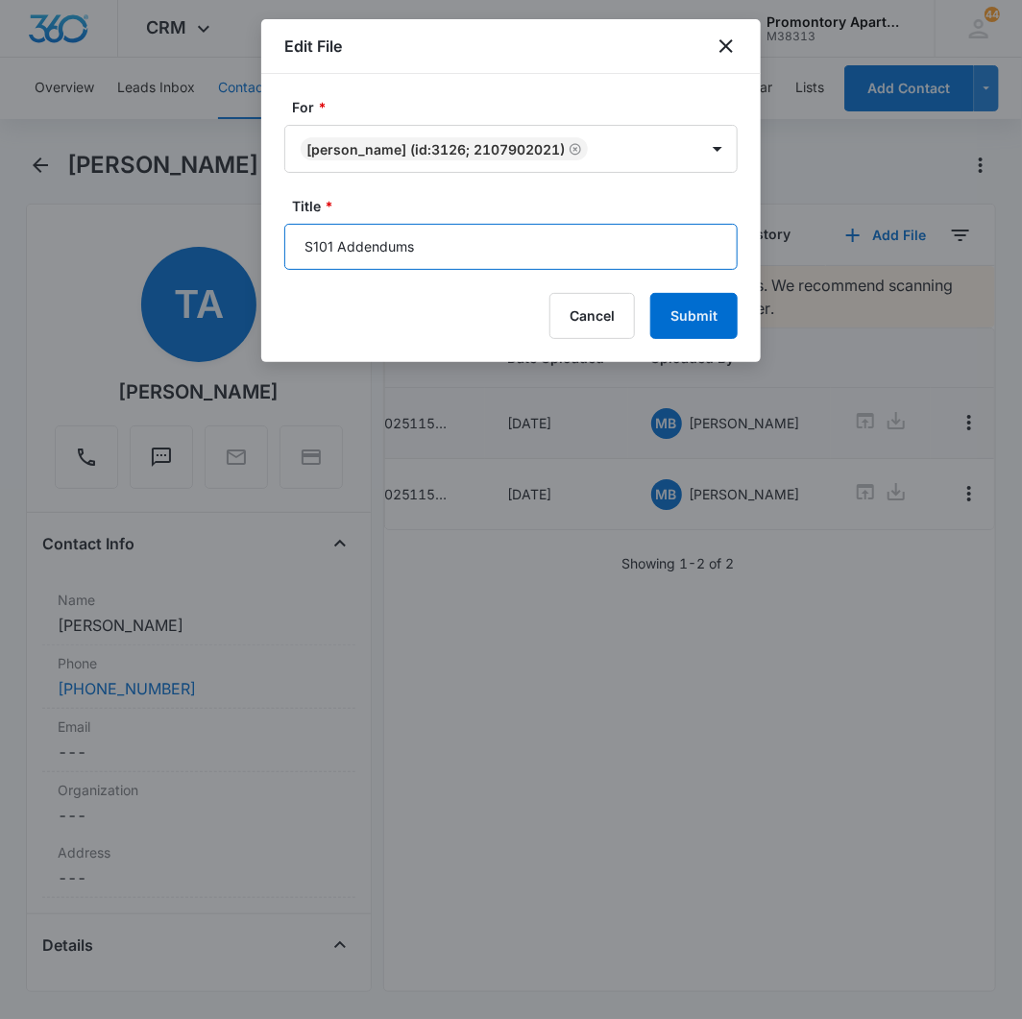
type input "S101 Addendums"
click at [650, 293] on button "Submit" at bounding box center [693, 316] width 87 height 46
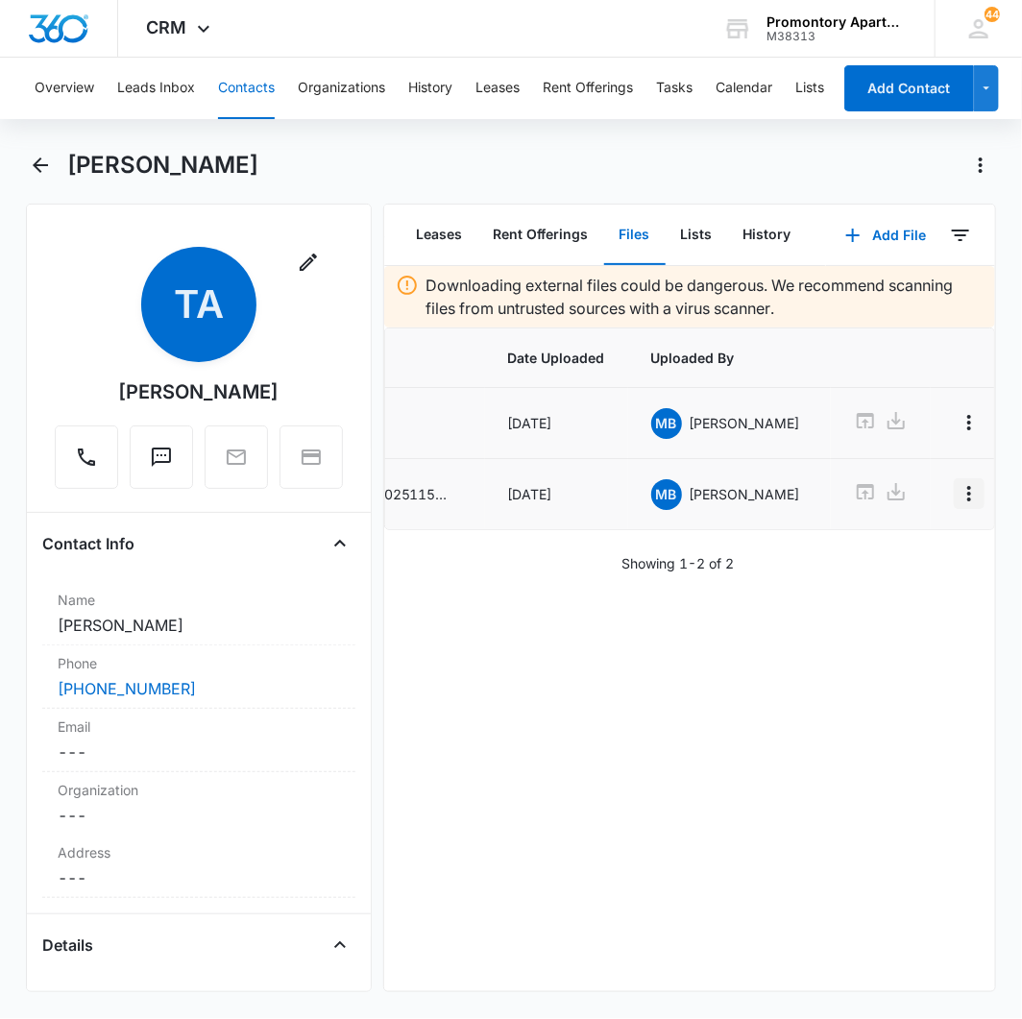
click at [957, 496] on icon "Overflow Menu" at bounding box center [968, 493] width 23 height 23
click at [871, 548] on div "Edit" at bounding box center [880, 549] width 40 height 13
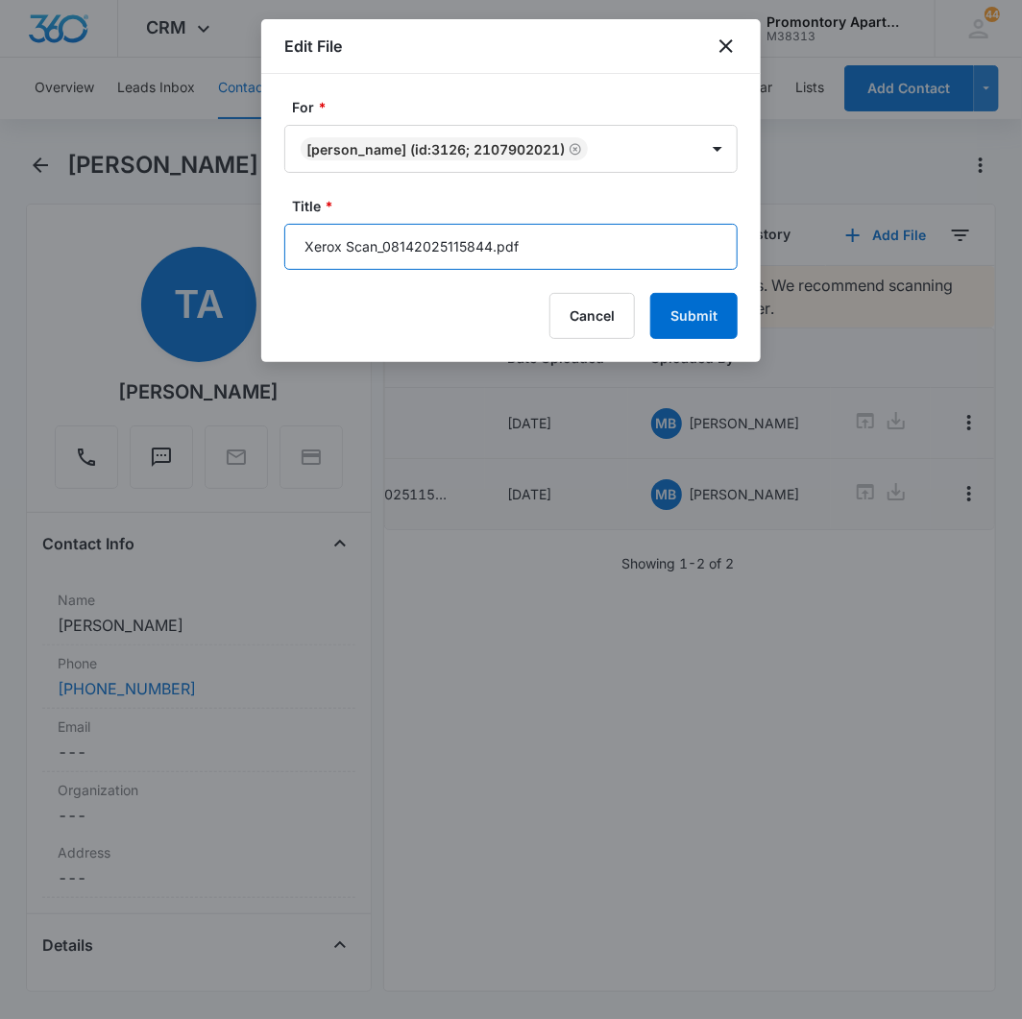
click at [520, 238] on input "Xerox Scan_08142025115844.pdf" at bounding box center [510, 247] width 453 height 46
type input "S101 Lease"
click at [650, 293] on button "Submit" at bounding box center [693, 316] width 87 height 46
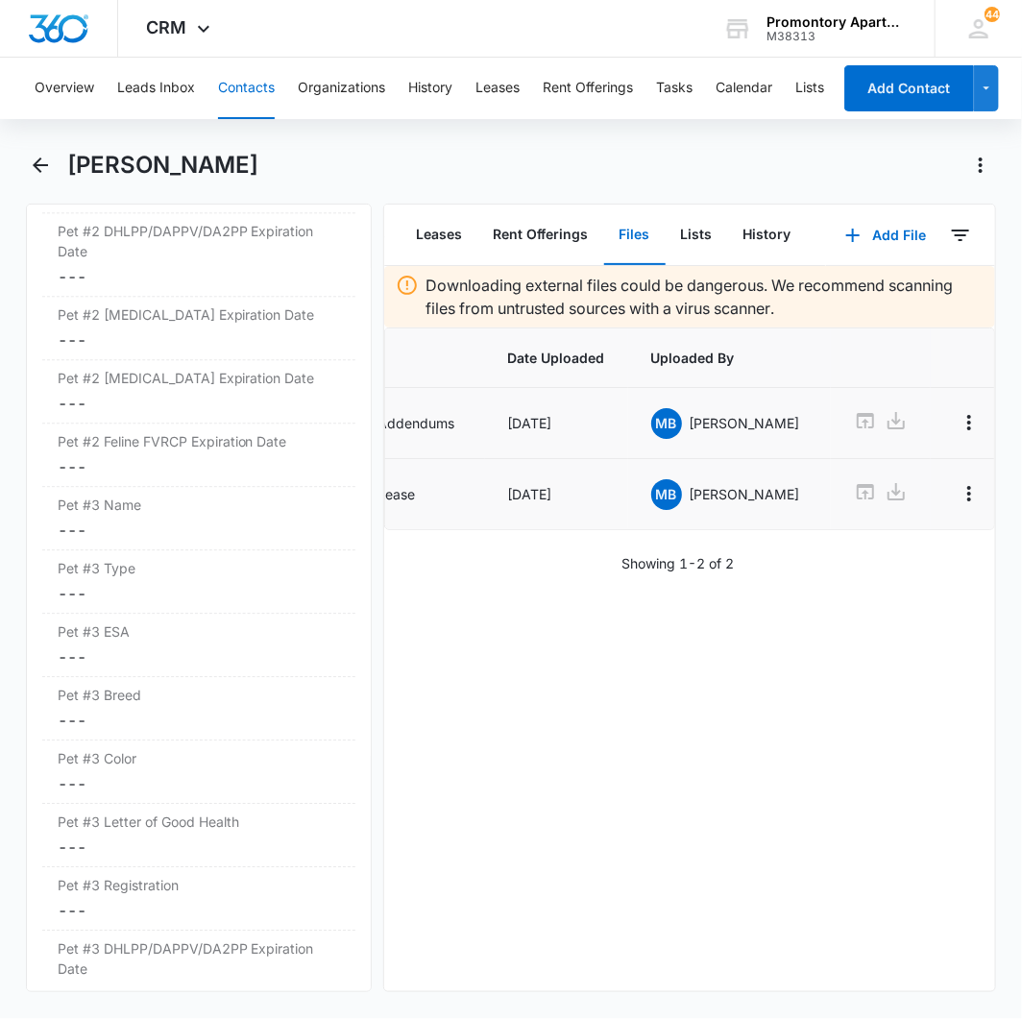
scroll to position [5228, 0]
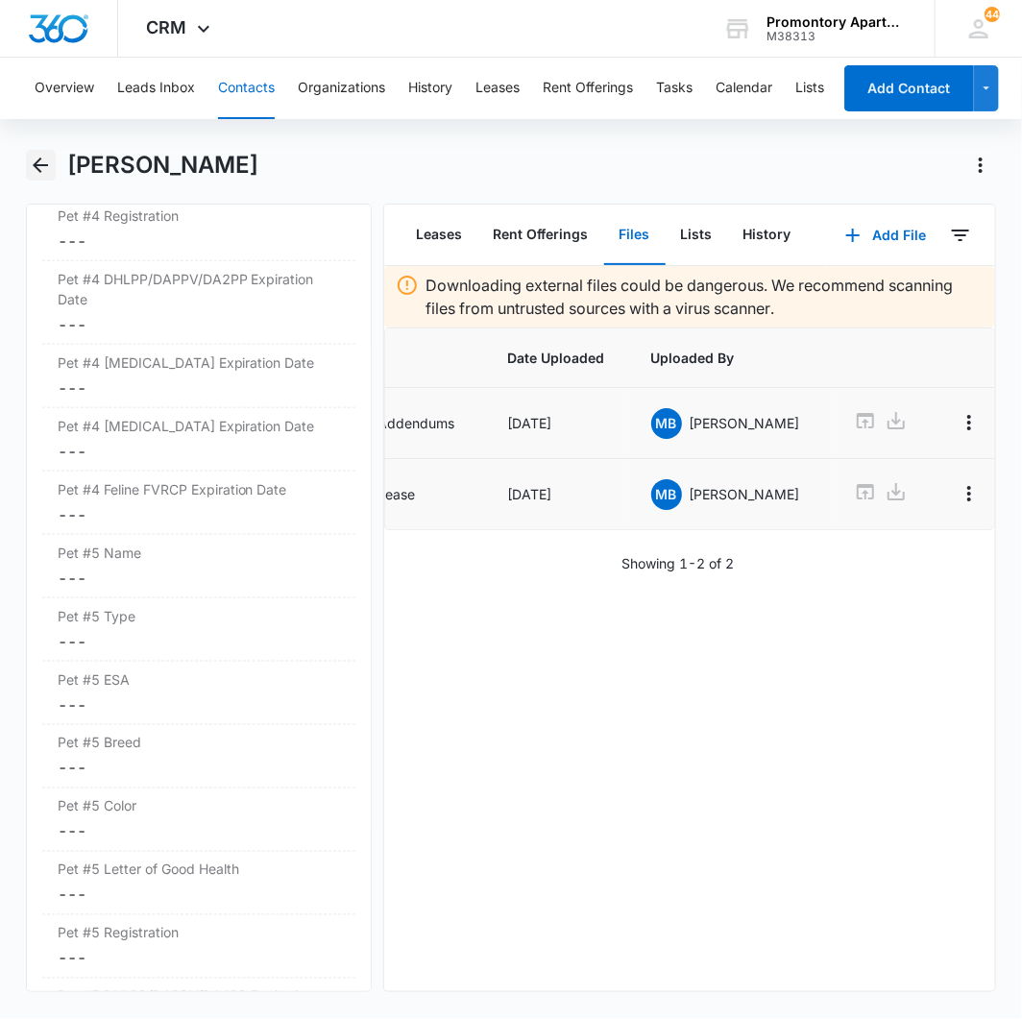
click at [43, 164] on icon "Back" at bounding box center [40, 164] width 15 height 15
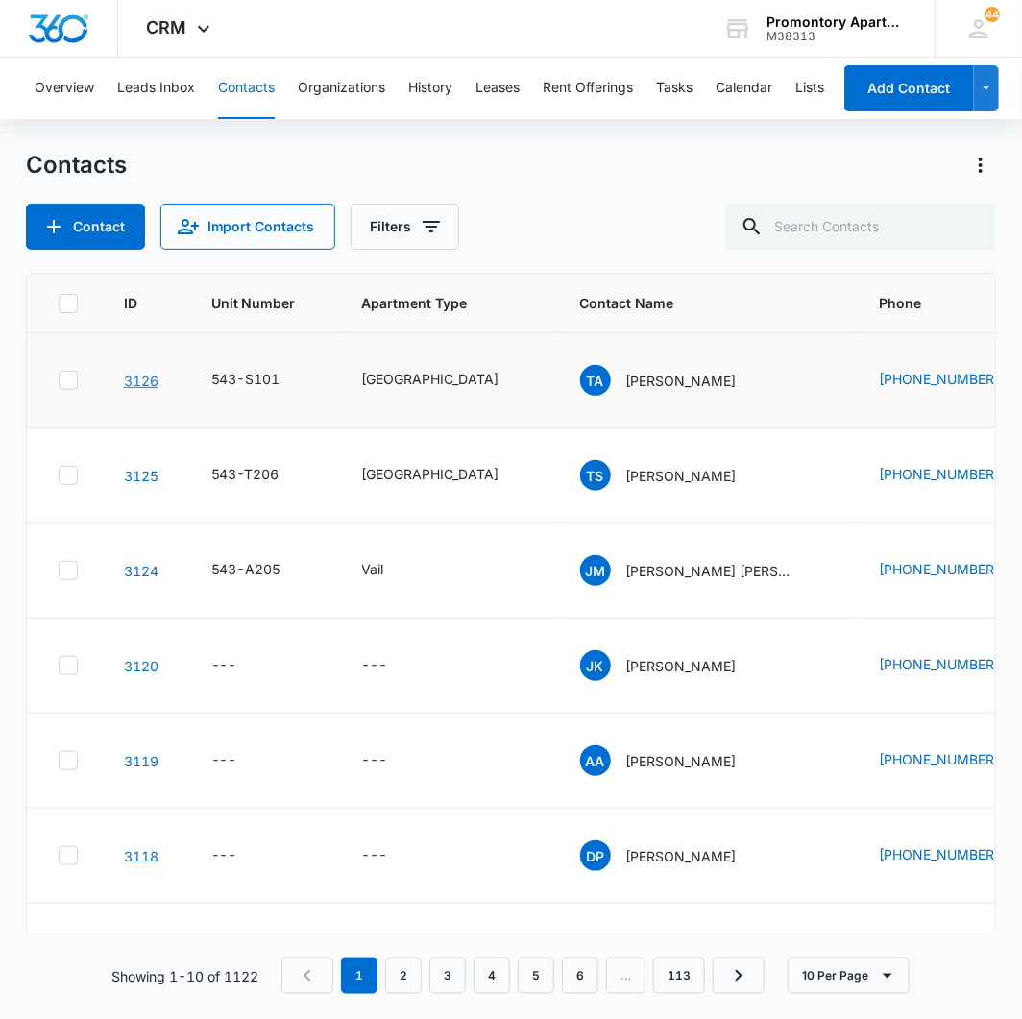
click at [144, 381] on link "3126" at bounding box center [141, 381] width 35 height 16
click at [867, 228] on input "text" at bounding box center [860, 227] width 271 height 46
type input "[PERSON_NAME]"
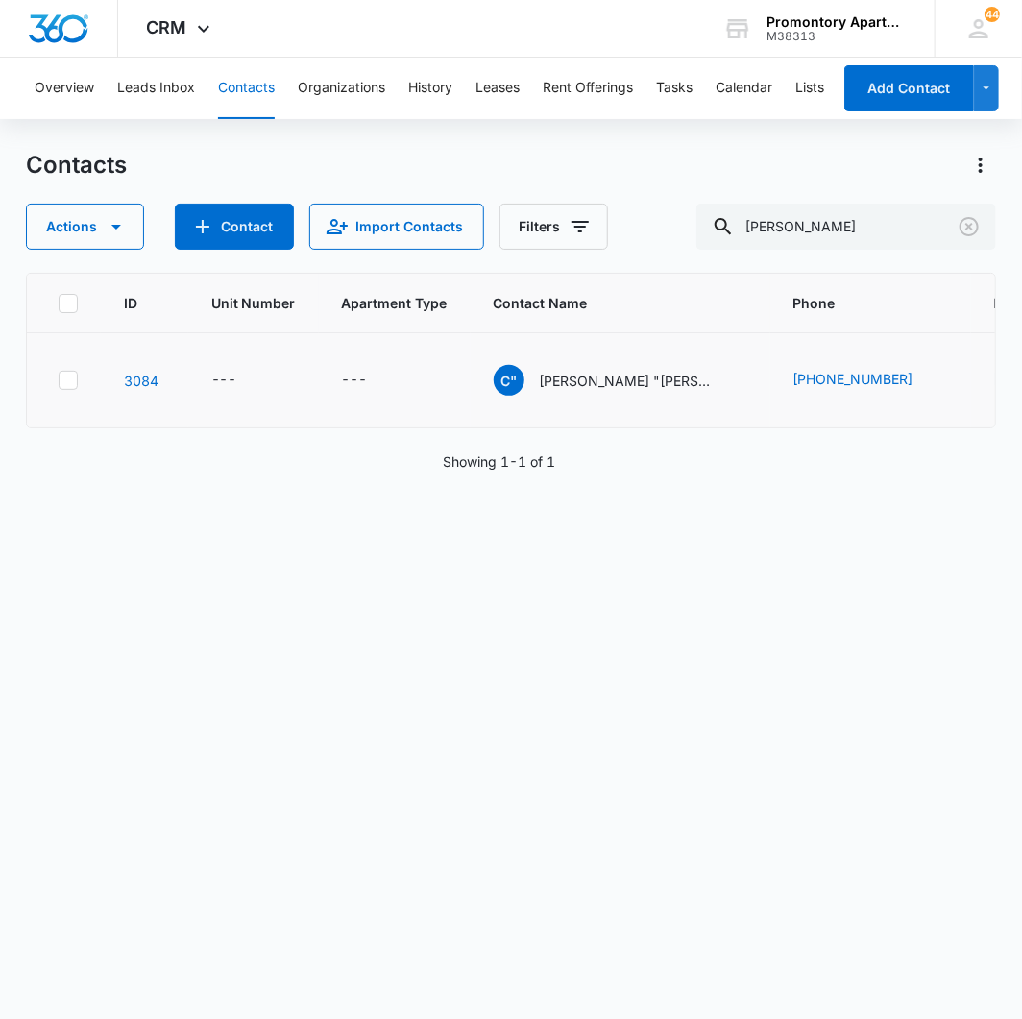
click at [206, 379] on td "---" at bounding box center [253, 380] width 131 height 95
click at [218, 376] on div "---" at bounding box center [224, 380] width 26 height 23
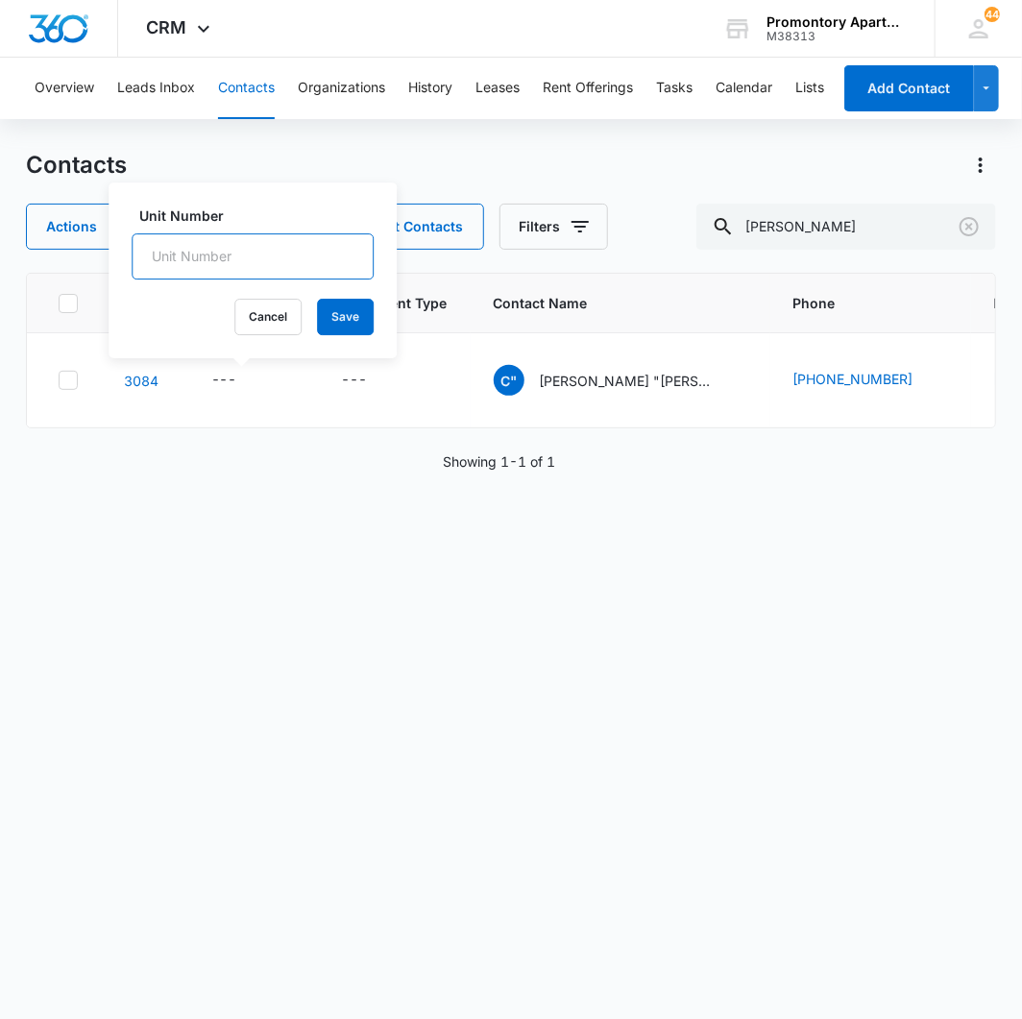
click at [227, 254] on input "Unit Number" at bounding box center [253, 256] width 242 height 46
type input "543-T105"
drag, startPoint x: 317, startPoint y: 320, endPoint x: 320, endPoint y: 336, distance: 16.6
click at [317, 322] on button "Save" at bounding box center [345, 317] width 57 height 36
click at [349, 375] on div "---" at bounding box center [355, 380] width 26 height 23
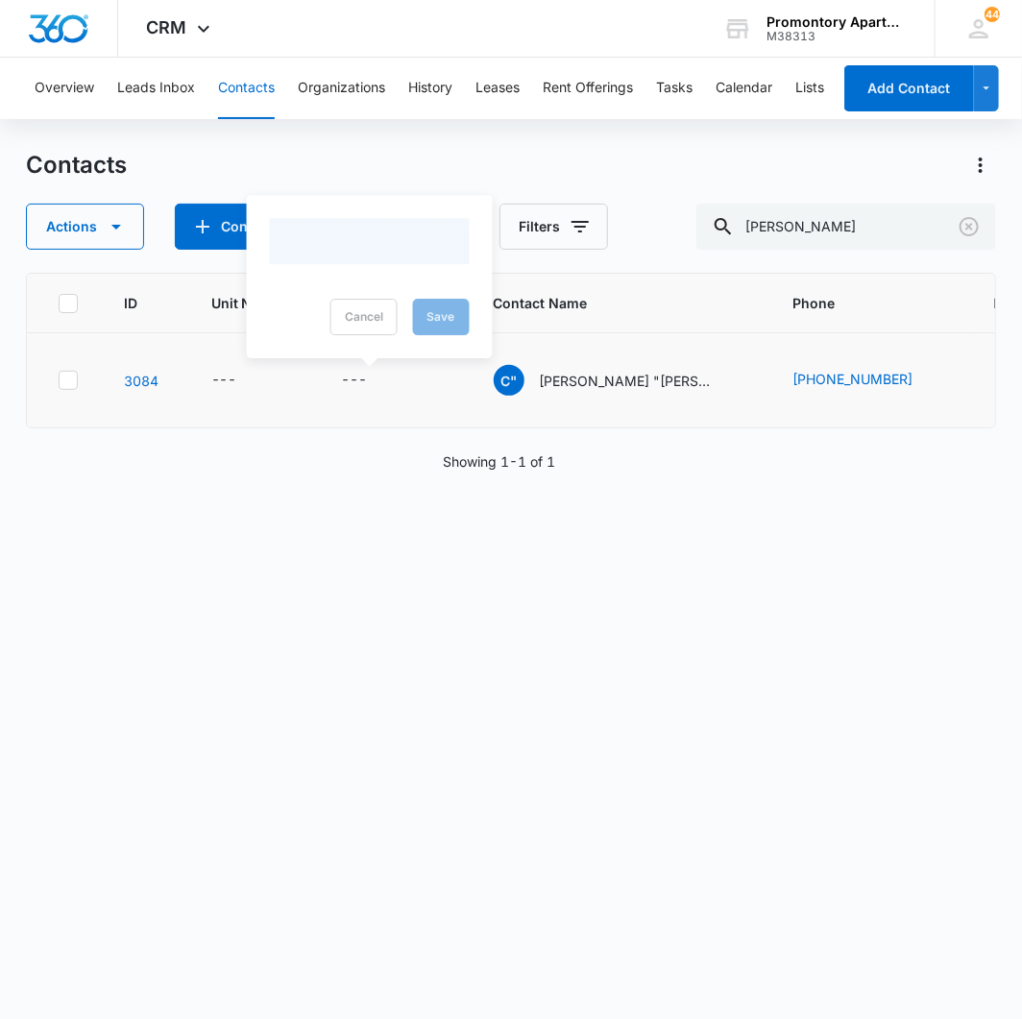
click at [392, 260] on div at bounding box center [370, 241] width 200 height 46
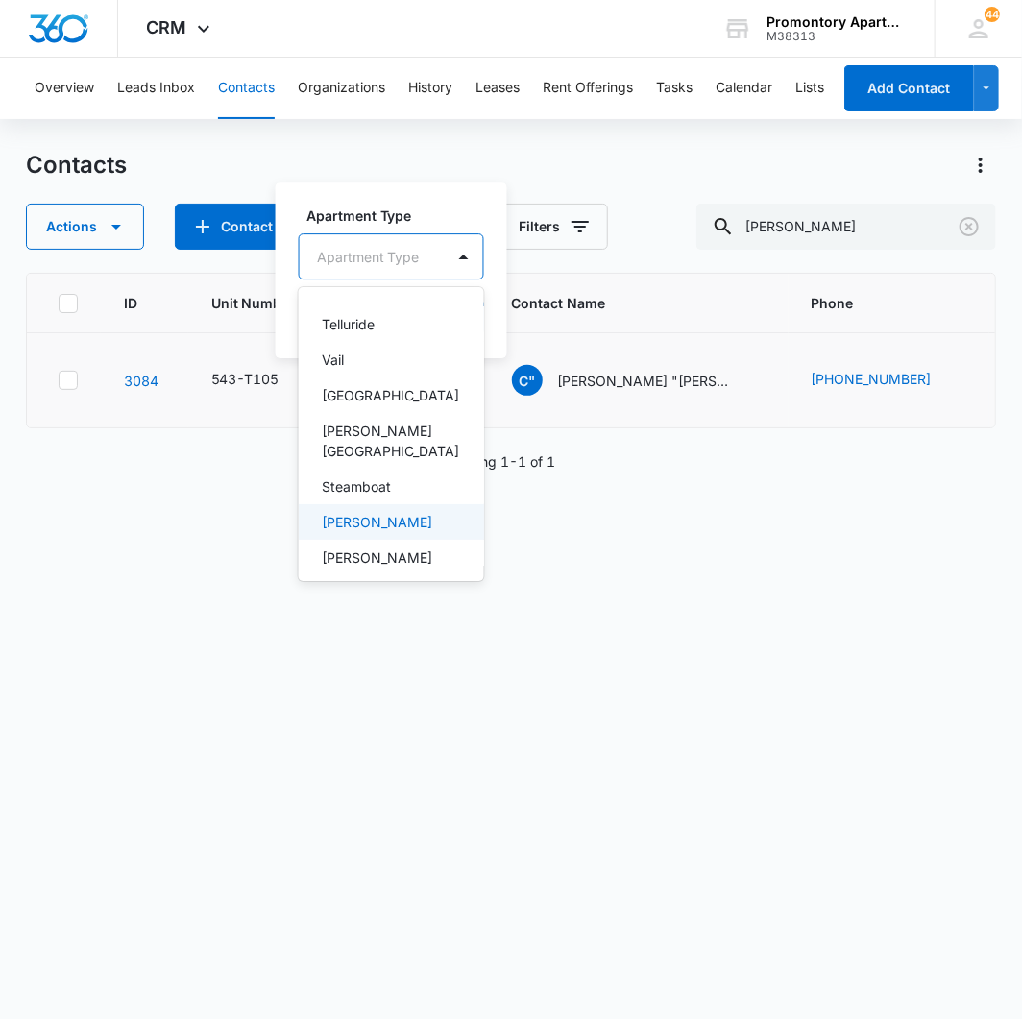
click at [377, 512] on div "[PERSON_NAME]" at bounding box center [389, 522] width 135 height 20
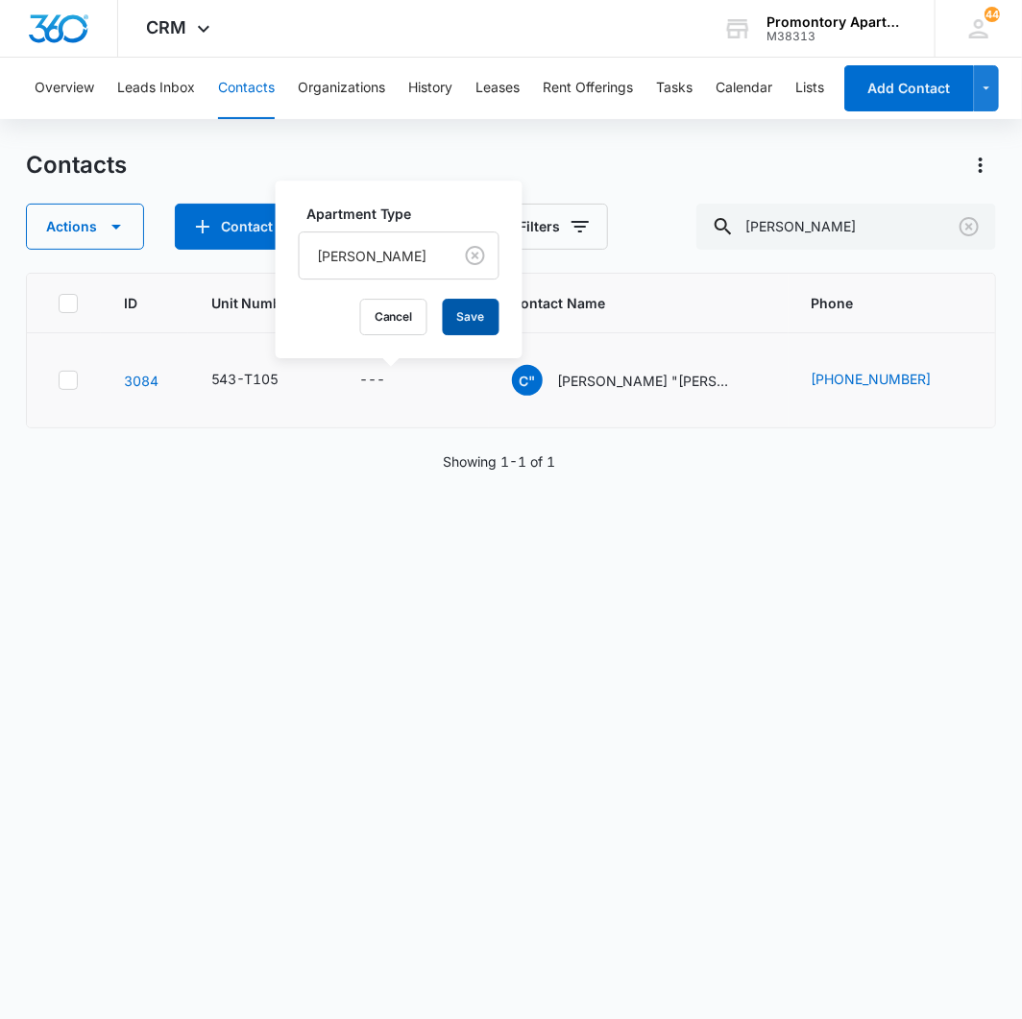
click at [443, 322] on button "Save" at bounding box center [471, 317] width 57 height 36
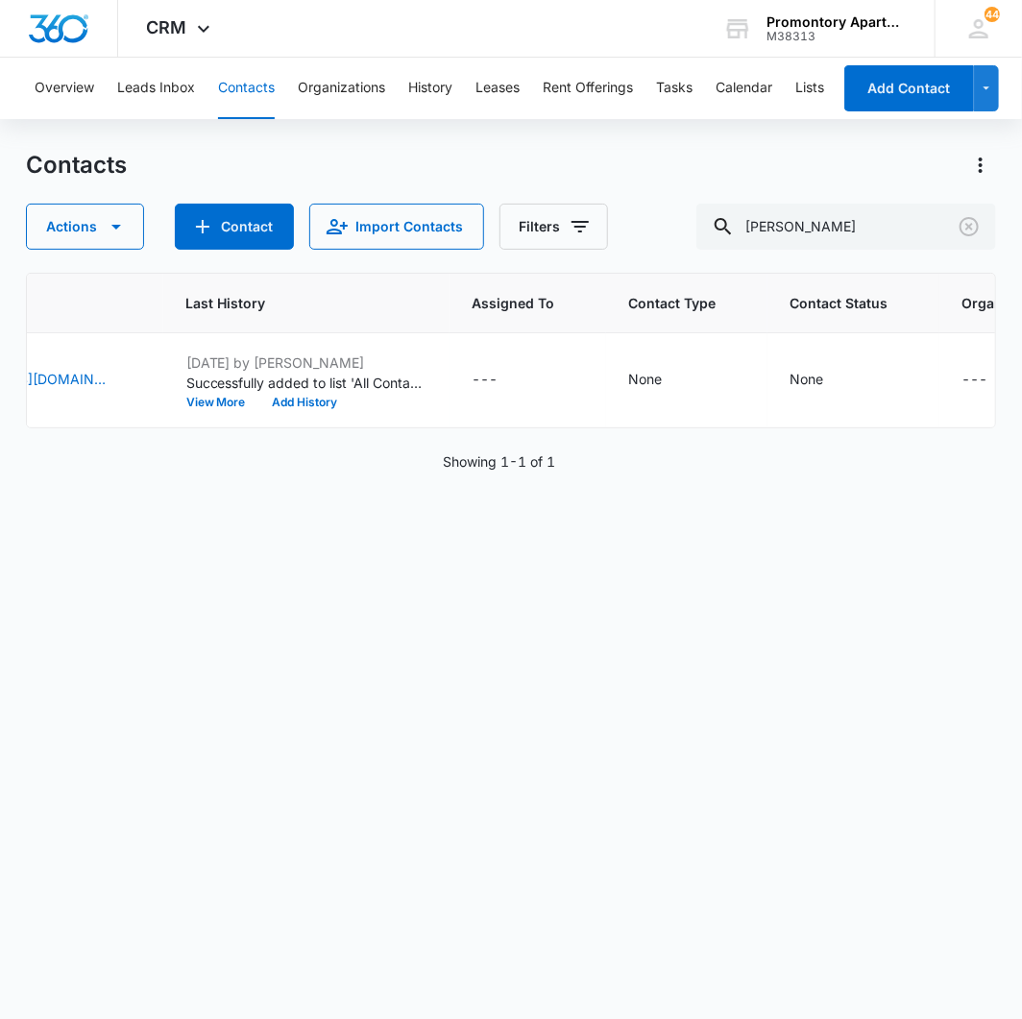
scroll to position [0, 1121]
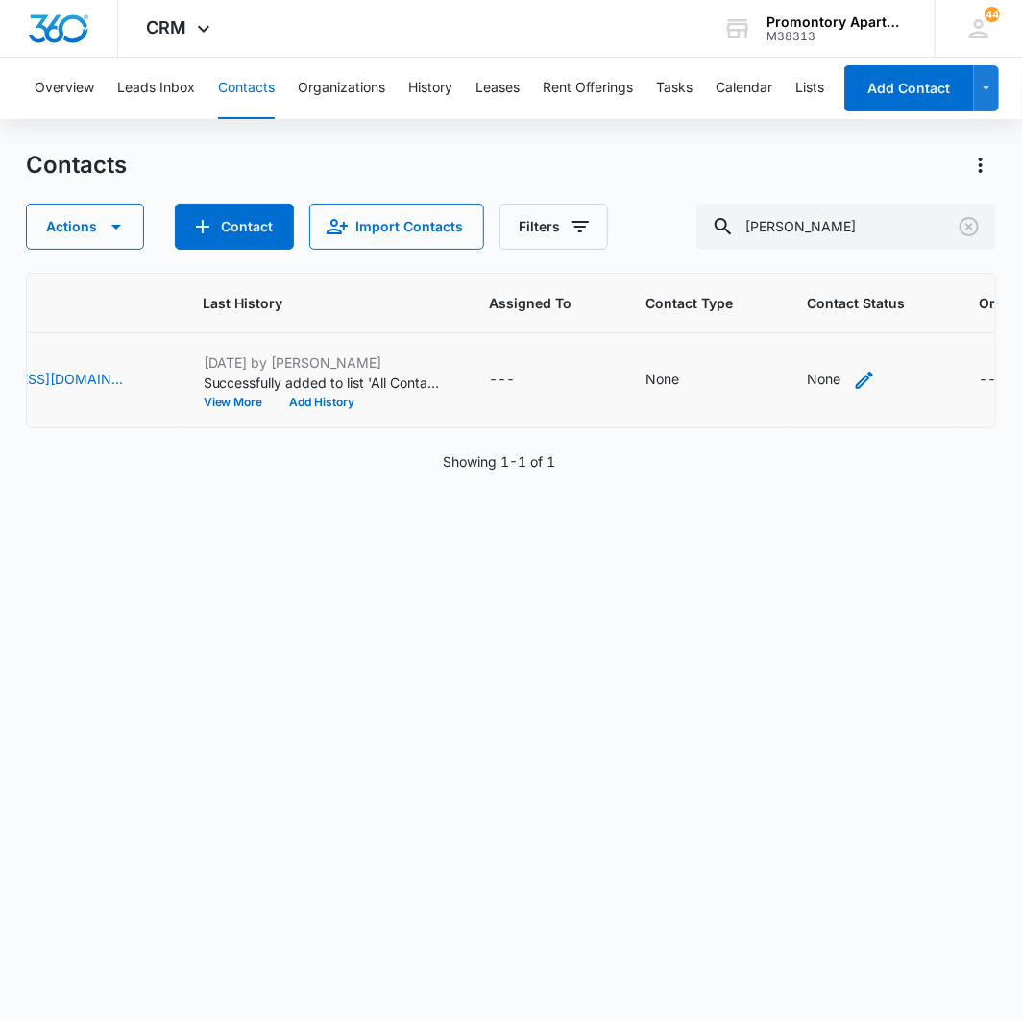
click at [808, 382] on div "None" at bounding box center [825, 379] width 34 height 20
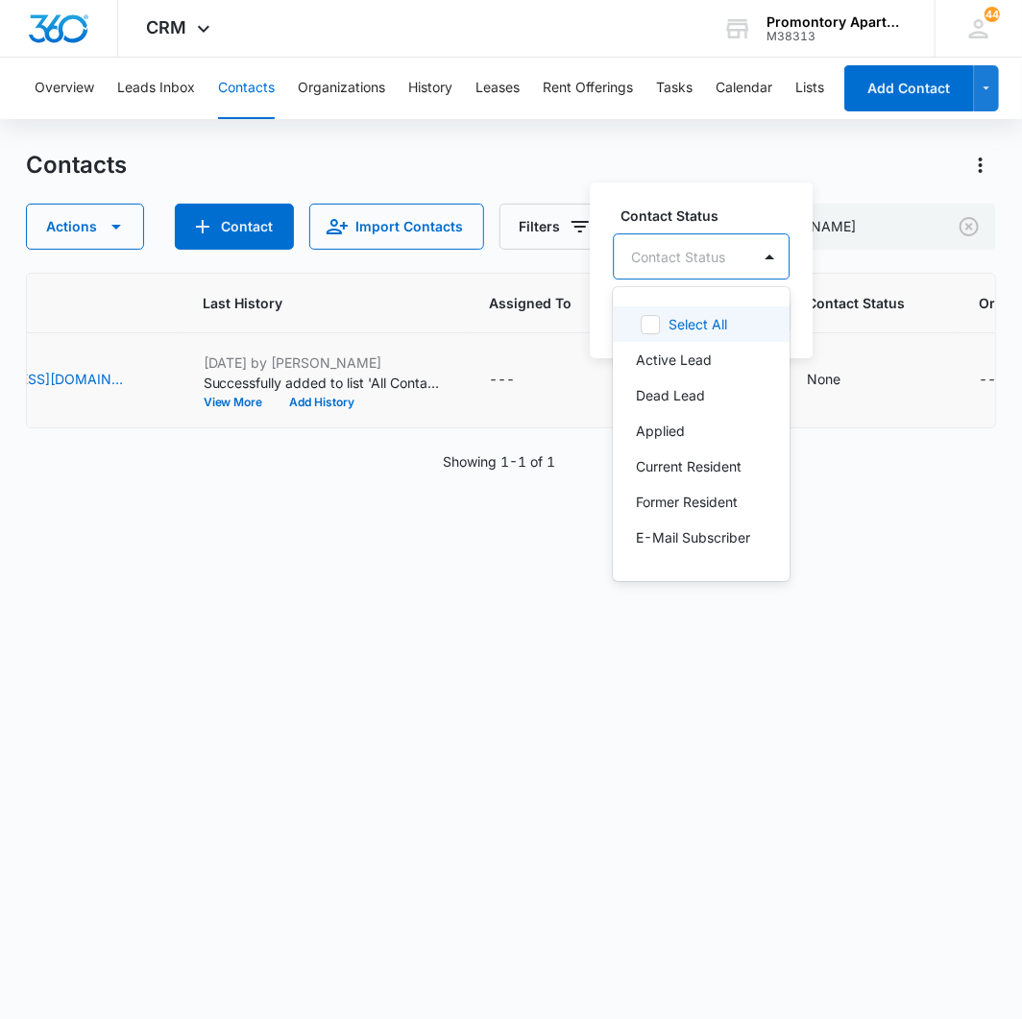
click at [693, 248] on div at bounding box center [678, 257] width 94 height 24
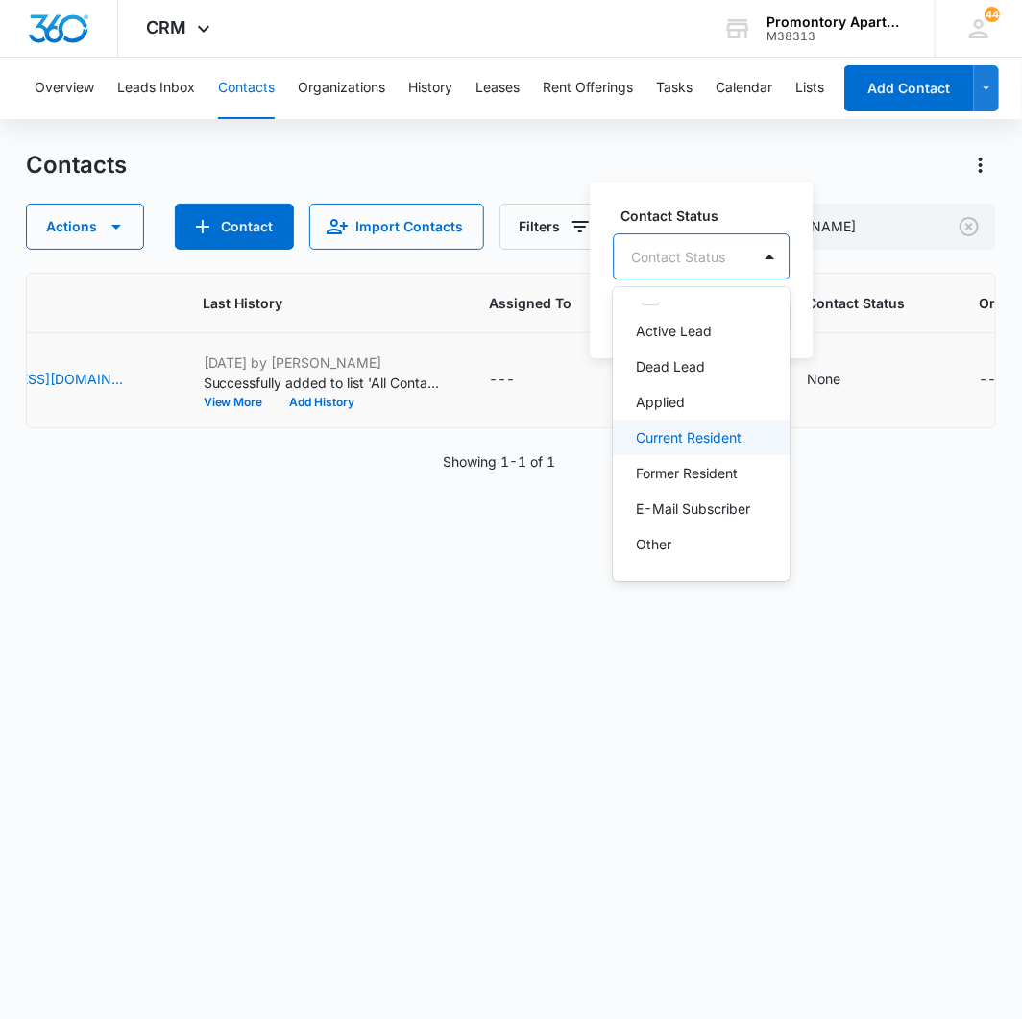
click at [676, 427] on p "Current Resident" at bounding box center [689, 437] width 106 height 20
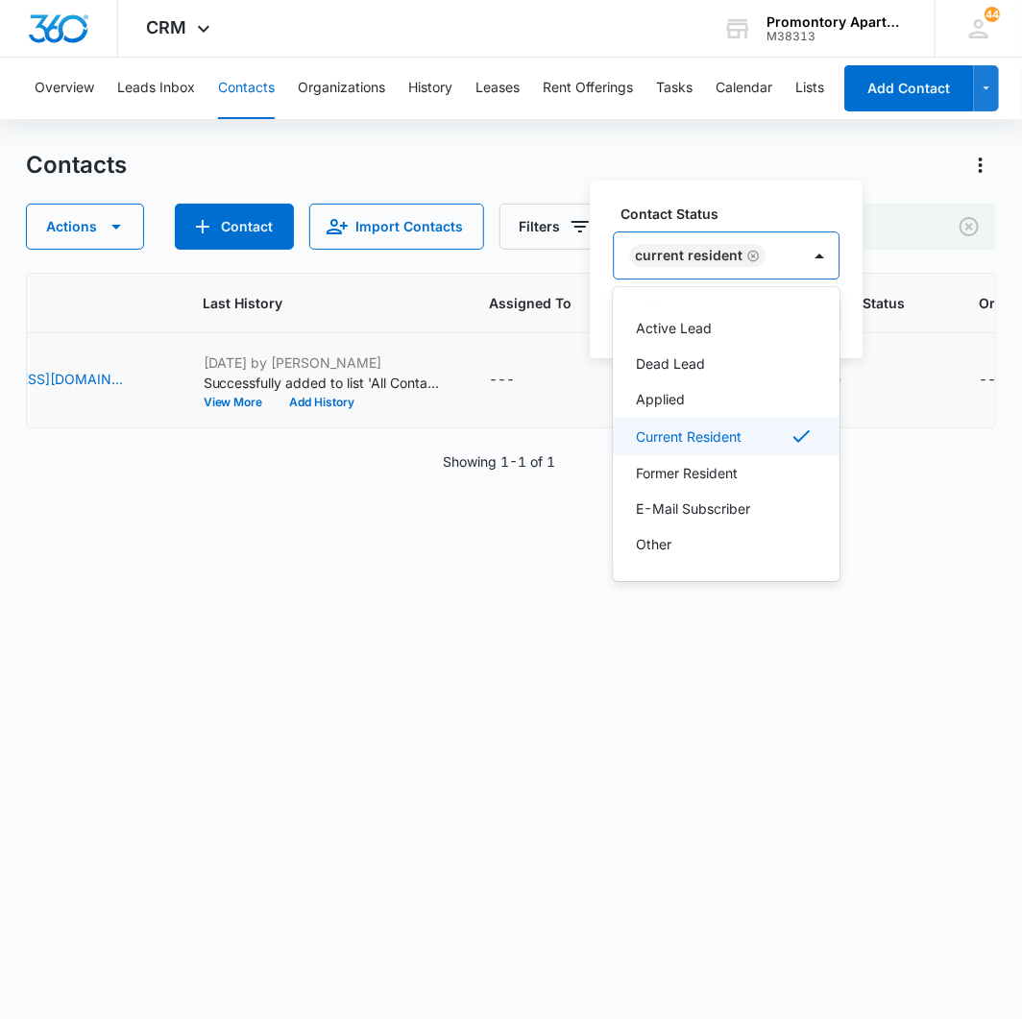
scroll to position [31, 0]
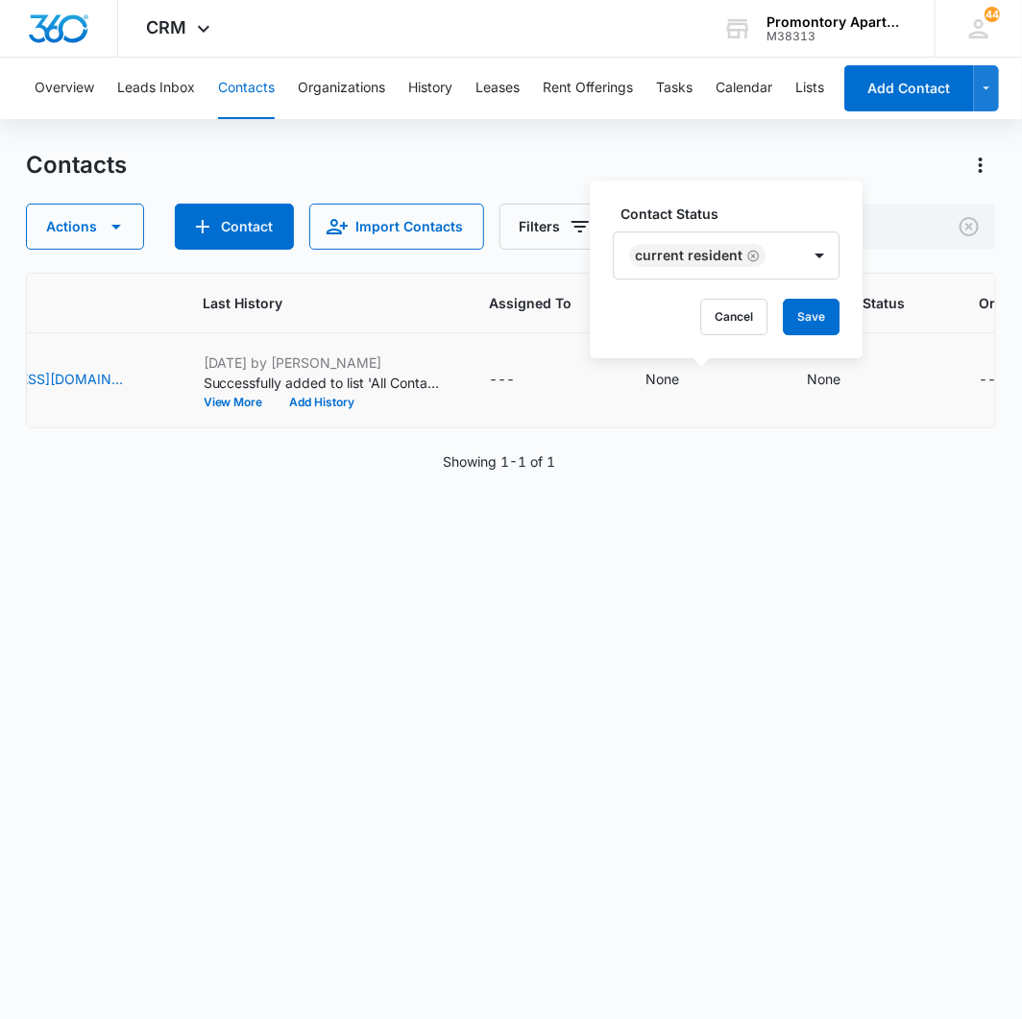
click at [807, 206] on label "Contact Status" at bounding box center [733, 214] width 227 height 20
click at [807, 314] on button "Save" at bounding box center [811, 317] width 57 height 36
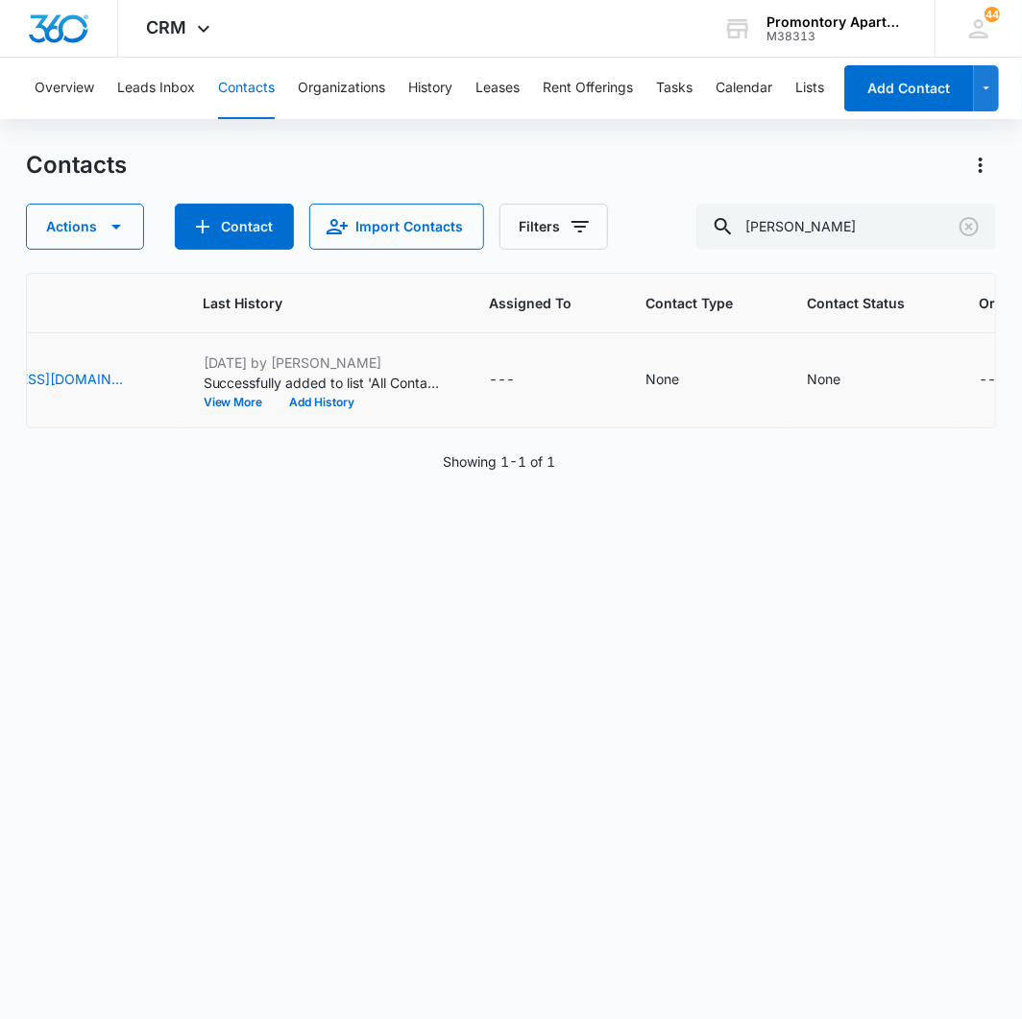
click at [979, 378] on div "---" at bounding box center [992, 380] width 26 height 23
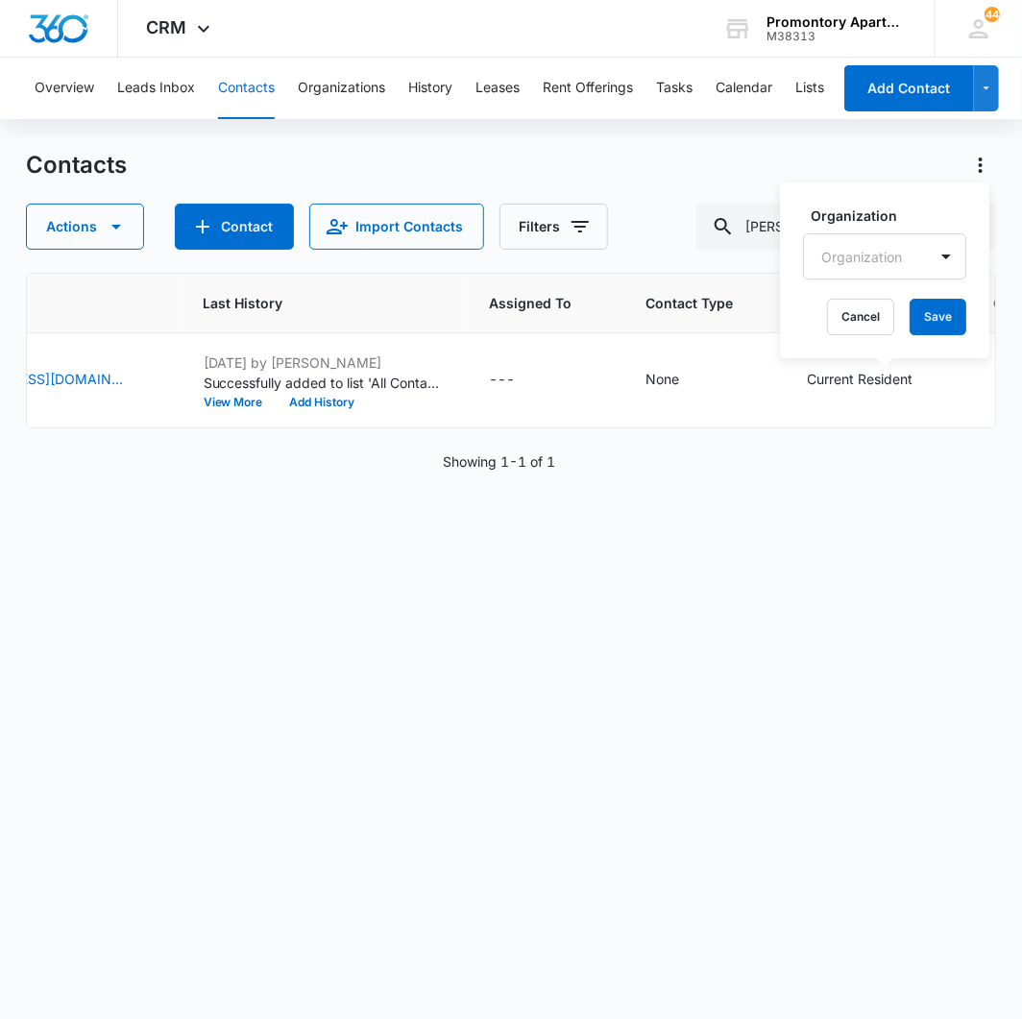
click at [859, 243] on div "Organization" at bounding box center [865, 256] width 123 height 43
click at [894, 213] on label "Organization" at bounding box center [891, 215] width 163 height 20
click at [646, 374] on div "None" at bounding box center [663, 379] width 34 height 20
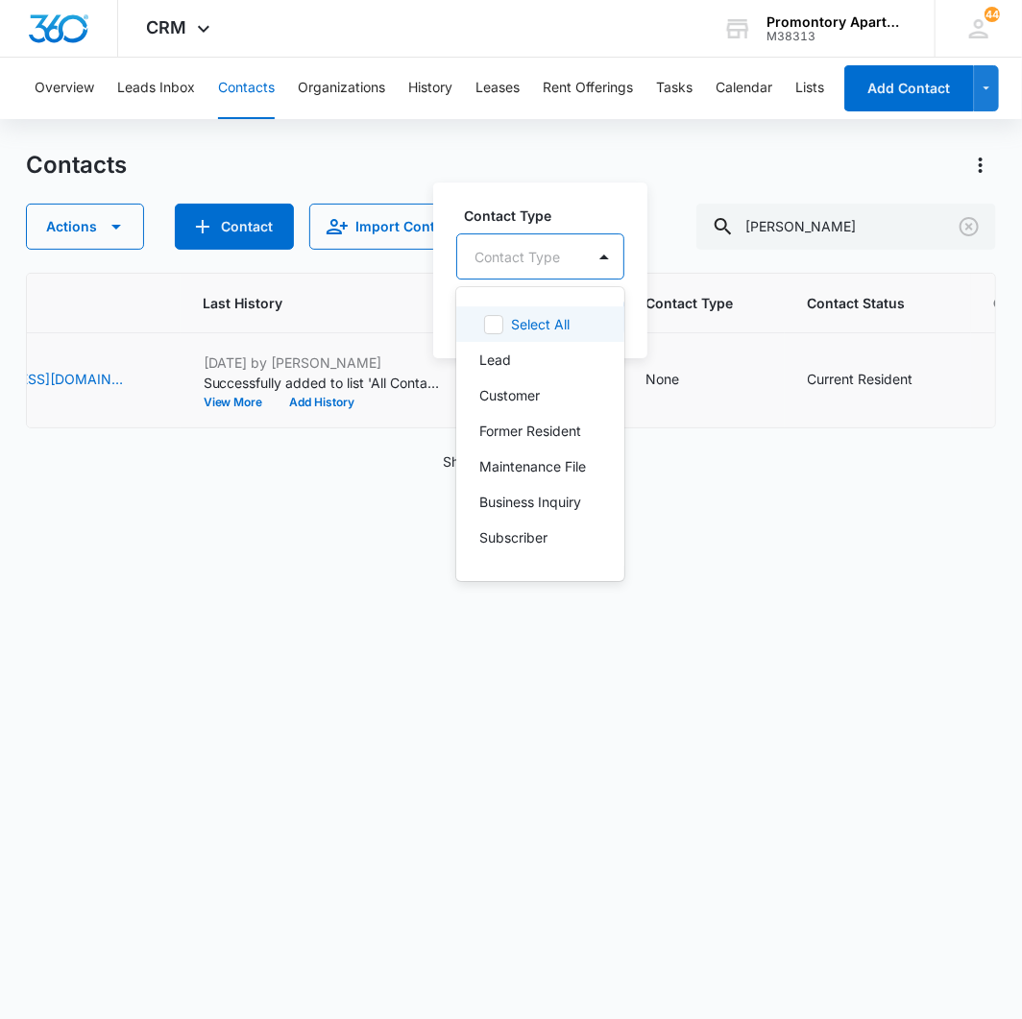
click at [563, 245] on div "Contact Type" at bounding box center [521, 256] width 128 height 43
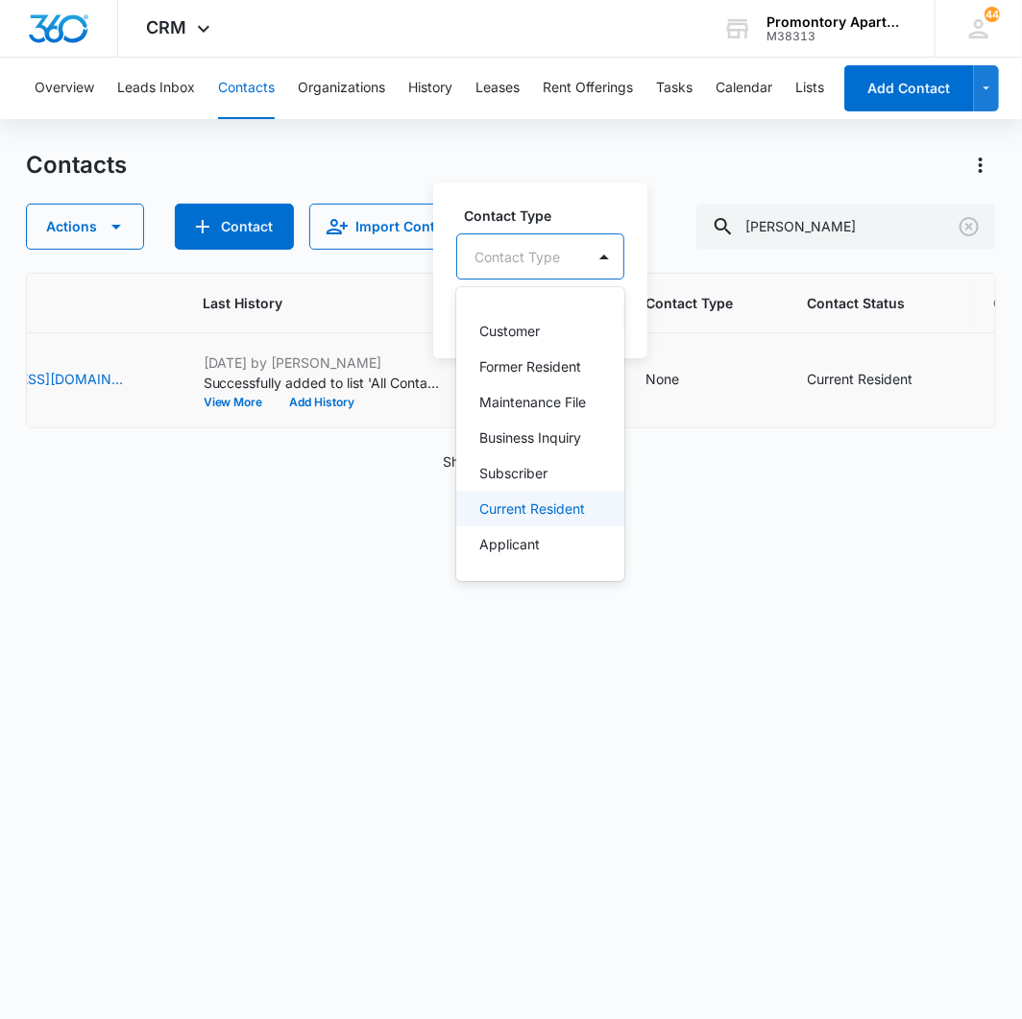
click at [514, 507] on p "Current Resident" at bounding box center [532, 508] width 106 height 20
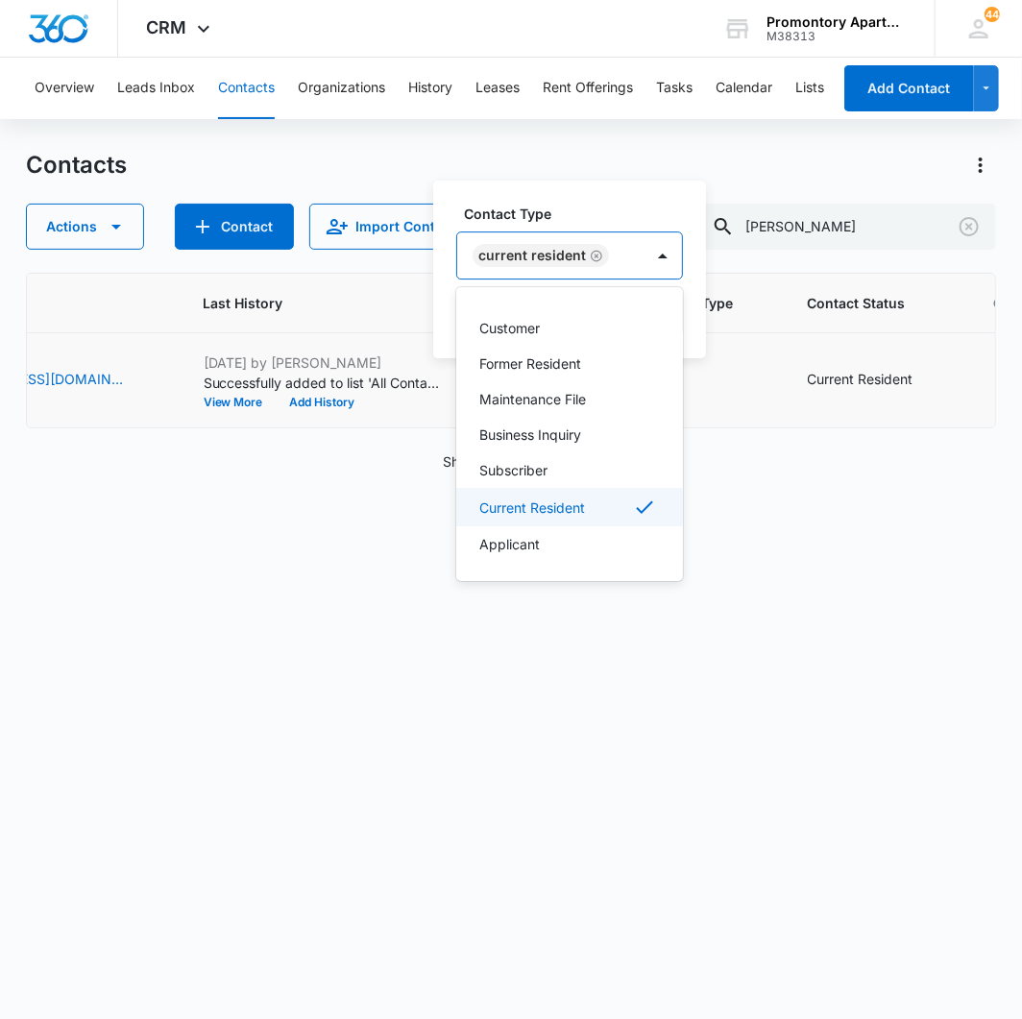
scroll to position [65, 0]
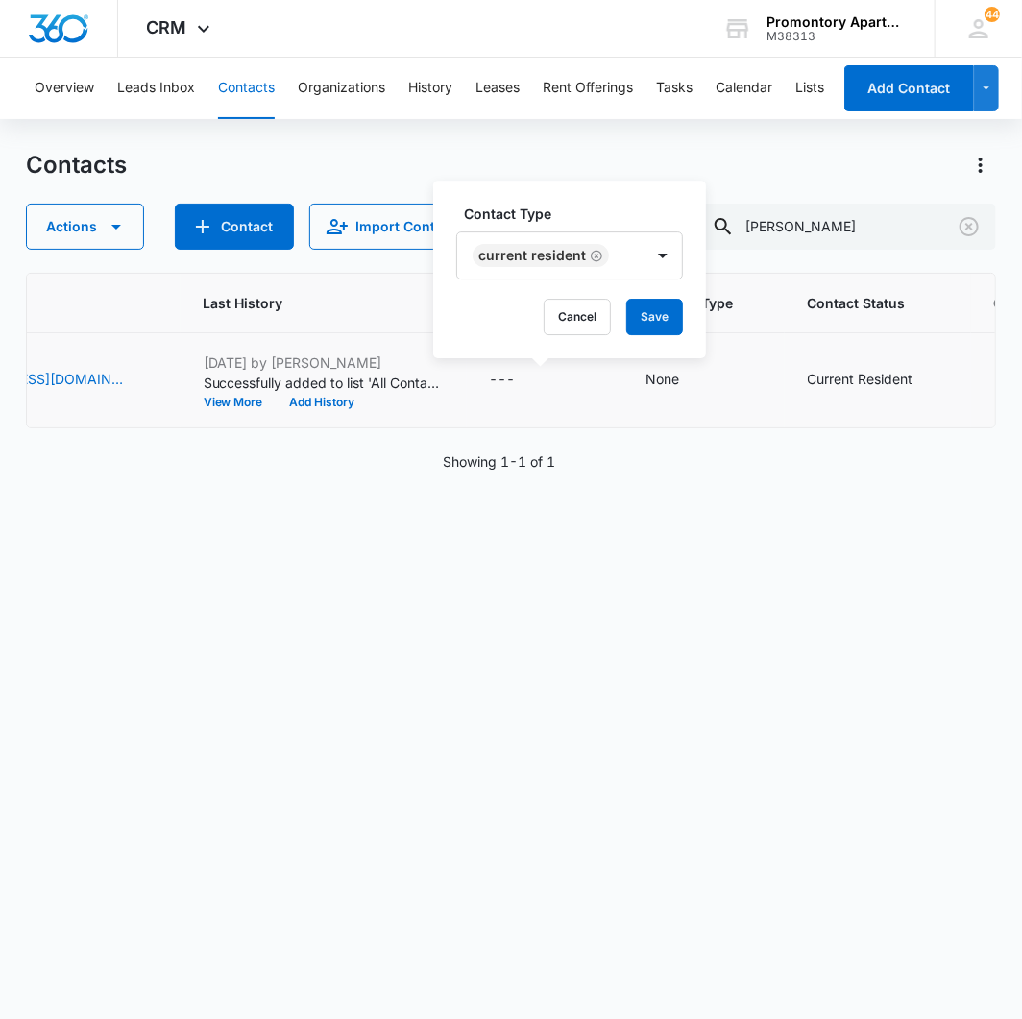
click at [616, 230] on div "Contact Type Current Resident" at bounding box center [569, 242] width 227 height 76
click at [640, 320] on button "Save" at bounding box center [654, 317] width 57 height 36
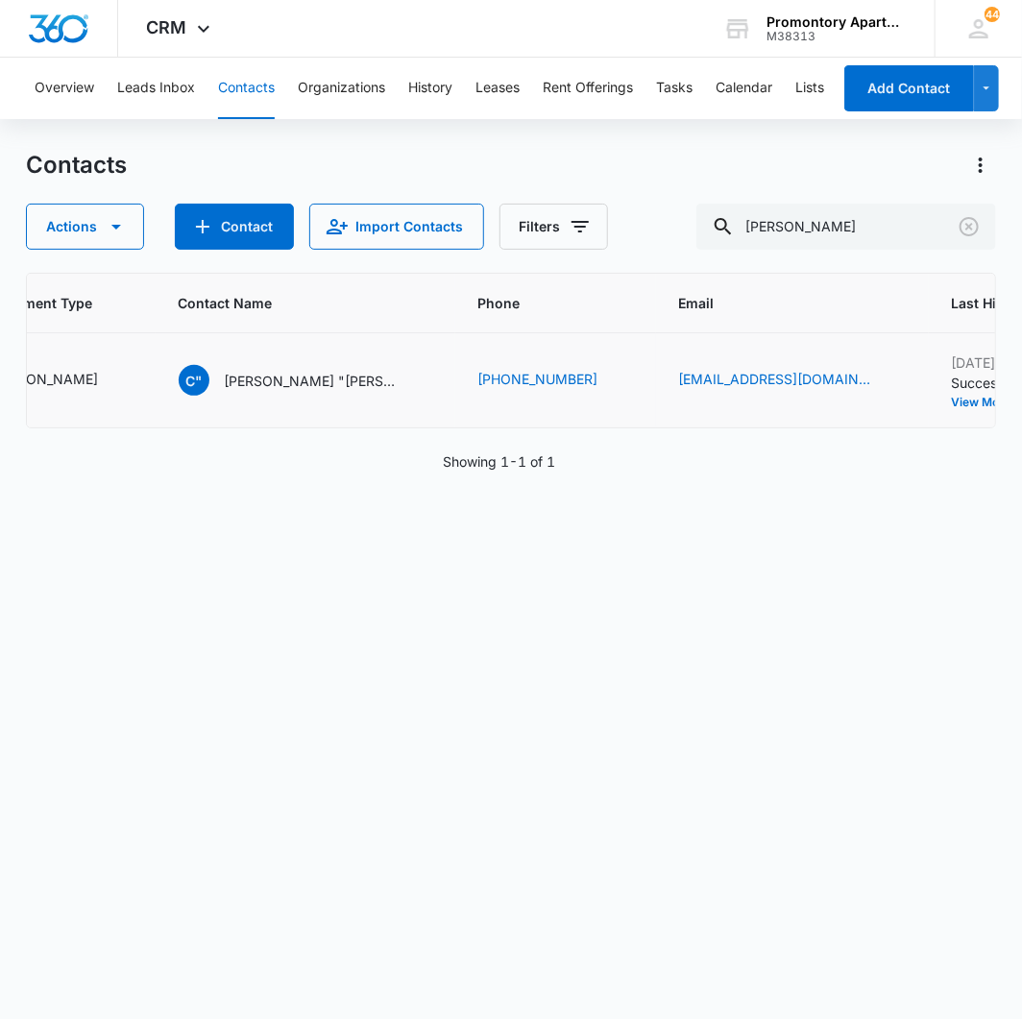
scroll to position [0, 0]
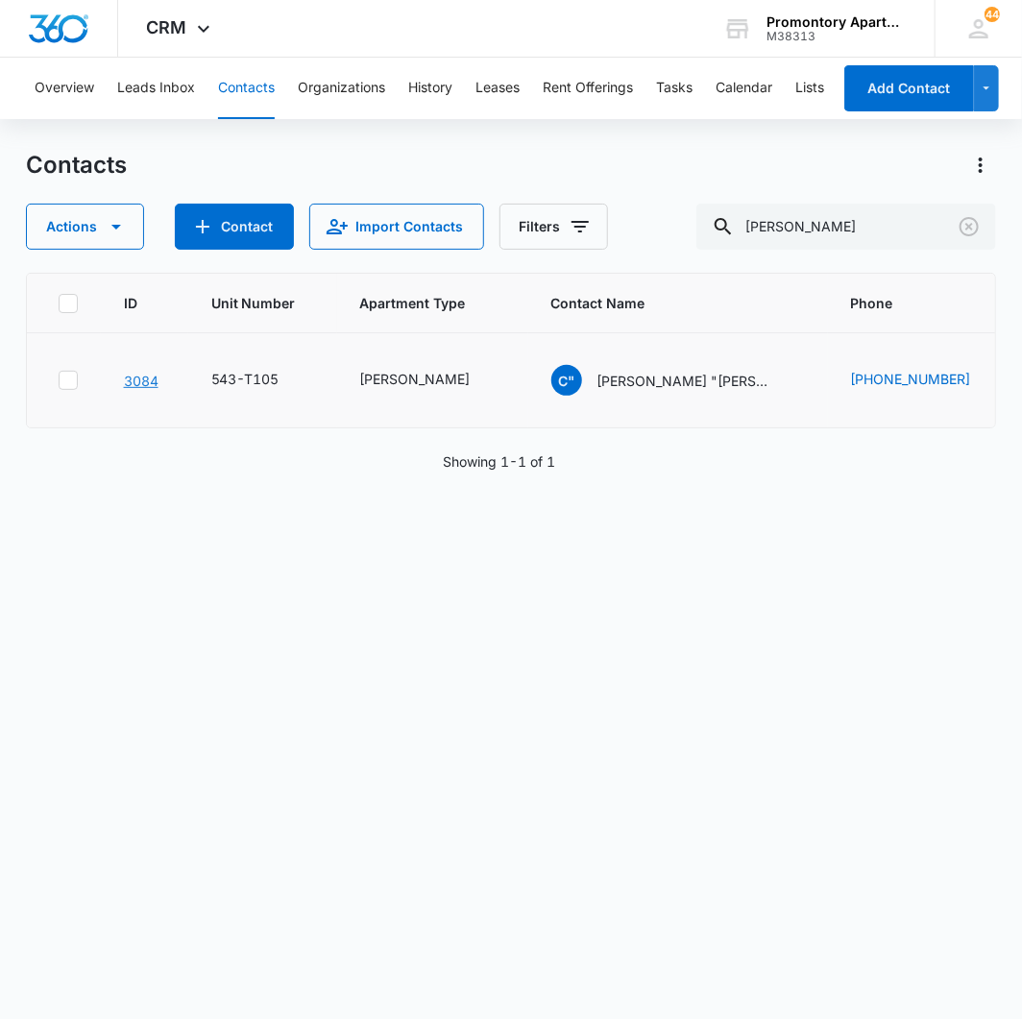
click at [131, 373] on link "3084" at bounding box center [141, 381] width 35 height 16
click at [133, 385] on link "3084" at bounding box center [141, 381] width 35 height 16
click at [967, 224] on icon "Clear" at bounding box center [968, 226] width 19 height 19
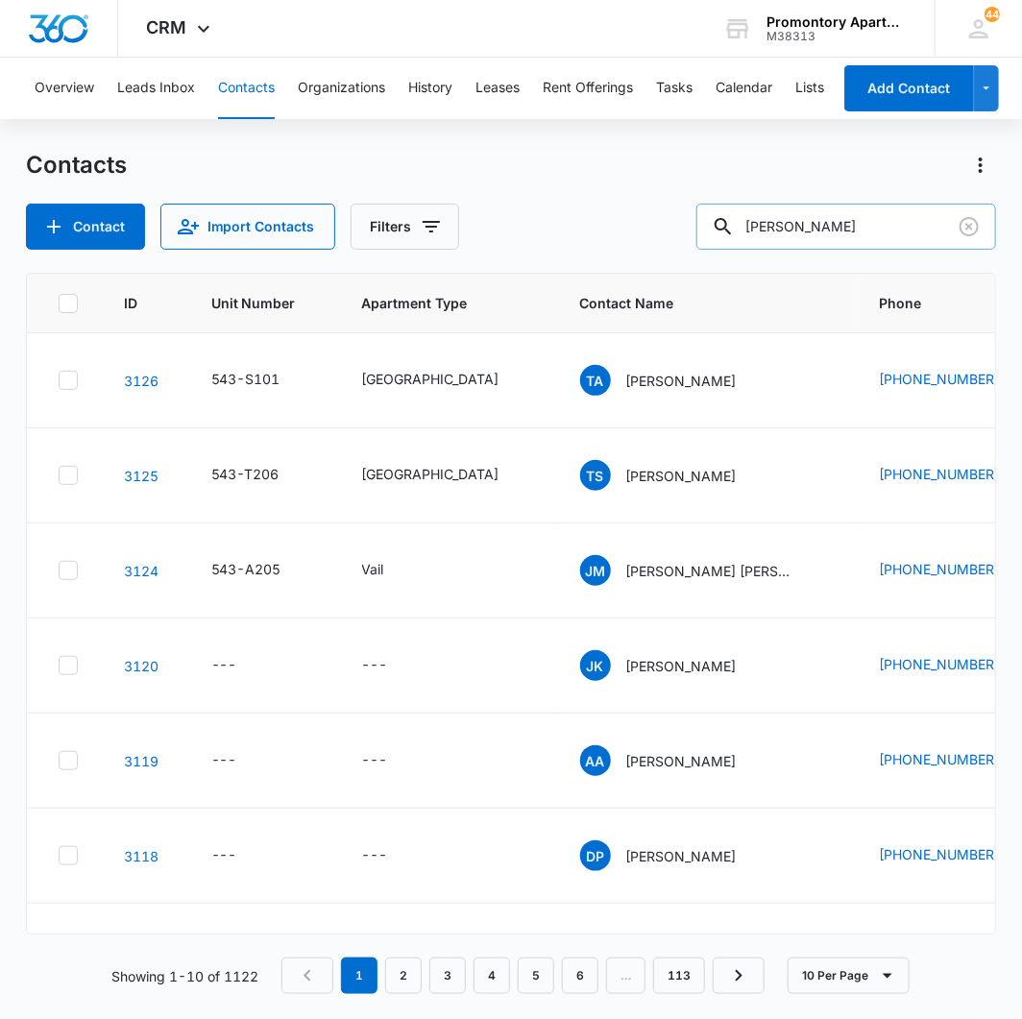
type input "[PERSON_NAME]"
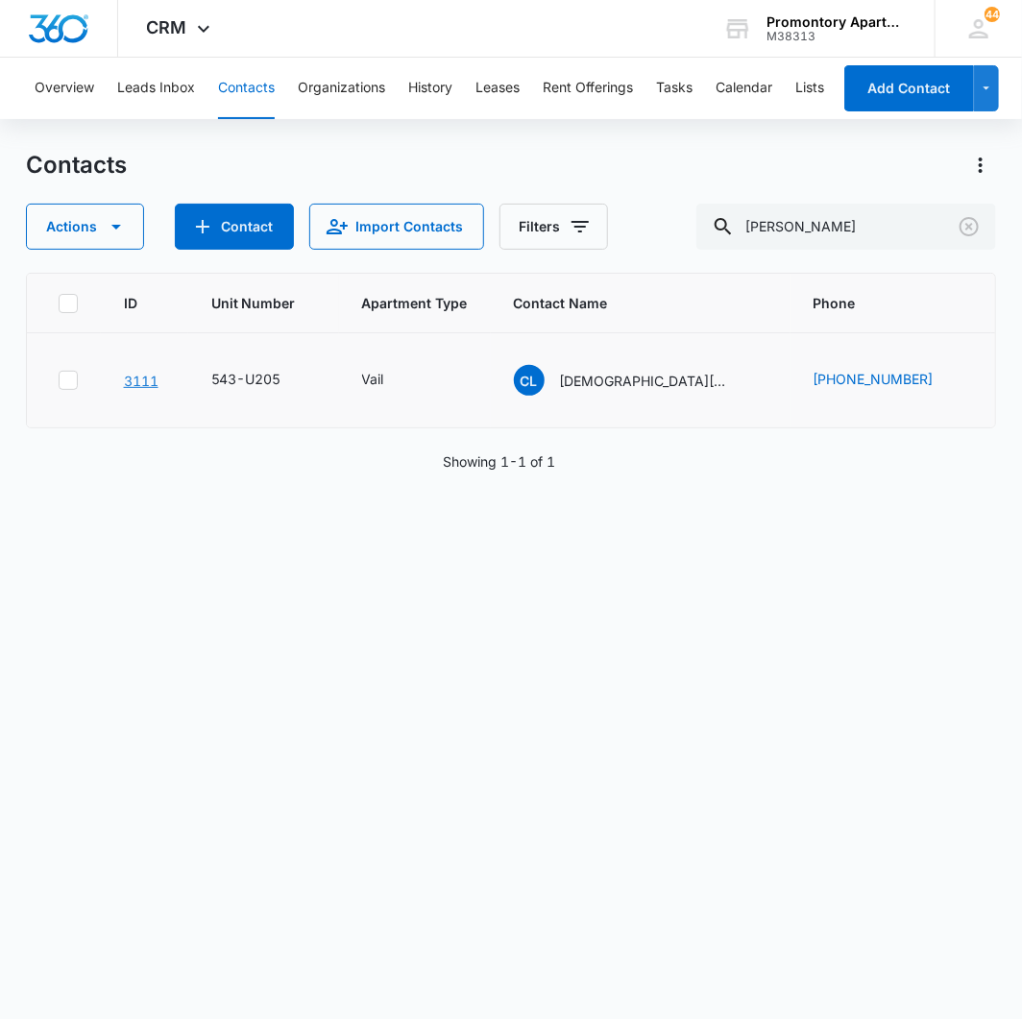
click at [131, 379] on link "3111" at bounding box center [141, 381] width 35 height 16
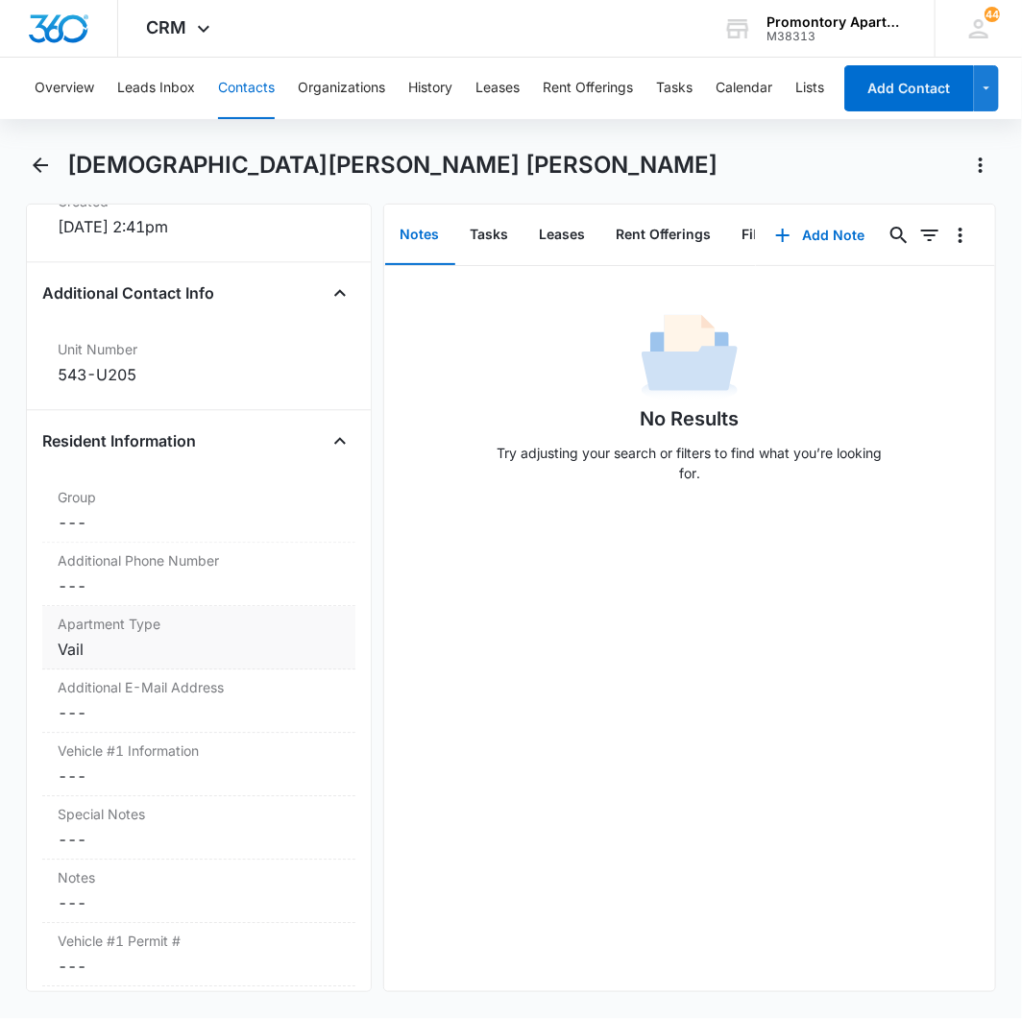
scroll to position [1493, 0]
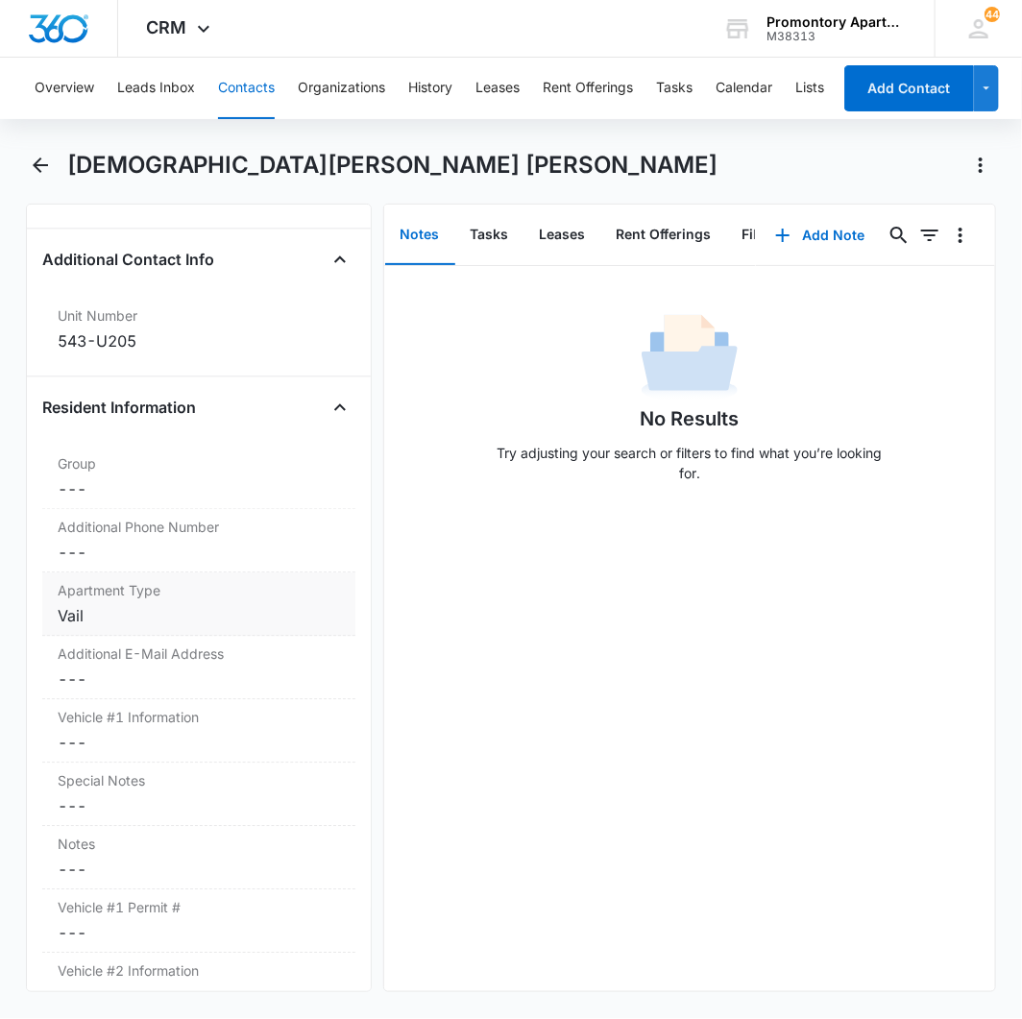
click at [78, 541] on dd "Cancel Save Changes ---" at bounding box center [199, 552] width 282 height 23
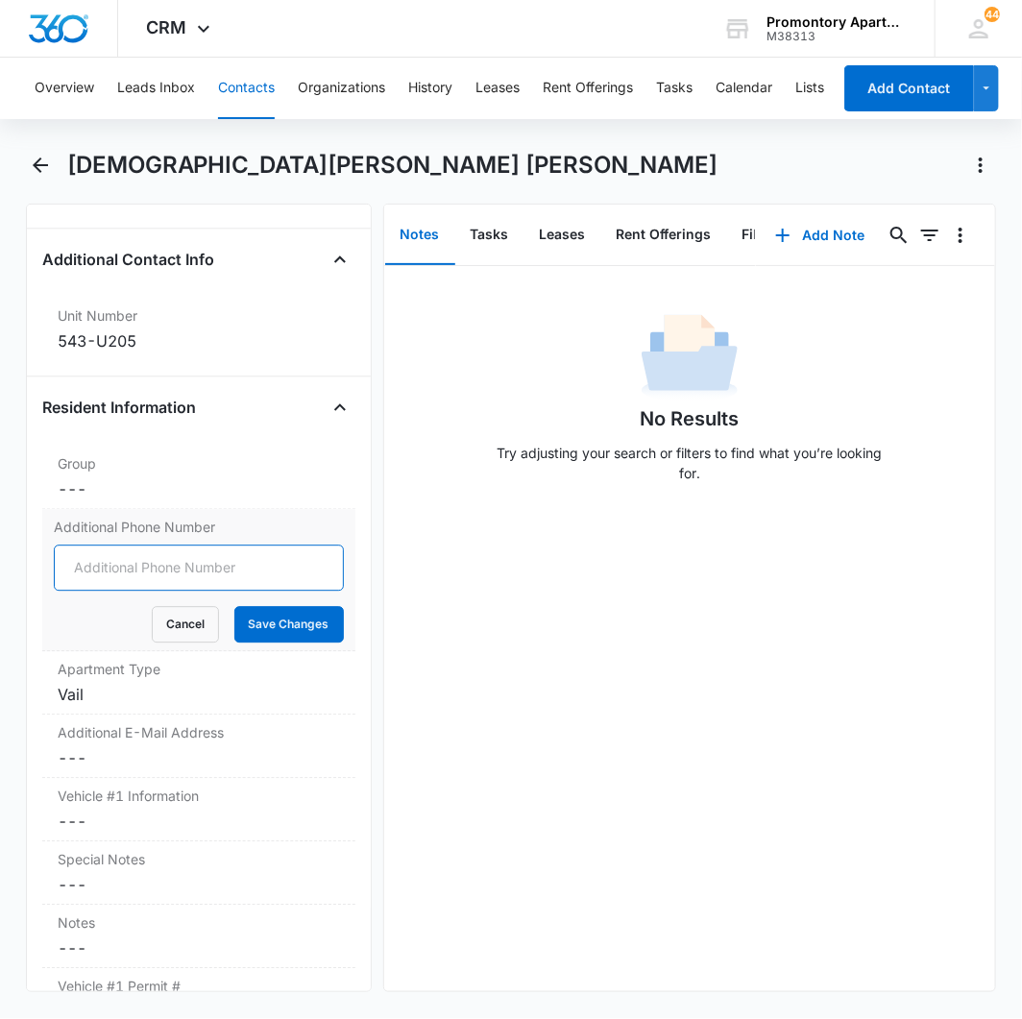
click at [92, 544] on input "Additional Phone Number" at bounding box center [199, 567] width 290 height 46
type input "[PHONE_NUMBER]"
click at [234, 606] on button "Save Changes" at bounding box center [288, 624] width 109 height 36
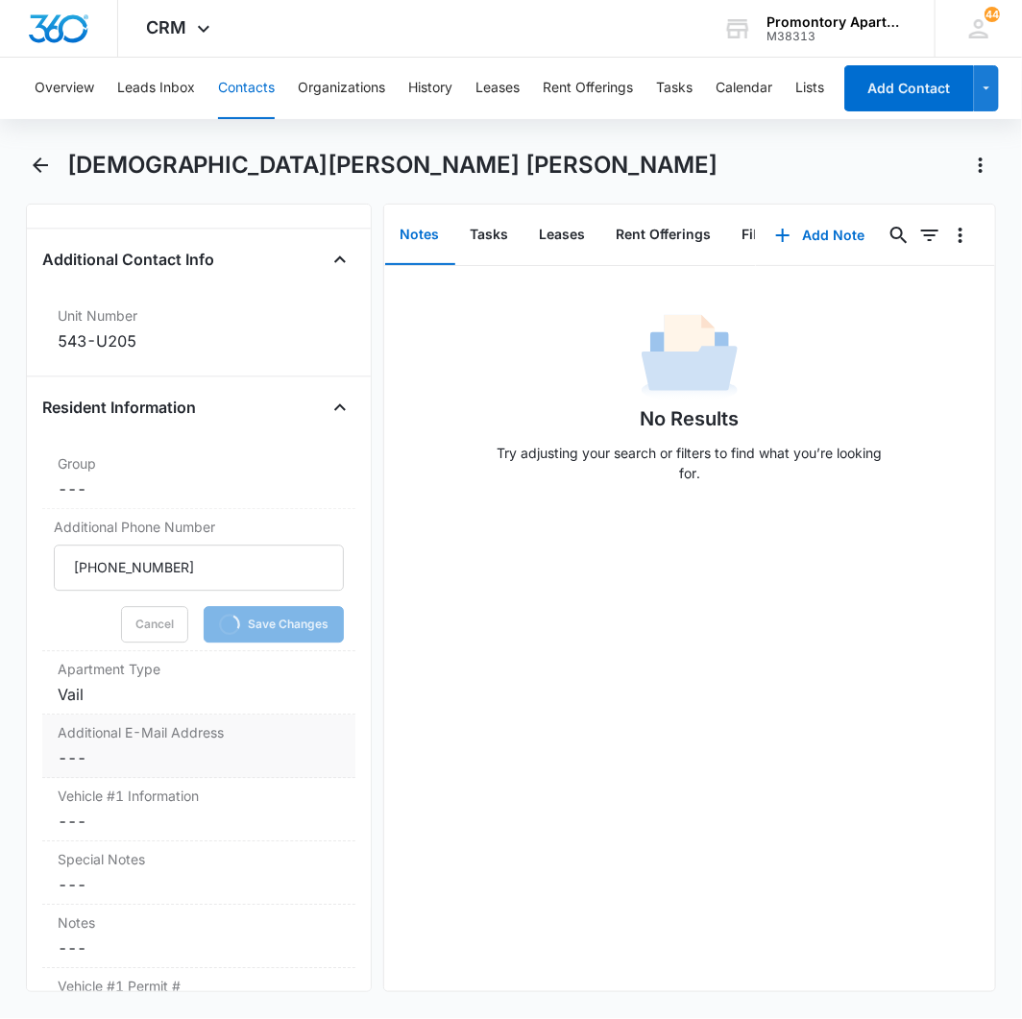
click at [85, 746] on dd "Cancel Save Changes ---" at bounding box center [199, 757] width 282 height 23
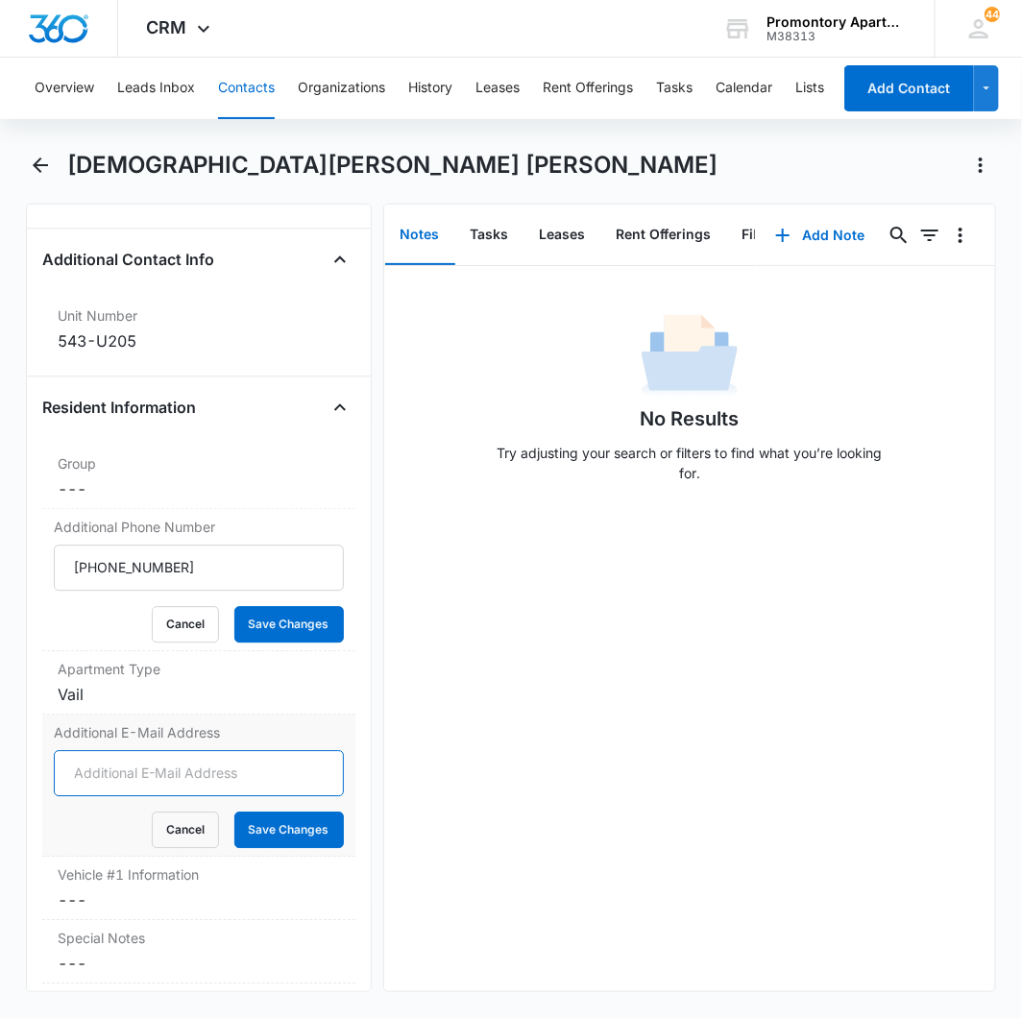
drag, startPoint x: 82, startPoint y: 688, endPoint x: 92, endPoint y: 675, distance: 16.4
click at [87, 750] on input "Additional E-Mail Address" at bounding box center [199, 773] width 290 height 46
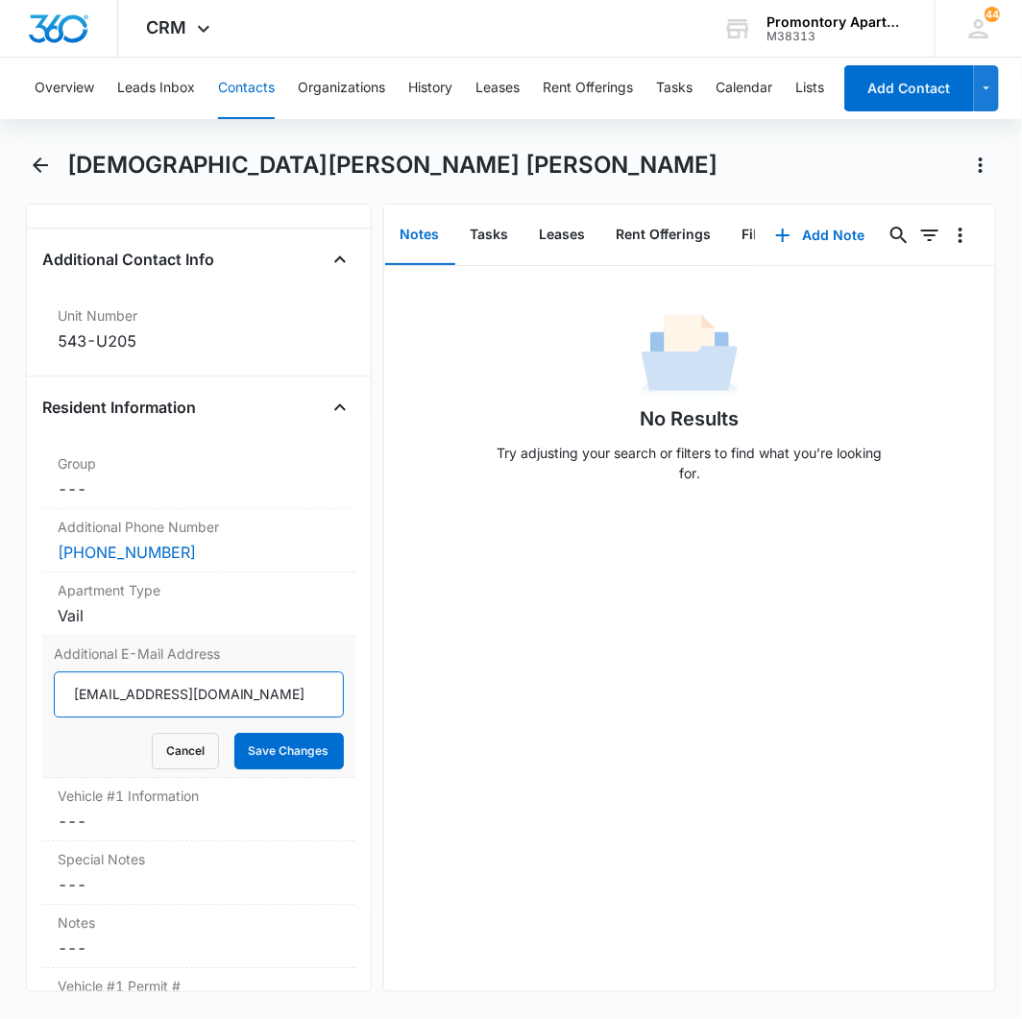
type input "[EMAIL_ADDRESS][DOMAIN_NAME]"
click at [234, 733] on button "Save Changes" at bounding box center [288, 751] width 109 height 36
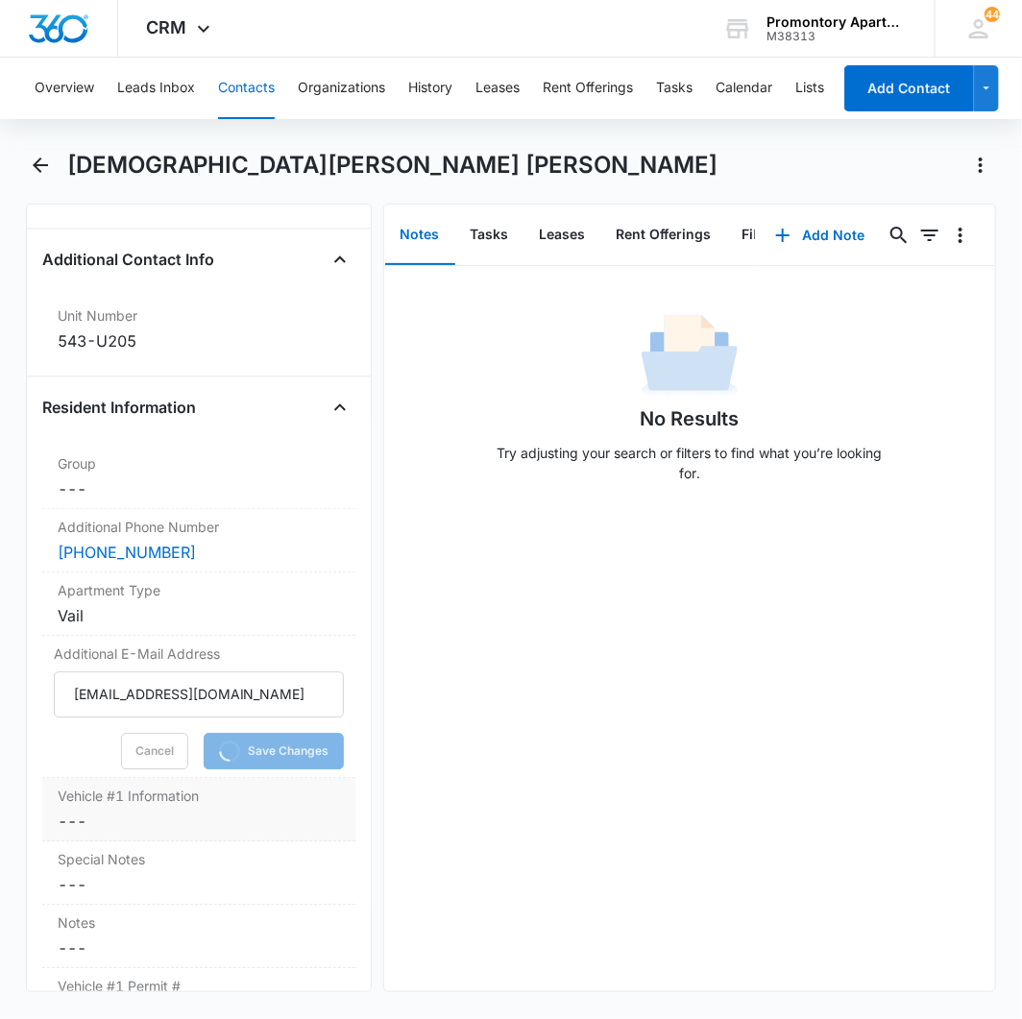
click at [82, 809] on dd "Cancel Save Changes ---" at bounding box center [199, 820] width 282 height 23
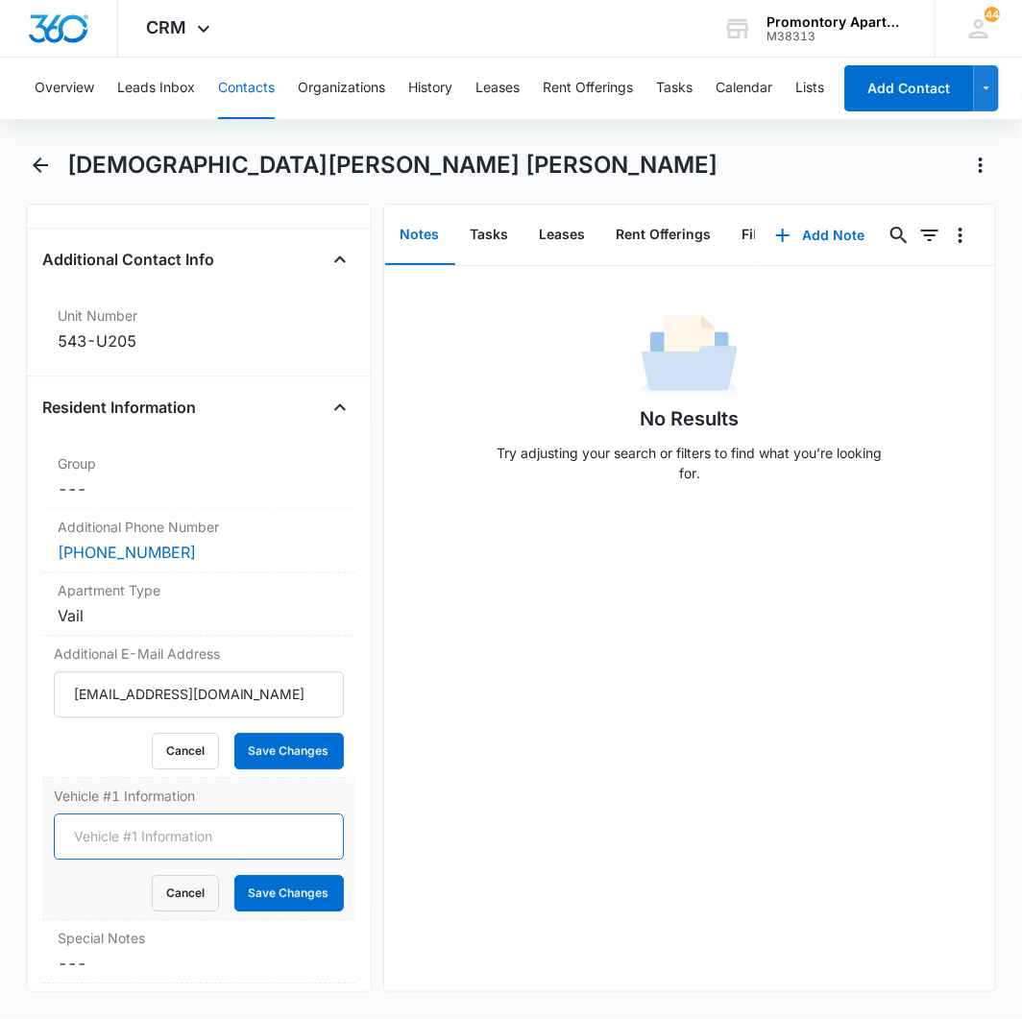
click at [117, 813] on input "Vehicle #1 Information" at bounding box center [199, 836] width 290 height 46
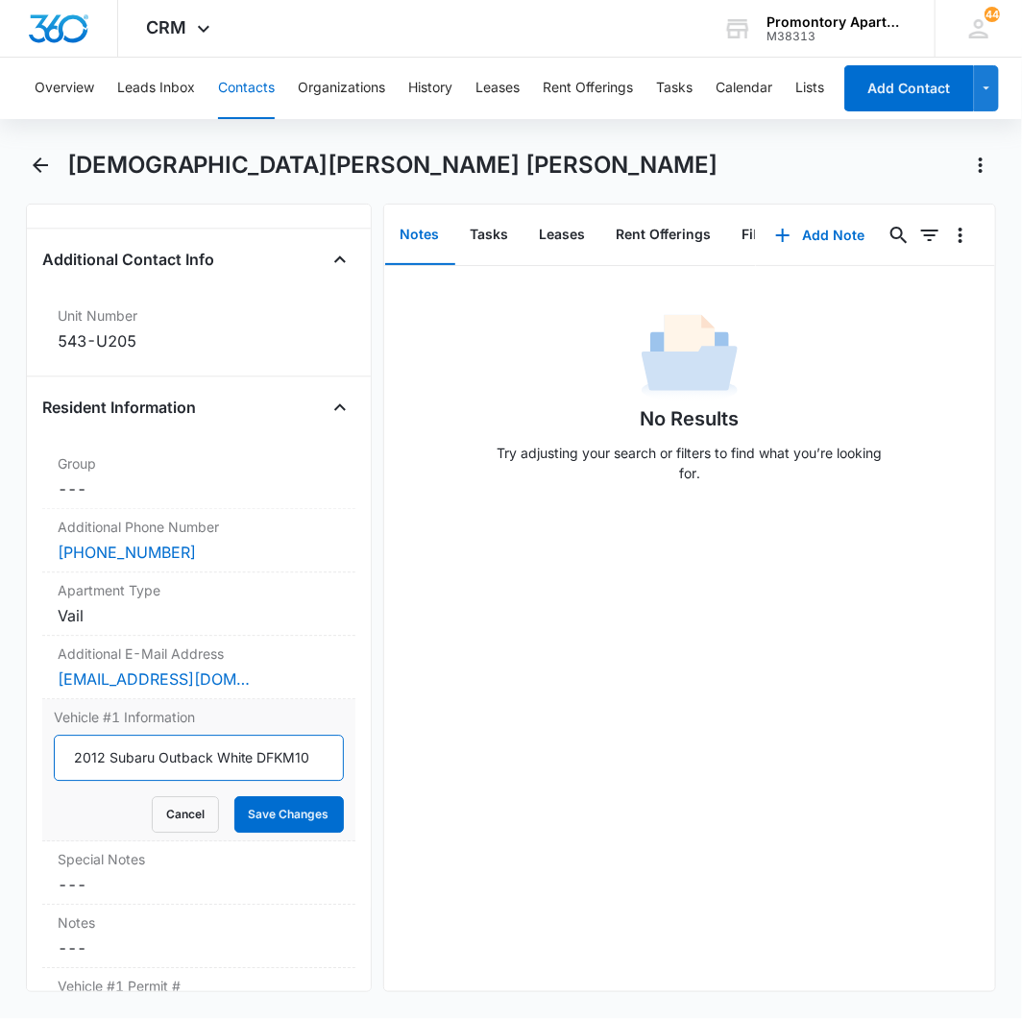
type input "2012 Subaru Outback White DFKM10"
click at [234, 796] on button "Save Changes" at bounding box center [288, 814] width 109 height 36
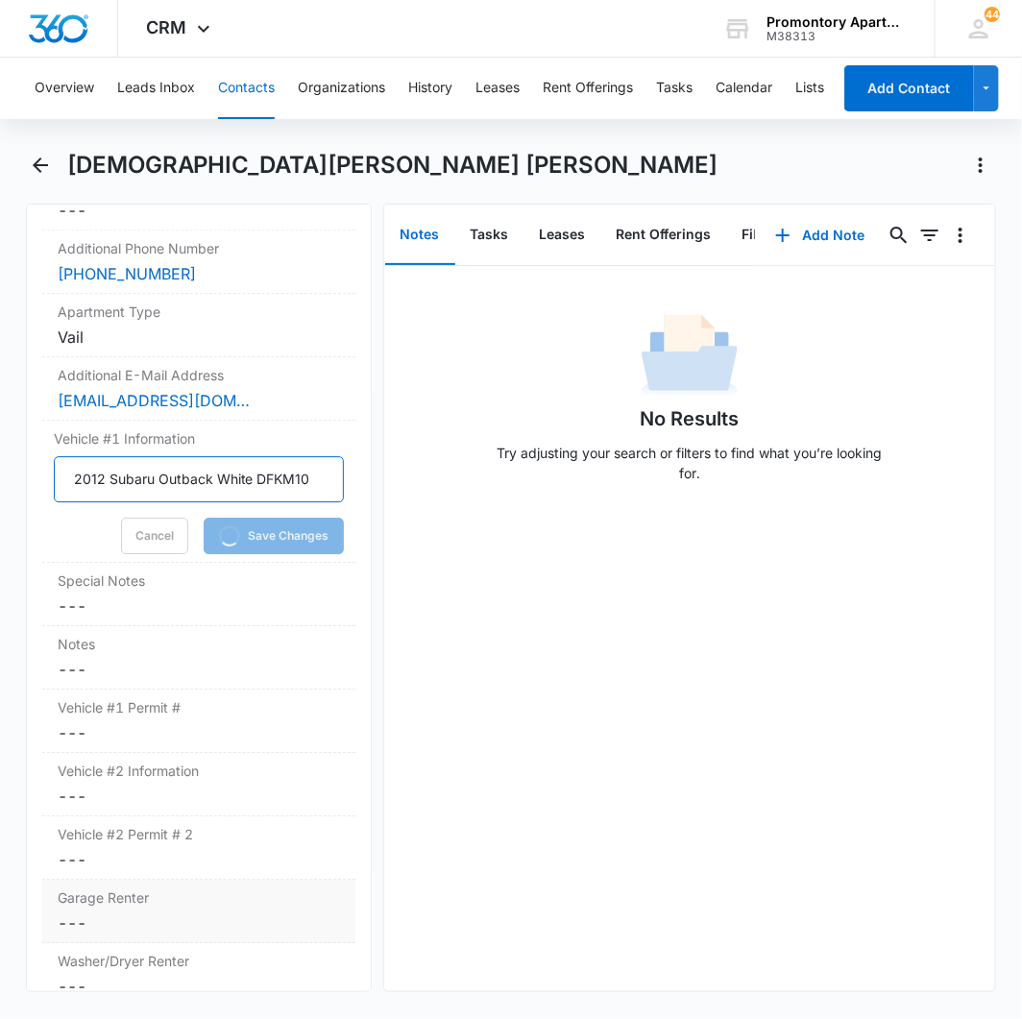
scroll to position [1813, 0]
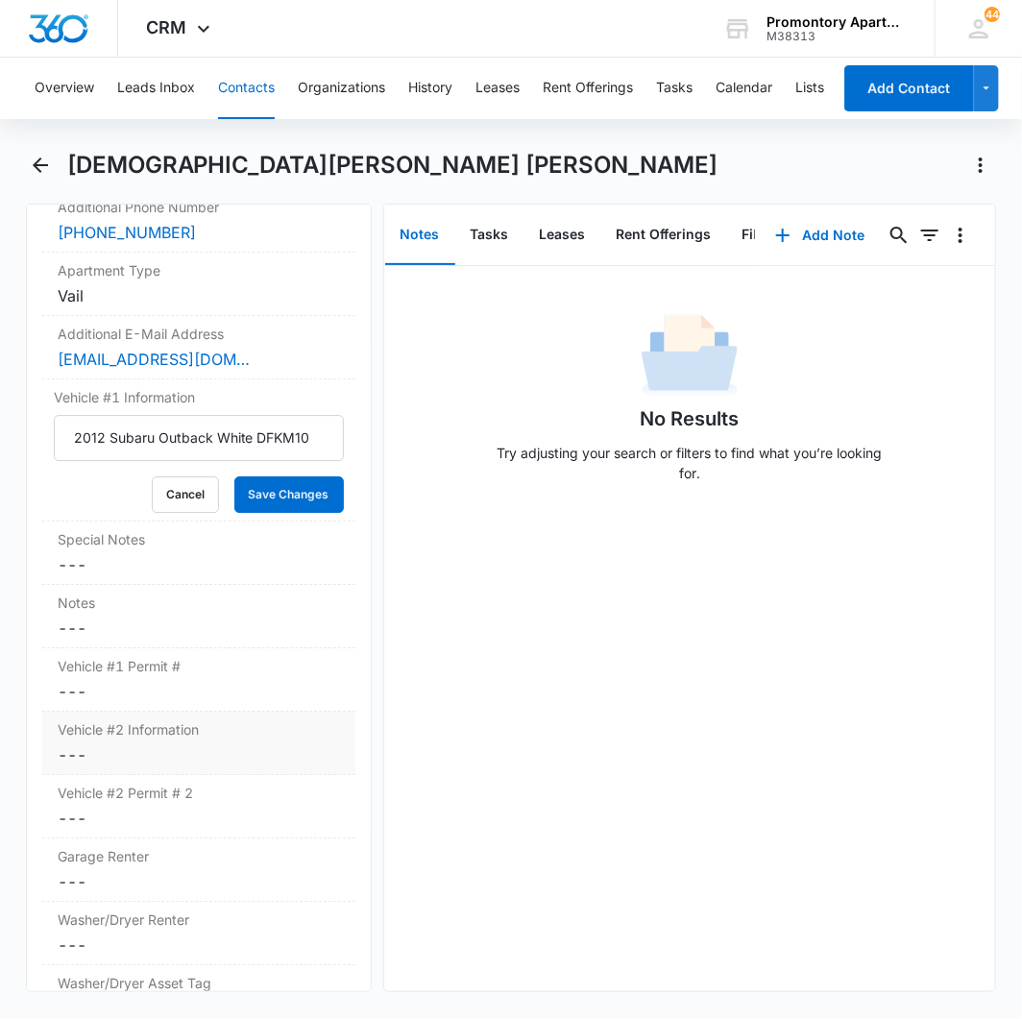
click at [77, 743] on dd "Cancel Save Changes ---" at bounding box center [199, 754] width 282 height 23
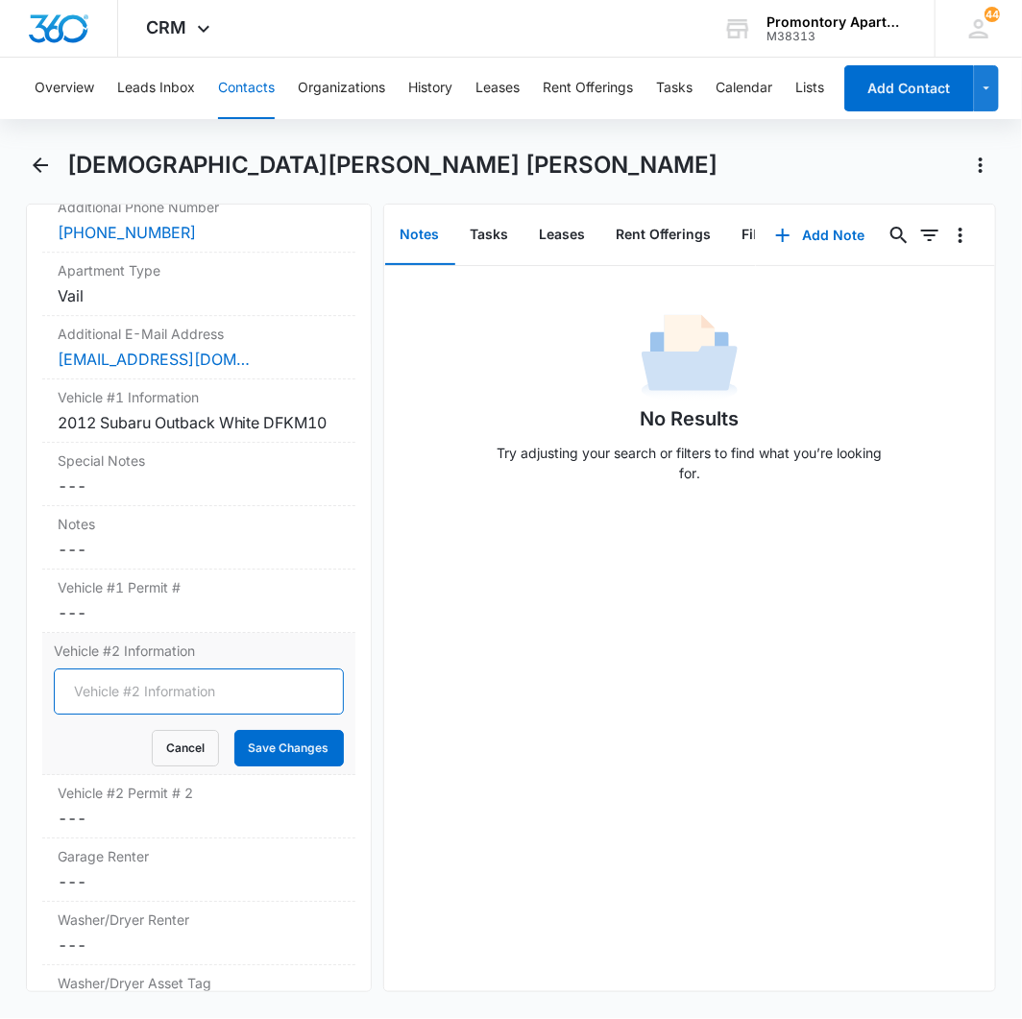
click at [102, 668] on input "Vehicle #2 Information" at bounding box center [199, 691] width 290 height 46
type input "2010 Dodge Ram 1500 TRX Gray DHS V11"
click at [234, 730] on button "Save Changes" at bounding box center [288, 748] width 109 height 36
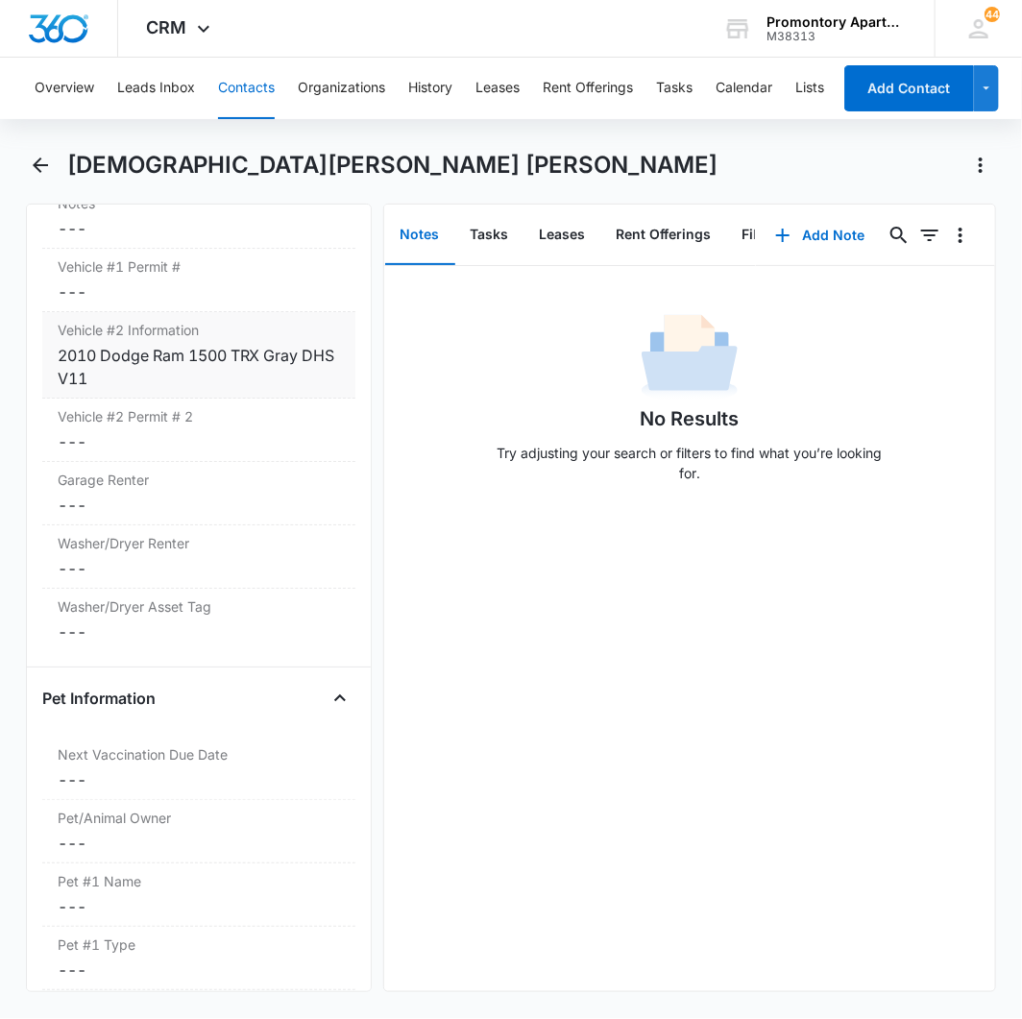
scroll to position [2560, 0]
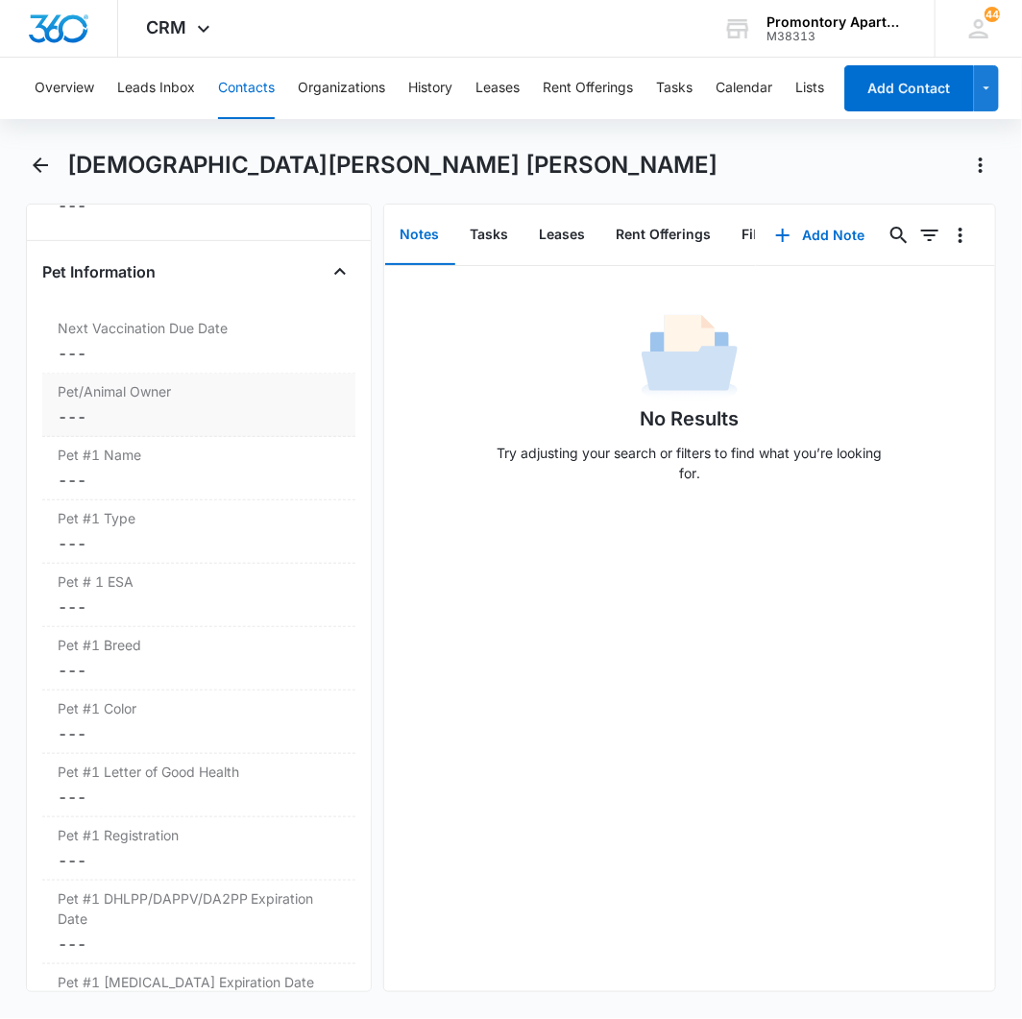
click at [78, 405] on dd "Cancel Save Changes ---" at bounding box center [199, 416] width 282 height 23
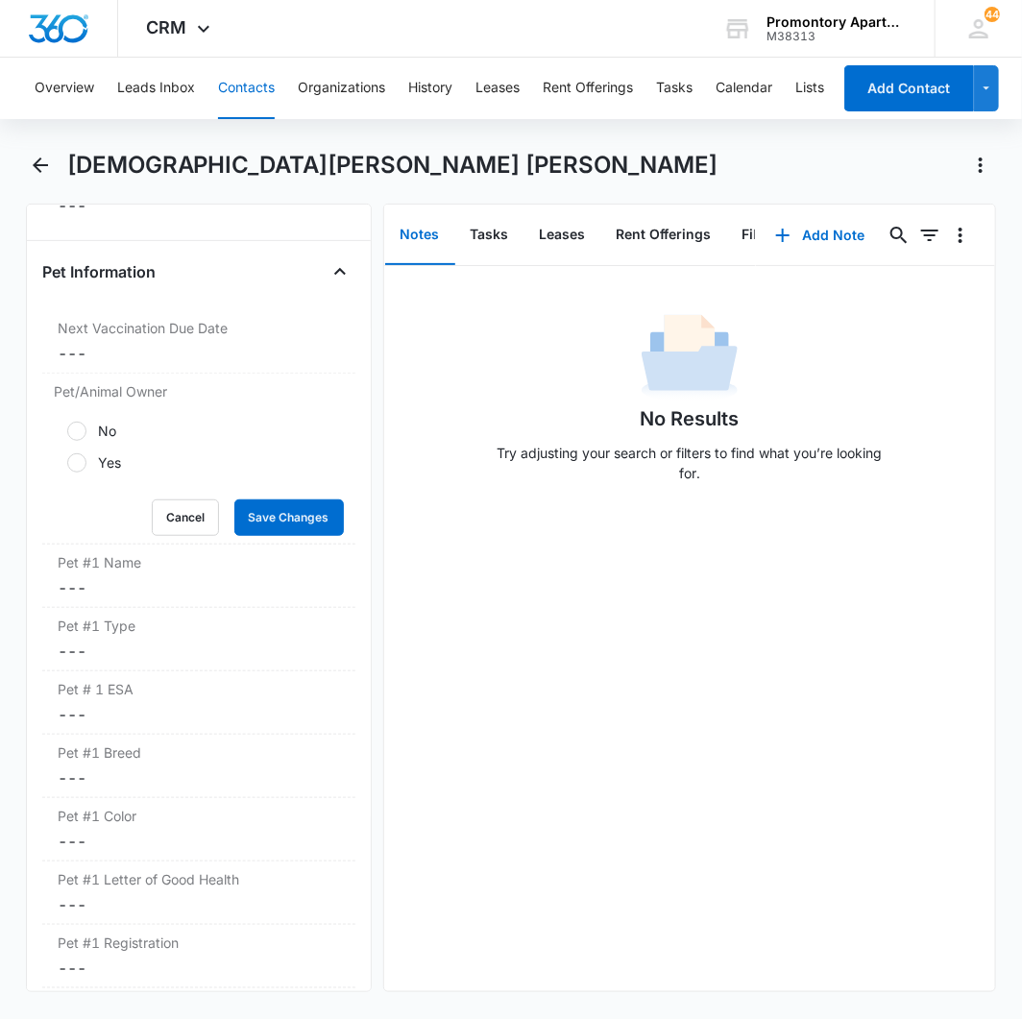
drag, startPoint x: 80, startPoint y: 398, endPoint x: 246, endPoint y: 454, distance: 175.5
click at [79, 453] on div at bounding box center [76, 462] width 19 height 19
click at [67, 456] on input "Yes" at bounding box center [60, 462] width 13 height 13
radio input "true"
drag, startPoint x: 254, startPoint y: 455, endPoint x: 133, endPoint y: 481, distance: 124.7
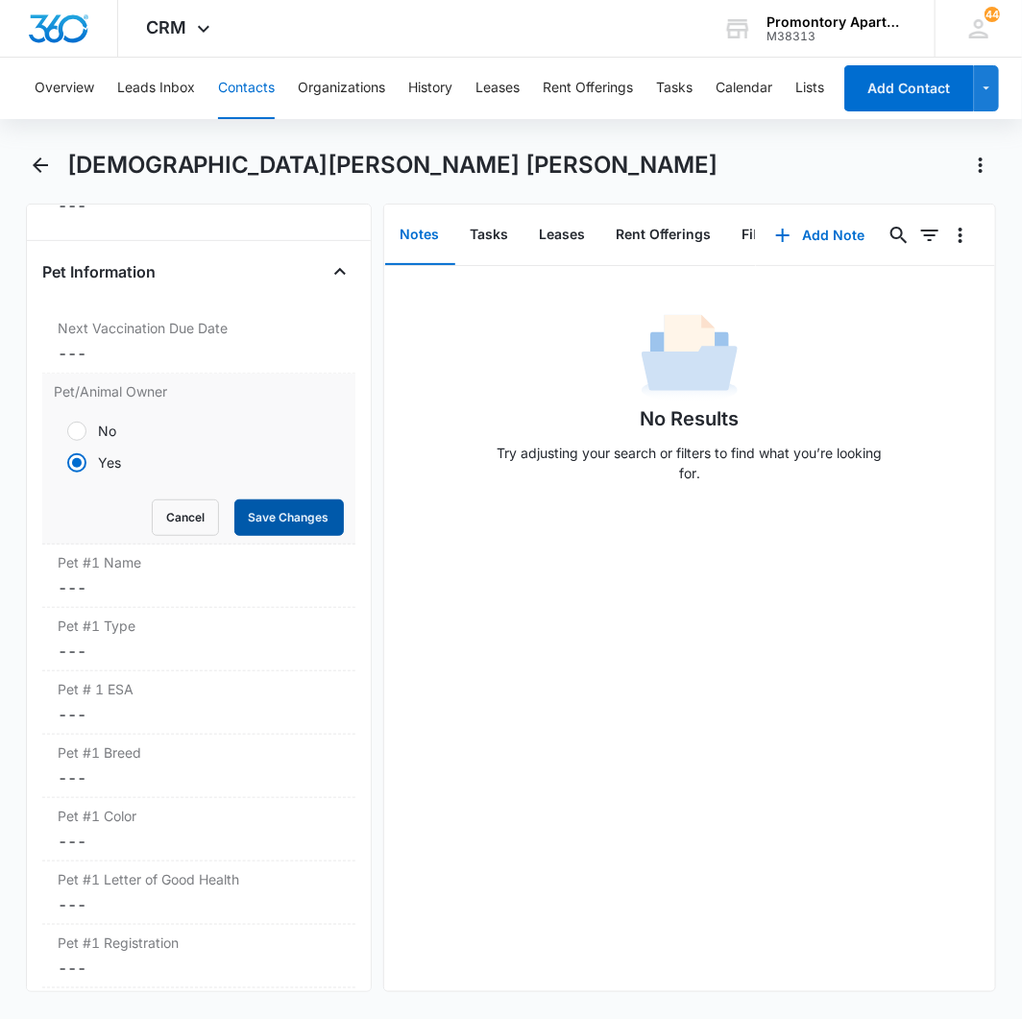
click at [251, 499] on button "Save Changes" at bounding box center [288, 517] width 109 height 36
click at [75, 576] on dd "Cancel Save Changes ---" at bounding box center [199, 587] width 282 height 23
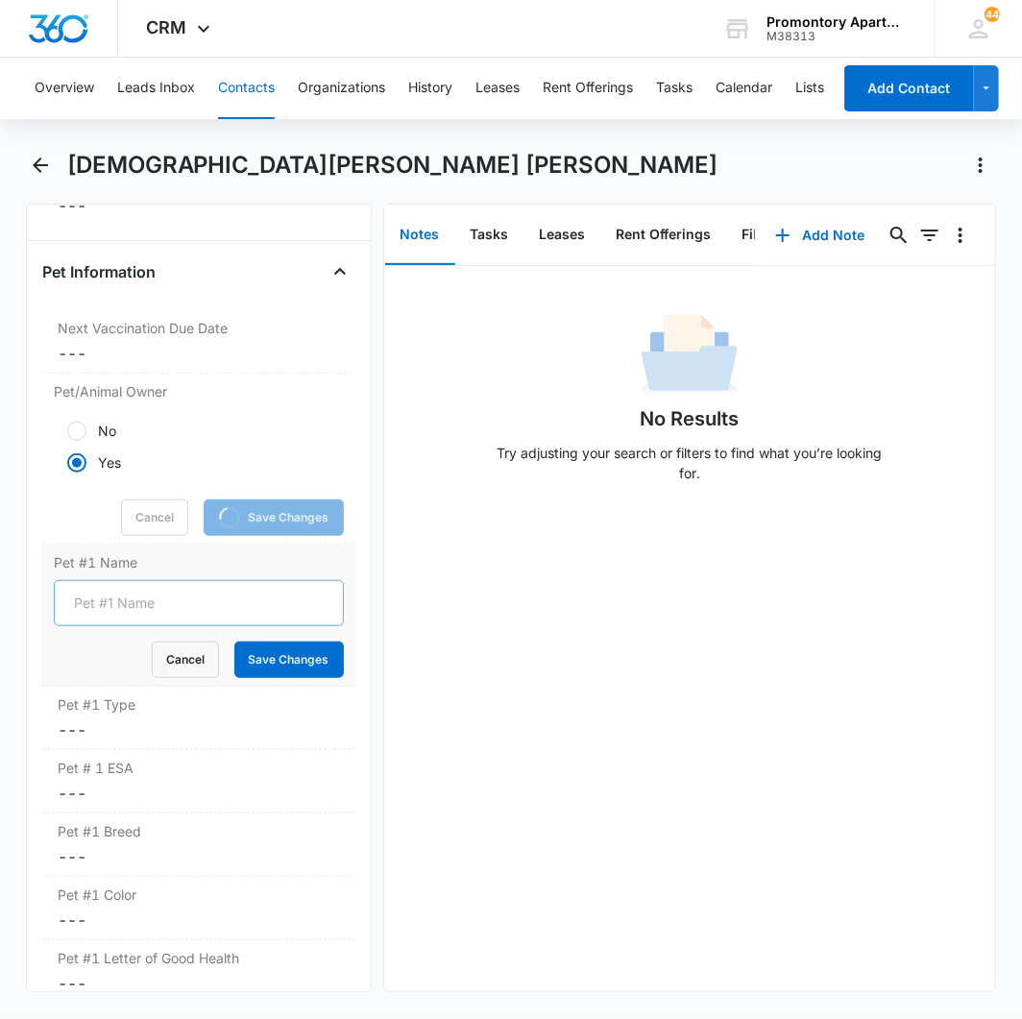
click at [85, 580] on input "Pet #1 Name" at bounding box center [199, 603] width 290 height 46
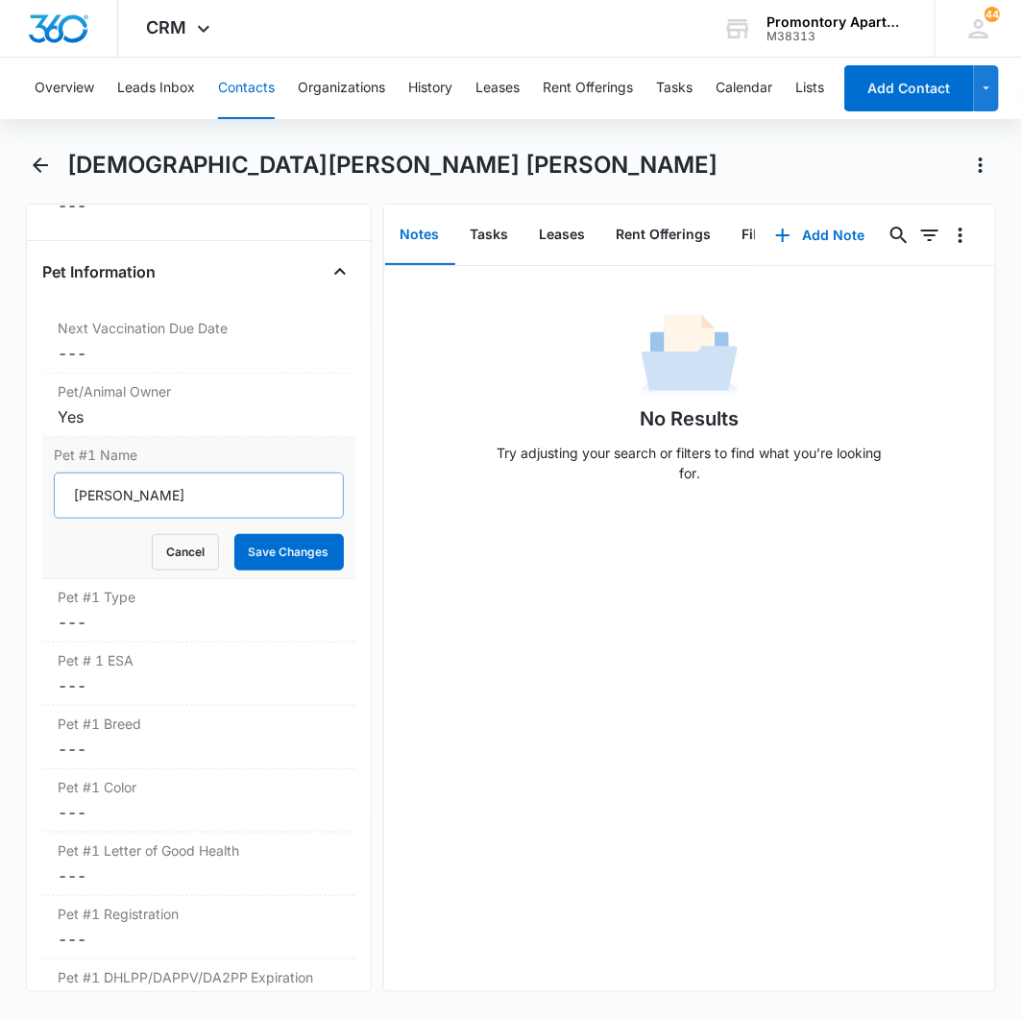
type input "Mimi"
click at [234, 534] on button "Save Changes" at bounding box center [288, 552] width 109 height 36
click at [80, 611] on dd "Cancel Save Changes ---" at bounding box center [199, 622] width 282 height 23
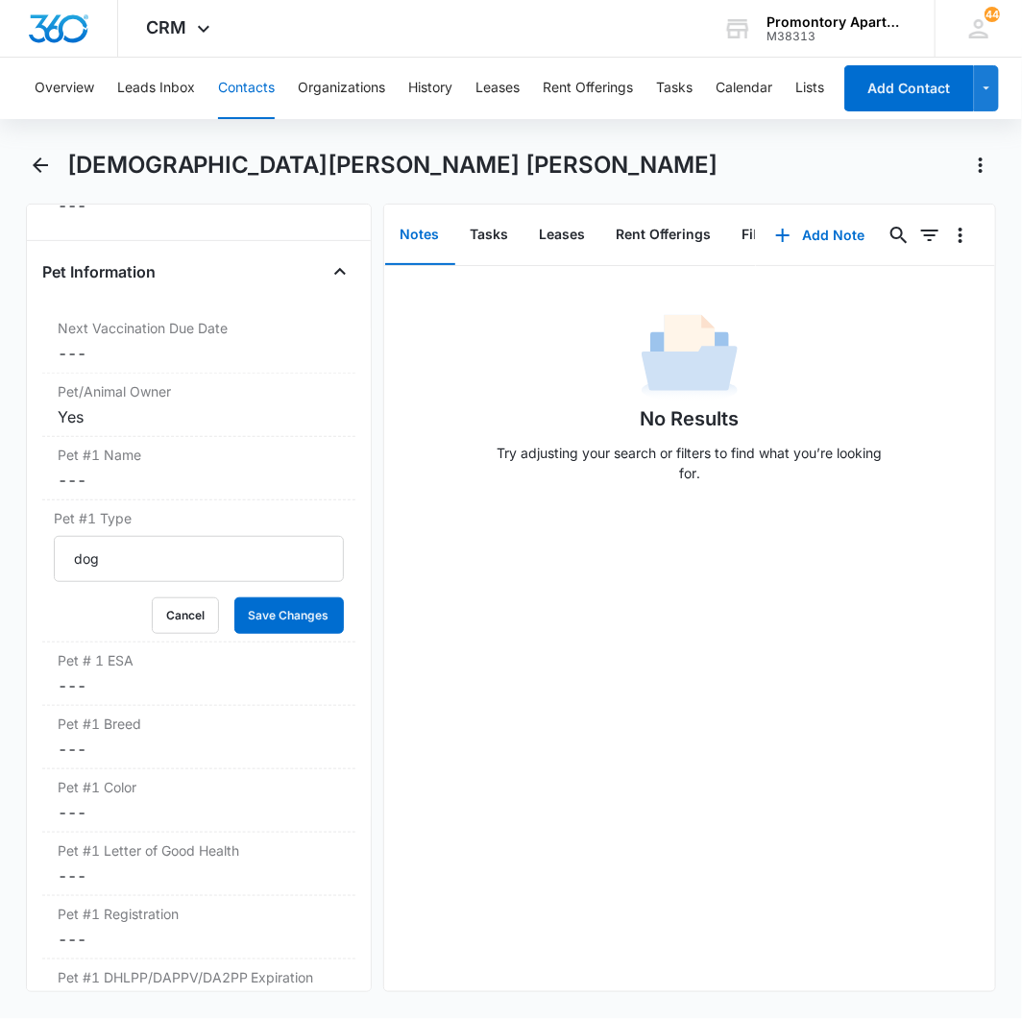
type input "dog"
click at [234, 597] on button "Save Changes" at bounding box center [288, 615] width 109 height 36
click at [78, 642] on div "Pet # 1 ESA Cancel Save Changes ---" at bounding box center [198, 673] width 313 height 63
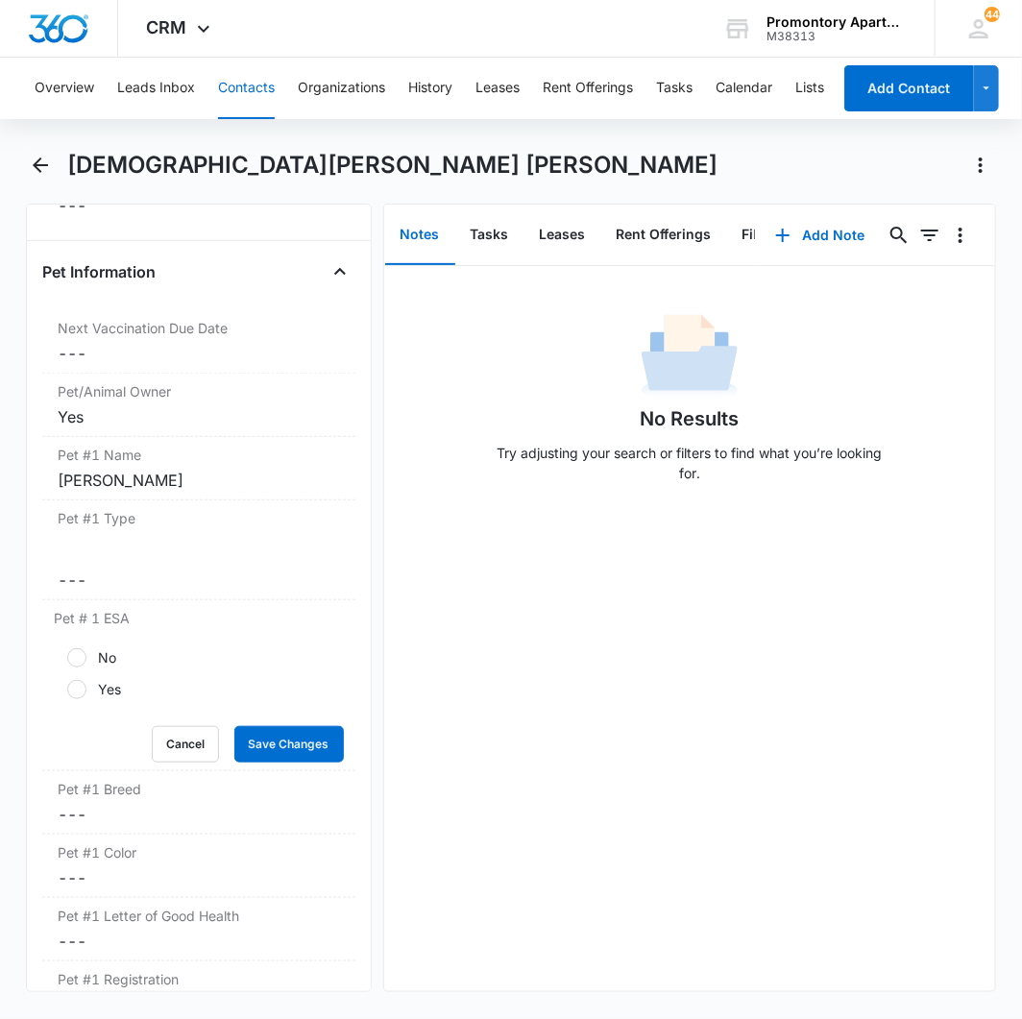
click at [77, 726] on div "Cancel Save Changes" at bounding box center [199, 744] width 290 height 36
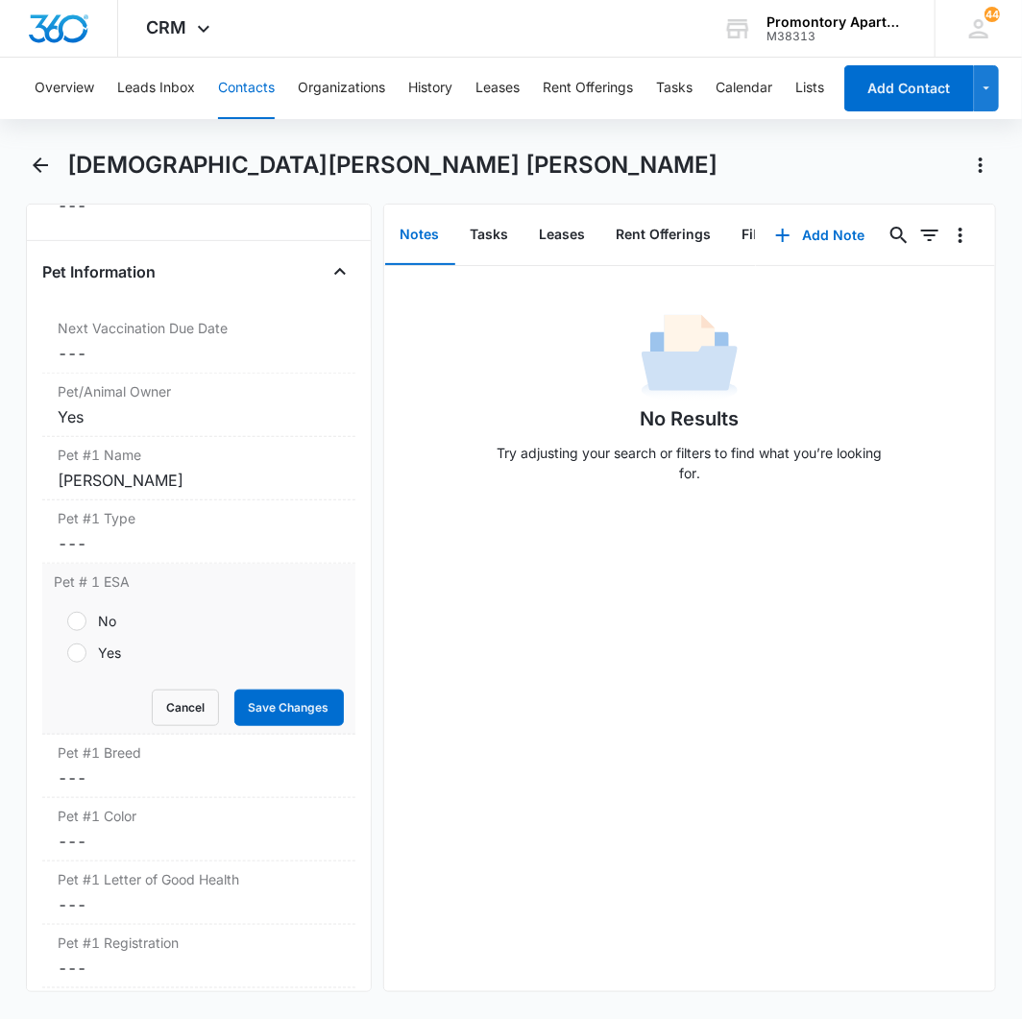
click at [74, 612] on div at bounding box center [76, 621] width 19 height 19
click at [67, 615] on input "No" at bounding box center [60, 621] width 13 height 13
radio input "true"
drag, startPoint x: 272, startPoint y: 650, endPoint x: 157, endPoint y: 680, distance: 118.1
click at [271, 689] on button "Save Changes" at bounding box center [288, 707] width 109 height 36
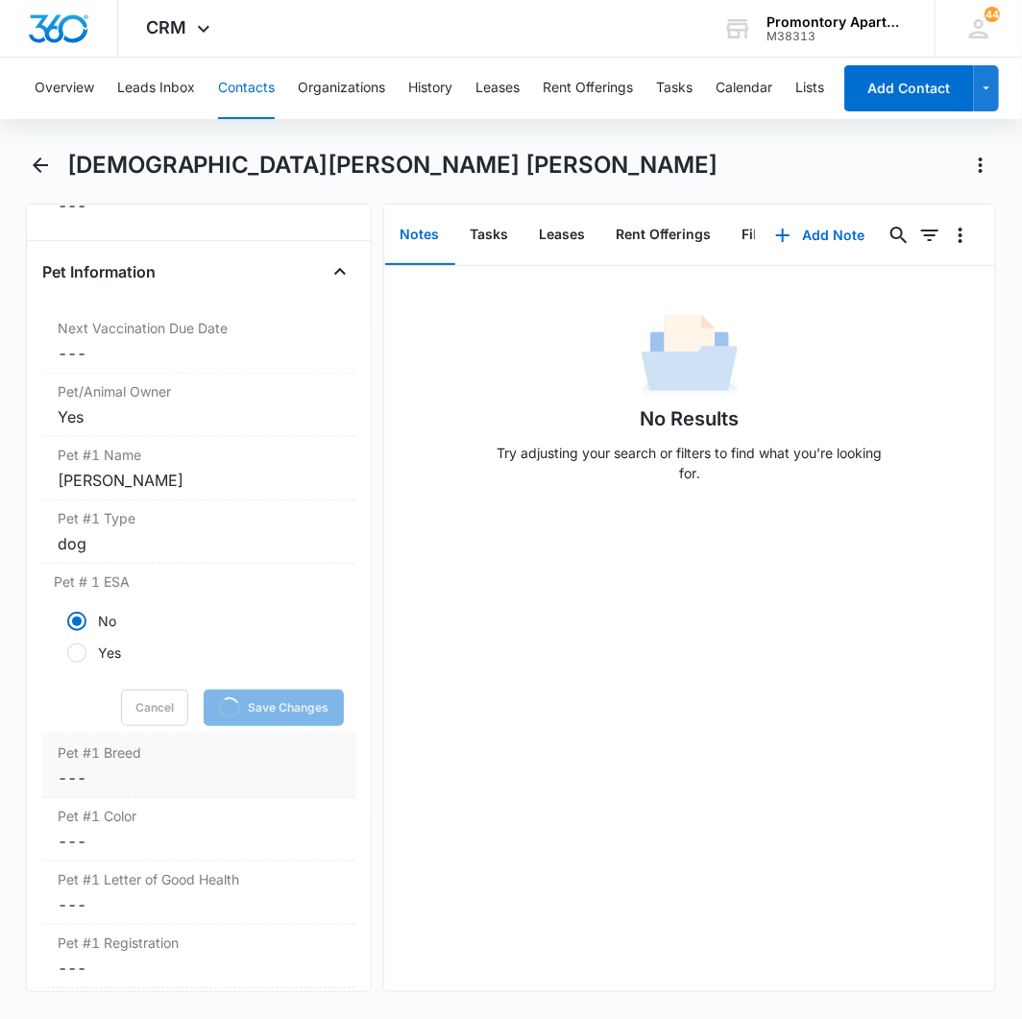
click at [77, 766] on dd "Cancel Save Changes ---" at bounding box center [199, 777] width 282 height 23
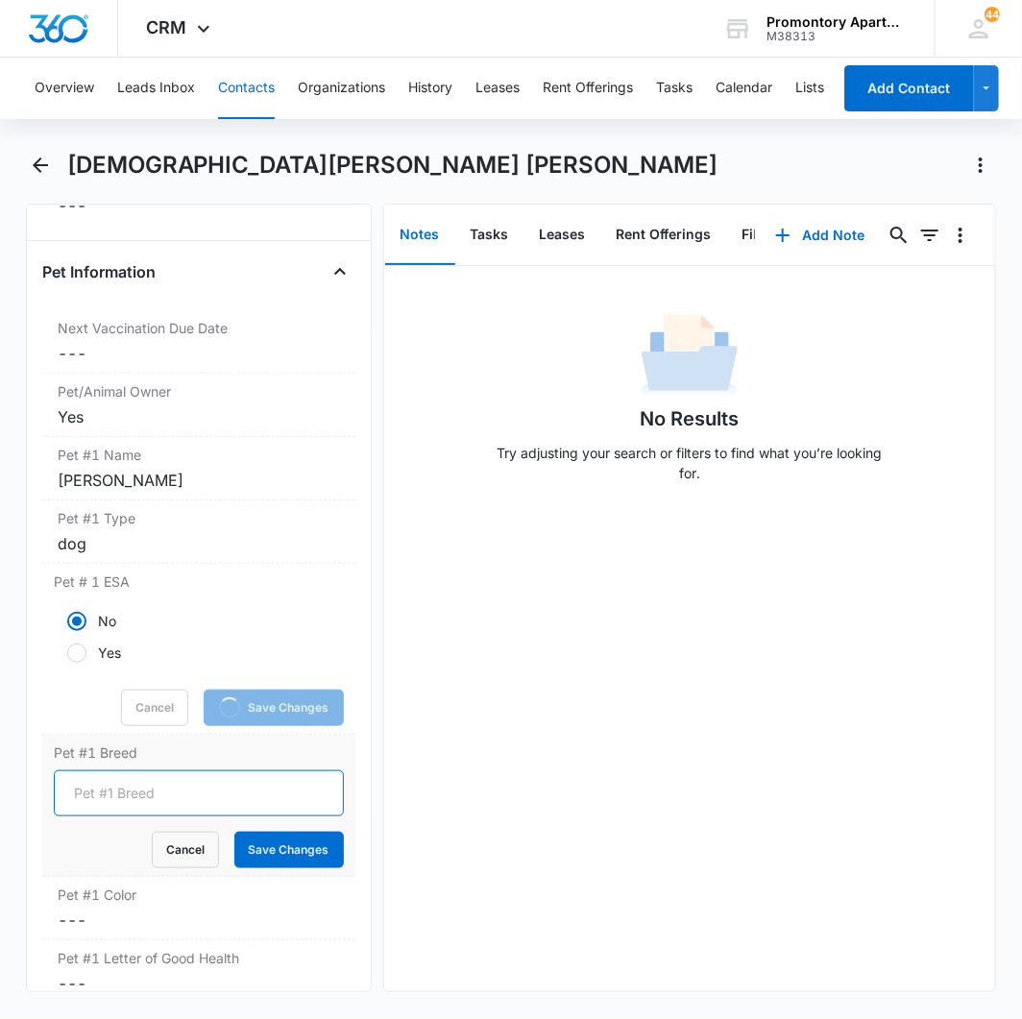
click at [91, 770] on input "Pet #1 Breed" at bounding box center [199, 793] width 290 height 46
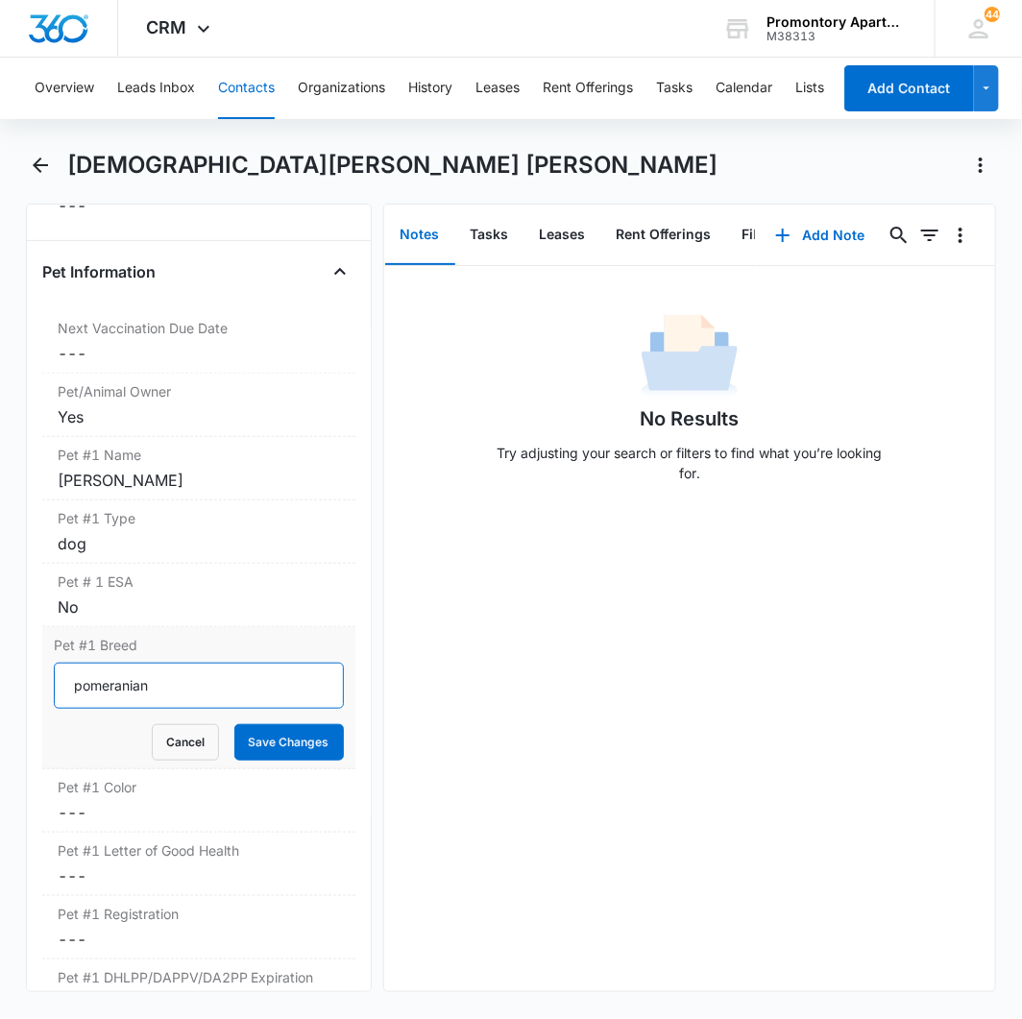
type input "pomeranian"
click at [234, 724] on button "Save Changes" at bounding box center [288, 742] width 109 height 36
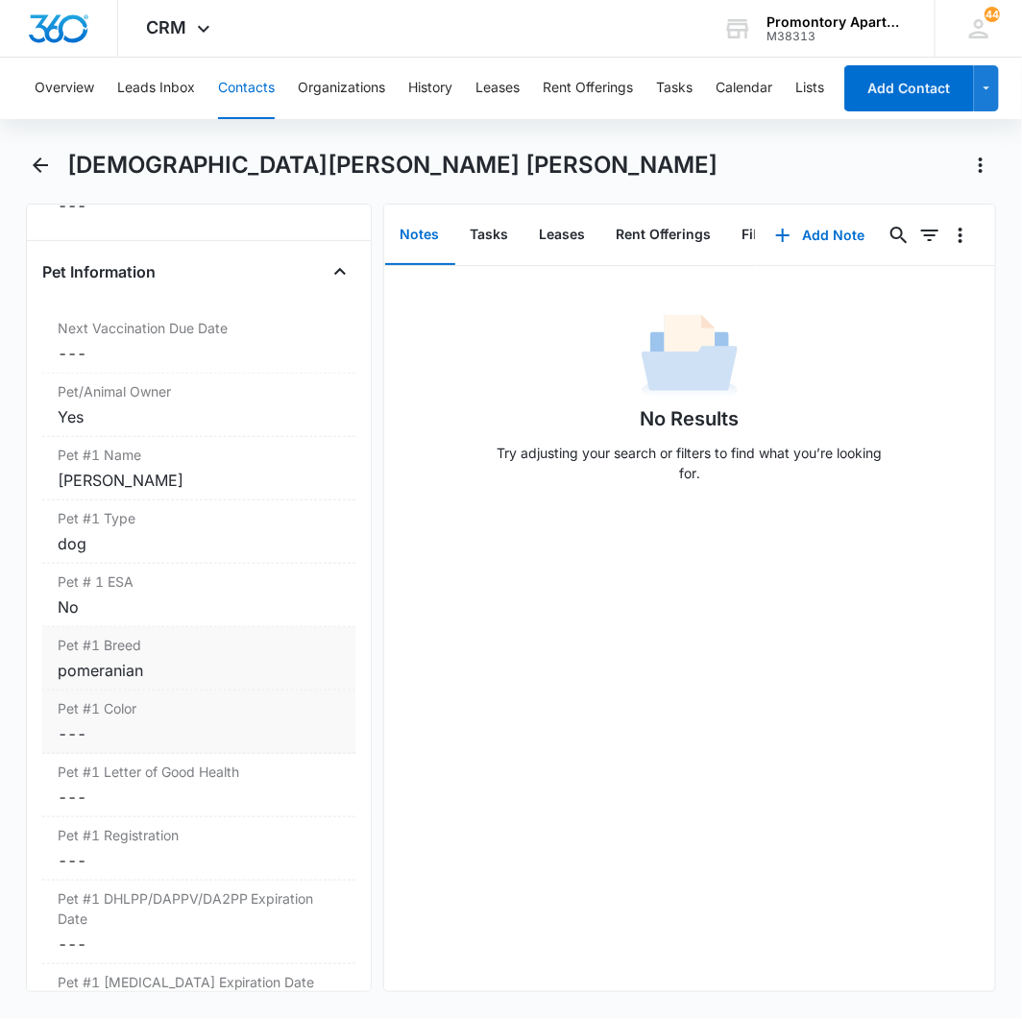
click at [77, 722] on dd "Cancel Save Changes ---" at bounding box center [199, 733] width 282 height 23
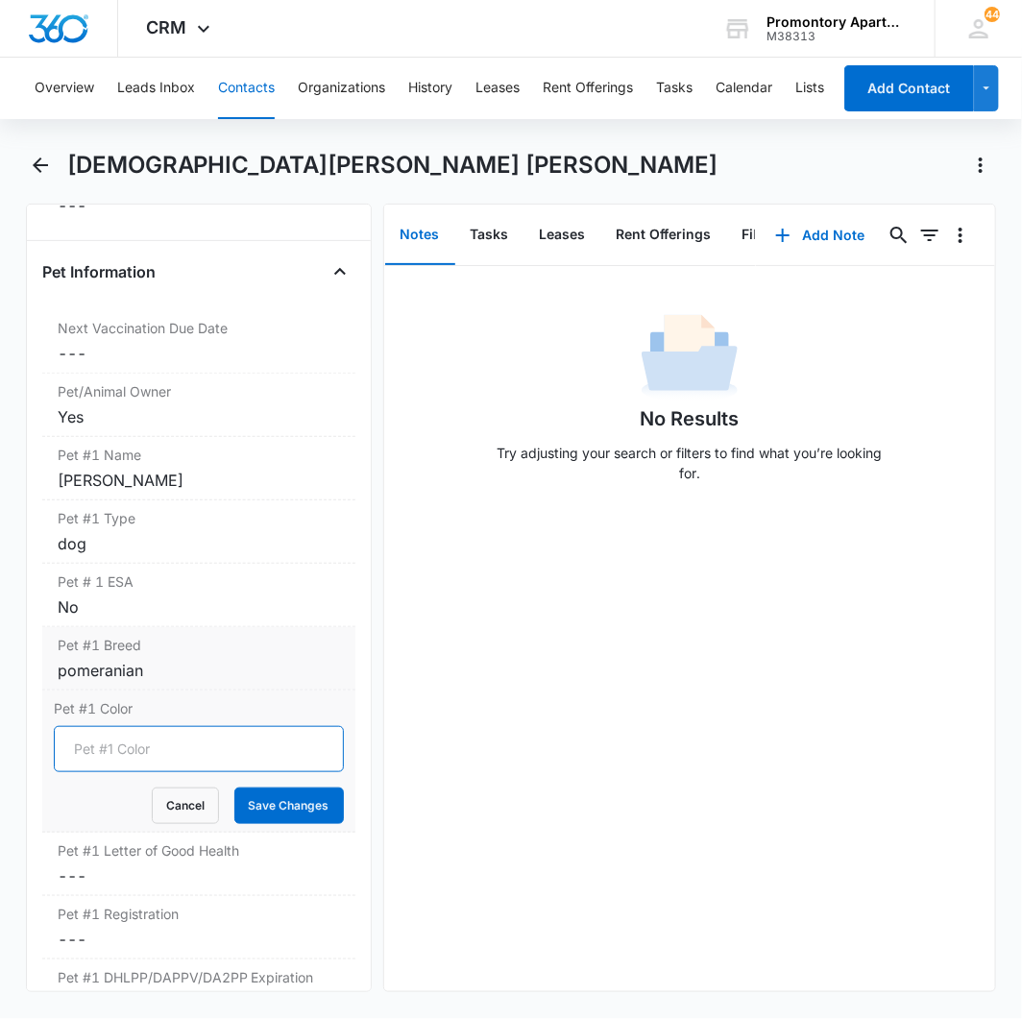
click at [94, 726] on input "Pet #1 Color" at bounding box center [199, 749] width 290 height 46
type input "white"
click at [234, 787] on button "Save Changes" at bounding box center [288, 805] width 109 height 36
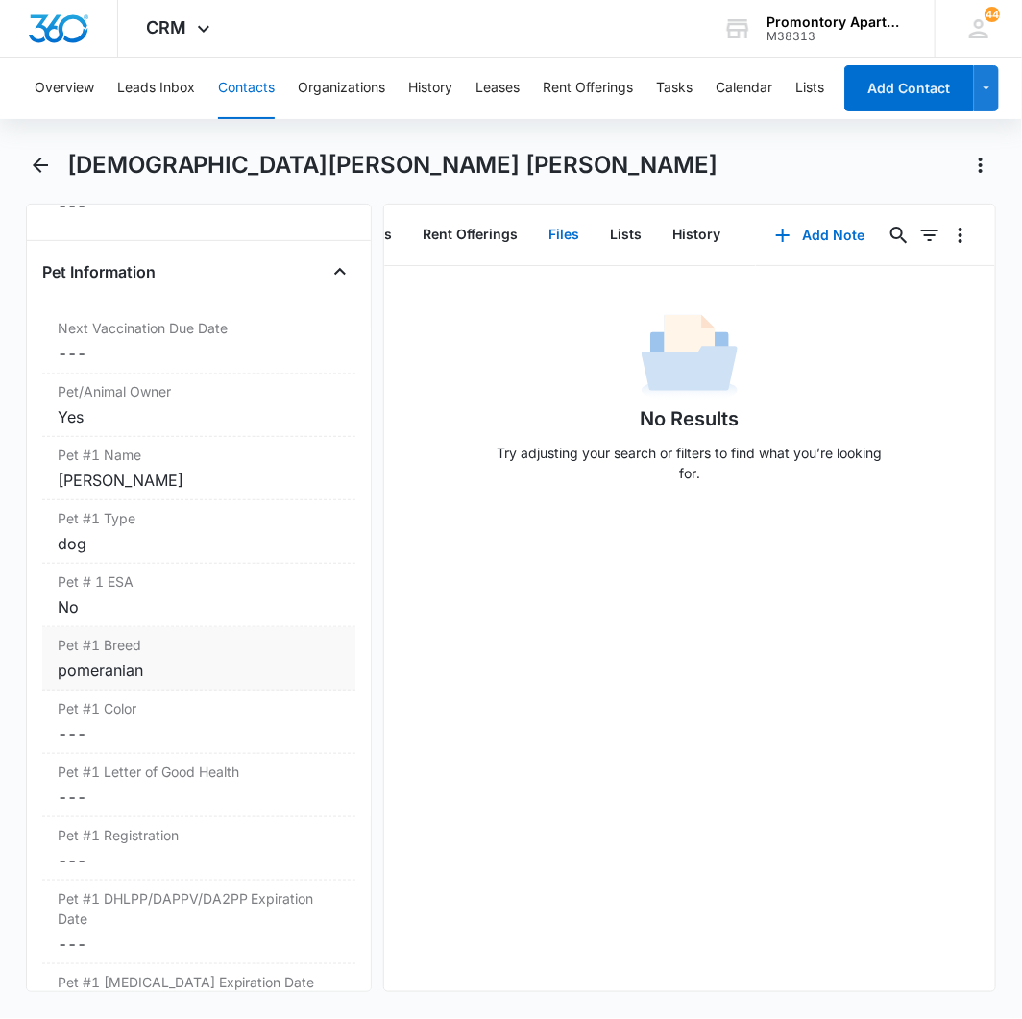
click at [548, 221] on button "Files" at bounding box center [564, 235] width 61 height 60
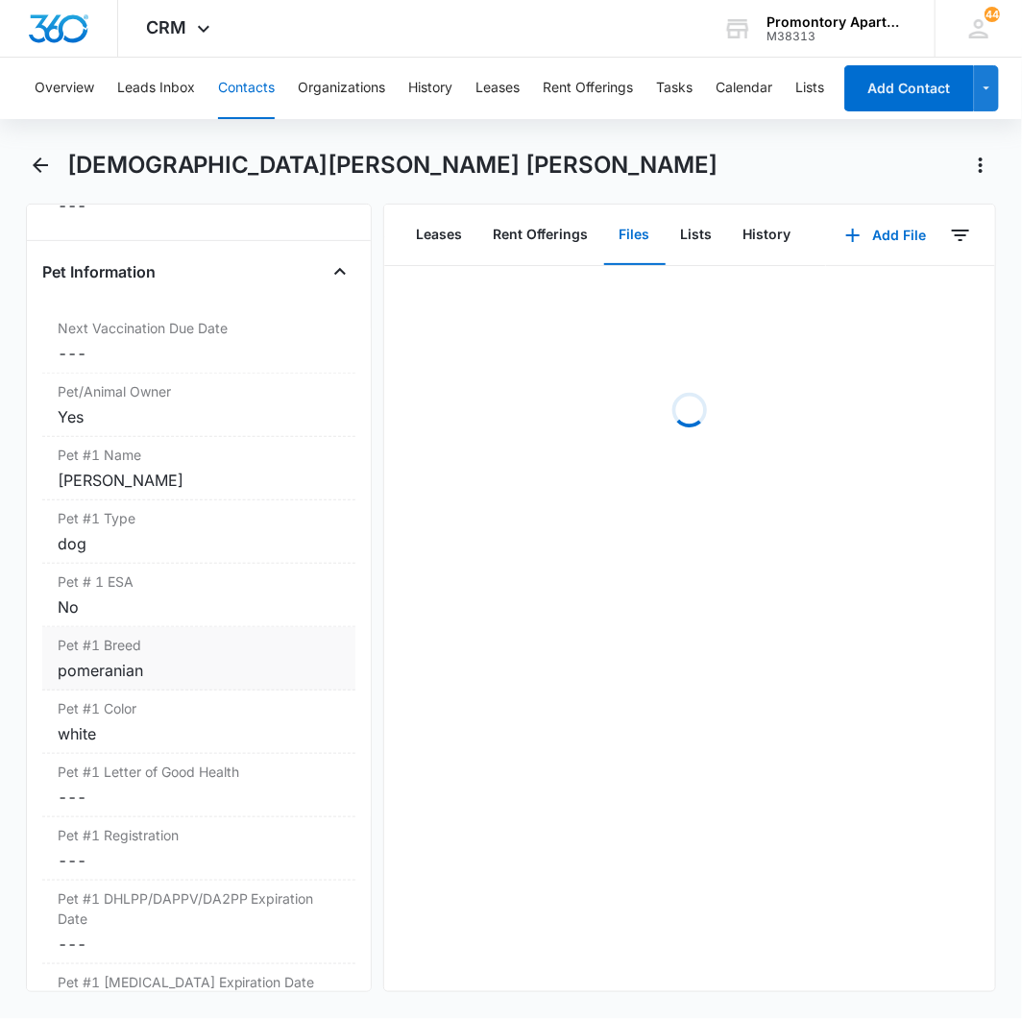
scroll to position [0, 132]
click at [885, 241] on button "Add File" at bounding box center [885, 235] width 119 height 46
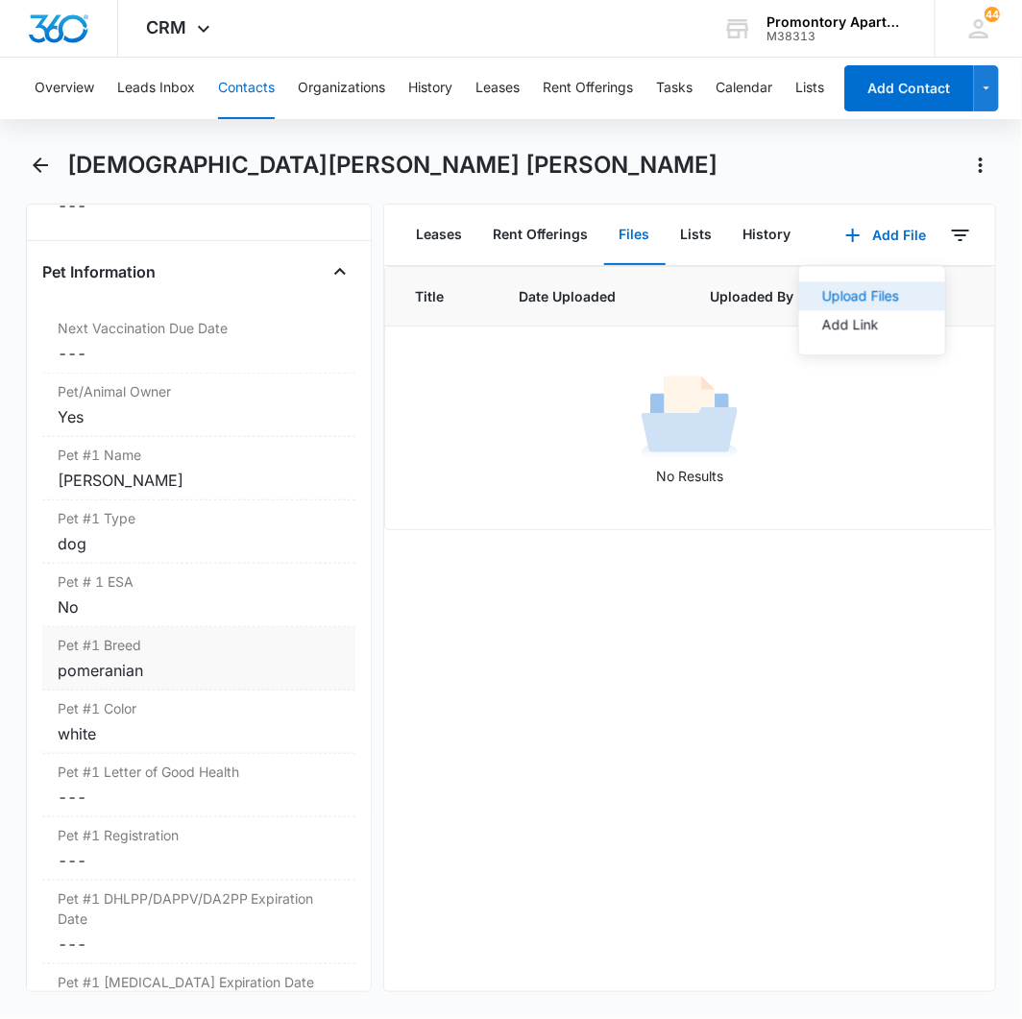
click at [845, 286] on button "Upload Files" at bounding box center [872, 295] width 146 height 29
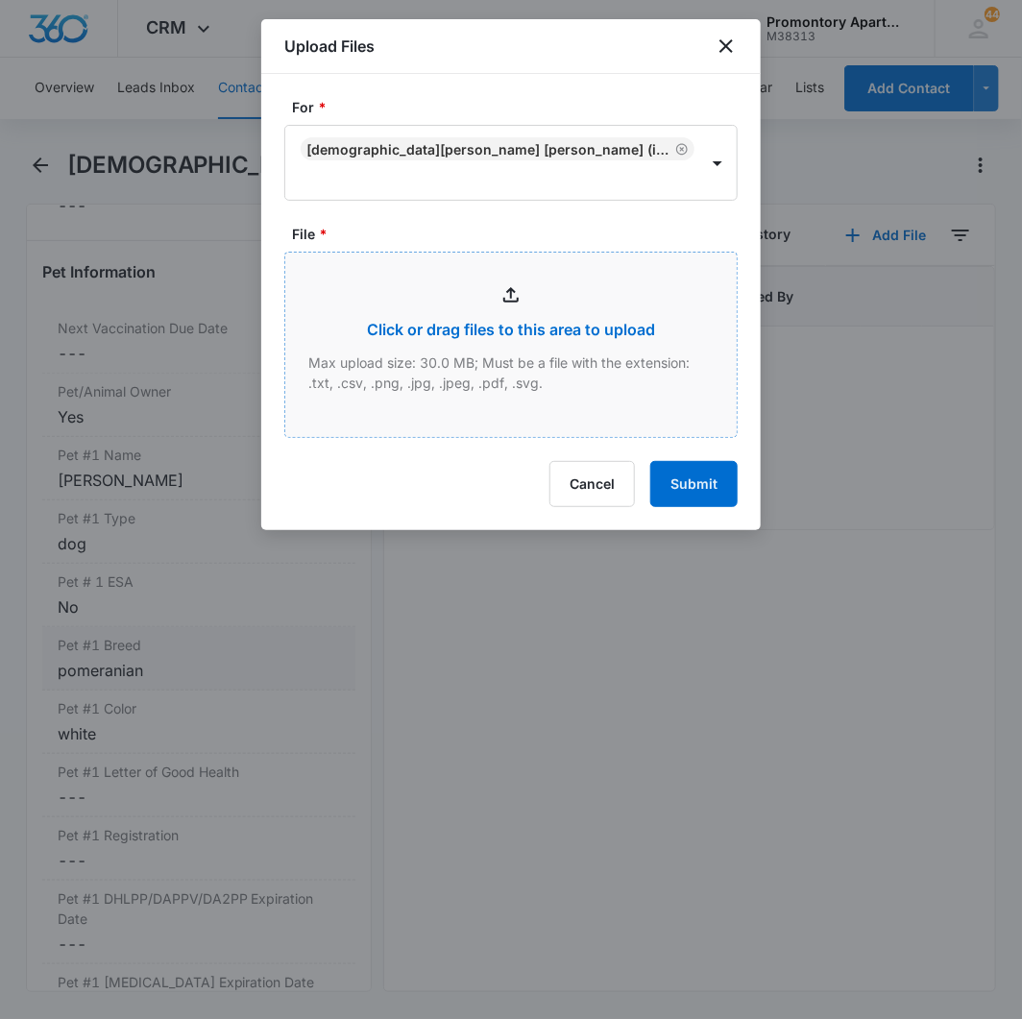
type input "C:\fakepath\Xerox Scan_08142025122524.pdf"
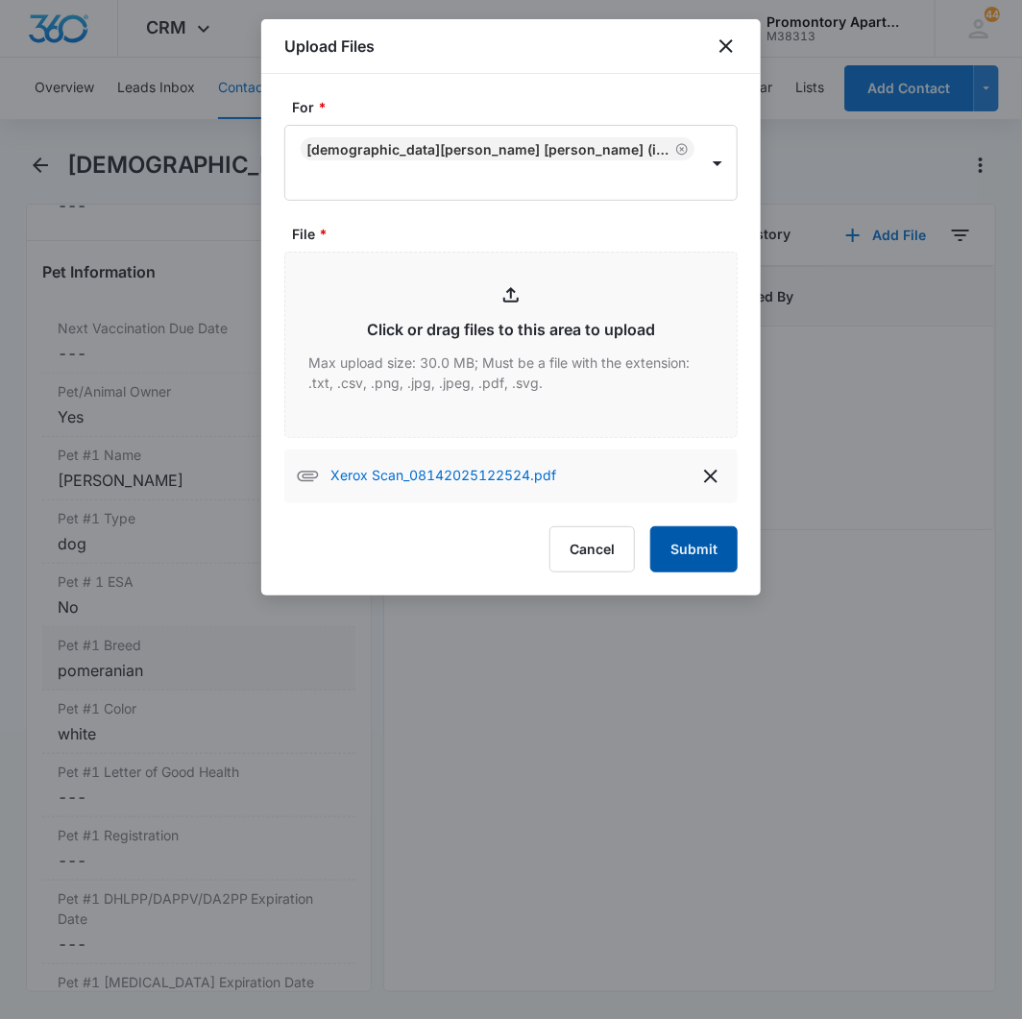
click at [701, 526] on button "Submit" at bounding box center [693, 549] width 87 height 46
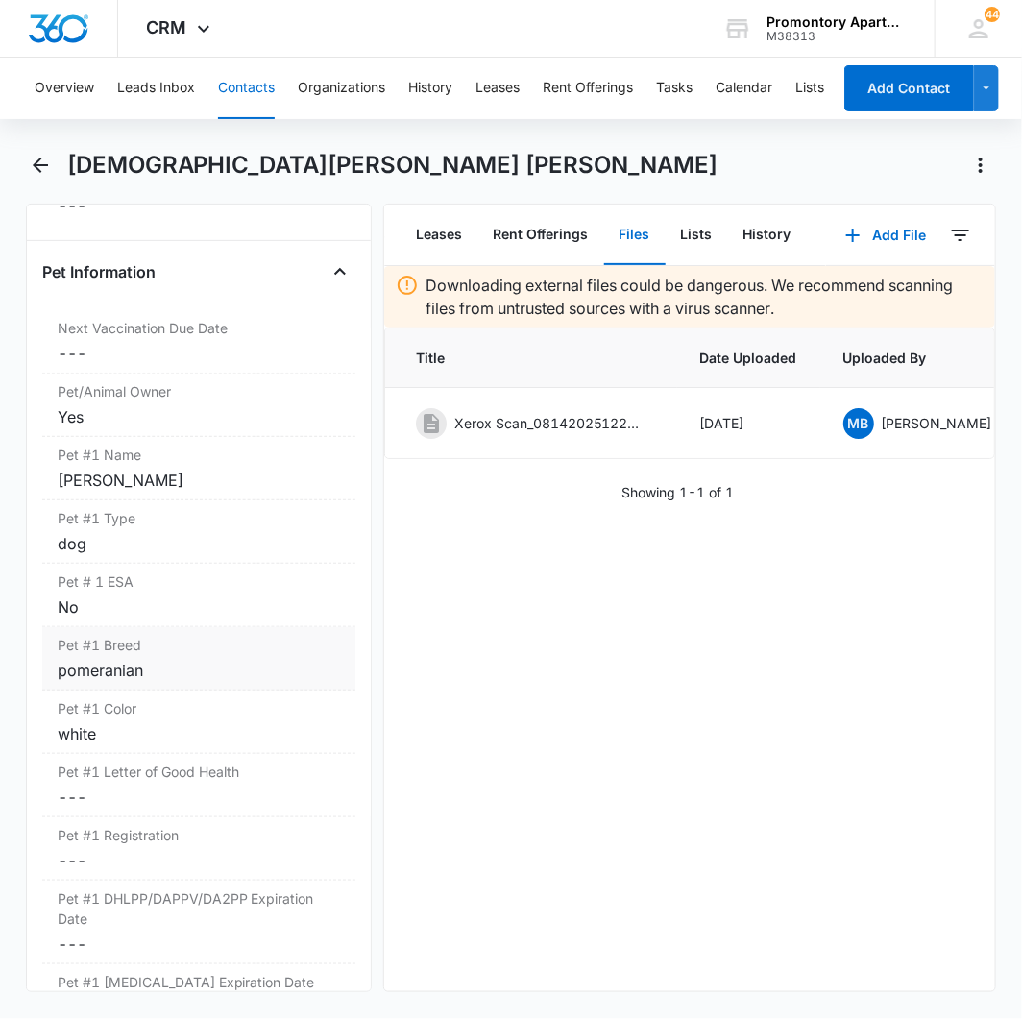
scroll to position [0, 192]
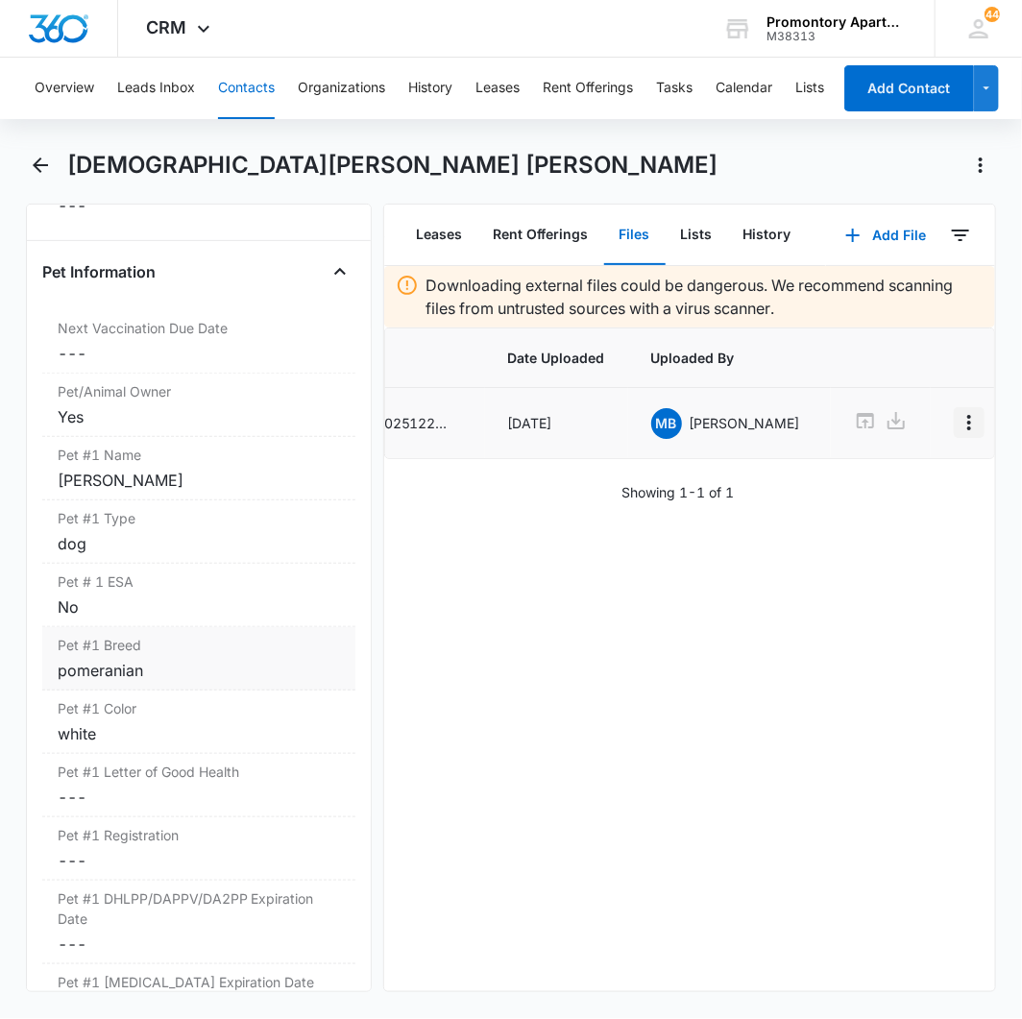
click at [957, 423] on icon "Overflow Menu" at bounding box center [968, 422] width 23 height 23
click at [874, 480] on div "Edit" at bounding box center [880, 476] width 40 height 13
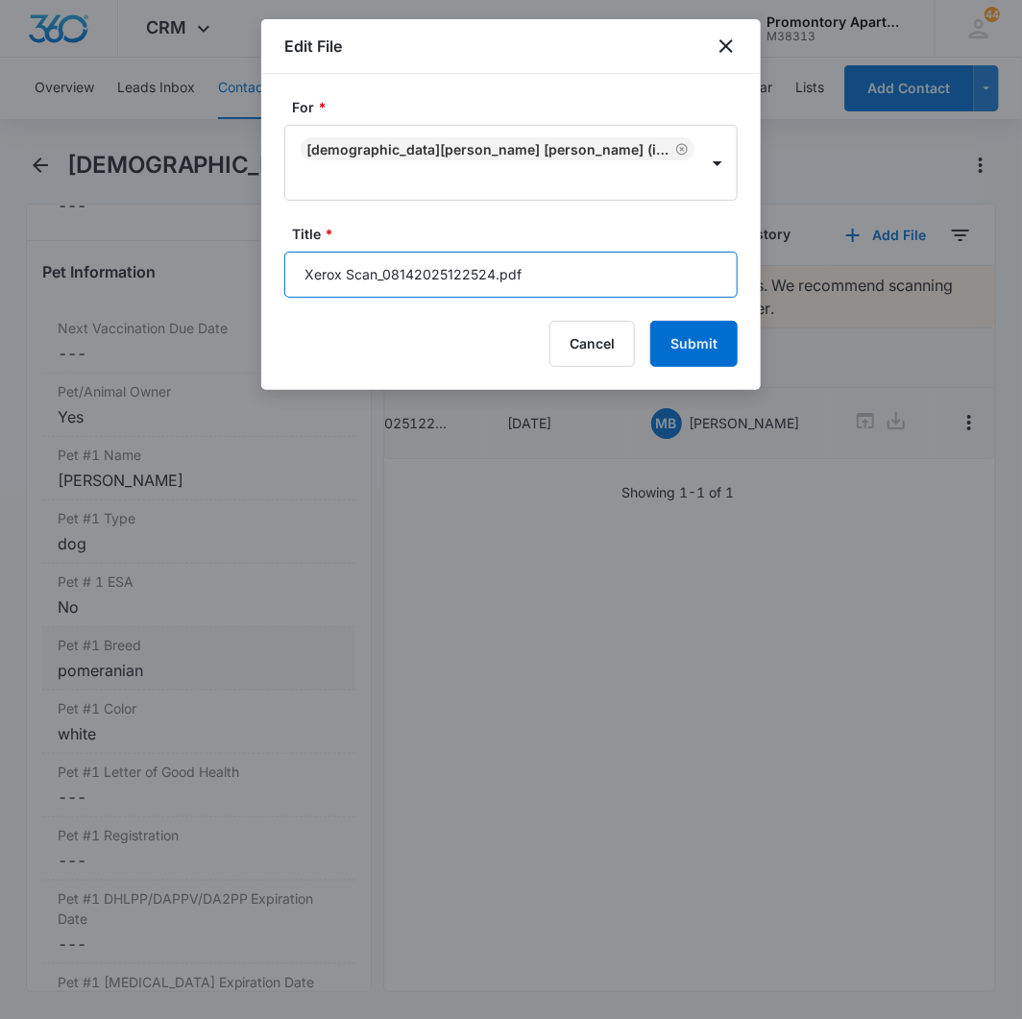
click at [409, 267] on input "Xerox Scan_08142025122524.pdf" at bounding box center [510, 275] width 453 height 46
type input "U205 Addendums"
click at [650, 321] on button "Submit" at bounding box center [693, 344] width 87 height 46
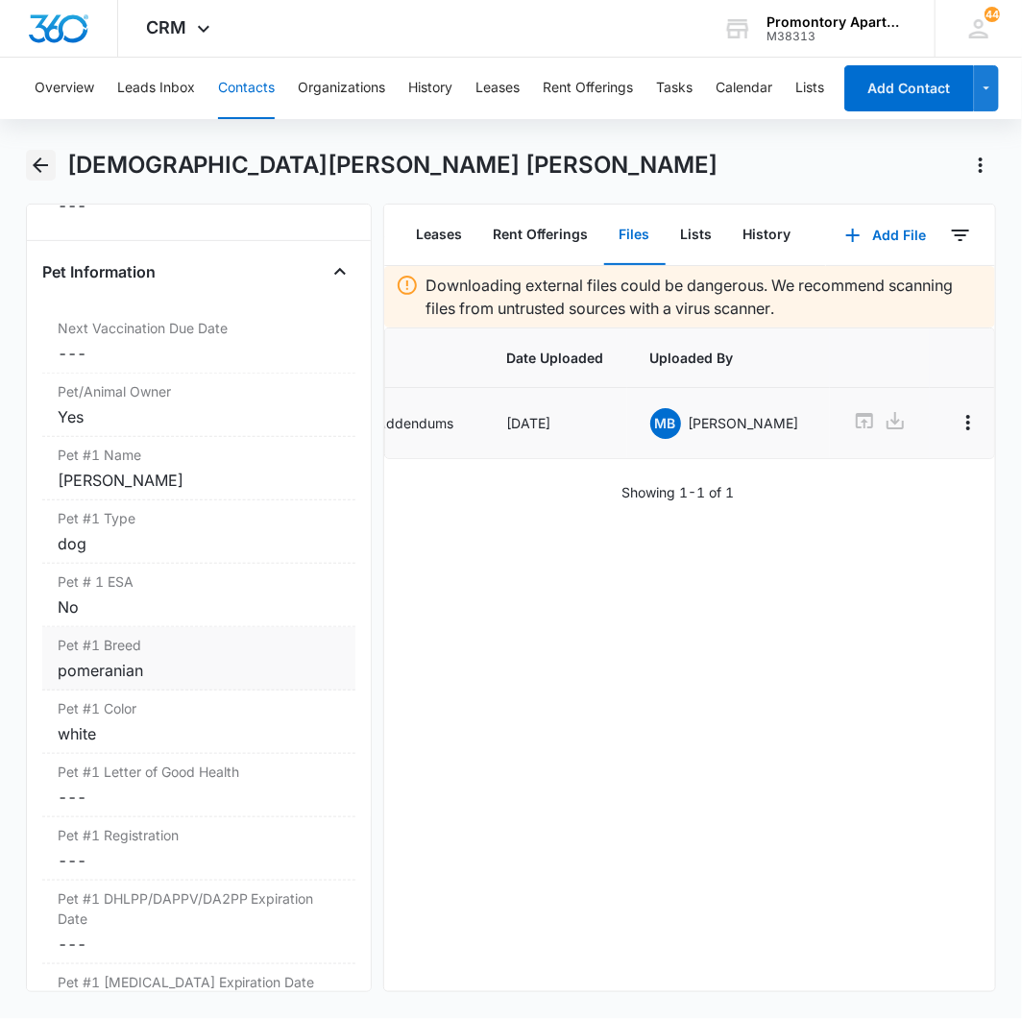
click at [35, 157] on icon "Back" at bounding box center [40, 165] width 23 height 23
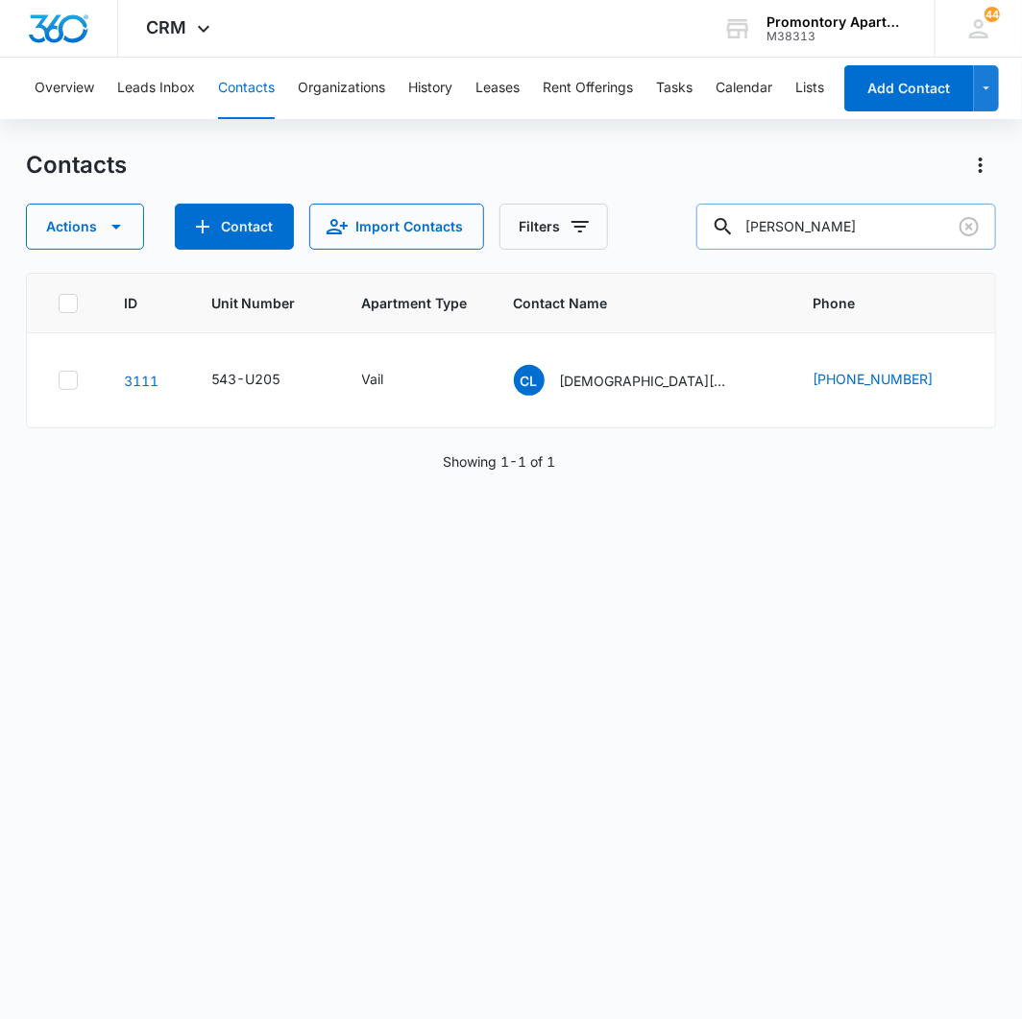
click at [838, 231] on input "ingram" at bounding box center [846, 227] width 300 height 46
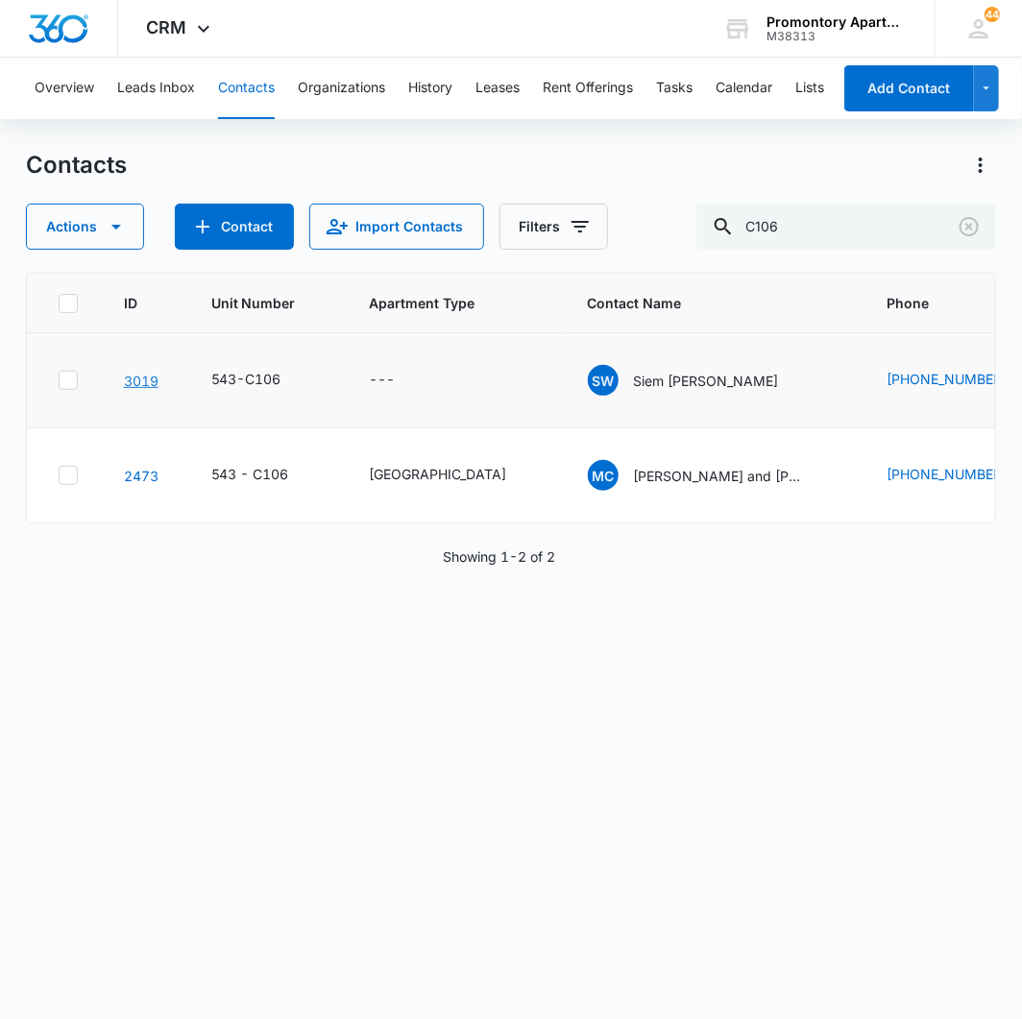
click at [131, 376] on link "3019" at bounding box center [141, 381] width 35 height 16
click at [823, 230] on input "C106" at bounding box center [846, 227] width 300 height 46
type input "t206"
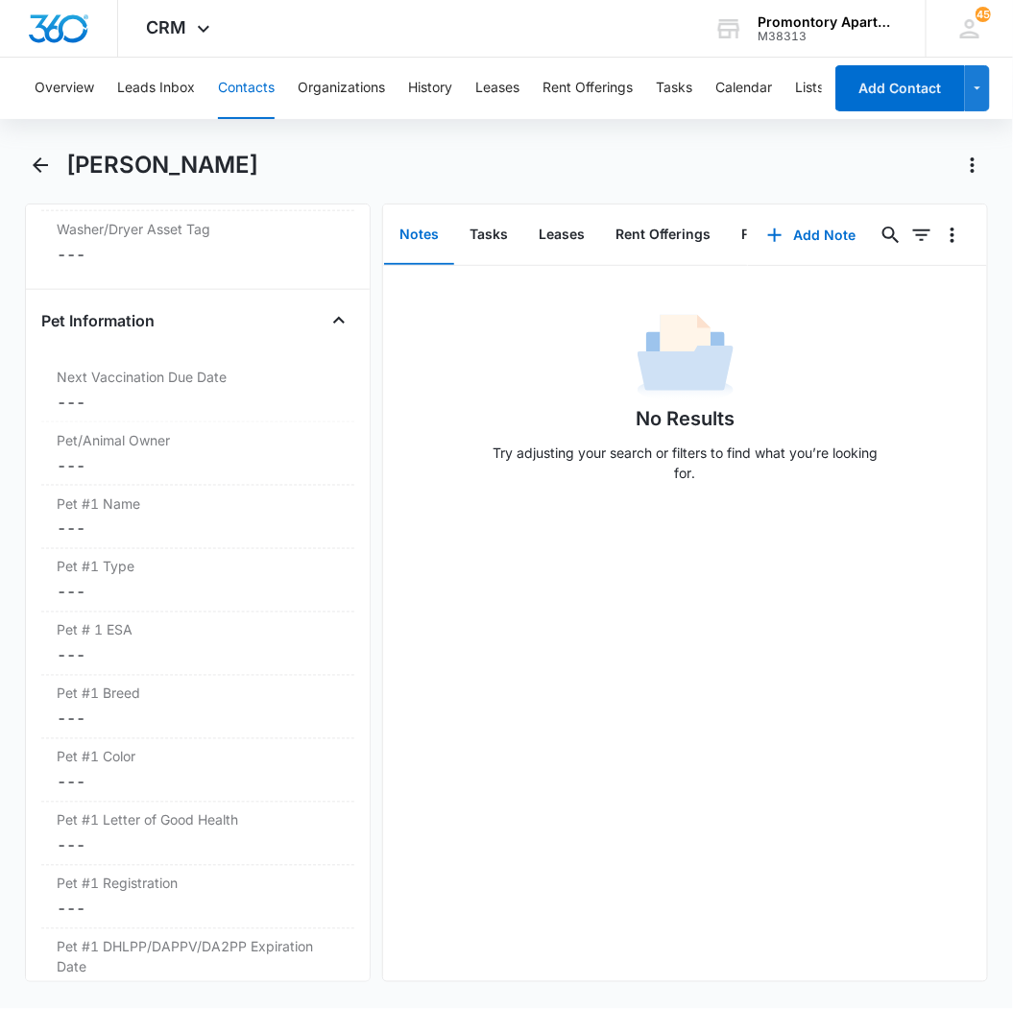
scroll to position [2881, 0]
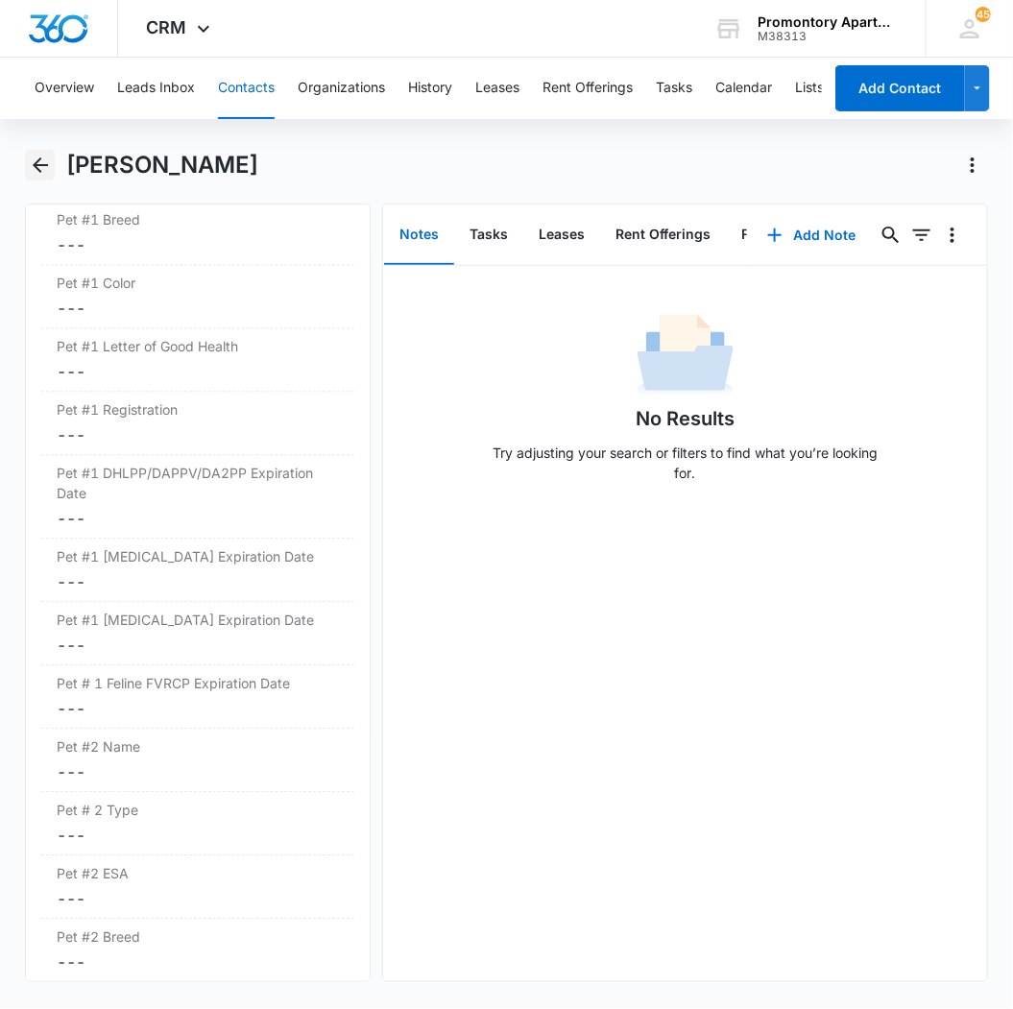
click at [40, 170] on icon "Back" at bounding box center [40, 164] width 15 height 15
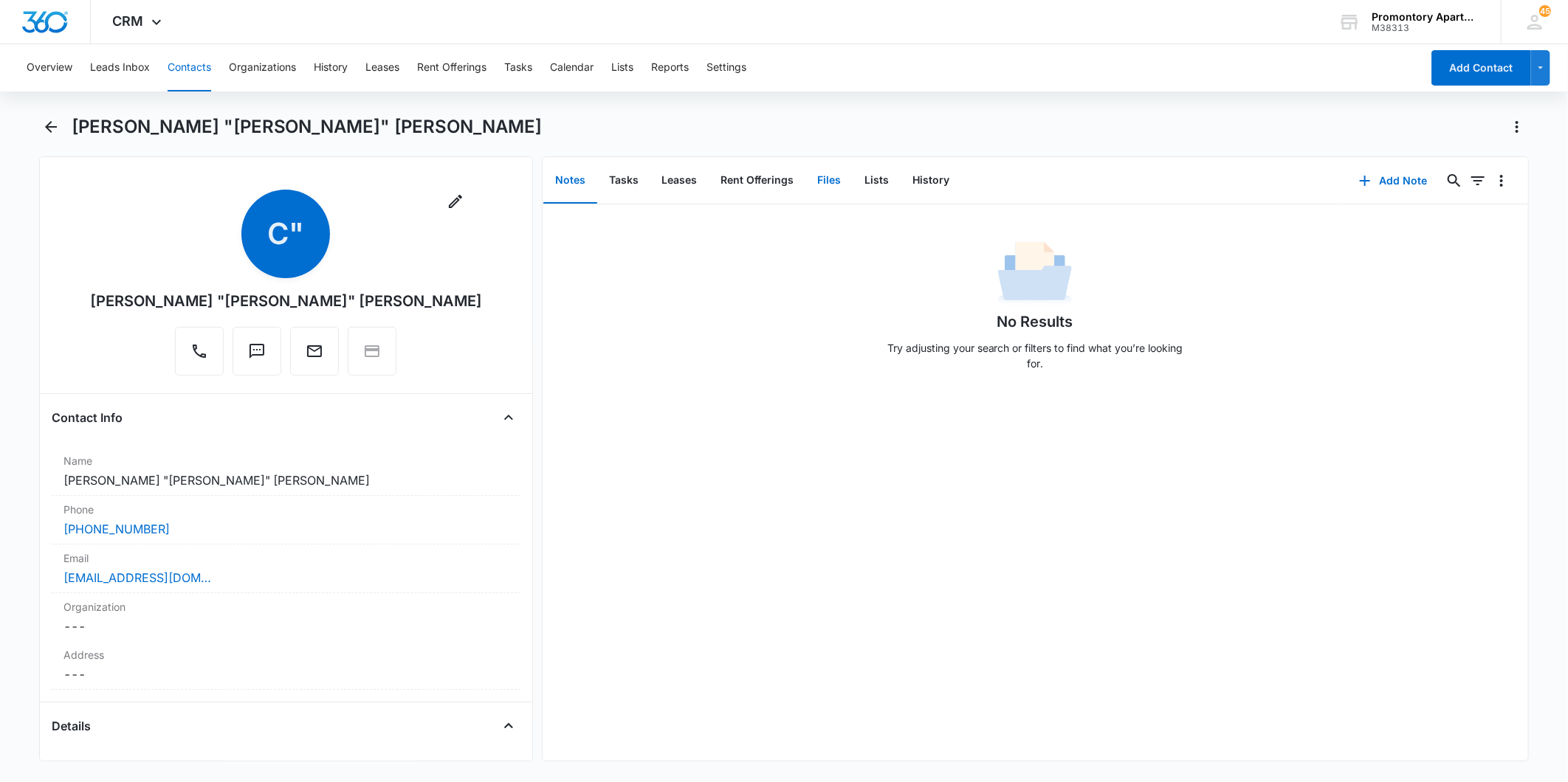
click at [832, 187] on button "Files" at bounding box center [829, 181] width 47 height 46
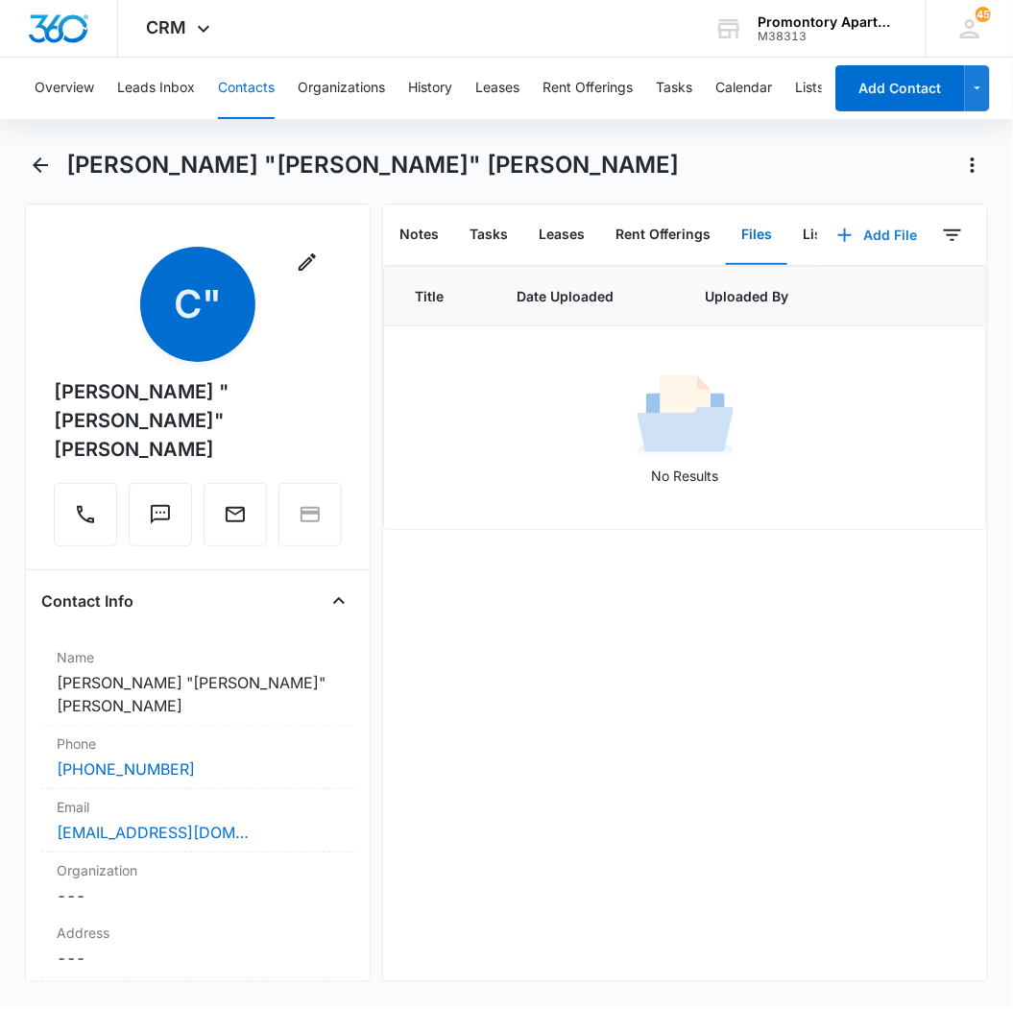
click at [878, 241] on button "Add File" at bounding box center [877, 235] width 119 height 46
click at [850, 284] on button "Upload Files" at bounding box center [862, 295] width 146 height 29
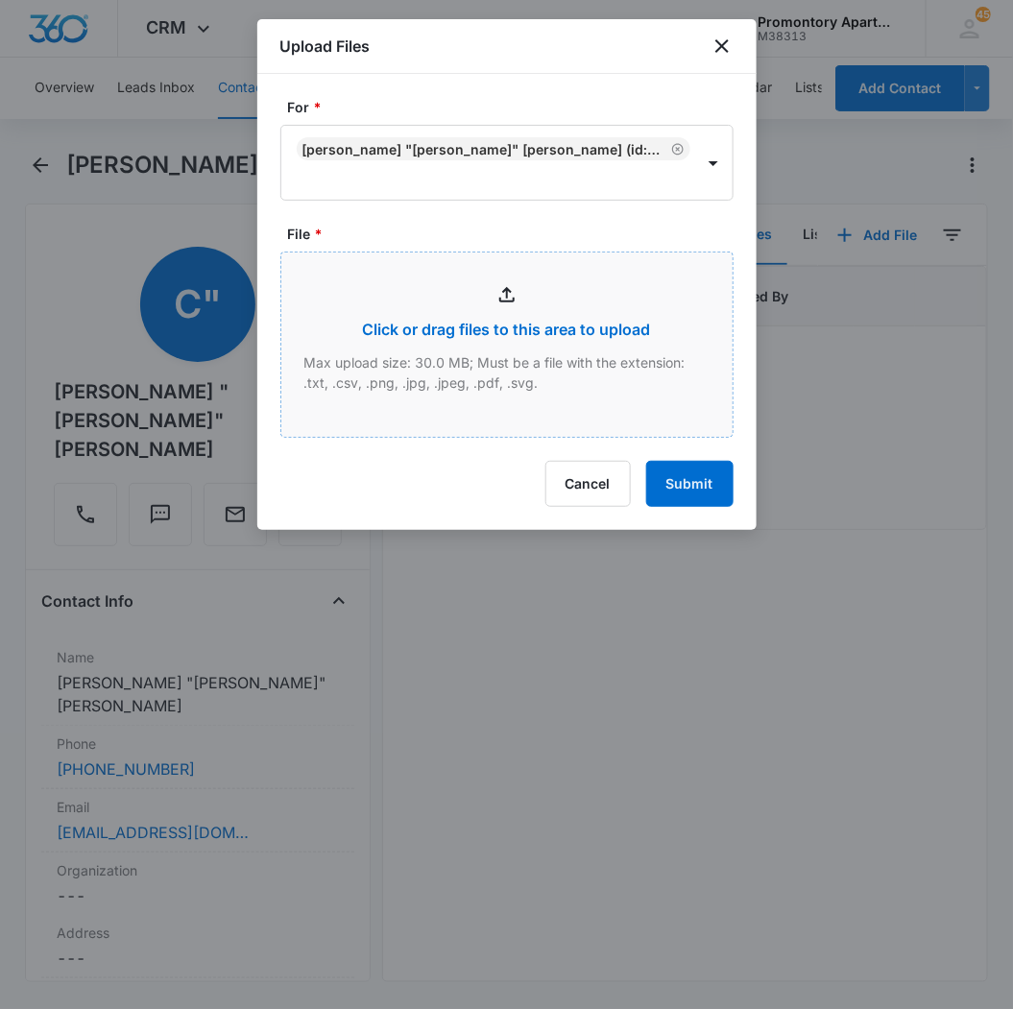
type input "C:\fakepath\Xerox Scan_08142025120851.pdf"
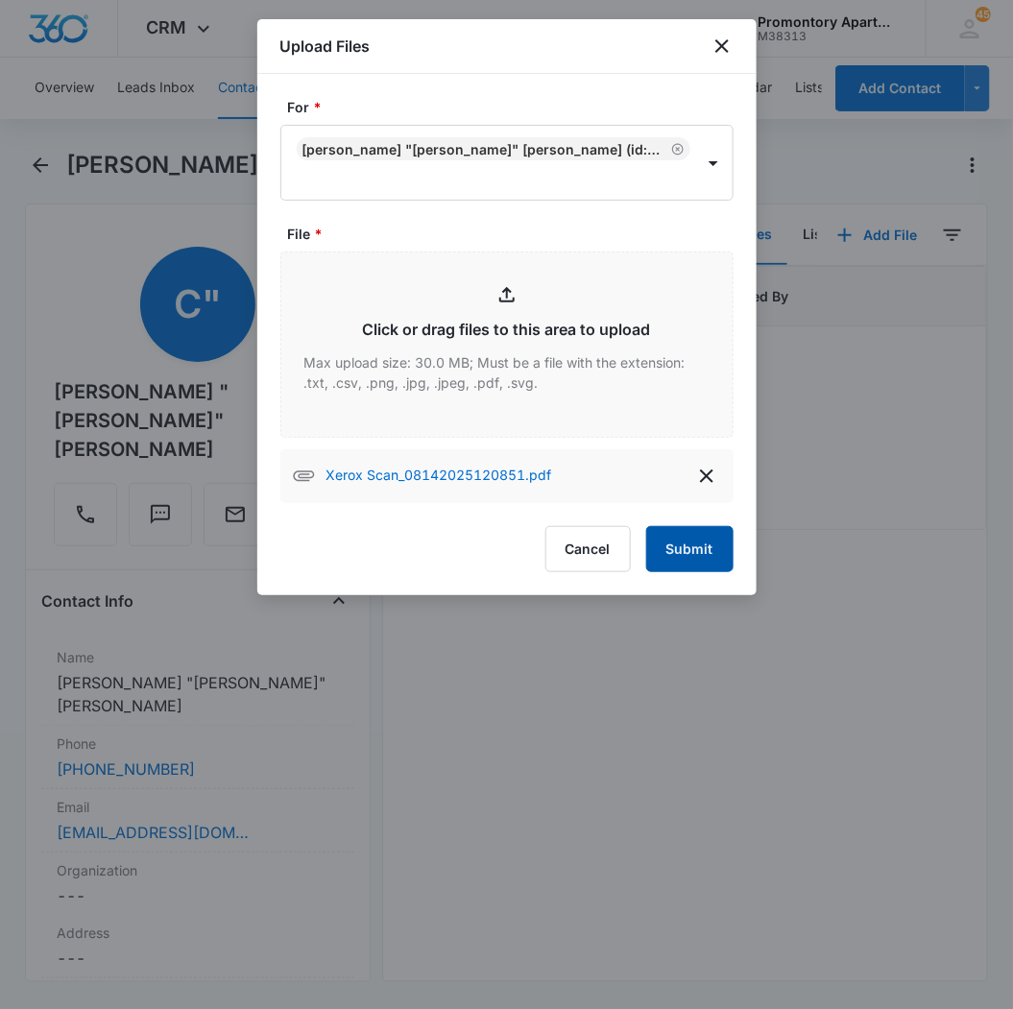
click at [688, 555] on button "Submit" at bounding box center [689, 549] width 87 height 46
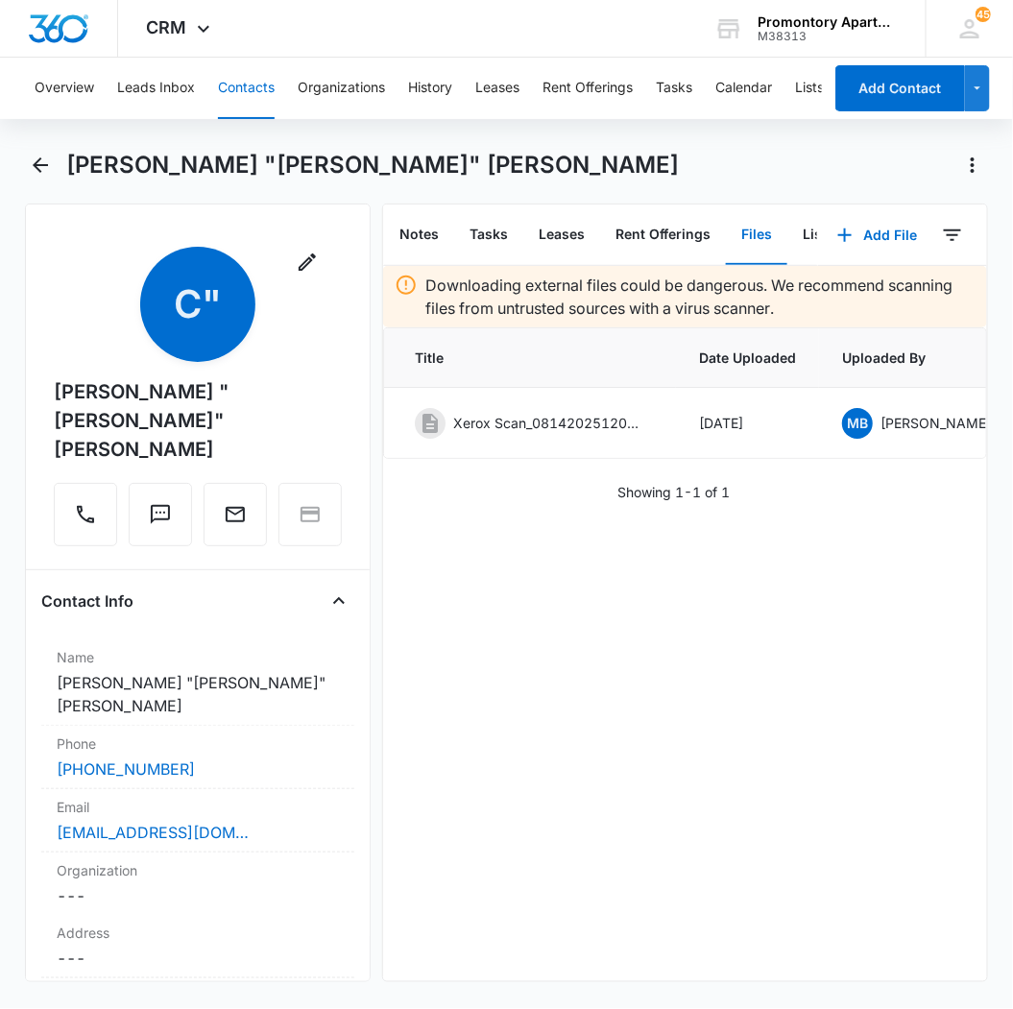
scroll to position [0, 199]
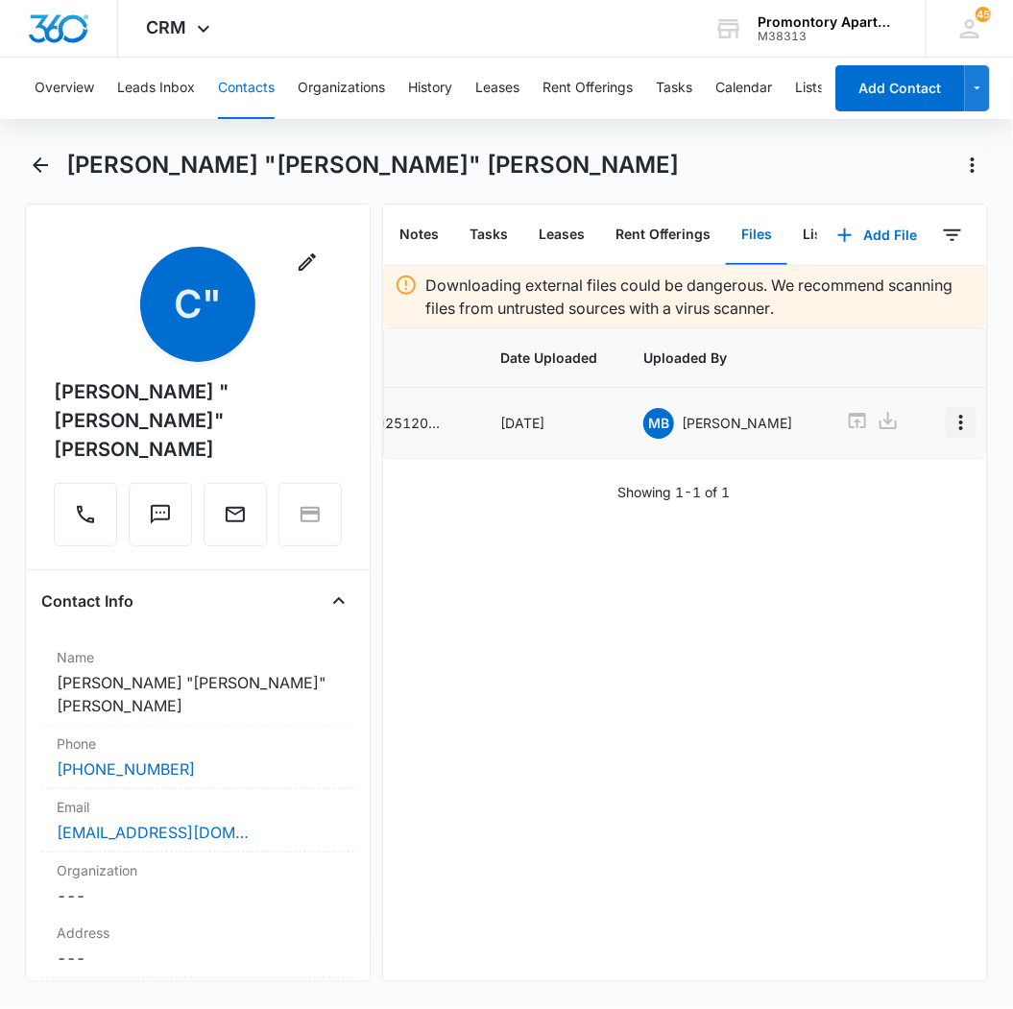
click at [950, 427] on icon "Overflow Menu" at bounding box center [961, 422] width 23 height 23
click at [860, 478] on div "Edit" at bounding box center [873, 476] width 40 height 13
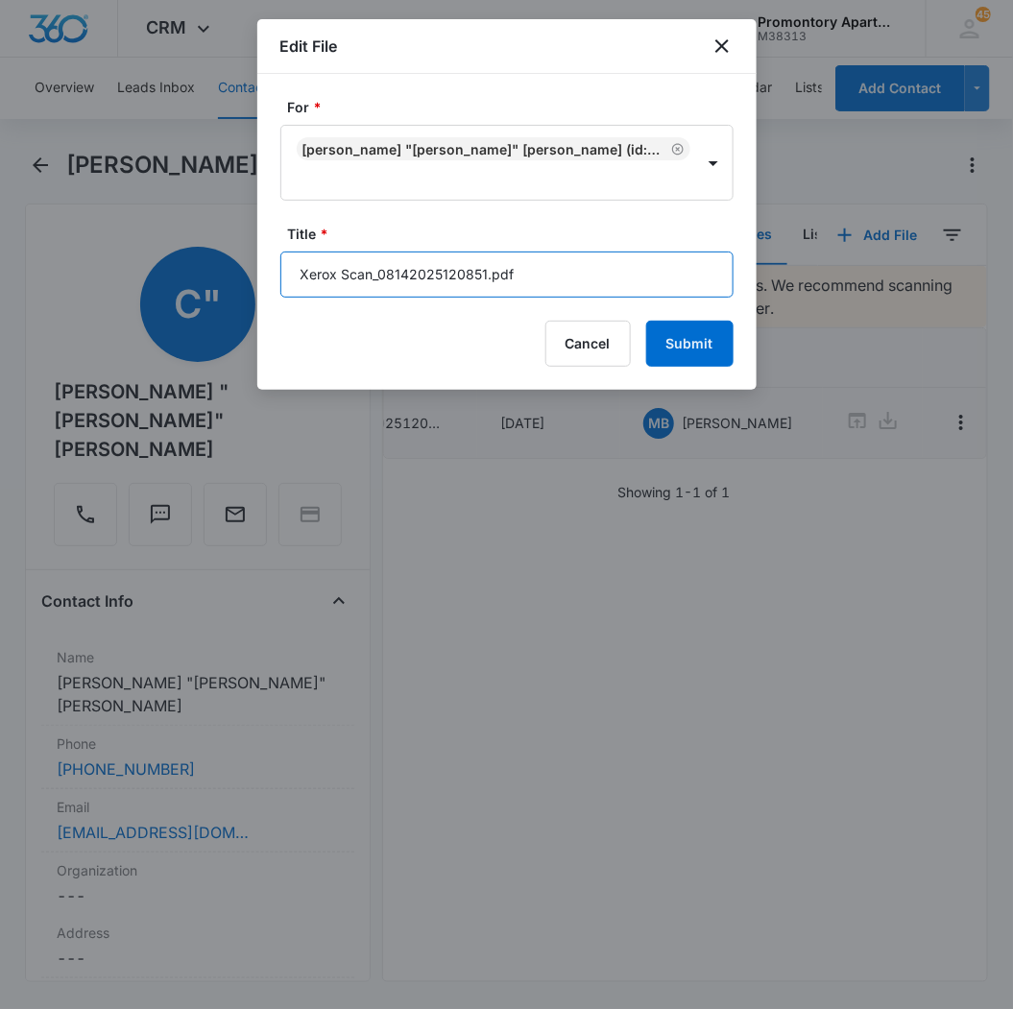
click at [468, 276] on input "Xerox Scan_08142025120851.pdf" at bounding box center [506, 275] width 453 height 46
type input "T105 Addendums"
click at [646, 321] on button "Submit" at bounding box center [689, 344] width 87 height 46
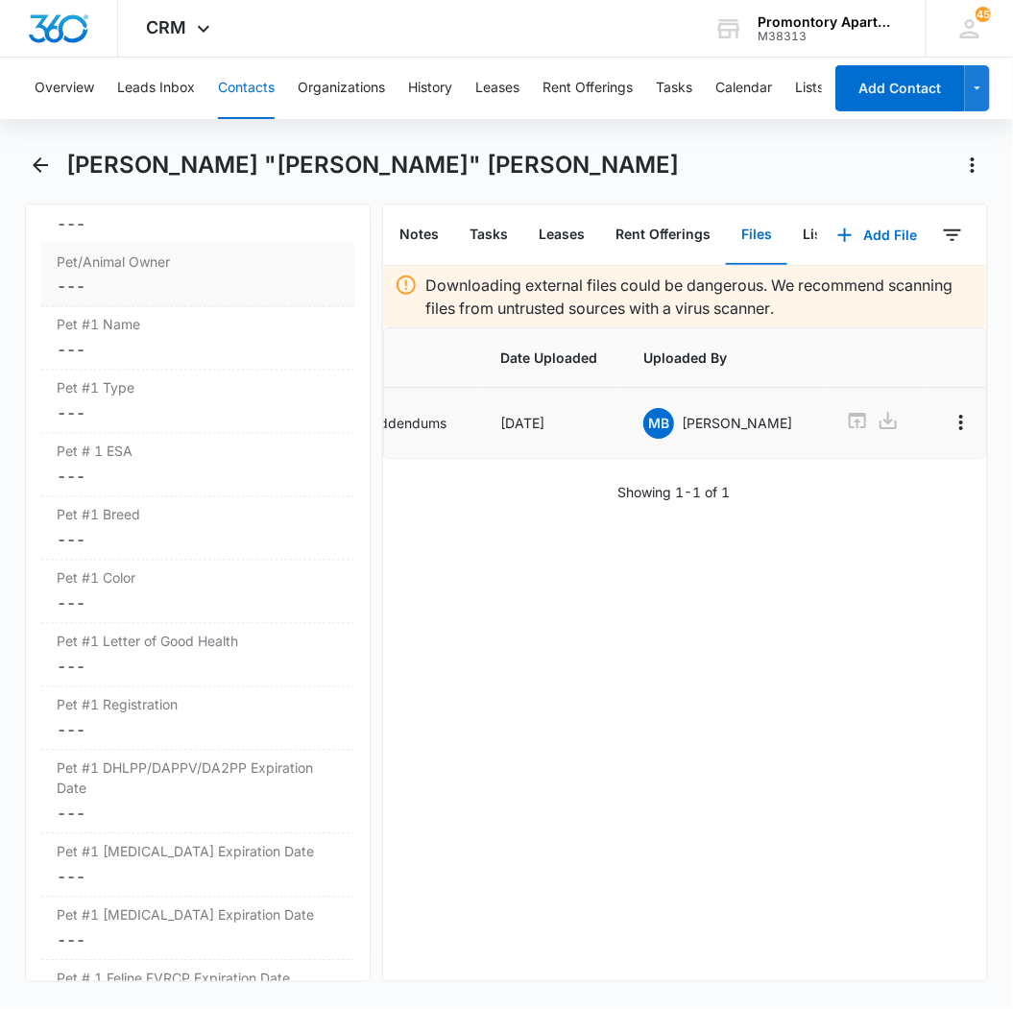
scroll to position [2347, 0]
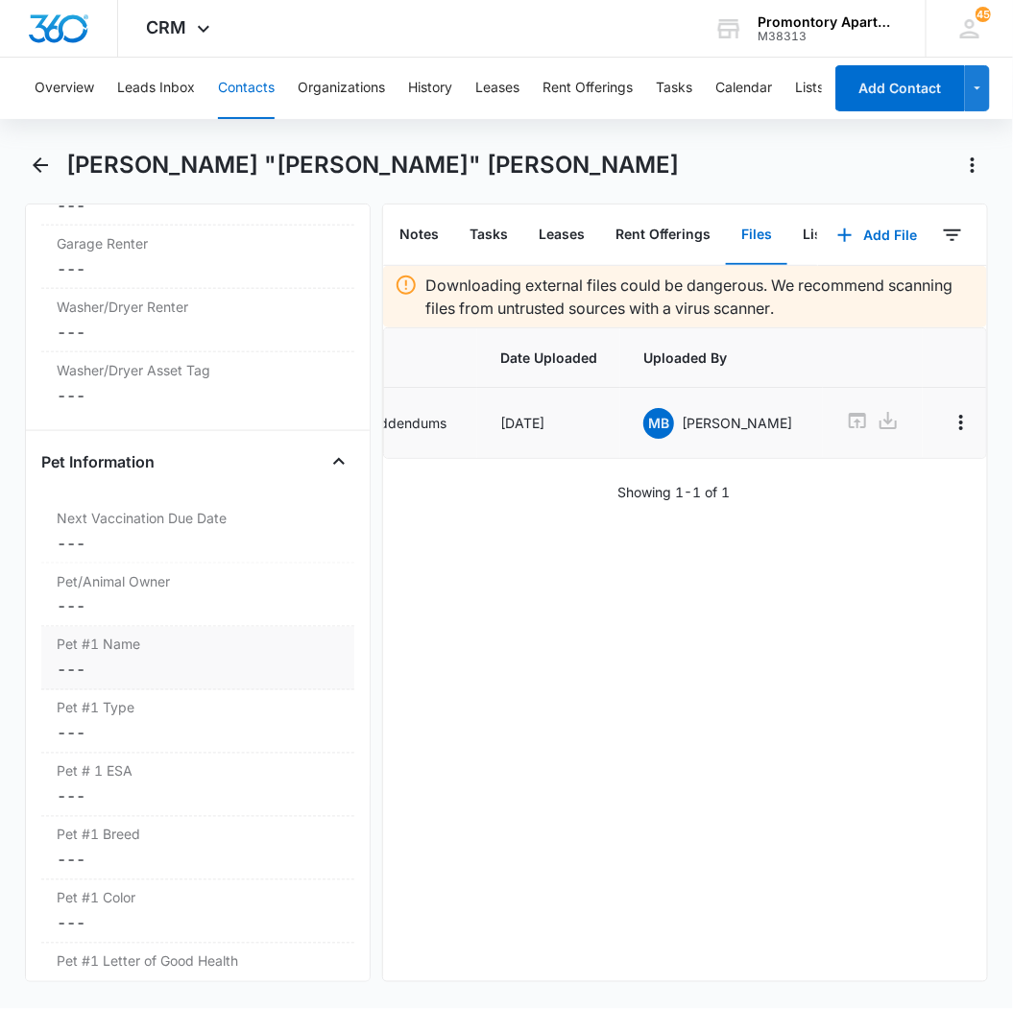
click at [67, 659] on dd "Cancel Save Changes ---" at bounding box center [198, 670] width 282 height 23
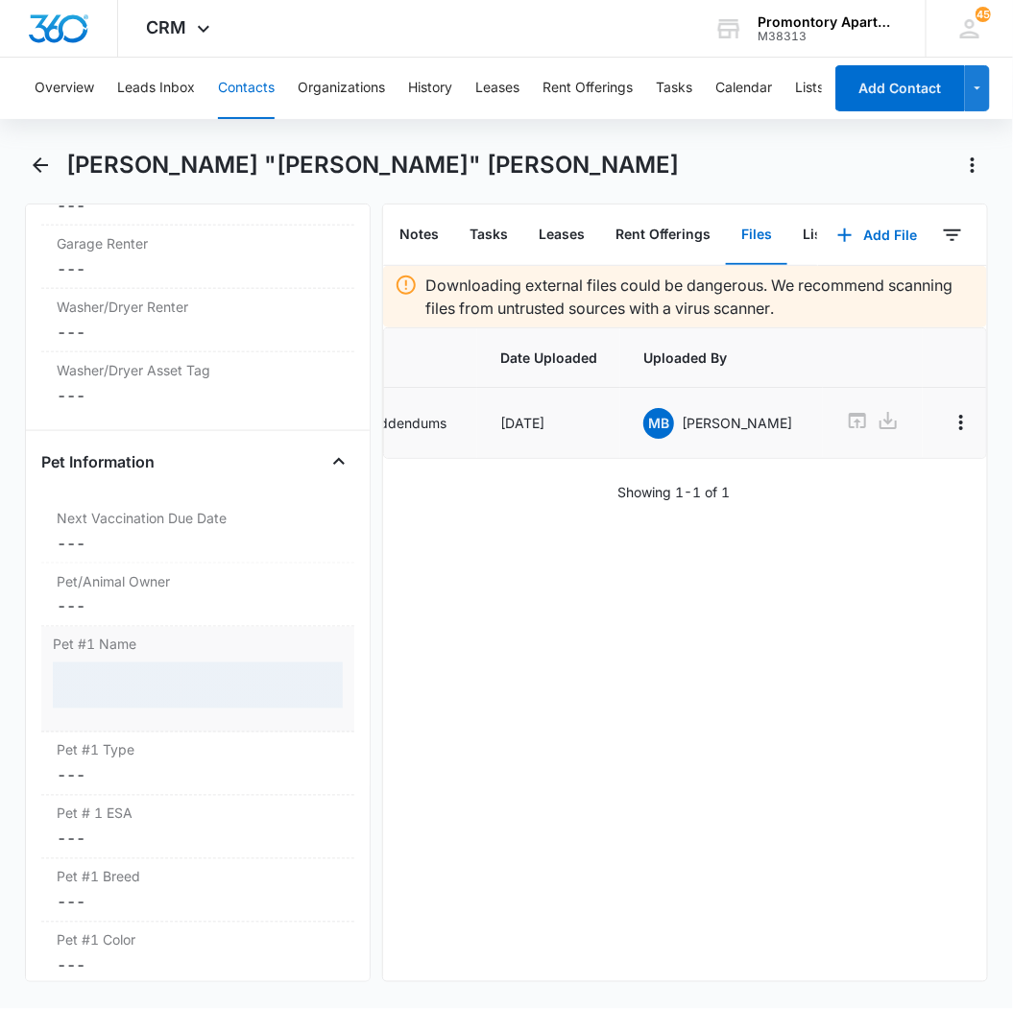
click at [99, 663] on div at bounding box center [198, 686] width 290 height 46
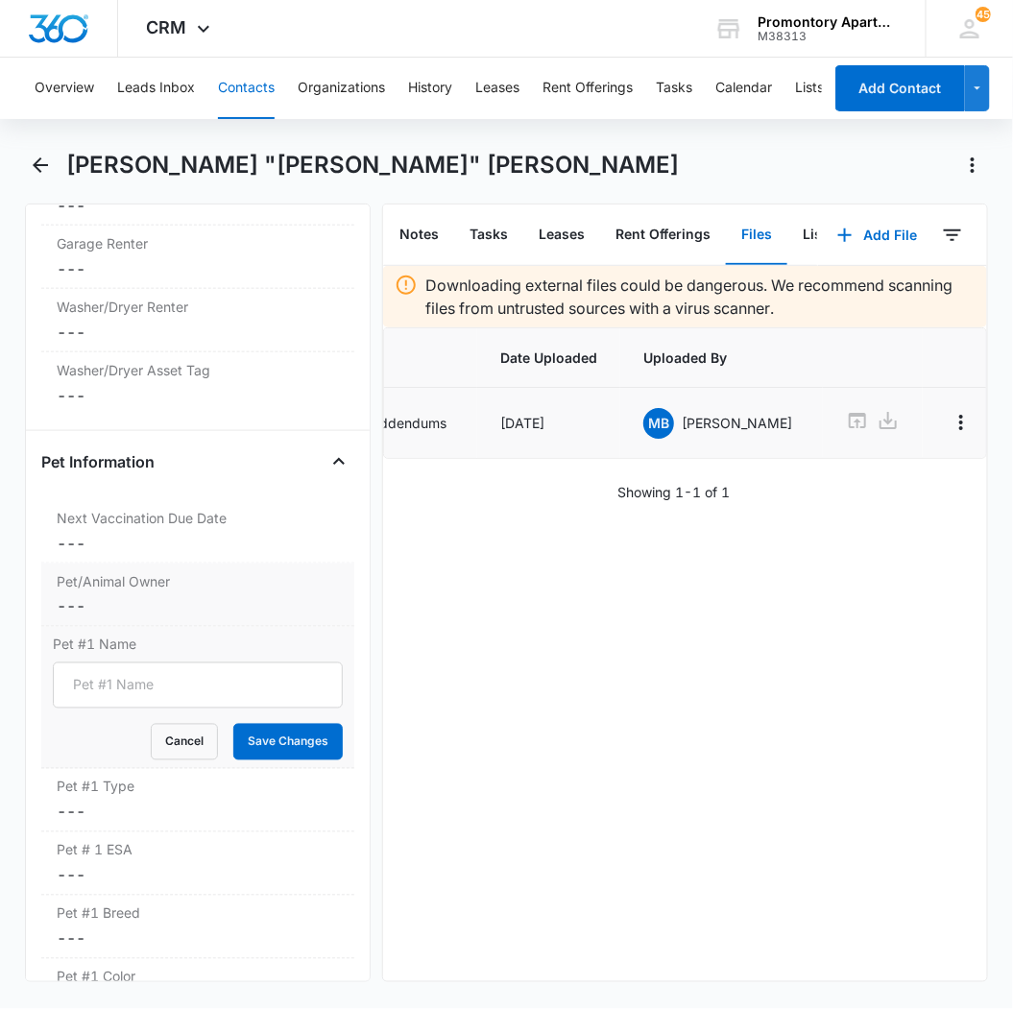
click at [68, 595] on dd "Cancel Save Changes ---" at bounding box center [198, 606] width 282 height 23
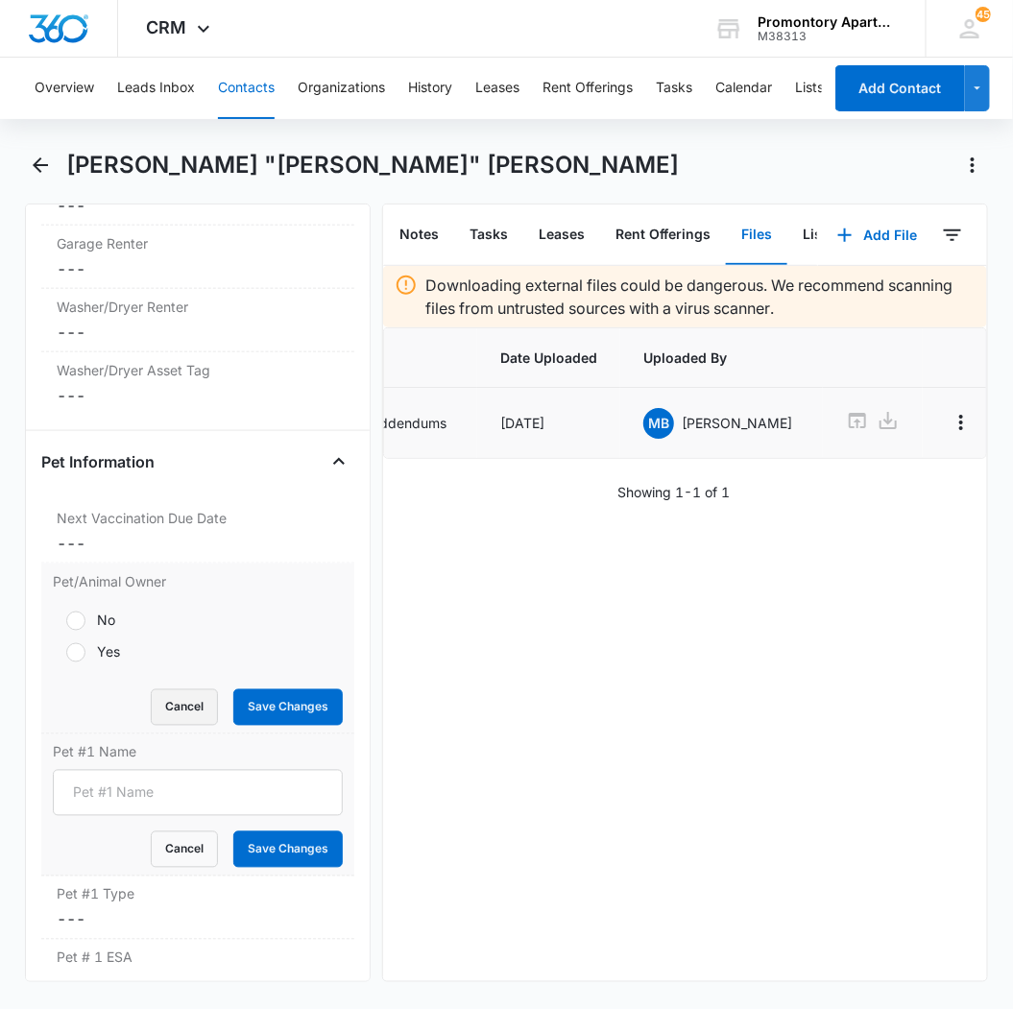
drag, startPoint x: 74, startPoint y: 576, endPoint x: 193, endPoint y: 626, distance: 129.1
click at [77, 643] on div at bounding box center [75, 652] width 19 height 19
click at [66, 646] on input "Yes" at bounding box center [59, 652] width 13 height 13
radio input "true"
drag, startPoint x: 261, startPoint y: 628, endPoint x: 213, endPoint y: 658, distance: 56.5
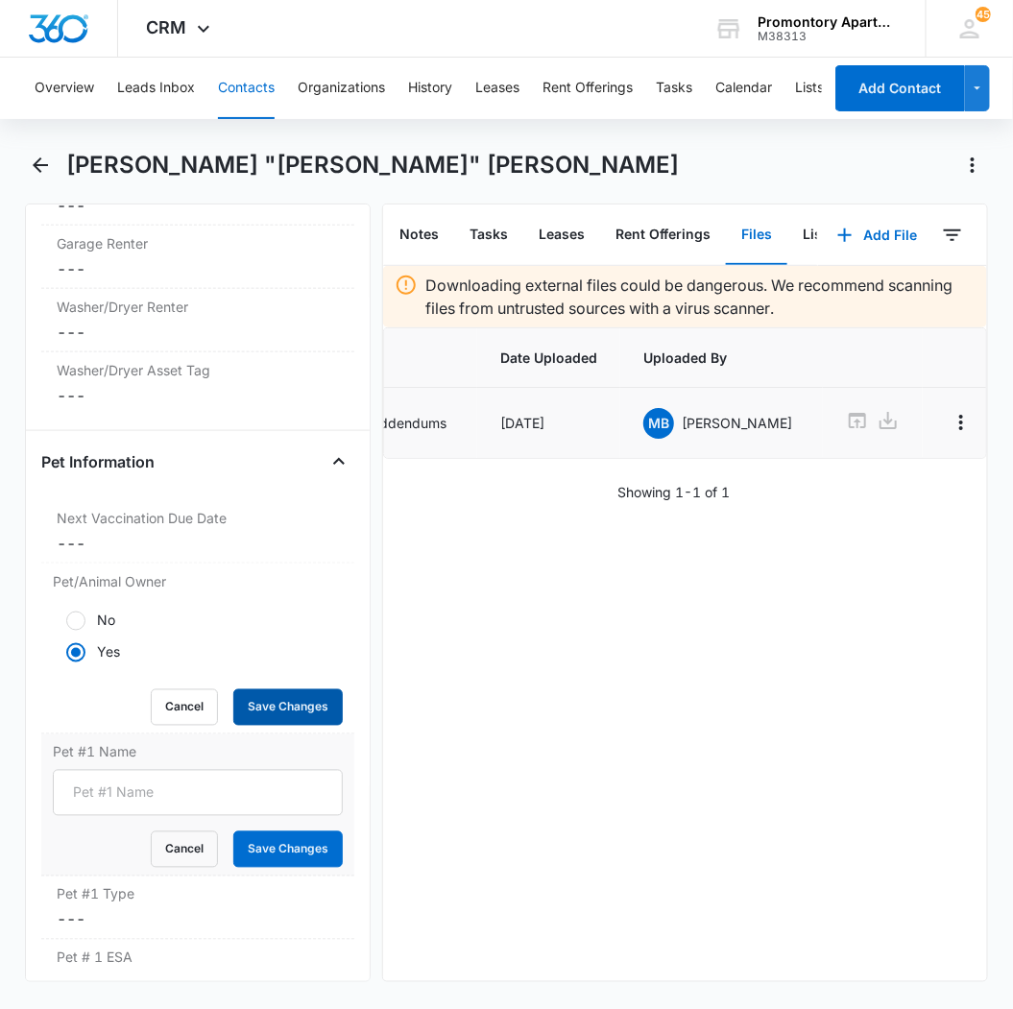
click at [261, 689] on button "Save Changes" at bounding box center [287, 707] width 109 height 36
click at [148, 770] on input "Pet #1 Name" at bounding box center [198, 793] width 290 height 46
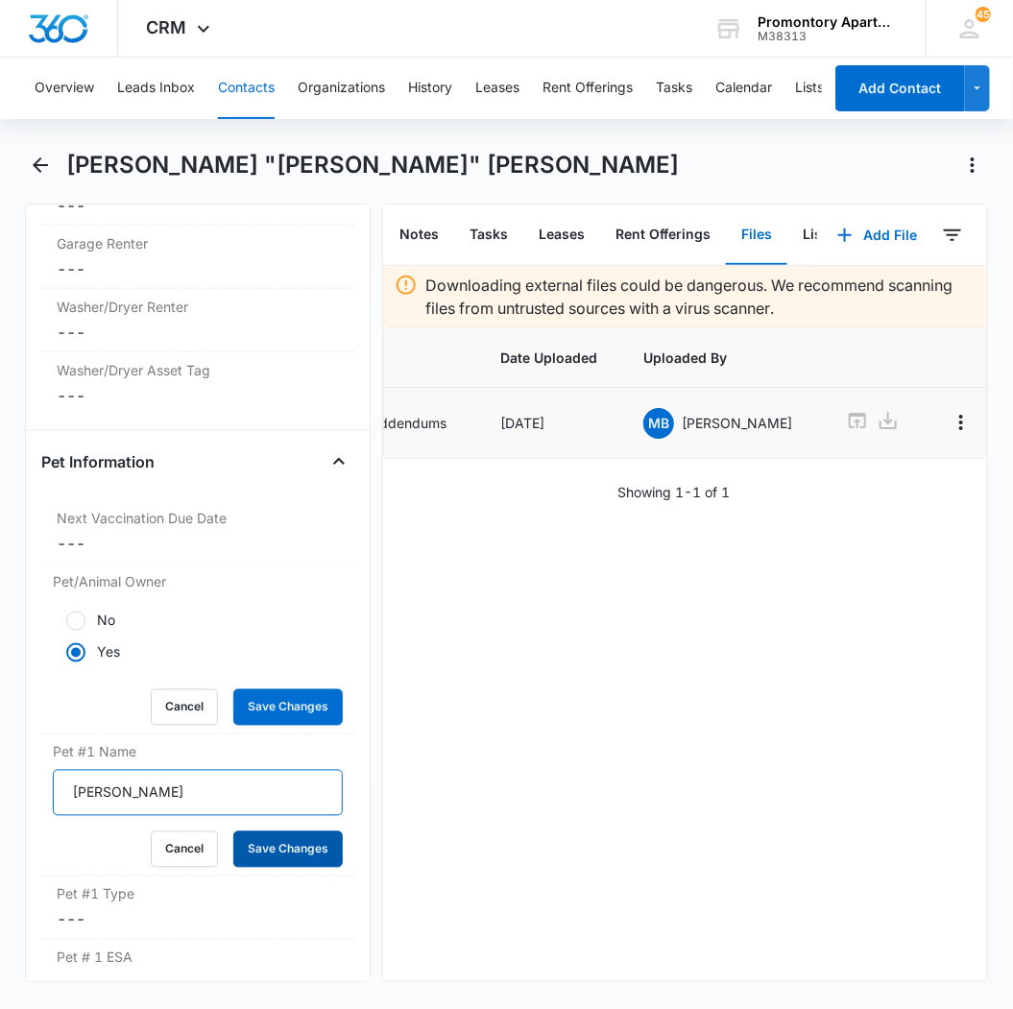
type input "[PERSON_NAME]"
click at [273, 832] on button "Save Changes" at bounding box center [287, 850] width 109 height 36
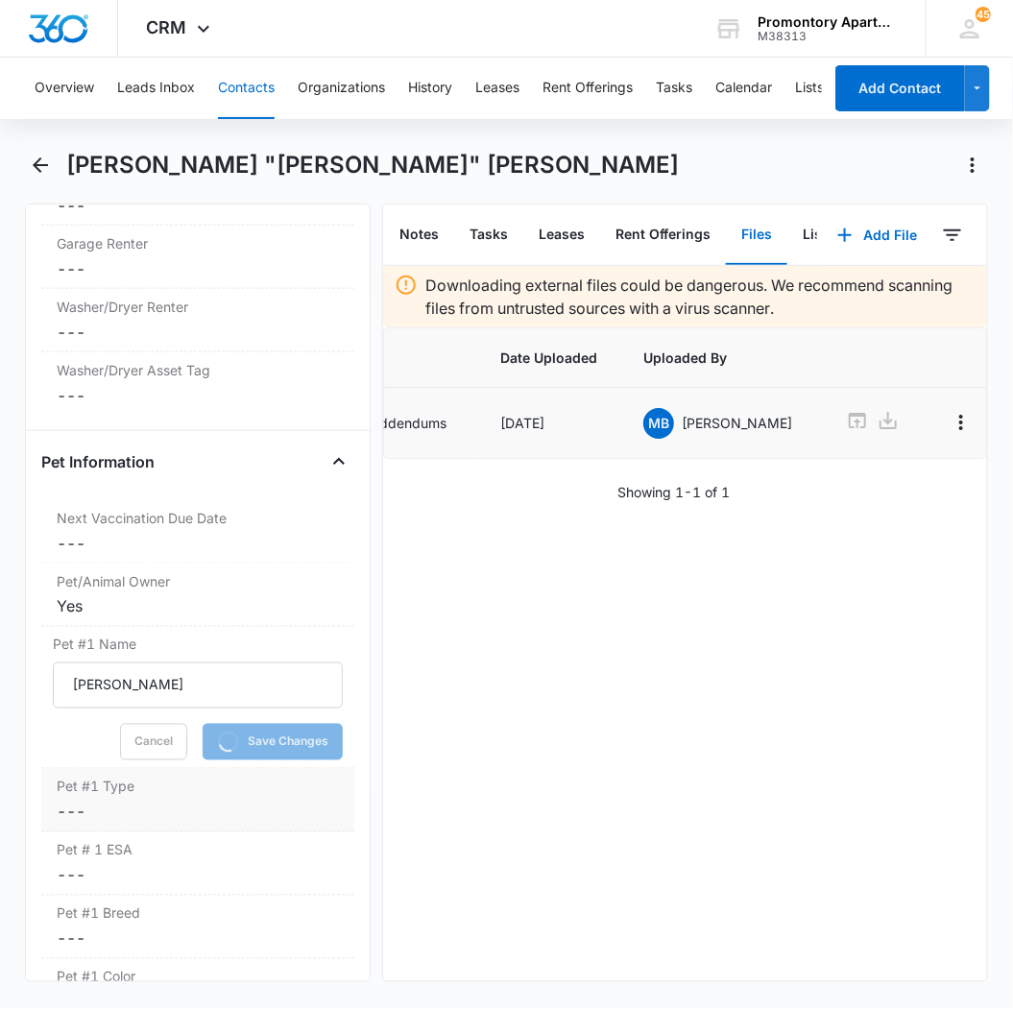
click at [80, 801] on dd "Cancel Save Changes ---" at bounding box center [198, 812] width 282 height 23
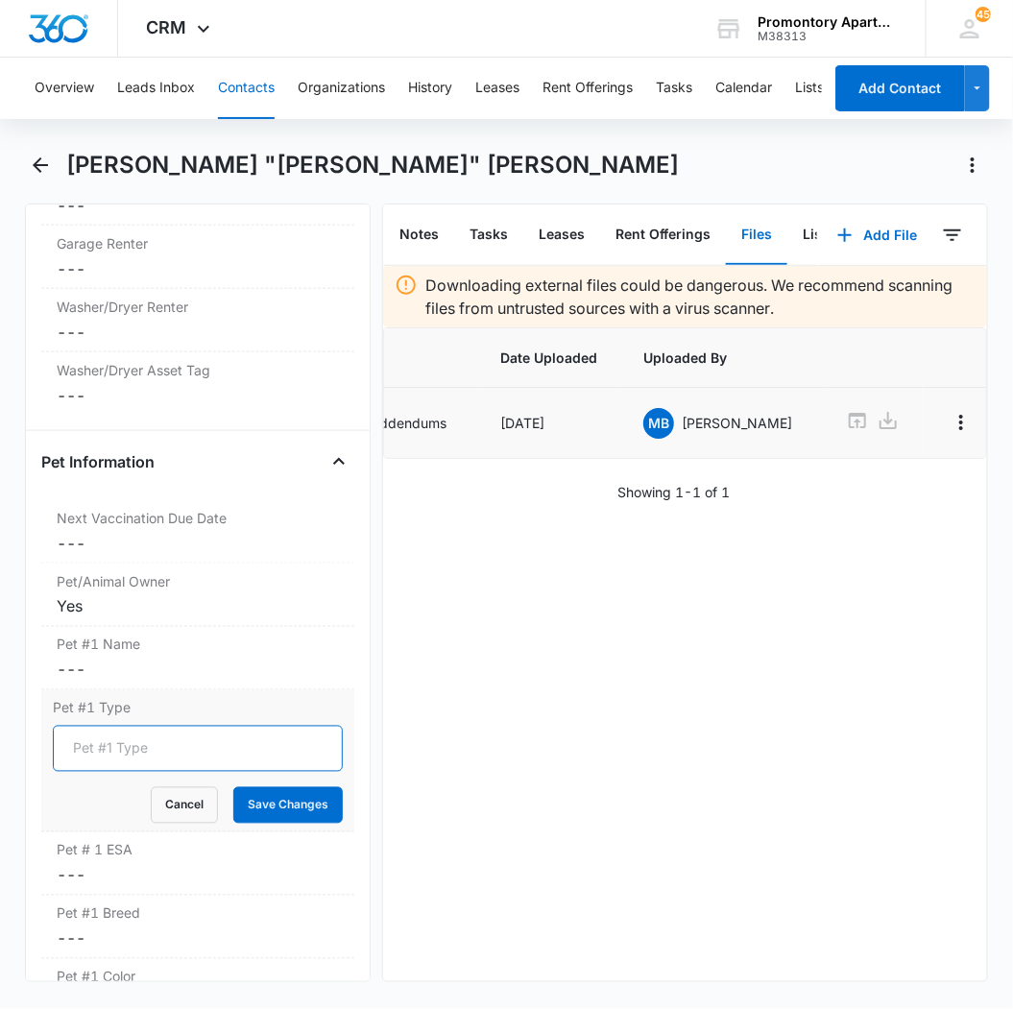
click at [117, 726] on input "Pet #1 Type" at bounding box center [198, 749] width 290 height 46
type input "Dog"
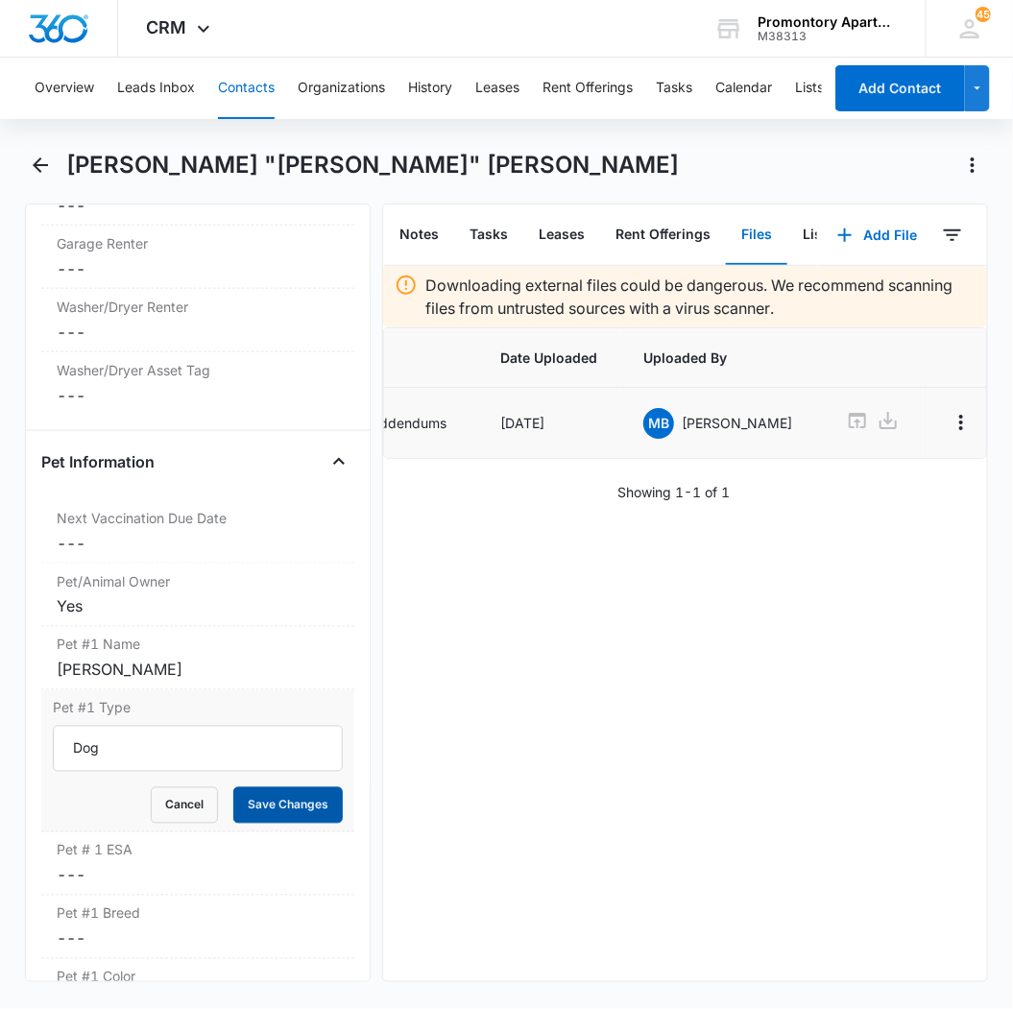
drag, startPoint x: 244, startPoint y: 717, endPoint x: 204, endPoint y: 746, distance: 49.6
click at [243, 787] on button "Save Changes" at bounding box center [287, 805] width 109 height 36
click at [68, 864] on dd "Cancel Save Changes ---" at bounding box center [198, 875] width 282 height 23
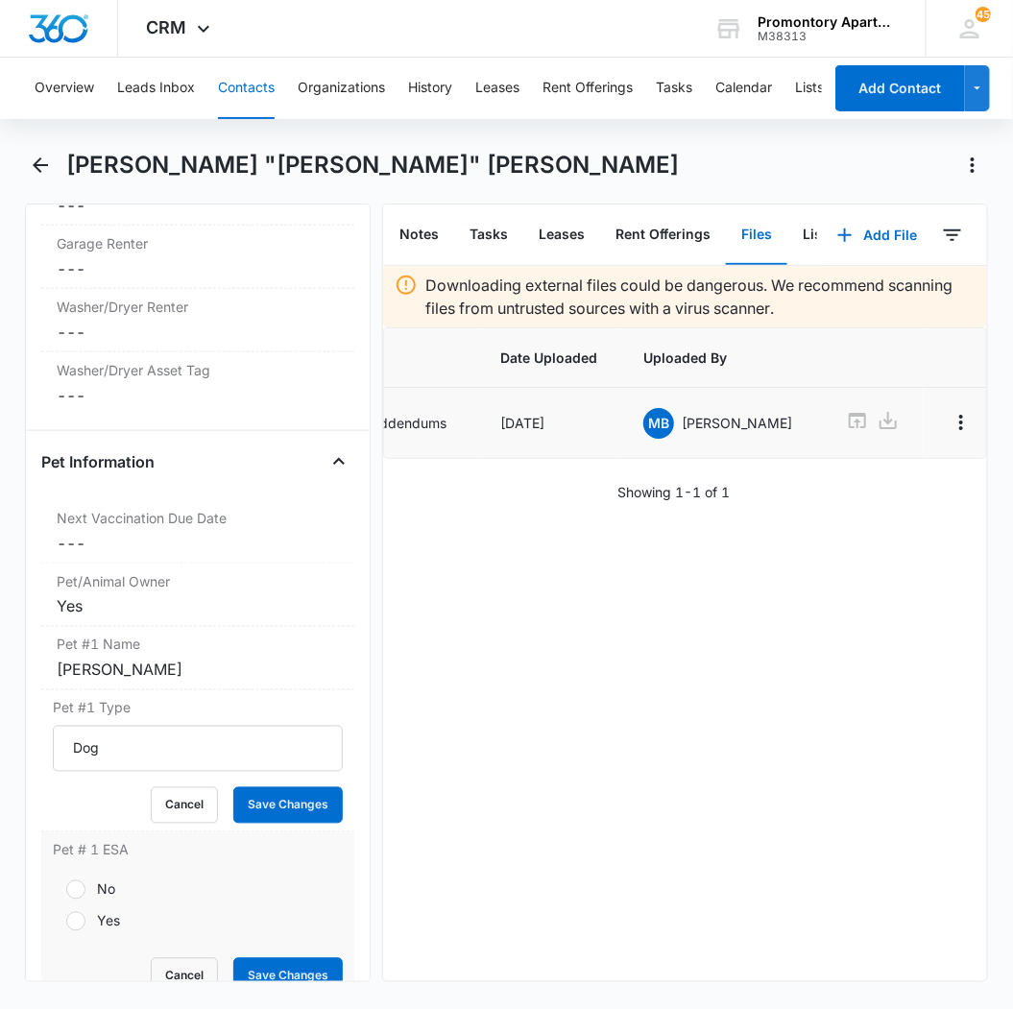
drag, startPoint x: 80, startPoint y: 839, endPoint x: 183, endPoint y: 874, distance: 109.3
click at [82, 912] on div at bounding box center [75, 921] width 19 height 19
click at [66, 915] on input "Yes" at bounding box center [59, 921] width 13 height 13
radio input "true"
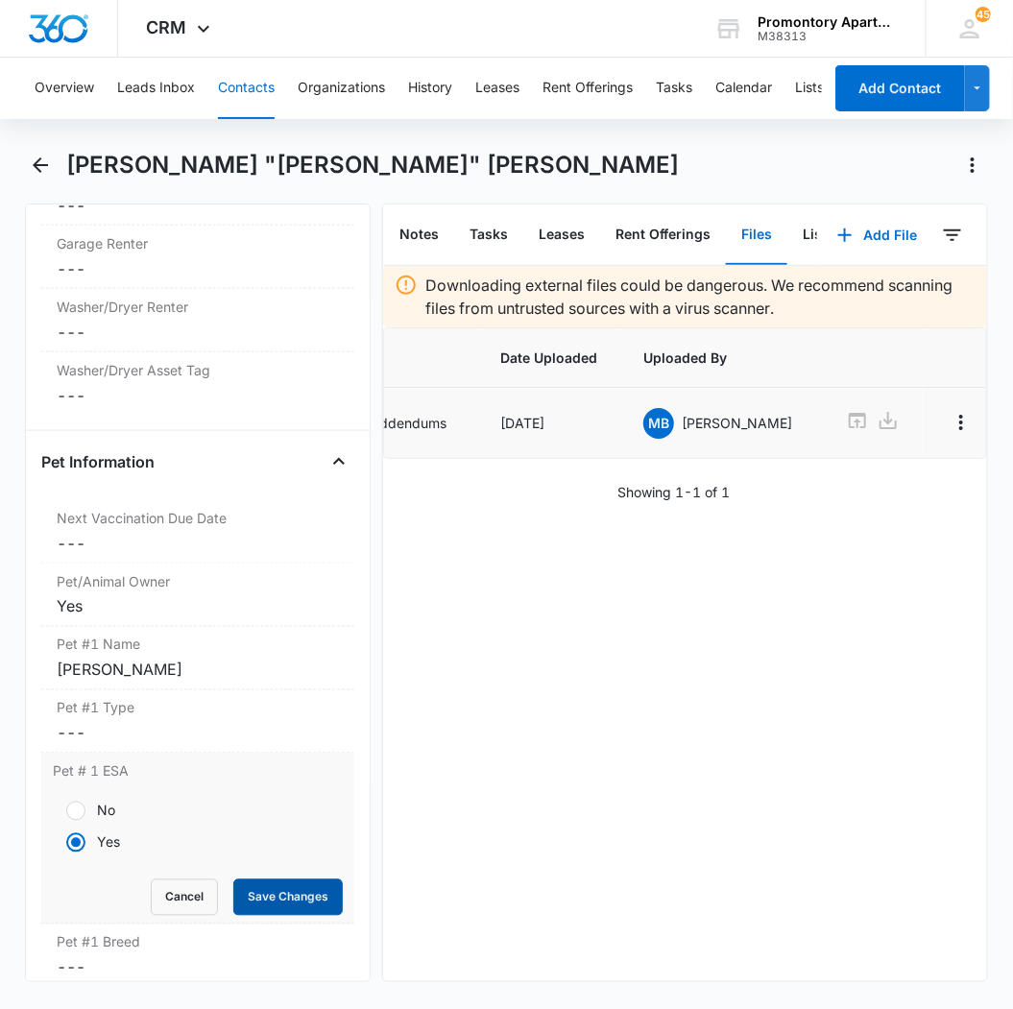
click at [274, 880] on button "Save Changes" at bounding box center [287, 898] width 109 height 36
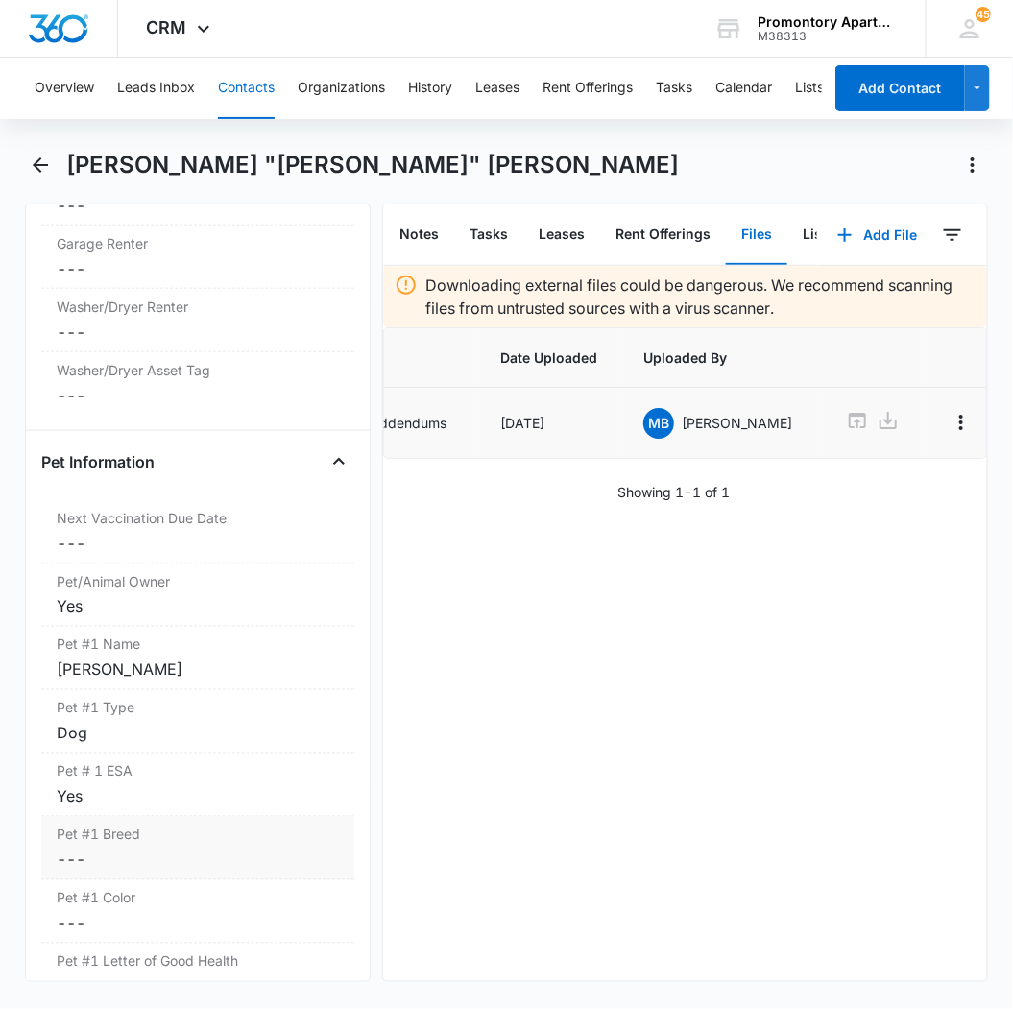
click at [74, 849] on dd "Cancel Save Changes ---" at bounding box center [198, 860] width 282 height 23
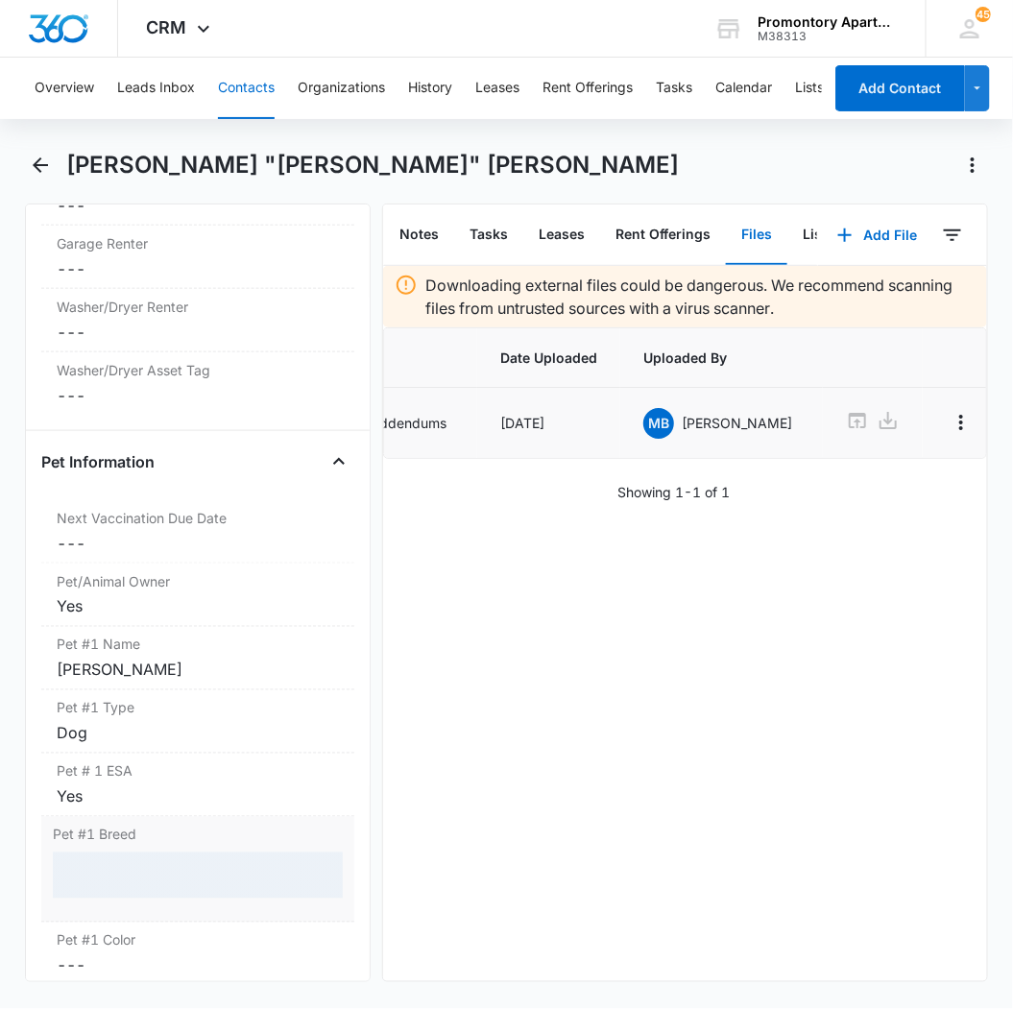
click at [89, 853] on div at bounding box center [198, 876] width 290 height 46
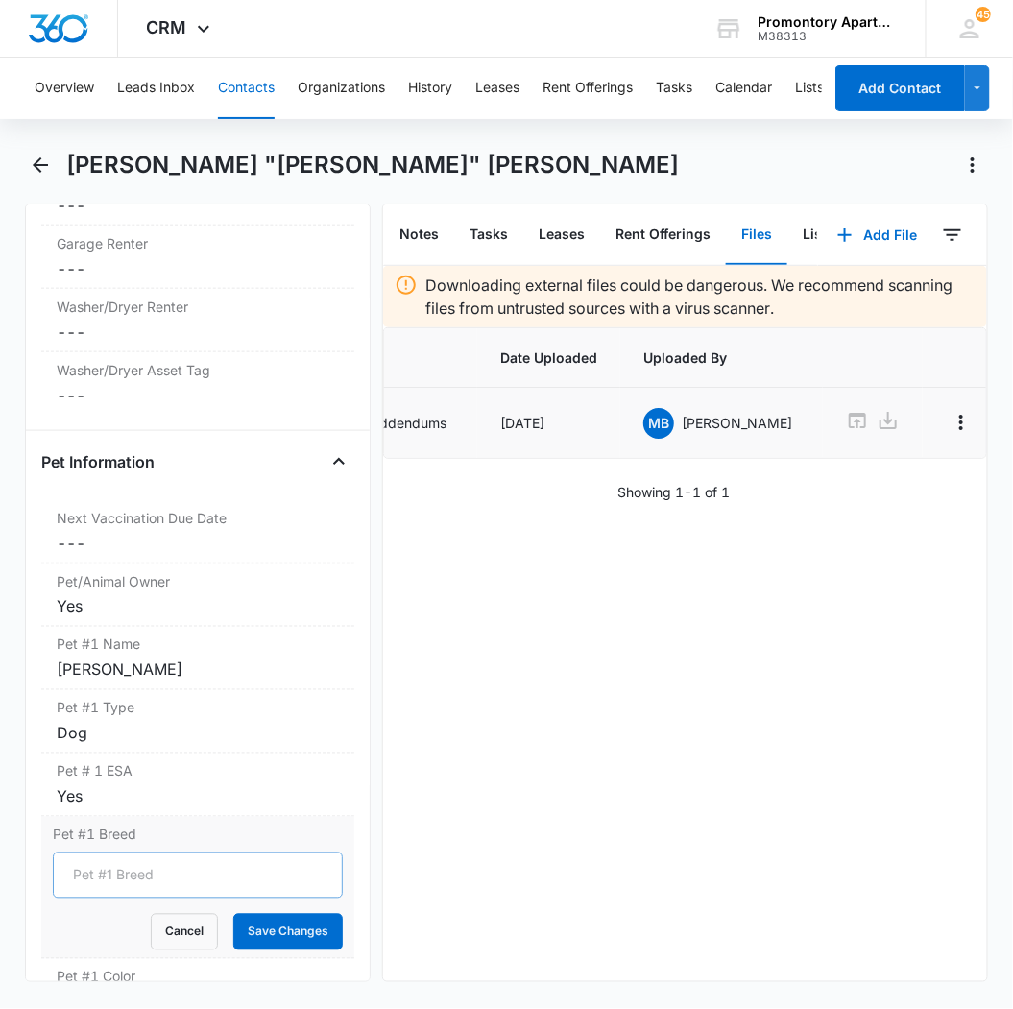
click at [81, 853] on input "Pet #1 Breed" at bounding box center [198, 876] width 290 height 46
type input "Poodle/Shih Tzu"
click at [305, 914] on button "Save Changes" at bounding box center [287, 932] width 109 height 36
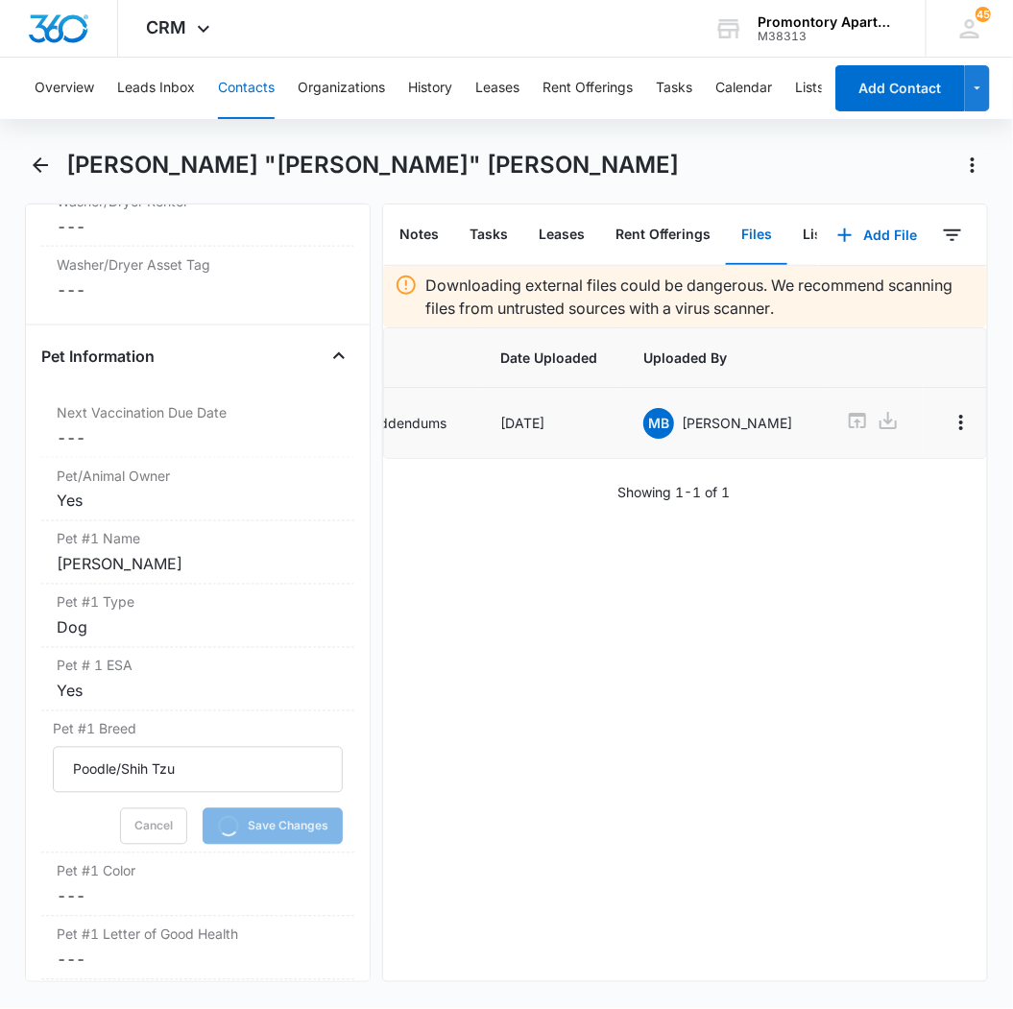
scroll to position [2773, 0]
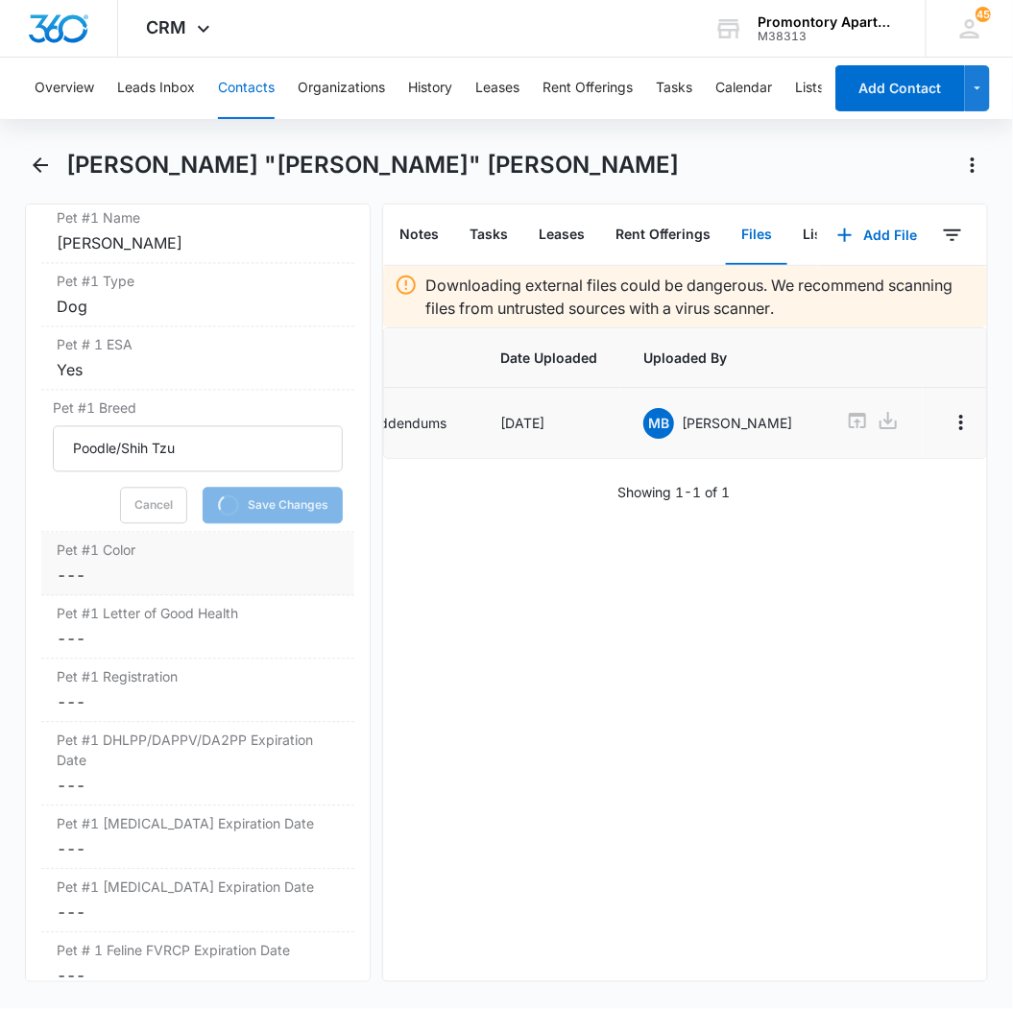
click at [70, 565] on dd "Cancel Save Changes ---" at bounding box center [198, 576] width 282 height 23
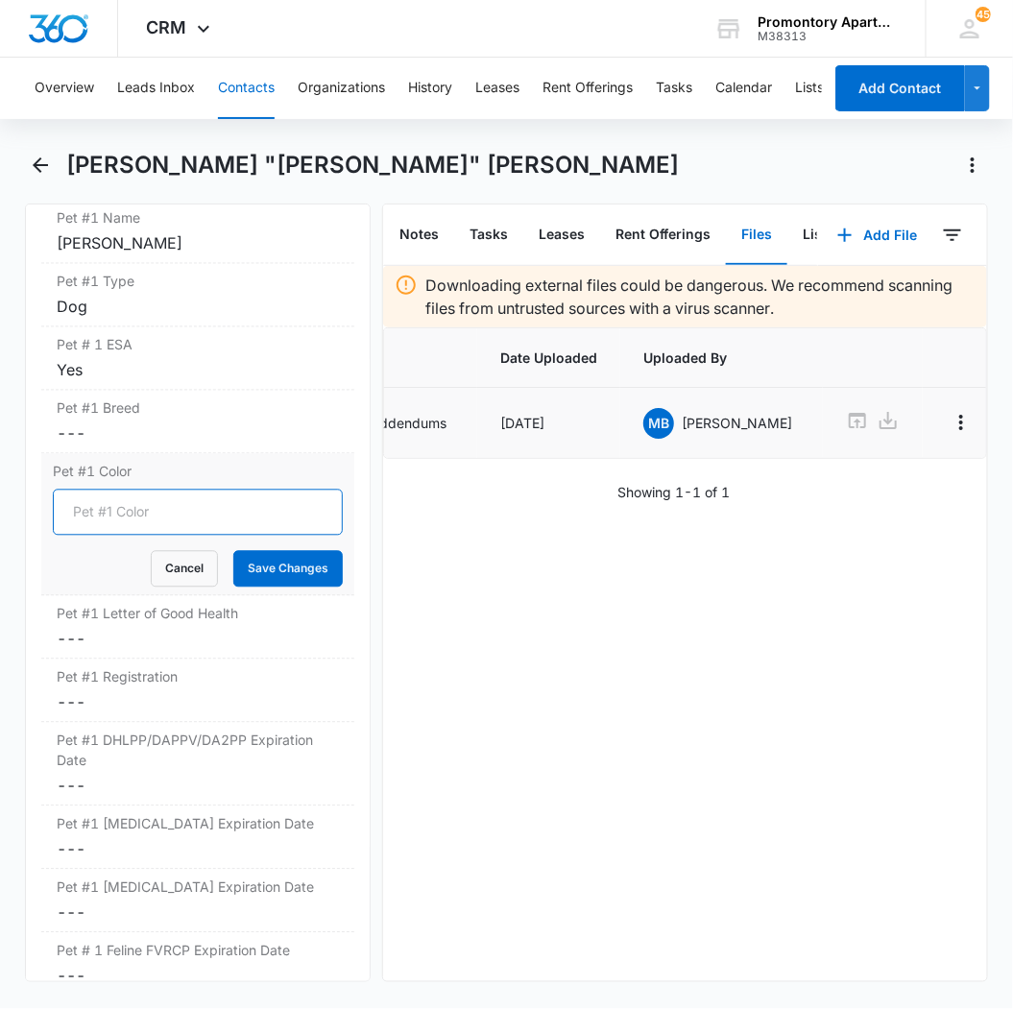
drag, startPoint x: 115, startPoint y: 442, endPoint x: 104, endPoint y: 426, distance: 19.2
click at [116, 490] on input "Pet #1 Color" at bounding box center [198, 513] width 290 height 46
type input "Black/White"
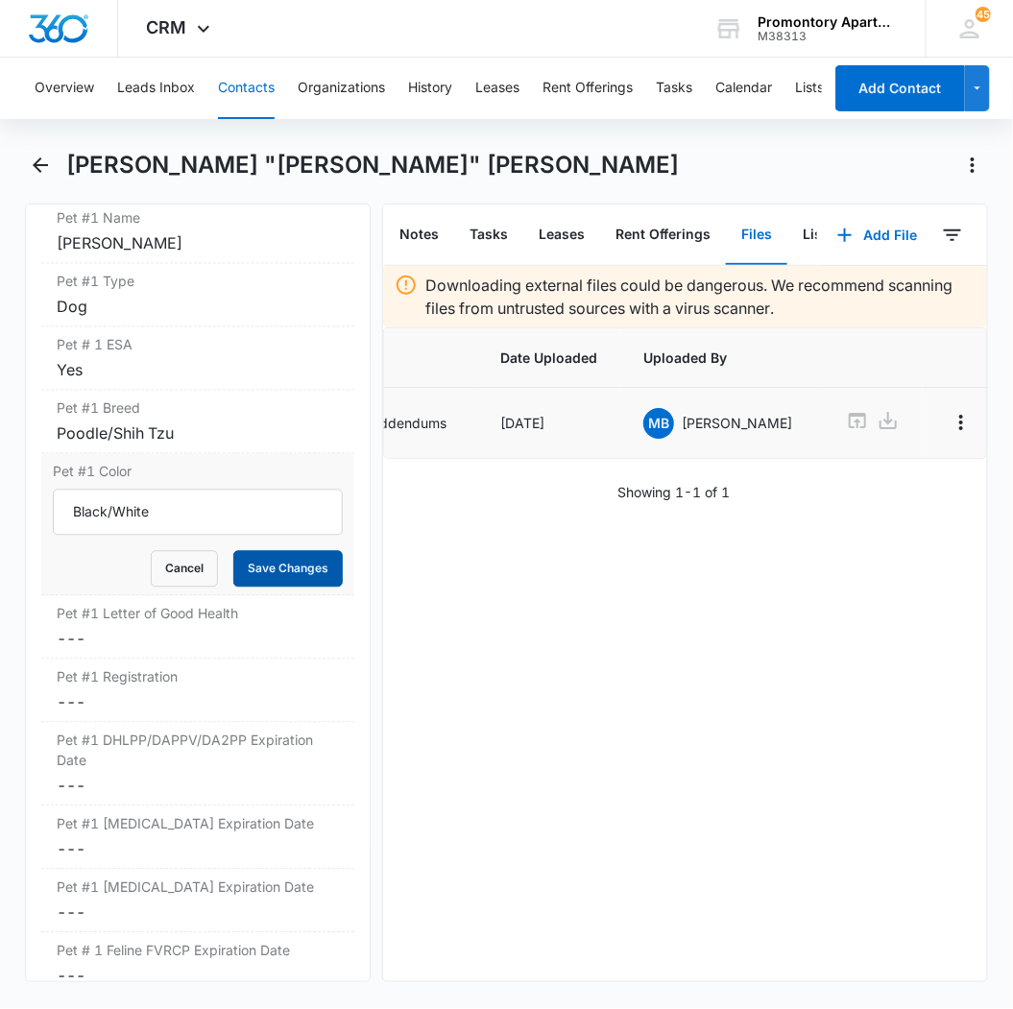
click at [253, 551] on button "Save Changes" at bounding box center [287, 569] width 109 height 36
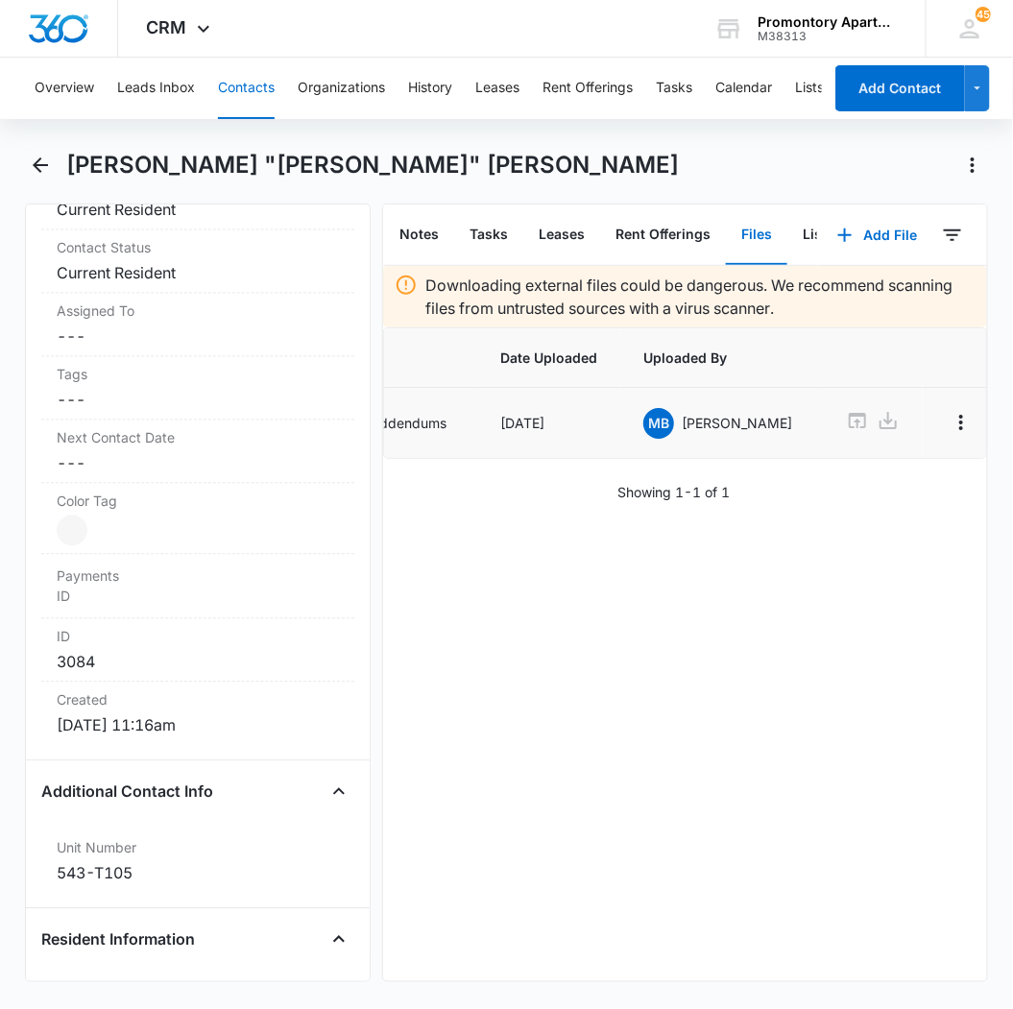
scroll to position [0, 0]
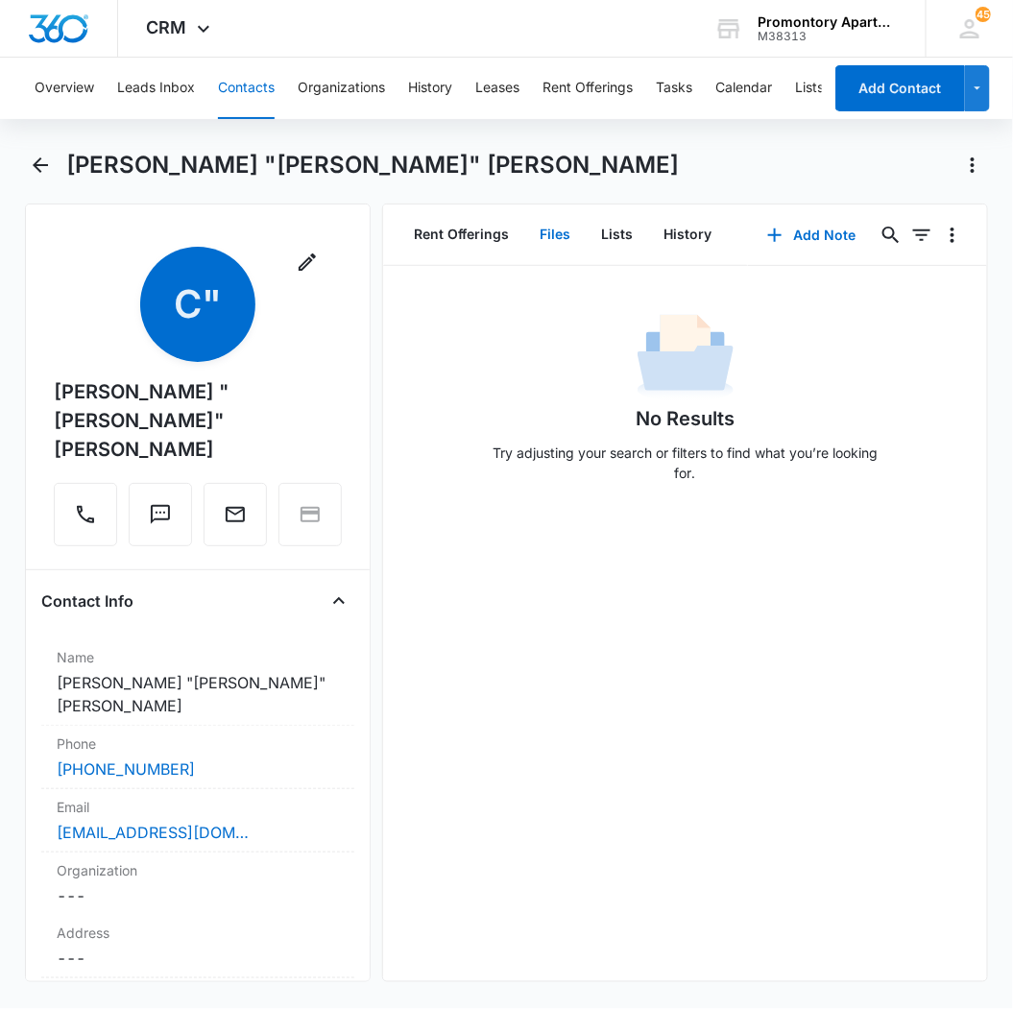
click at [533, 231] on button "Files" at bounding box center [554, 235] width 61 height 60
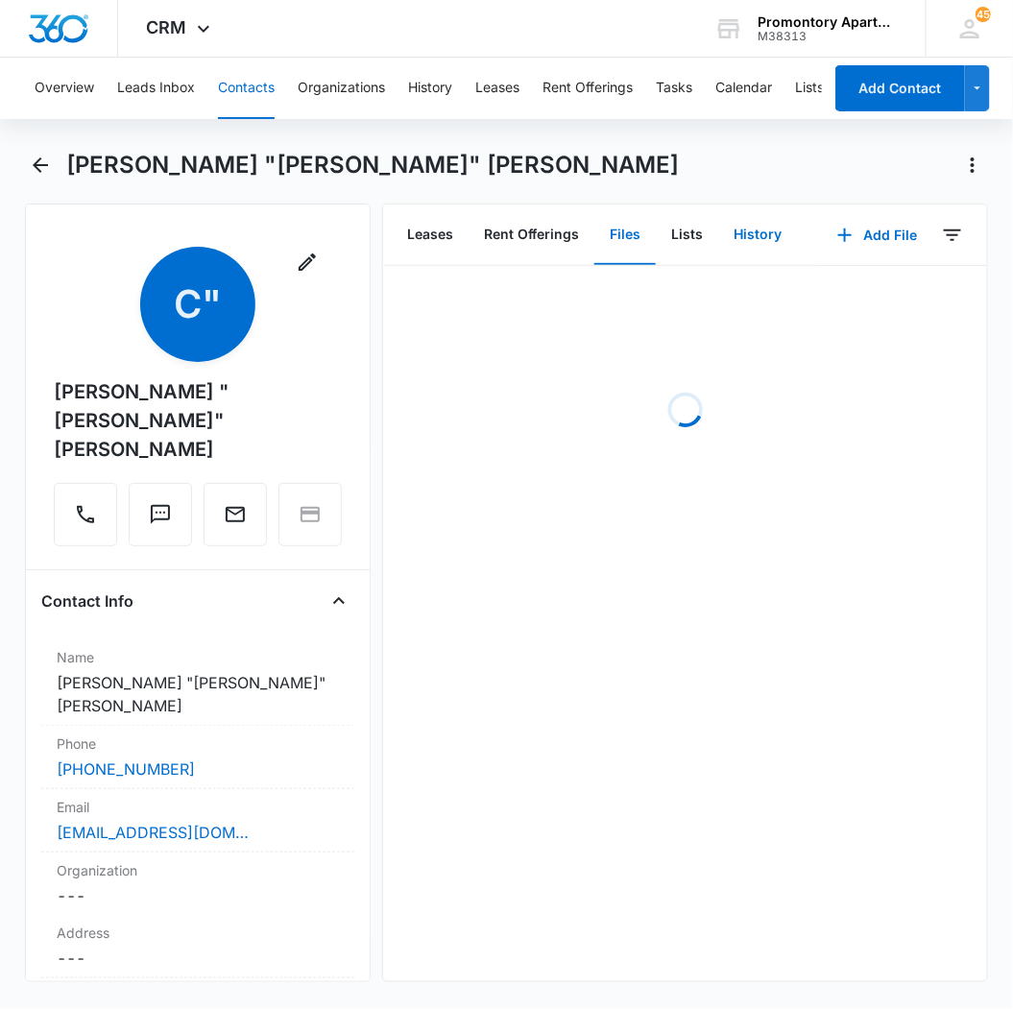
scroll to position [0, 140]
click at [836, 242] on icon "button" at bounding box center [844, 235] width 23 height 23
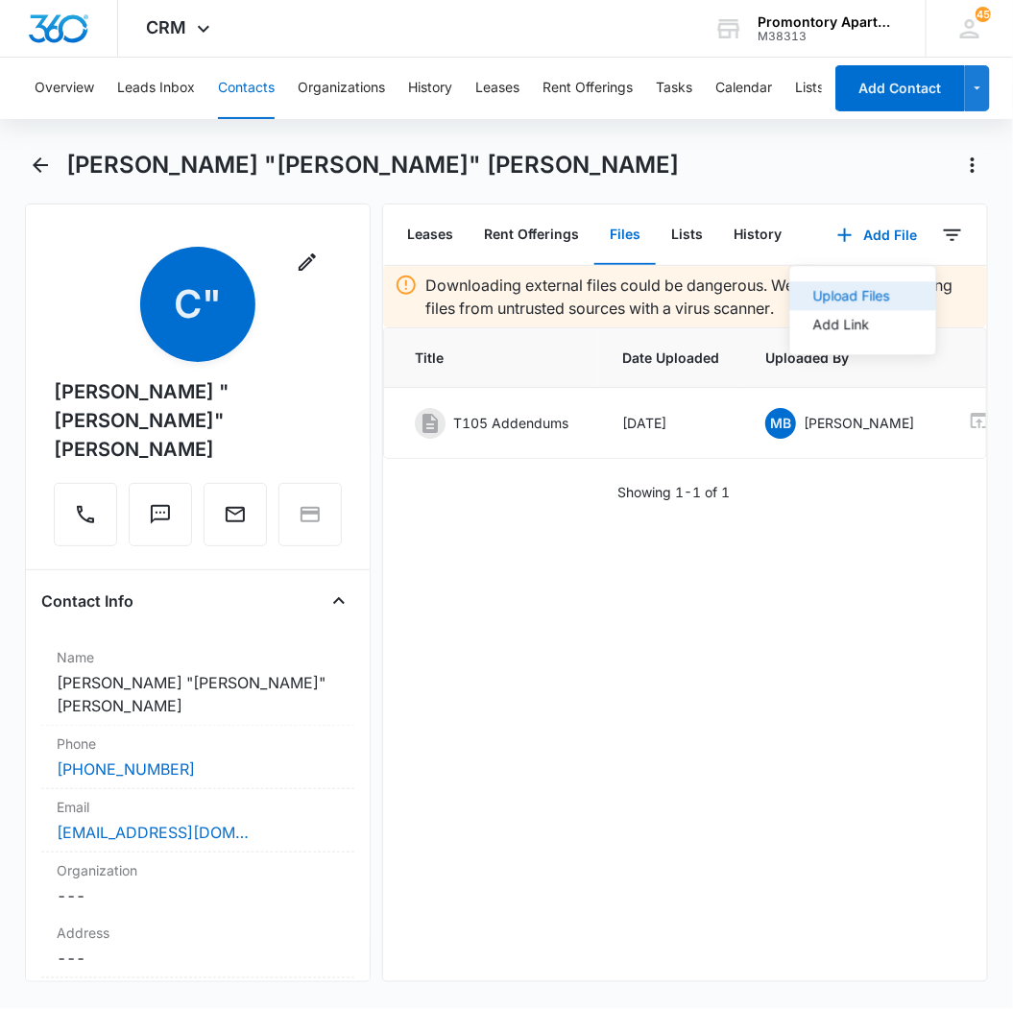
click at [827, 302] on div "Upload Files" at bounding box center [850, 295] width 77 height 13
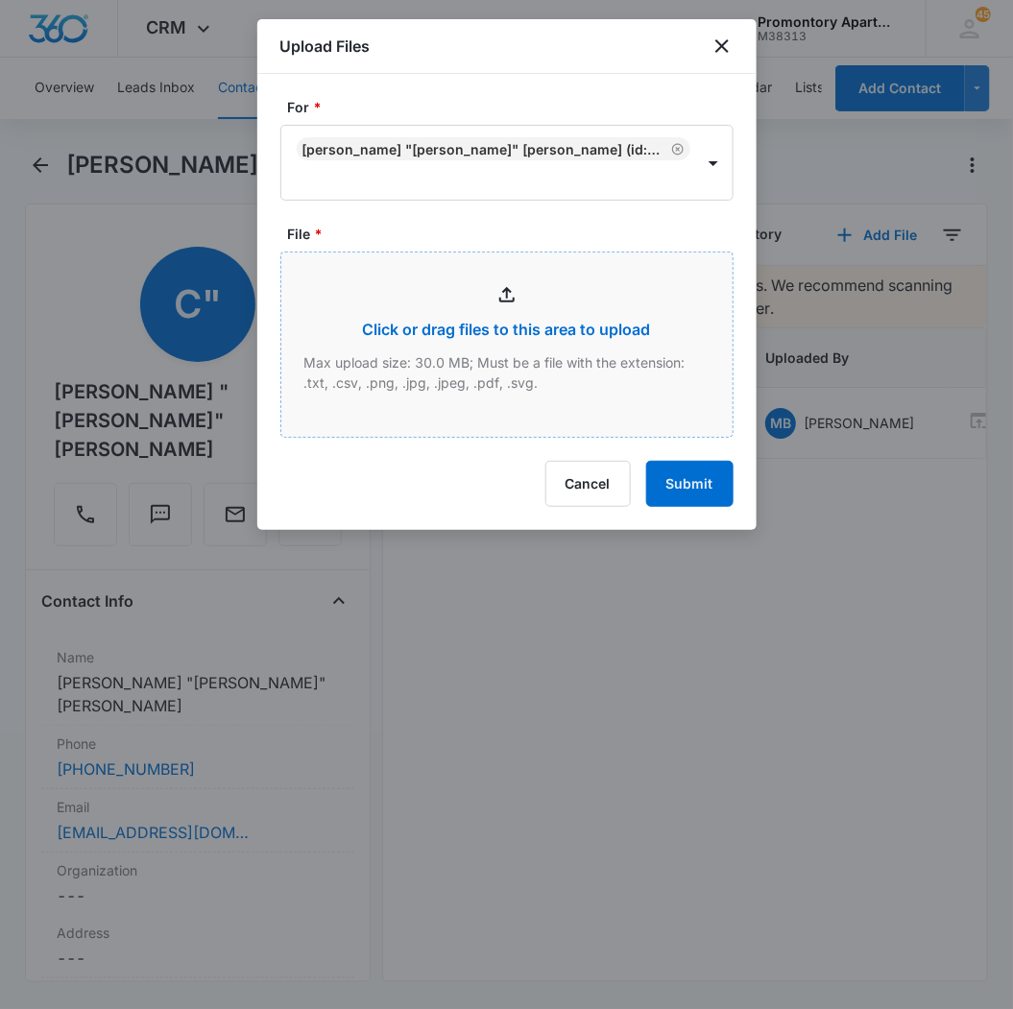
type input "C:\fakepath\Xerox Scan_08142025121623.pdf"
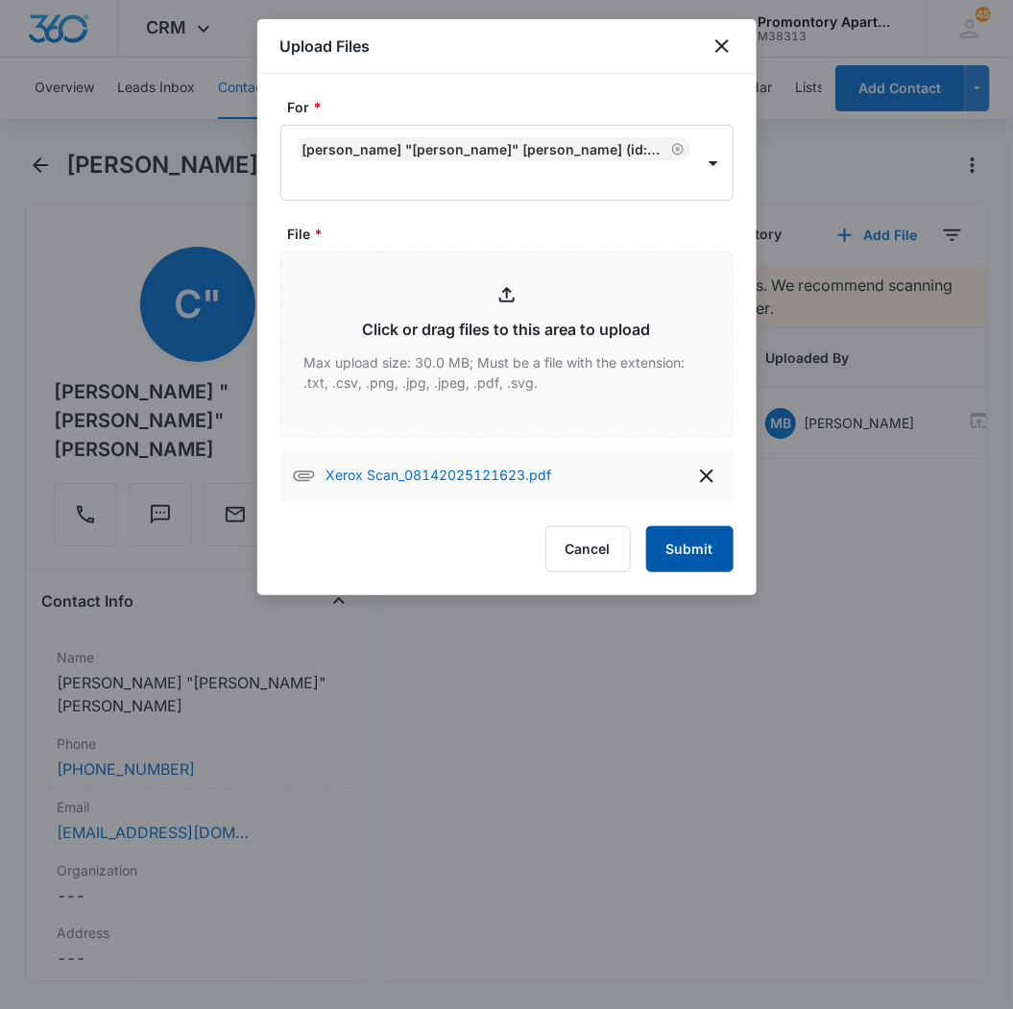
click at [701, 535] on button "Submit" at bounding box center [689, 549] width 87 height 46
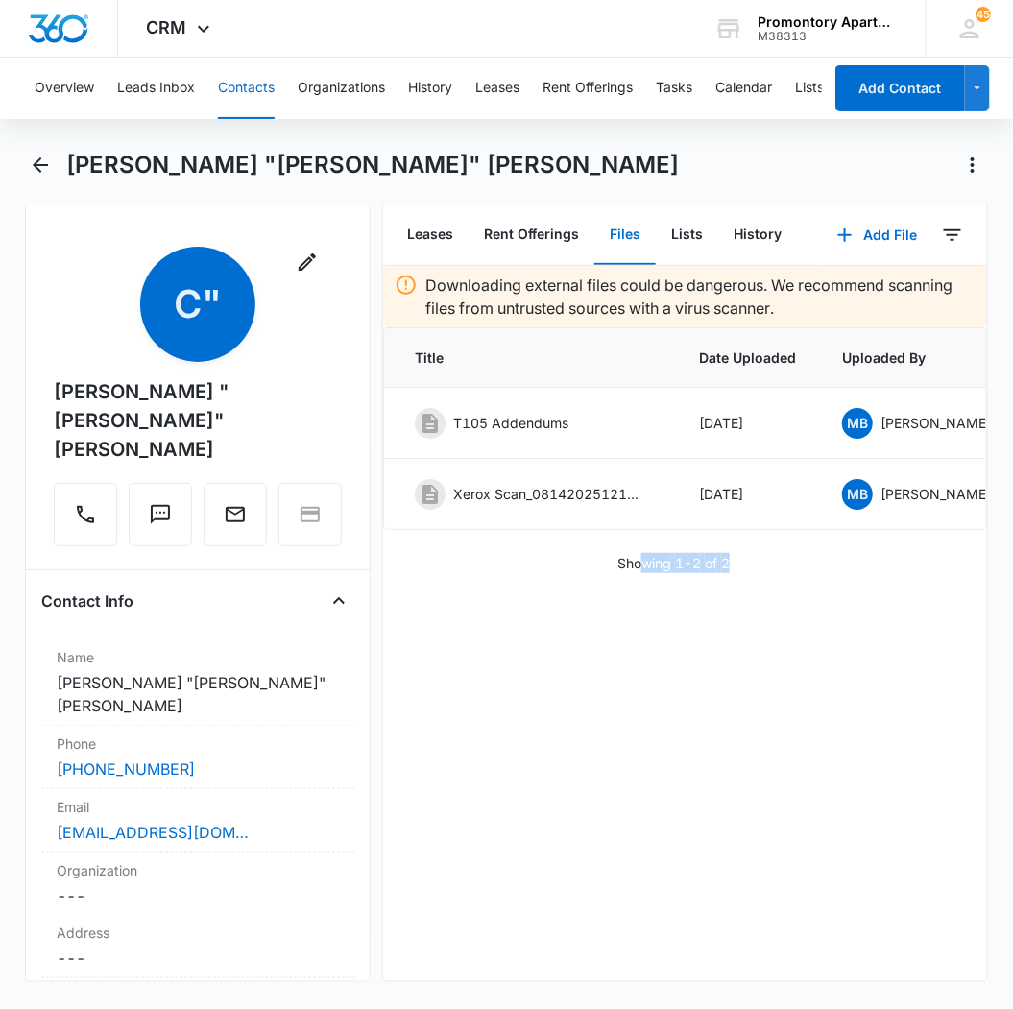
drag, startPoint x: 689, startPoint y: 543, endPoint x: 883, endPoint y: 545, distance: 194.0
click at [883, 545] on div "Downloading external files could be dangerous. We recommend scanning files from…" at bounding box center [684, 419] width 603 height 307
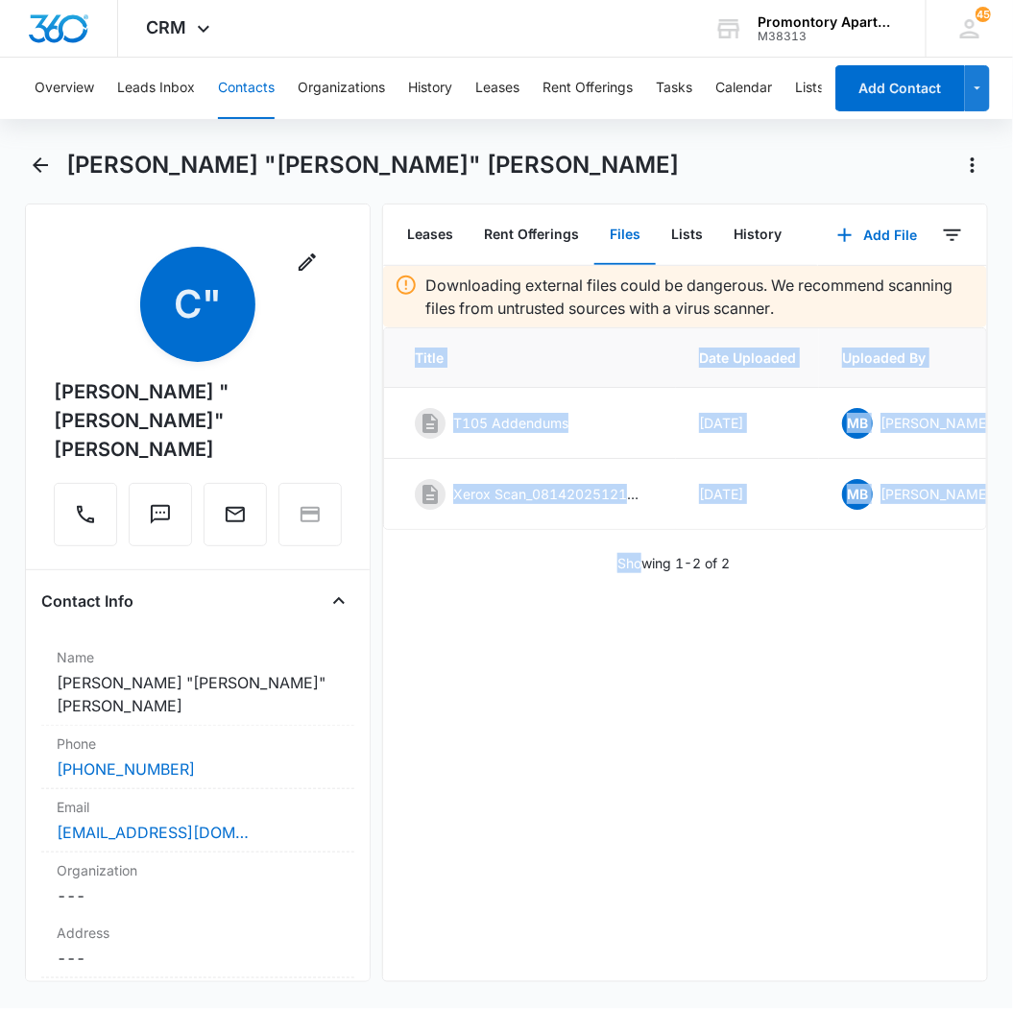
drag, startPoint x: 883, startPoint y: 545, endPoint x: 774, endPoint y: 602, distance: 123.3
click at [778, 625] on div "Downloading external files could be dangerous. We recommend scanning files from…" at bounding box center [684, 623] width 603 height 715
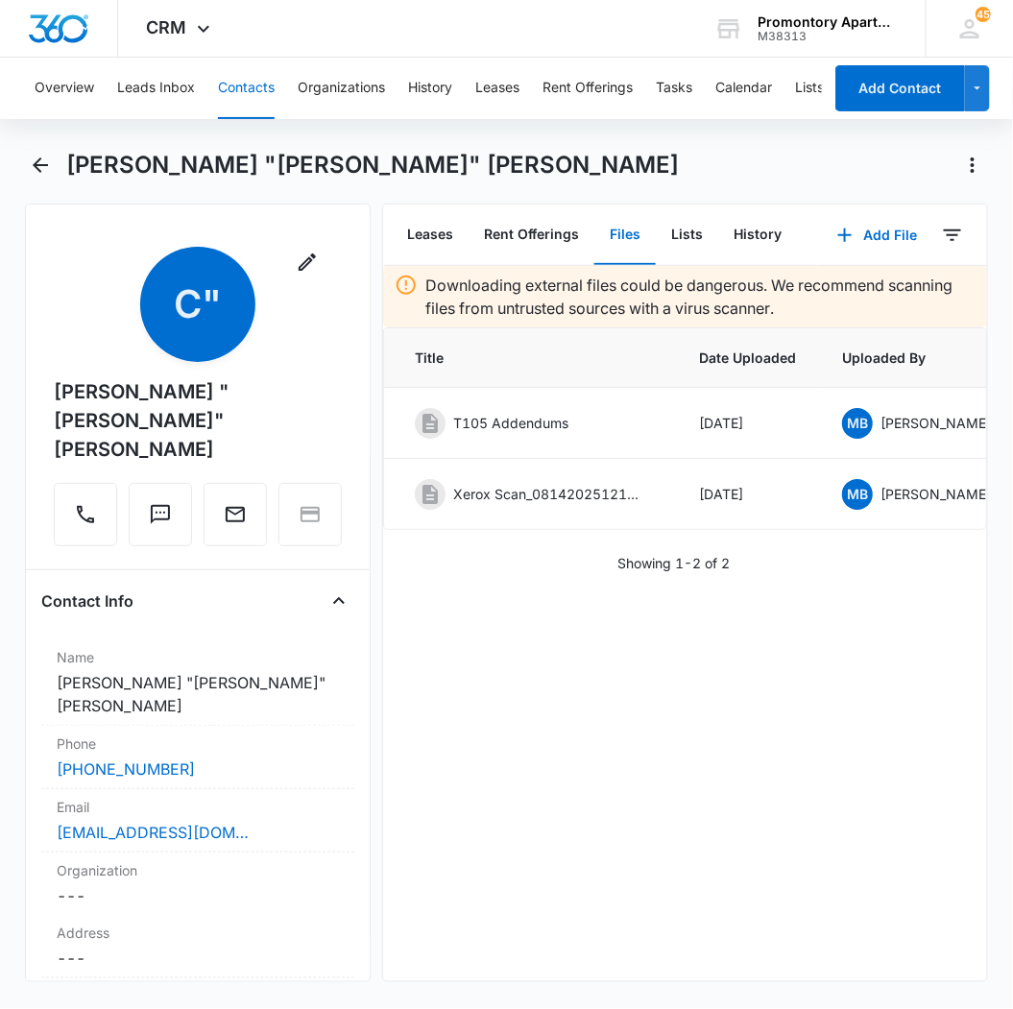
drag, startPoint x: 824, startPoint y: 536, endPoint x: 965, endPoint y: 550, distance: 141.9
click at [965, 550] on div "Downloading external files could be dangerous. We recommend scanning files from…" at bounding box center [684, 419] width 603 height 307
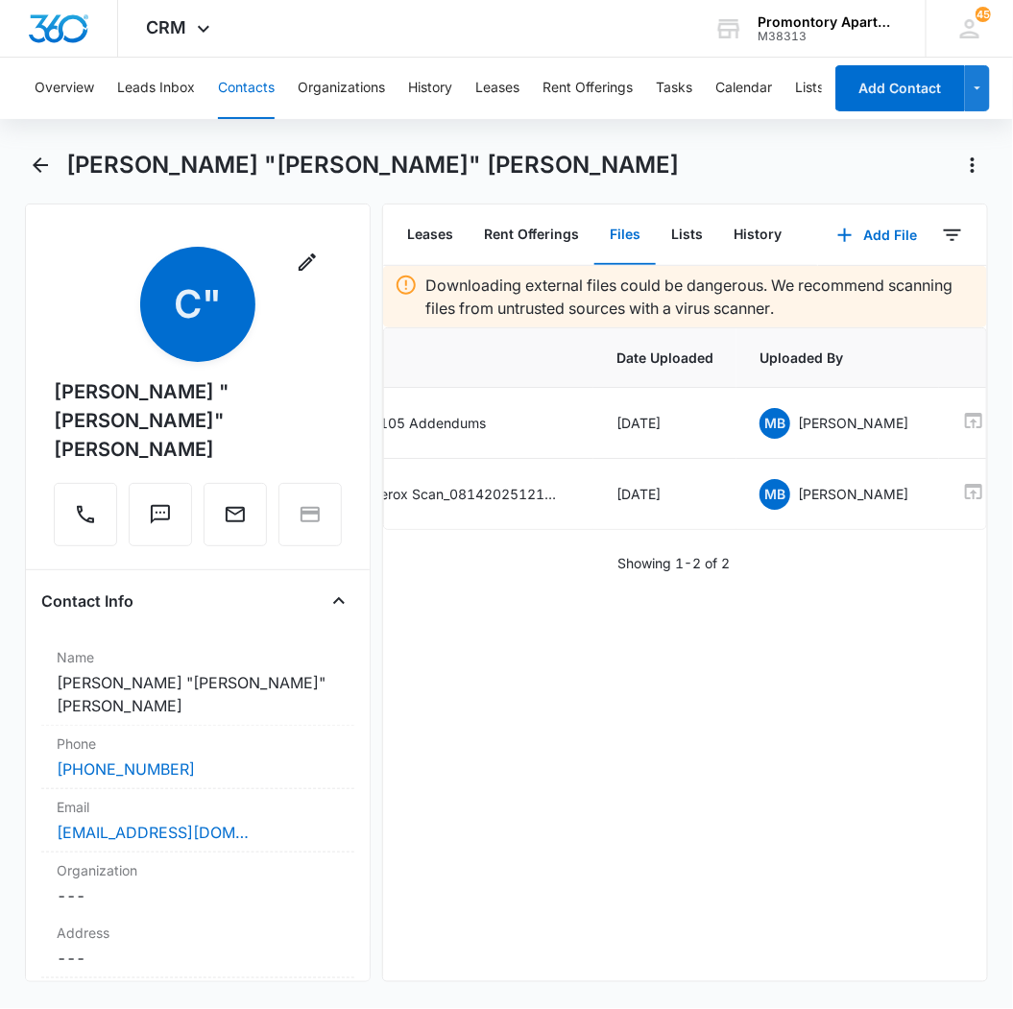
scroll to position [0, 199]
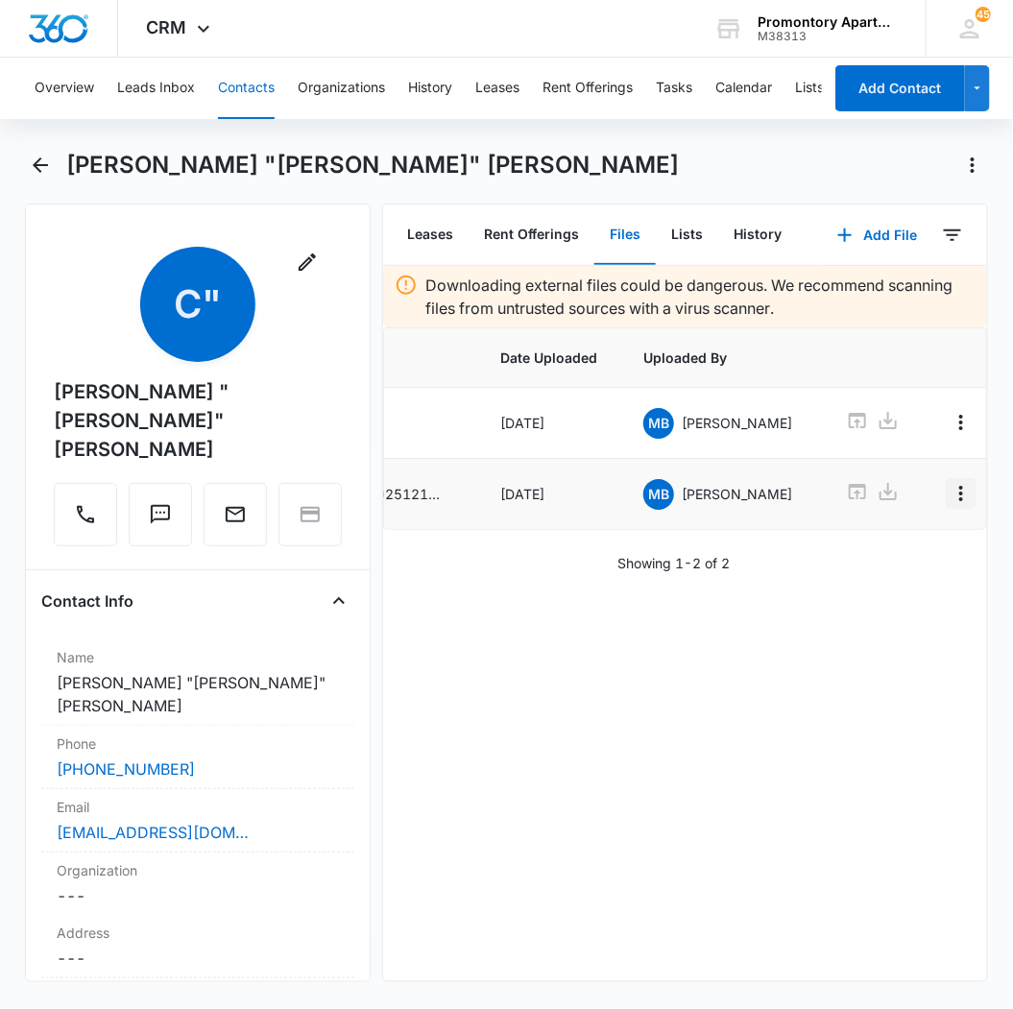
click at [950, 492] on icon "Overflow Menu" at bounding box center [961, 493] width 23 height 23
click at [894, 549] on button "Edit" at bounding box center [884, 549] width 109 height 29
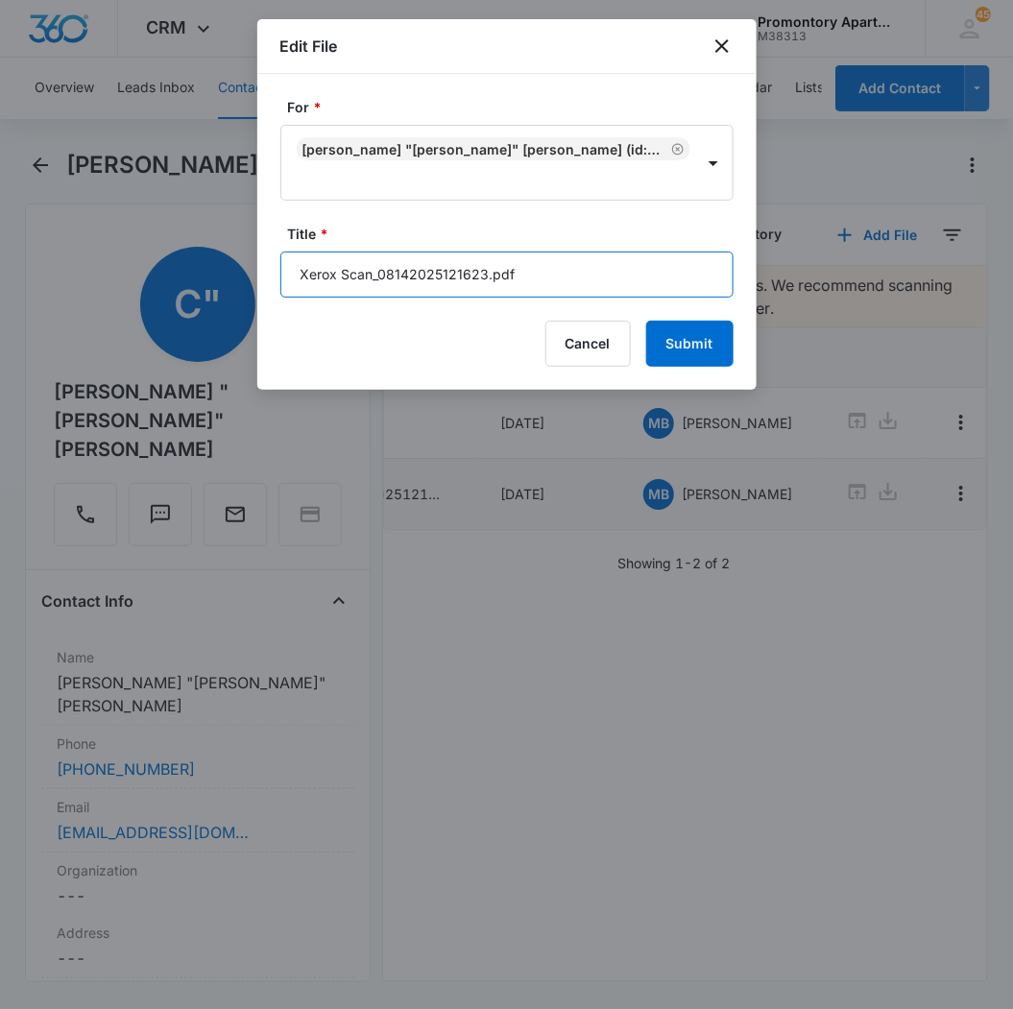
click at [417, 278] on input "Xerox Scan_08142025121623.pdf" at bounding box center [506, 275] width 453 height 46
type input "T105 Lease"
click at [646, 321] on button "Submit" at bounding box center [689, 344] width 87 height 46
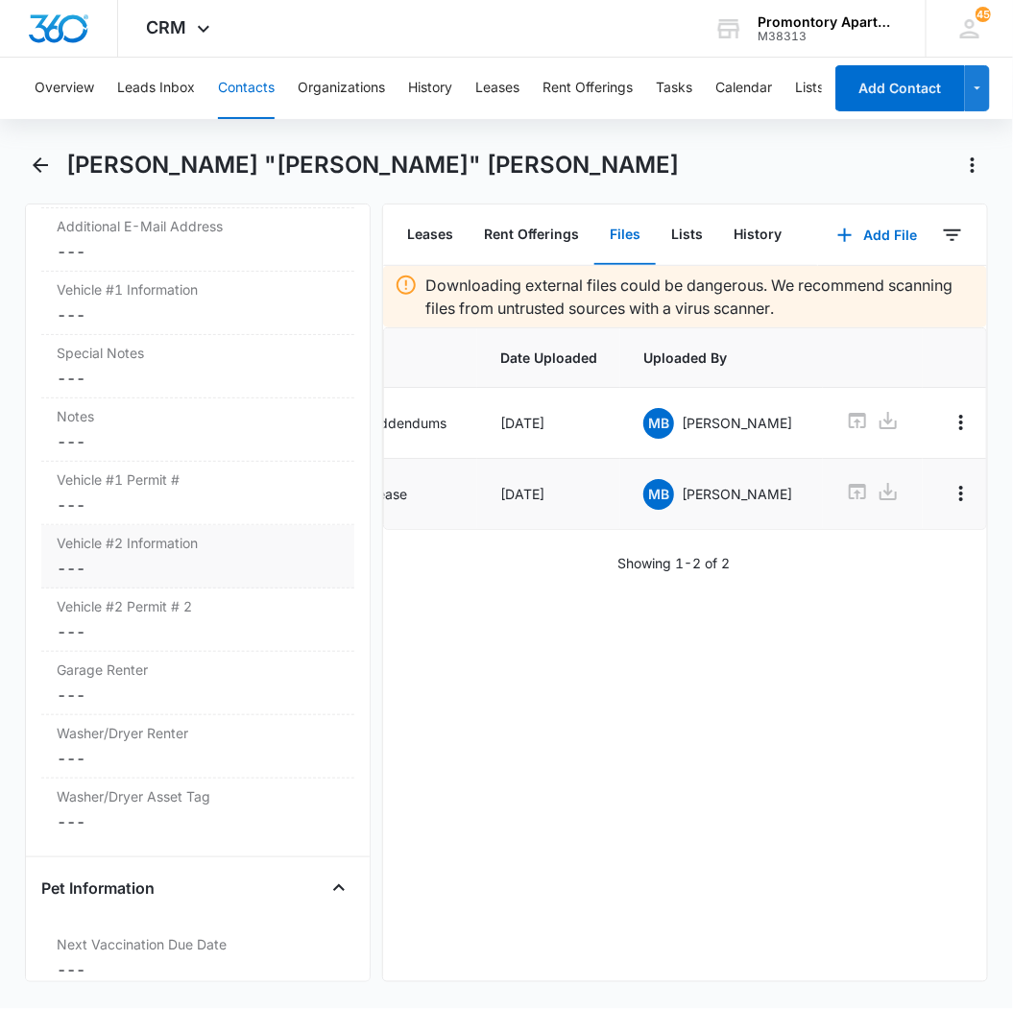
scroll to position [1706, 0]
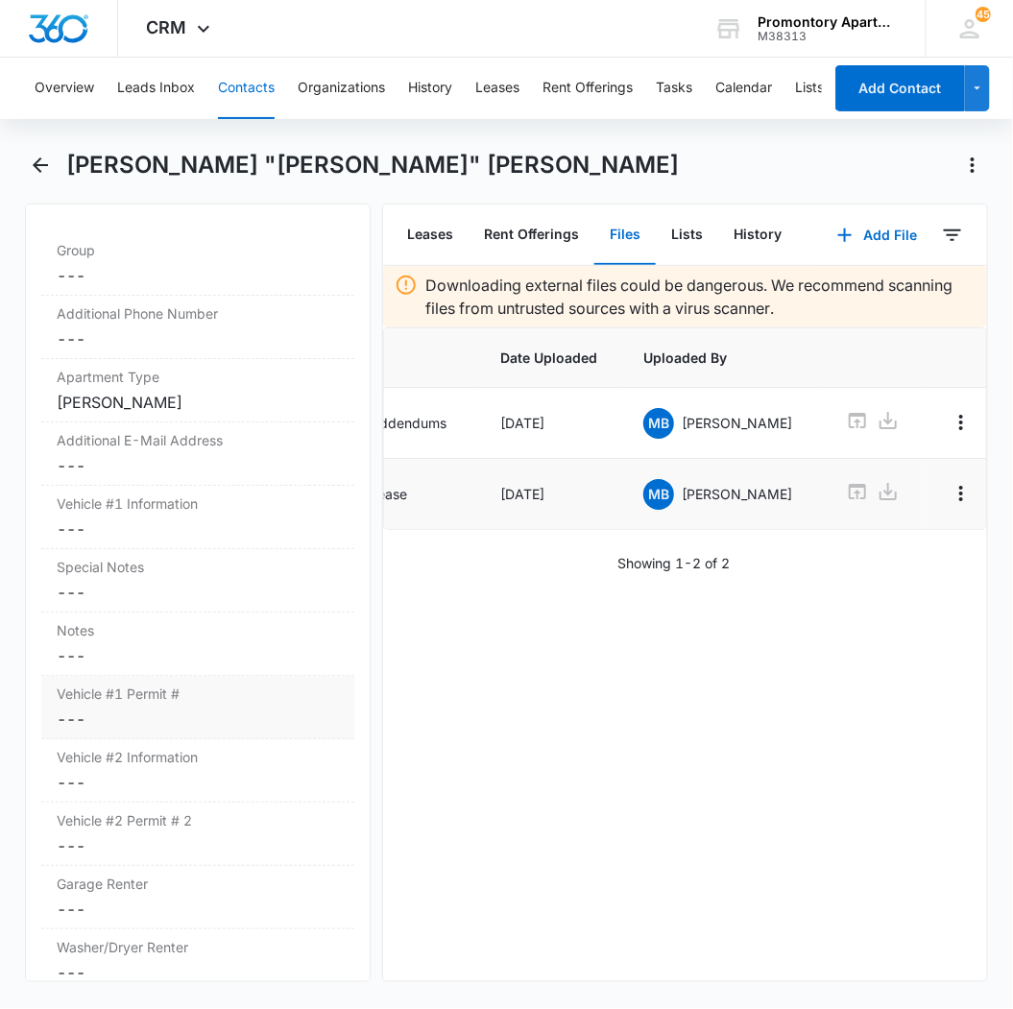
click at [87, 708] on dd "Cancel Save Changes ---" at bounding box center [198, 719] width 282 height 23
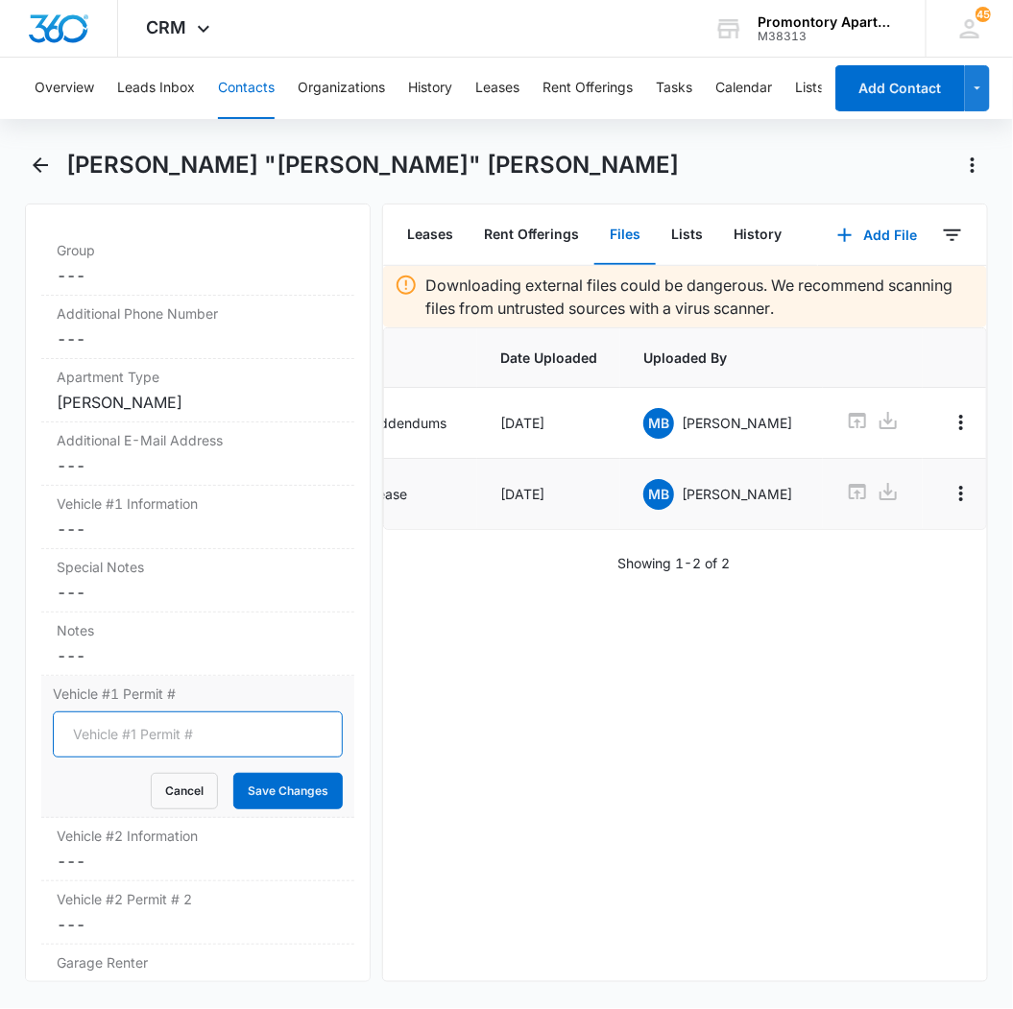
click at [107, 712] on input "Vehicle #1 Permit #" at bounding box center [198, 735] width 290 height 46
type input "2016 Toyota Sienna Van Light Blue"
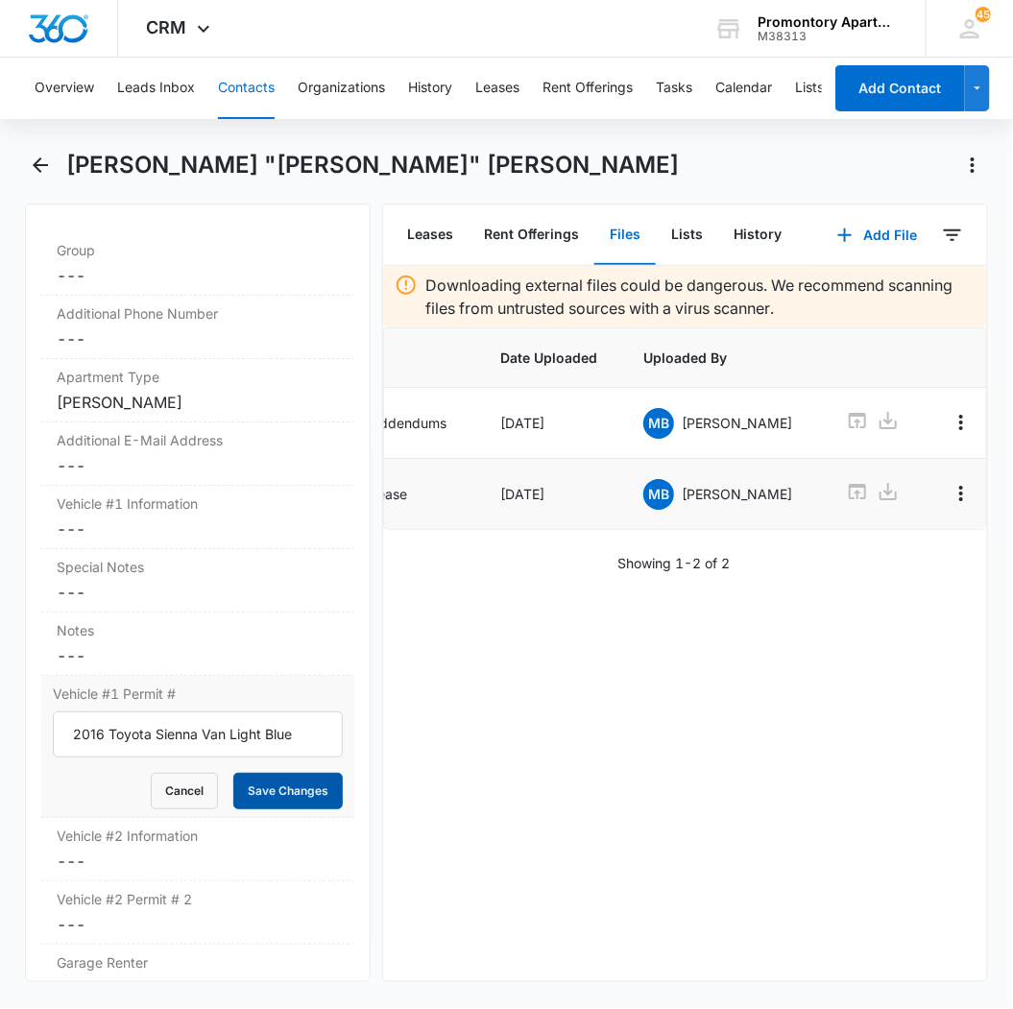
click at [250, 773] on button "Save Changes" at bounding box center [287, 791] width 109 height 36
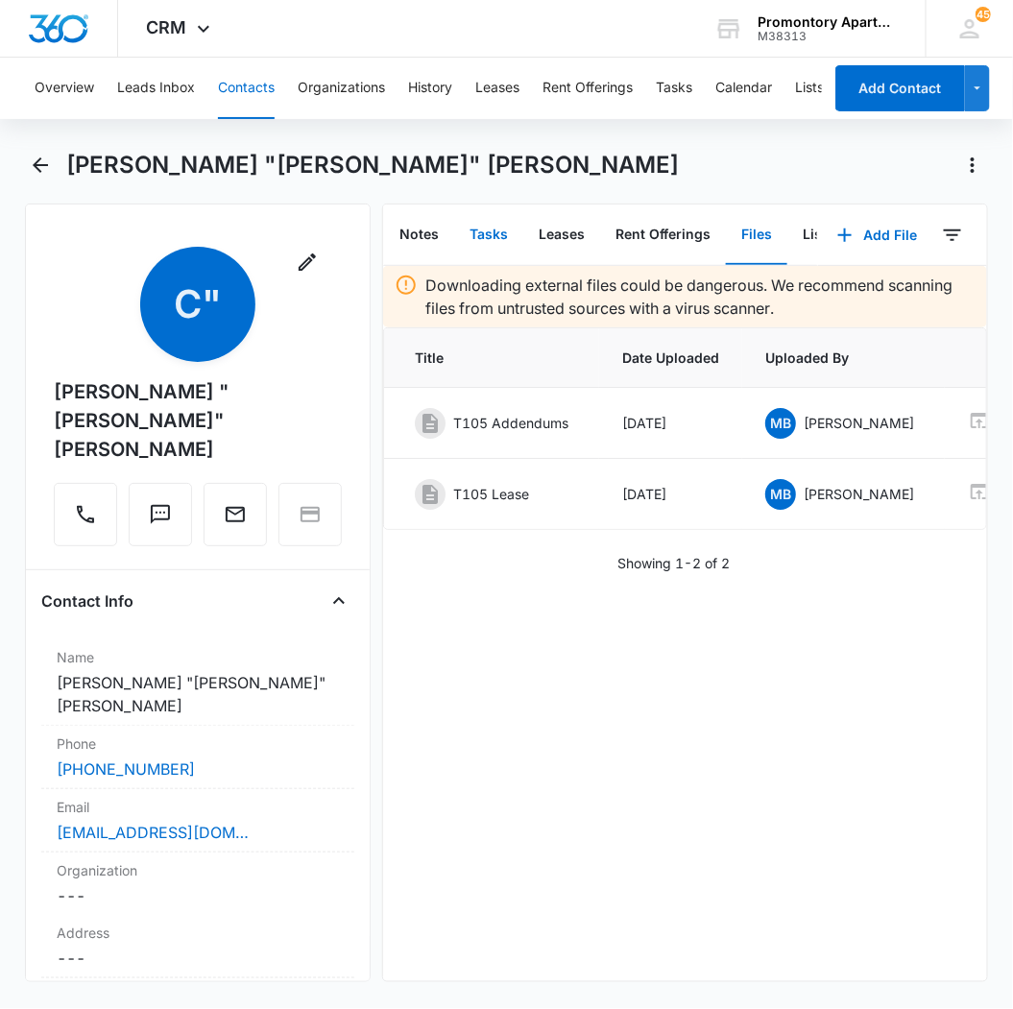
click at [477, 231] on button "Tasks" at bounding box center [488, 235] width 69 height 60
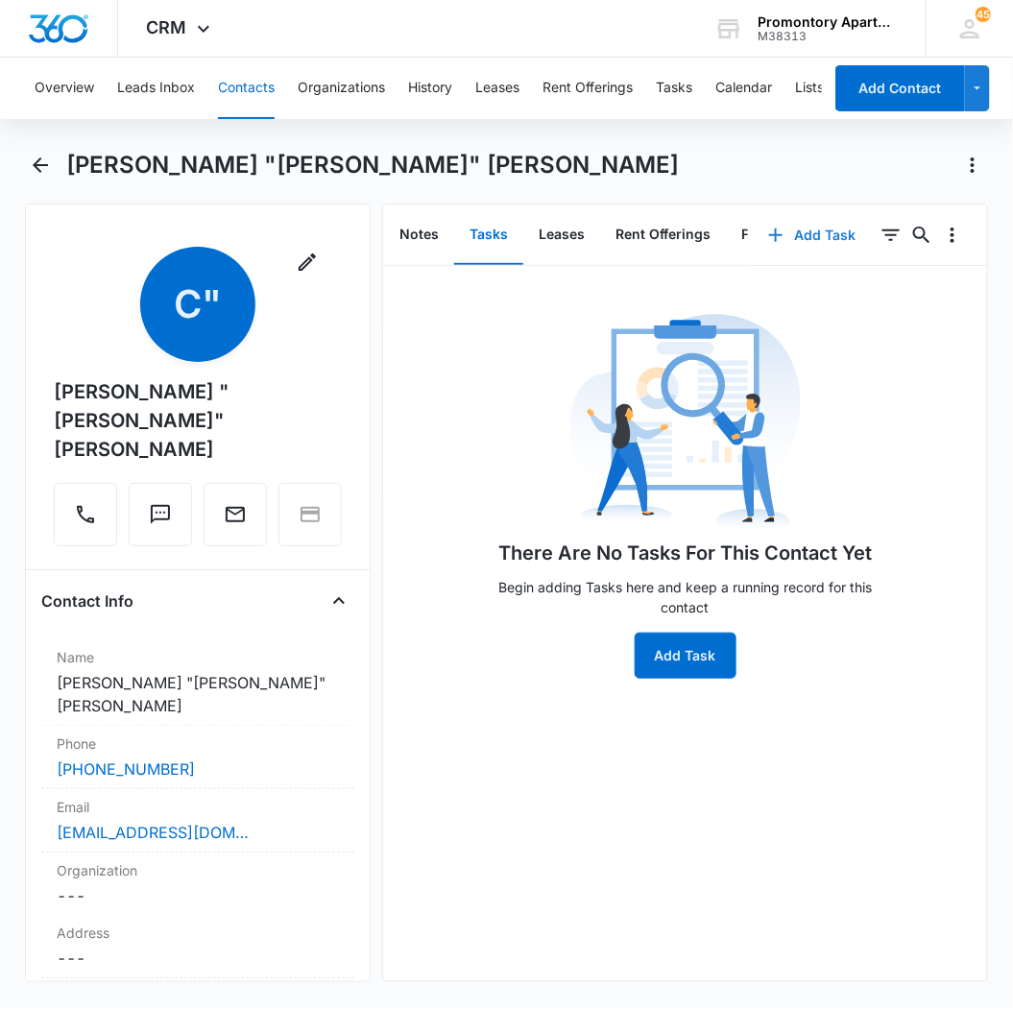
click at [783, 234] on button "Add Task" at bounding box center [812, 235] width 127 height 46
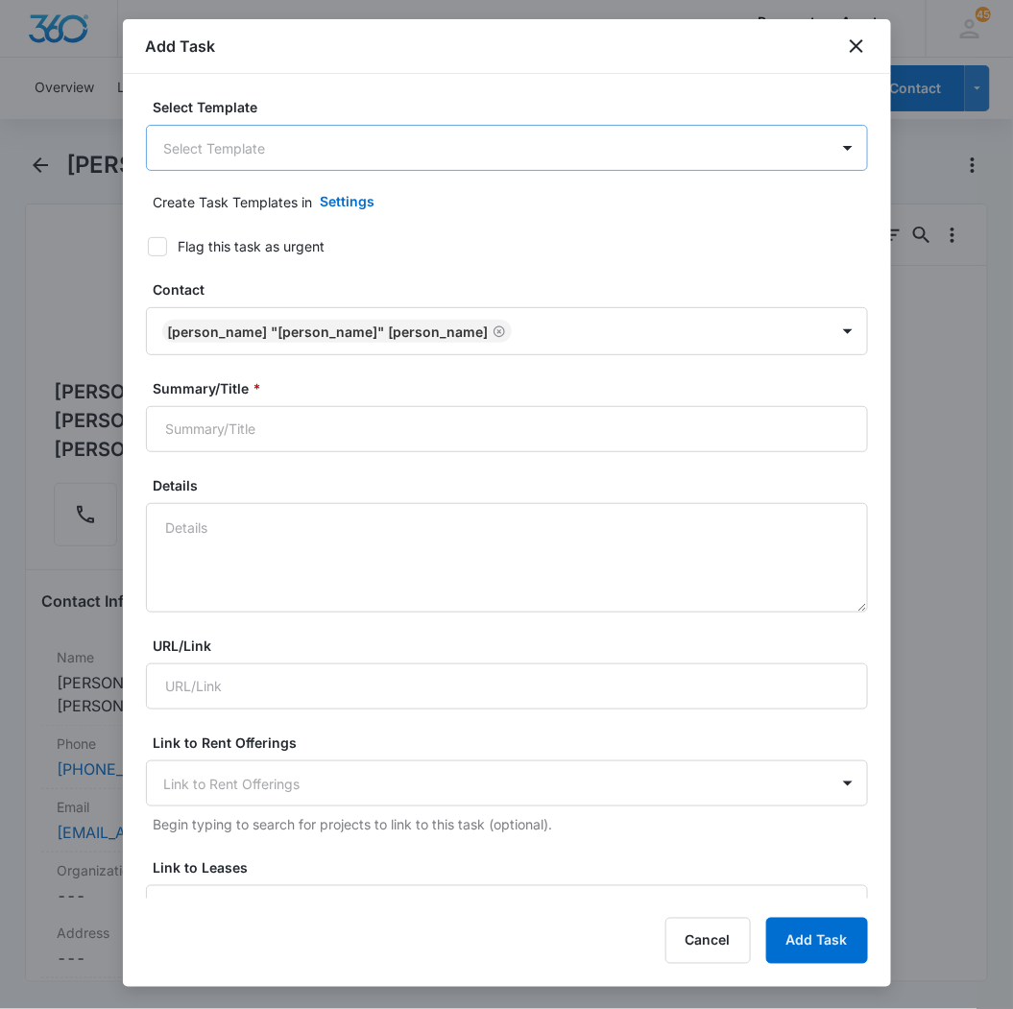
click at [352, 151] on body "CRM Apps Reputation Websites Forms CRM Email Social Content Intelligence Files …" at bounding box center [506, 504] width 1013 height 1009
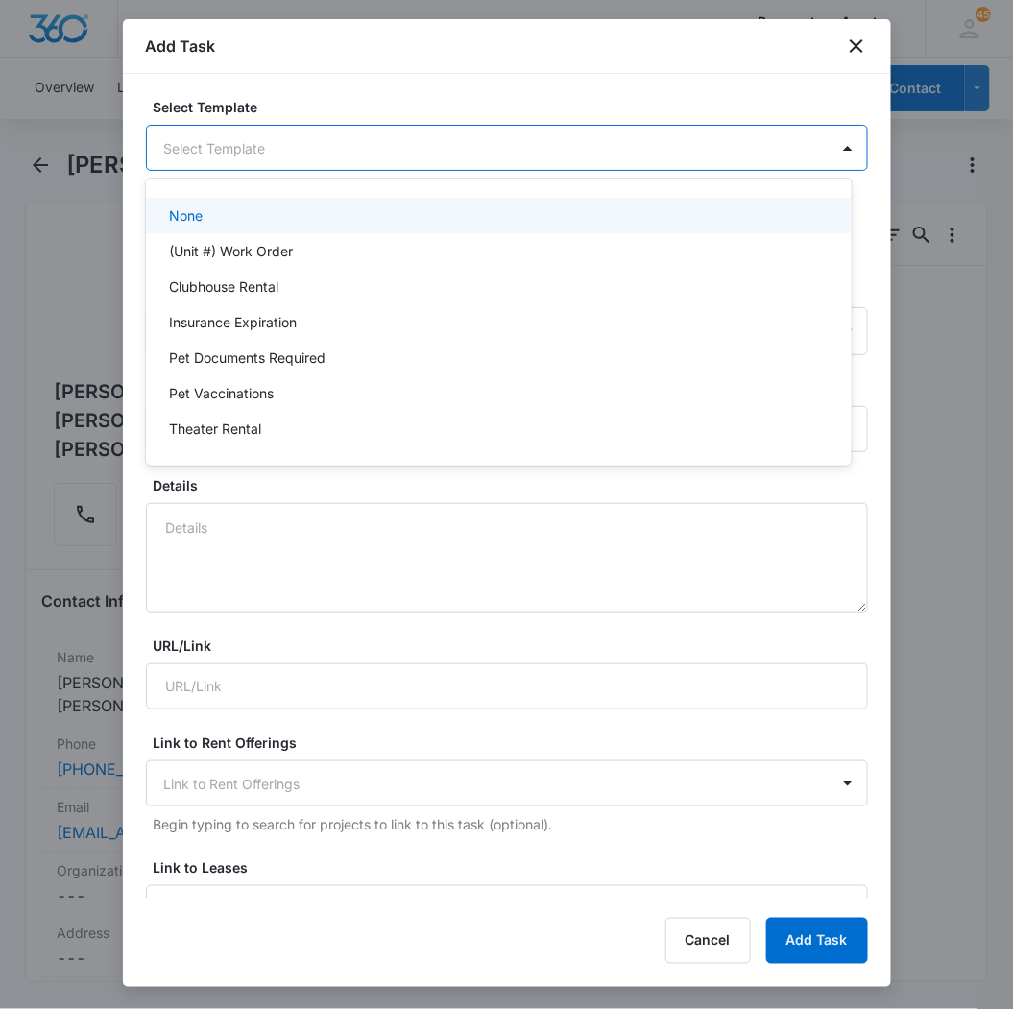
click at [229, 235] on div "(Unit #) Work Order" at bounding box center [499, 251] width 706 height 36
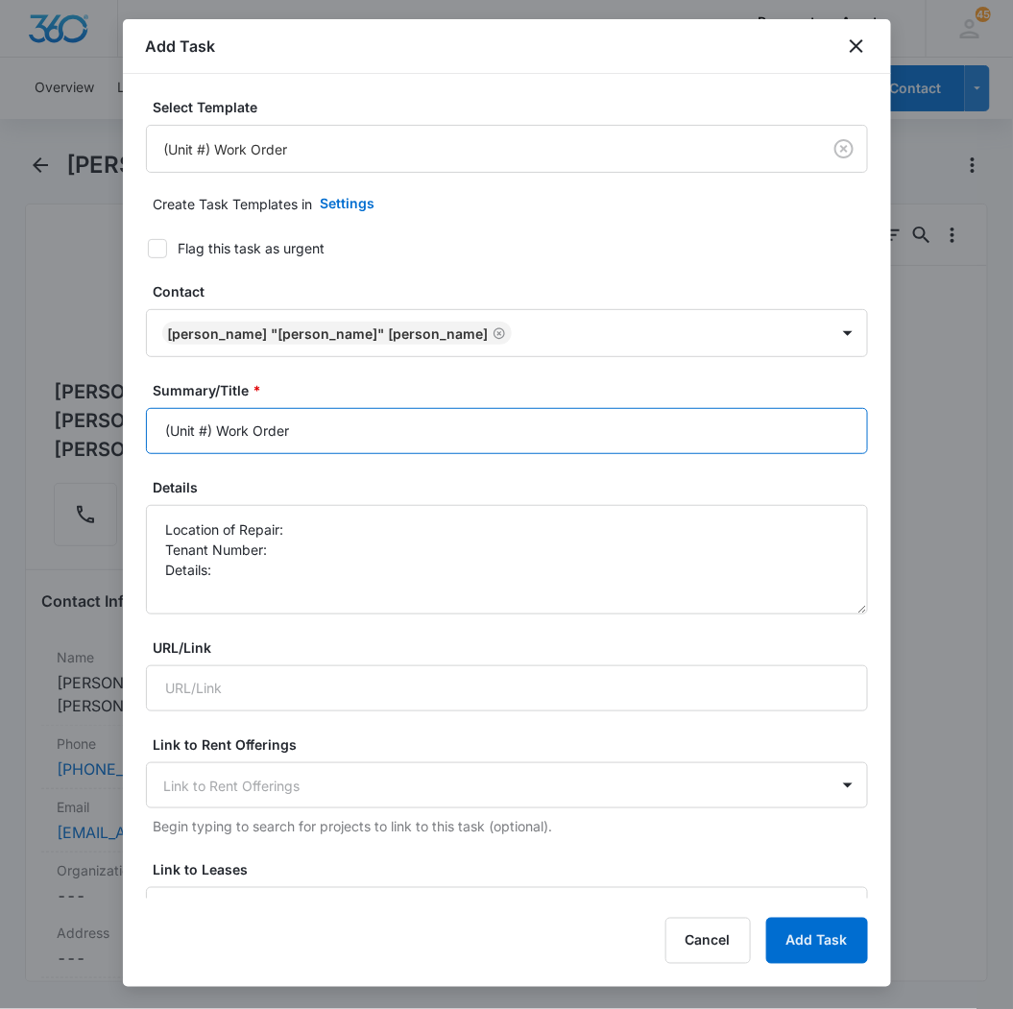
drag, startPoint x: 213, startPoint y: 428, endPoint x: 111, endPoint y: 432, distance: 101.9
click at [116, 434] on body "CRM Apps Reputation Websites Forms CRM Email Social Content Intelligence Files …" at bounding box center [506, 504] width 1013 height 1009
type input "T105 Work Order"
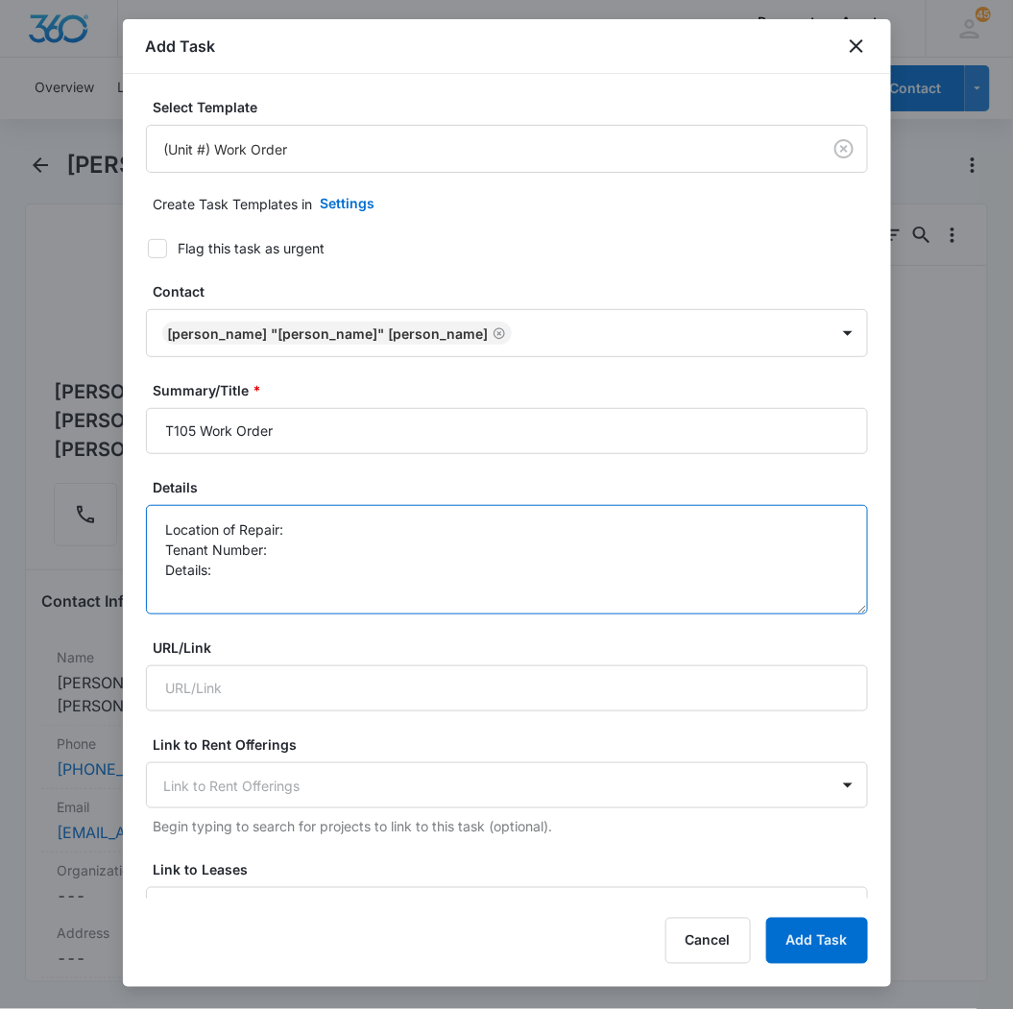
click at [352, 533] on textarea "Location of Repair: Tenant Number: Details:" at bounding box center [507, 559] width 722 height 109
click at [344, 565] on textarea "Location of Repair: bathroom Tenant Number: Details:" at bounding box center [507, 559] width 722 height 109
type textarea "WASHER / DRYER INSTALL"
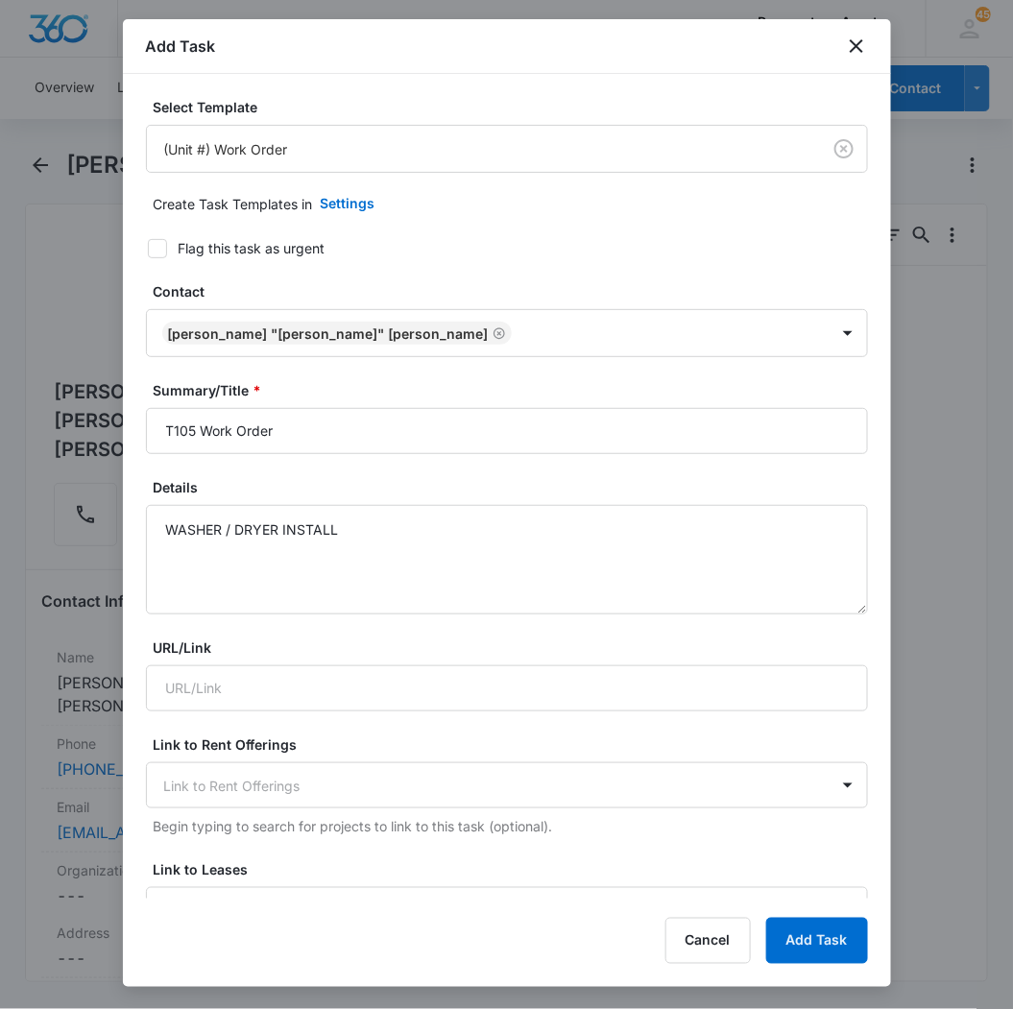
click at [377, 480] on label "Details" at bounding box center [515, 487] width 722 height 20
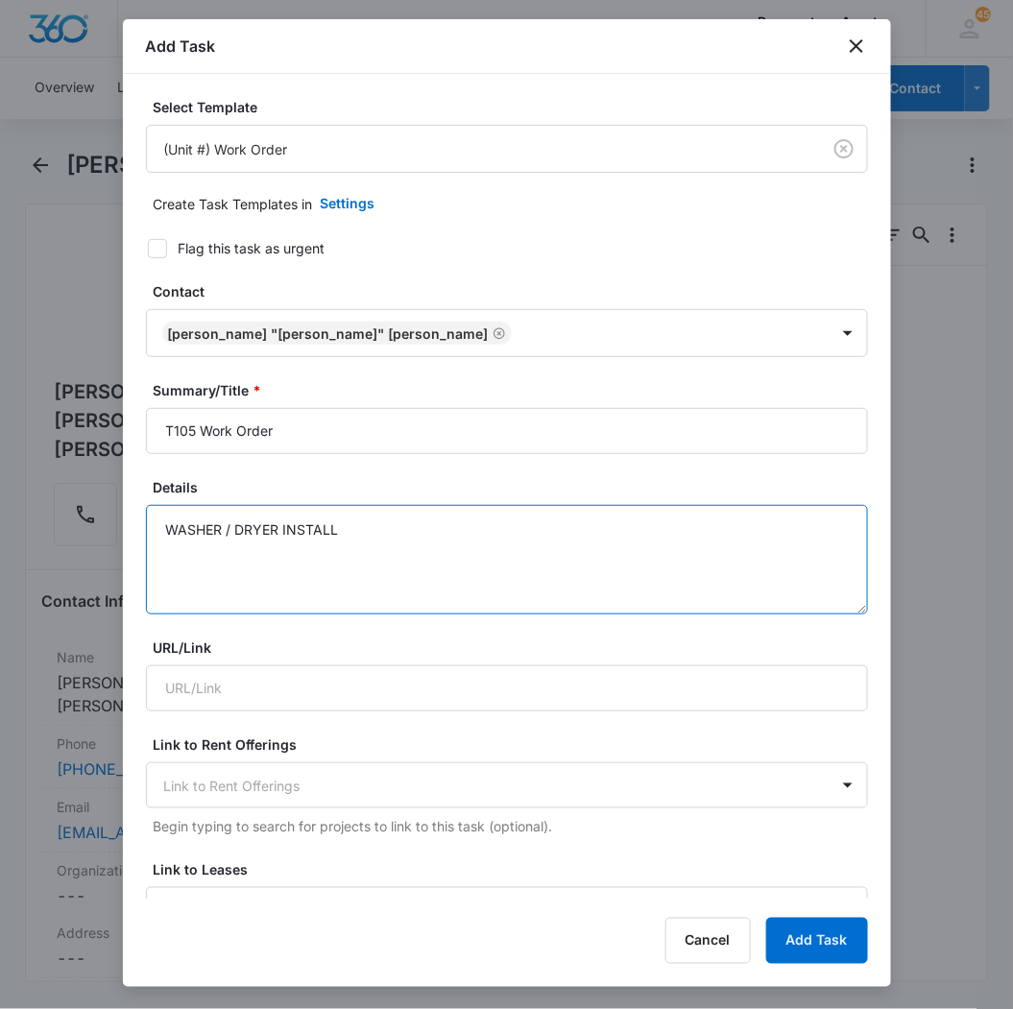
click at [377, 505] on textarea "WASHER / DRYER INSTALL" at bounding box center [507, 559] width 722 height 109
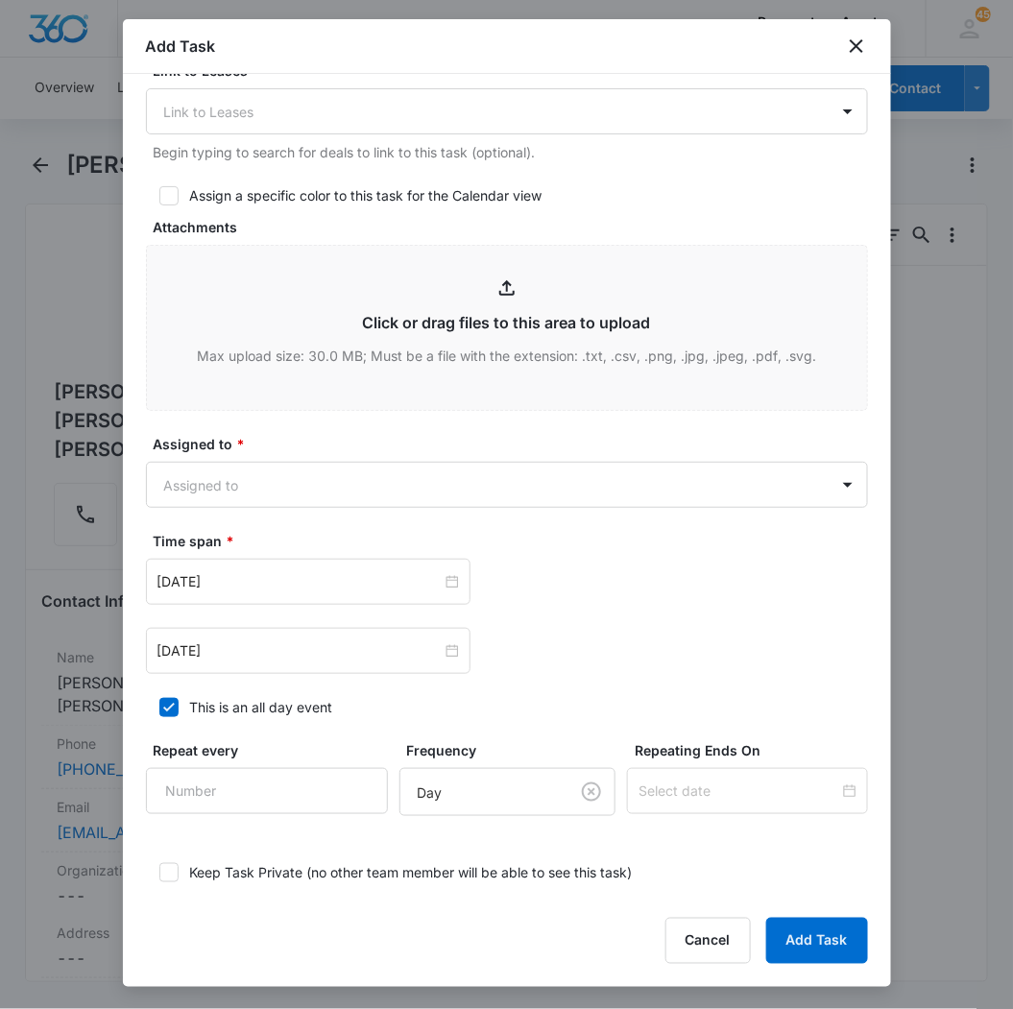
scroll to position [853, 0]
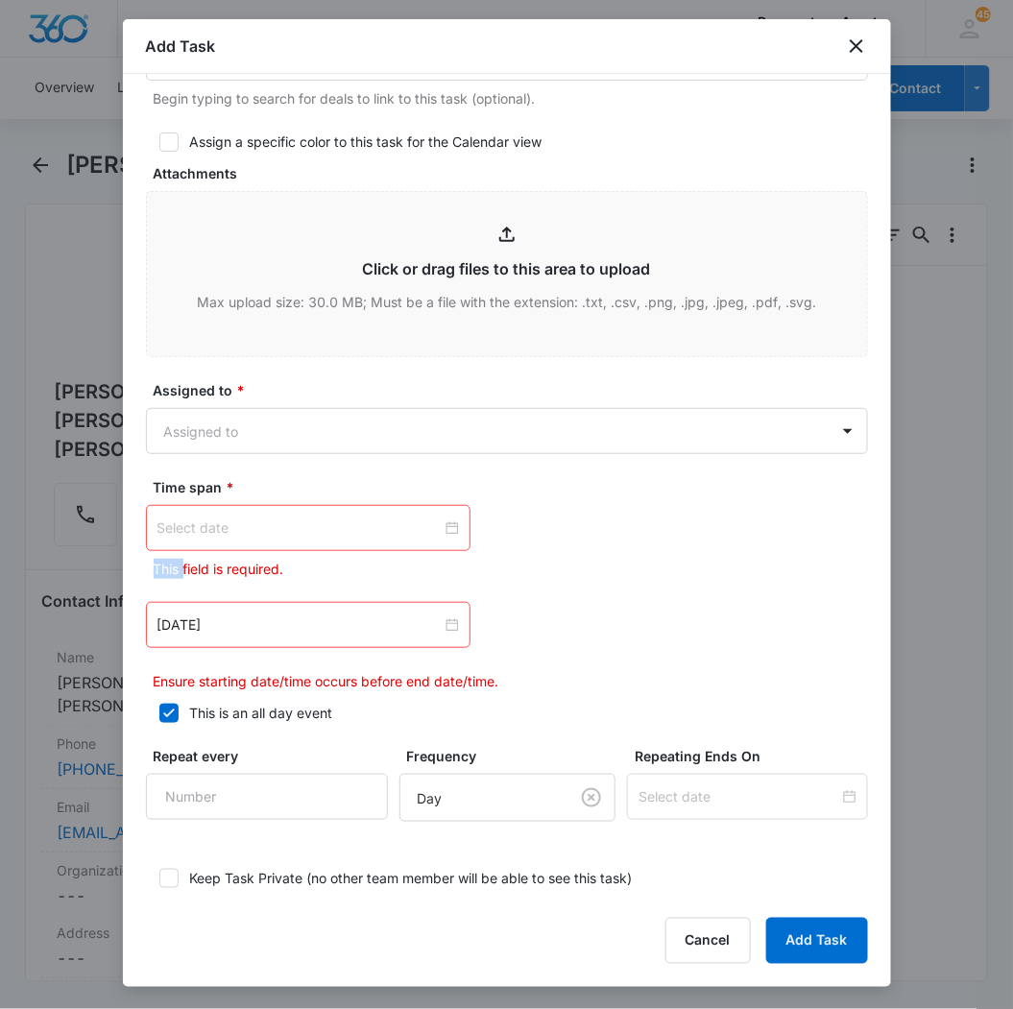
click at [445, 526] on div at bounding box center [308, 528] width 302 height 21
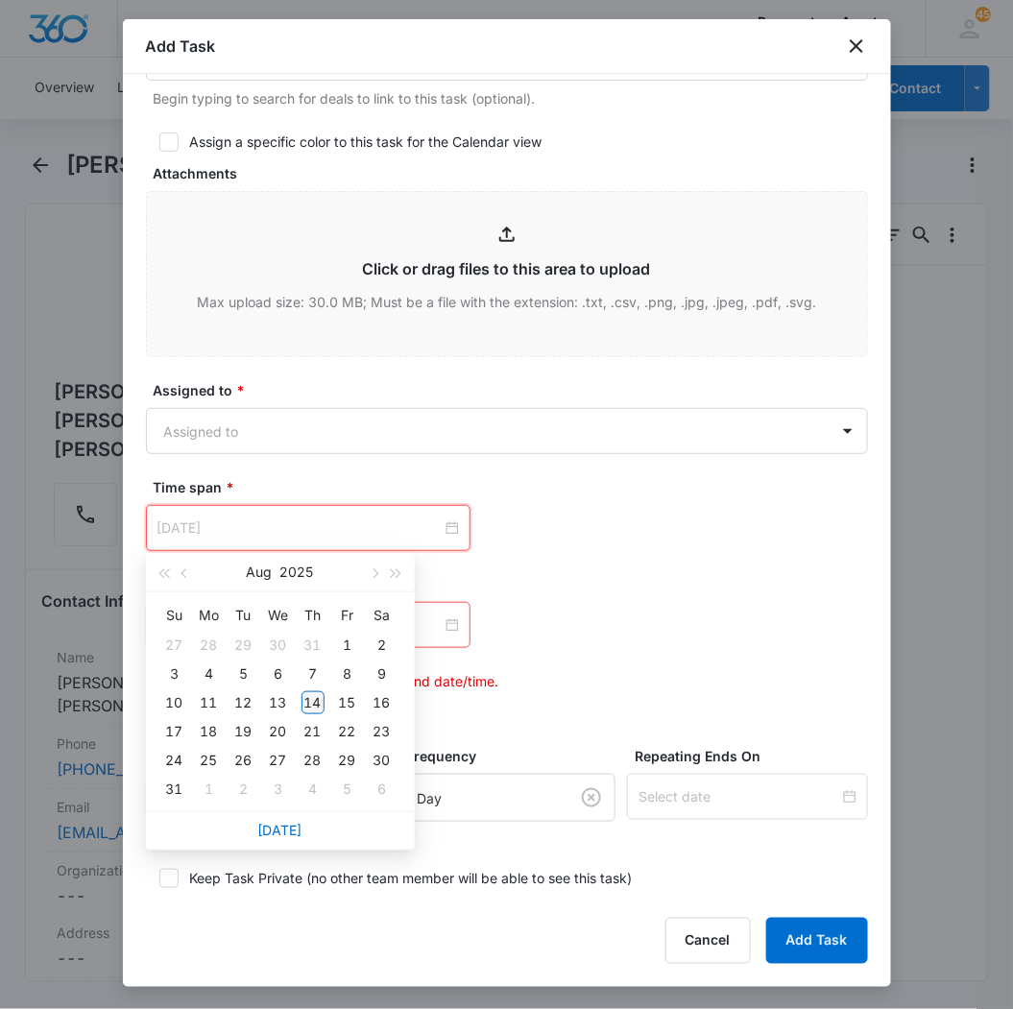
type input "Aug 14, 2025"
click at [310, 709] on div "14" at bounding box center [313, 702] width 23 height 23
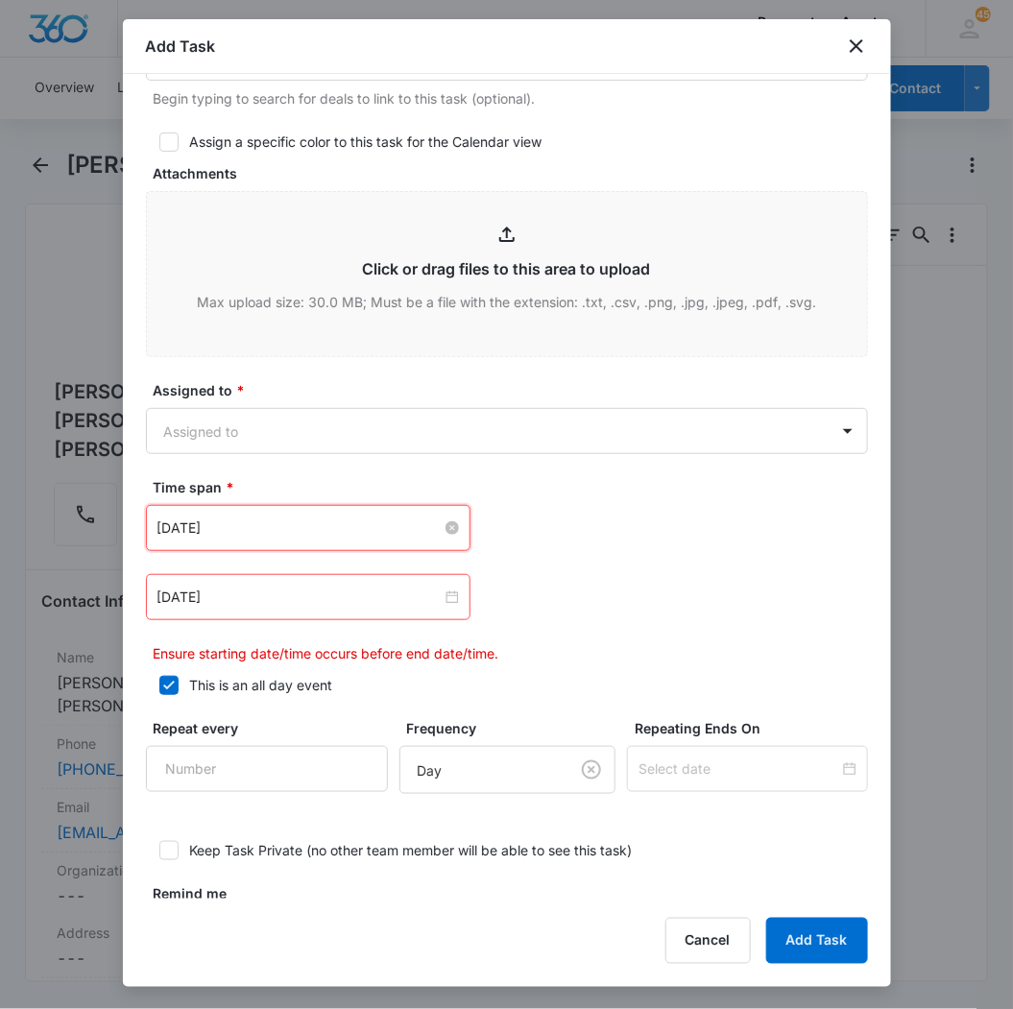
click at [530, 628] on div "Aug 14, 2025 Aug 2025 Su Mo Tu We Th Fr Sa 27 28 29 30 31 1 2 3 4 5 6 7 8 9 10 …" at bounding box center [507, 584] width 722 height 158
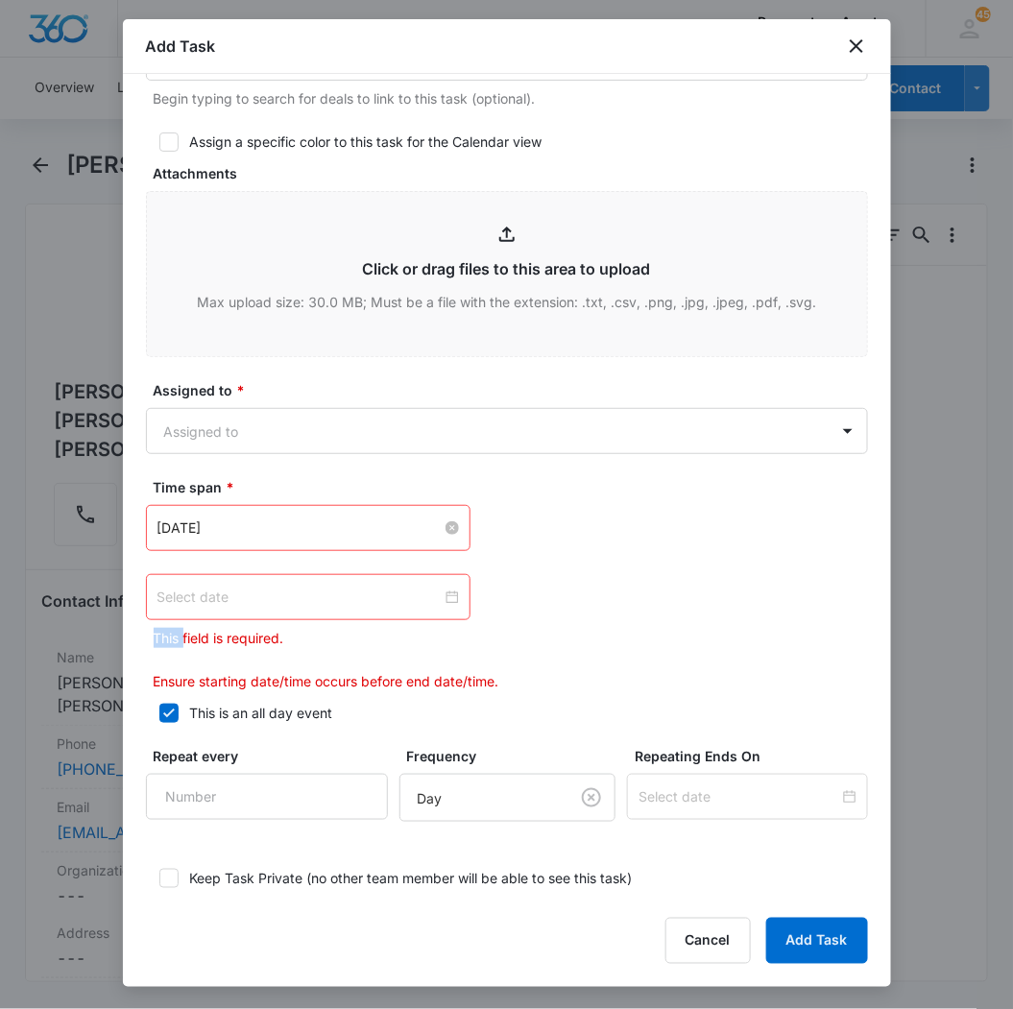
click at [445, 593] on div at bounding box center [308, 597] width 302 height 21
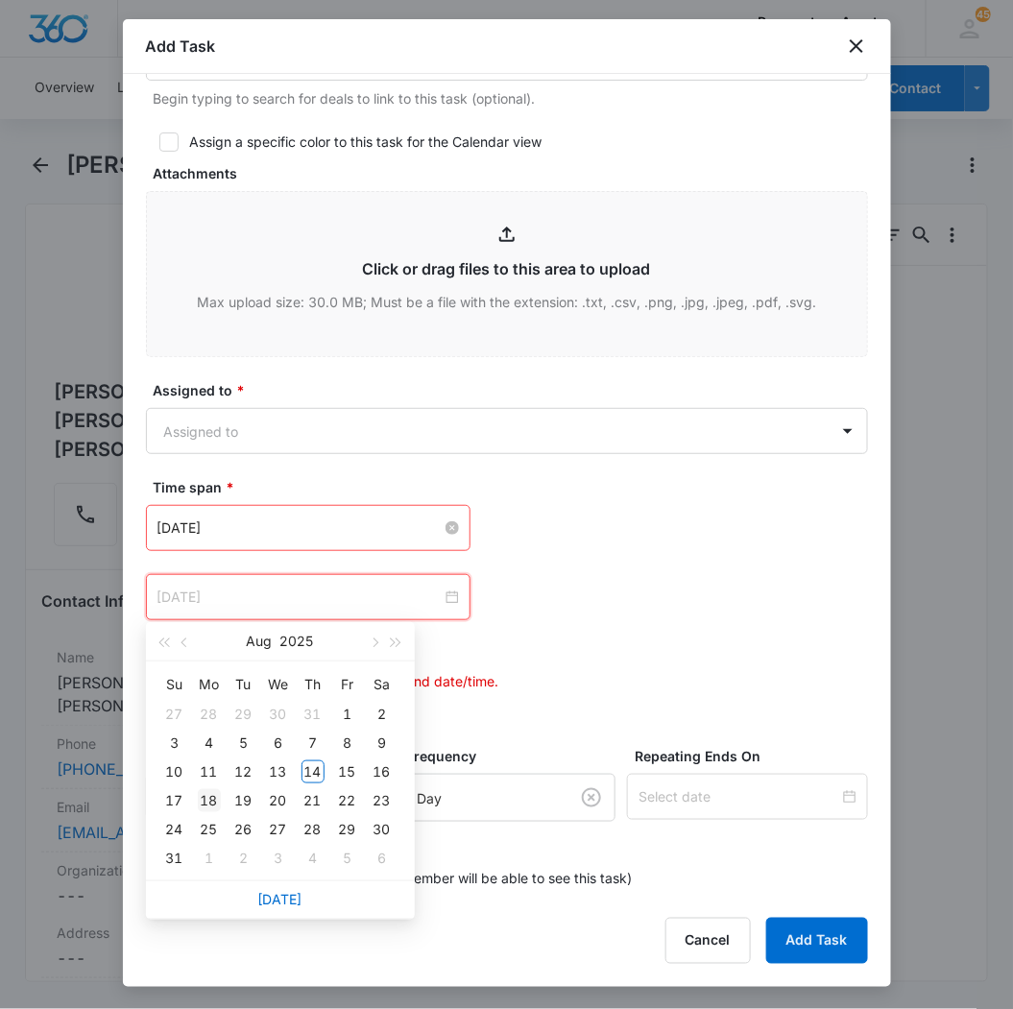
type input "Aug 18, 2025"
click at [215, 798] on div "18" at bounding box center [209, 800] width 23 height 23
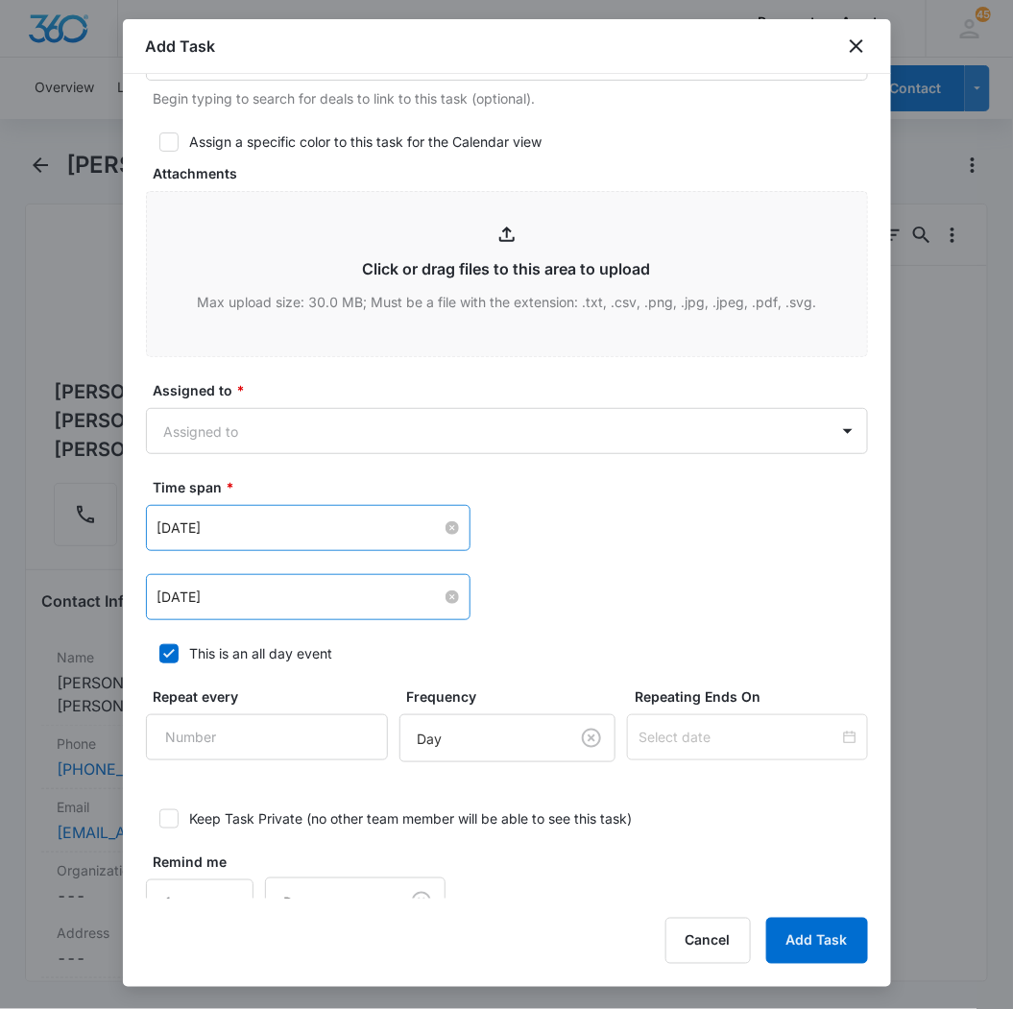
click at [624, 599] on div "Aug 18, 2025 Aug 2025 Su Mo Tu We Th Fr Sa 27 28 29 30 31 1 2 3 4 5 6 7 8 9 10 …" at bounding box center [507, 597] width 722 height 46
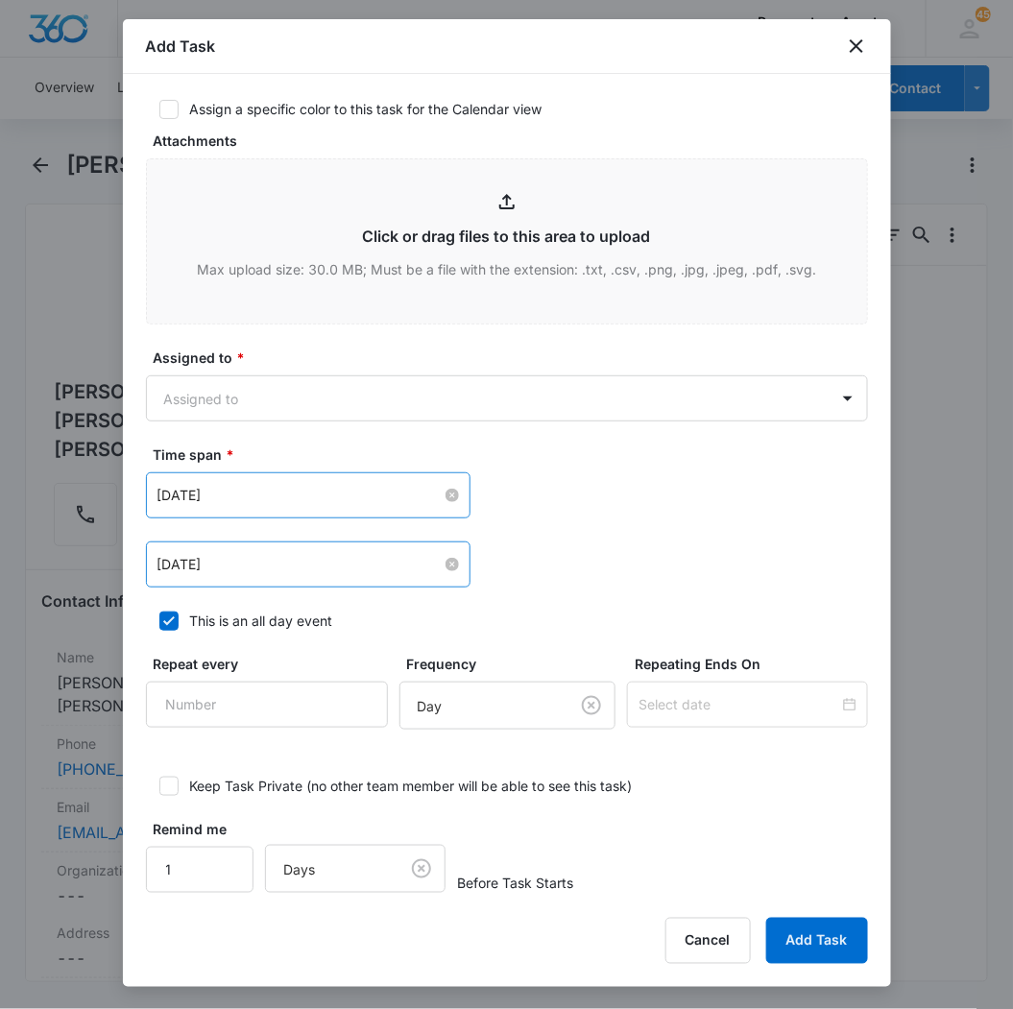
scroll to position [903, 0]
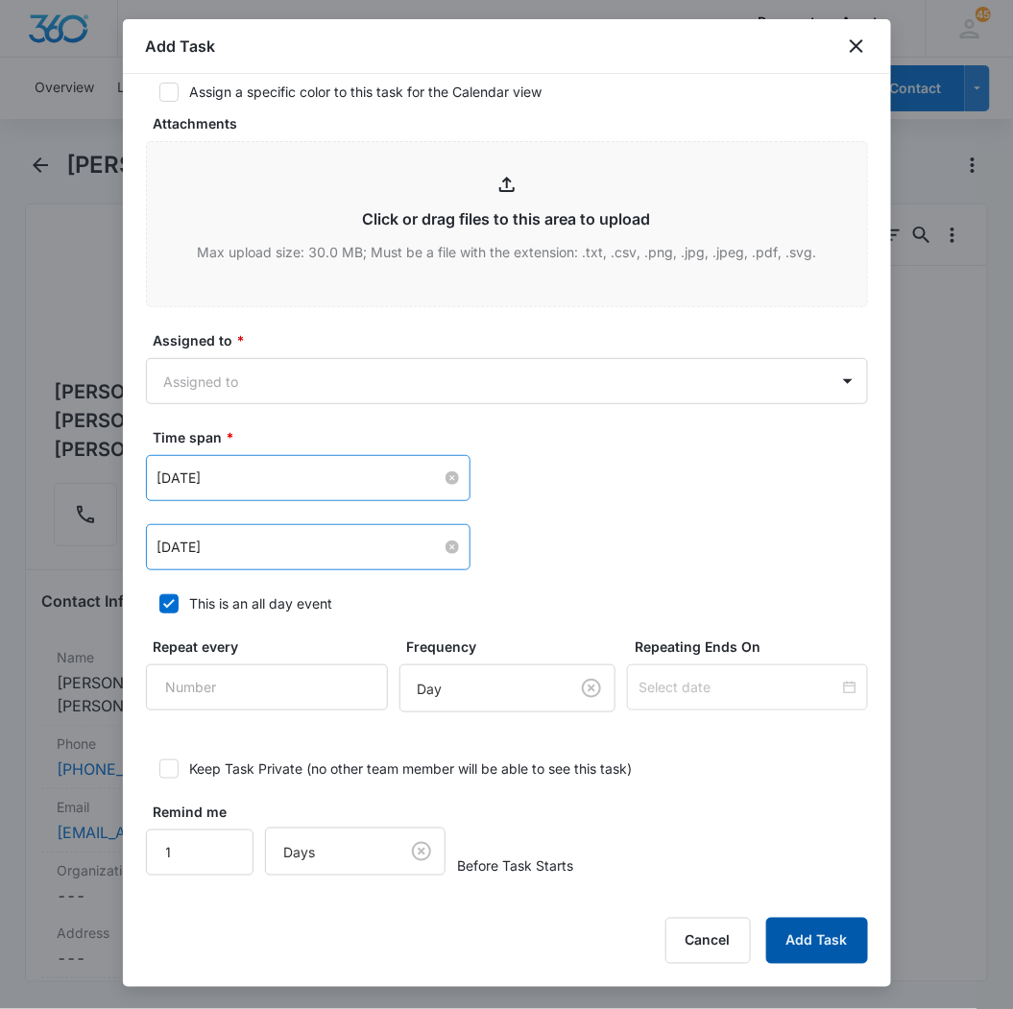
click at [809, 932] on button "Add Task" at bounding box center [817, 941] width 102 height 46
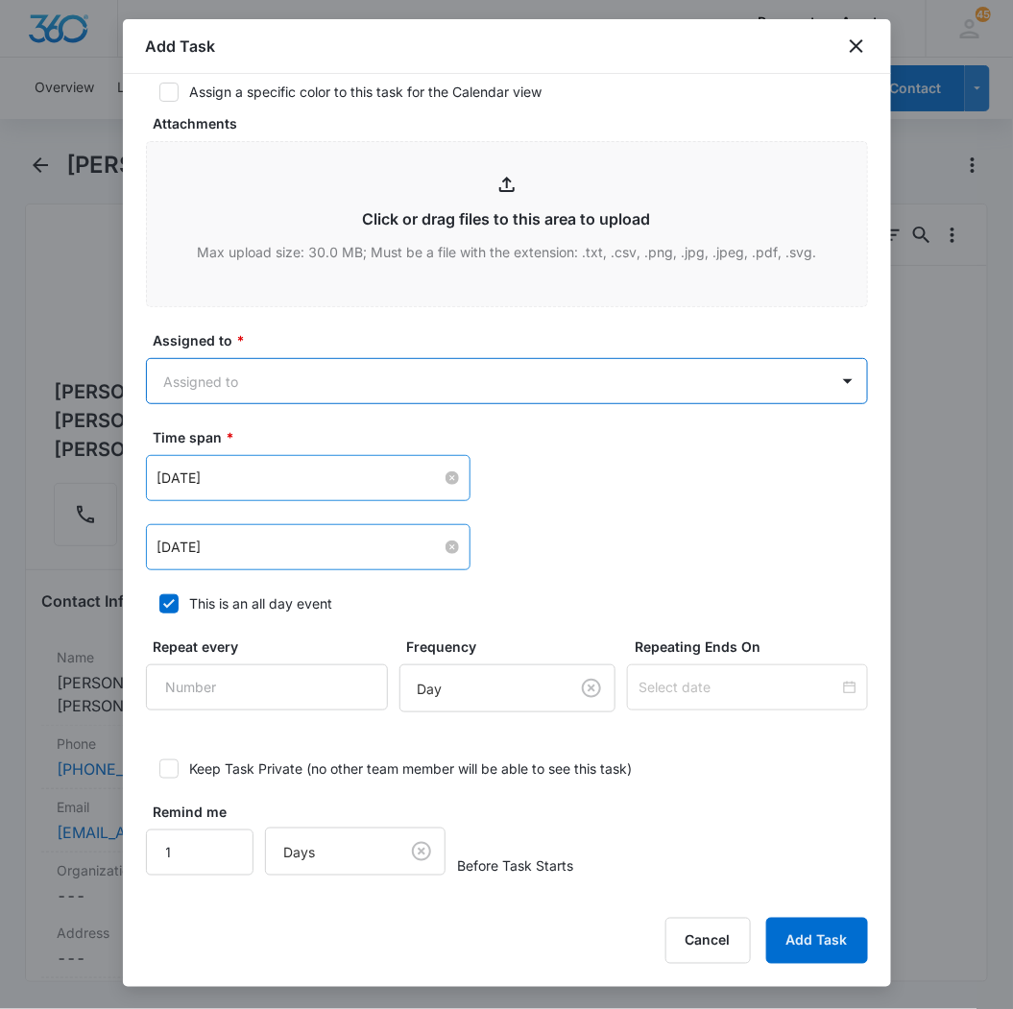
click at [495, 374] on body "CRM Apps Reputation Websites Forms CRM Email Social Content Intelligence Files …" at bounding box center [506, 504] width 1013 height 1009
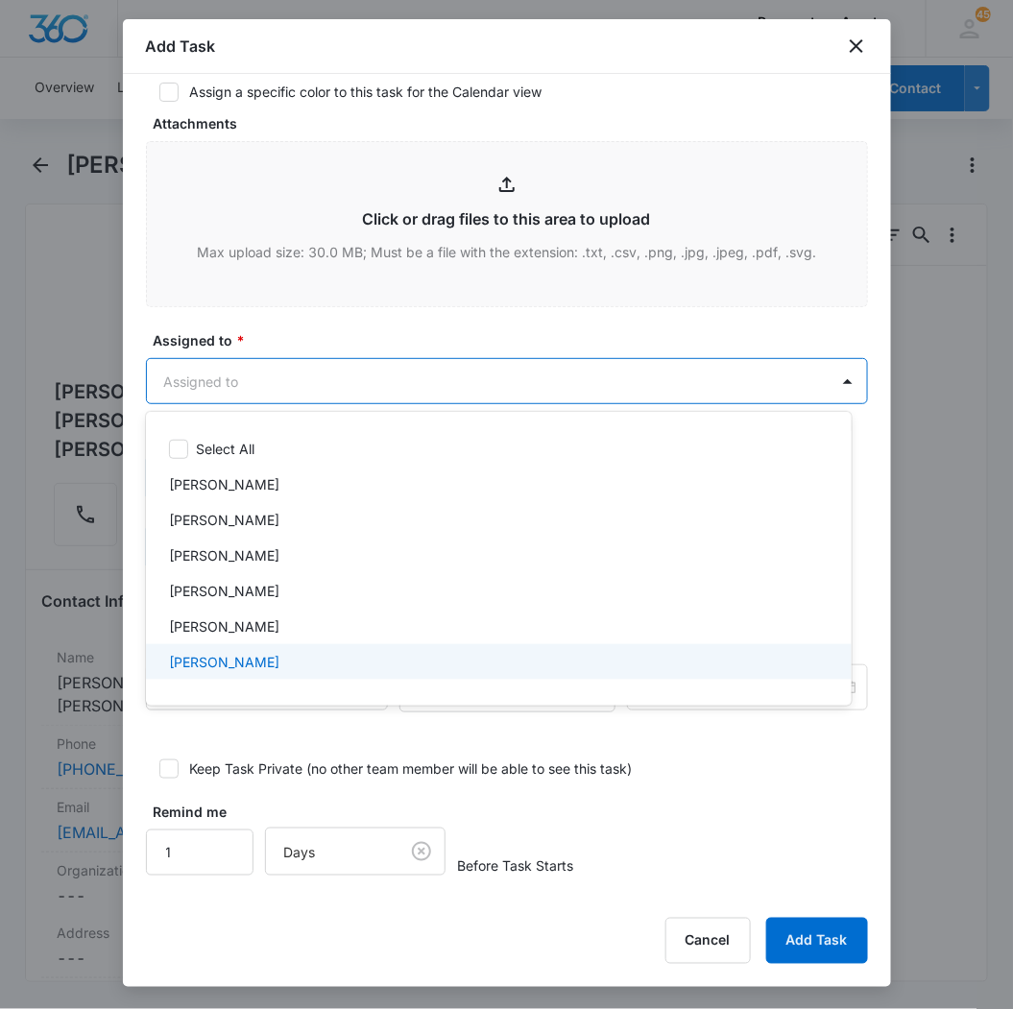
click at [285, 656] on div "Freddie Sepeda" at bounding box center [497, 662] width 656 height 20
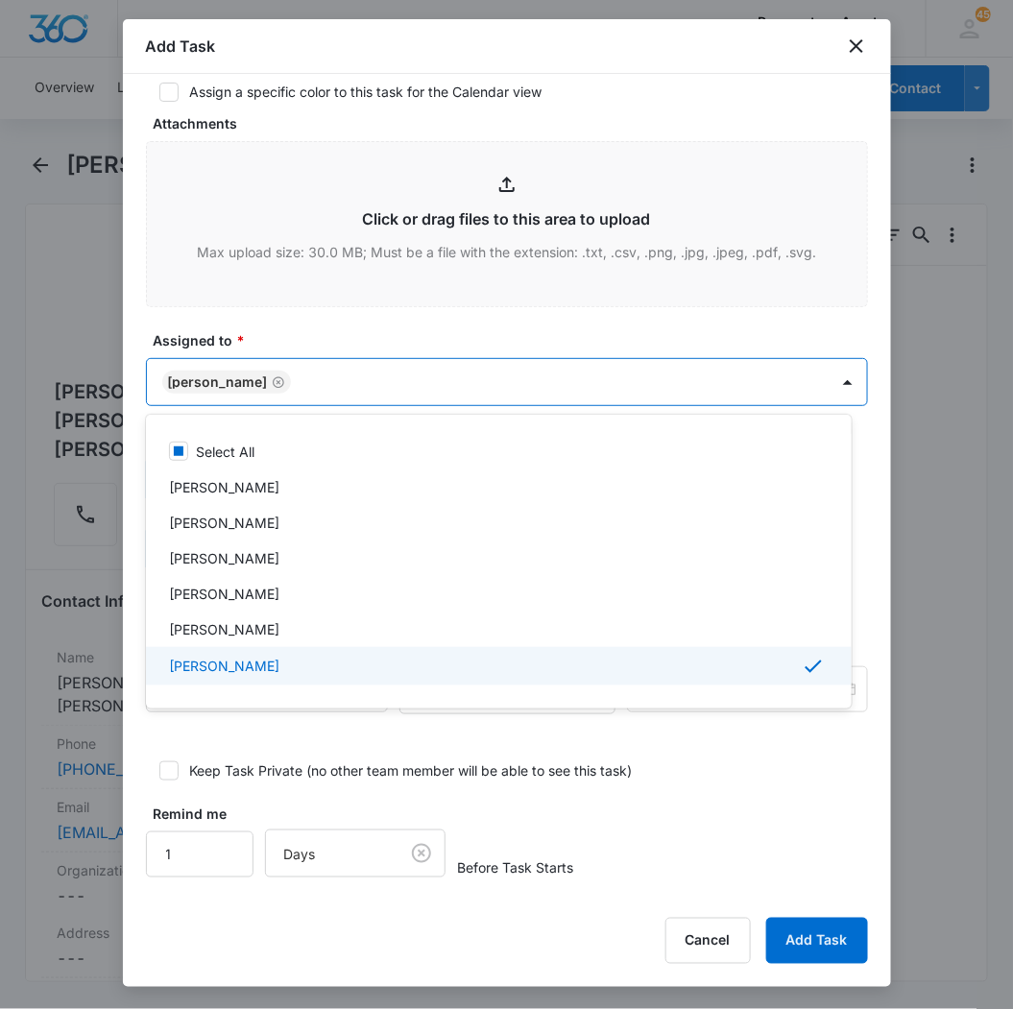
scroll to position [213, 0]
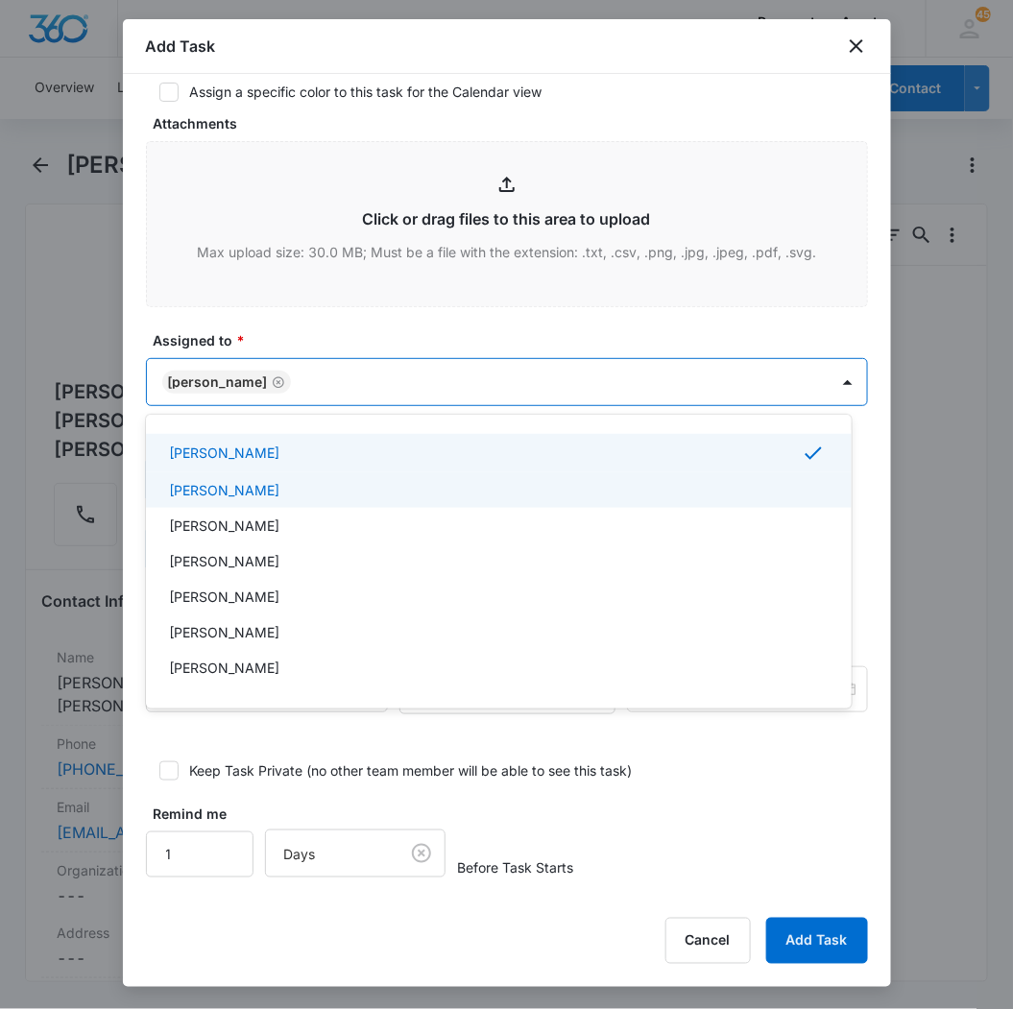
click at [295, 481] on div "Freddie Sepeda" at bounding box center [497, 490] width 656 height 20
click at [391, 324] on div at bounding box center [506, 504] width 1013 height 1009
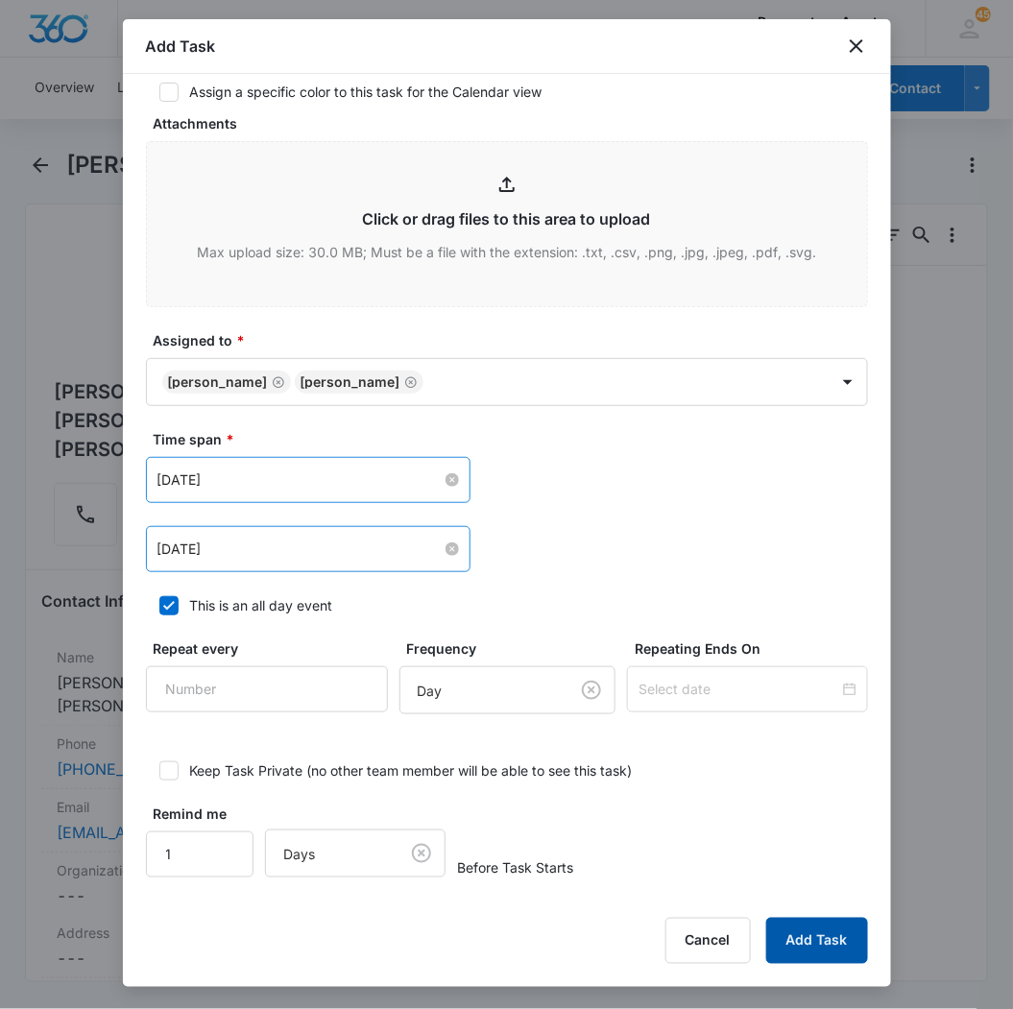
click at [817, 946] on button "Add Task" at bounding box center [817, 941] width 102 height 46
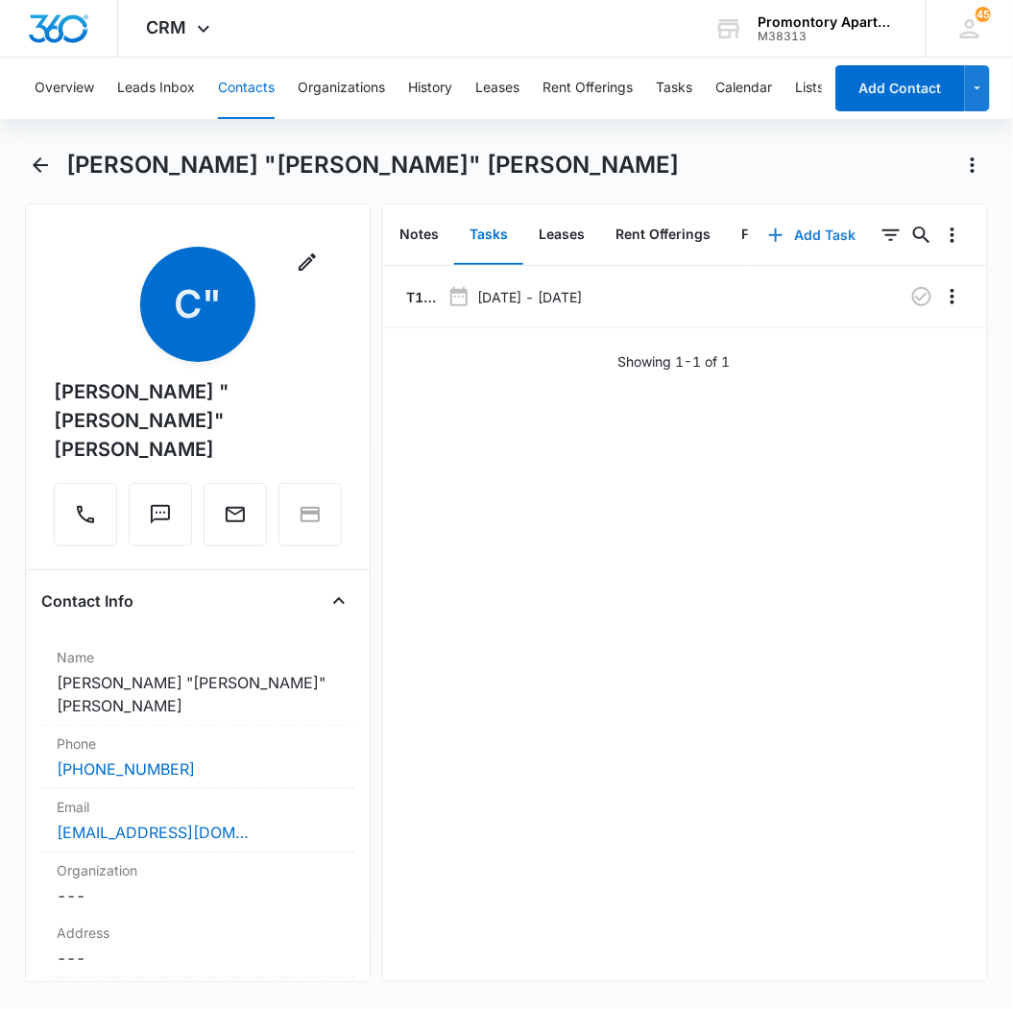
scroll to position [0, 119]
click at [613, 232] on button "Files" at bounding box center [637, 235] width 61 height 60
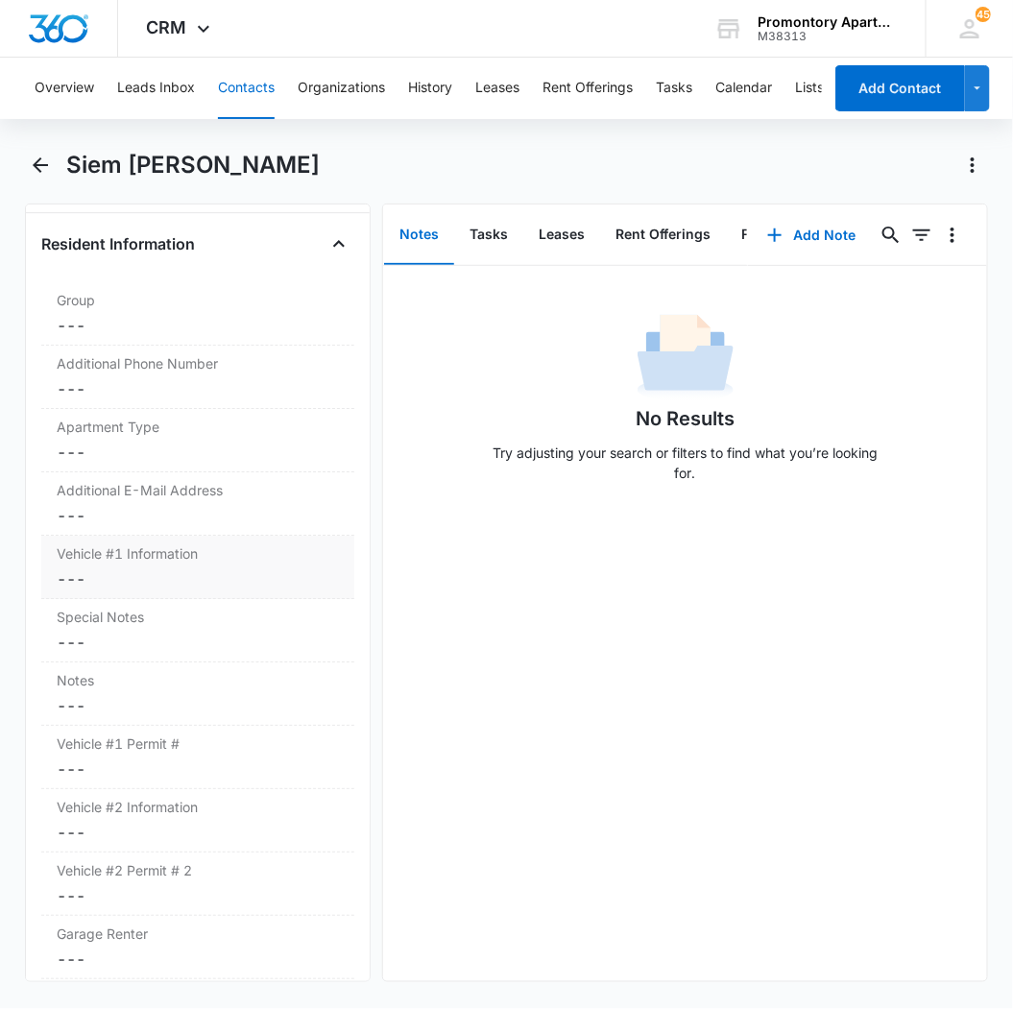
scroll to position [1600, 0]
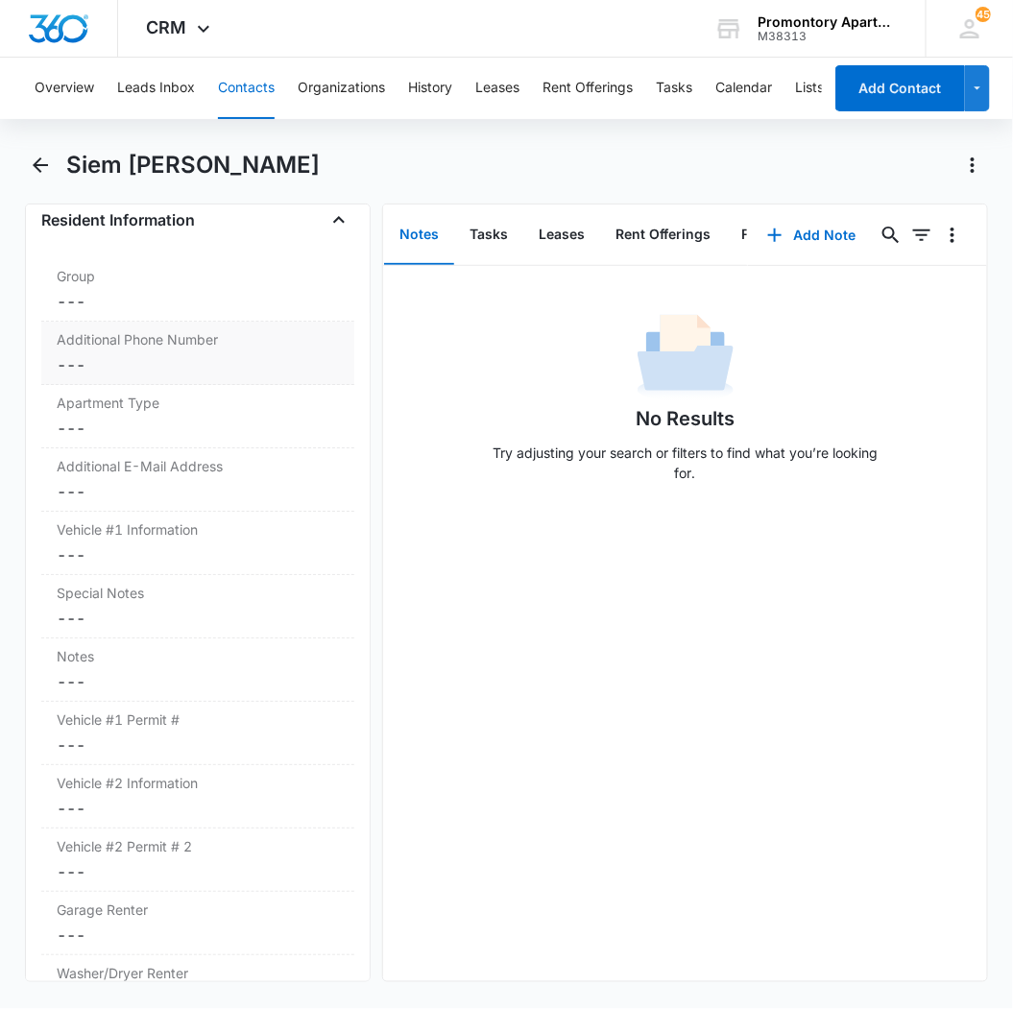
click at [79, 376] on dd "Cancel Save Changes ---" at bounding box center [198, 364] width 282 height 23
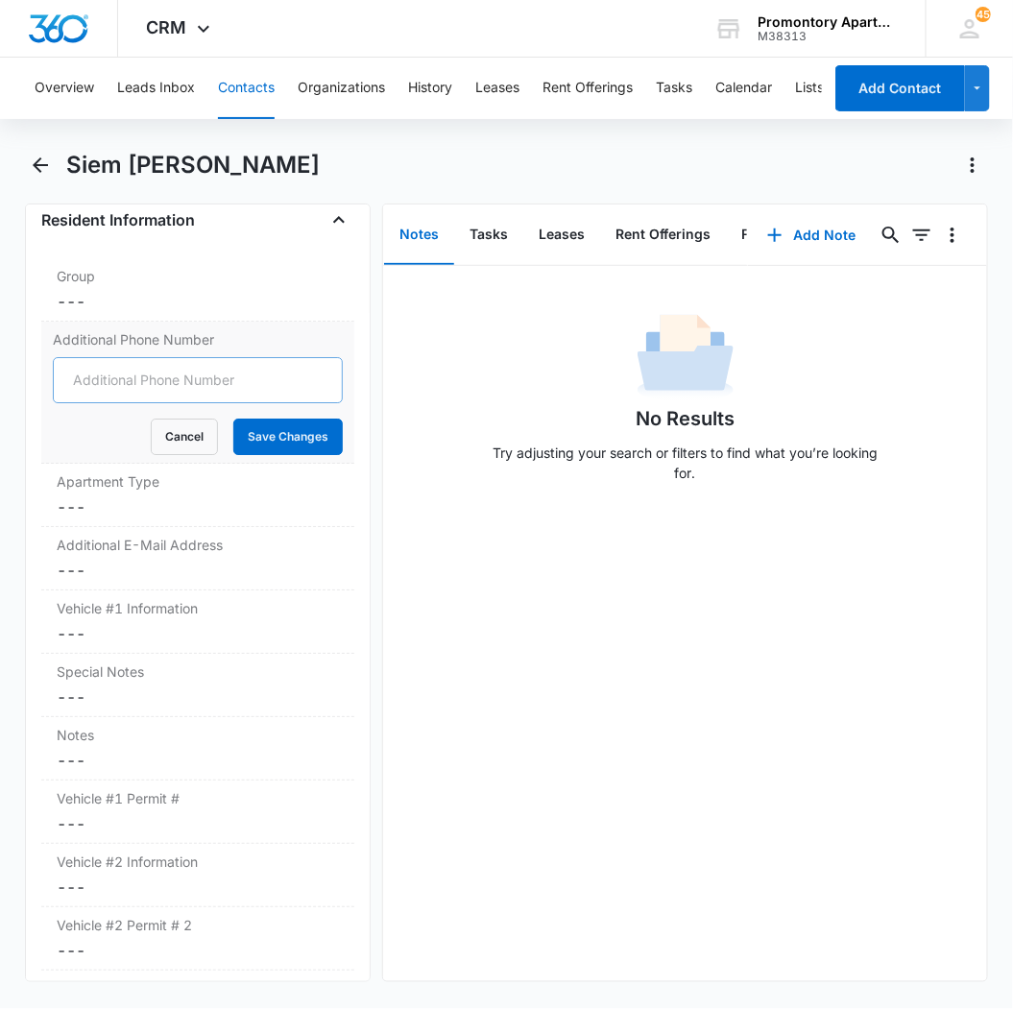
click at [85, 403] on input "Additional Phone Number" at bounding box center [198, 380] width 290 height 46
type input "[PHONE_NUMBER]"
click at [233, 419] on button "Save Changes" at bounding box center [287, 437] width 109 height 36
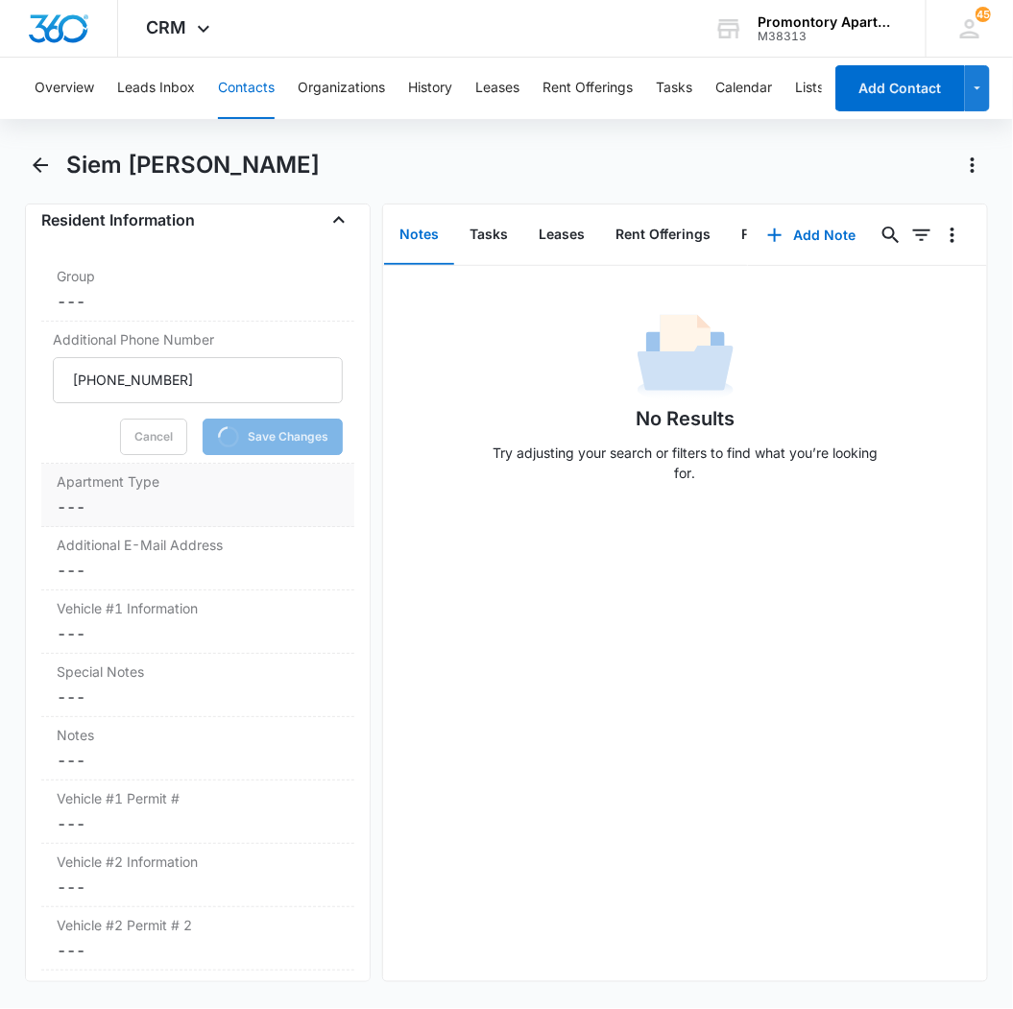
click at [81, 519] on dd "Cancel Save Changes ---" at bounding box center [198, 506] width 282 height 23
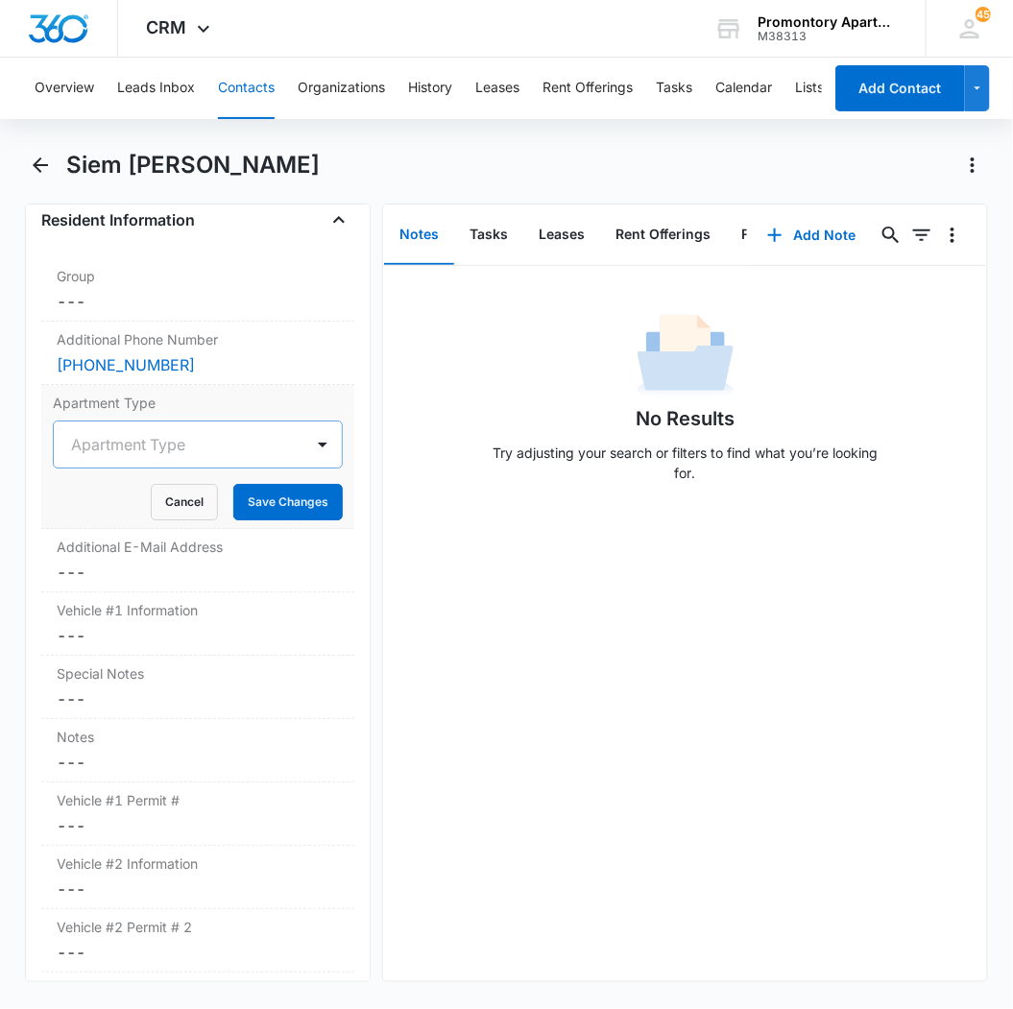
click at [140, 458] on div at bounding box center [174, 444] width 207 height 27
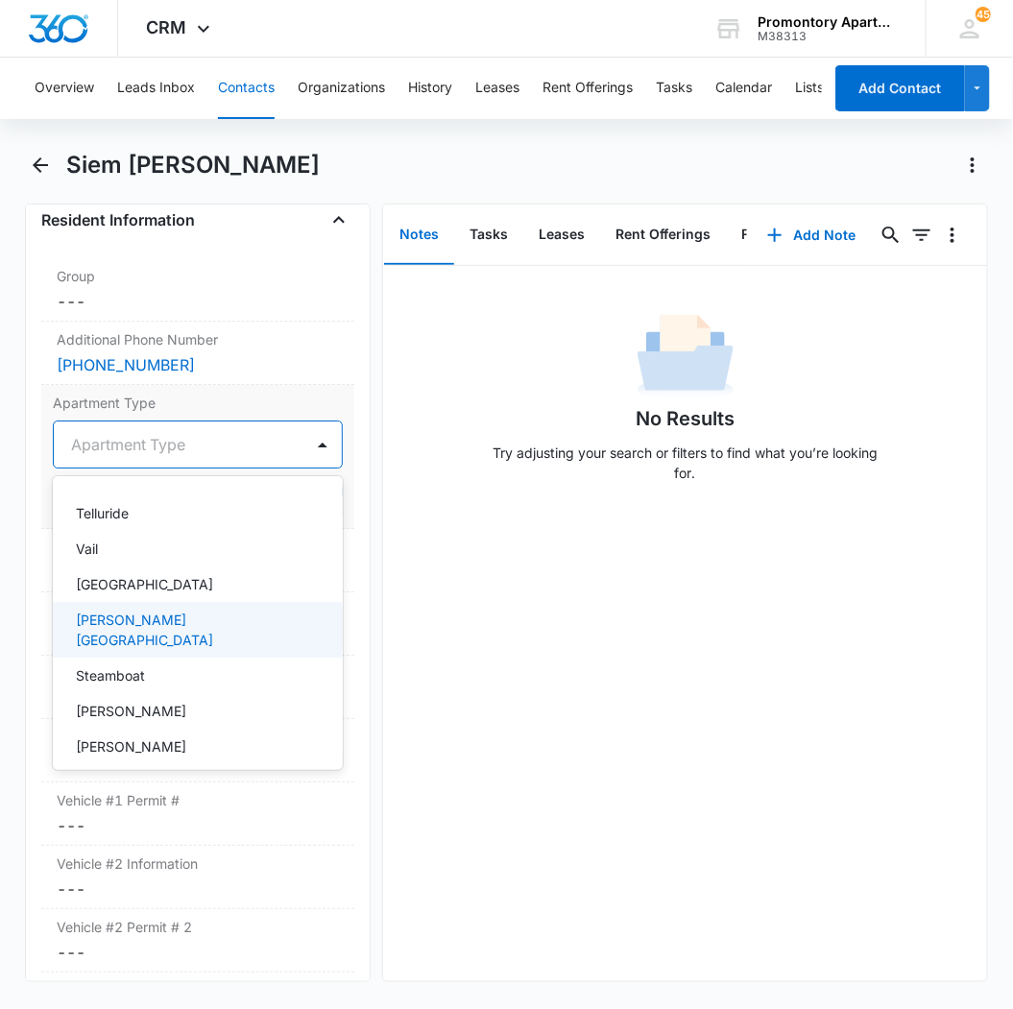
click at [107, 631] on div "Estes Park" at bounding box center [198, 630] width 290 height 56
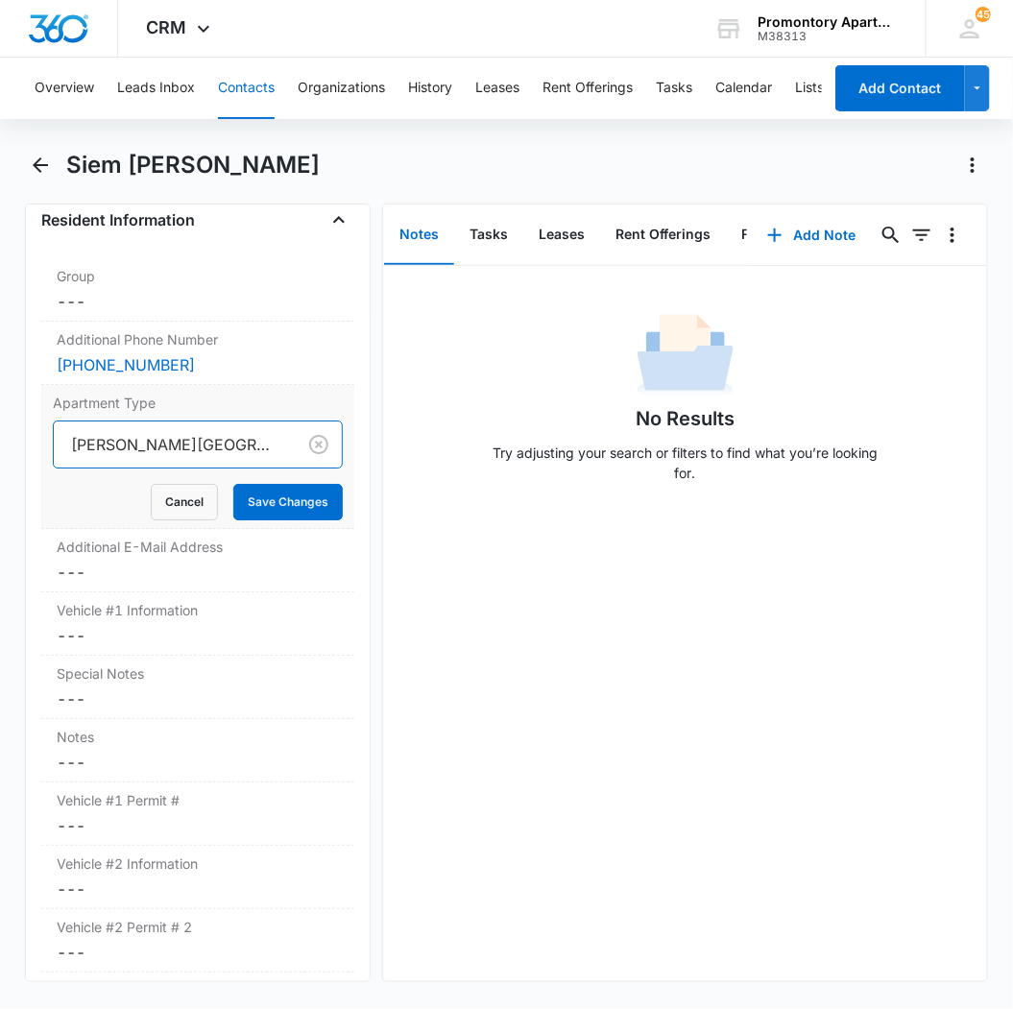
click at [140, 458] on div at bounding box center [171, 444] width 200 height 27
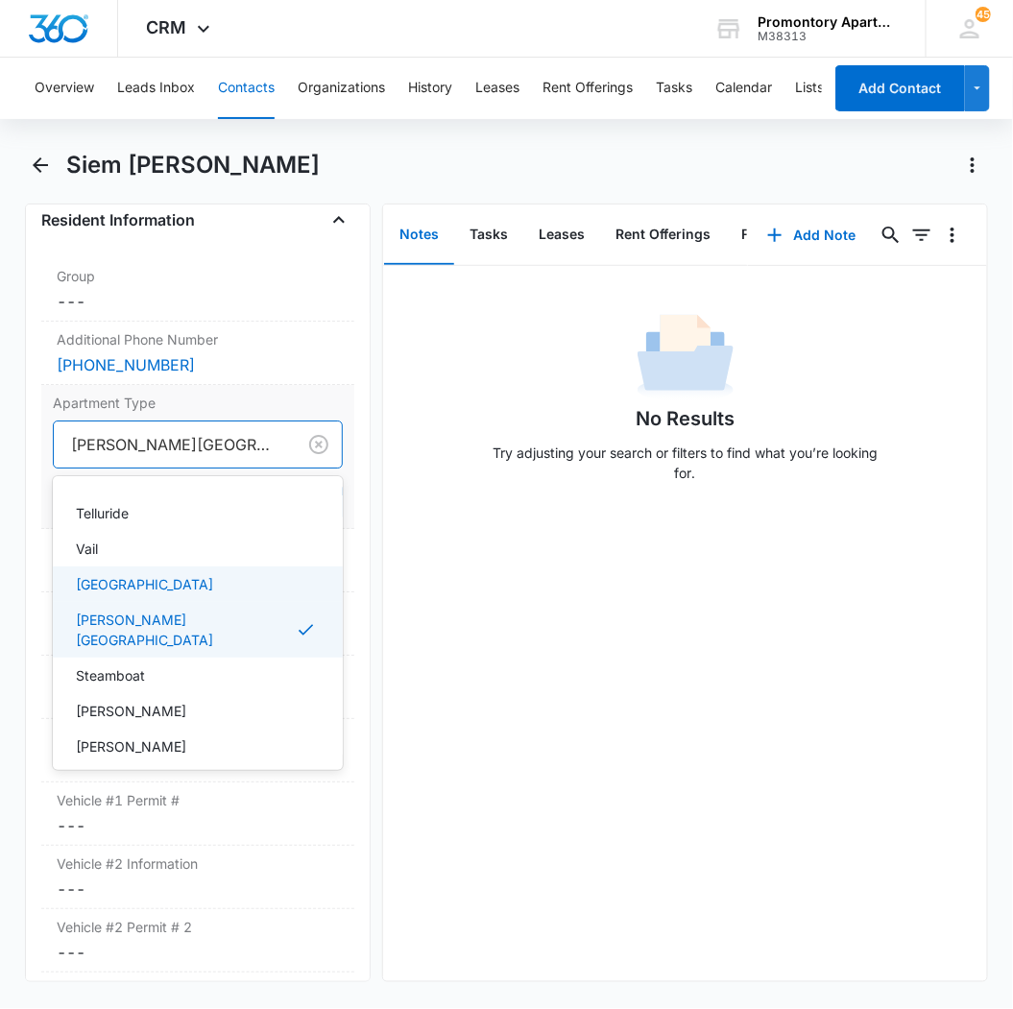
click at [142, 594] on div "Dorset" at bounding box center [196, 584] width 240 height 20
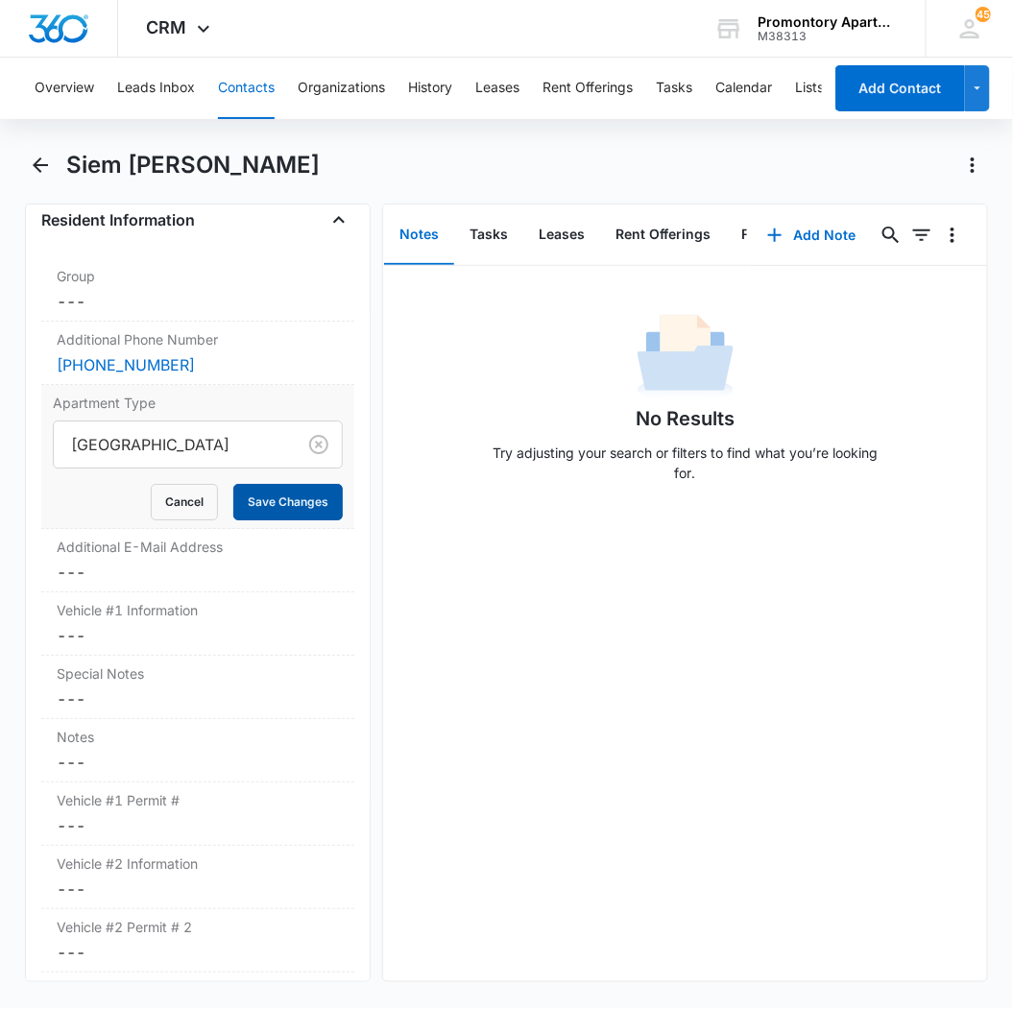
click at [285, 520] on button "Save Changes" at bounding box center [287, 502] width 109 height 36
click at [70, 647] on dd "Cancel Save Changes ---" at bounding box center [198, 635] width 282 height 23
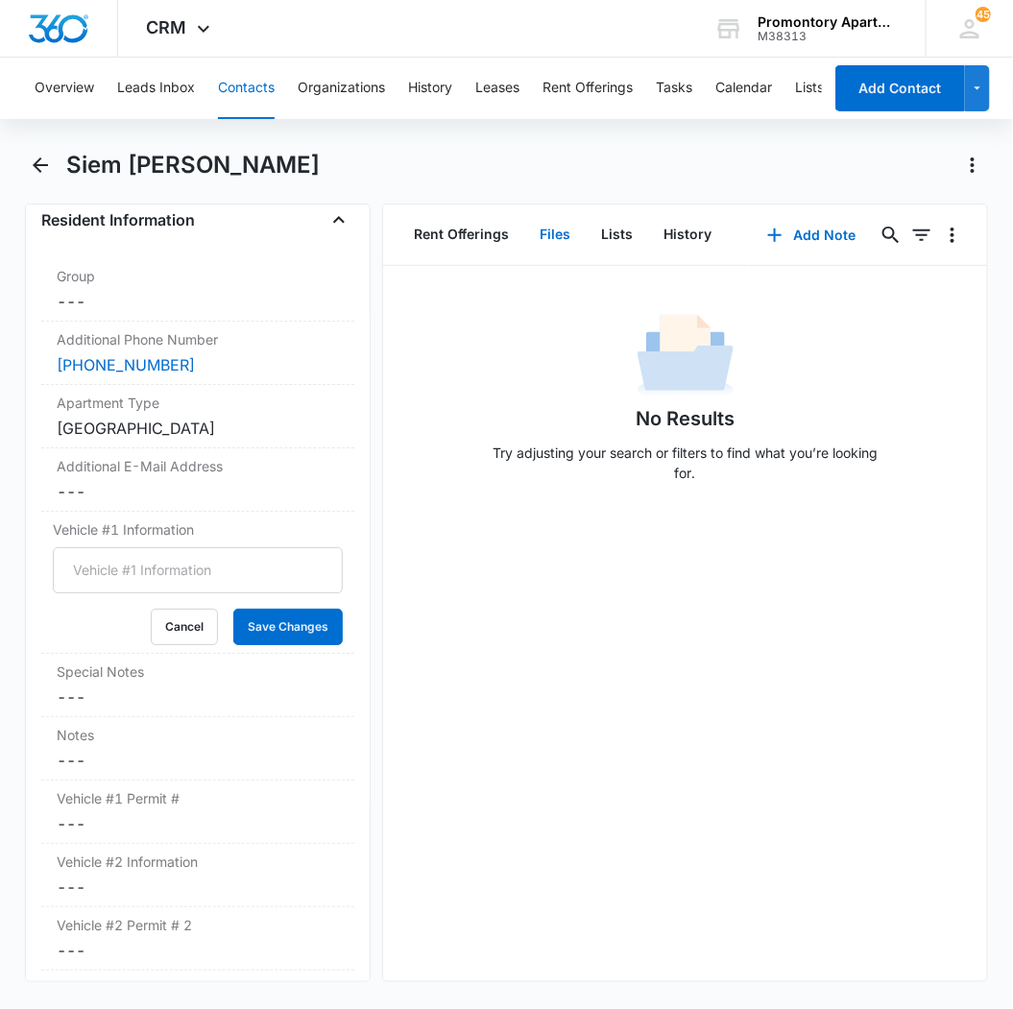
click at [524, 223] on button "Files" at bounding box center [554, 235] width 61 height 60
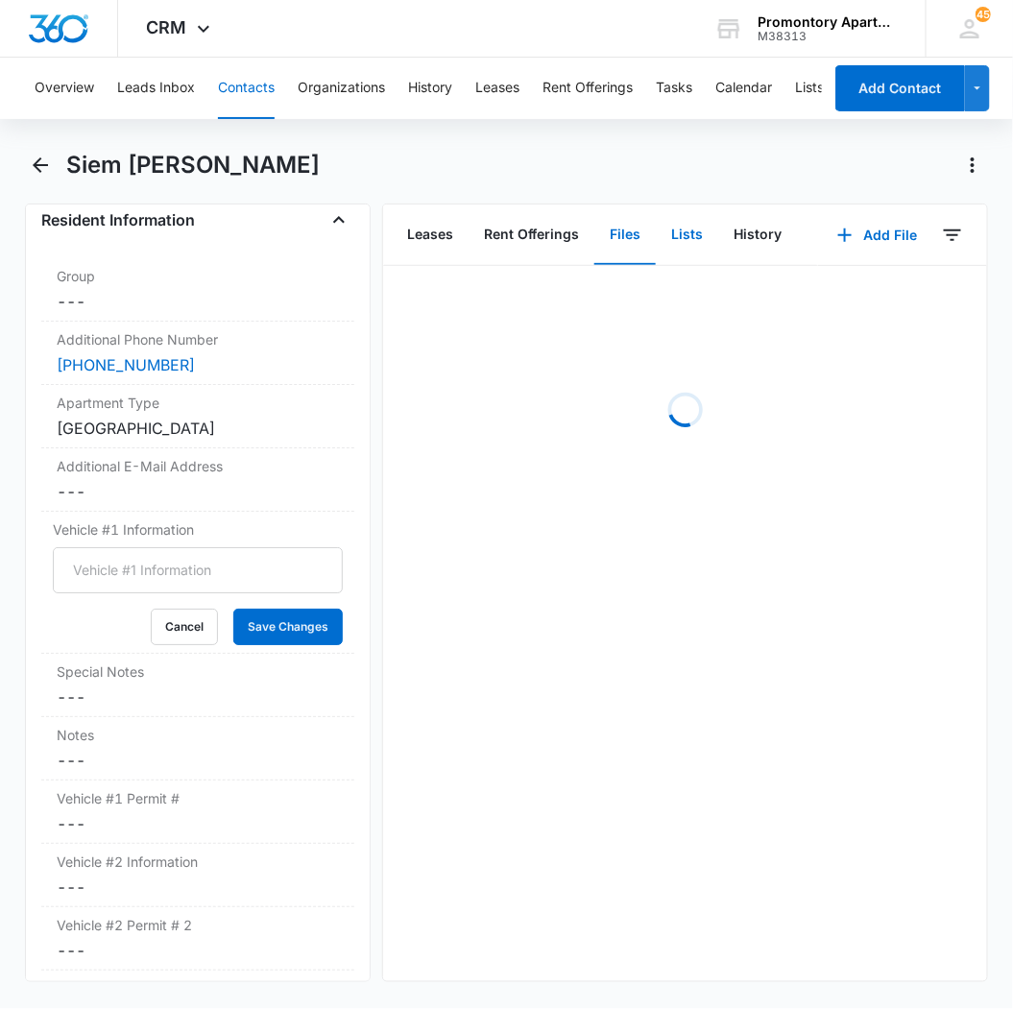
scroll to position [0, 140]
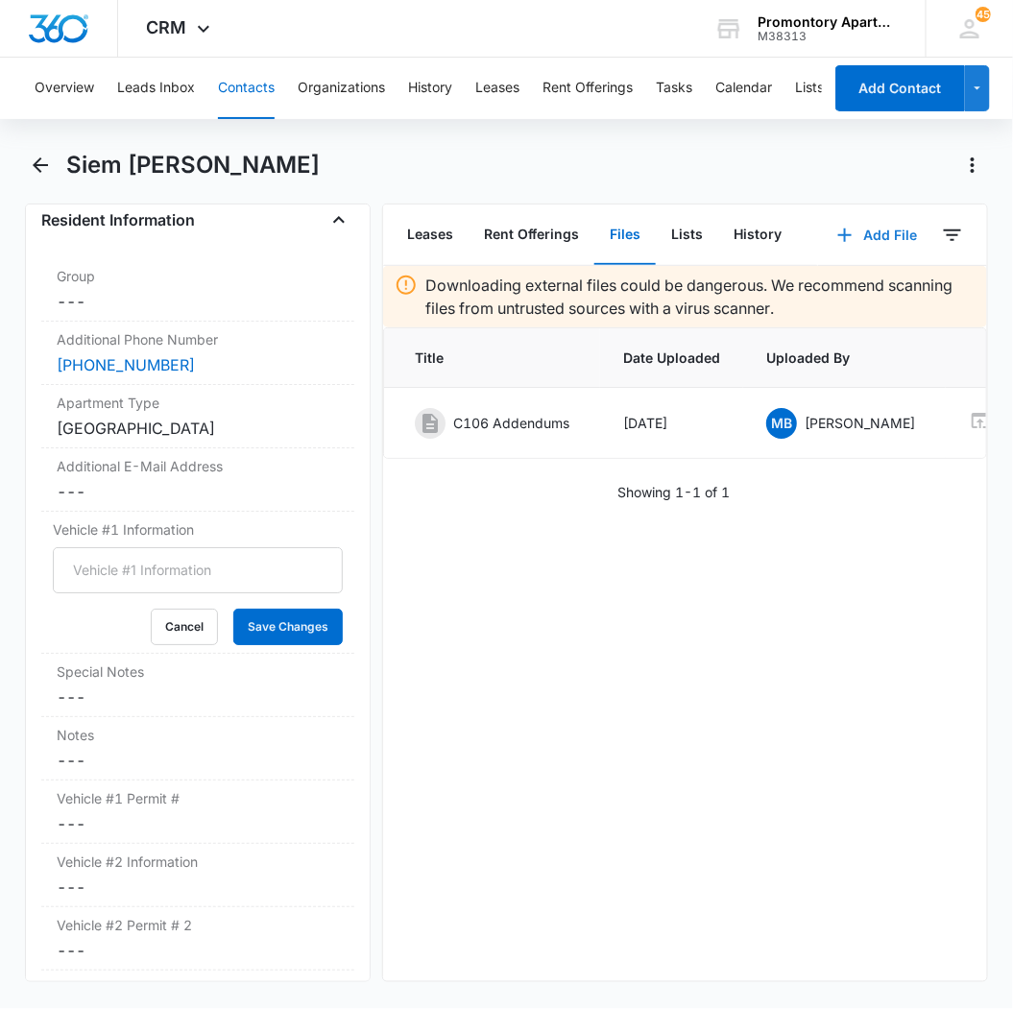
click at [886, 230] on button "Add File" at bounding box center [877, 235] width 119 height 46
click at [833, 281] on button "Upload Files" at bounding box center [862, 295] width 146 height 29
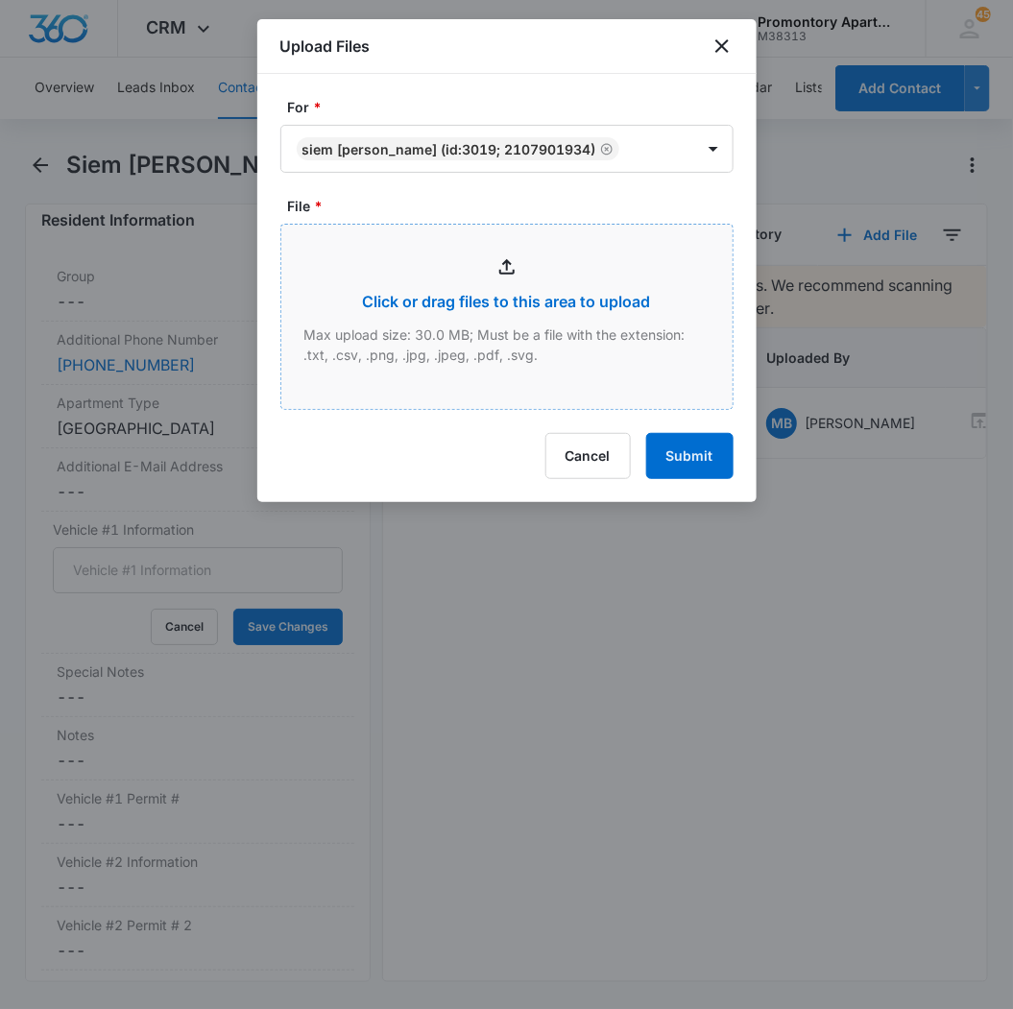
type input "C:\fakepath\Xerox Scan_08142025123601.pdf"
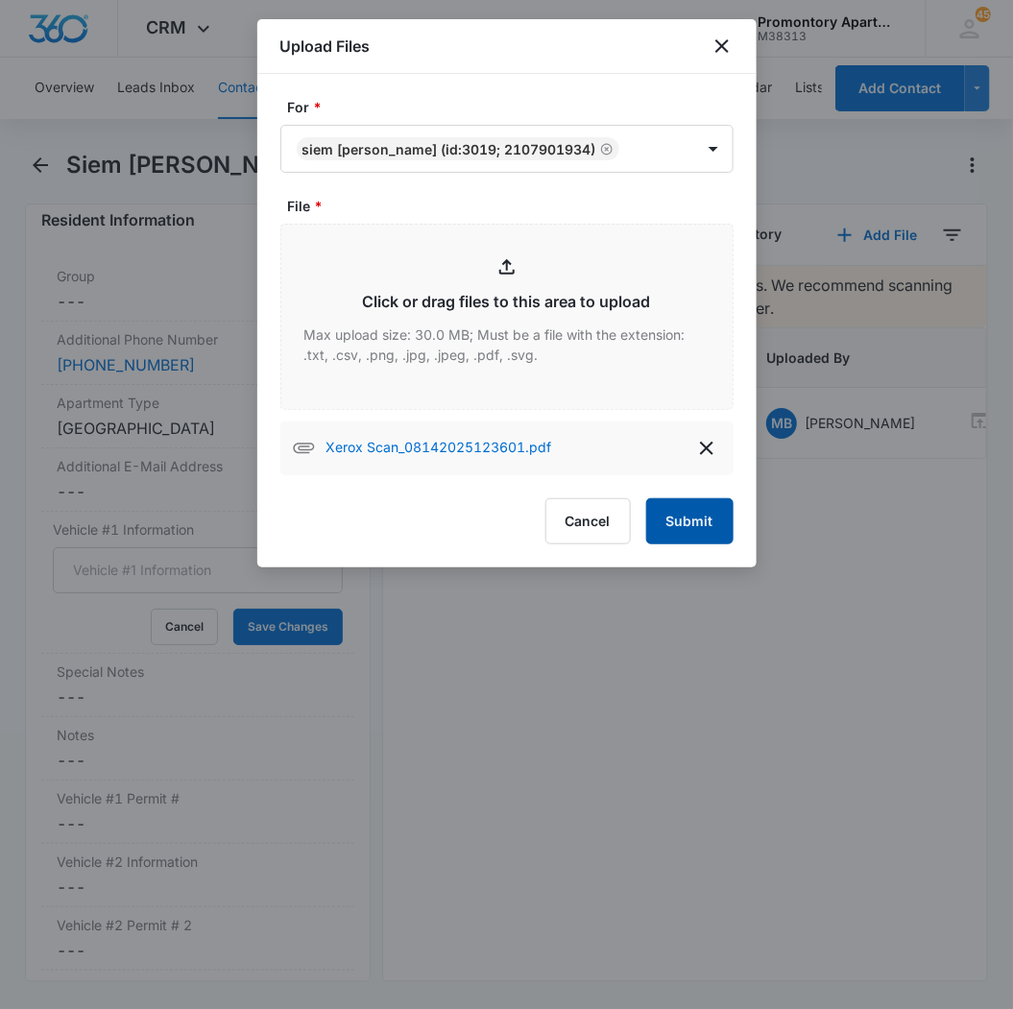
drag, startPoint x: 684, startPoint y: 550, endPoint x: 674, endPoint y: 549, distance: 9.7
click at [683, 544] on button "Submit" at bounding box center [689, 521] width 87 height 46
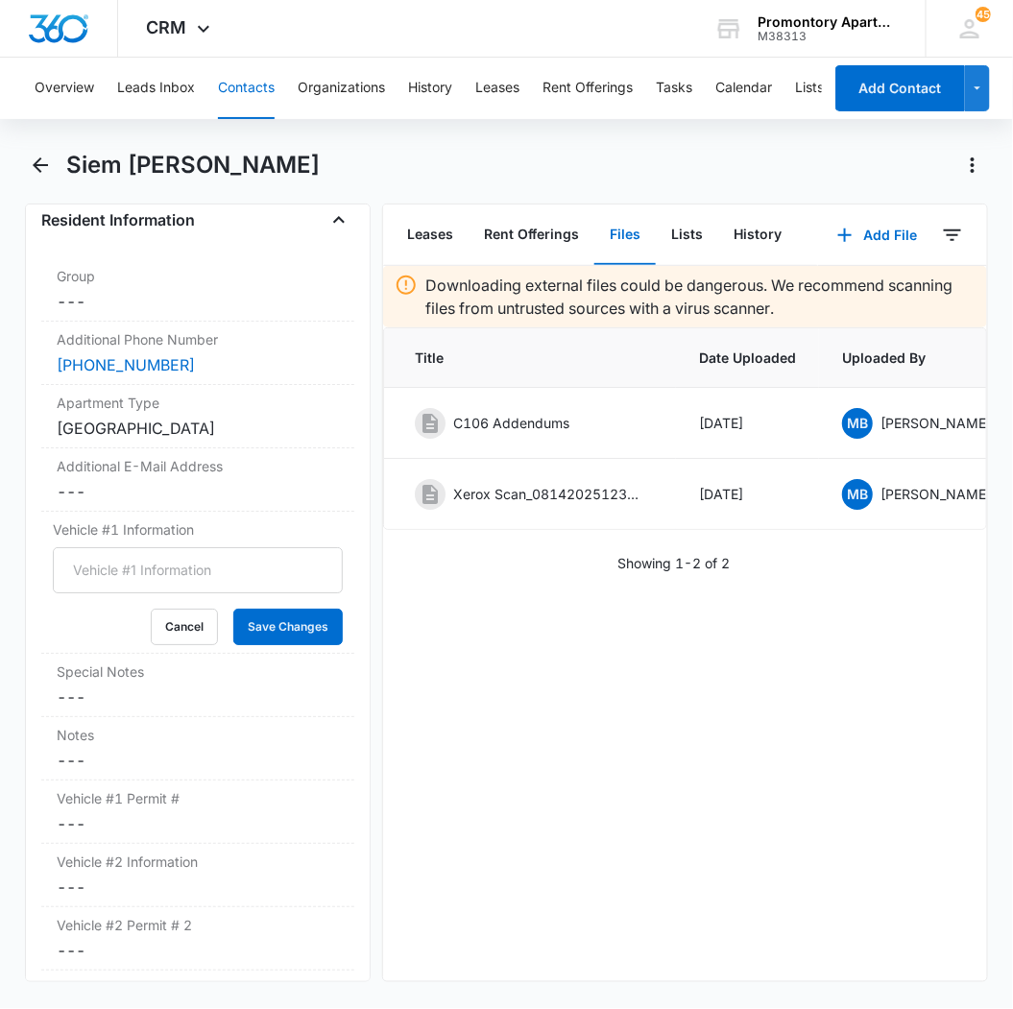
scroll to position [0, 199]
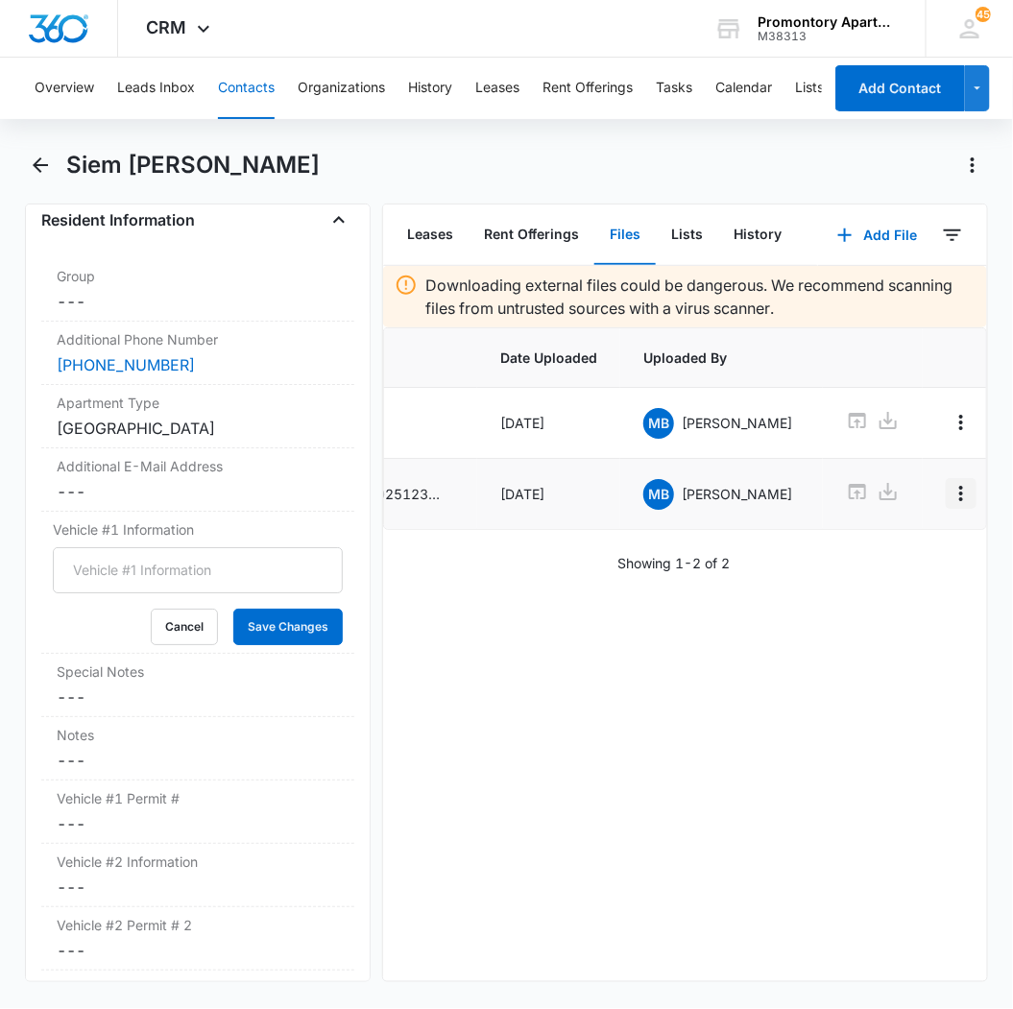
click at [946, 481] on button "Overflow Menu" at bounding box center [961, 493] width 31 height 31
click at [894, 535] on button "Edit" at bounding box center [884, 549] width 109 height 29
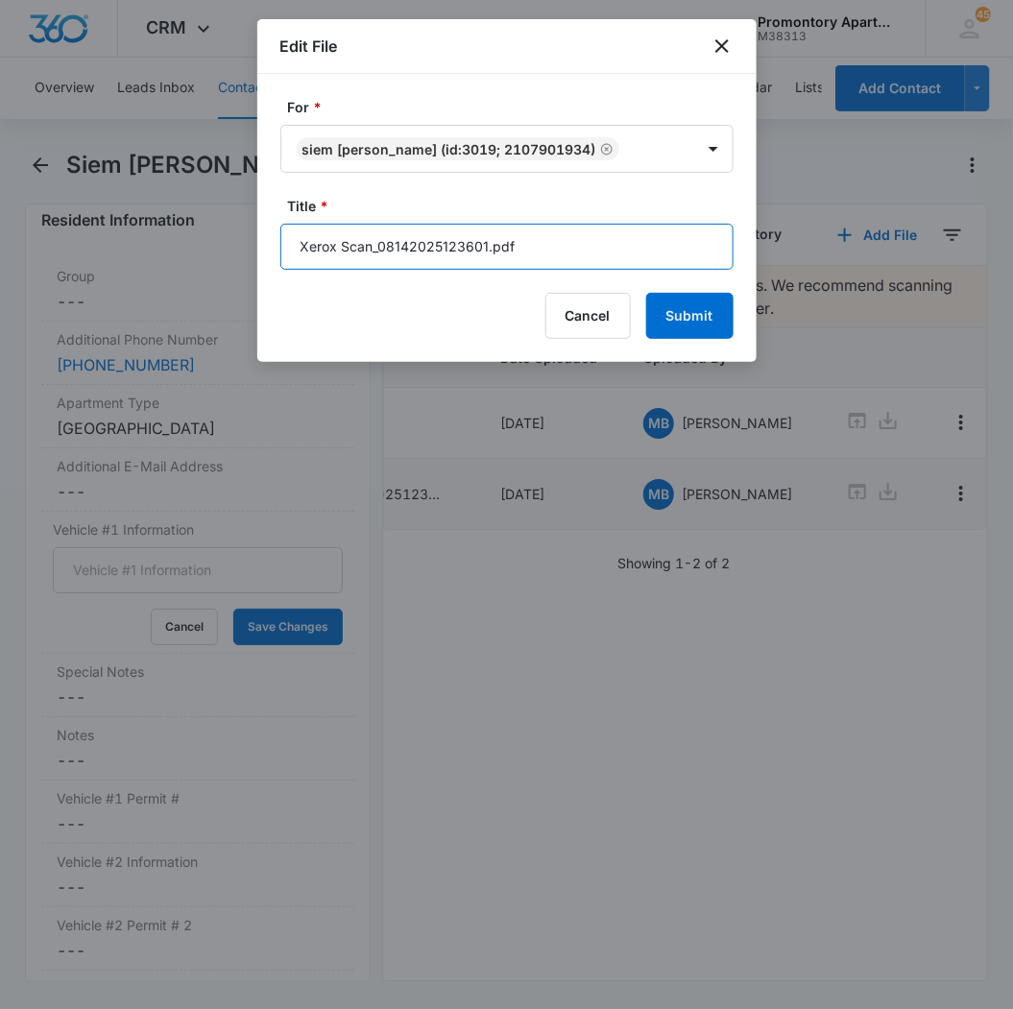
click at [580, 270] on input "Xerox Scan_08142025123601.pdf" at bounding box center [506, 247] width 453 height 46
type input "C106 Lease"
click at [646, 293] on button "Submit" at bounding box center [689, 316] width 87 height 46
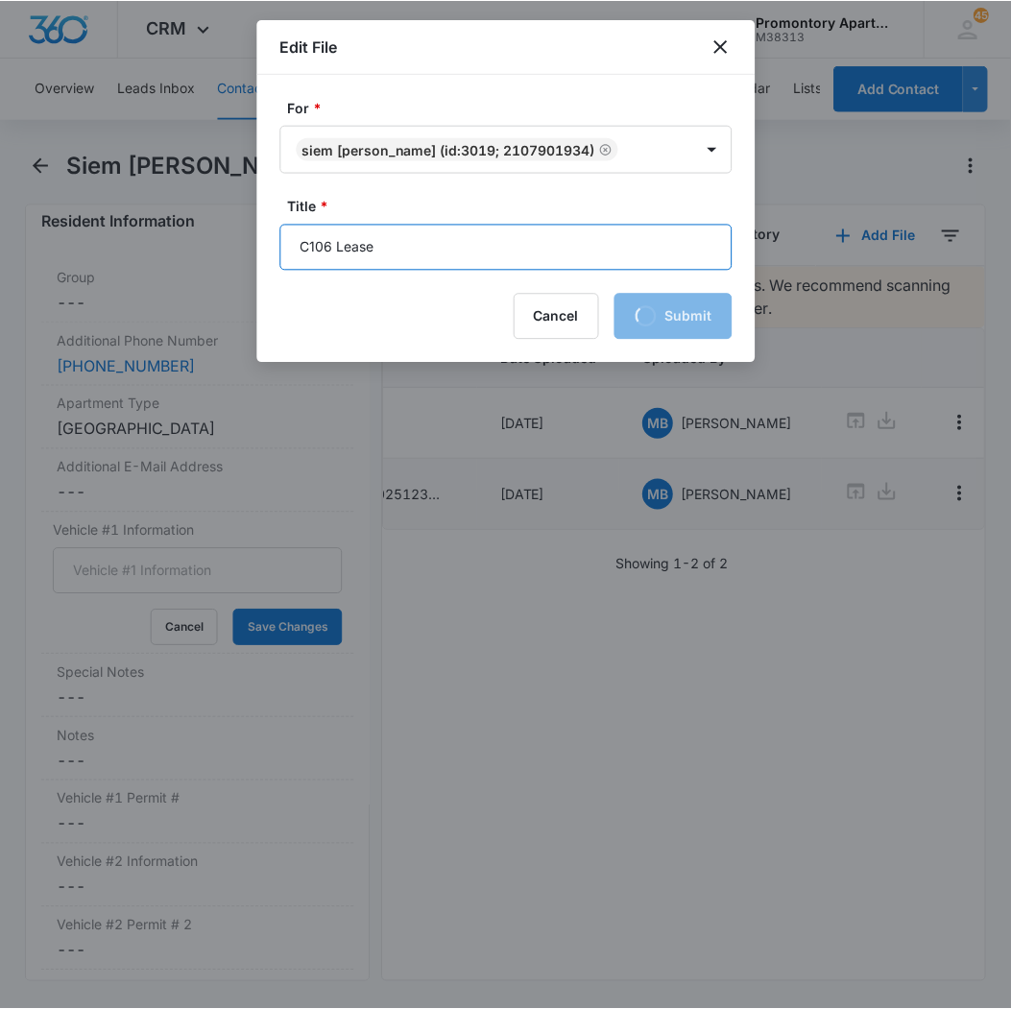
scroll to position [0, 123]
